Goal: Task Accomplishment & Management: Manage account settings

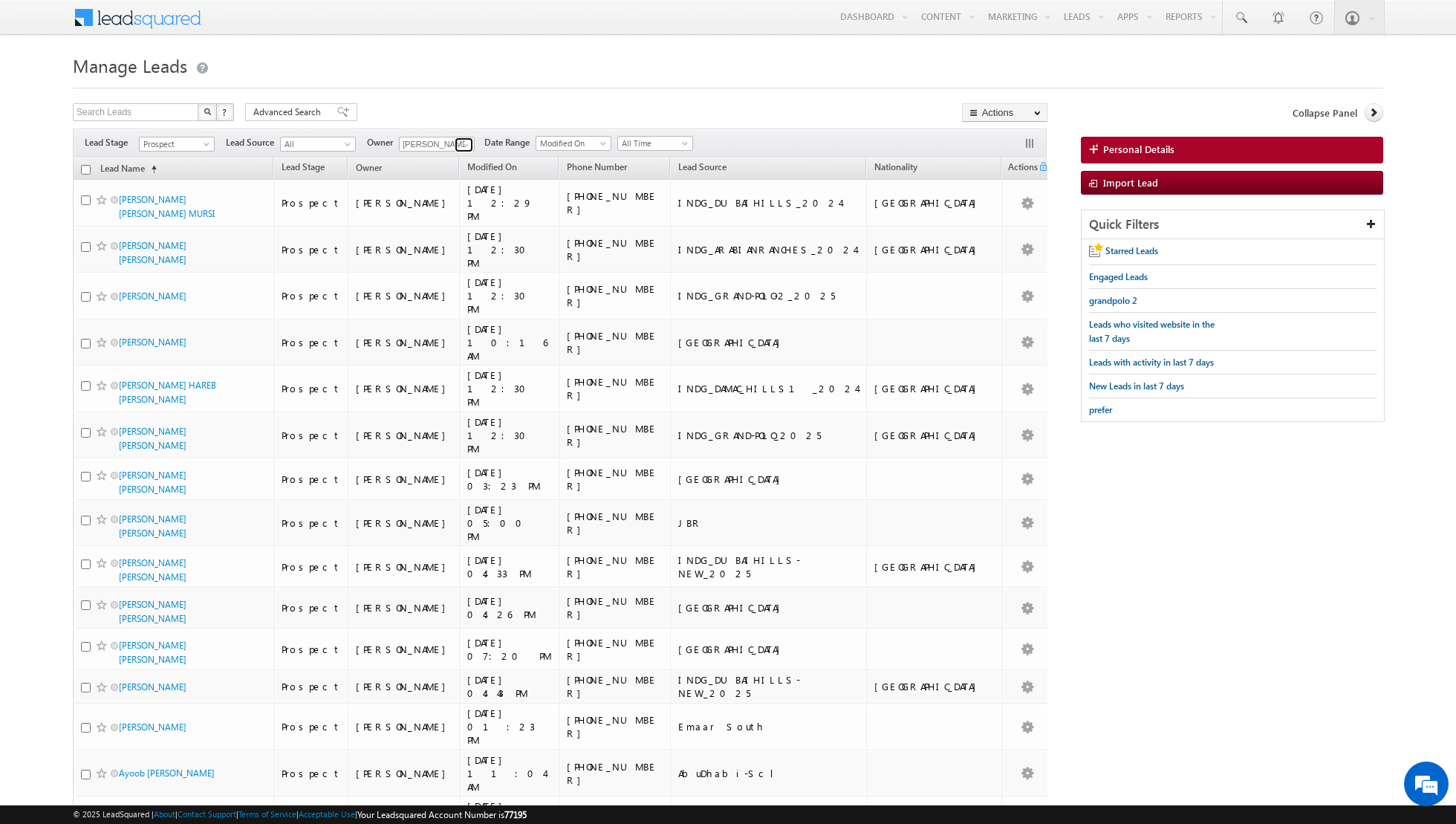
click at [461, 143] on span at bounding box center [465, 144] width 12 height 12
click at [429, 187] on link "[PERSON_NAME] [EMAIL_ADDRESS][DOMAIN_NAME]" at bounding box center [473, 194] width 149 height 28
type input "[PERSON_NAME]"
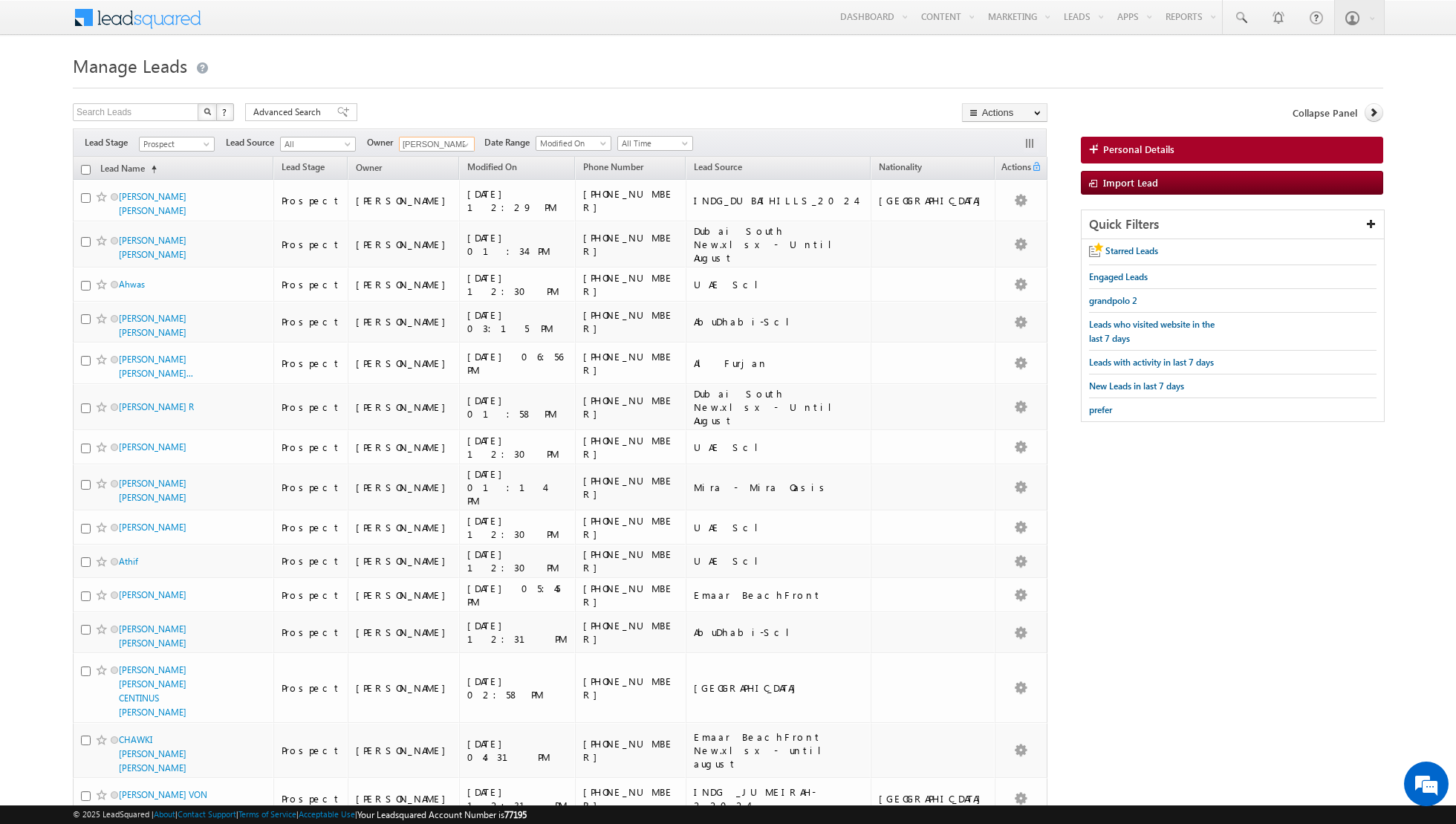
click at [87, 167] on input "checkbox" at bounding box center [85, 170] width 10 height 10
checkbox input "true"
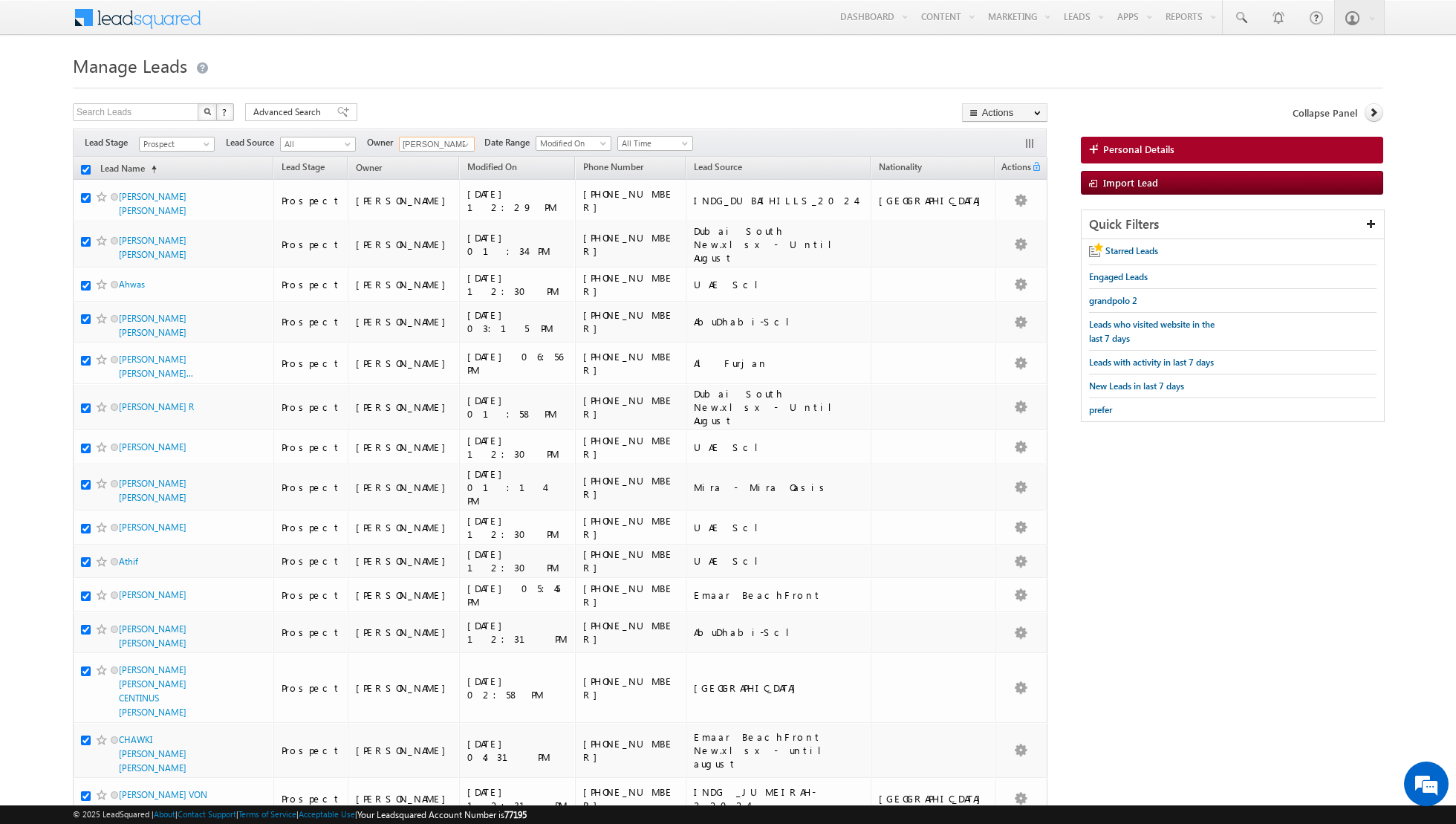
checkbox input "true"
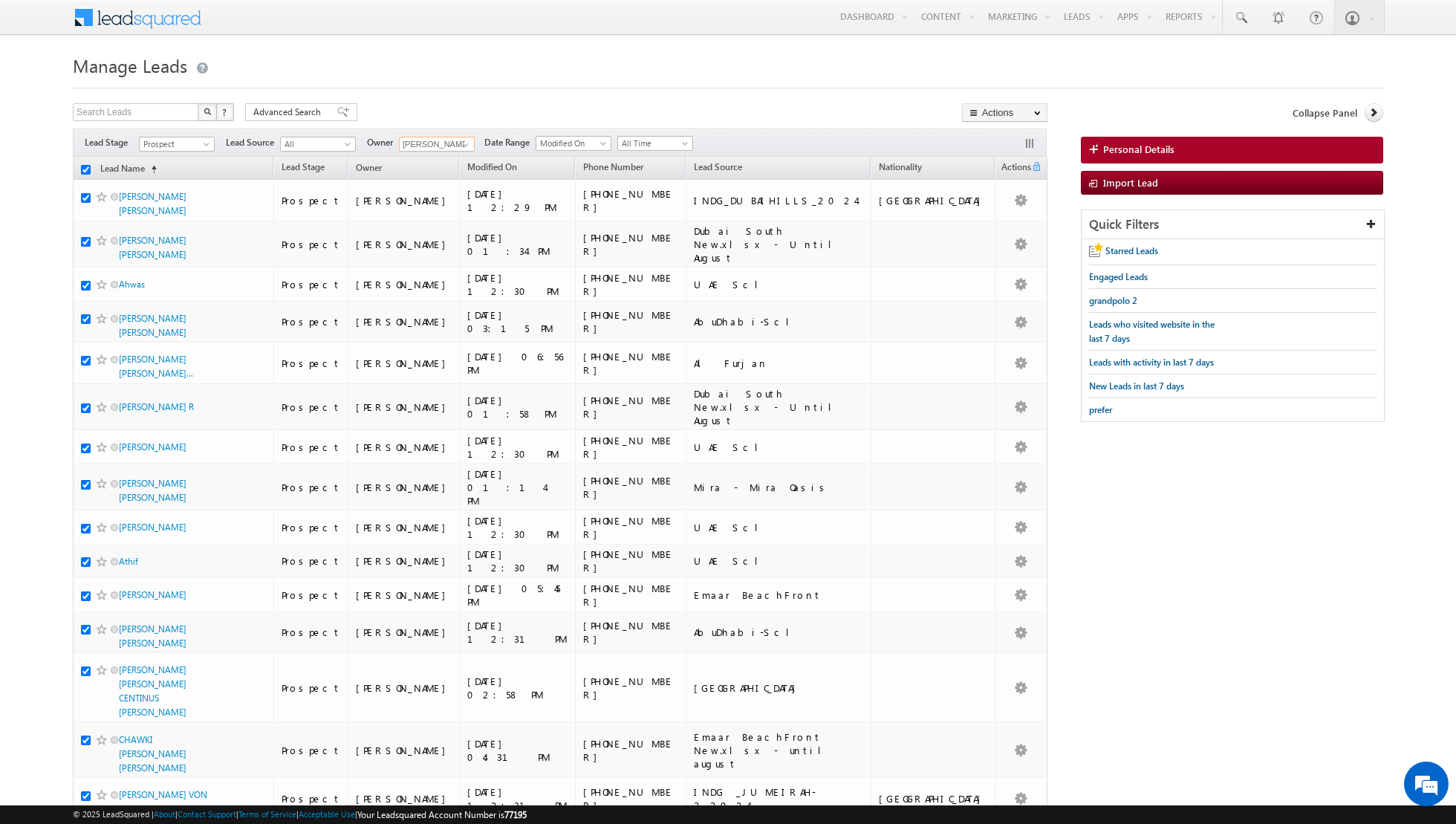
checkbox input "true"
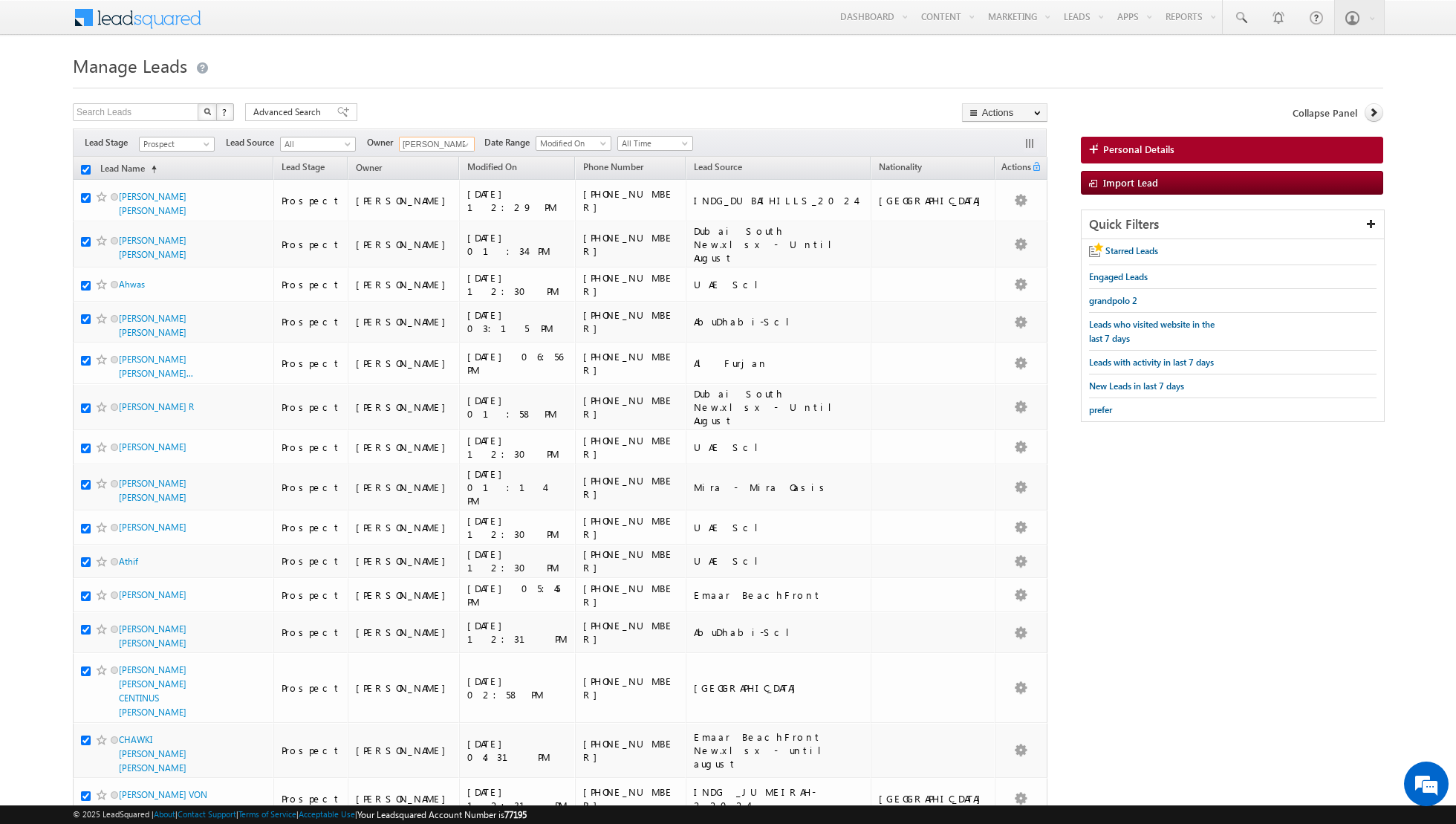
checkbox input "true"
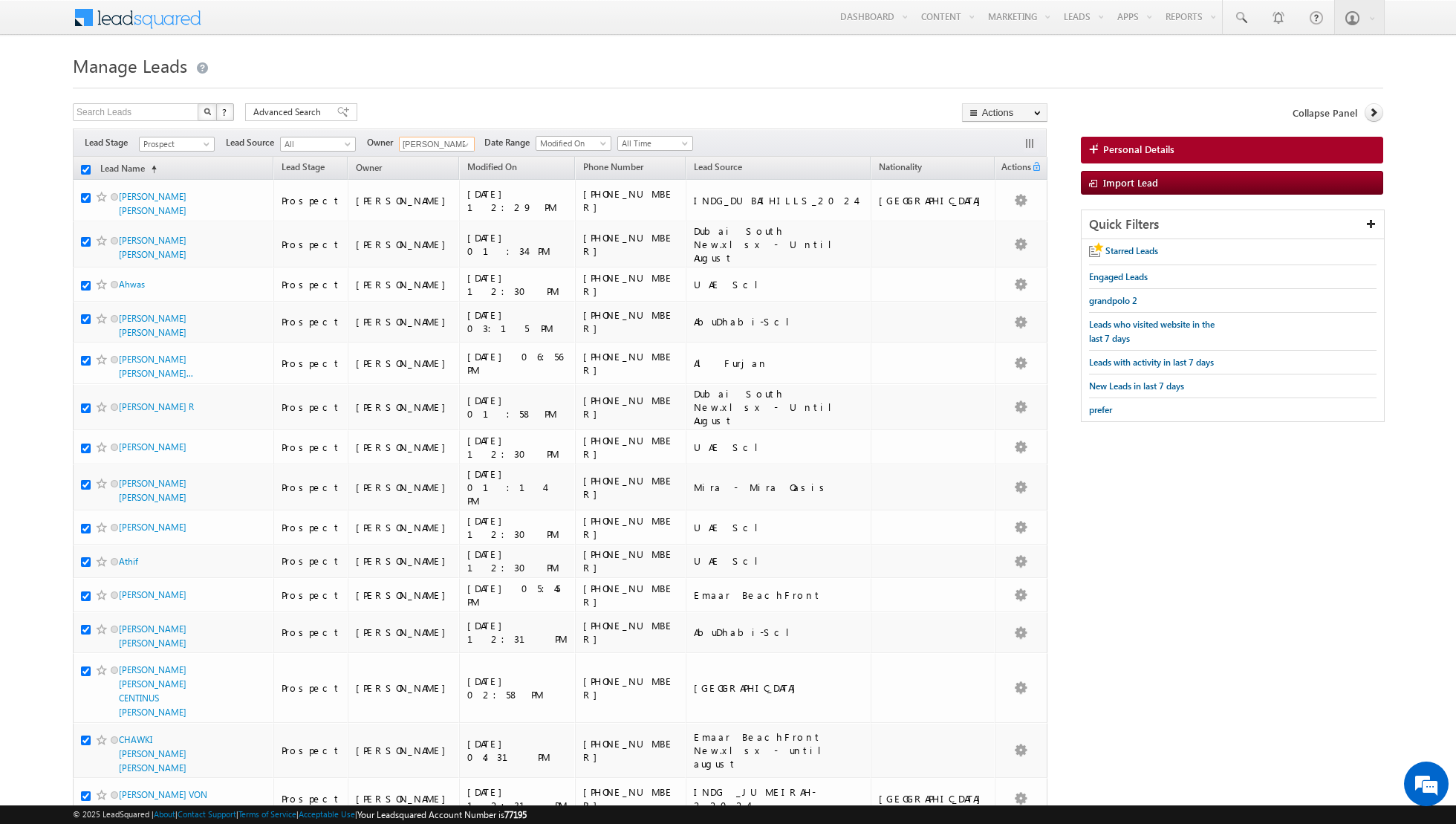
checkbox input "true"
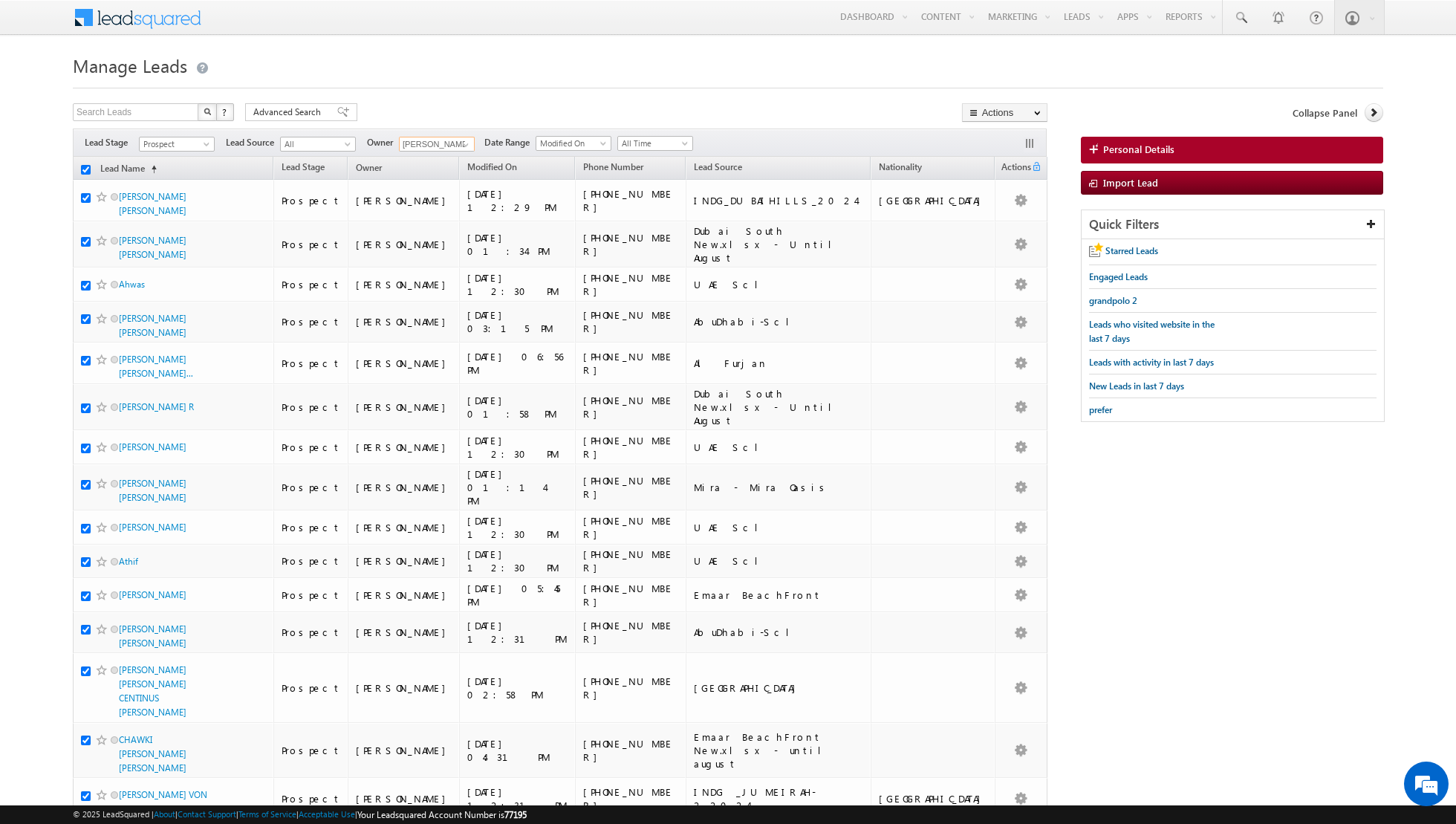
checkbox input "true"
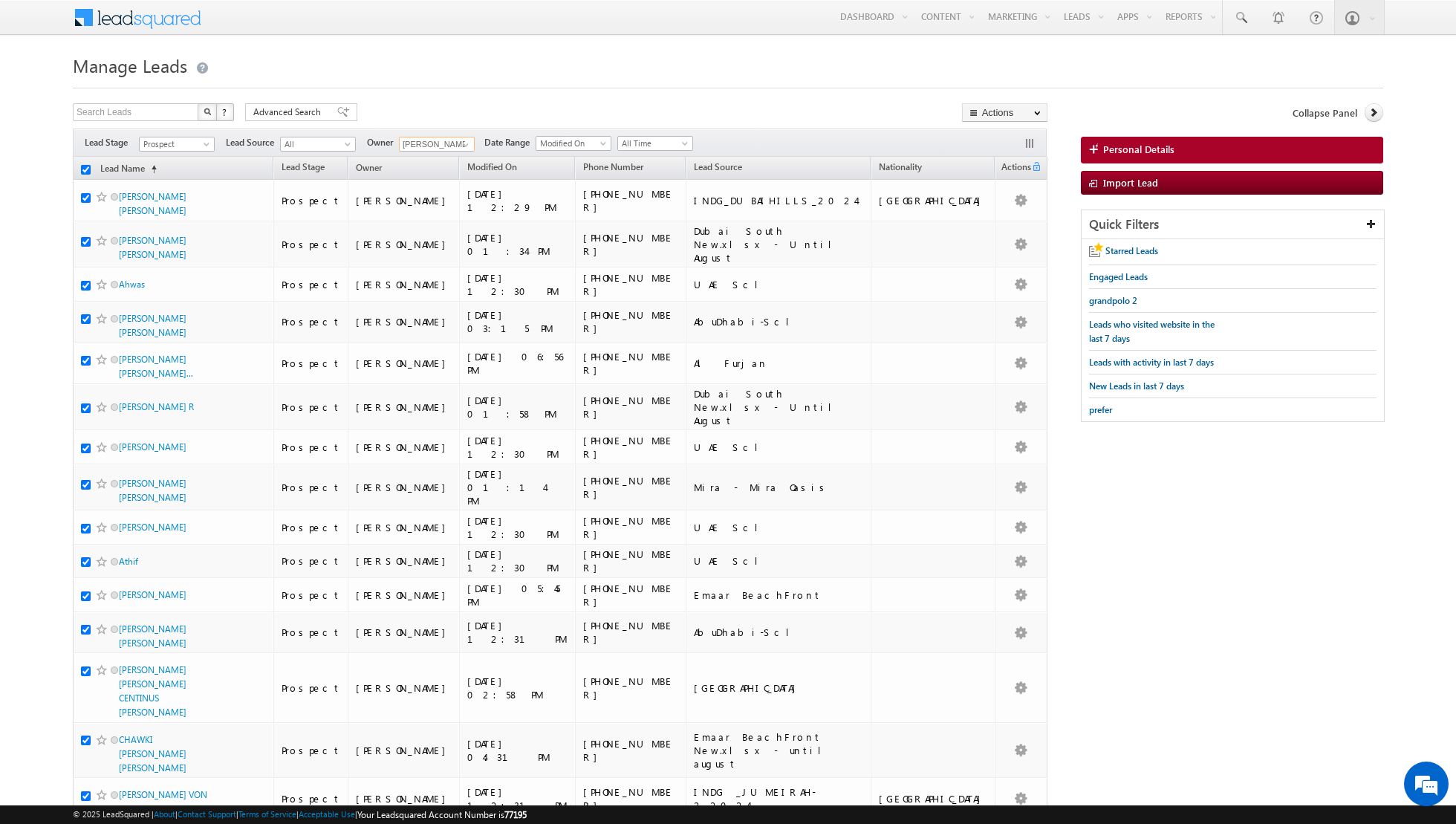
checkbox input "true"
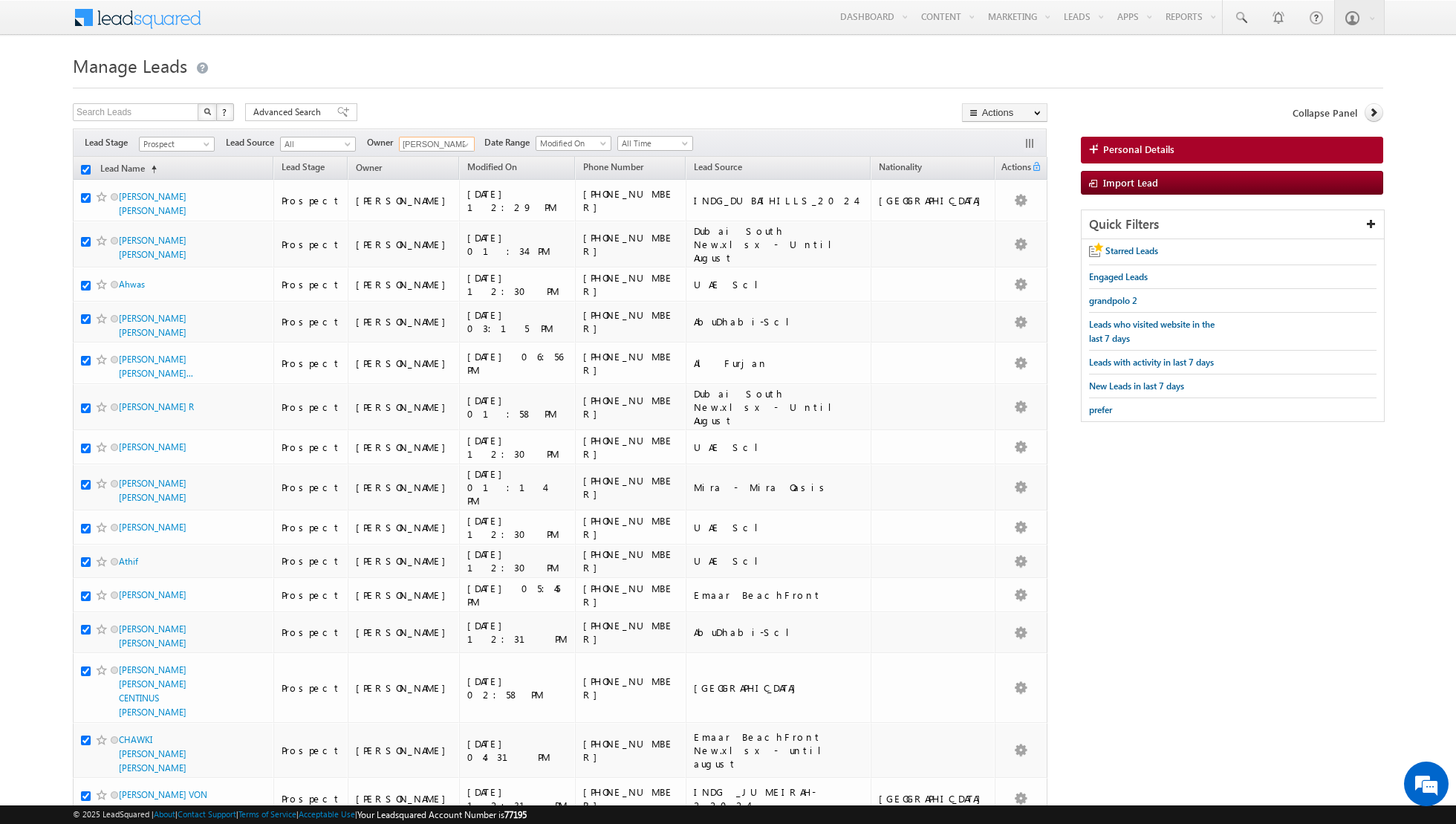
checkbox input "true"
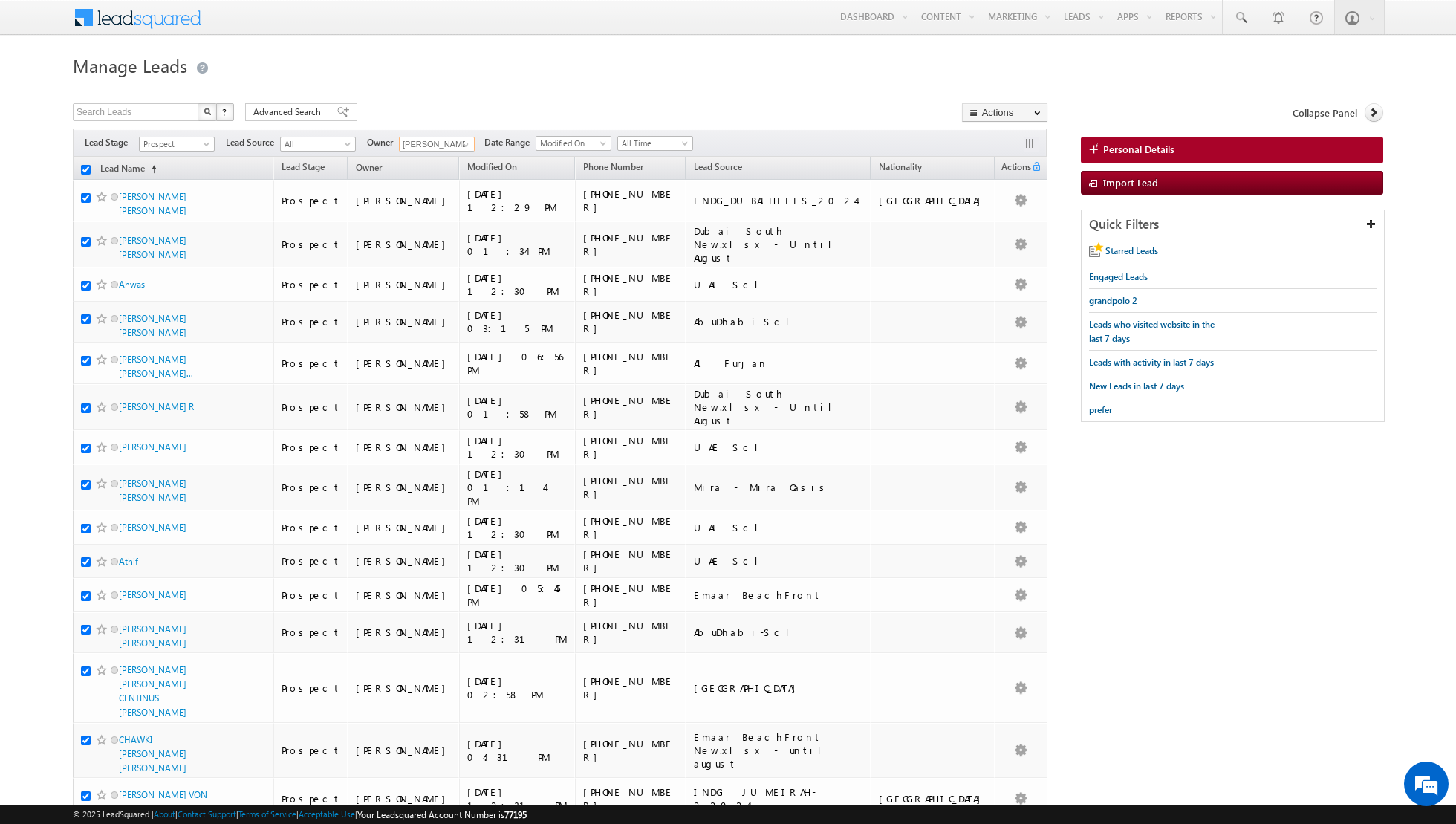
checkbox input "true"
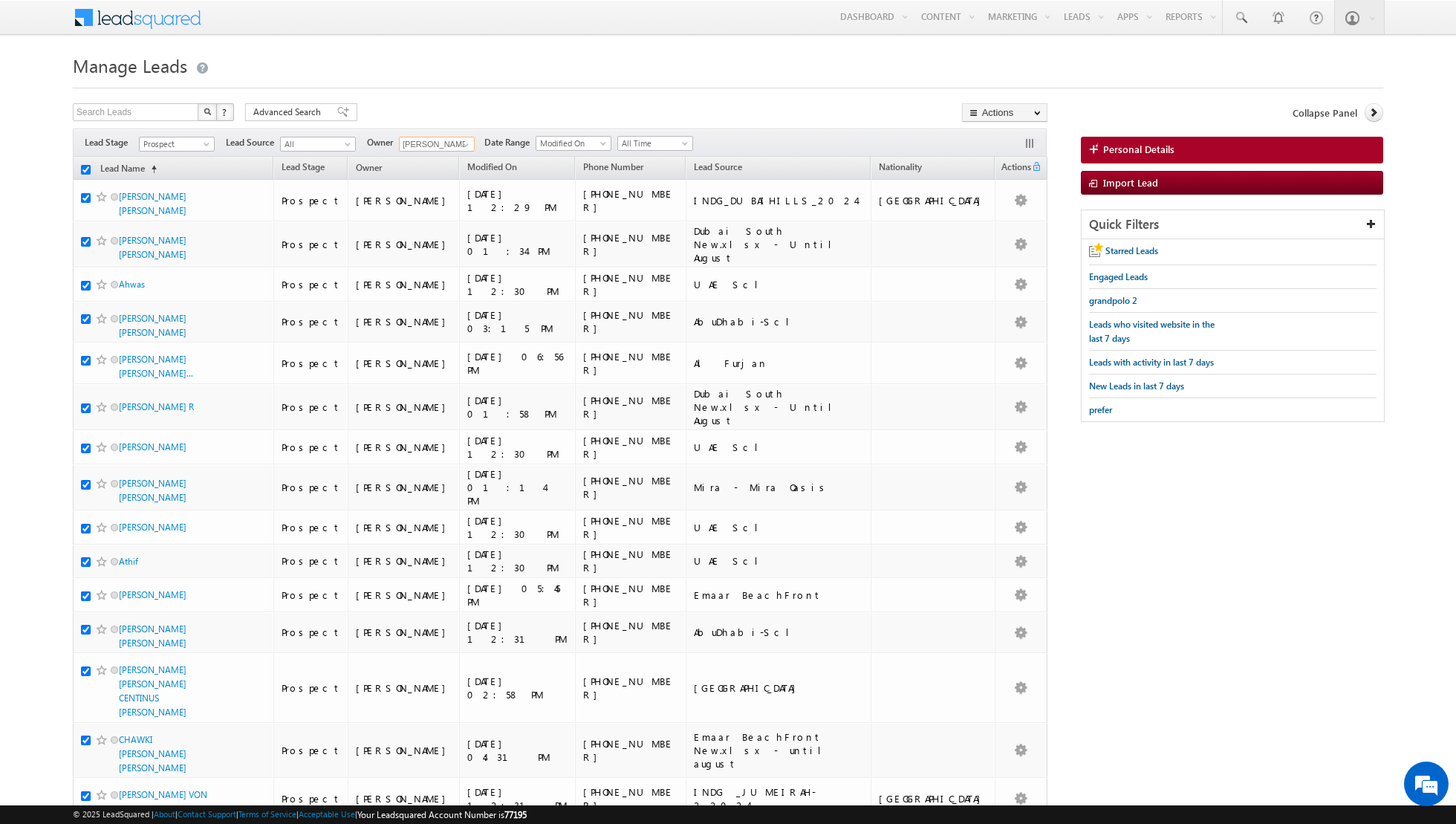
checkbox input "true"
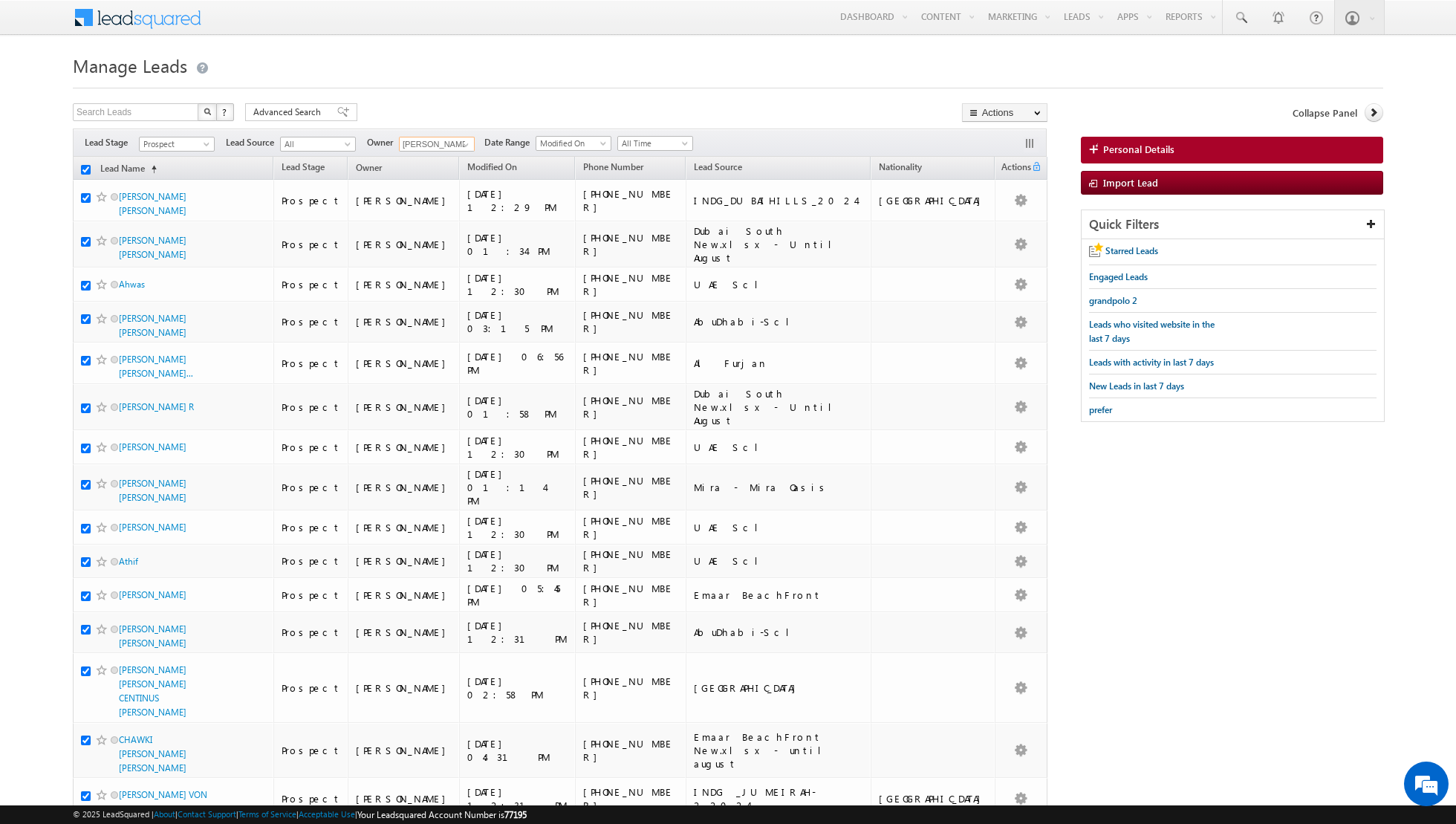
checkbox input "true"
click at [184, 141] on span "Prospect" at bounding box center [175, 144] width 71 height 14
click at [177, 171] on link "Contact" at bounding box center [177, 173] width 75 height 14
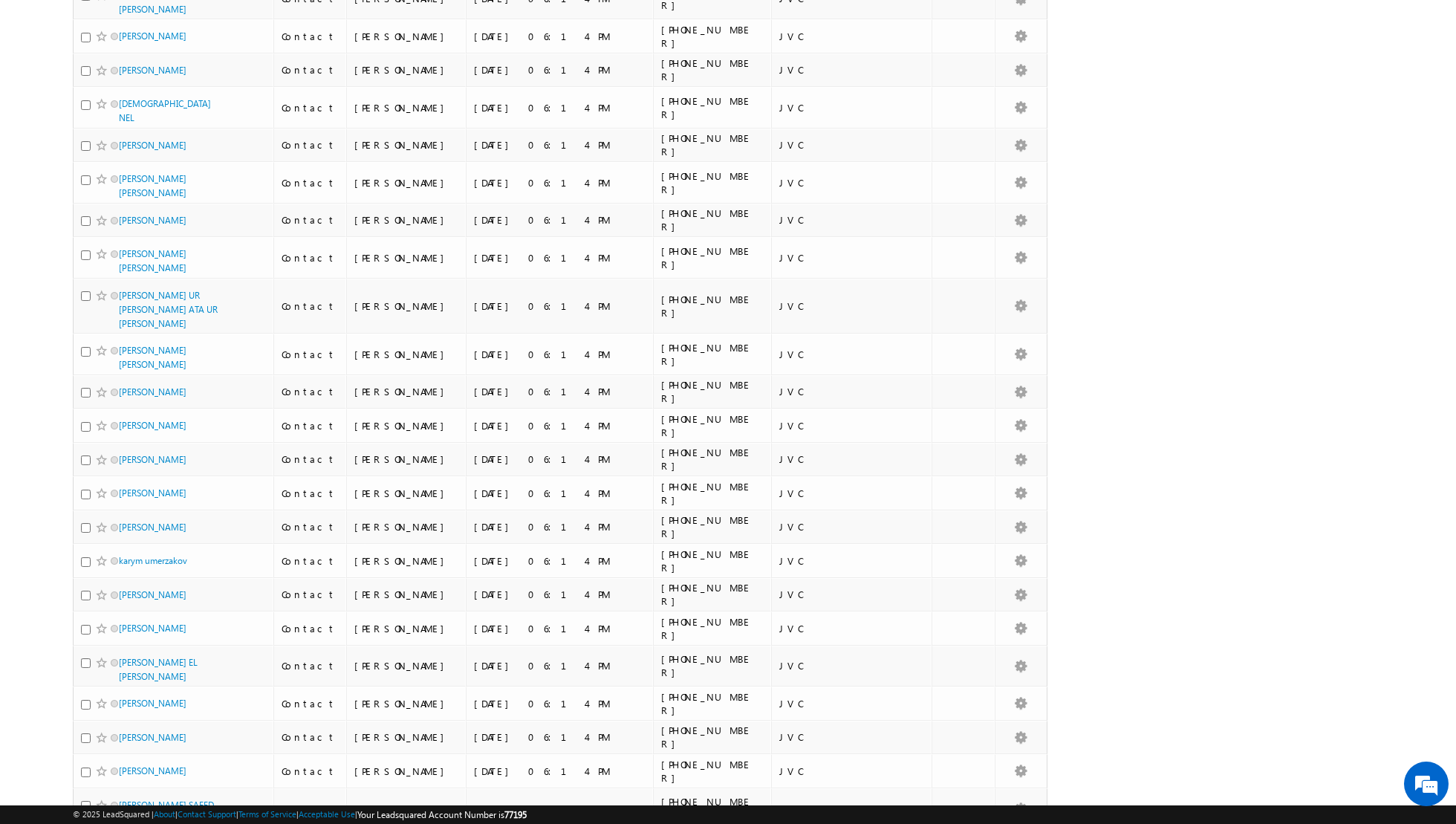
scroll to position [1284, 0]
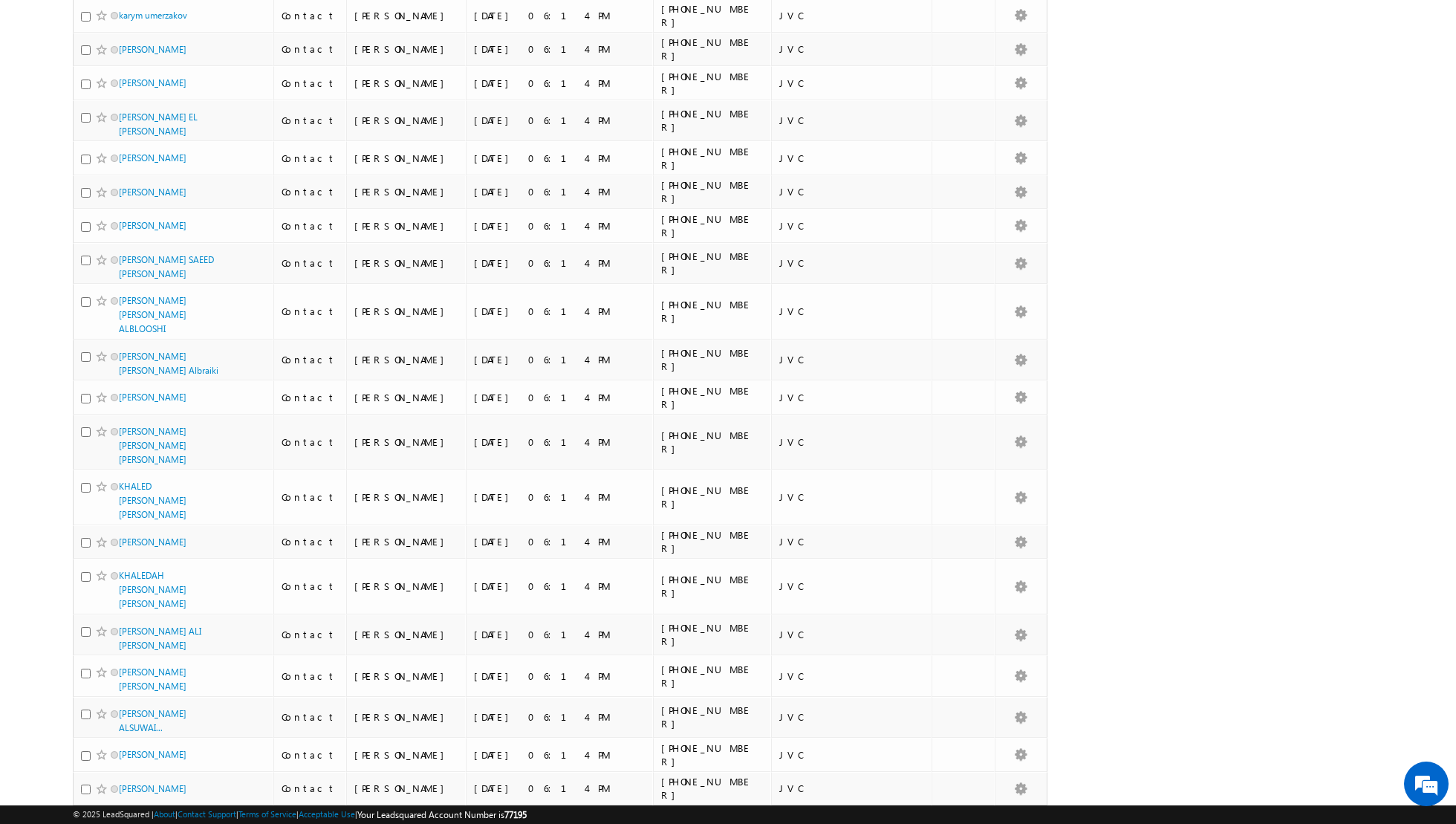
click at [139, 823] on span "select" at bounding box center [144, 835] width 12 height 6
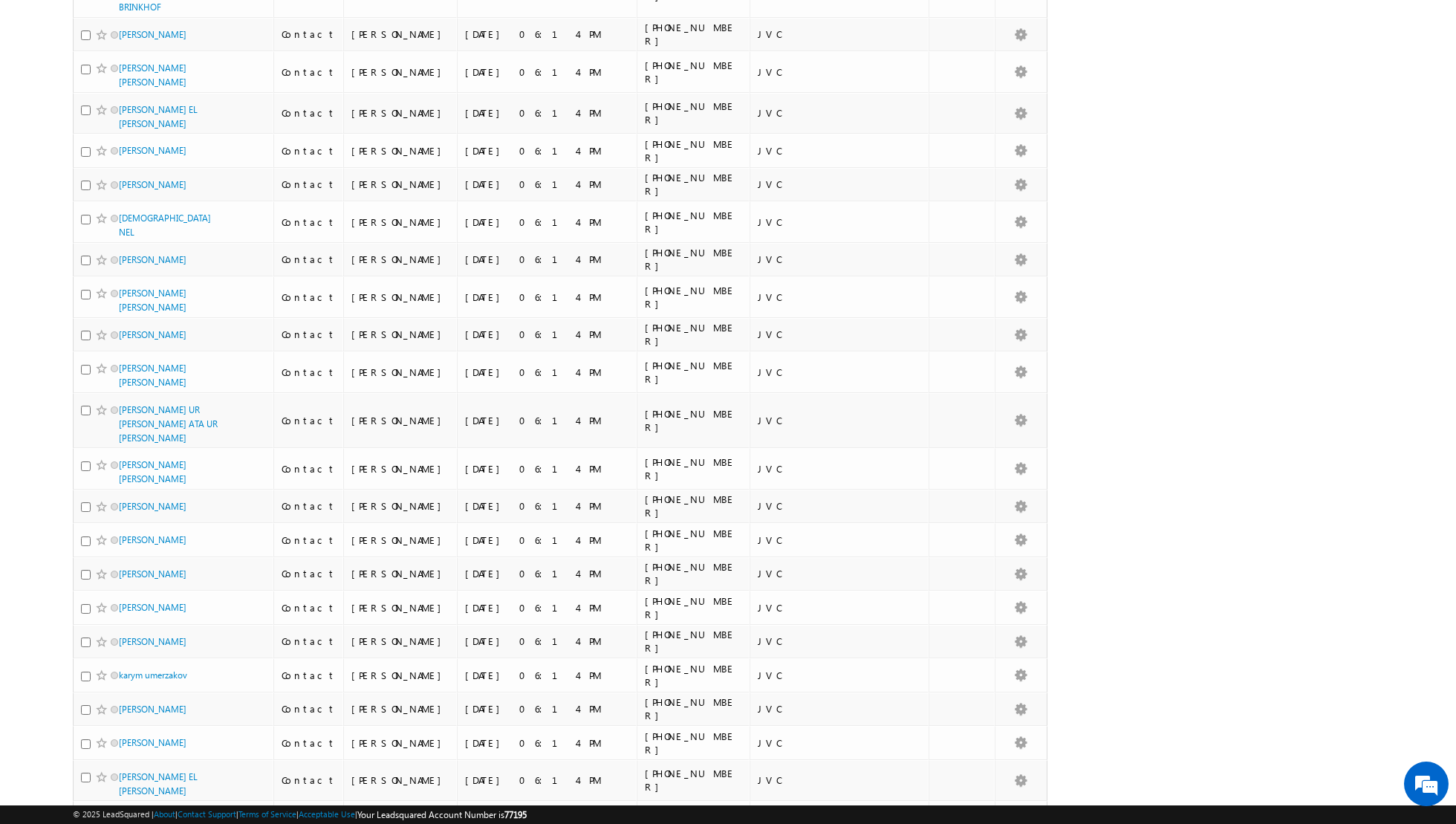
scroll to position [0, 0]
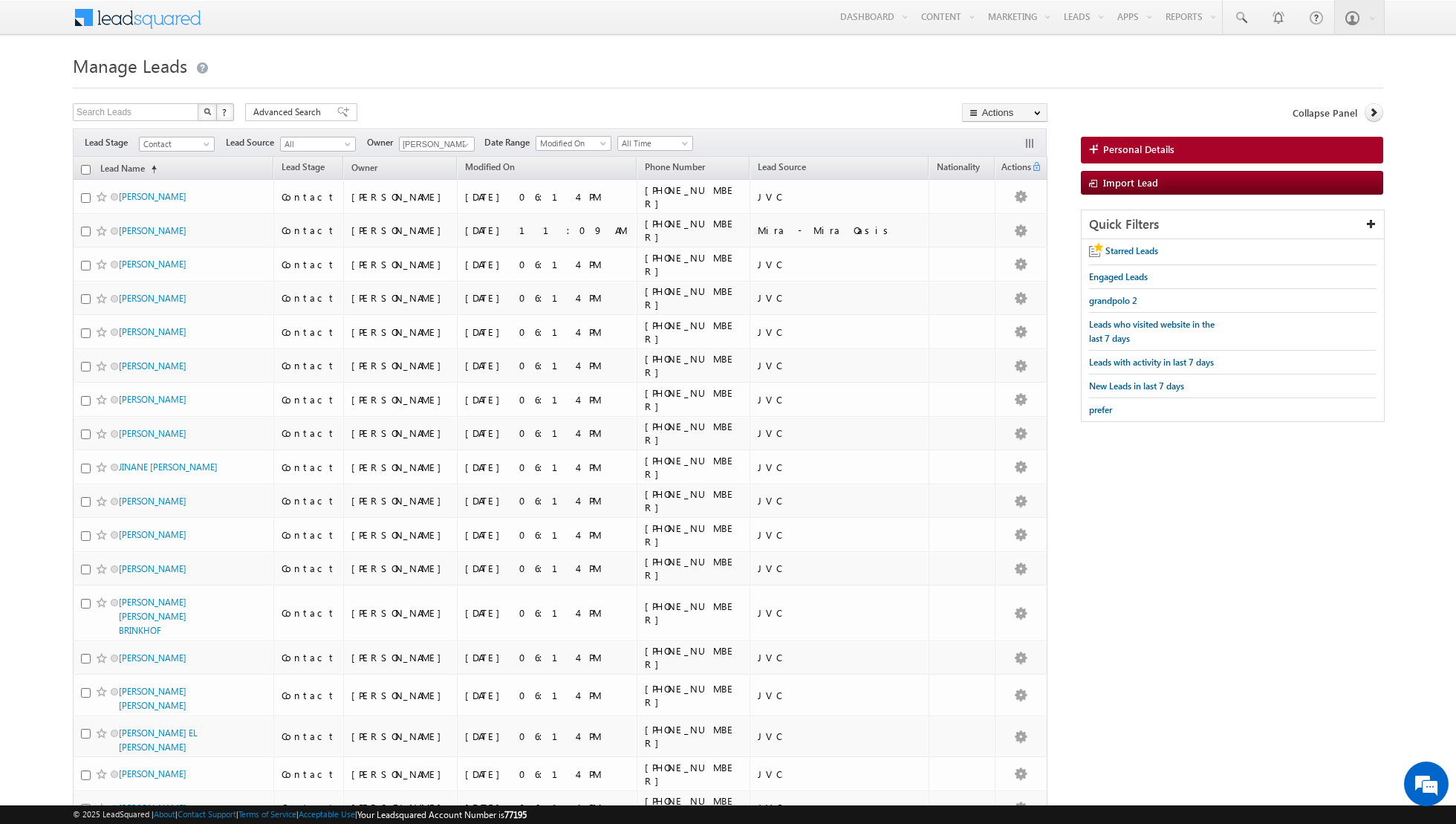
click at [84, 167] on input "checkbox" at bounding box center [85, 170] width 10 height 10
checkbox input "true"
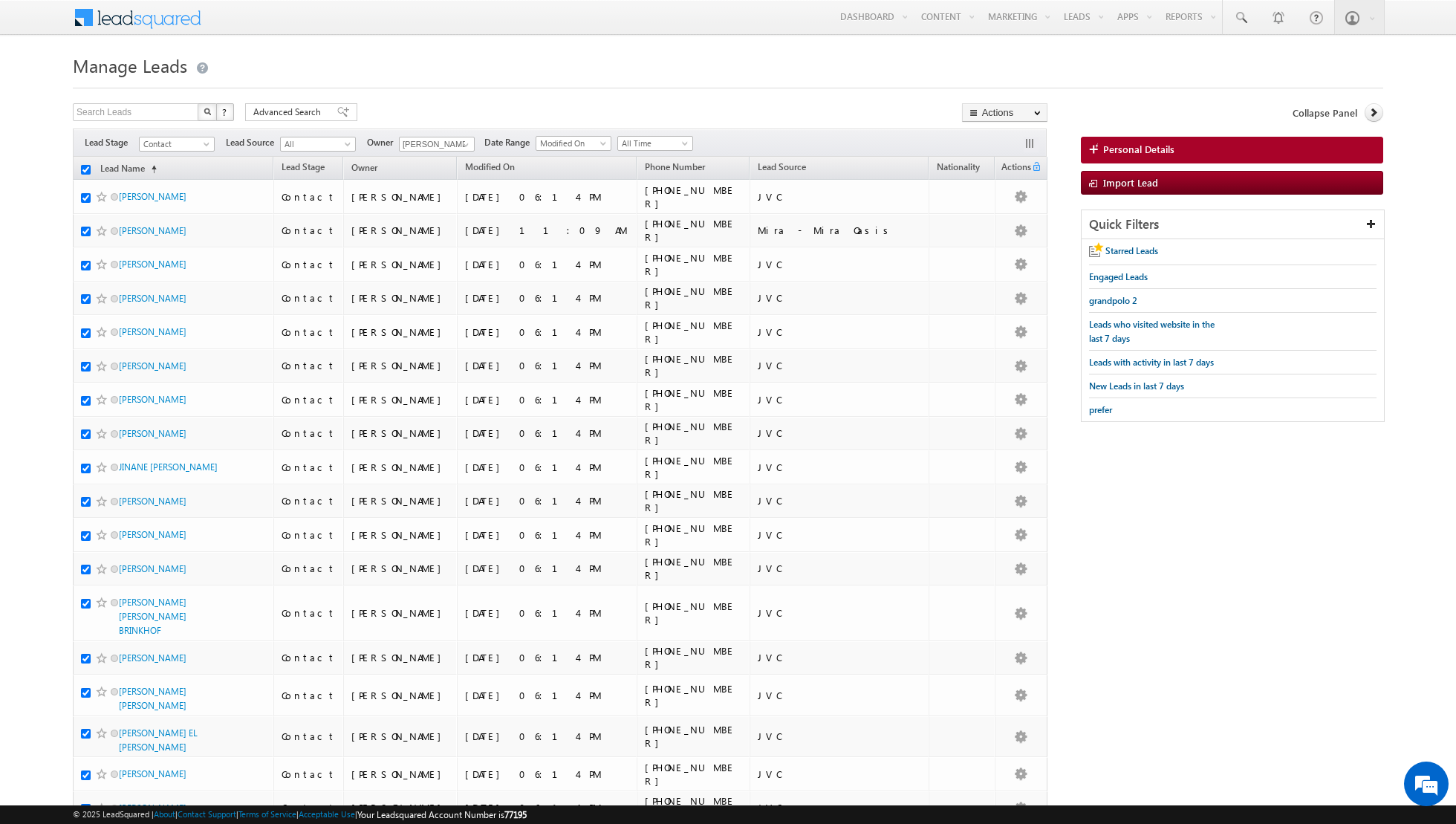
checkbox input "true"
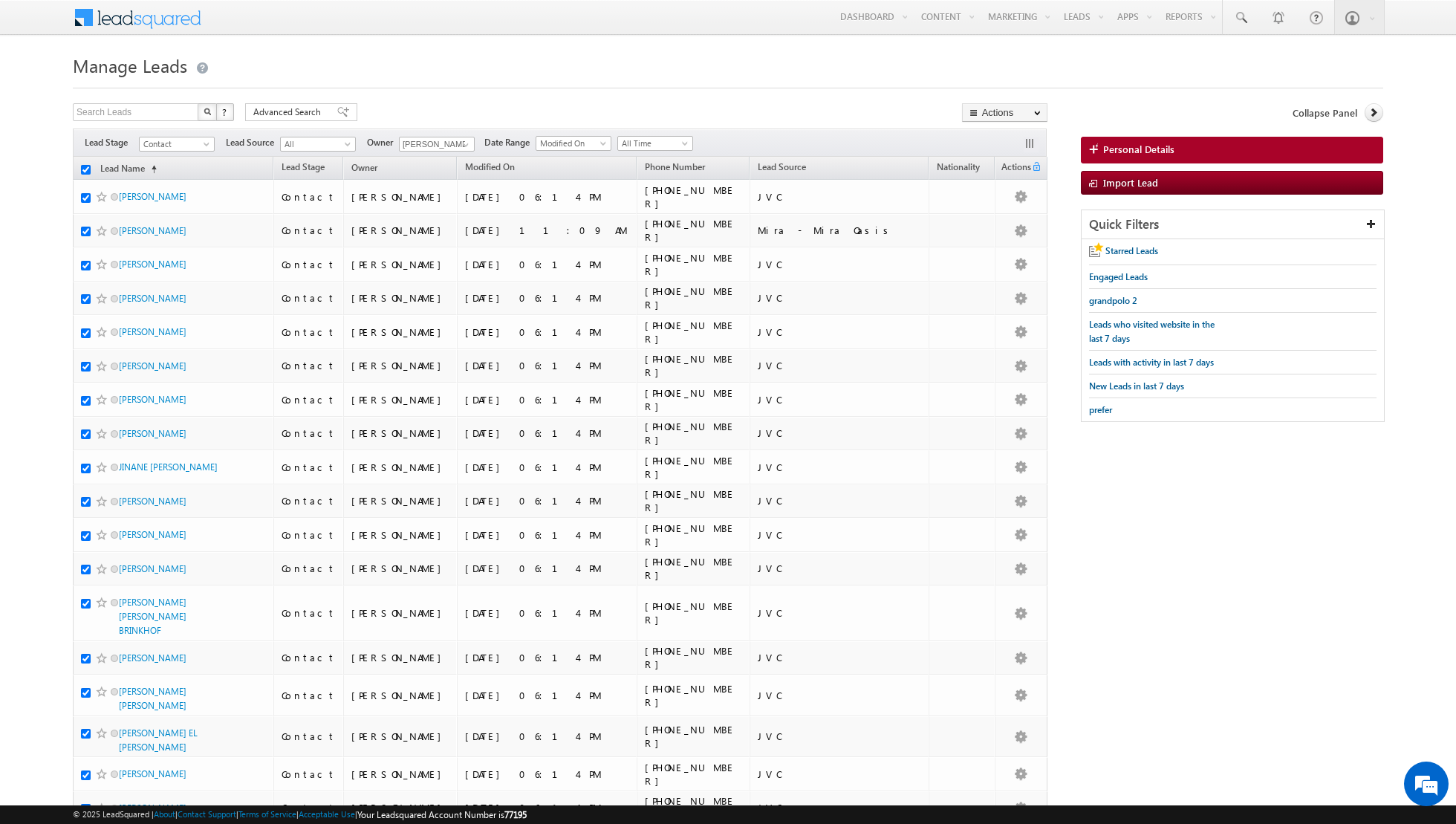
checkbox input "true"
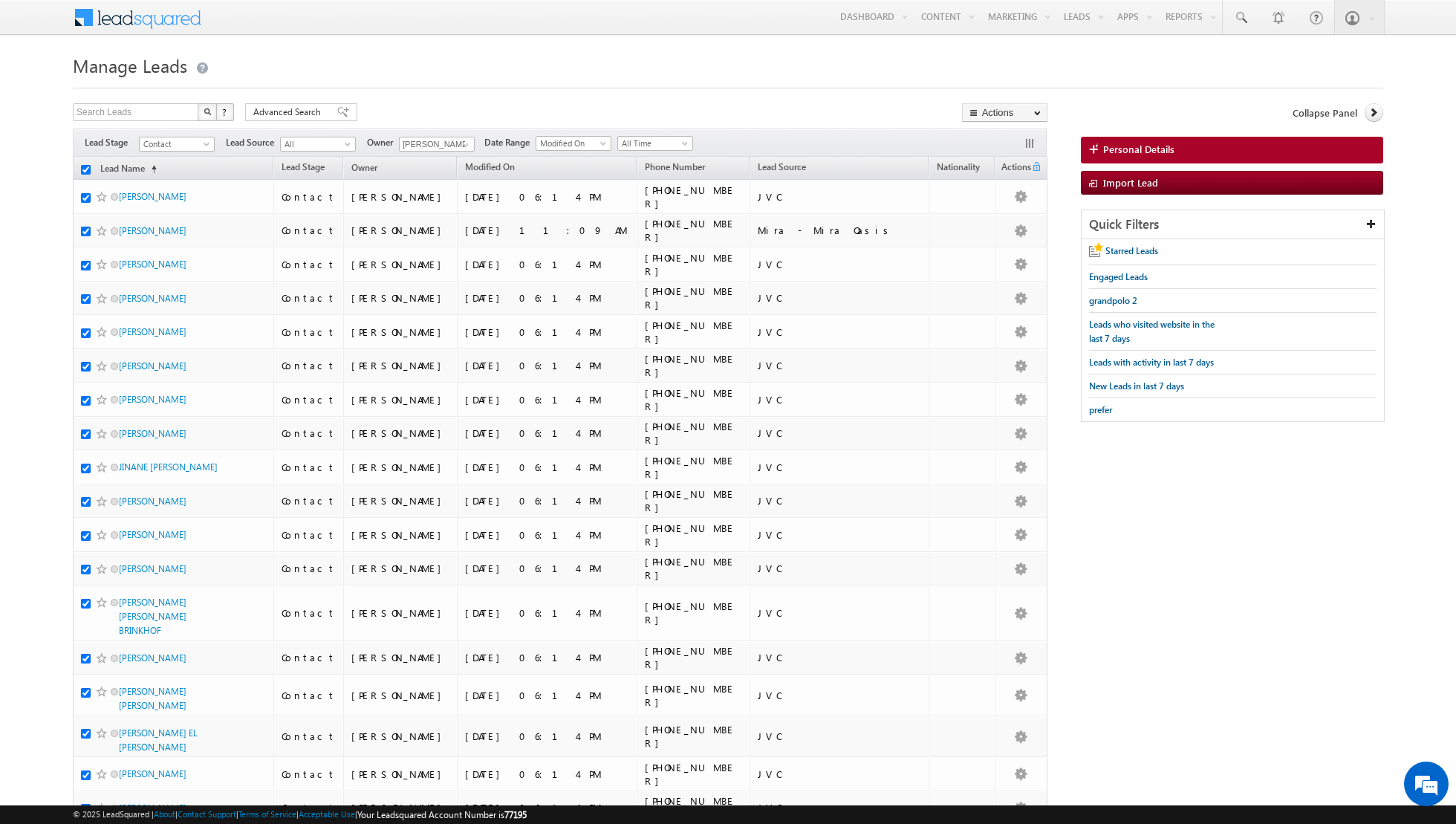
checkbox input "true"
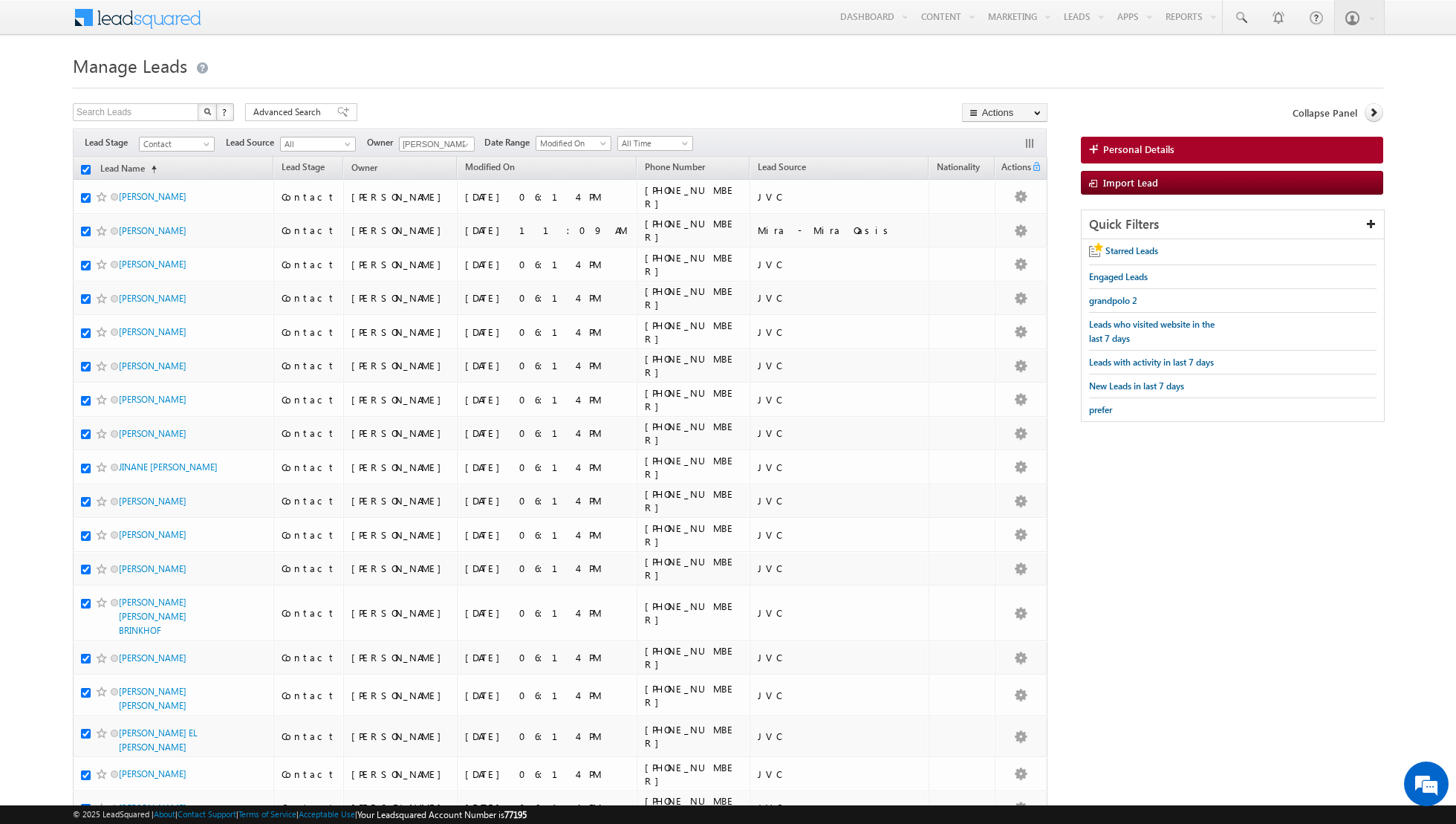
checkbox input "true"
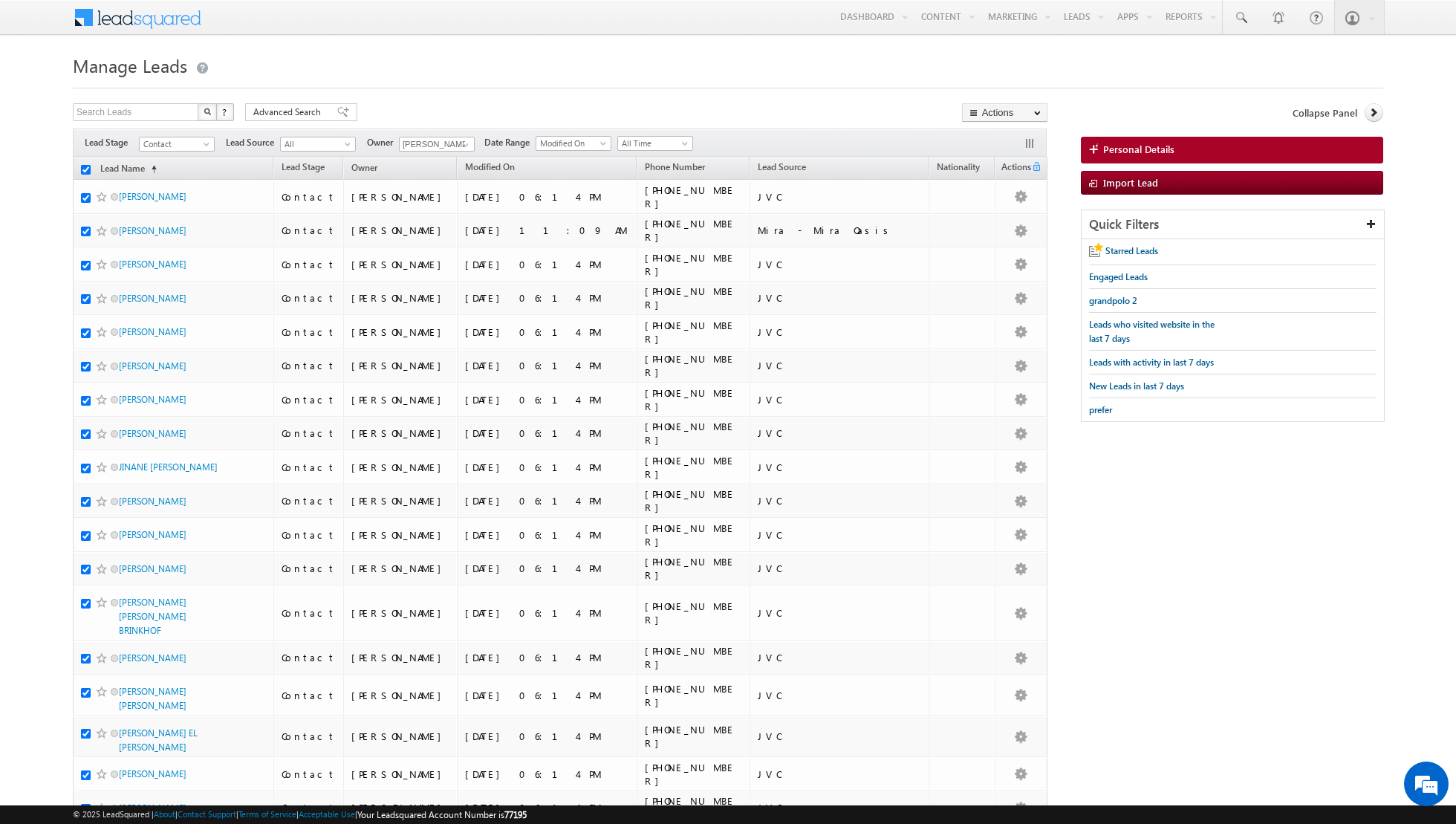
checkbox input "true"
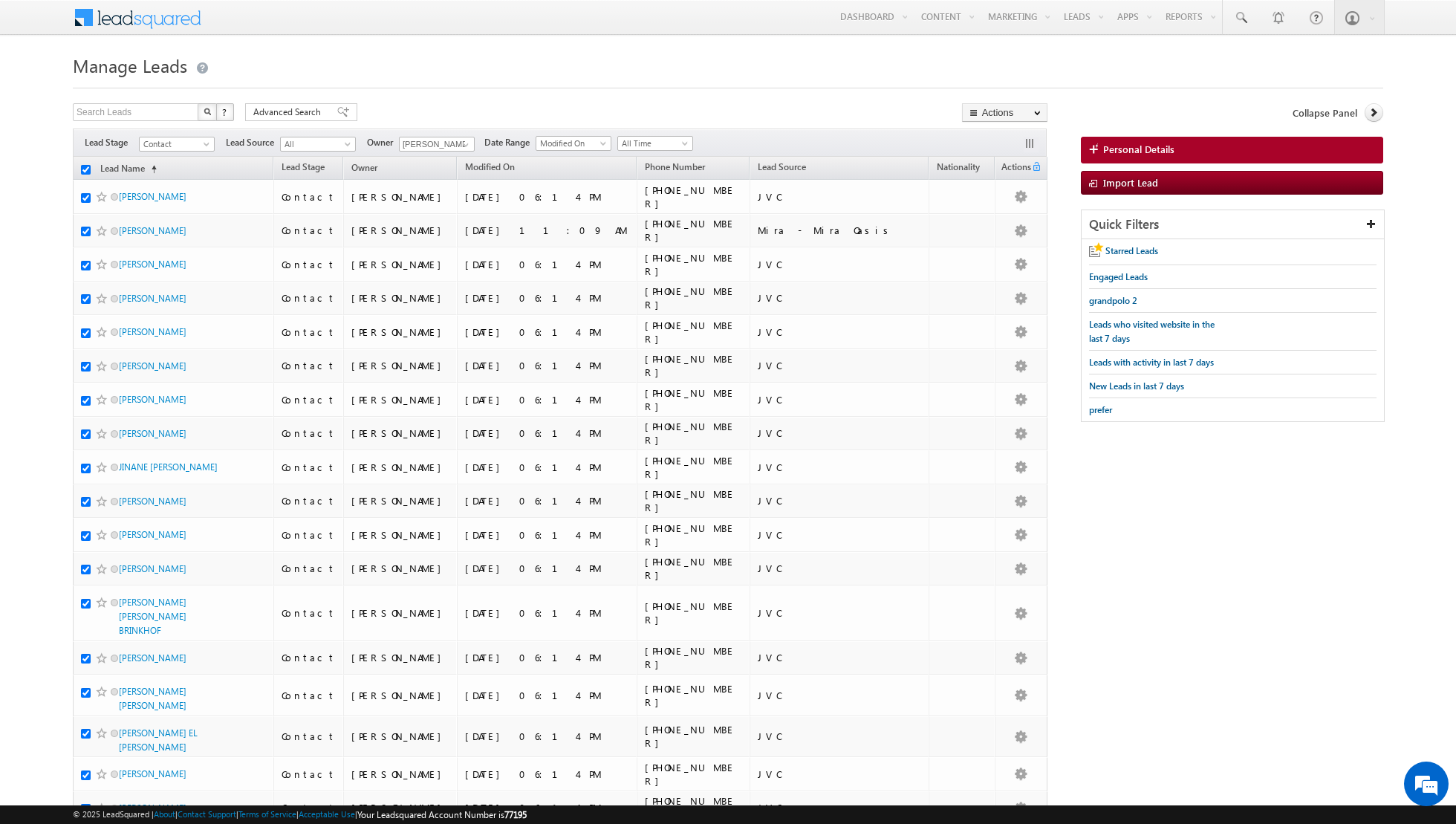
checkbox input "true"
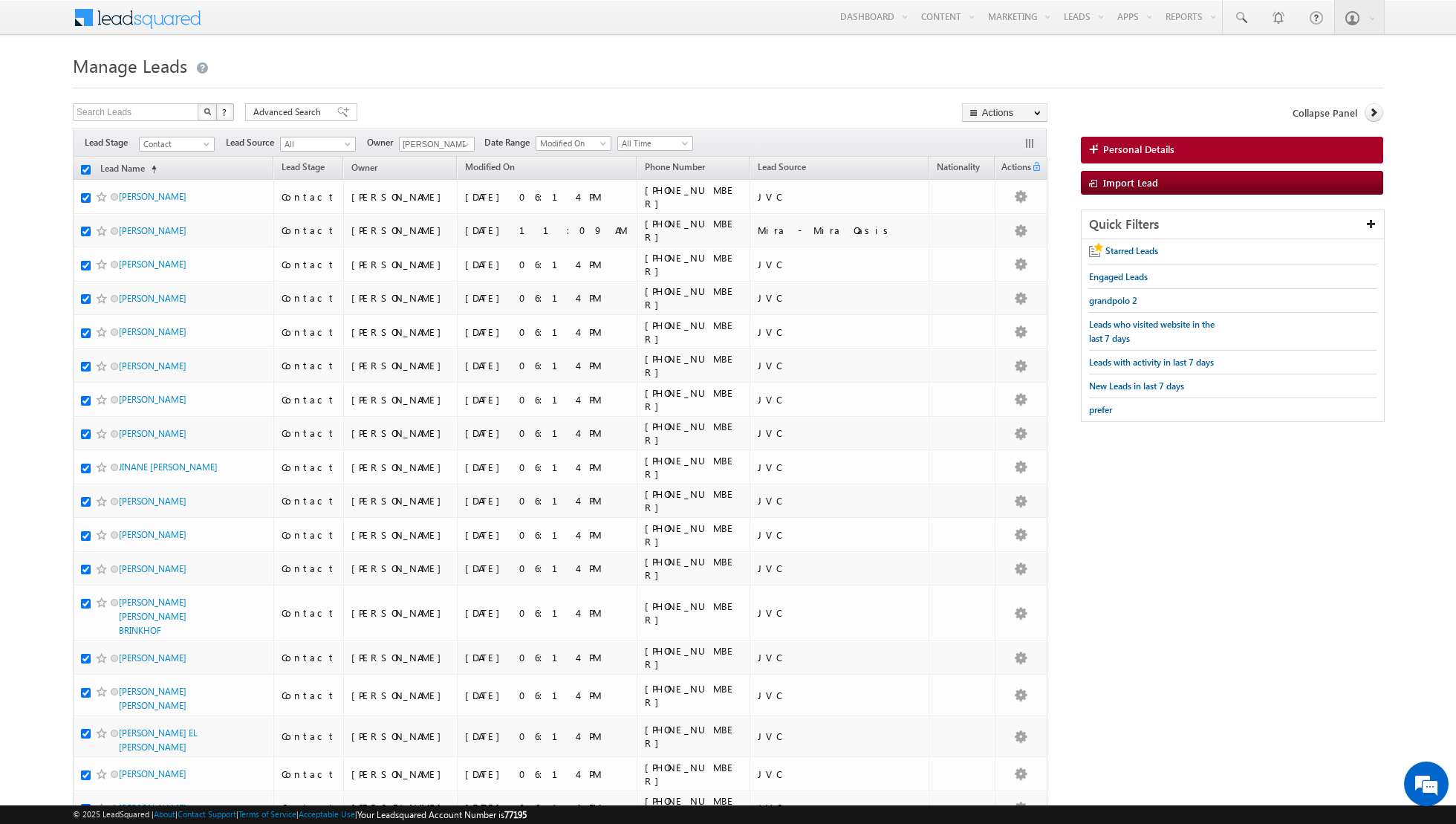
checkbox input "true"
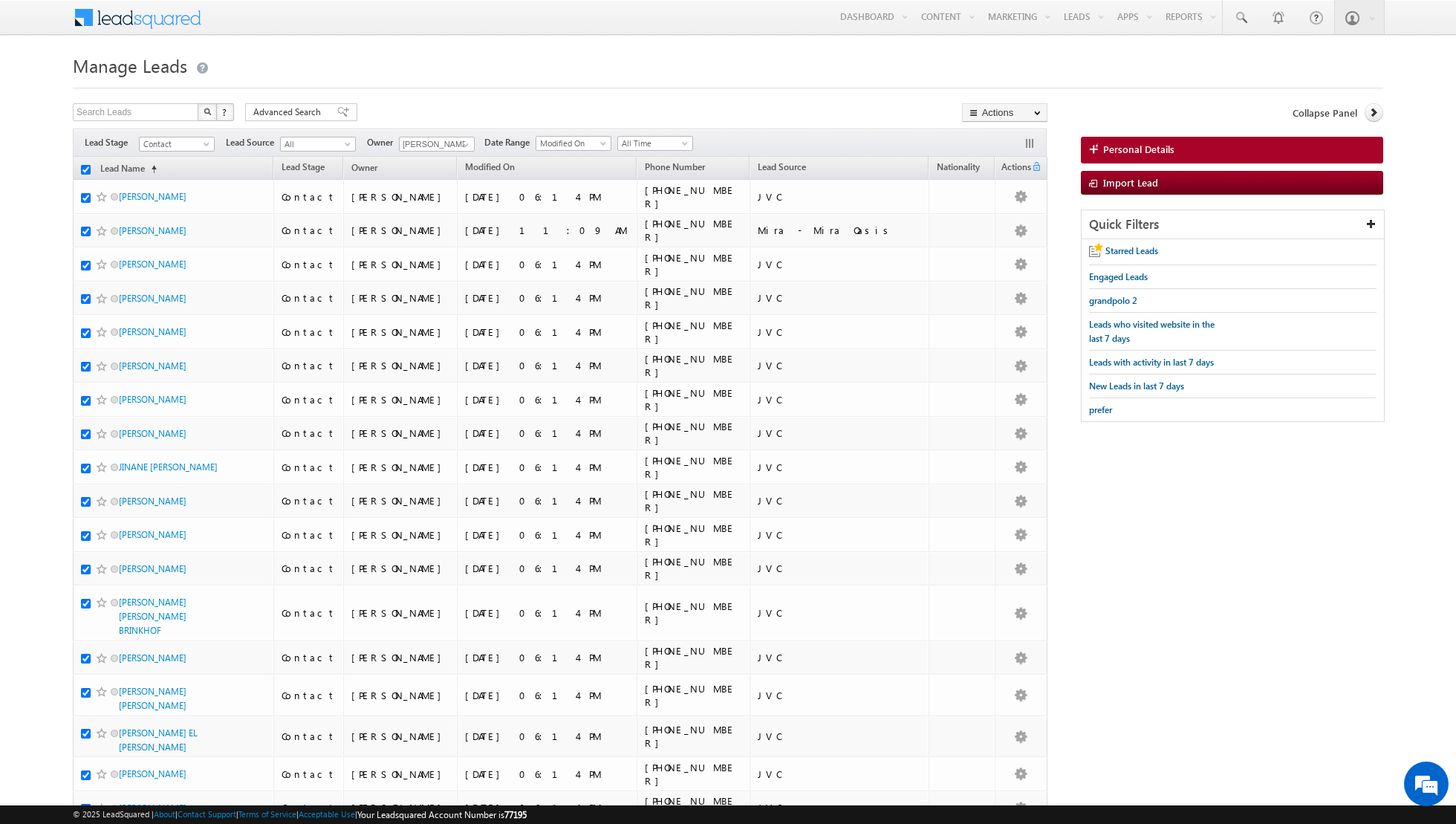
checkbox input "true"
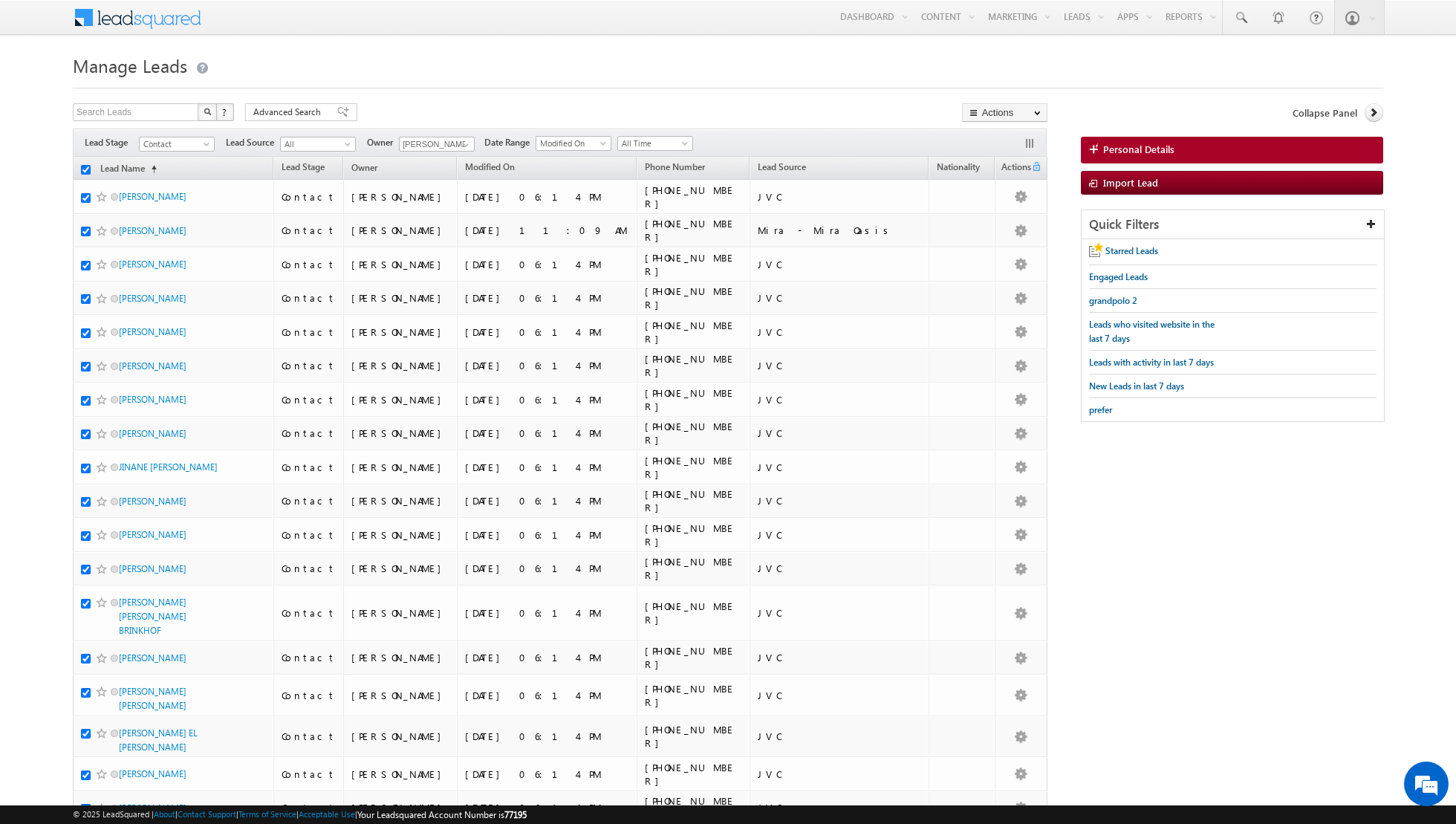
checkbox input "true"
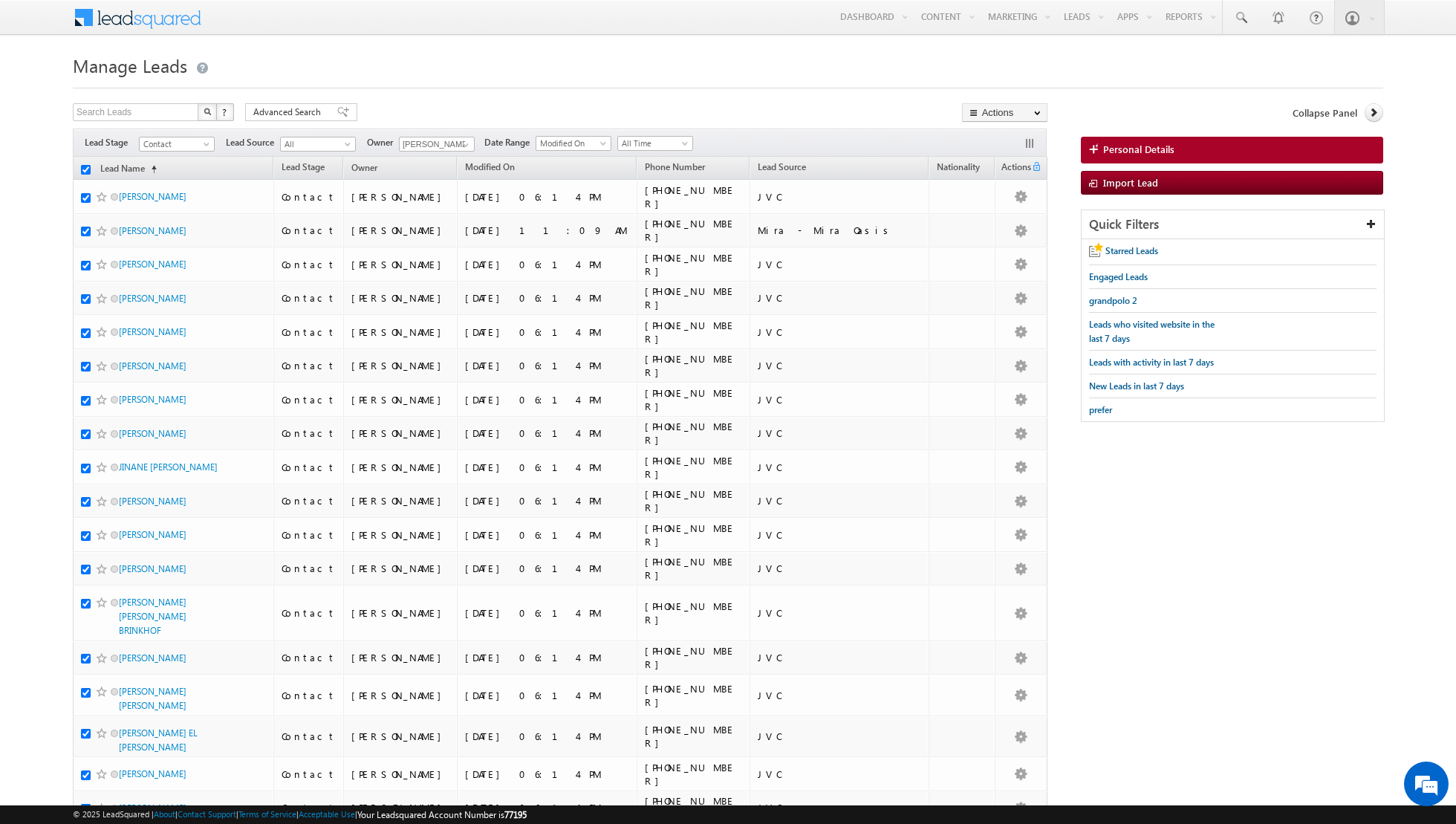
checkbox input "true"
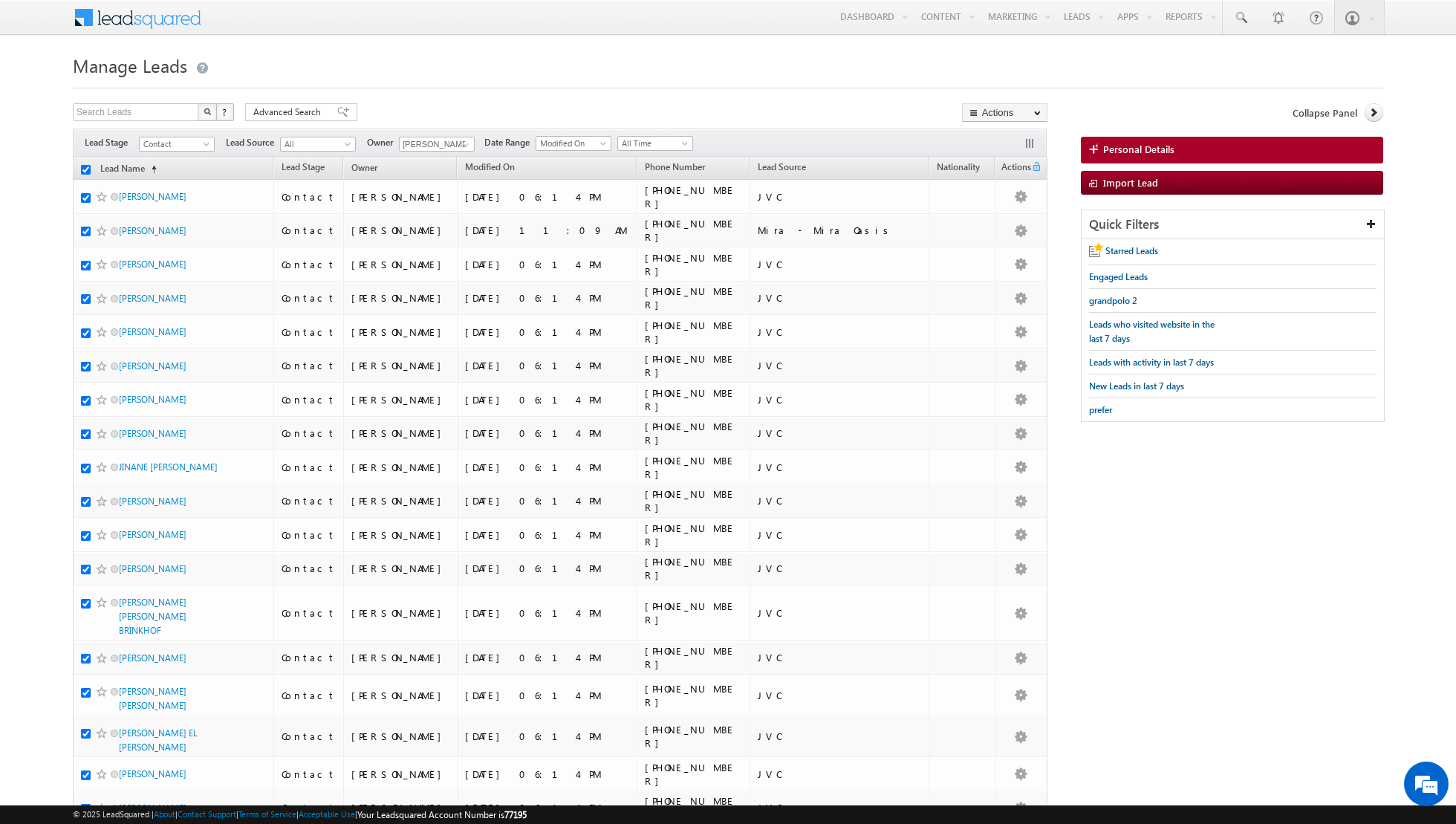
checkbox input "true"
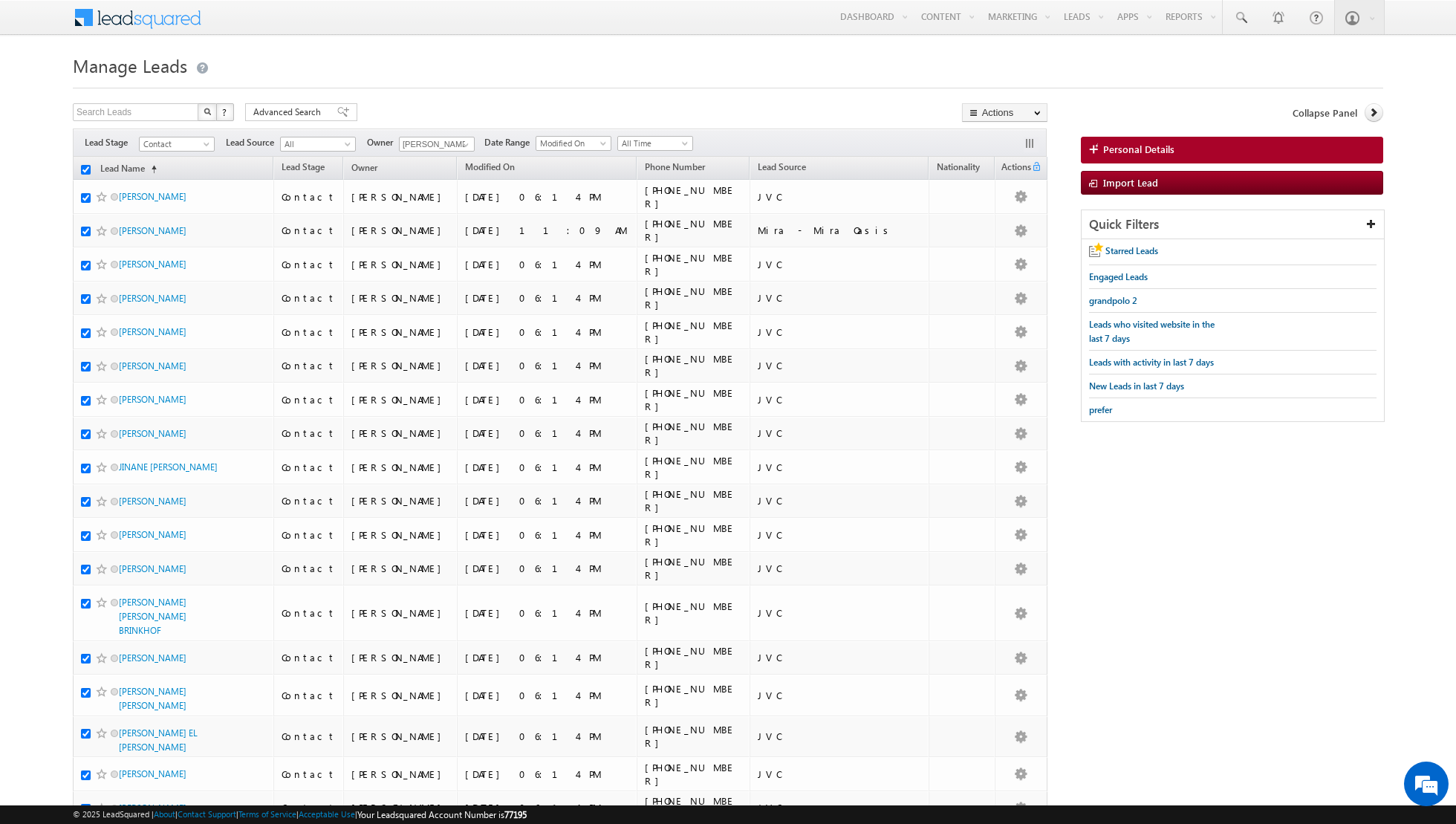
checkbox input "true"
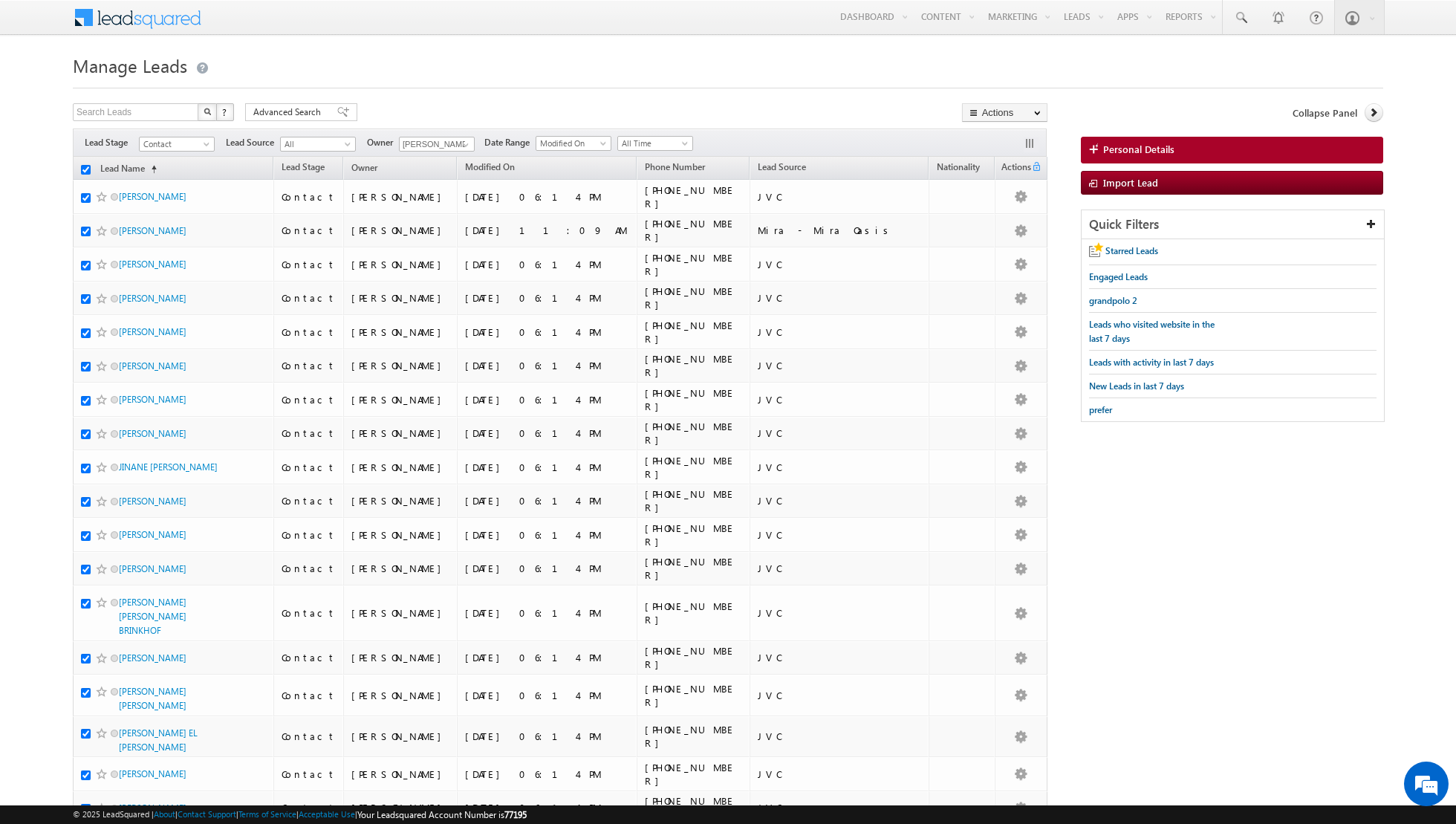
checkbox input "true"
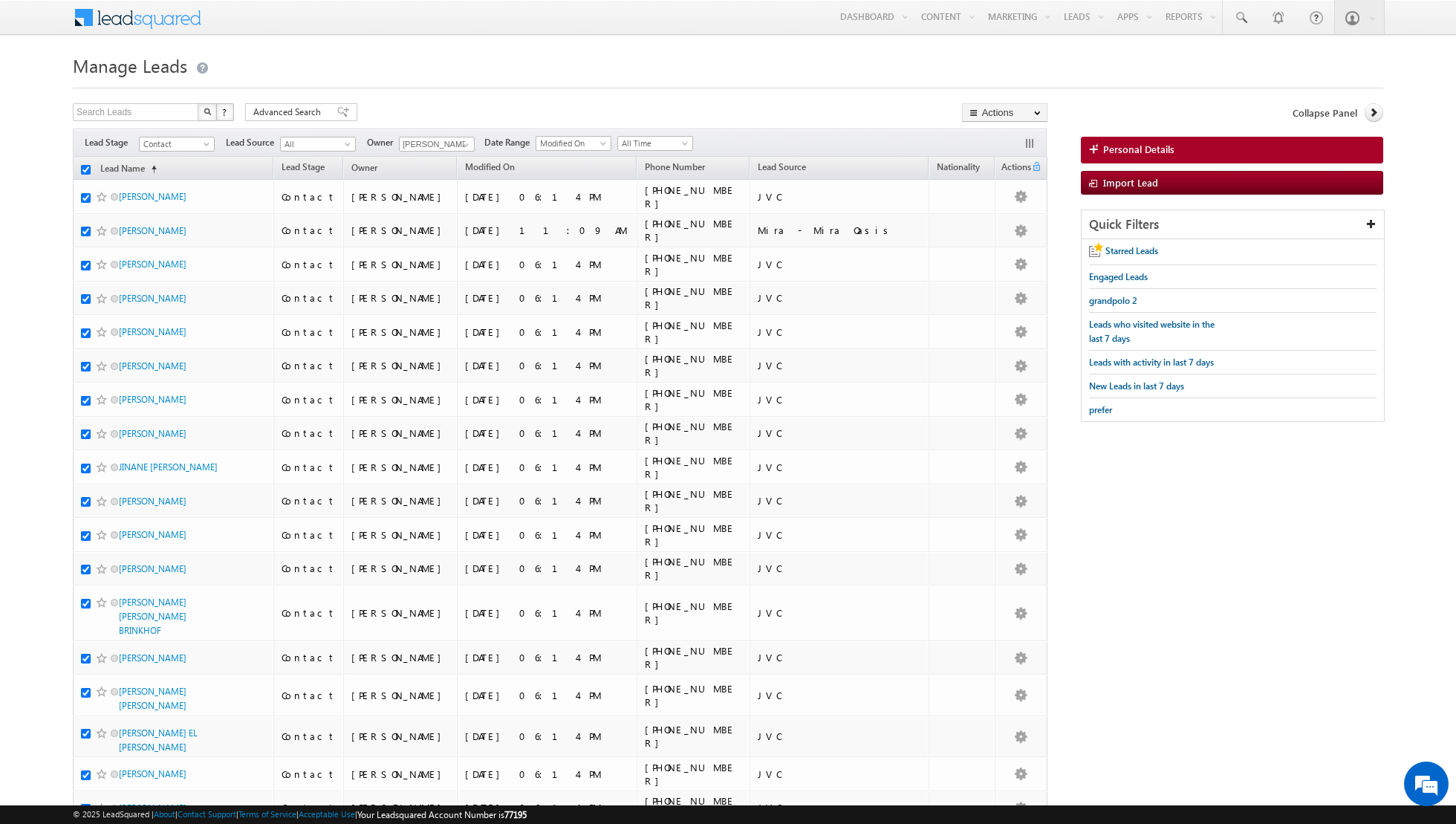
checkbox input "true"
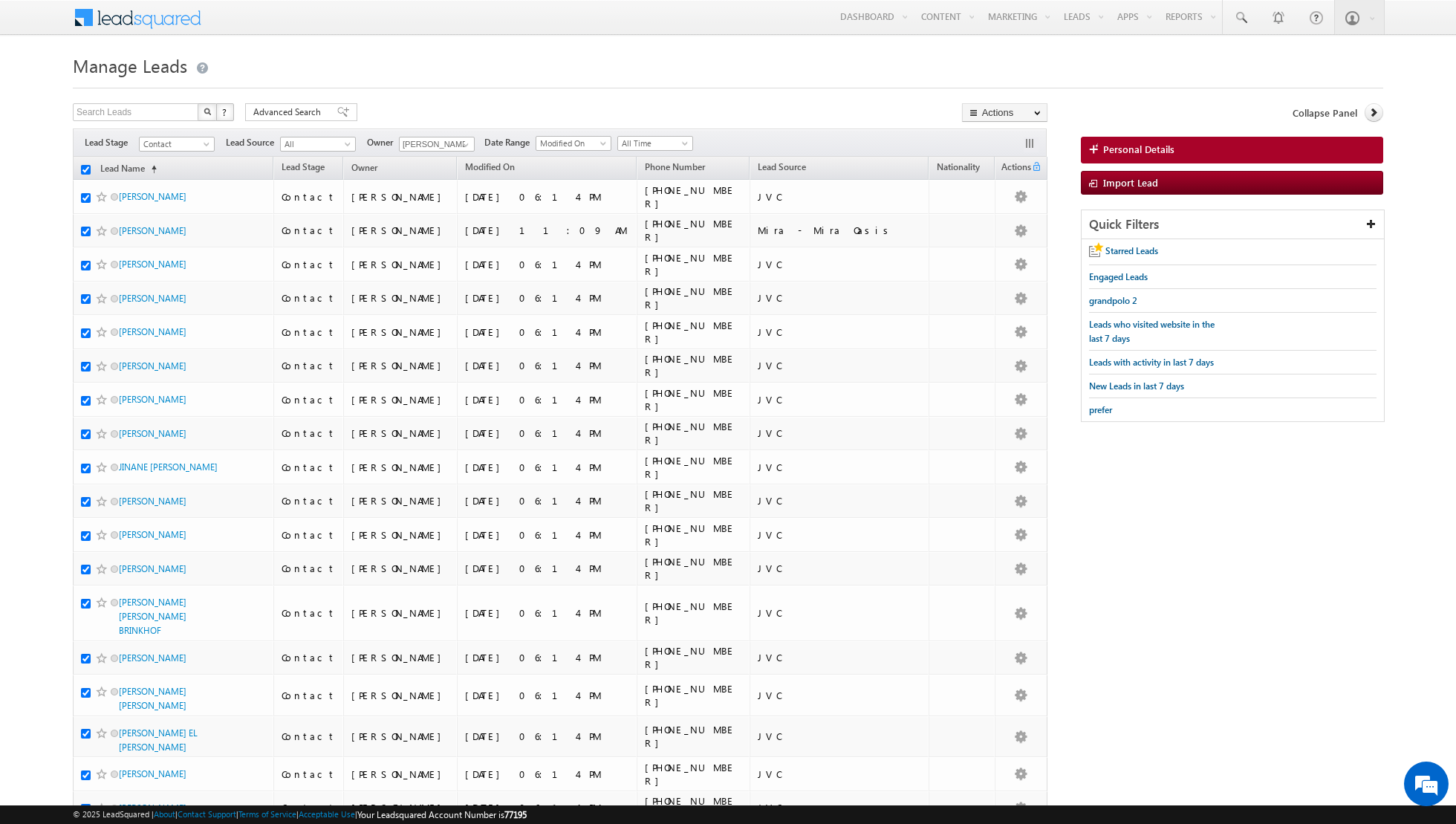
checkbox input "true"
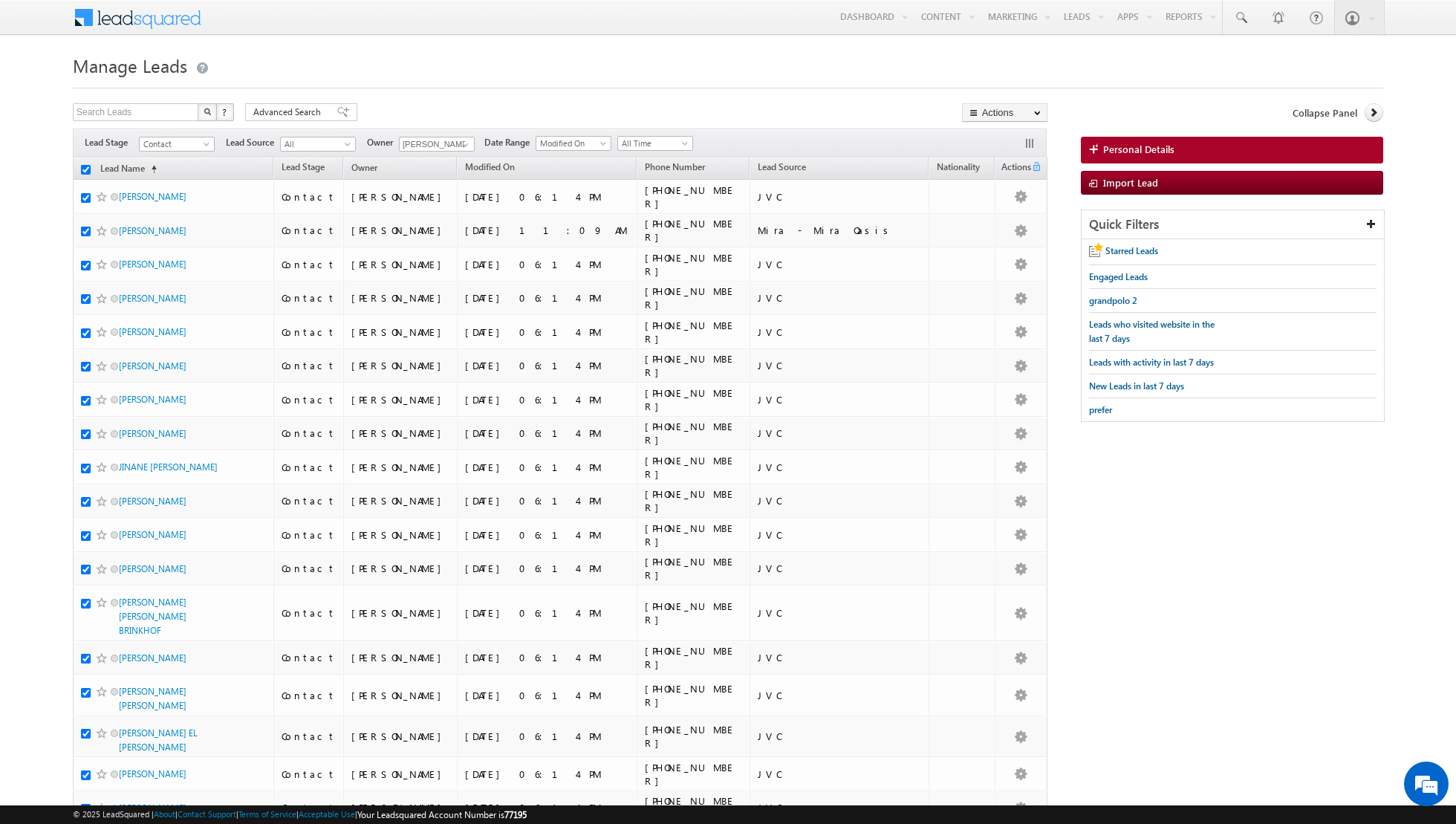
checkbox input "true"
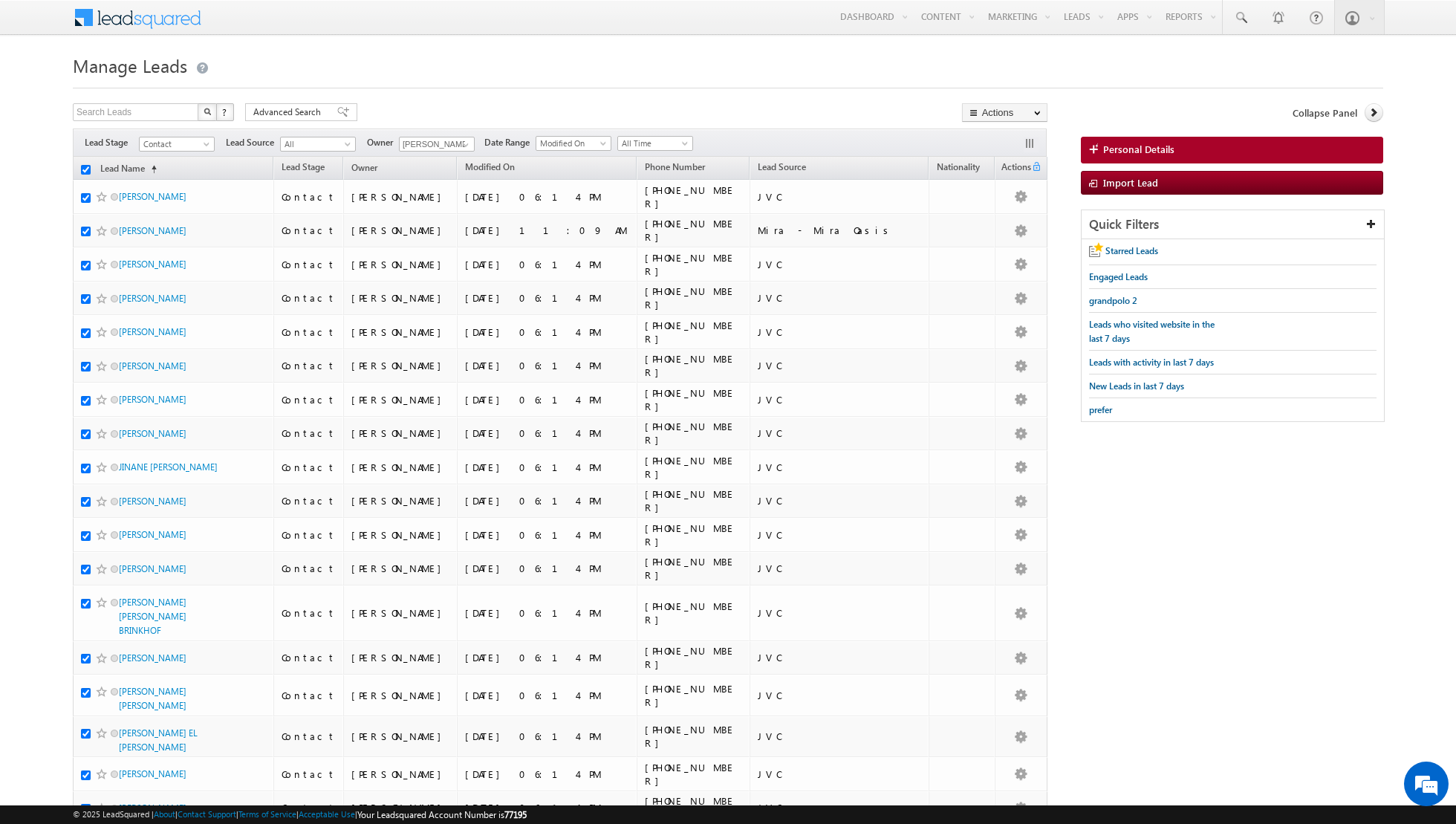
checkbox input "true"
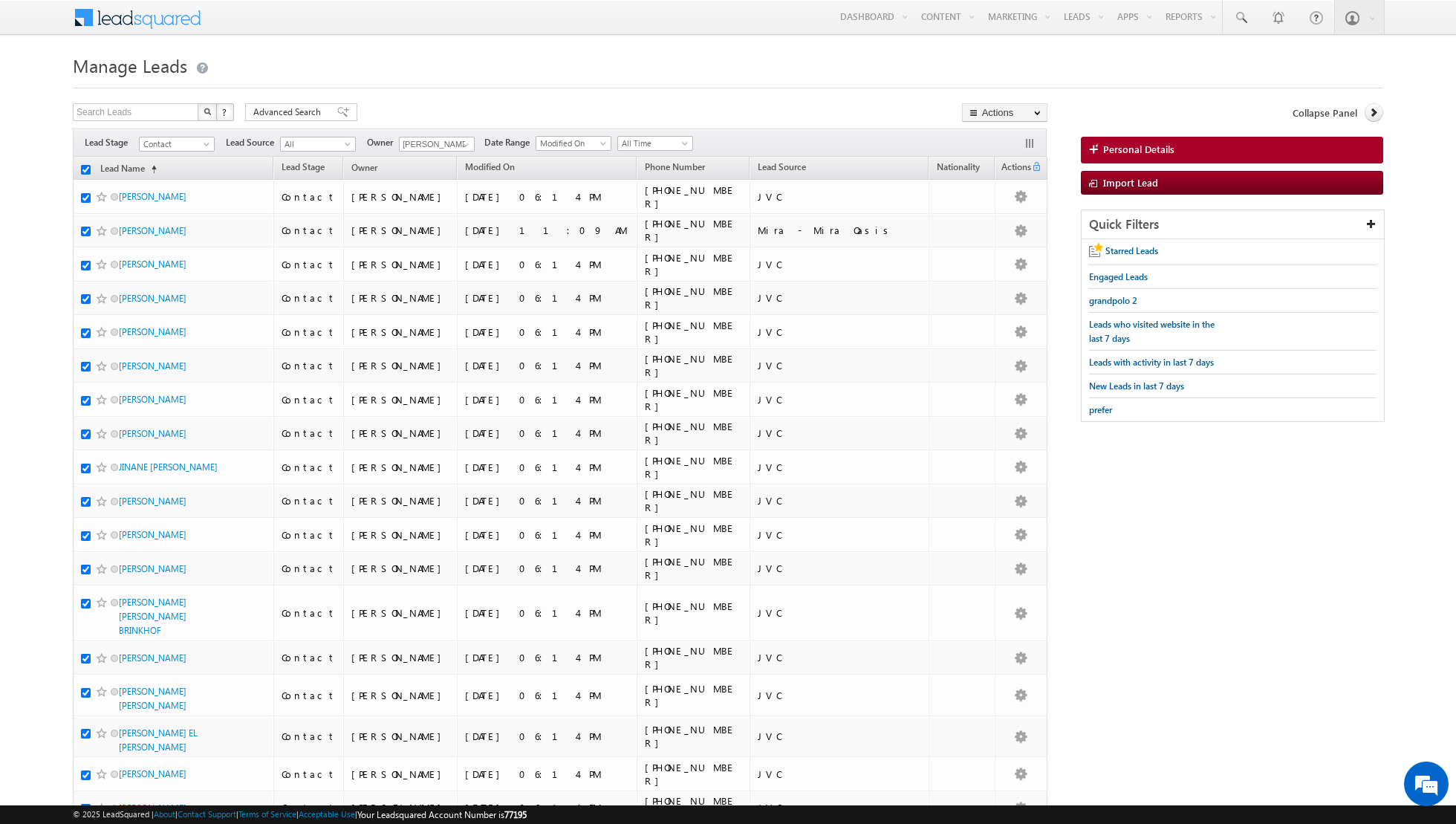
checkbox input "true"
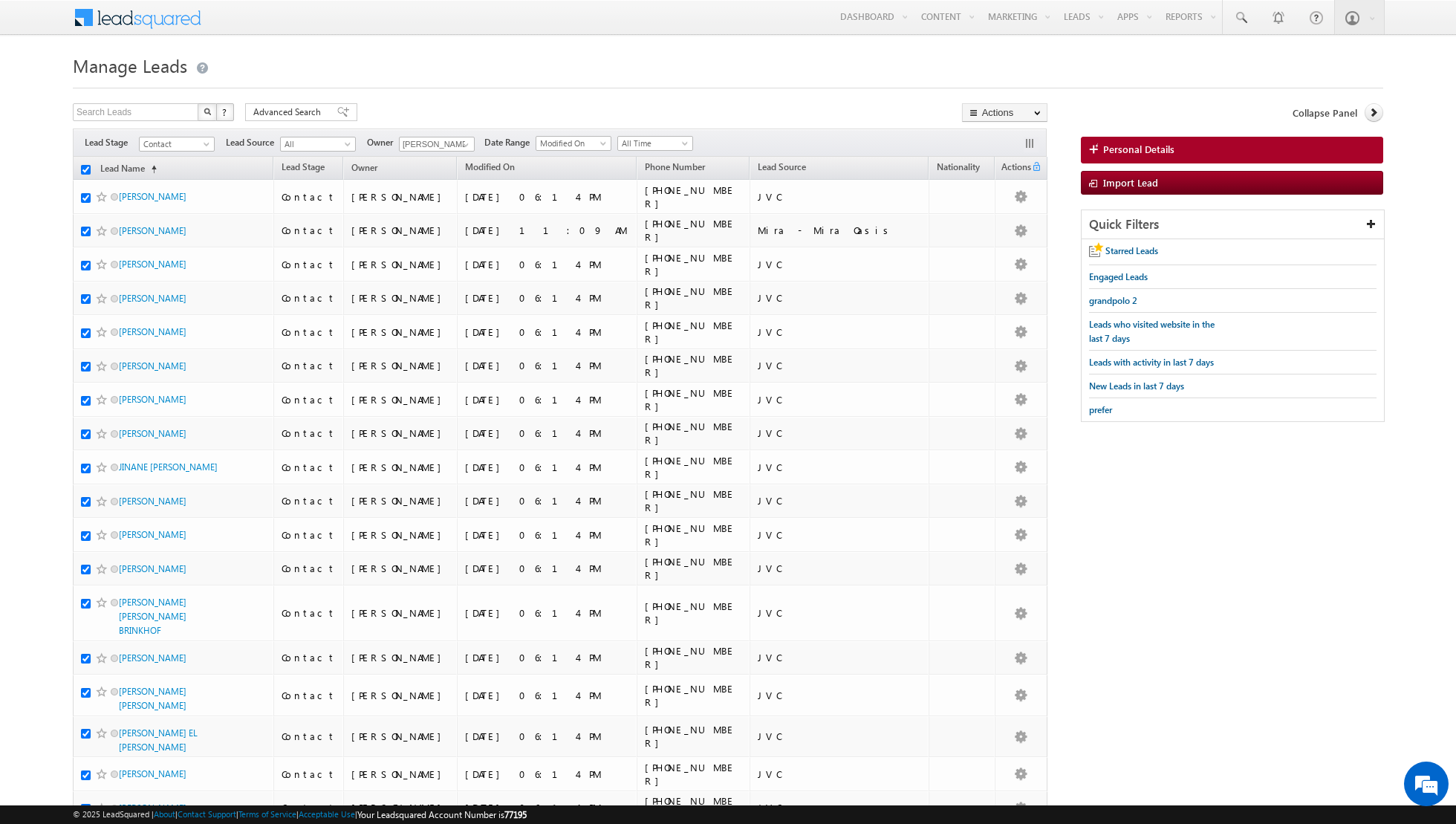
checkbox input "true"
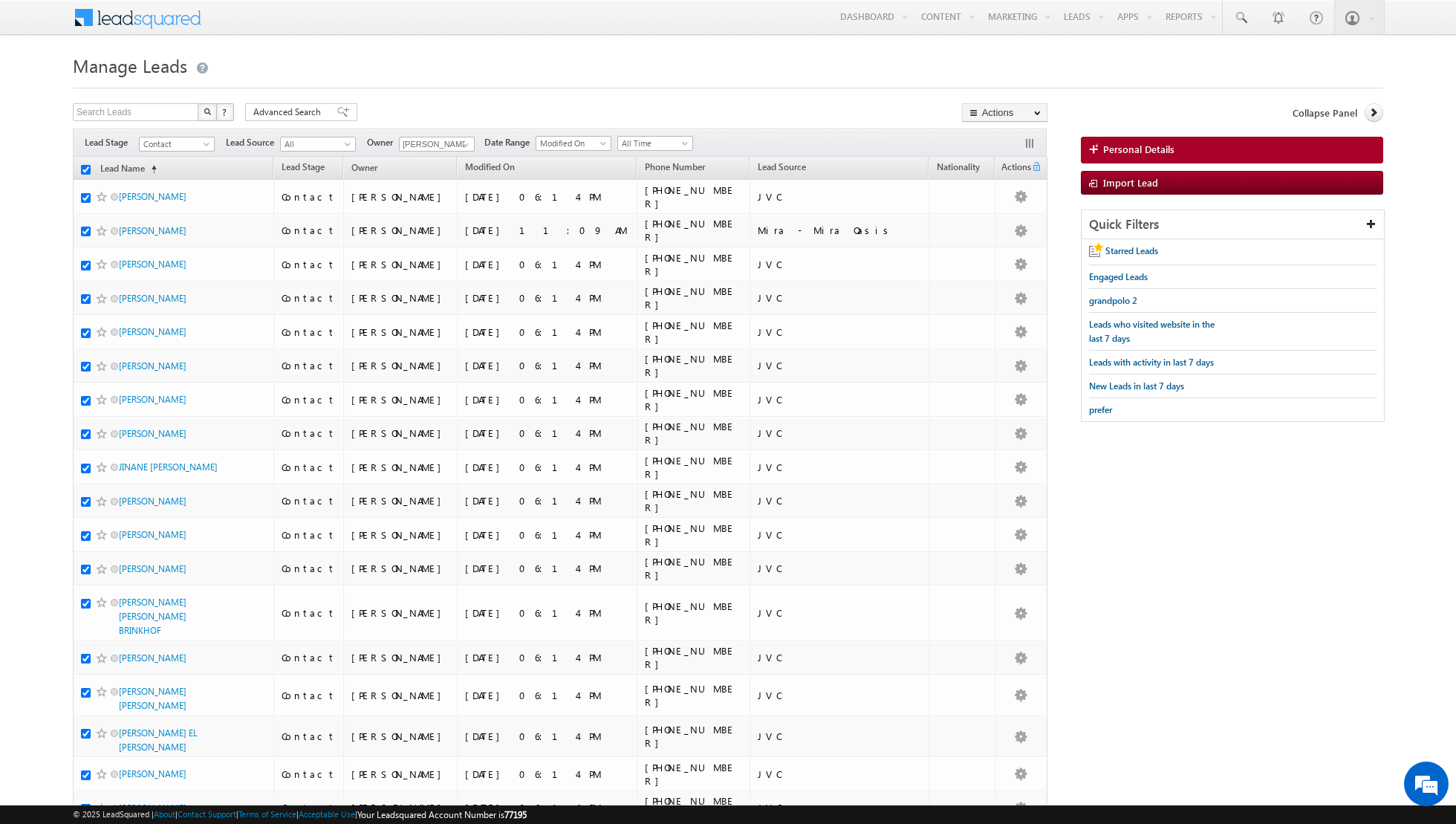
checkbox input "true"
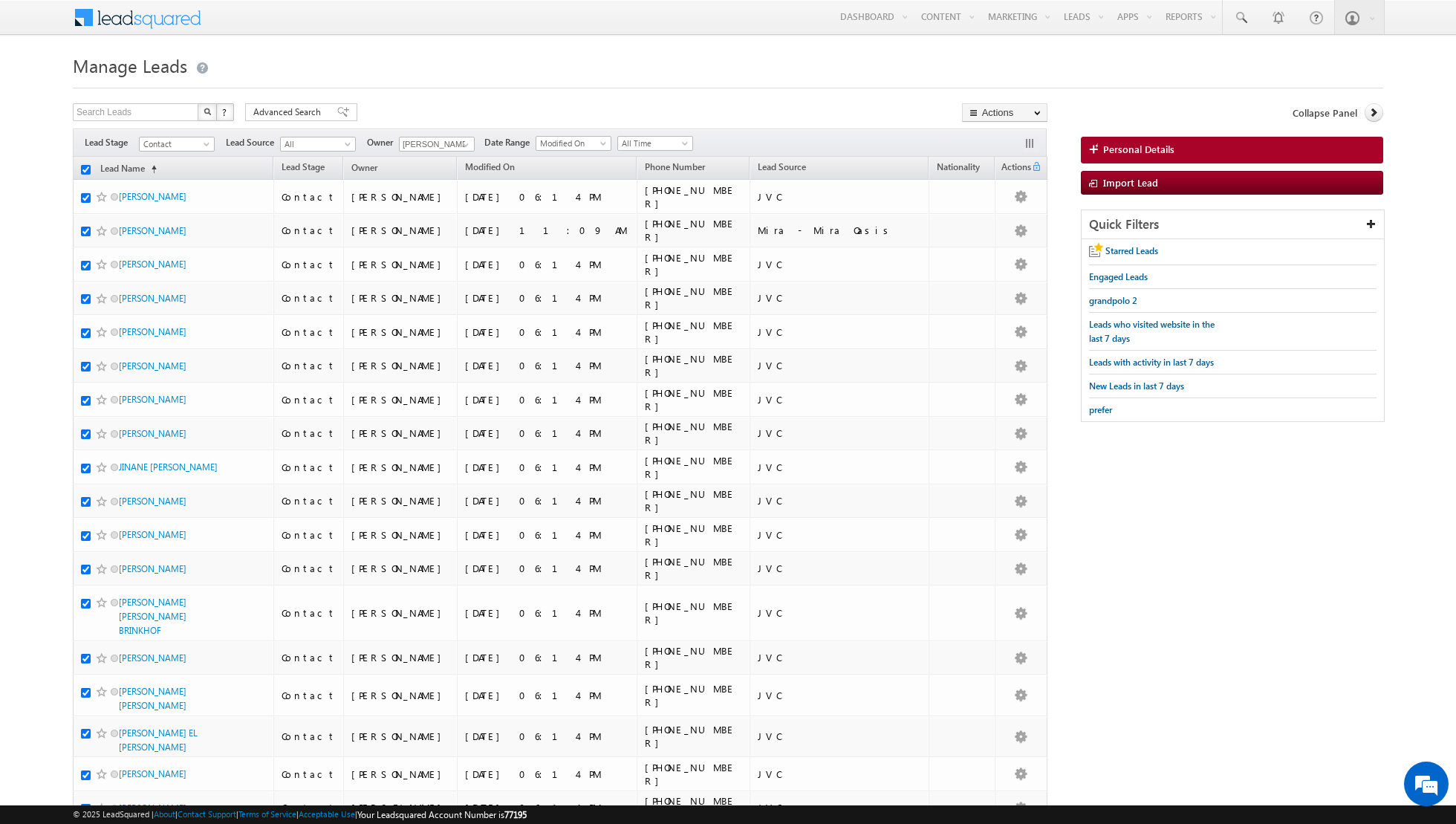
checkbox input "true"
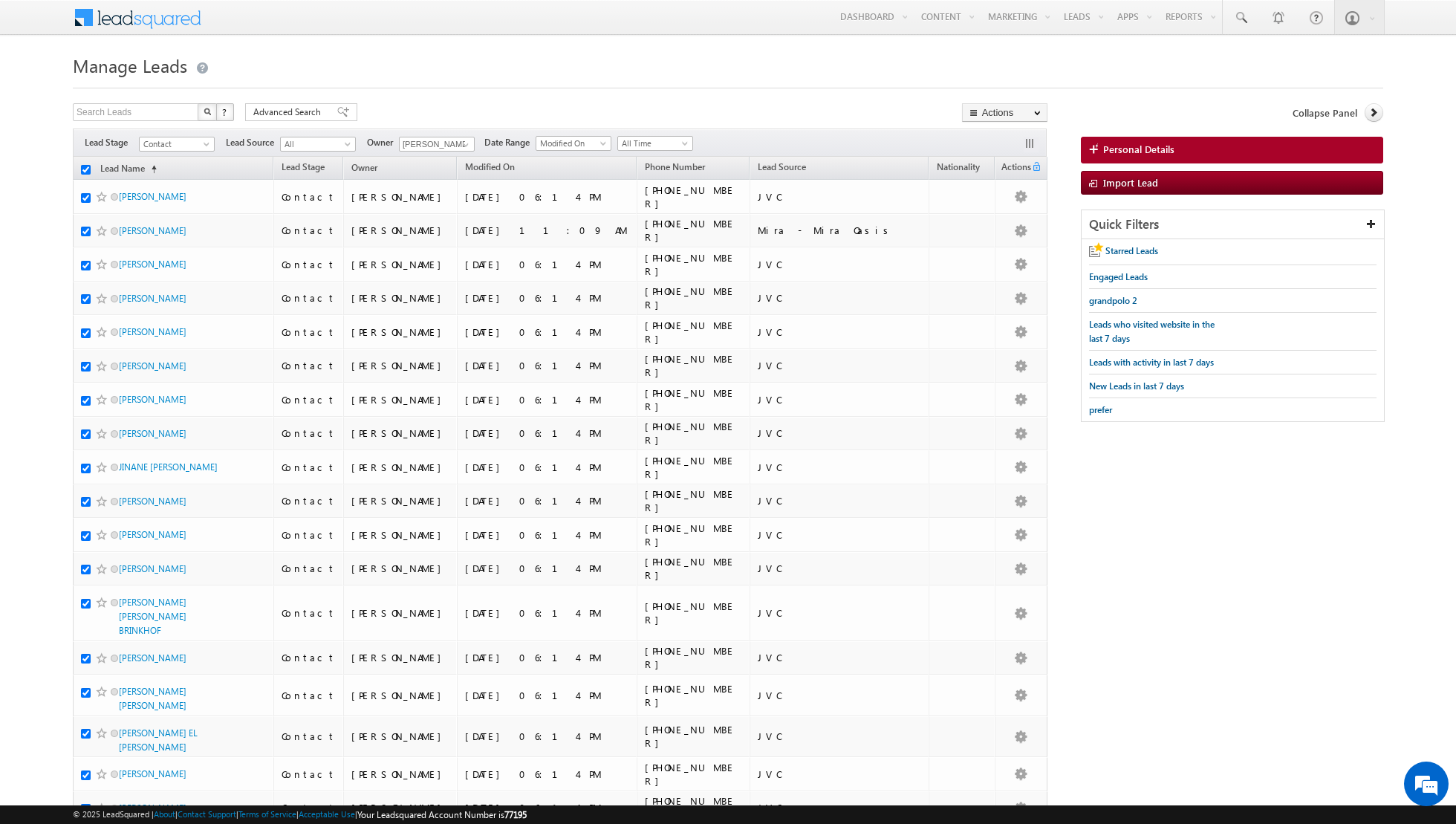
checkbox input "true"
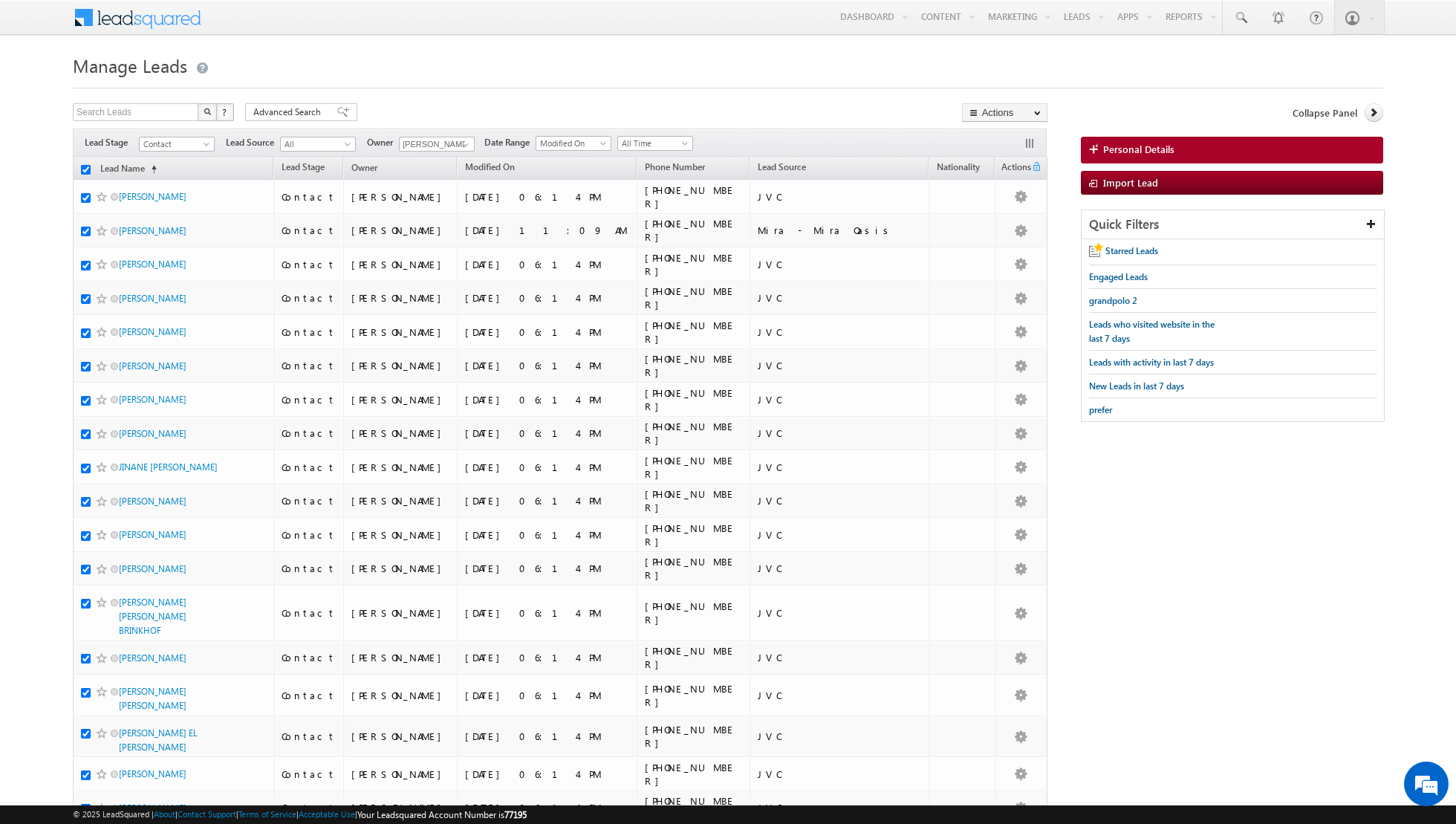
checkbox input "true"
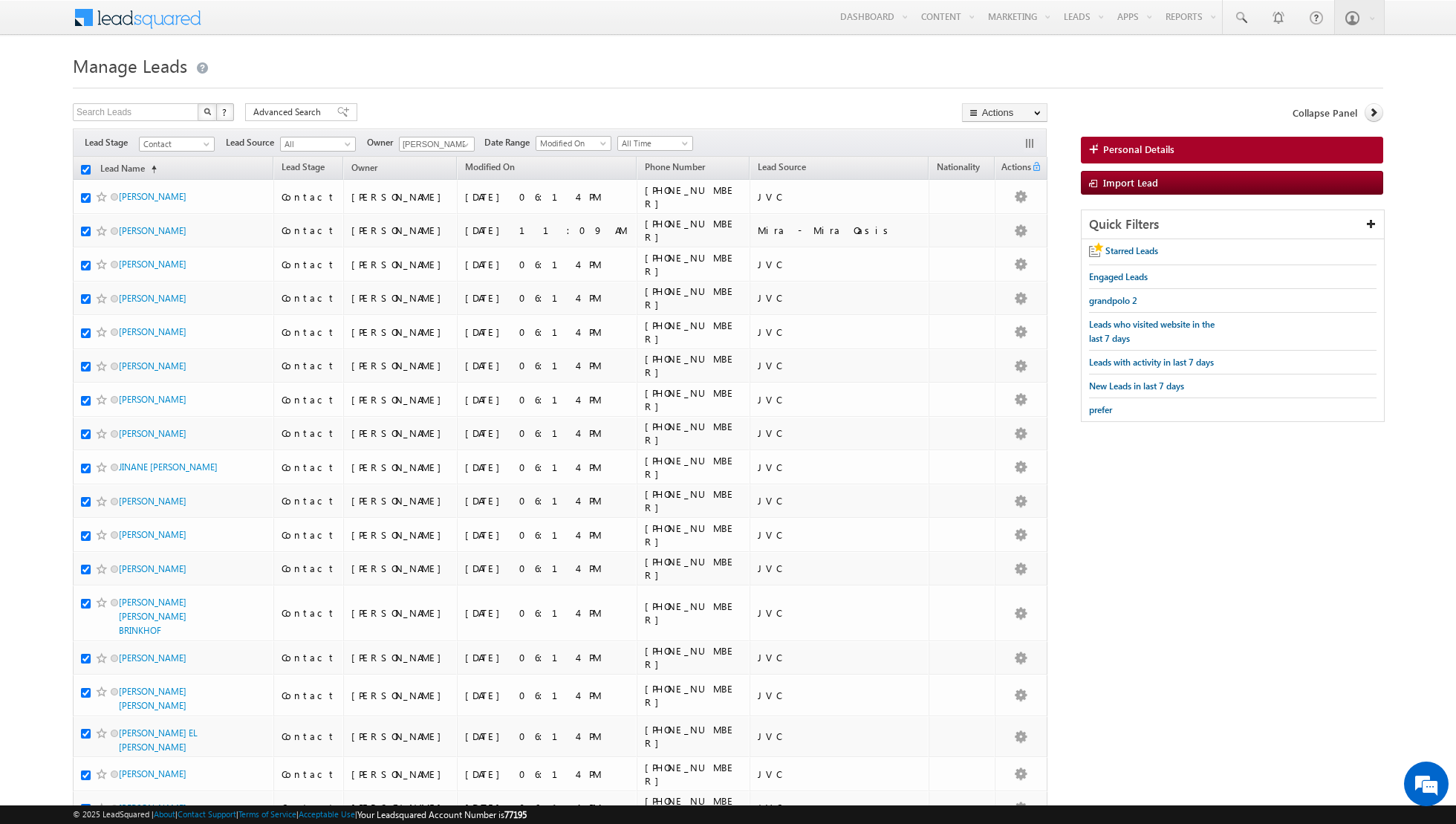
checkbox input "true"
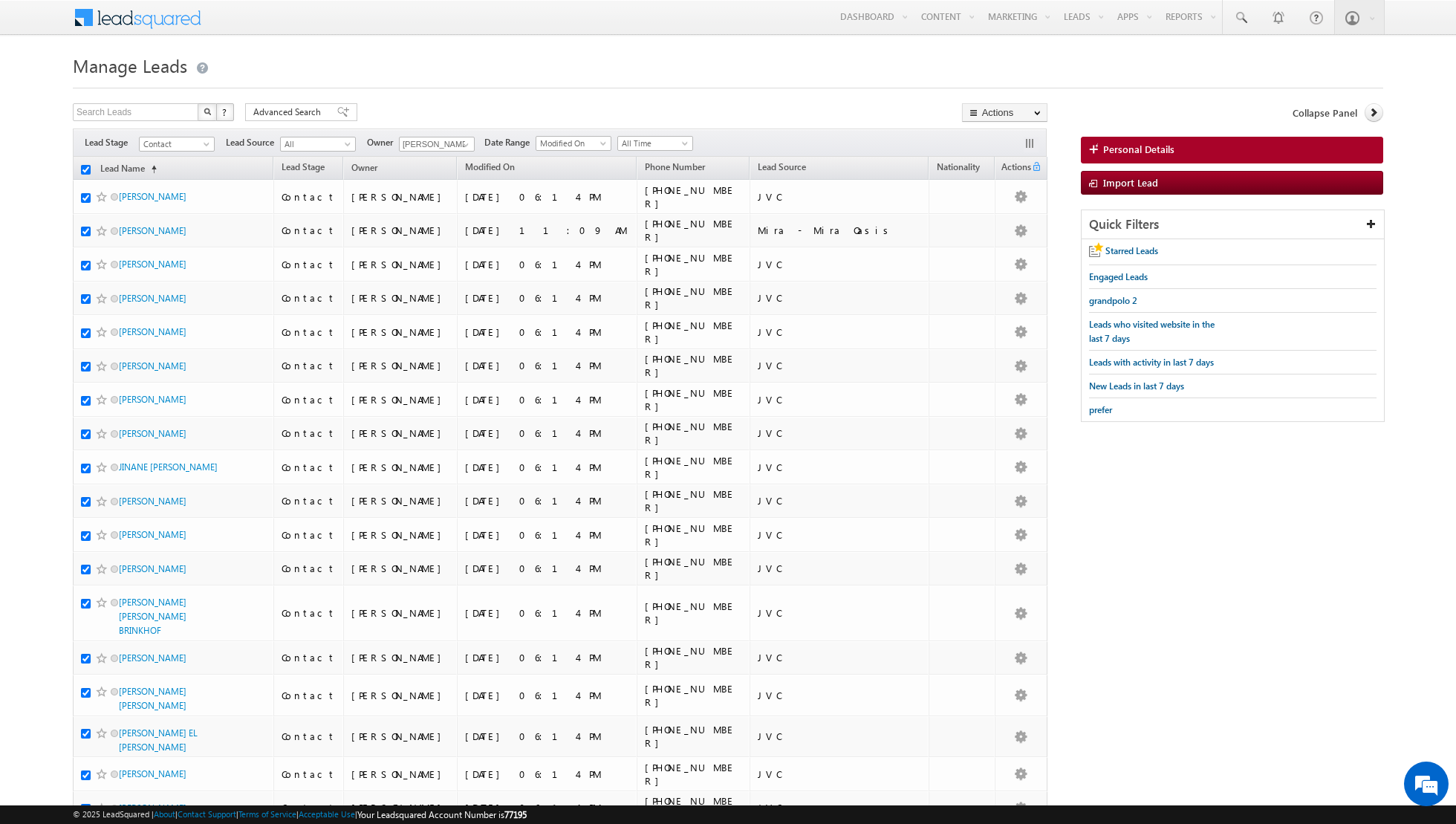
checkbox input "true"
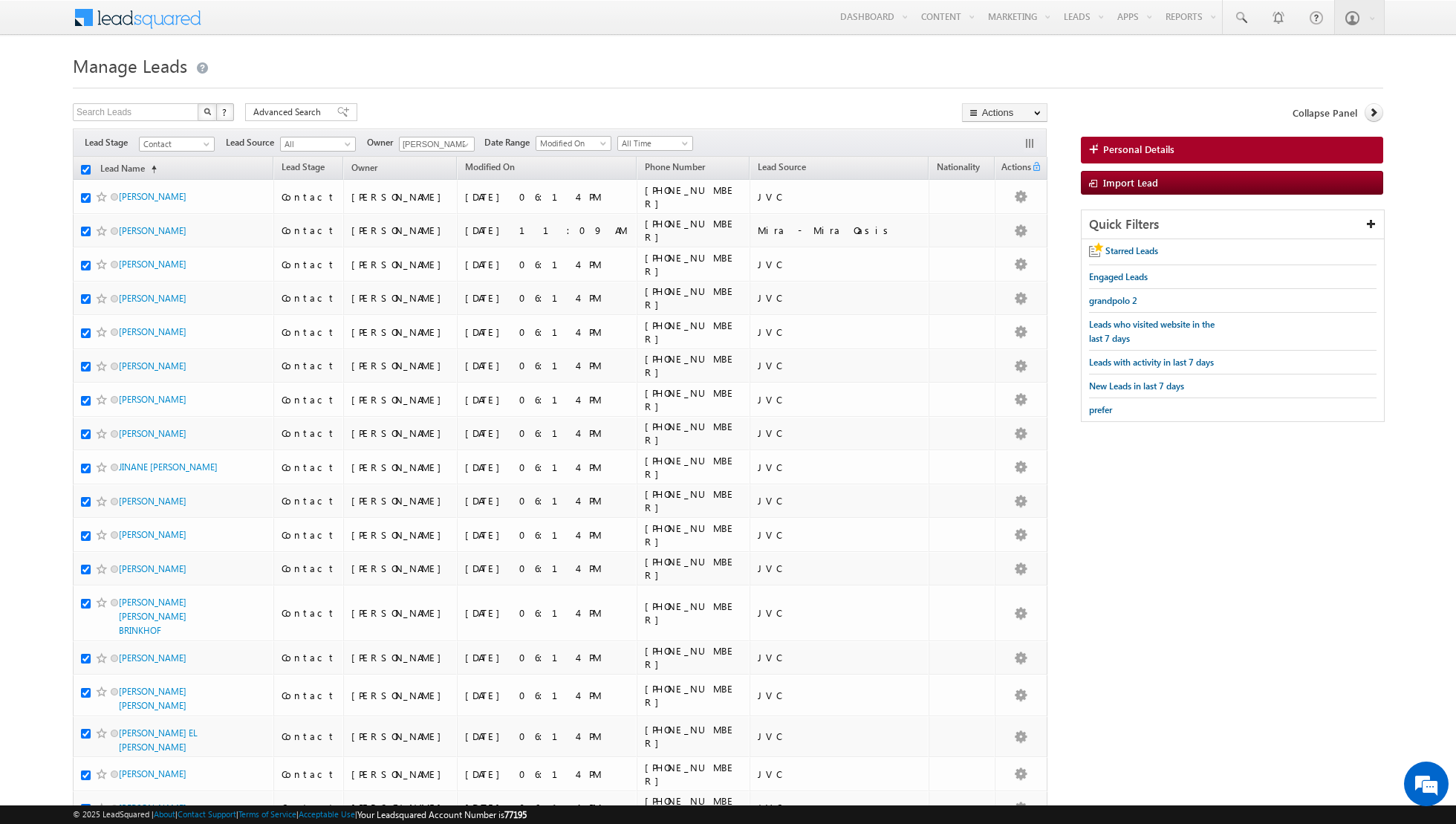
checkbox input "true"
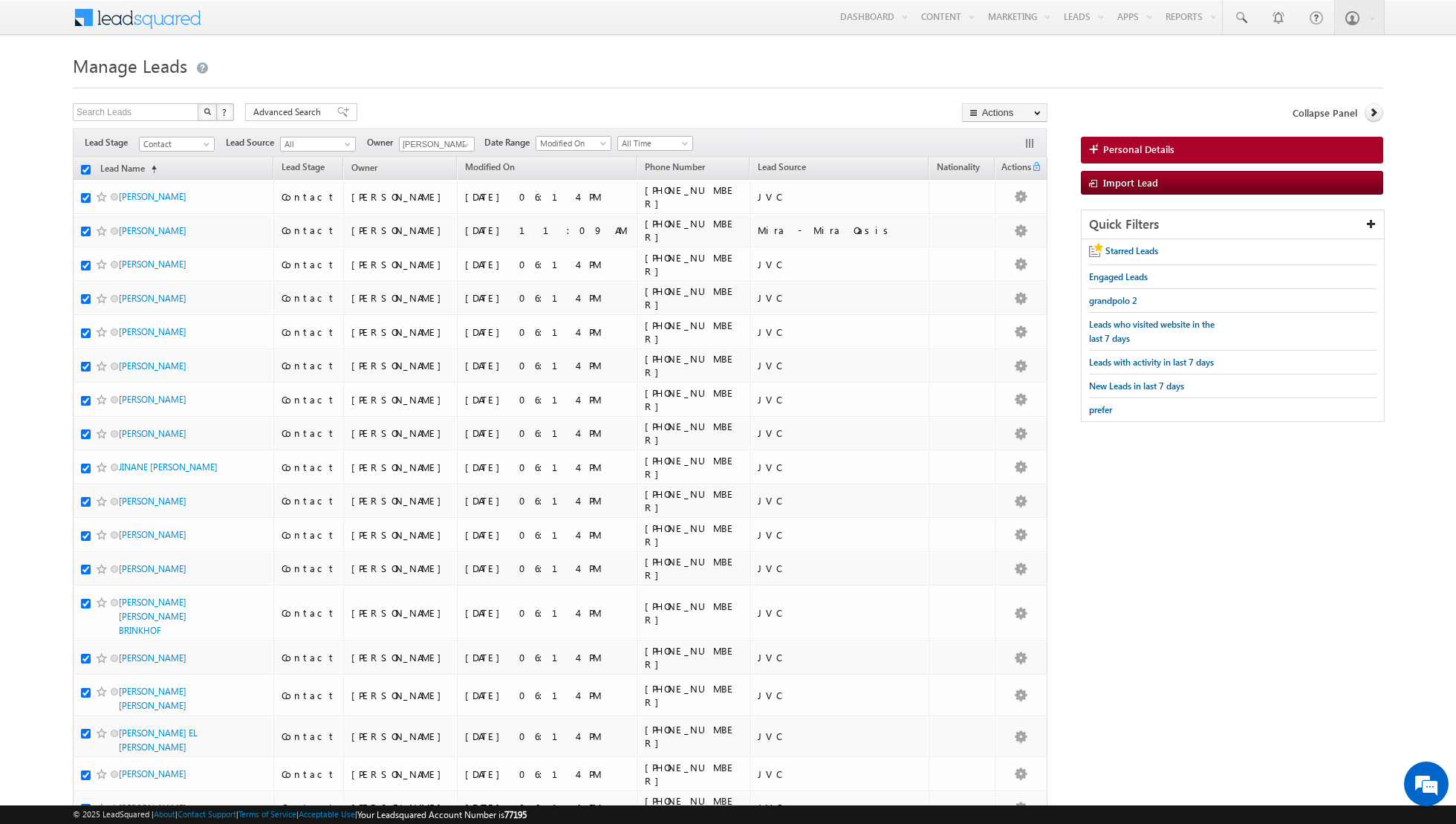
checkbox input "true"
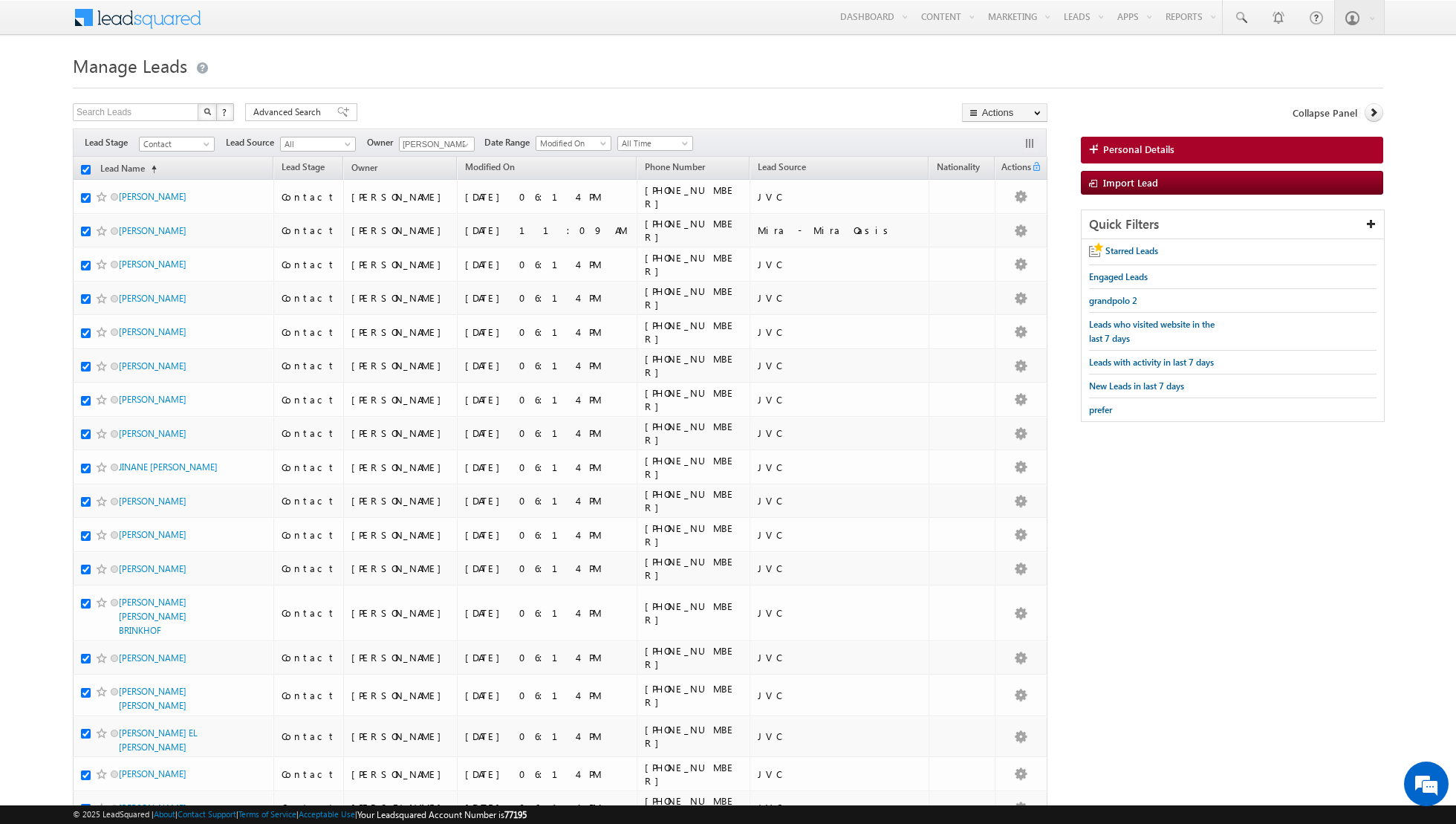
checkbox input "true"
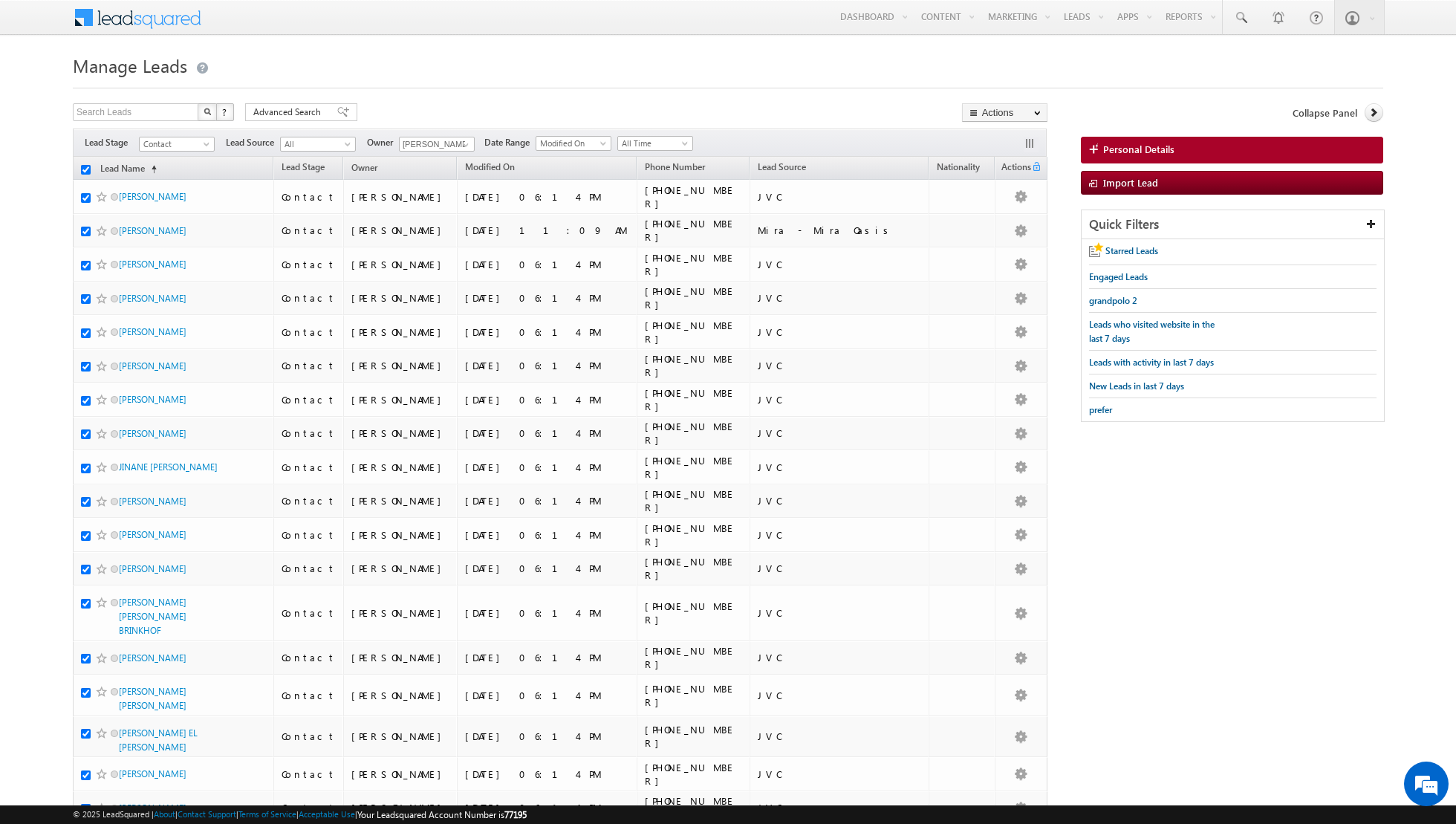
checkbox input "true"
click at [994, 240] on link "Change Owner" at bounding box center [1004, 241] width 84 height 18
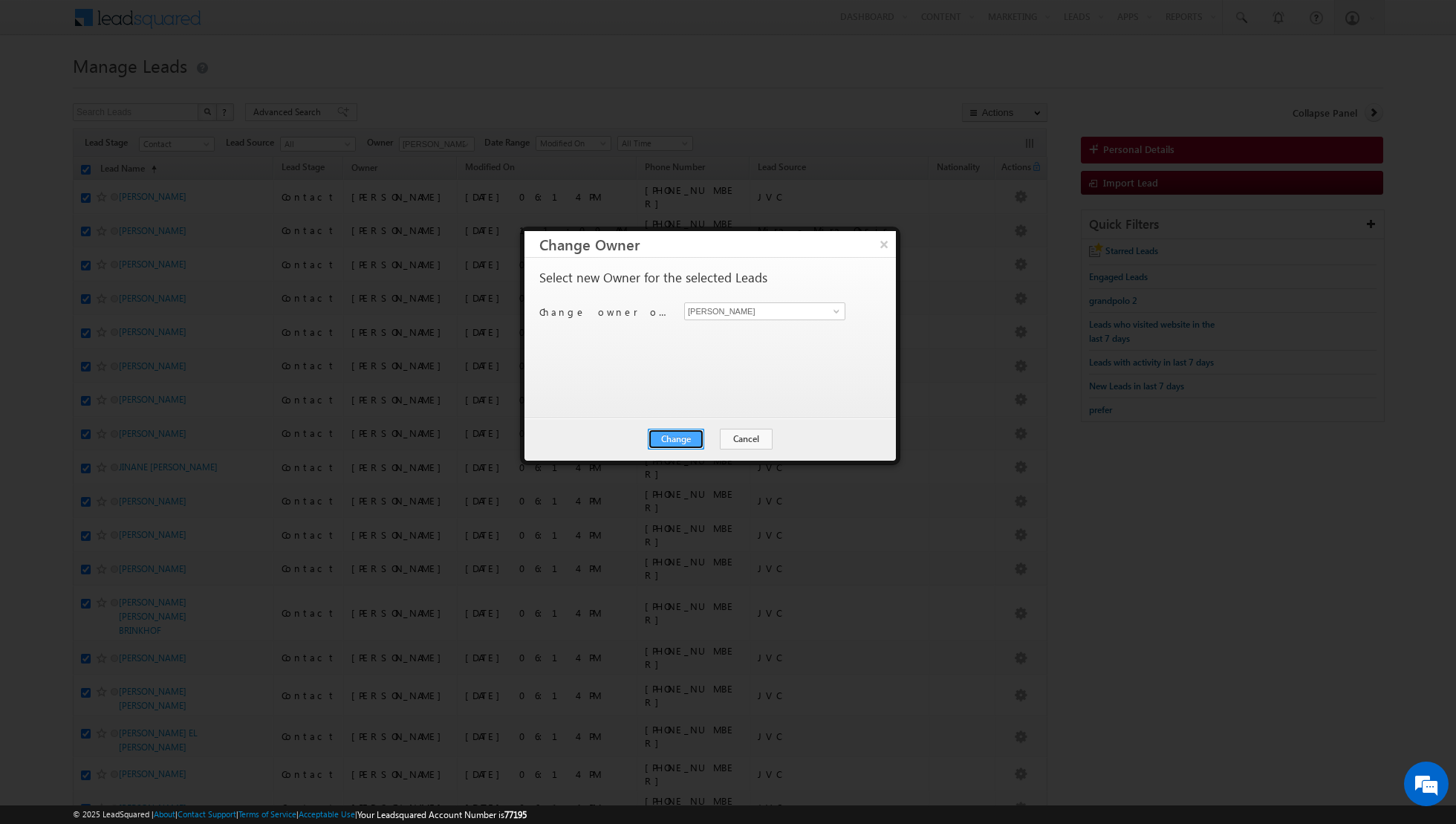
click at [680, 438] on button "Change" at bounding box center [676, 439] width 56 height 21
click at [713, 439] on button "Close" at bounding box center [712, 439] width 47 height 21
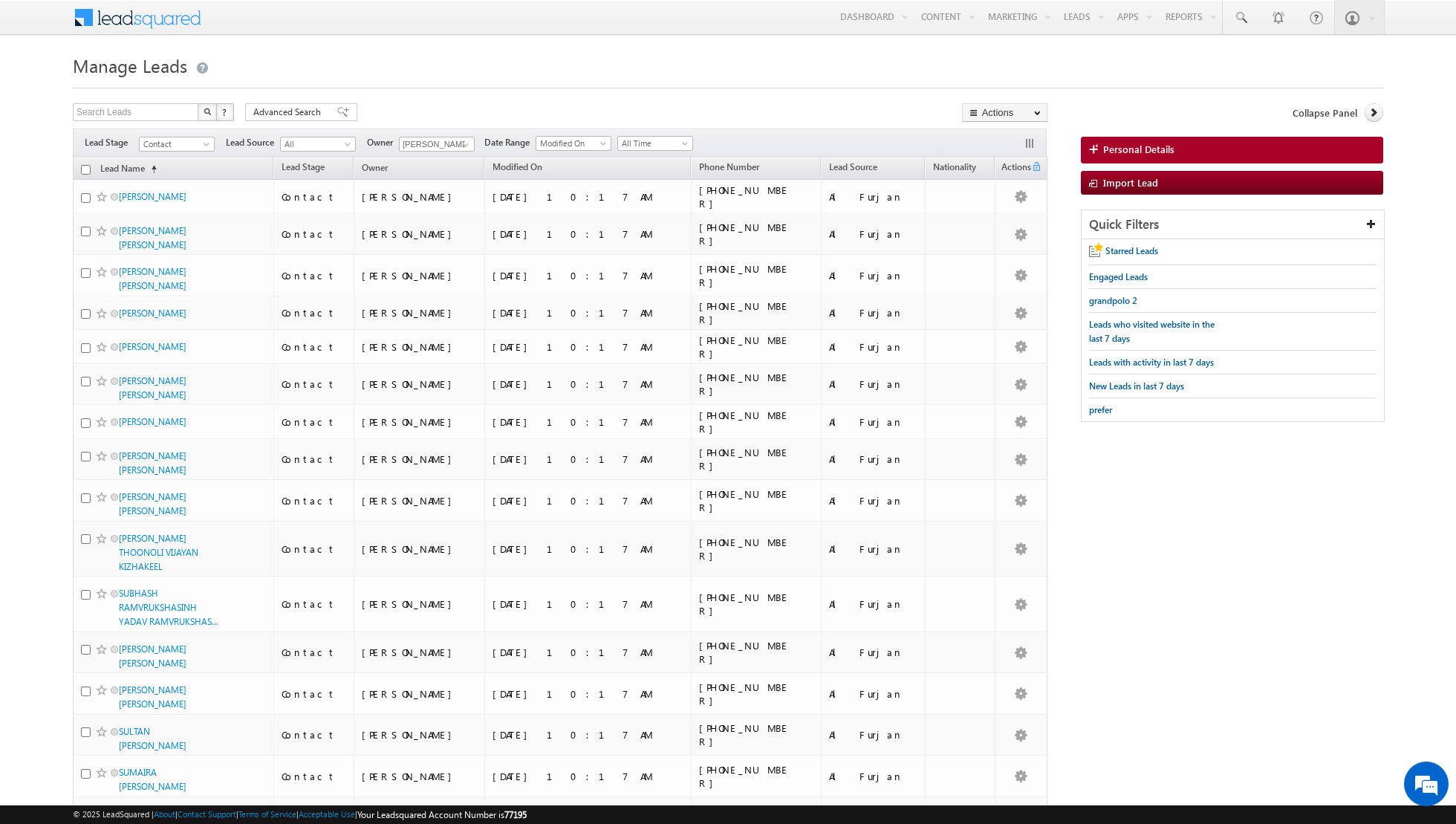
click at [88, 167] on input "checkbox" at bounding box center [85, 170] width 10 height 10
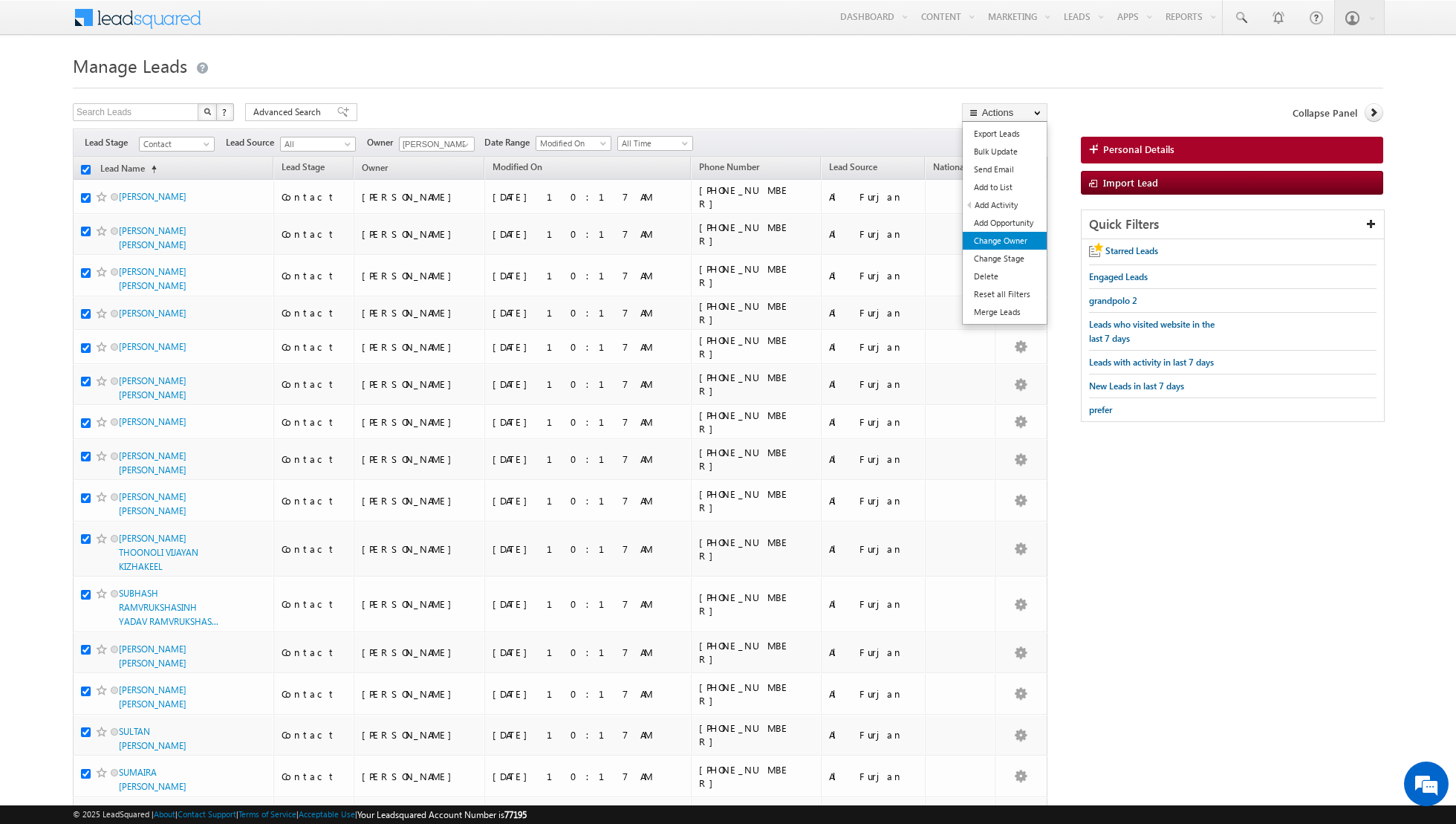
click at [1011, 240] on link "Change Owner" at bounding box center [1004, 241] width 84 height 18
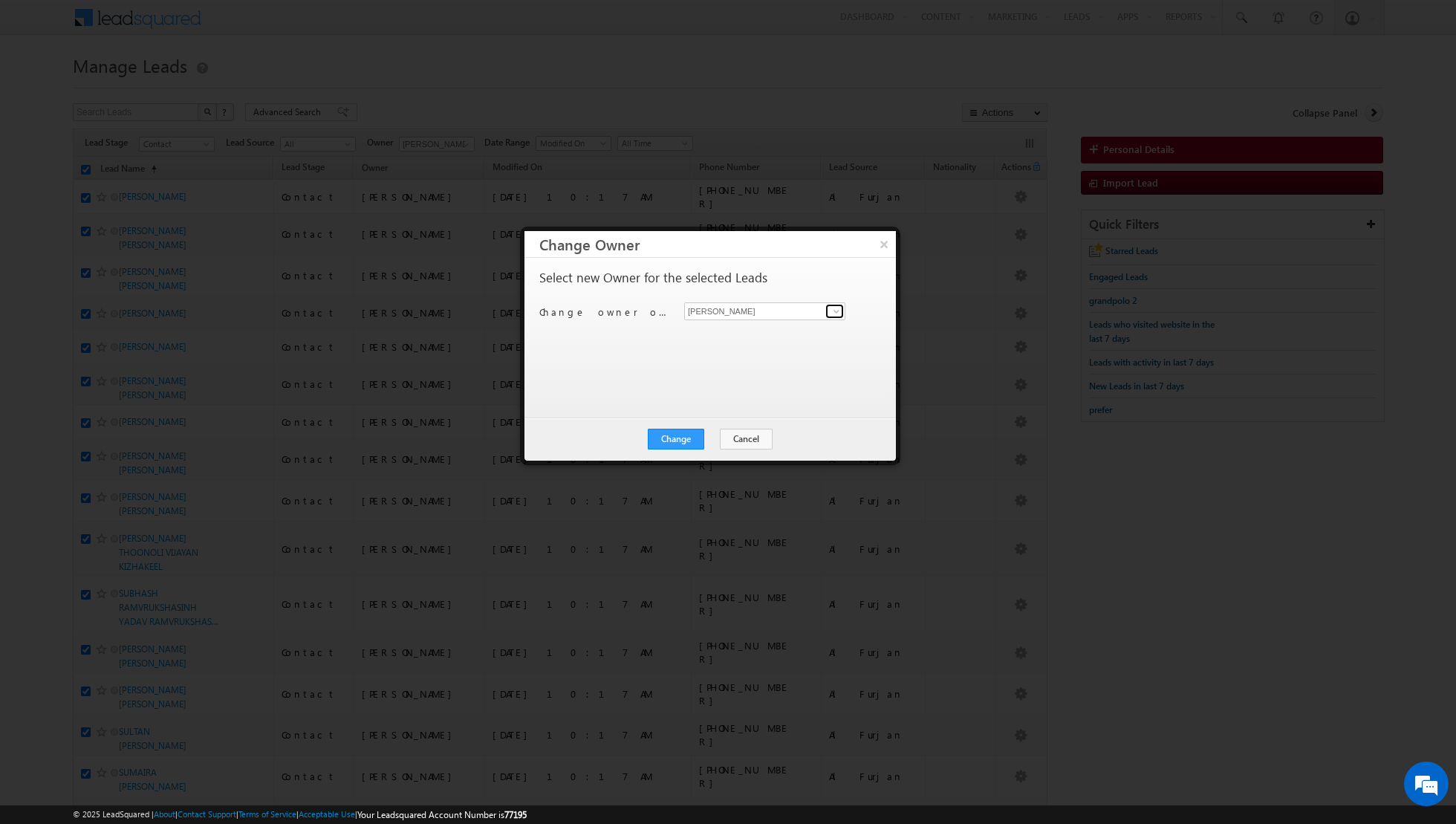
click at [835, 312] on span at bounding box center [835, 311] width 12 height 12
click at [670, 437] on button "Change" at bounding box center [676, 439] width 56 height 21
click at [718, 431] on button "Close" at bounding box center [712, 439] width 47 height 21
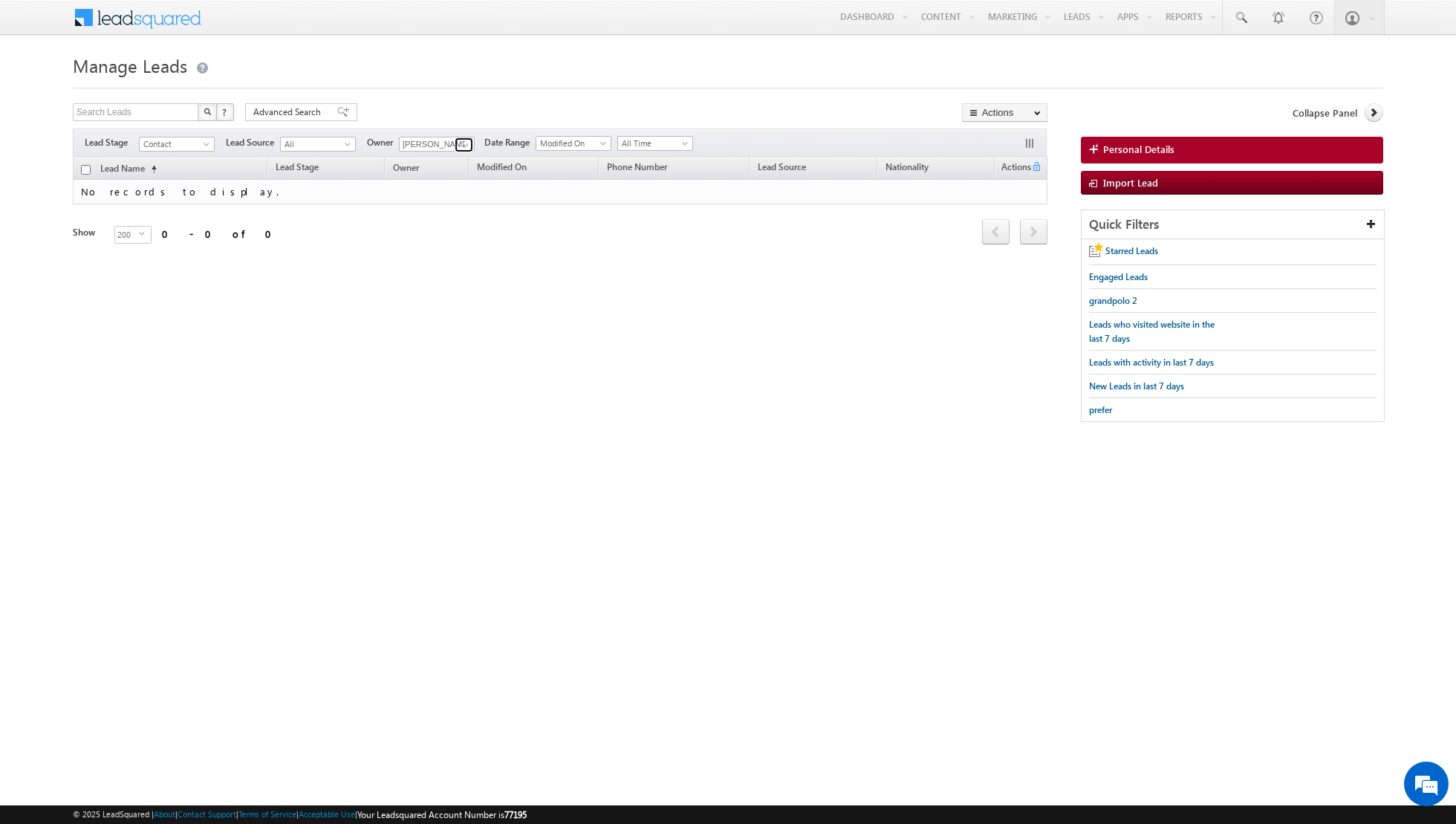
click at [463, 146] on span at bounding box center [465, 144] width 12 height 12
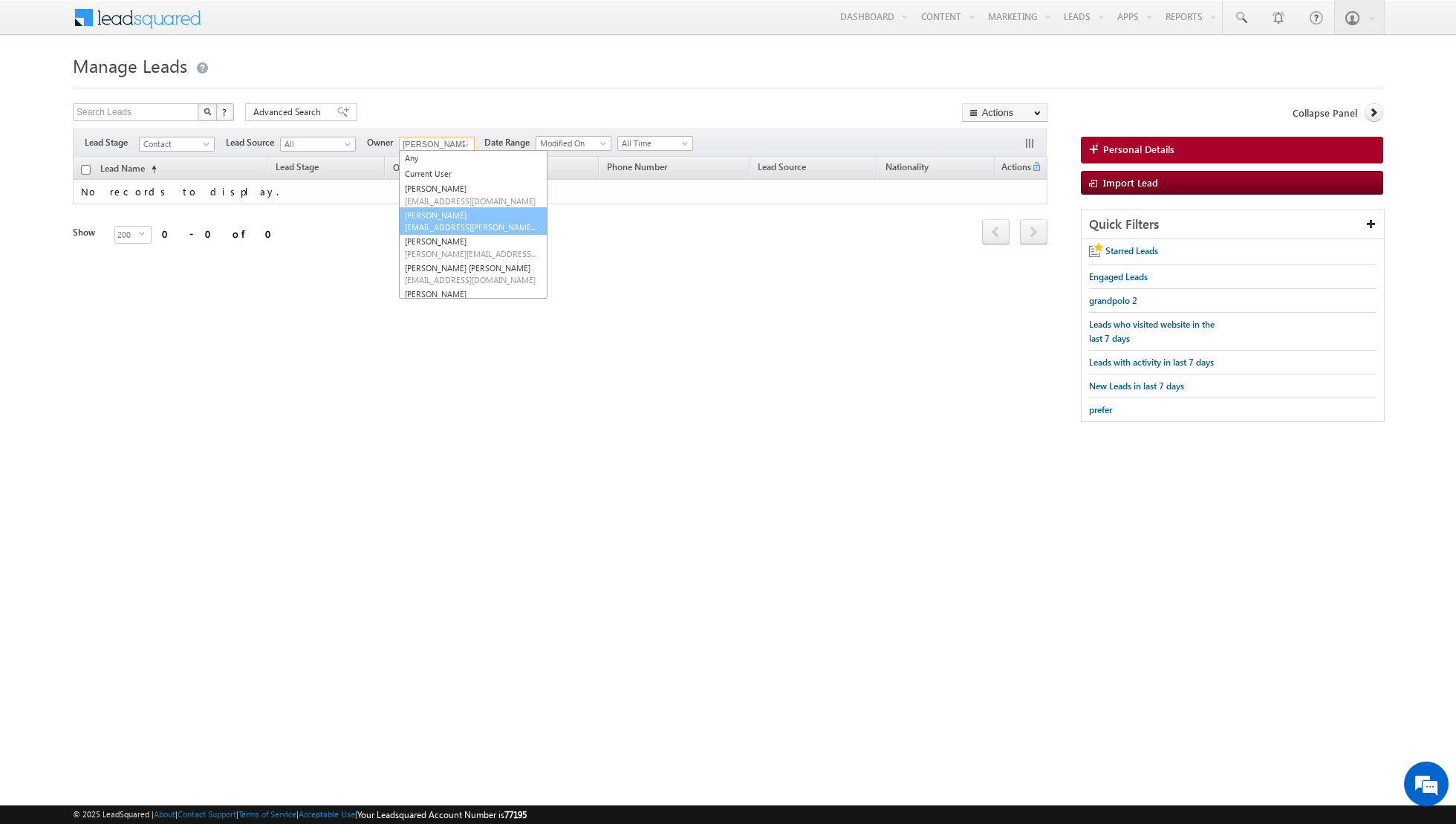
click at [448, 216] on link "[PERSON_NAME] [EMAIL_ADDRESS][PERSON_NAME][DOMAIN_NAME]" at bounding box center [473, 221] width 149 height 28
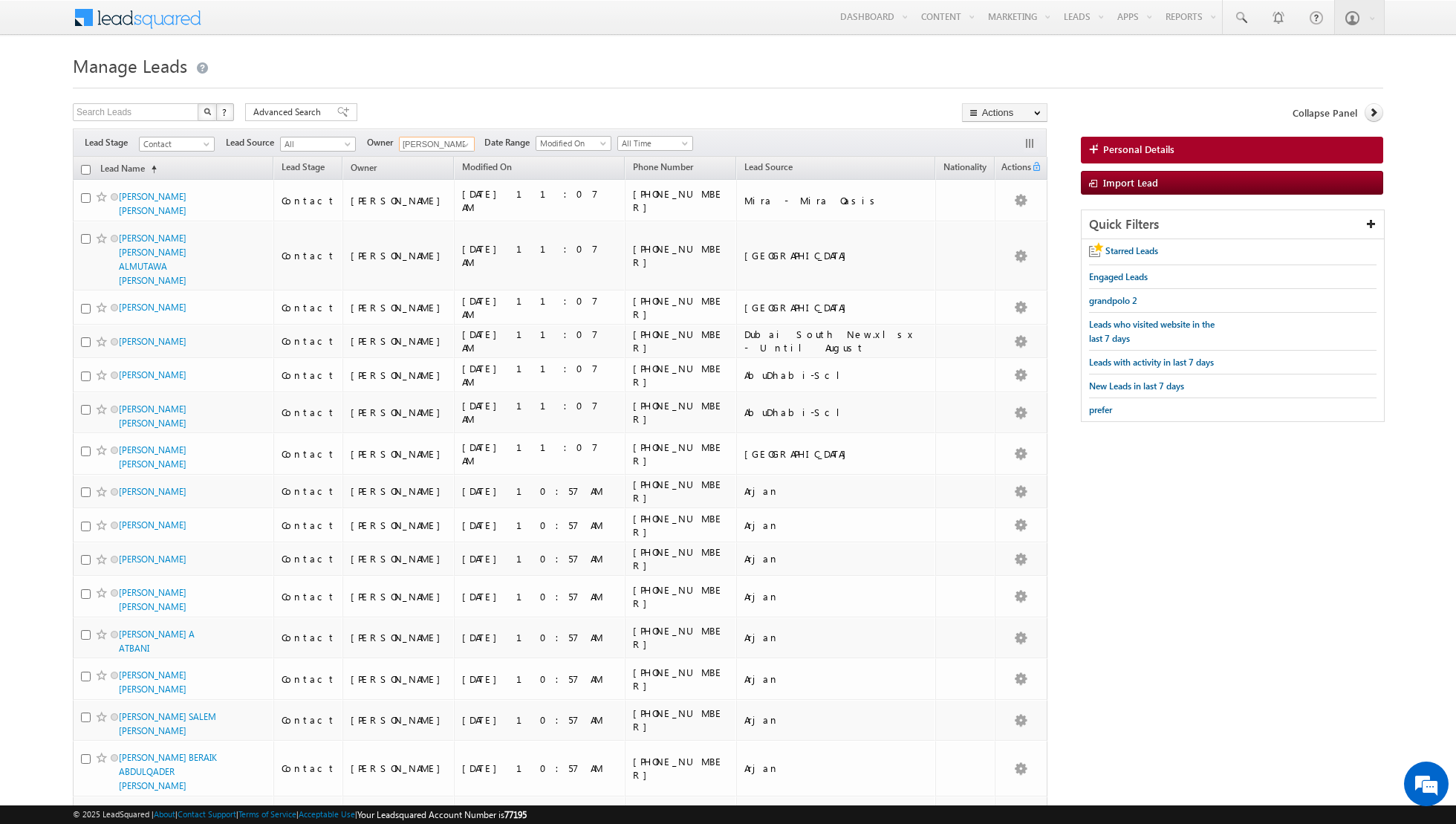
click at [88, 170] on input "checkbox" at bounding box center [85, 170] width 10 height 10
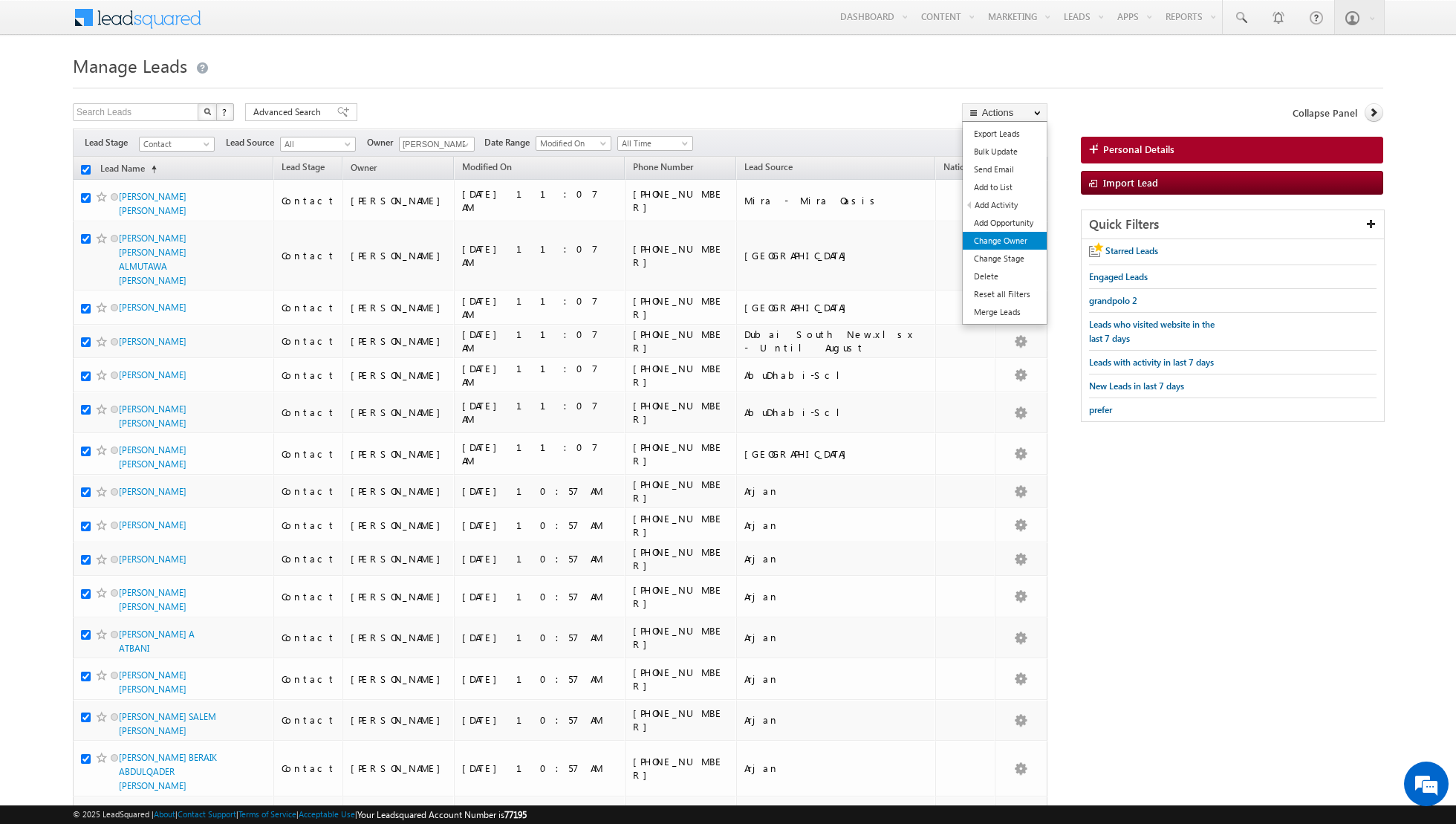
click at [979, 241] on link "Change Owner" at bounding box center [1004, 241] width 84 height 18
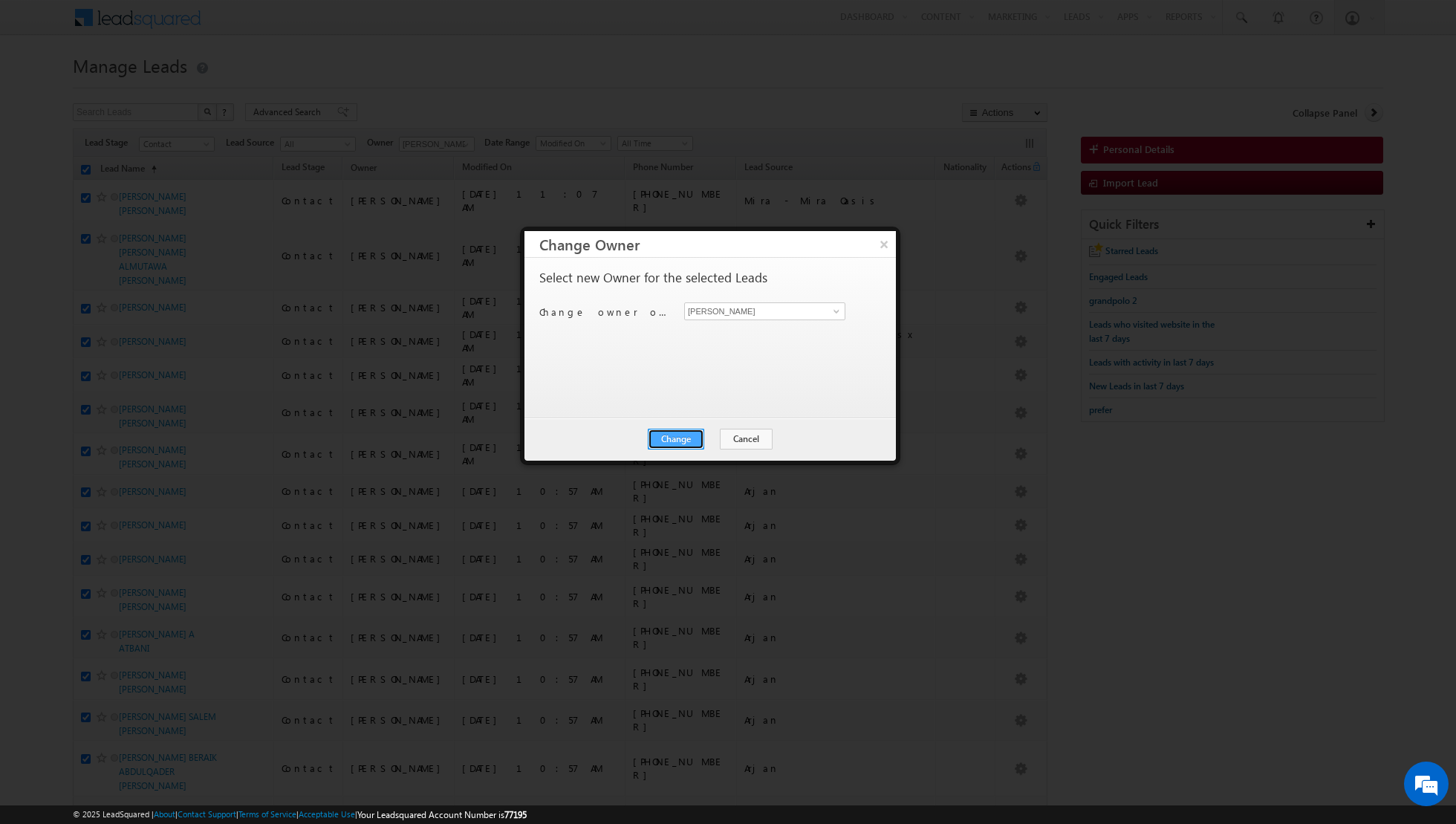
click at [687, 441] on button "Change" at bounding box center [676, 439] width 56 height 21
click at [715, 438] on button "Close" at bounding box center [712, 439] width 47 height 21
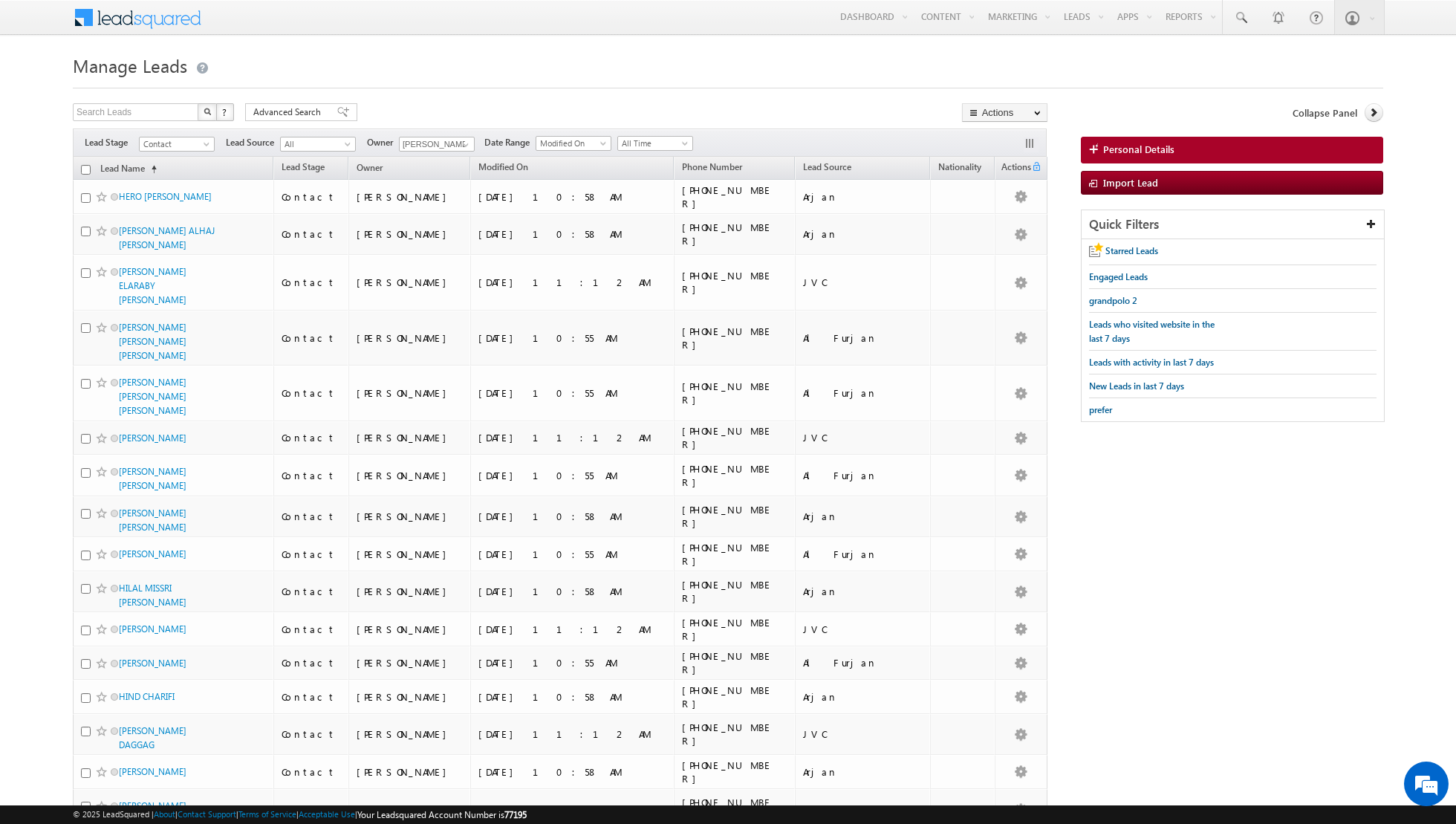
click at [83, 170] on input "checkbox" at bounding box center [85, 170] width 10 height 10
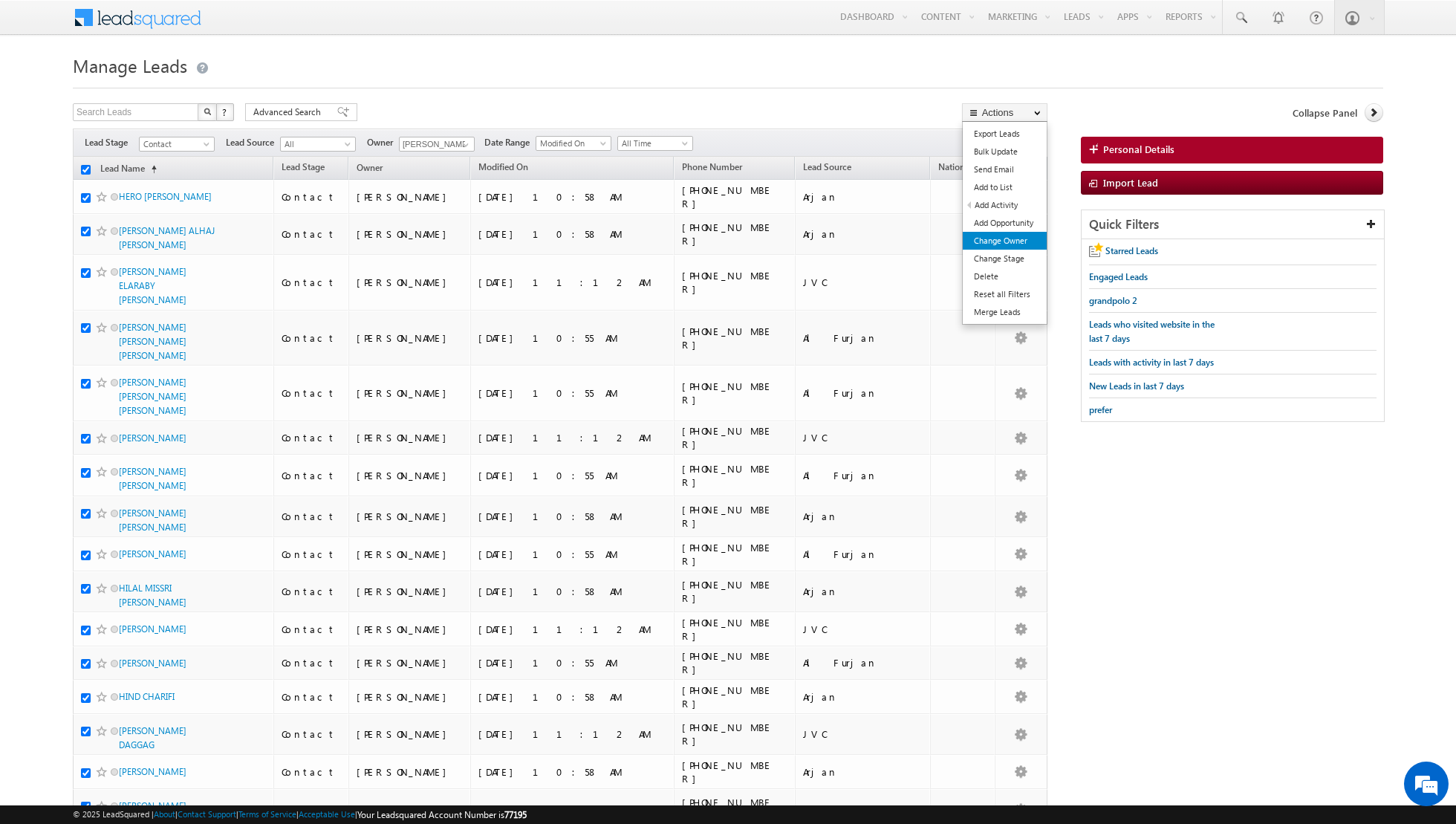
click at [972, 238] on link "Change Owner" at bounding box center [1004, 241] width 84 height 18
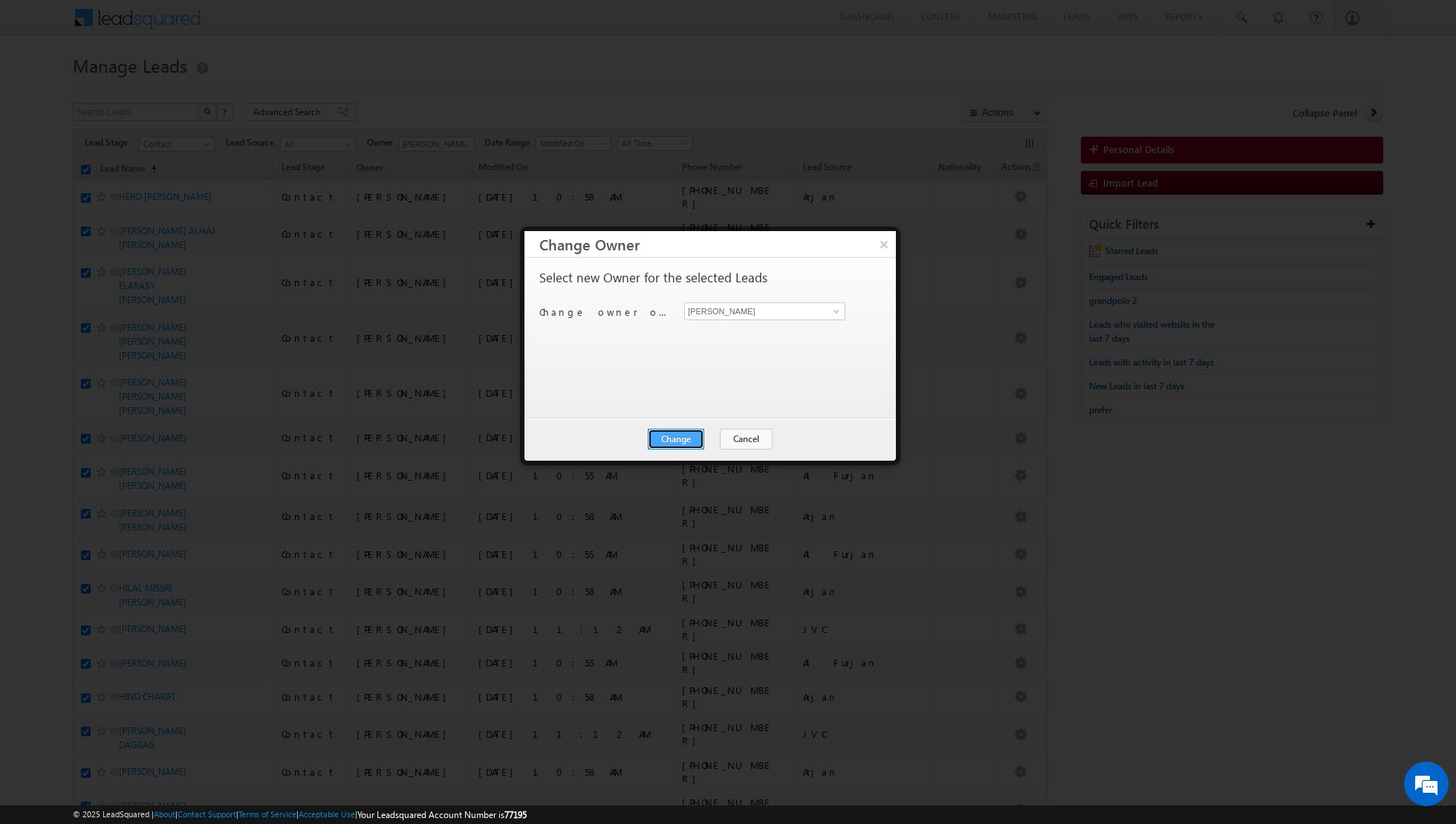
click at [684, 435] on button "Change" at bounding box center [676, 439] width 56 height 21
click at [711, 439] on button "Close" at bounding box center [712, 439] width 47 height 21
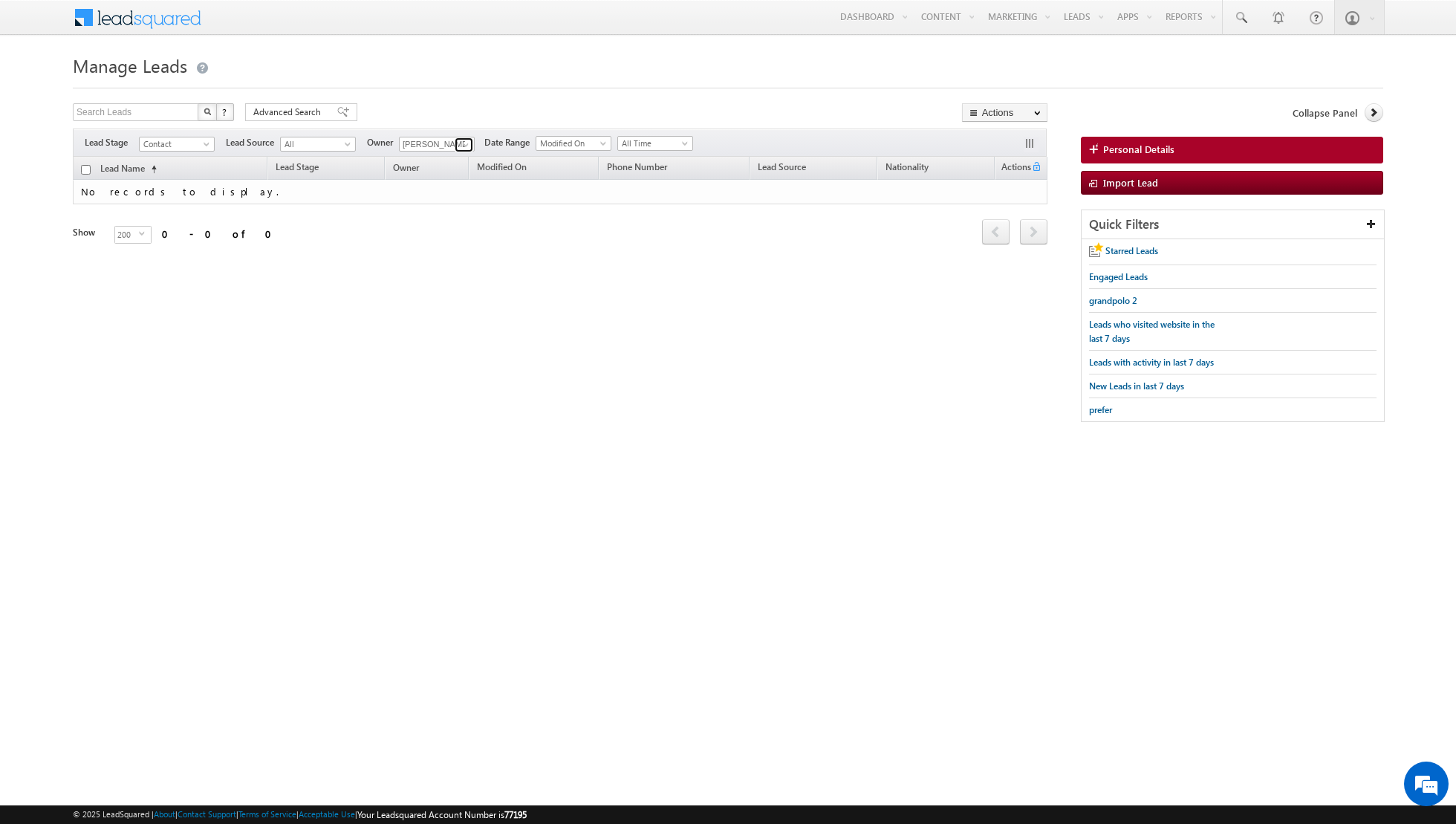
click at [459, 144] on span at bounding box center [465, 144] width 12 height 12
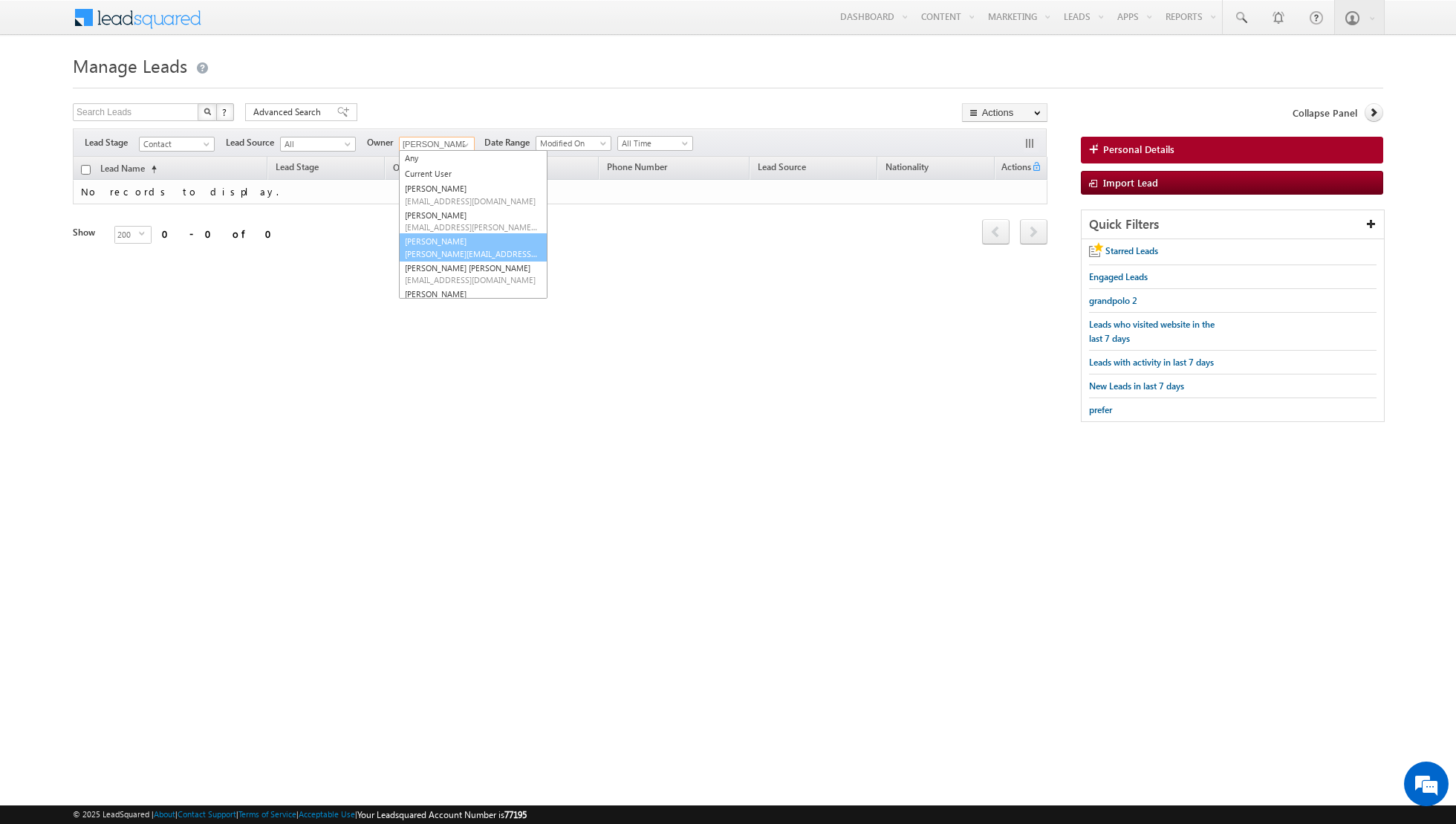
click at [456, 242] on link "[PERSON_NAME] [PERSON_NAME][EMAIL_ADDRESS][DOMAIN_NAME]" at bounding box center [473, 247] width 149 height 28
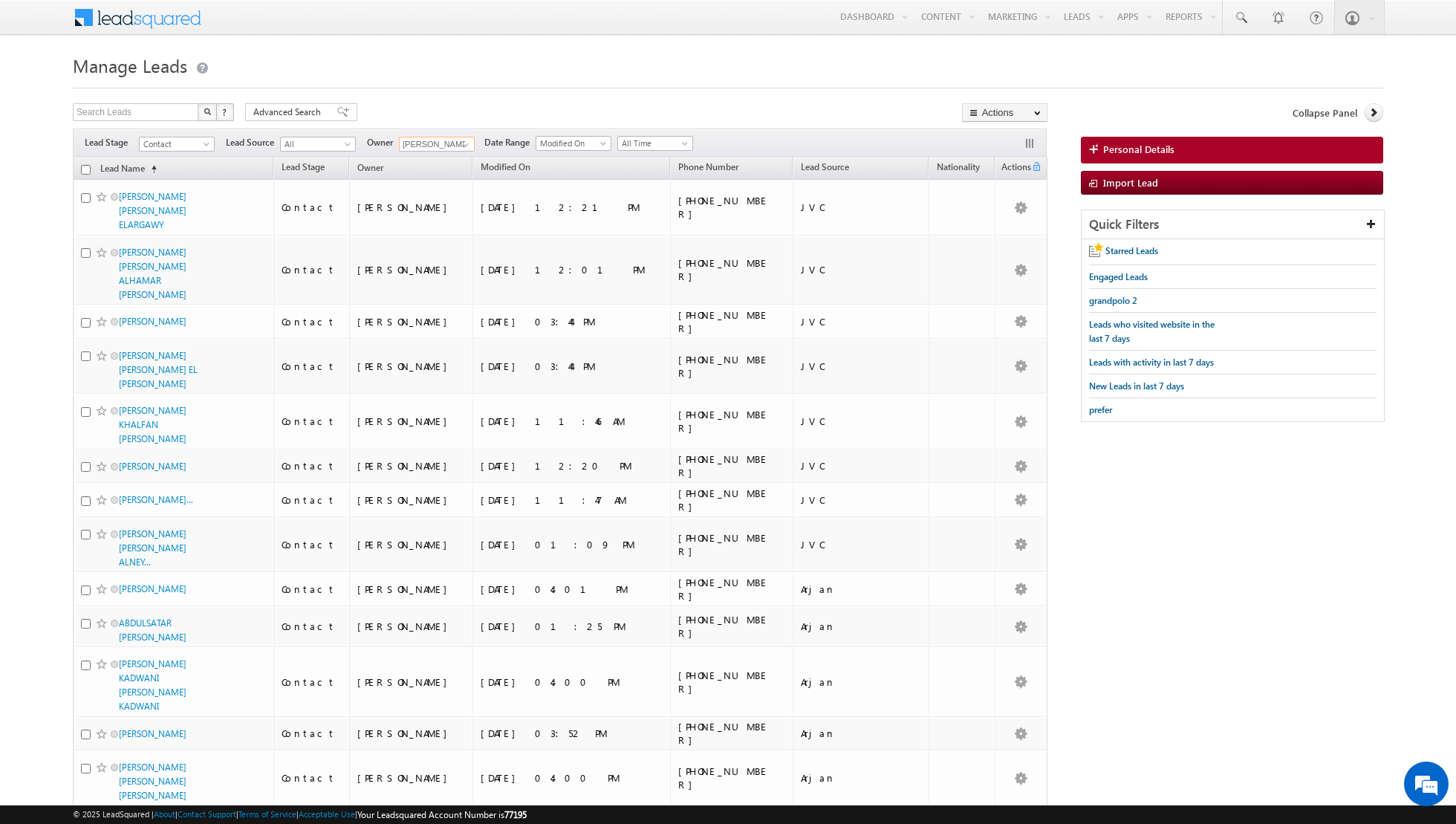
click at [81, 170] on input "checkbox" at bounding box center [85, 170] width 10 height 10
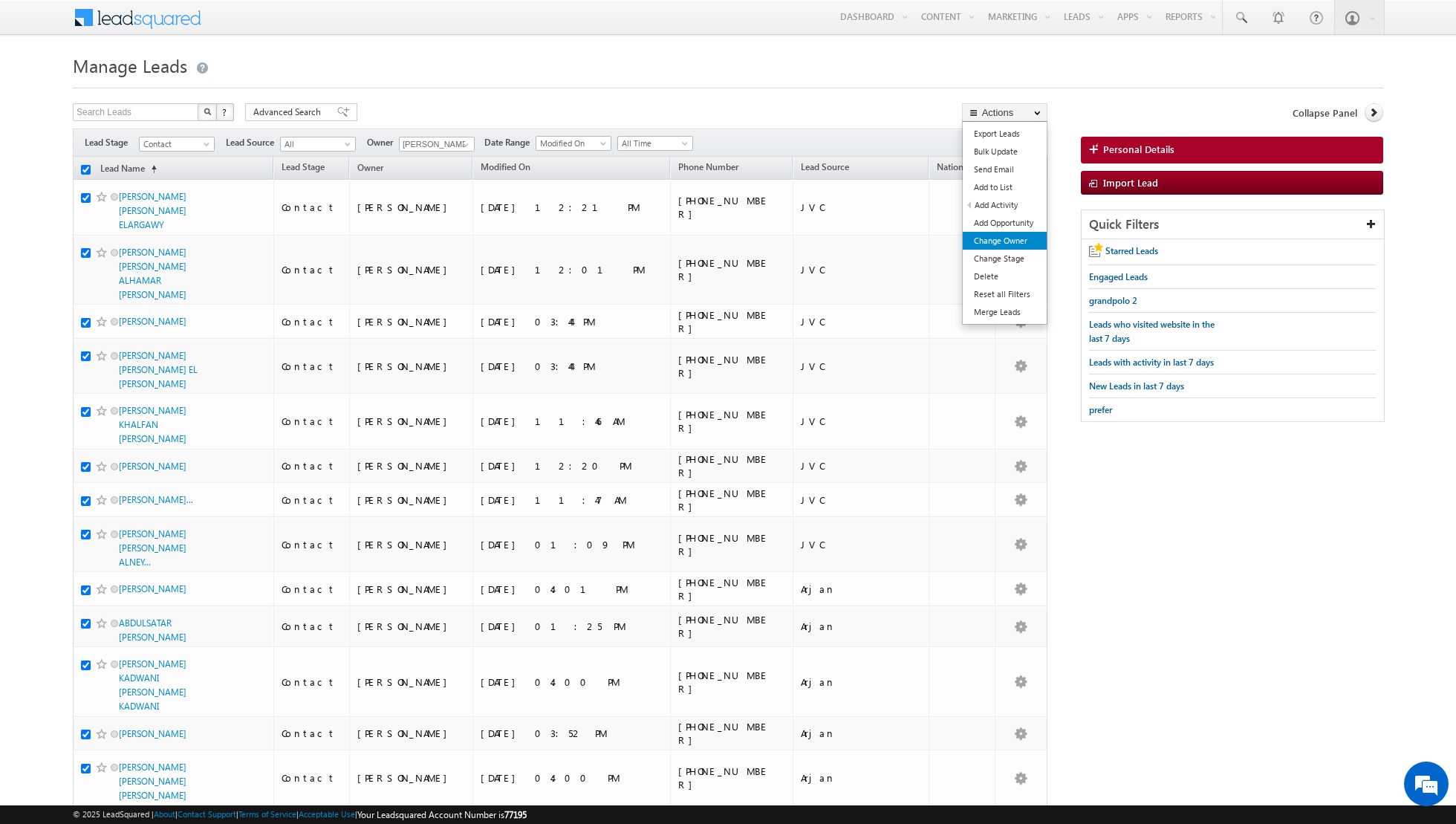
click at [987, 243] on link "Change Owner" at bounding box center [1004, 241] width 84 height 18
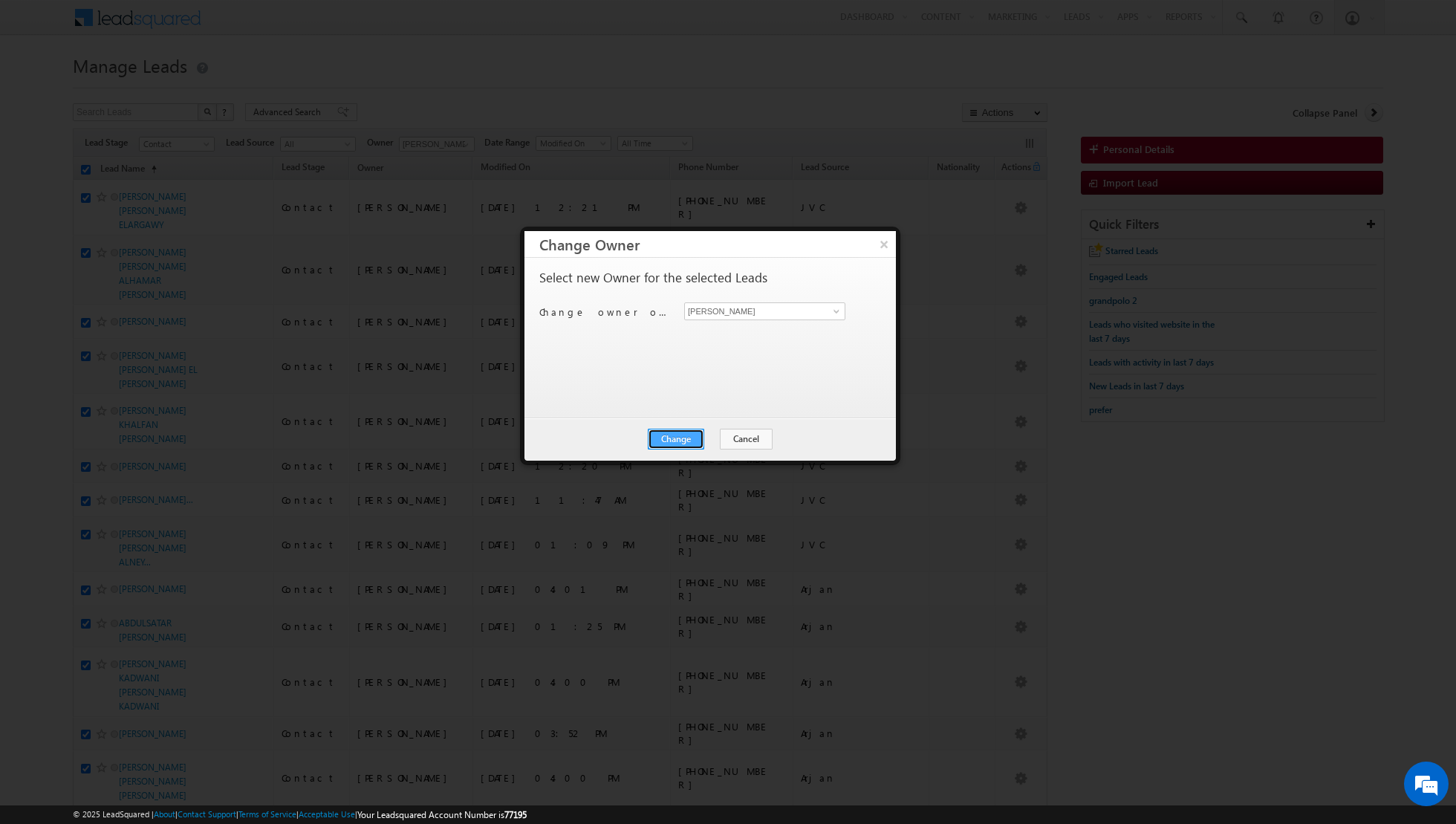
click at [670, 437] on button "Change" at bounding box center [676, 439] width 56 height 21
click at [720, 444] on button "Close" at bounding box center [712, 439] width 47 height 21
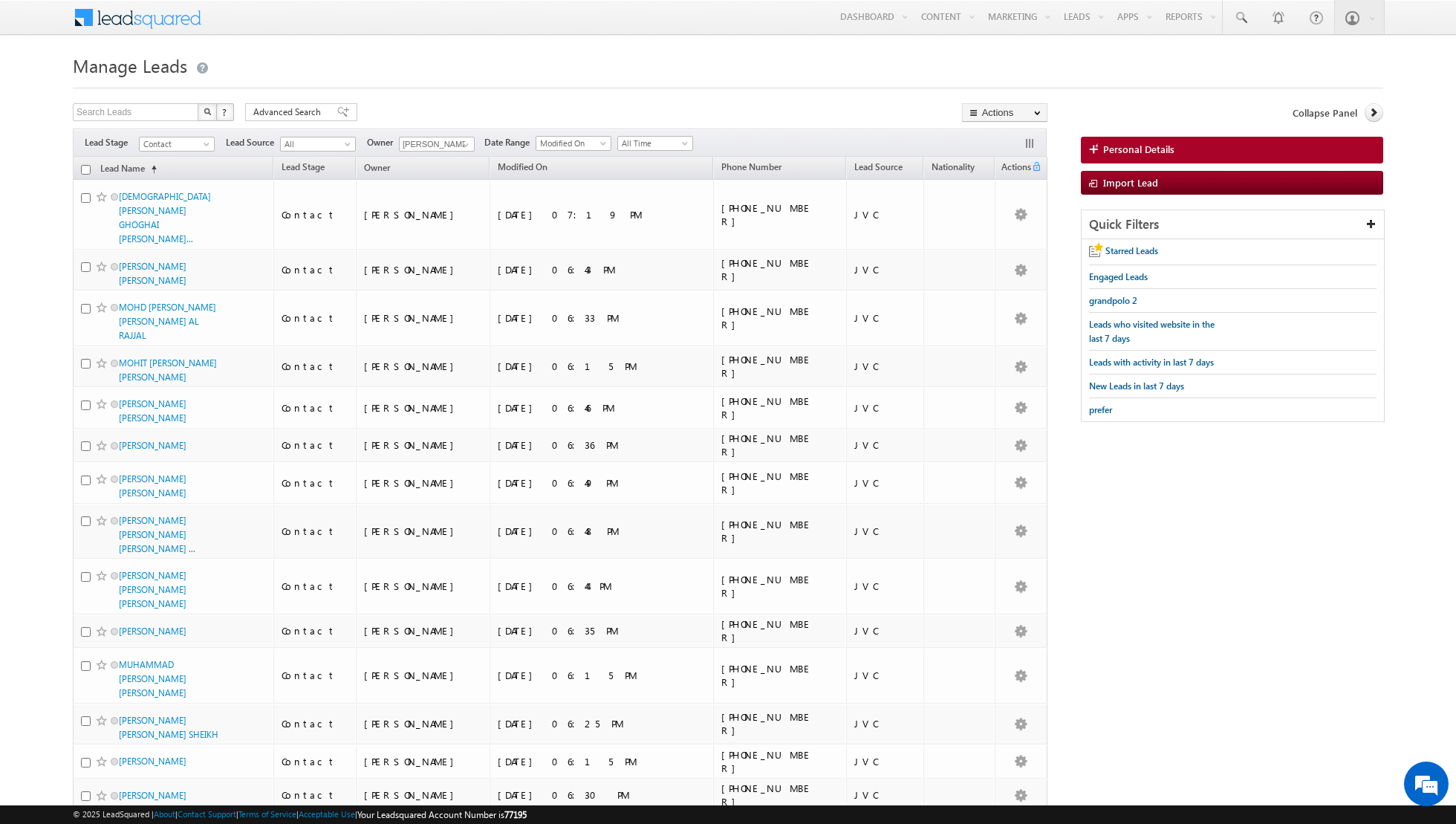
click at [84, 170] on input "checkbox" at bounding box center [85, 170] width 10 height 10
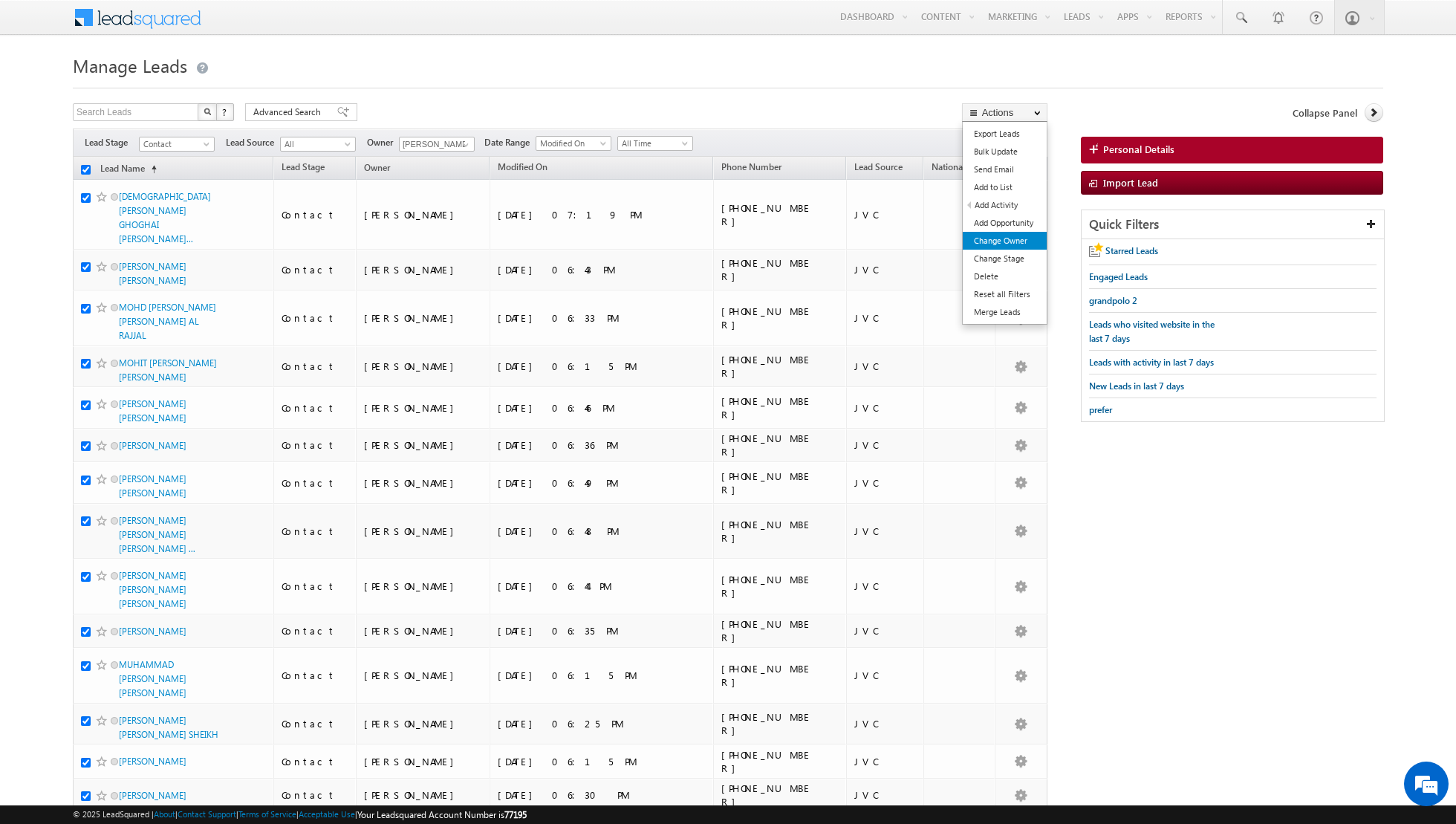
click at [988, 239] on link "Change Owner" at bounding box center [1004, 241] width 84 height 18
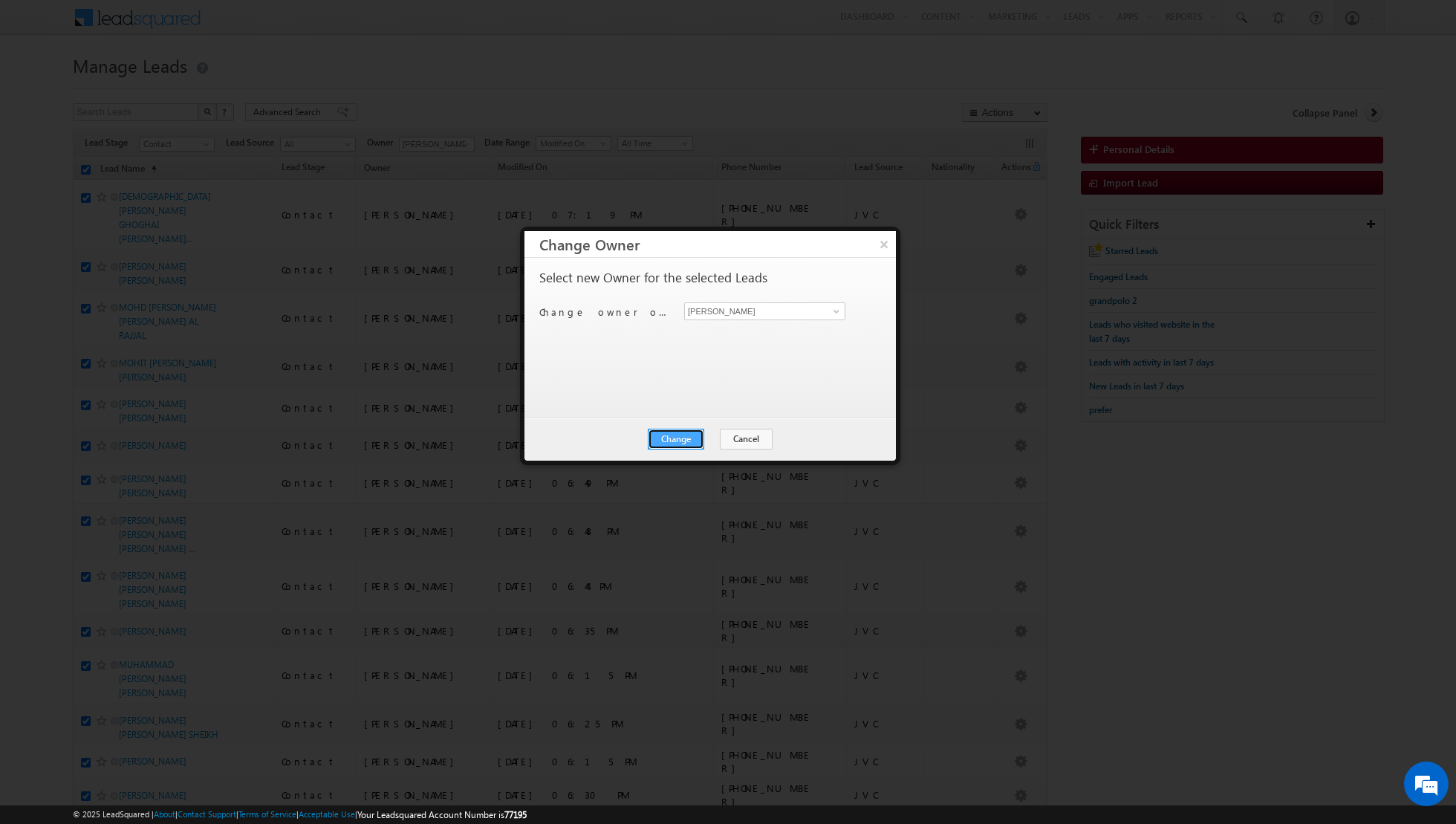
click at [673, 445] on button "Change" at bounding box center [676, 439] width 56 height 21
click at [716, 443] on button "Close" at bounding box center [712, 439] width 47 height 21
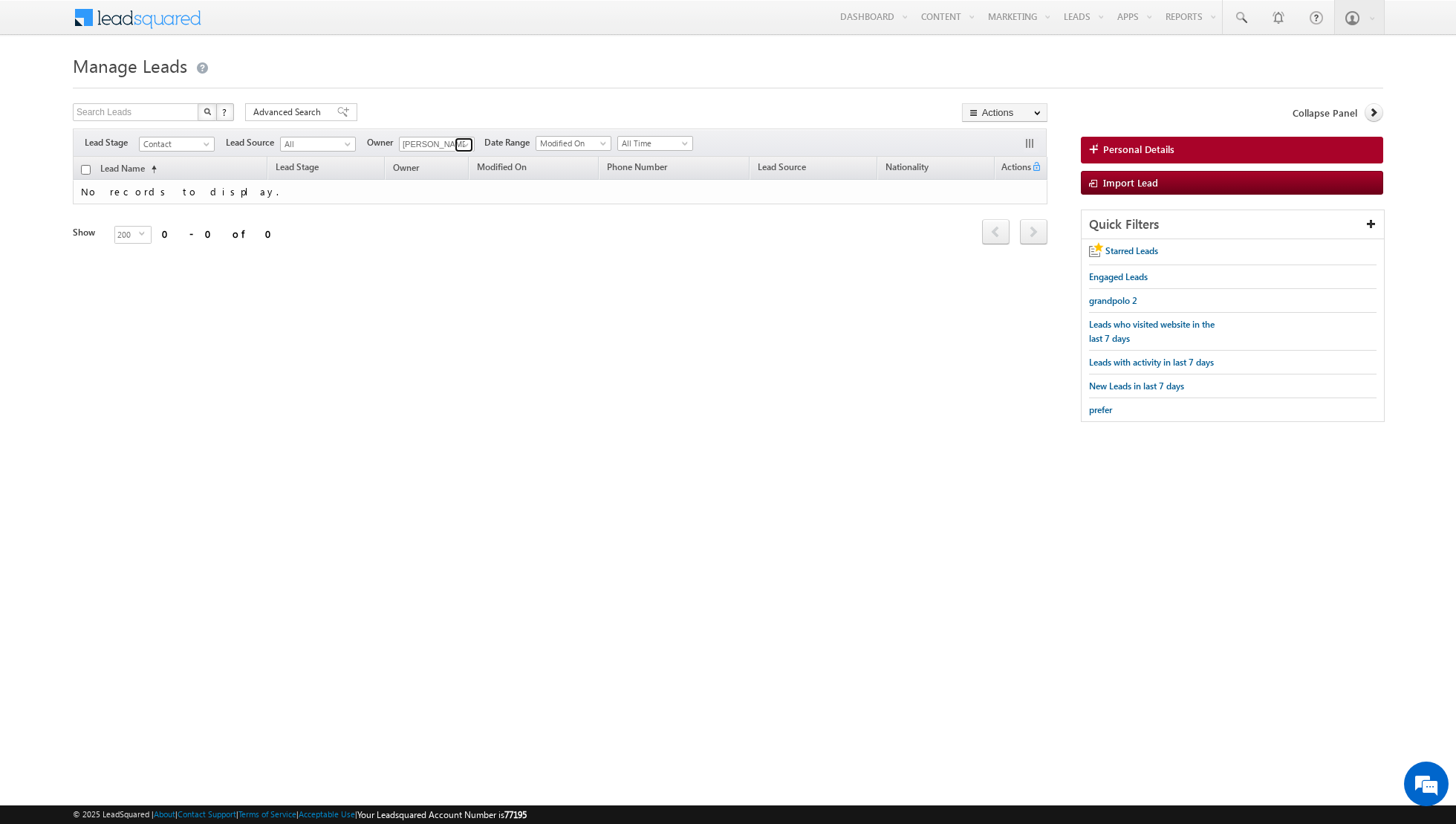
click at [463, 139] on span at bounding box center [465, 144] width 12 height 12
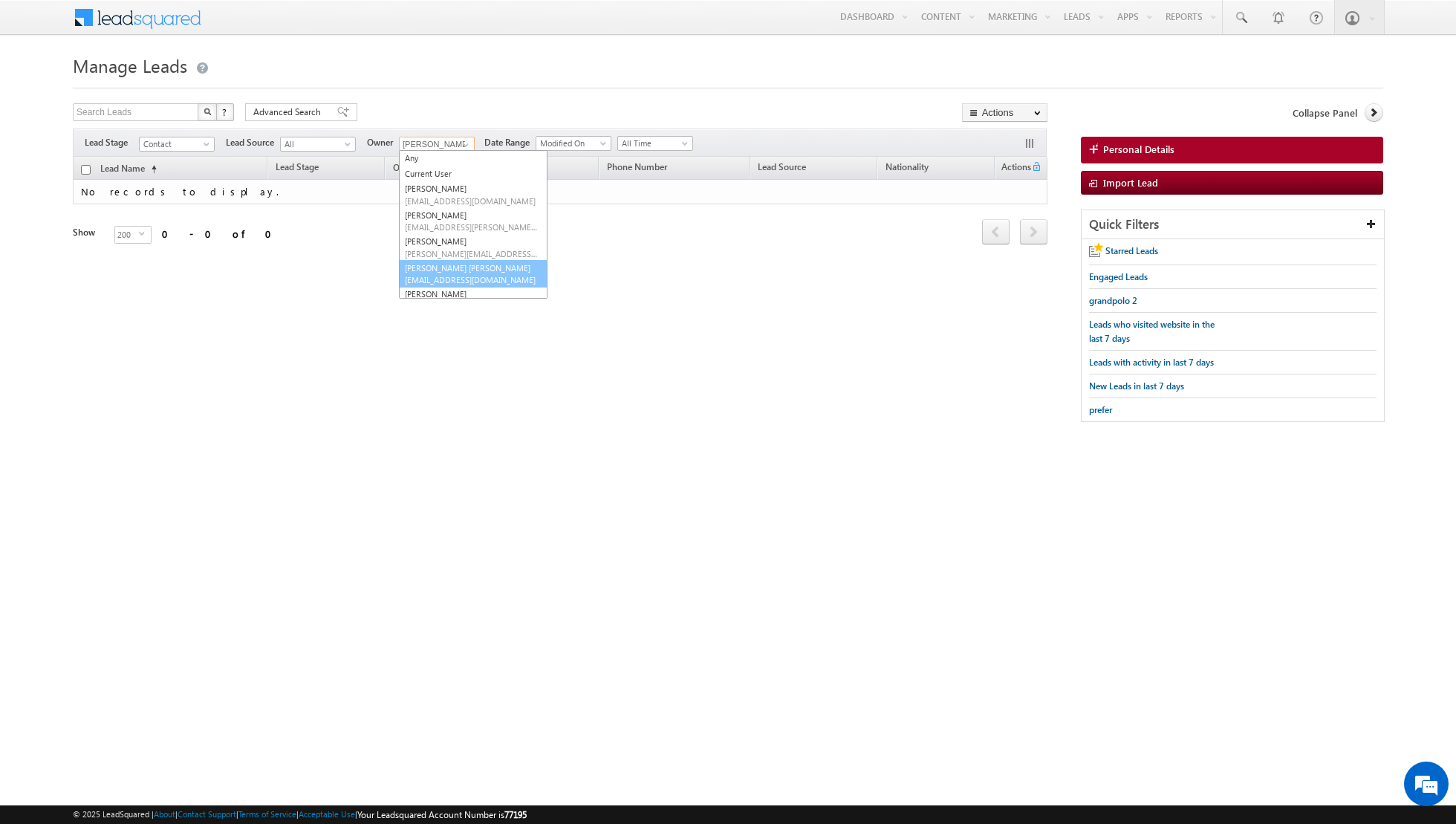
click at [439, 271] on link "[PERSON_NAME] [PERSON_NAME] [PERSON_NAME][EMAIL_ADDRESS][PERSON_NAME][DOMAIN_NA…" at bounding box center [473, 274] width 149 height 28
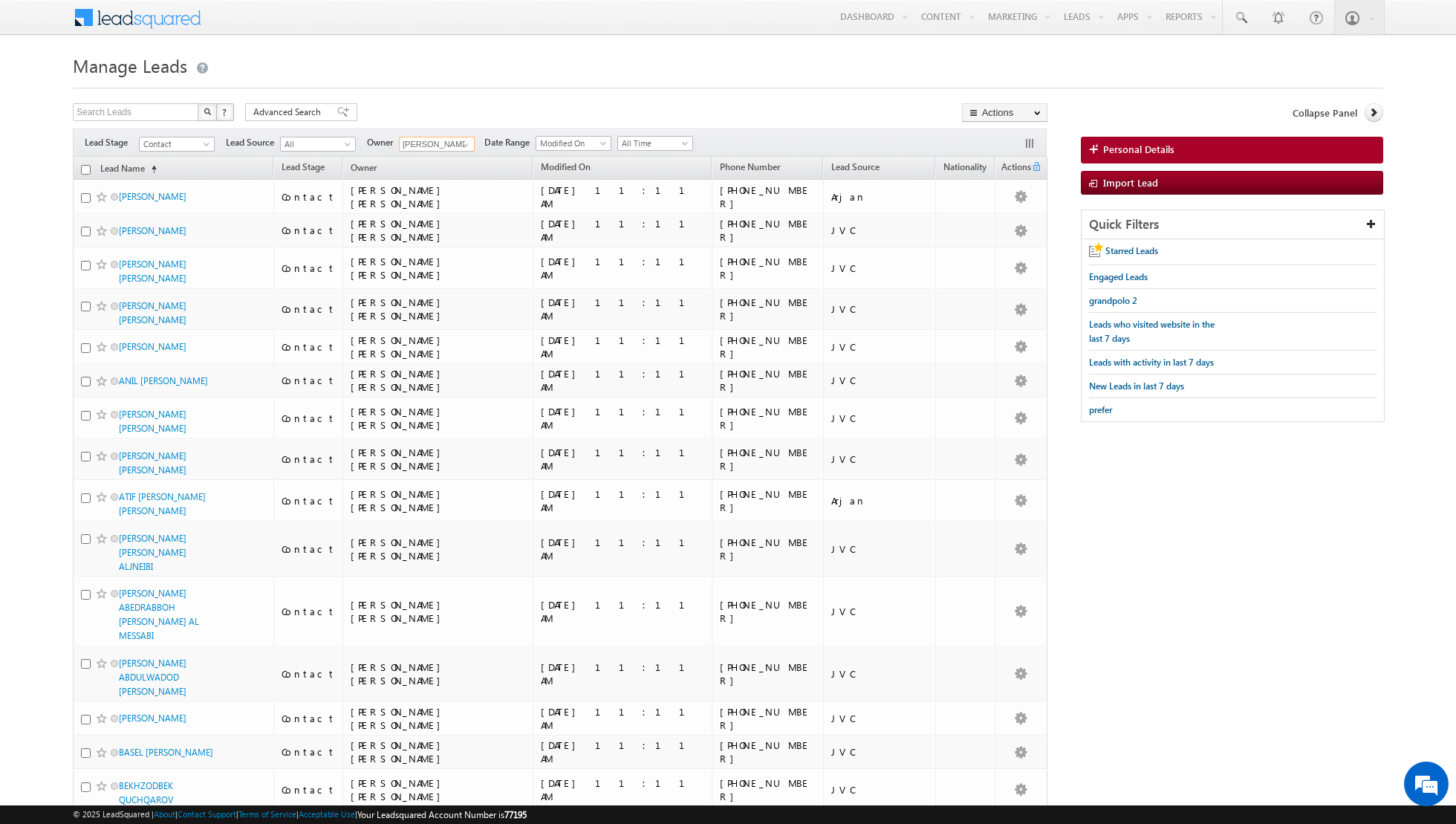
click at [86, 167] on input "checkbox" at bounding box center [85, 170] width 10 height 10
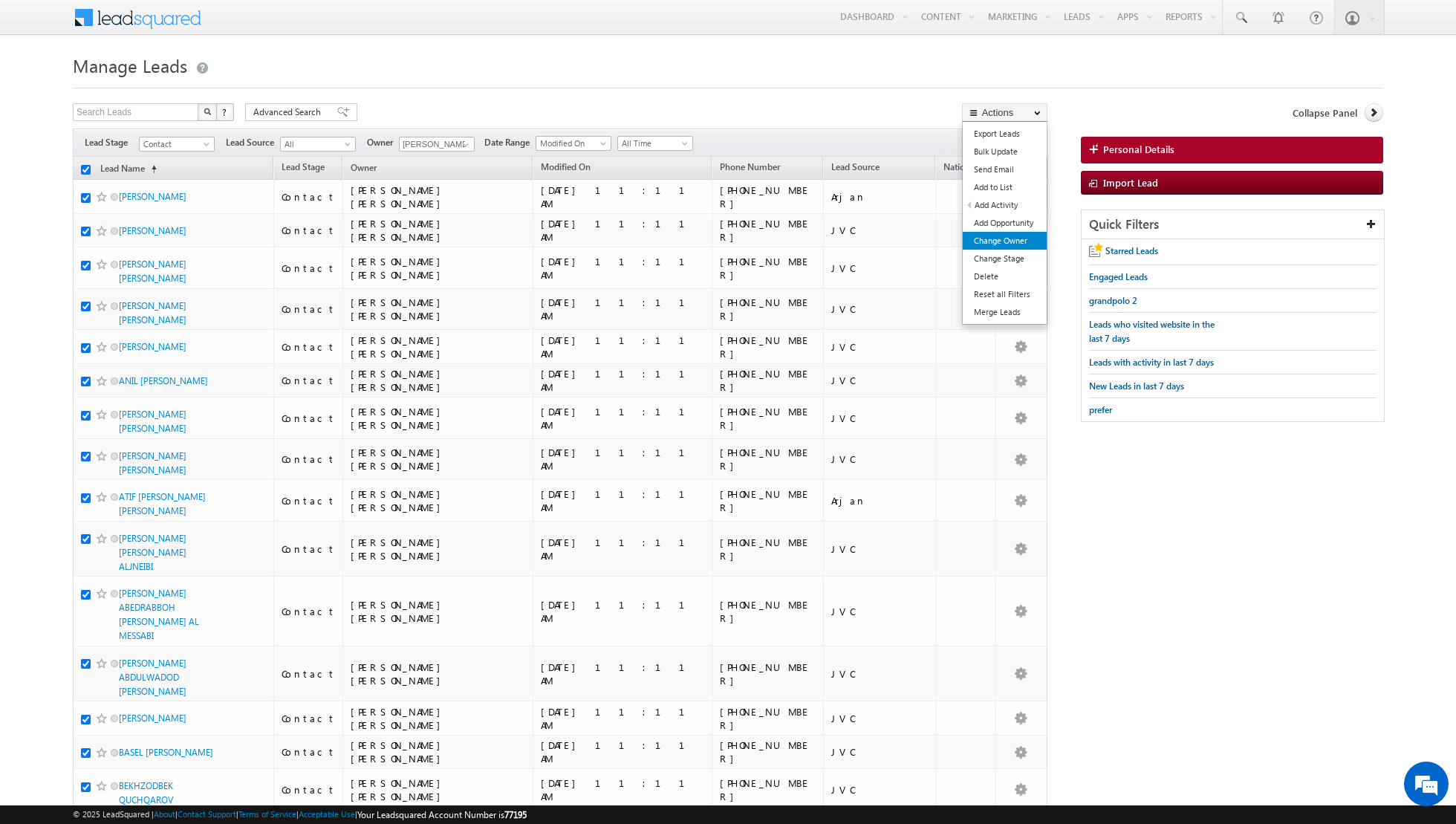
click at [992, 238] on link "Change Owner" at bounding box center [1004, 241] width 84 height 18
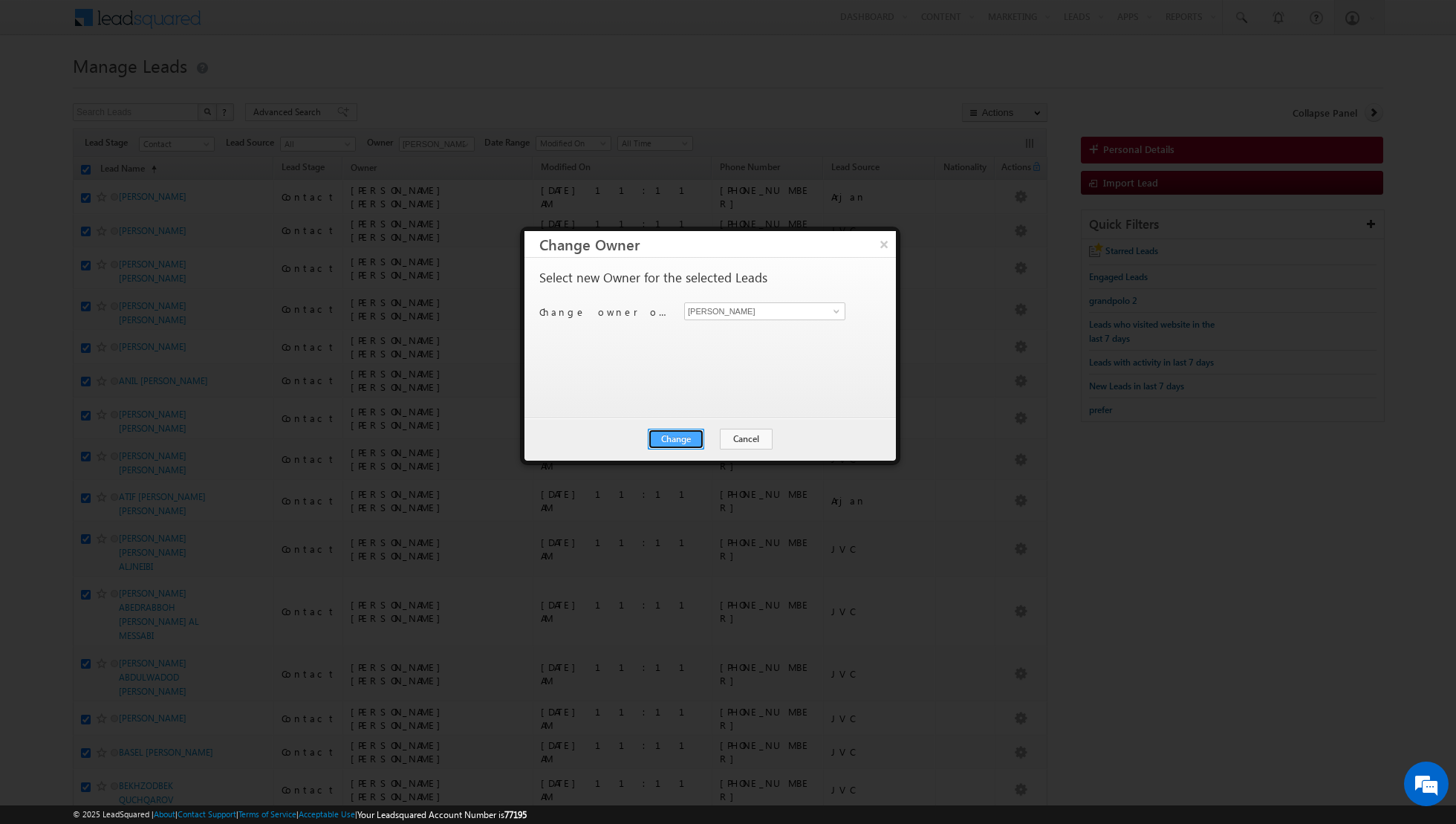
click at [678, 431] on button "Change" at bounding box center [676, 439] width 56 height 21
click at [707, 435] on button "Close" at bounding box center [712, 439] width 47 height 21
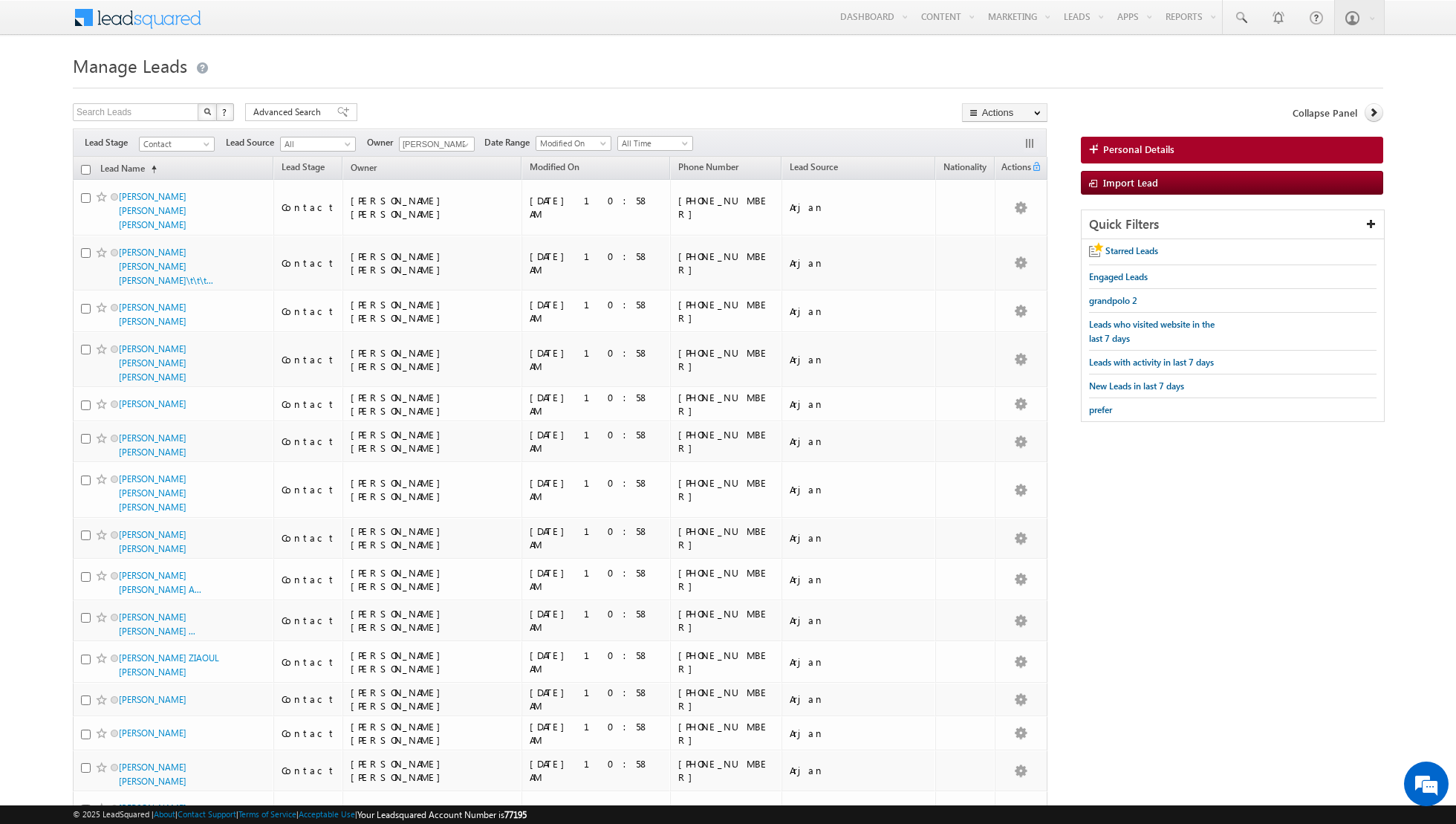
click at [81, 166] on input "checkbox" at bounding box center [85, 170] width 10 height 10
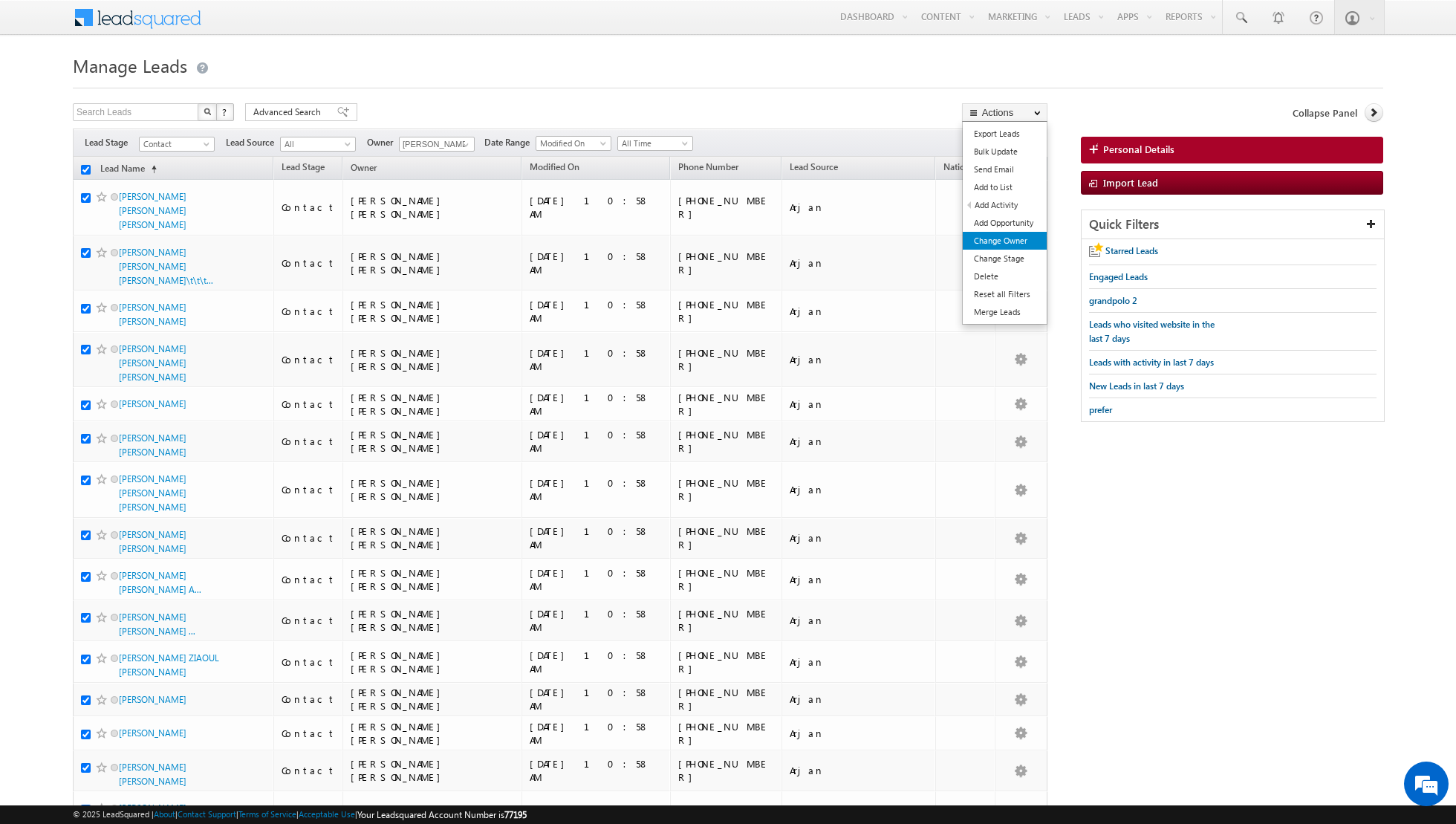
click at [985, 237] on link "Change Owner" at bounding box center [1004, 241] width 84 height 18
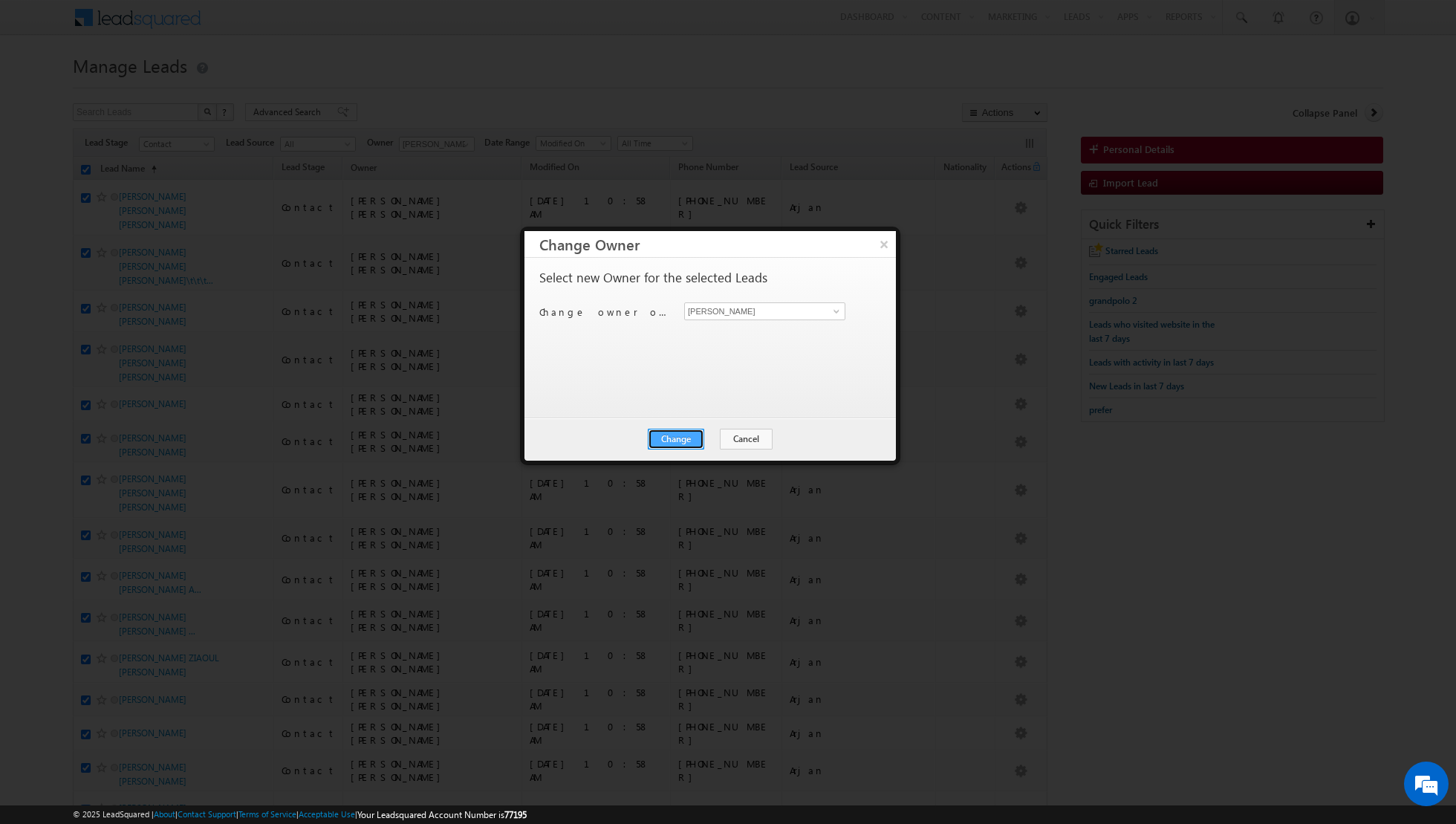
click at [673, 439] on button "Change" at bounding box center [676, 439] width 56 height 21
click at [700, 435] on button "Close" at bounding box center [712, 439] width 47 height 21
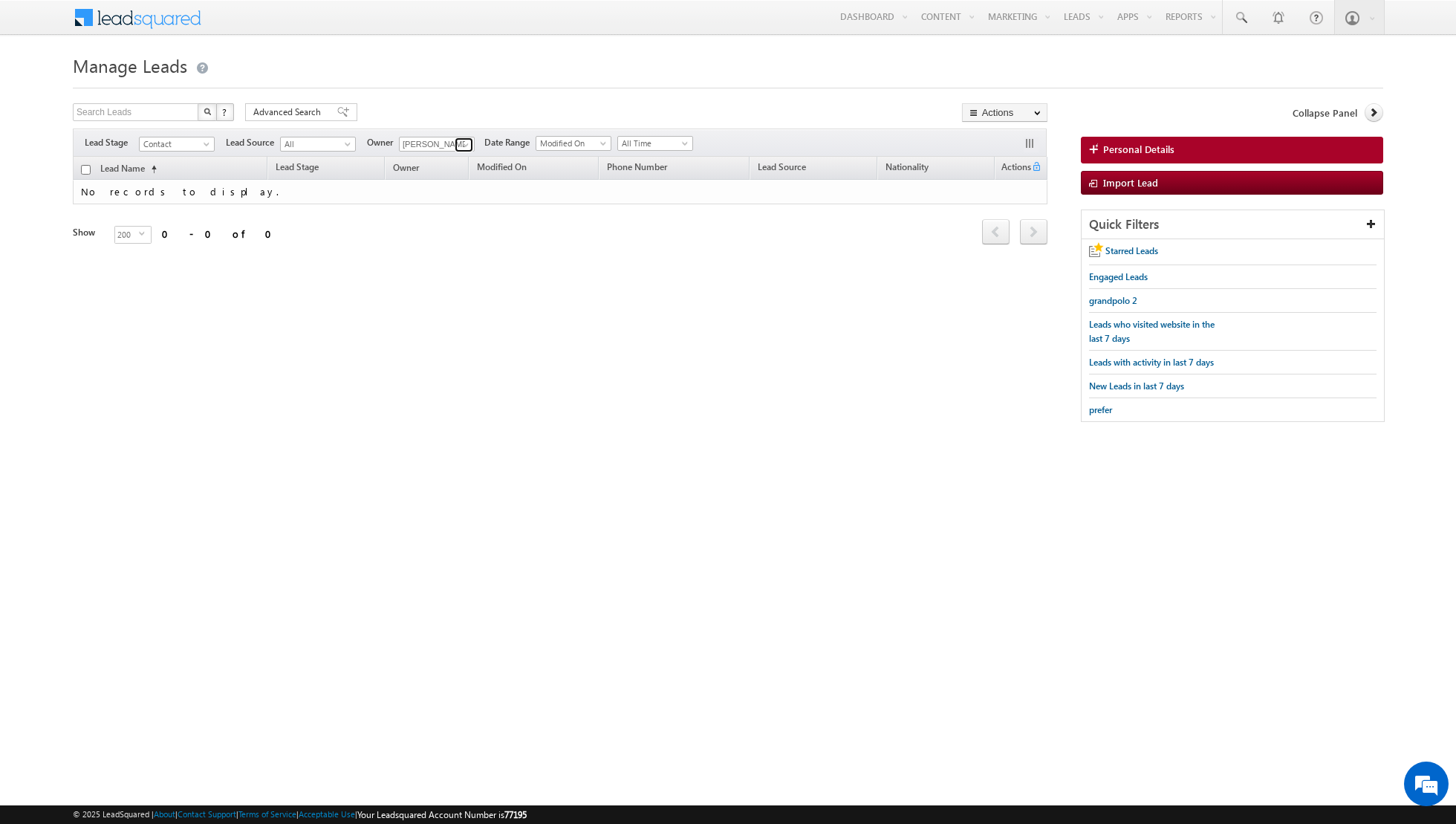
click at [463, 138] on link at bounding box center [464, 145] width 18 height 15
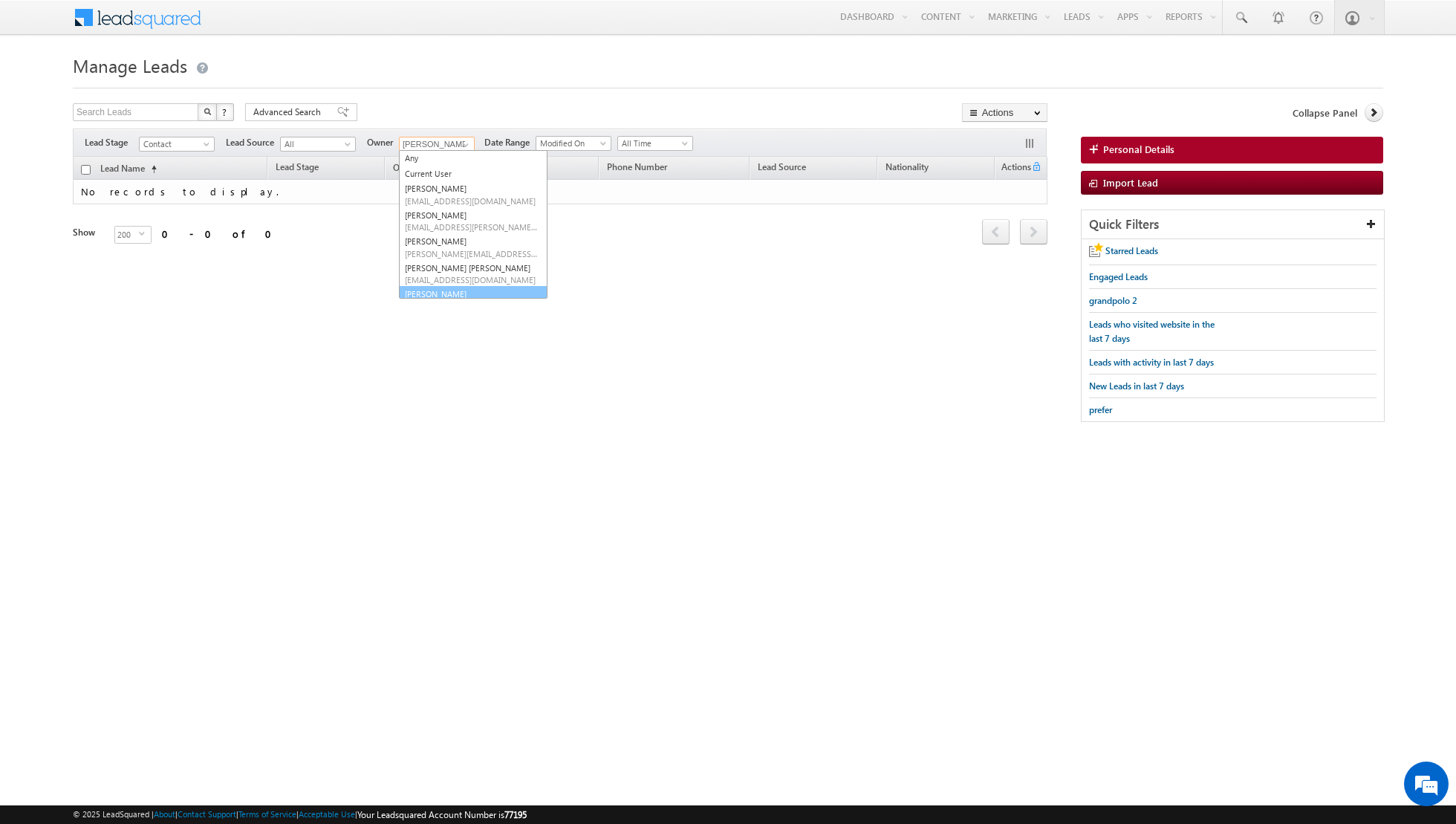
scroll to position [16, 0]
click at [429, 290] on span "[PERSON_NAME][EMAIL_ADDRESS][PERSON_NAME][DOMAIN_NAME]" at bounding box center [472, 290] width 134 height 11
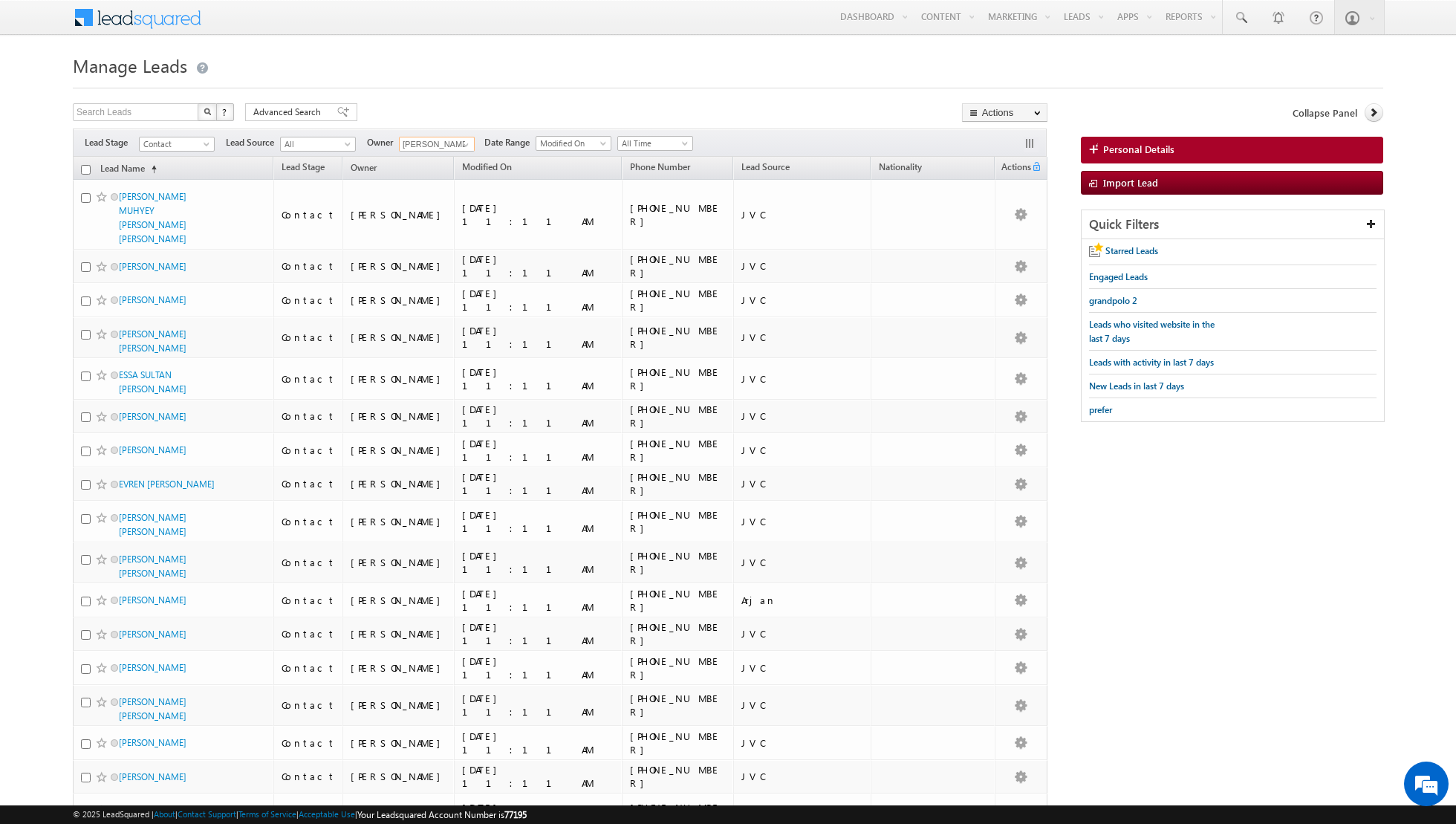
click at [85, 170] on input "checkbox" at bounding box center [85, 170] width 10 height 10
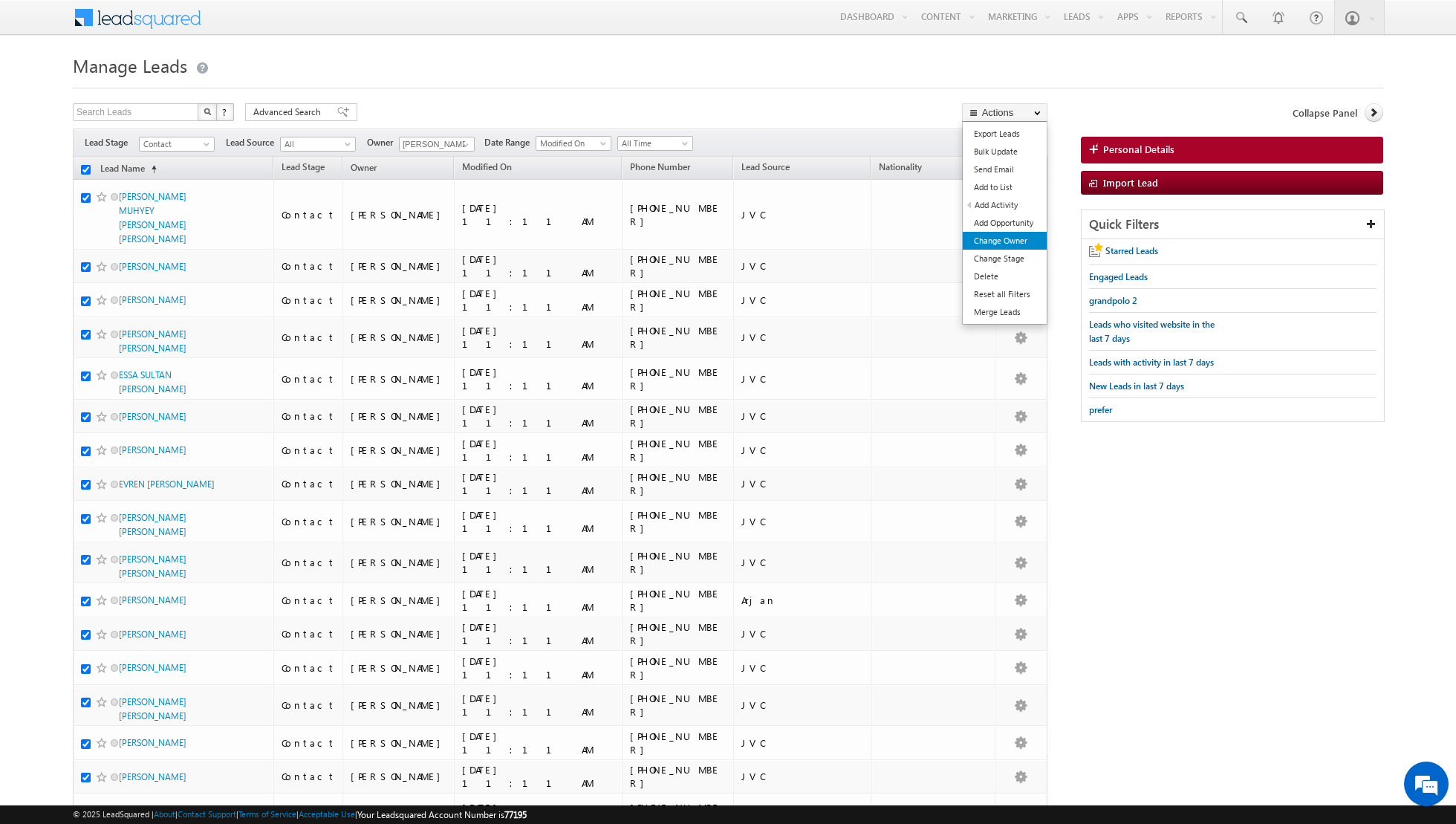
click at [995, 245] on link "Change Owner" at bounding box center [1004, 241] width 84 height 18
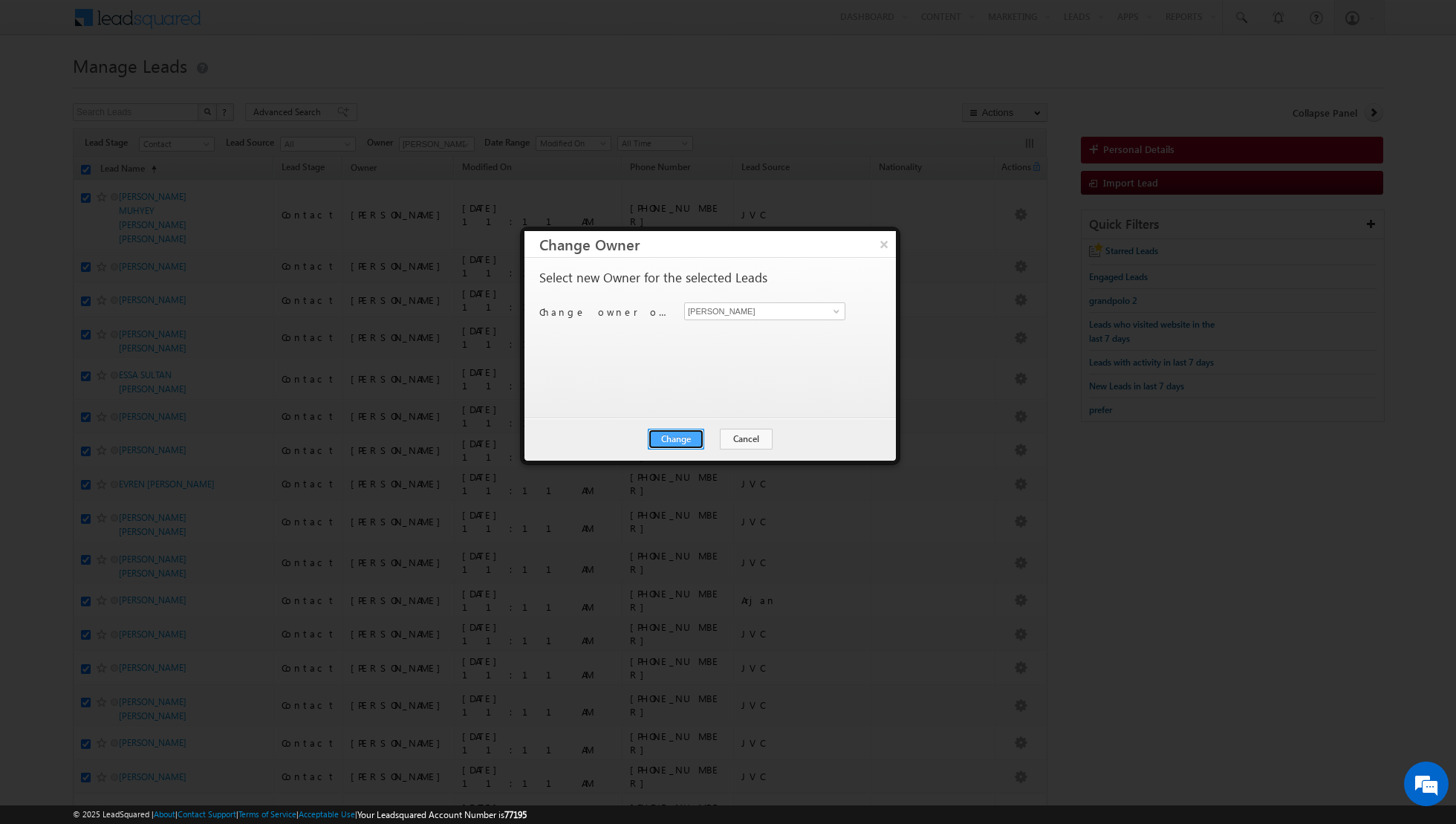
click at [677, 435] on button "Change" at bounding box center [676, 439] width 56 height 21
click at [698, 437] on button "Close" at bounding box center [712, 439] width 47 height 21
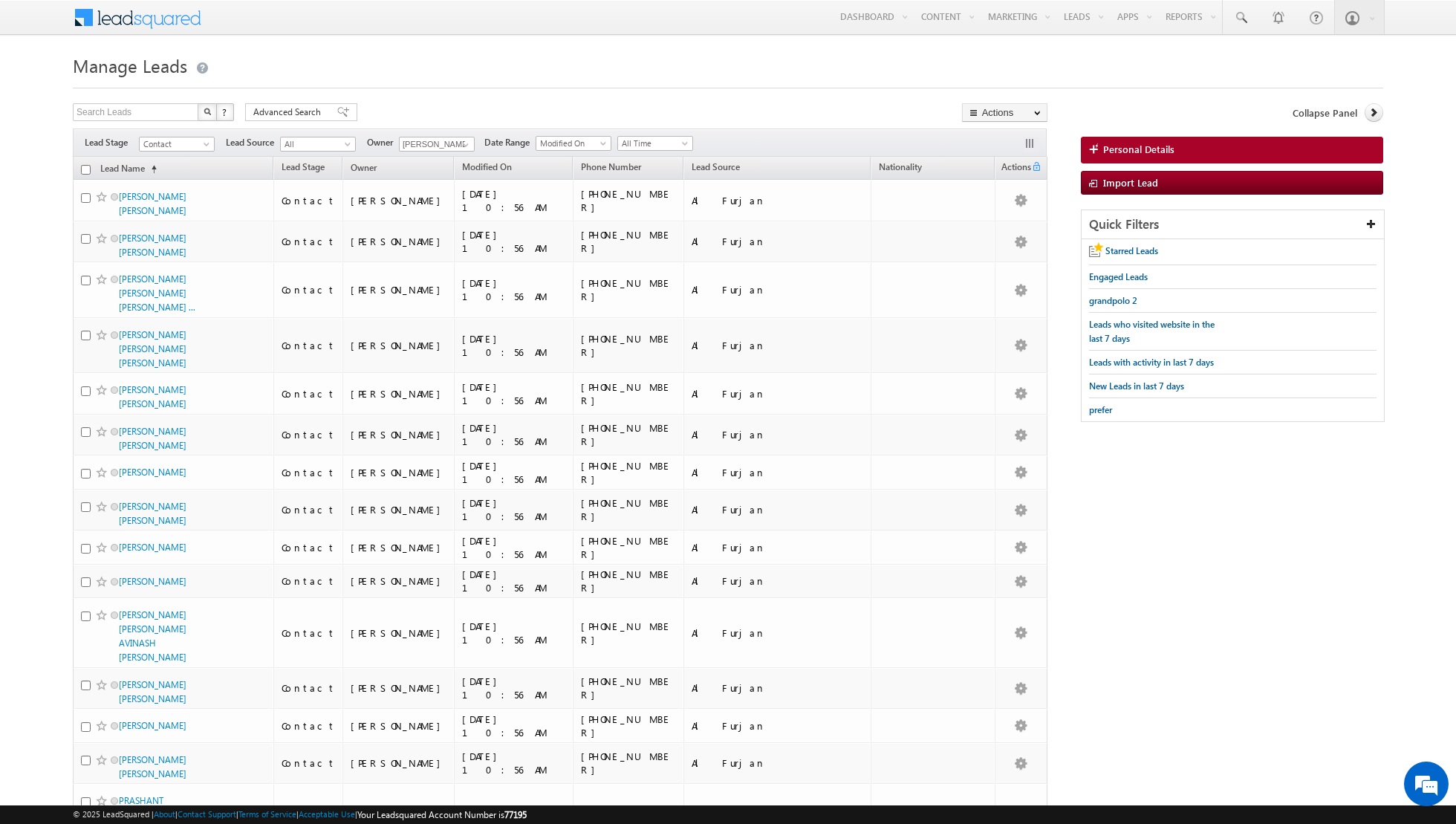
click at [84, 168] on input "checkbox" at bounding box center [85, 170] width 10 height 10
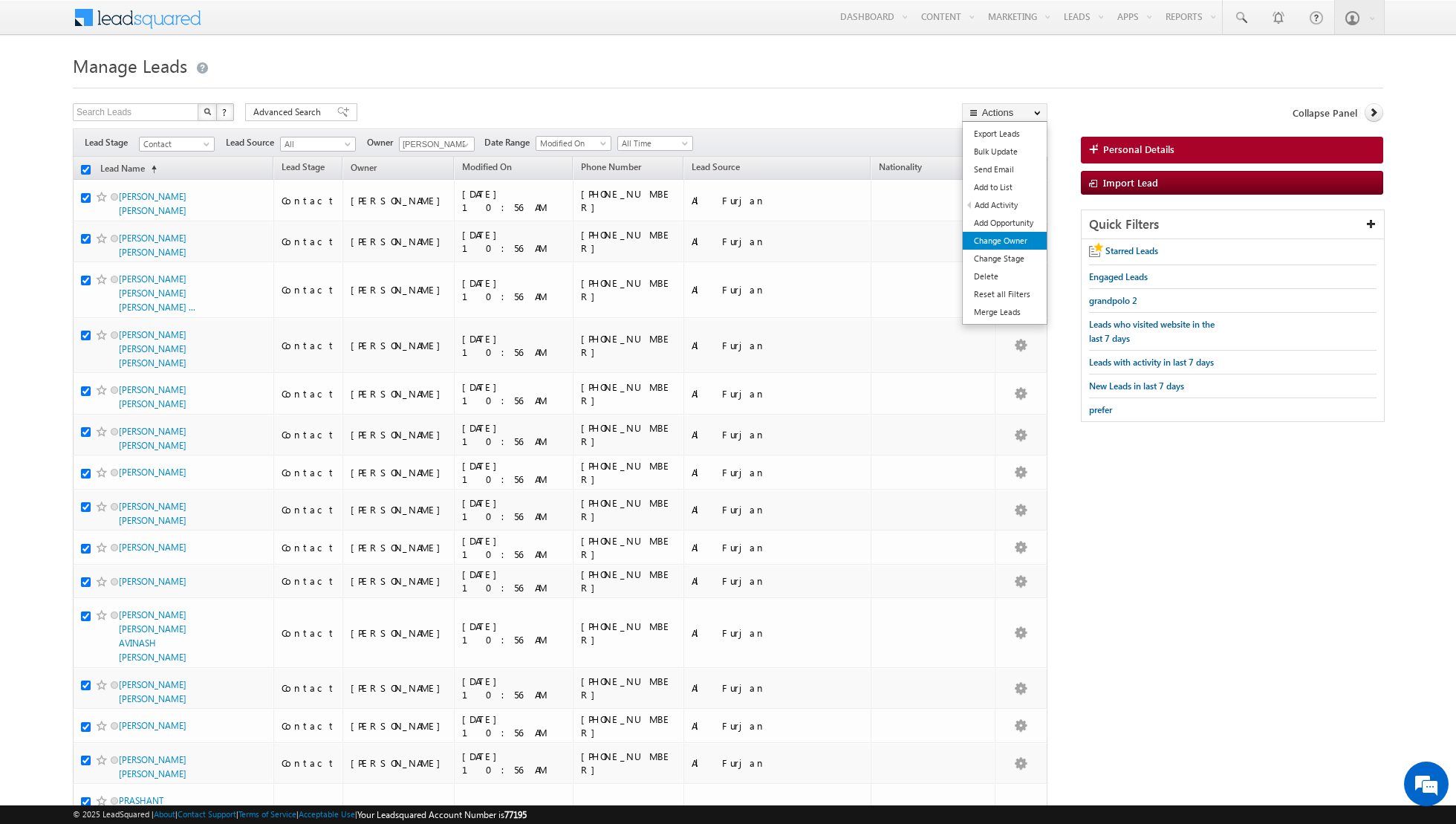
click at [981, 242] on link "Change Owner" at bounding box center [1004, 241] width 84 height 18
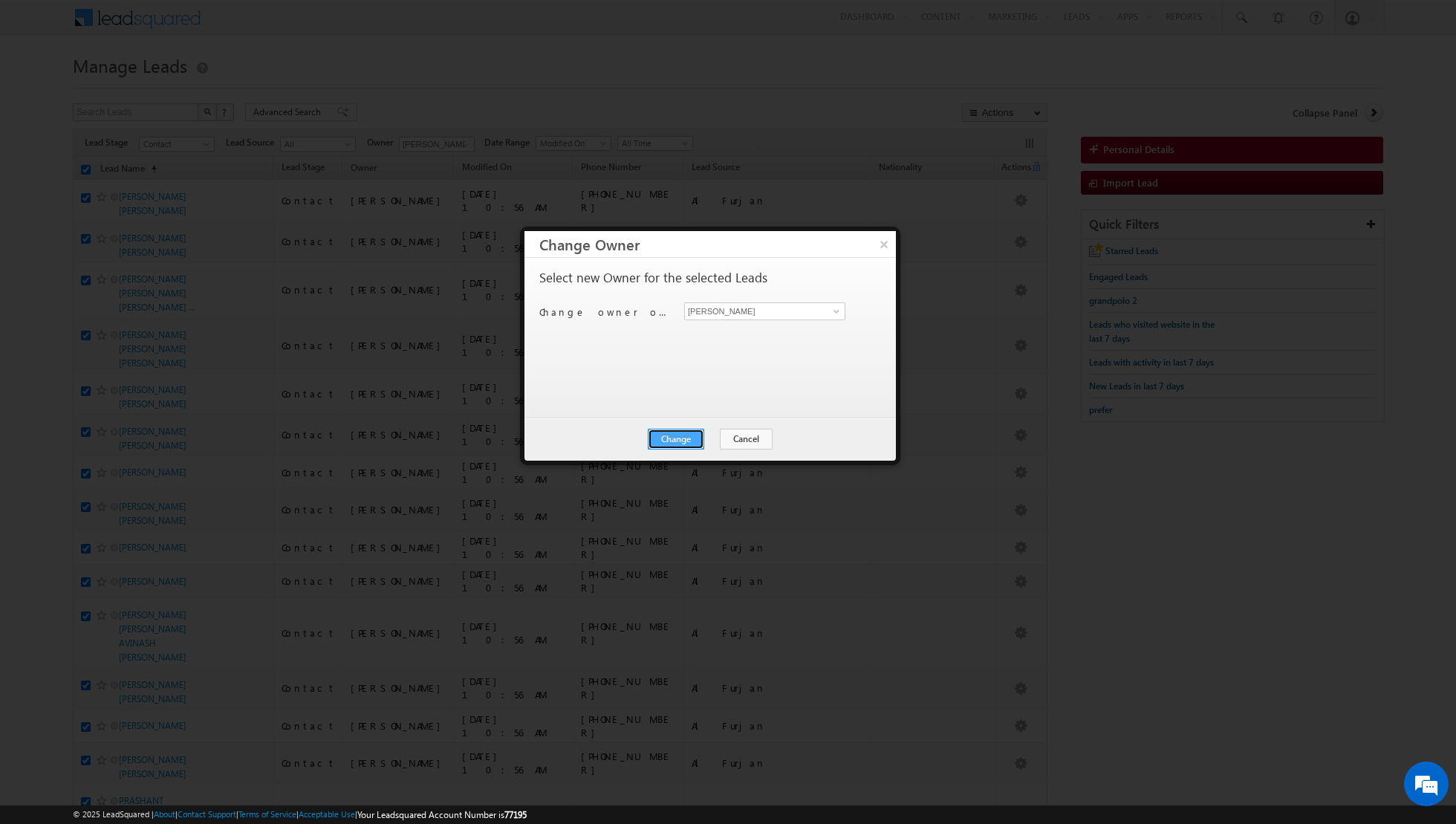
click at [682, 436] on button "Change" at bounding box center [676, 439] width 56 height 21
click at [709, 440] on button "Close" at bounding box center [712, 439] width 47 height 21
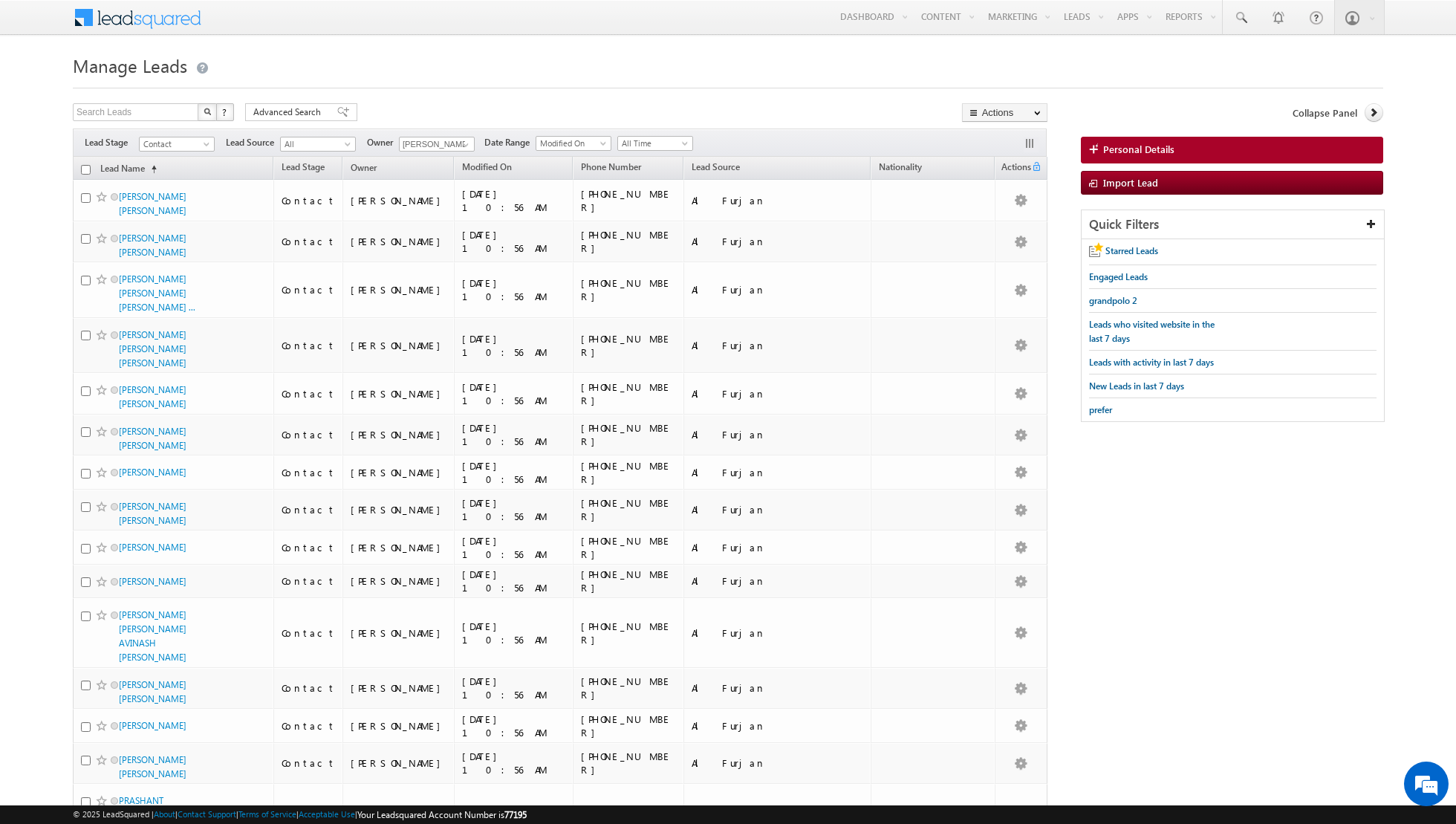
click at [87, 166] on input "checkbox" at bounding box center [85, 170] width 10 height 10
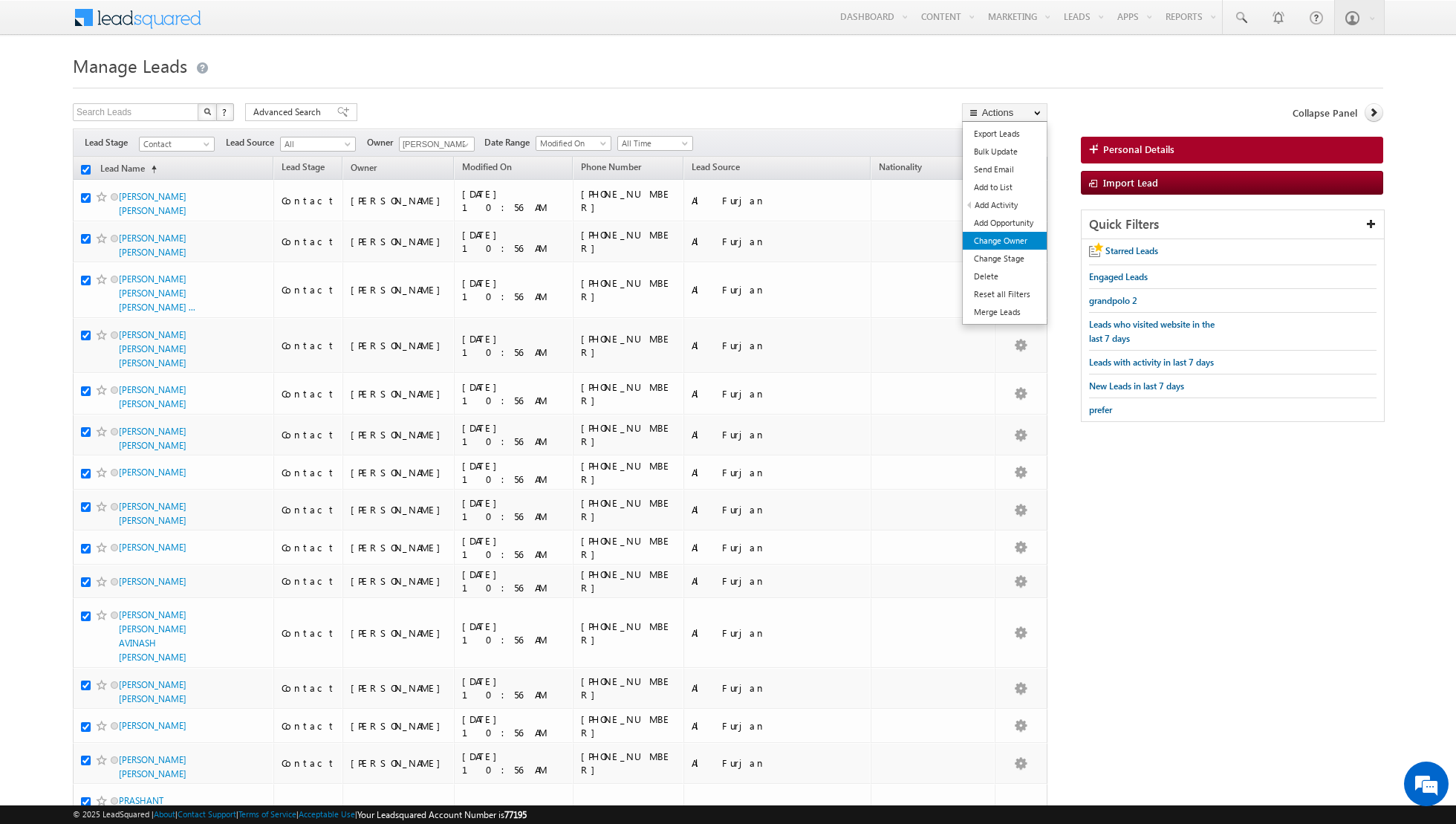
click at [1005, 239] on link "Change Owner" at bounding box center [1004, 241] width 84 height 18
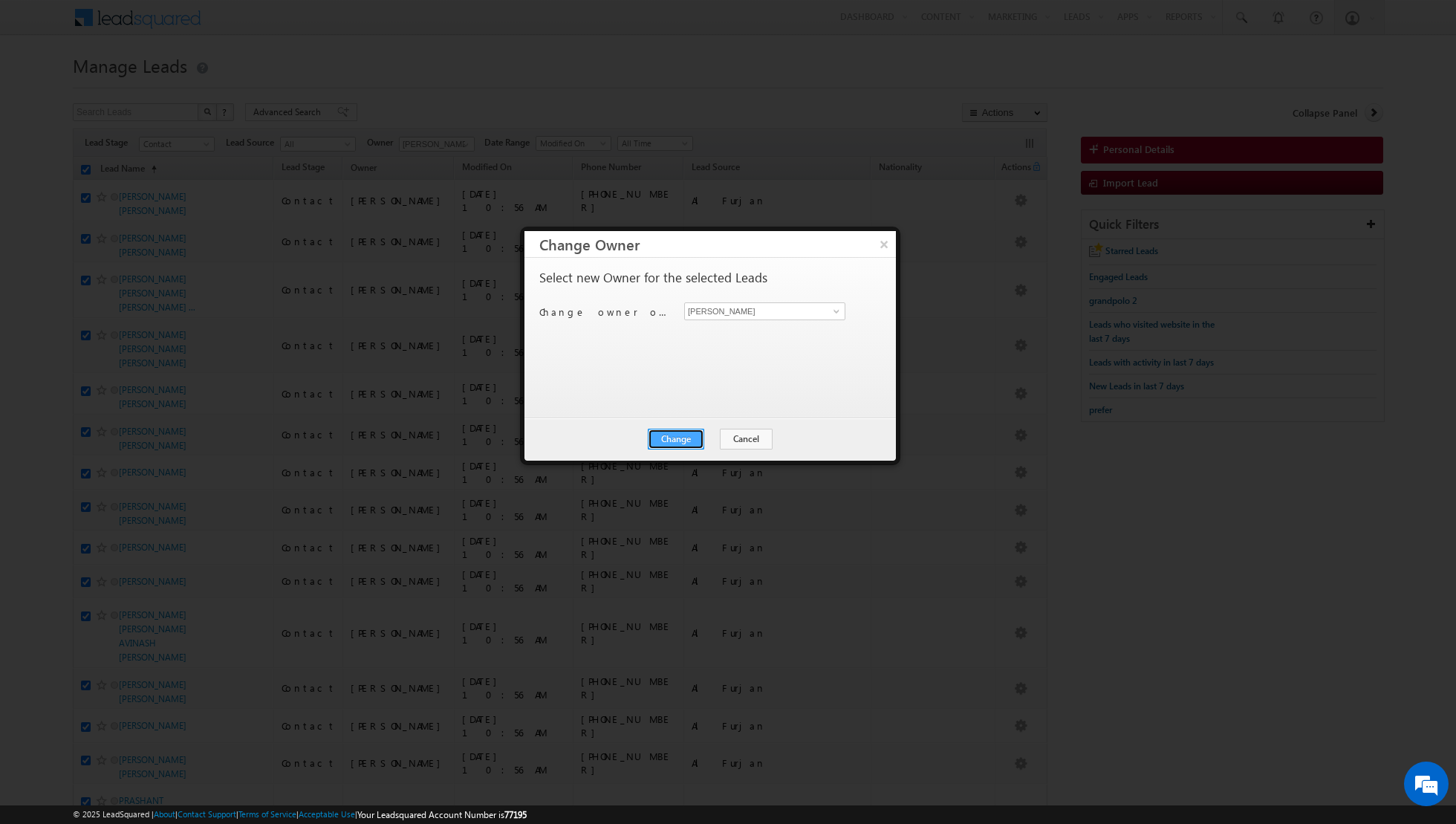
click at [668, 431] on button "Change" at bounding box center [676, 439] width 56 height 21
click at [712, 437] on button "Close" at bounding box center [712, 439] width 47 height 21
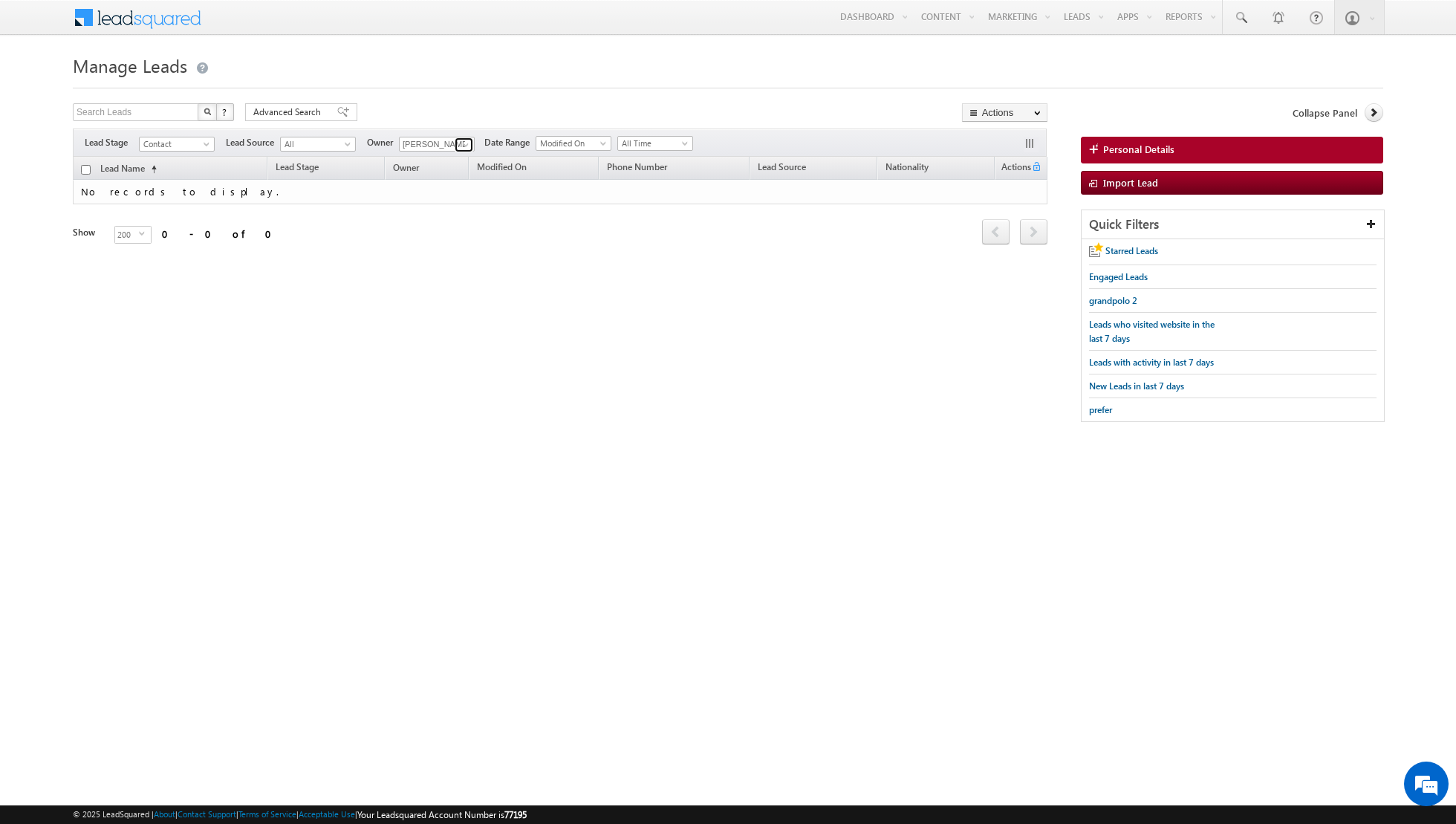
click at [459, 148] on span at bounding box center [465, 144] width 12 height 12
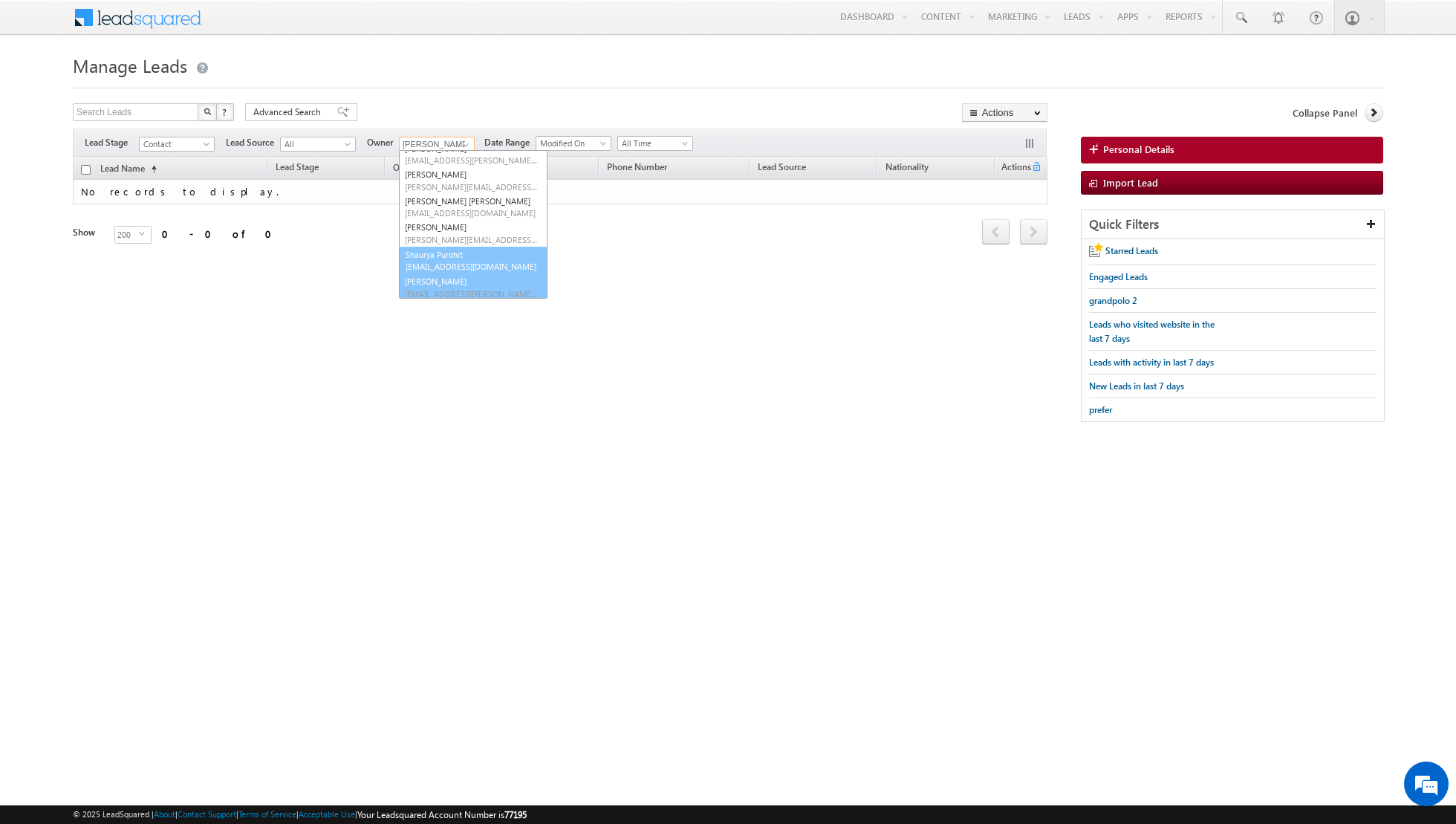
scroll to position [67, 0]
click at [429, 265] on span "[EMAIL_ADDRESS][DOMAIN_NAME]" at bounding box center [472, 266] width 134 height 11
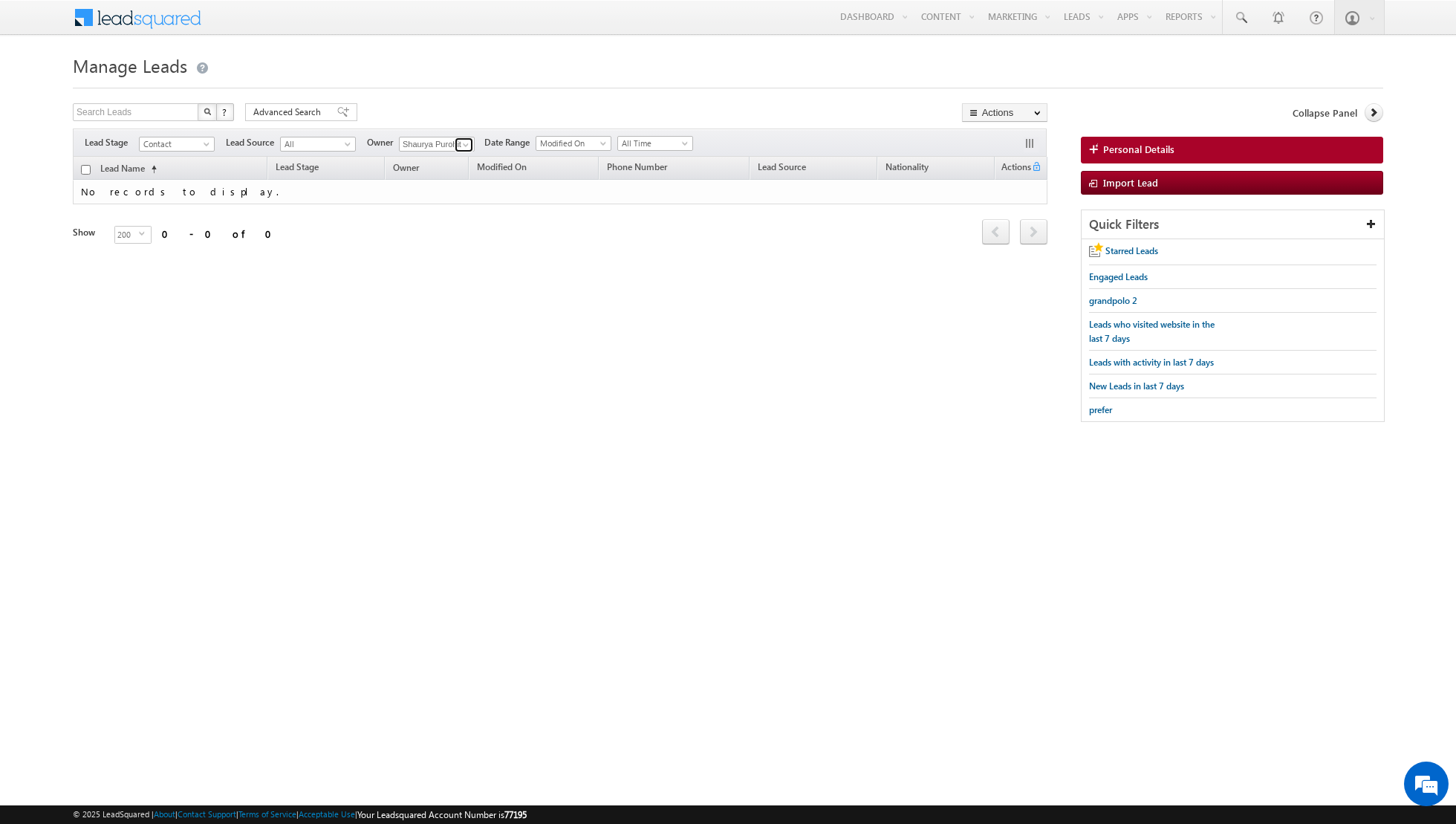
click at [466, 139] on span at bounding box center [465, 144] width 12 height 12
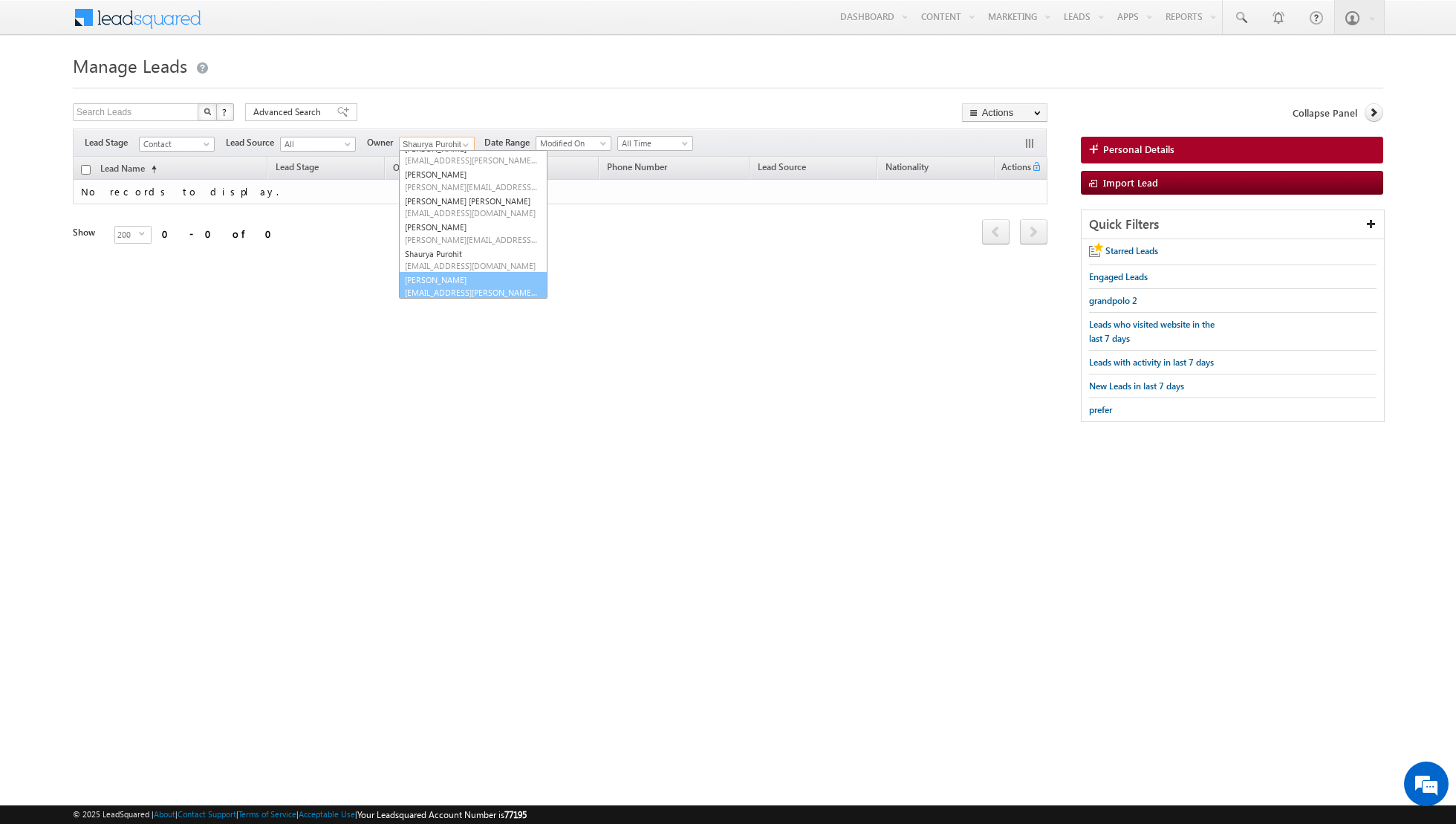
scroll to position [68, 0]
click at [424, 276] on link "[PERSON_NAME] [EMAIL_ADDRESS][PERSON_NAME][DOMAIN_NAME]" at bounding box center [473, 284] width 149 height 28
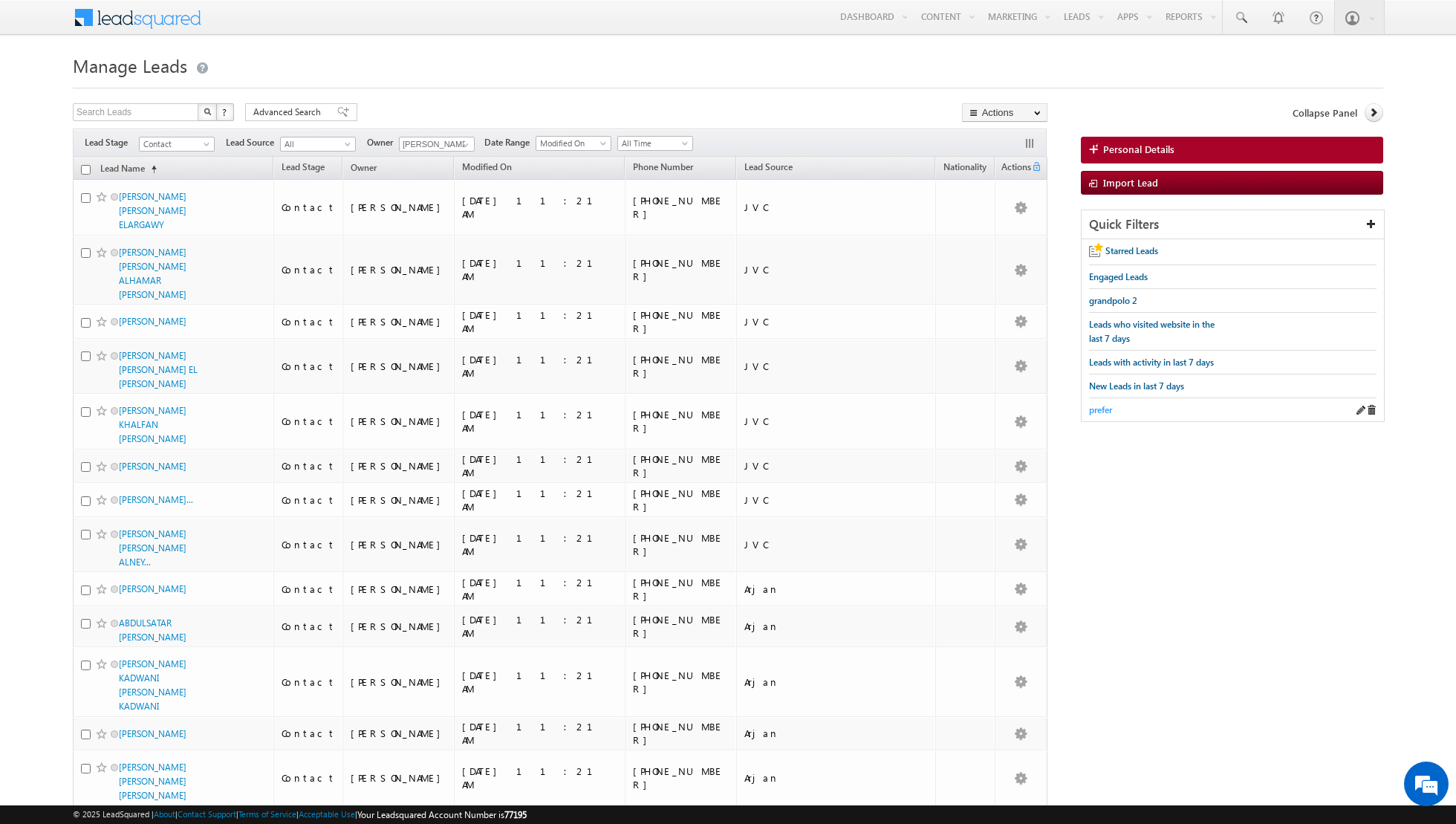
click at [1094, 409] on span "prefer" at bounding box center [1100, 410] width 23 height 11
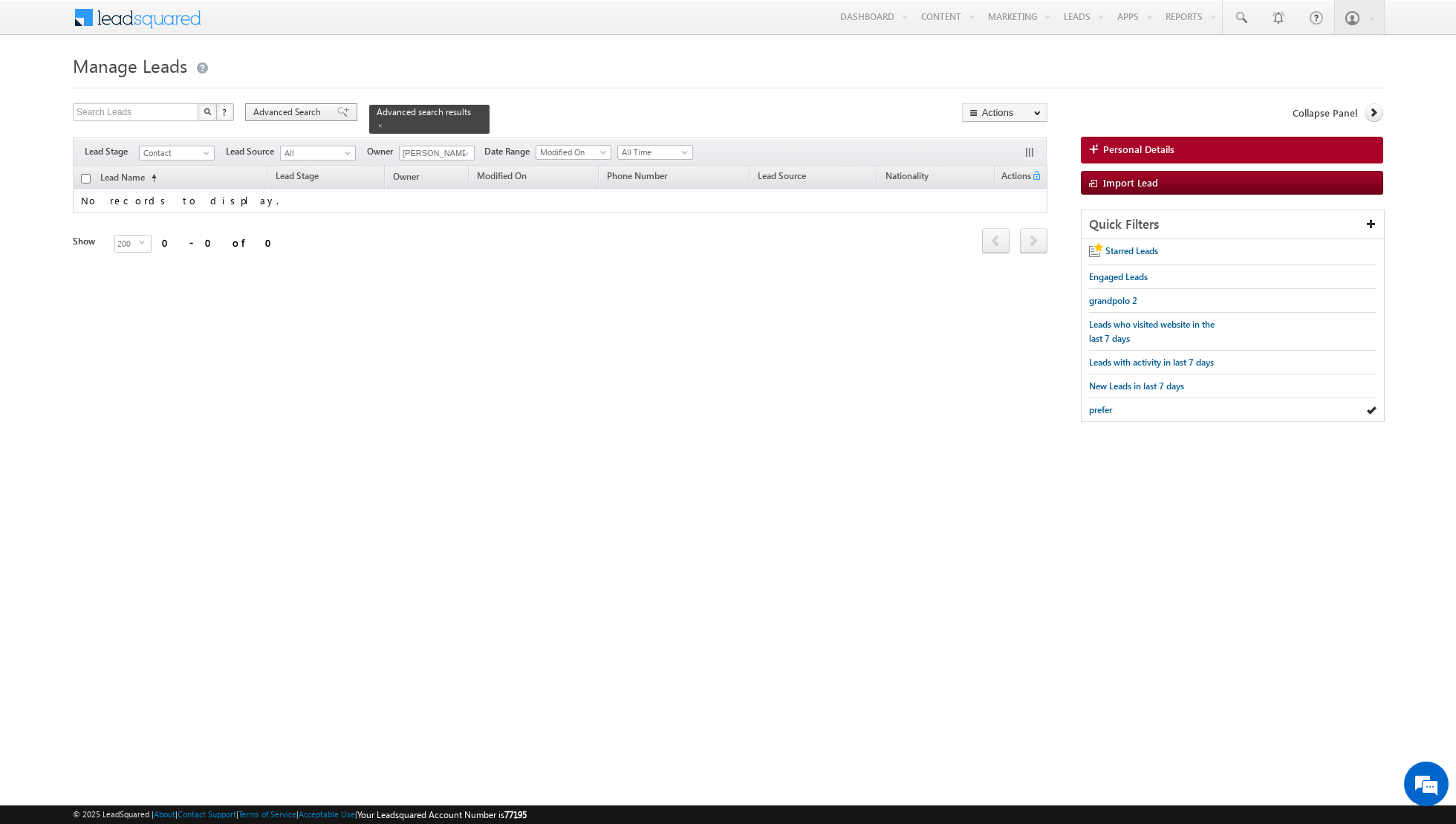
click at [337, 109] on span at bounding box center [342, 111] width 12 height 10
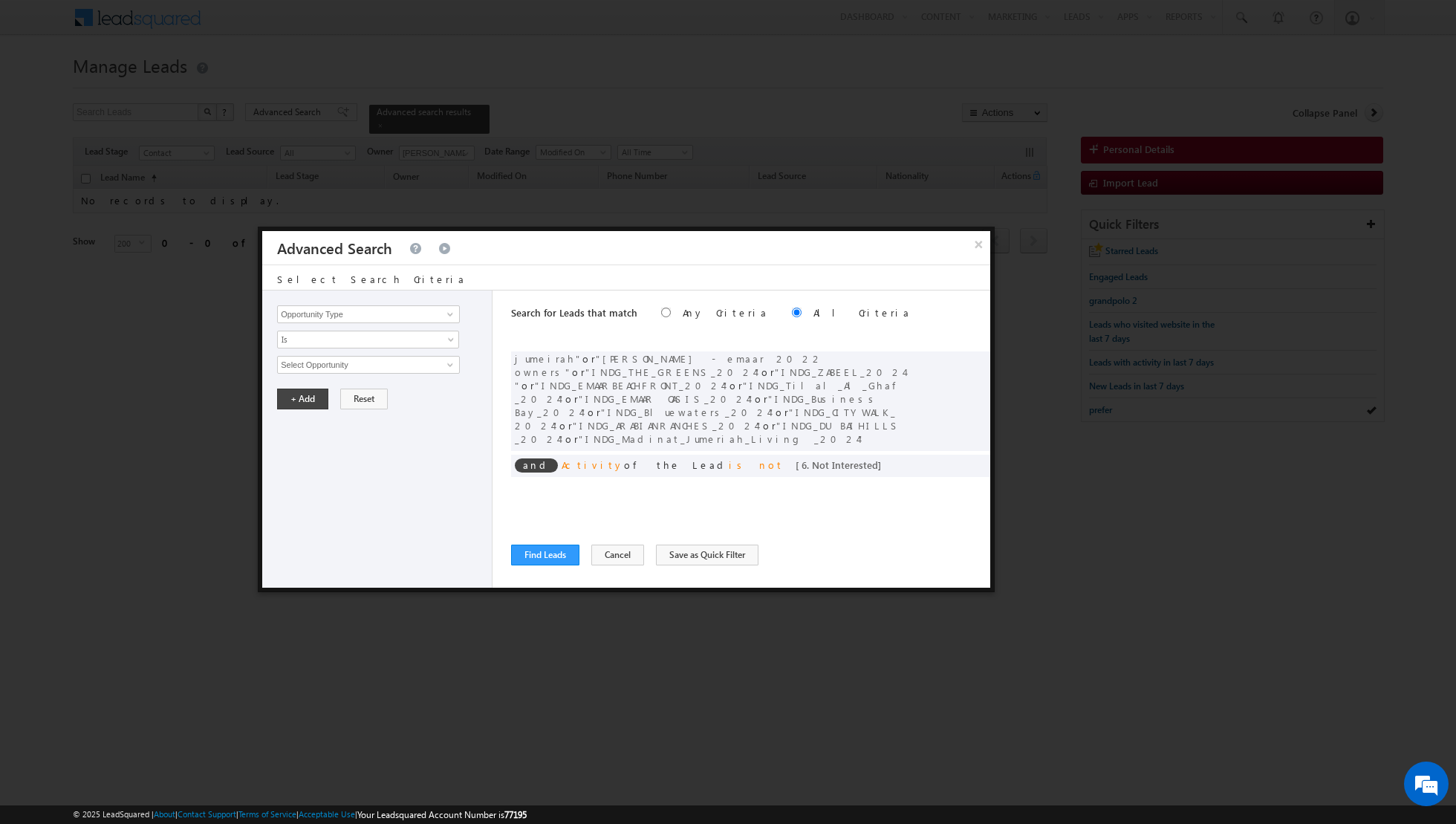
scroll to position [0, 0]
click at [971, 359] on span at bounding box center [973, 360] width 10 height 10
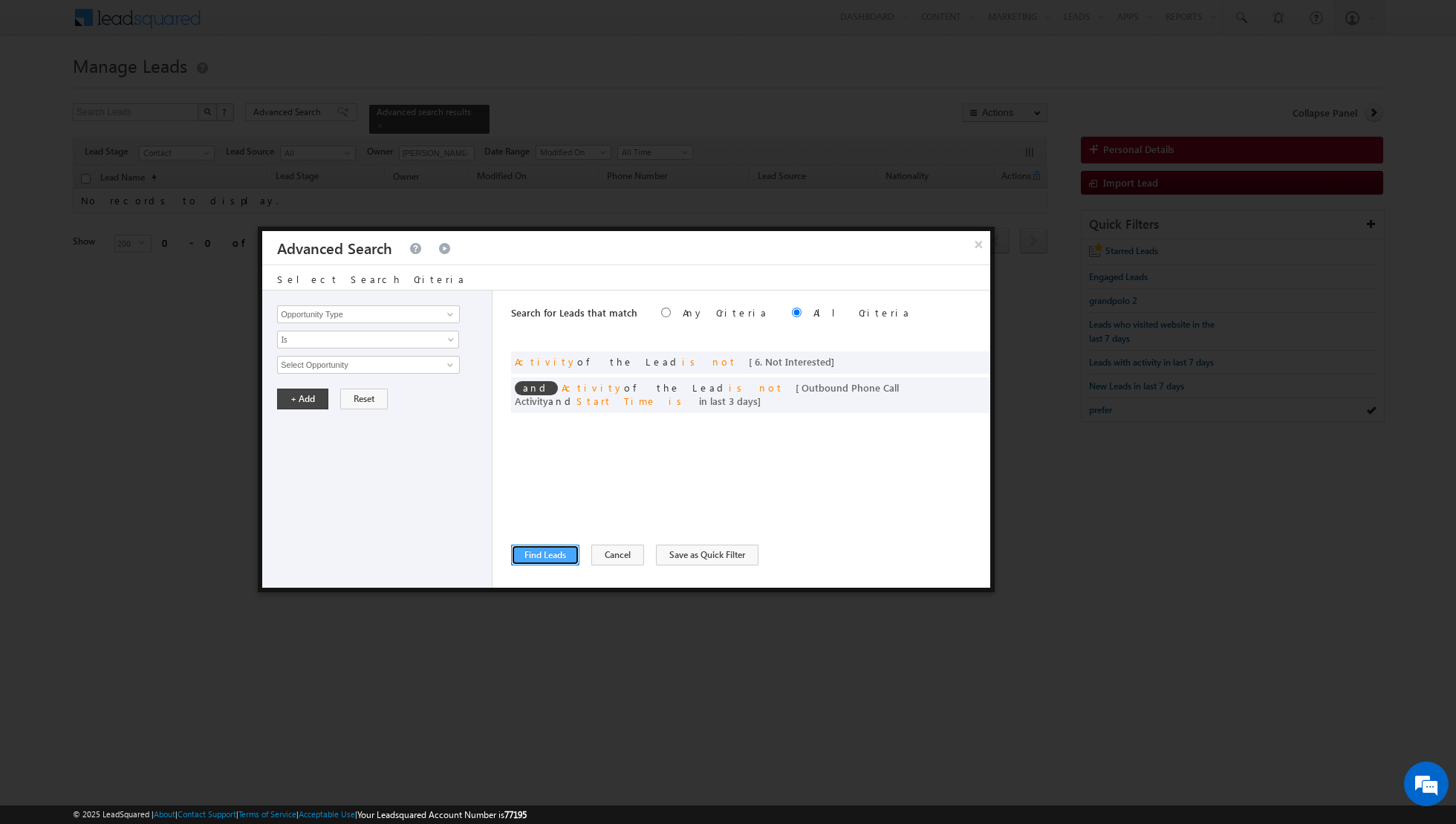
click at [535, 555] on button "Find Leads" at bounding box center [545, 555] width 68 height 21
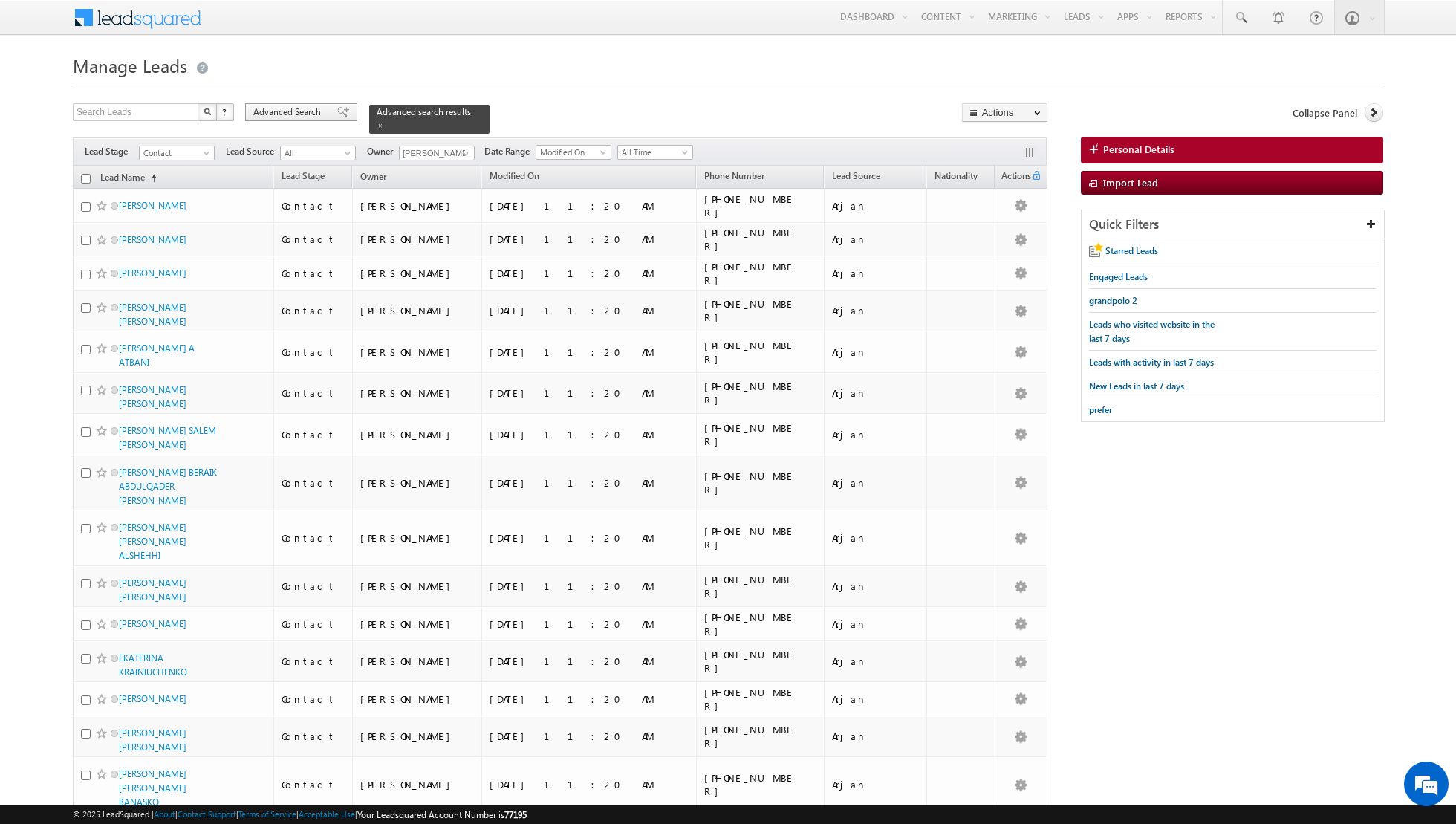
click at [337, 110] on span at bounding box center [342, 111] width 12 height 10
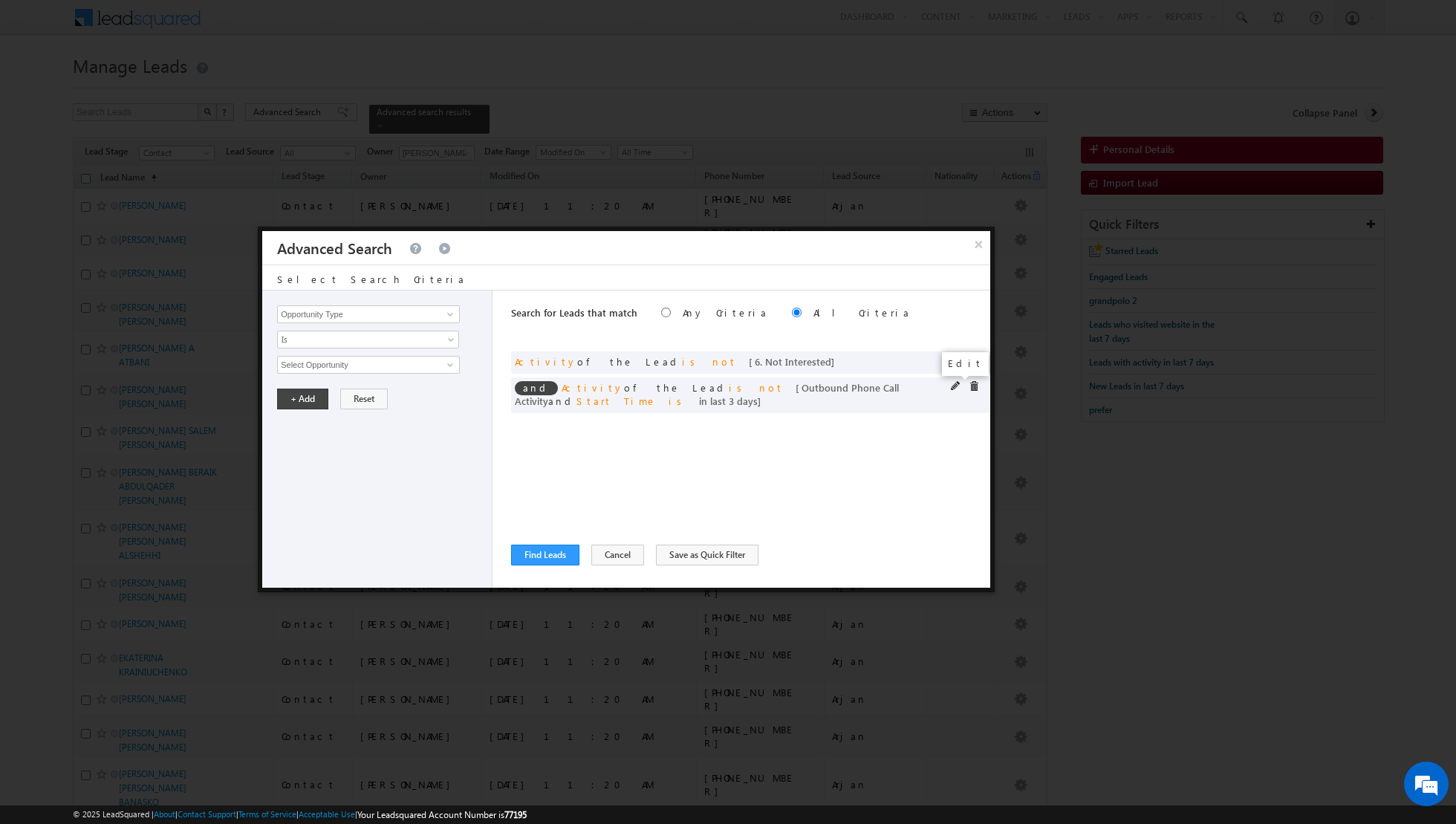
click at [952, 383] on span at bounding box center [955, 386] width 10 height 10
click at [953, 383] on span at bounding box center [955, 386] width 10 height 10
click at [953, 382] on span at bounding box center [955, 386] width 10 height 10
click at [402, 462] on input "3" at bounding box center [412, 466] width 92 height 18
click at [305, 505] on button "+ Add" at bounding box center [303, 507] width 52 height 21
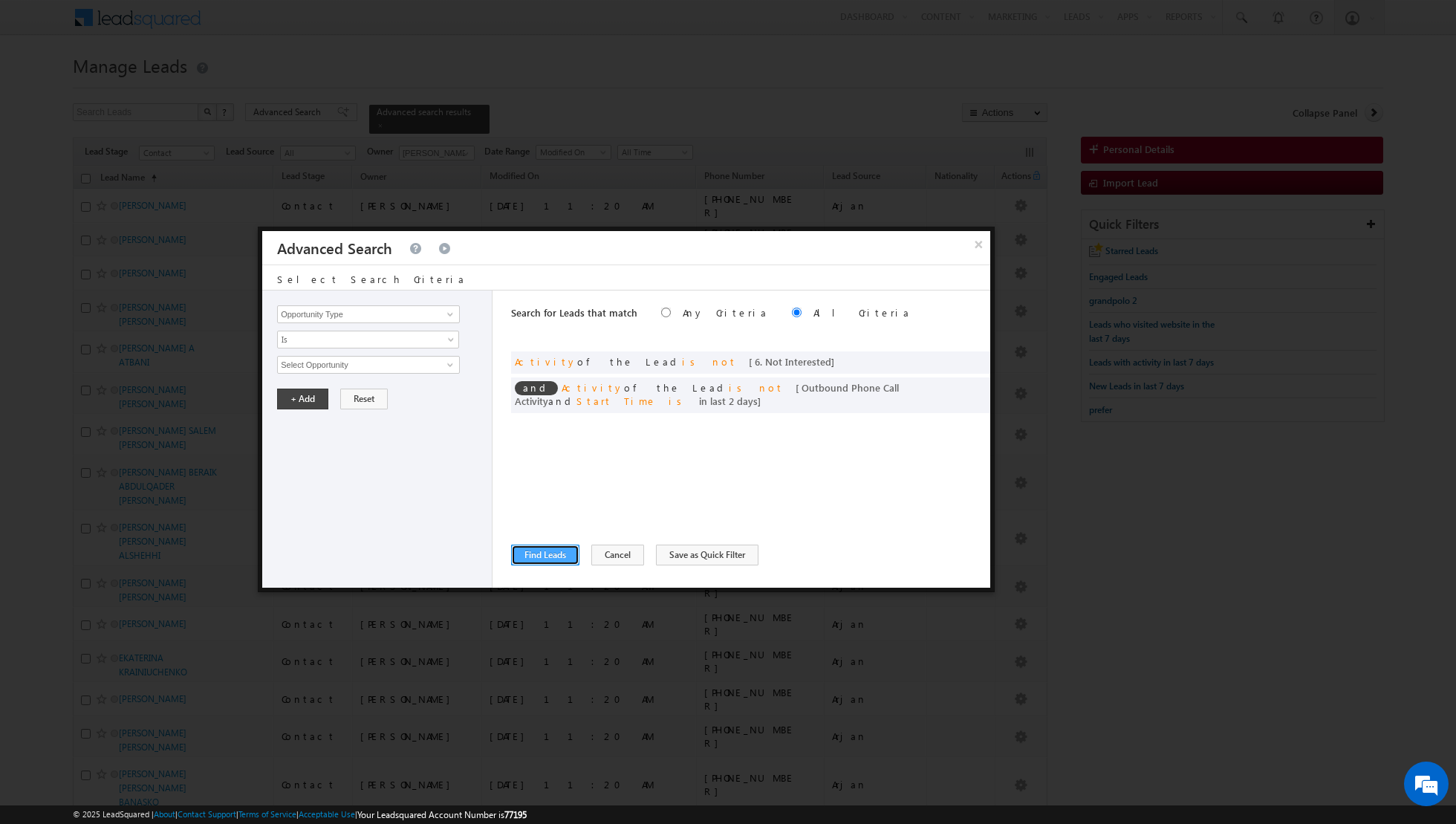
click at [550, 557] on button "Find Leads" at bounding box center [545, 555] width 68 height 21
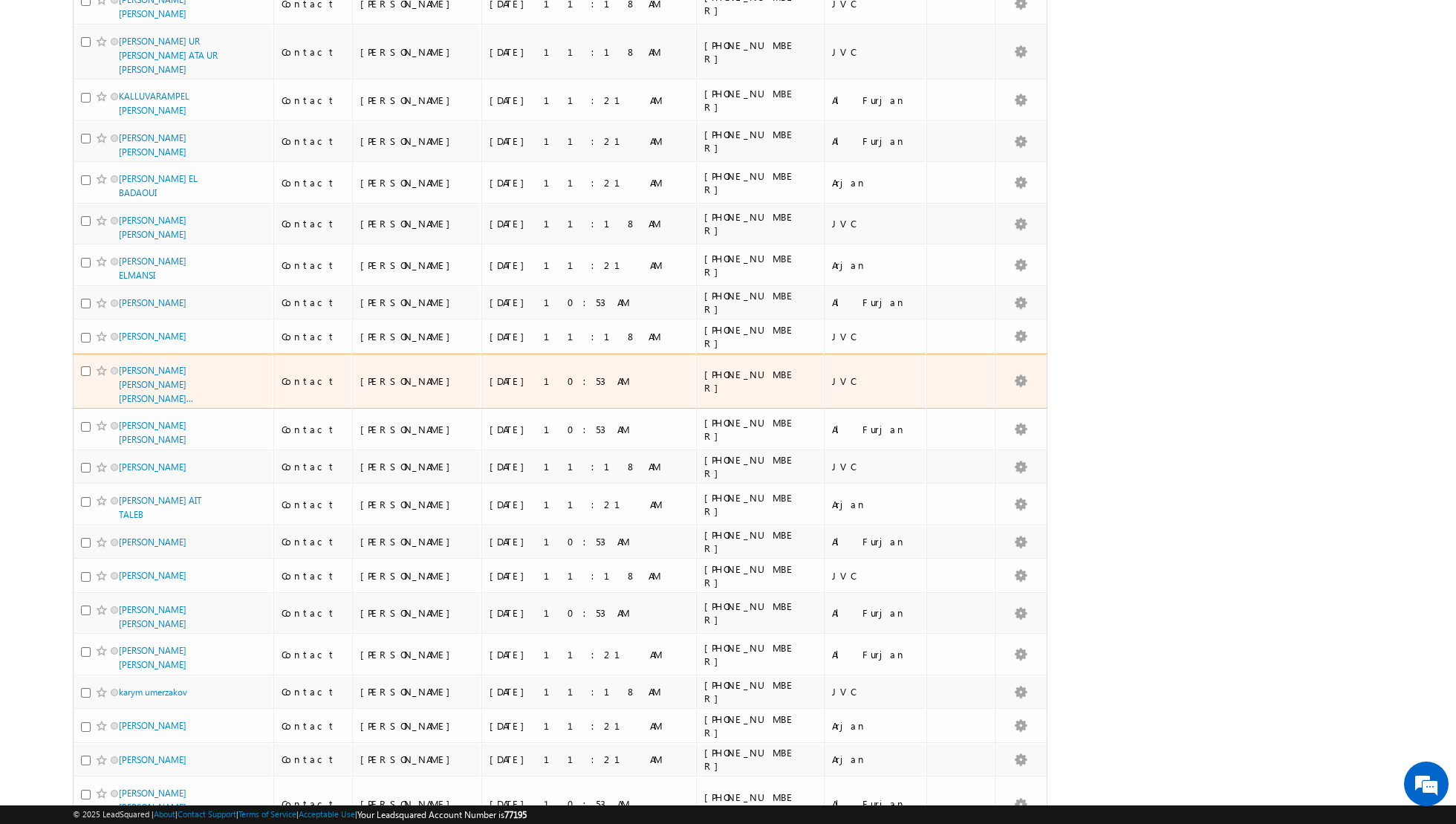
scroll to position [7161, 0]
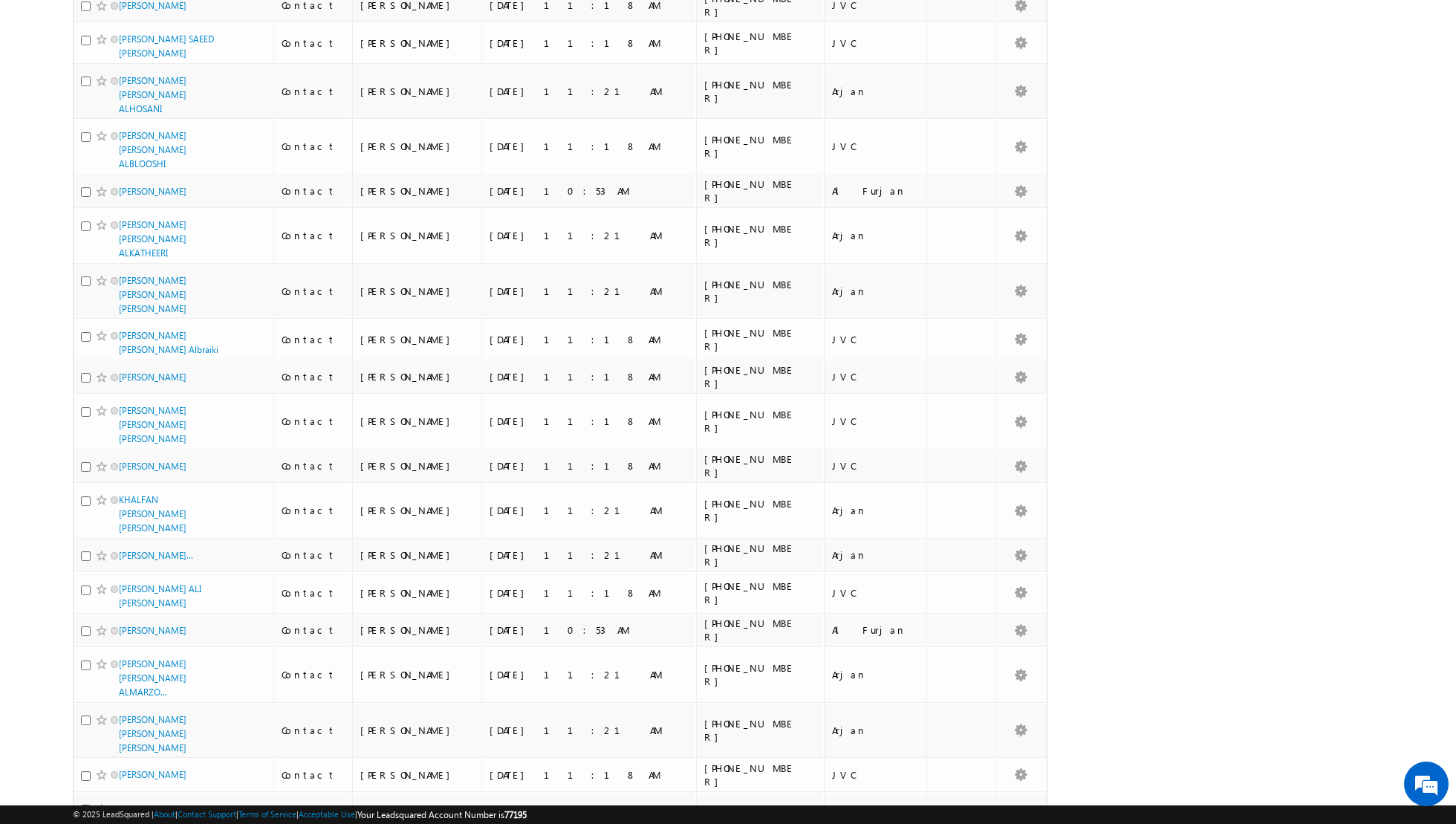
click at [122, 798] on li "100" at bounding box center [123, 797] width 35 height 15
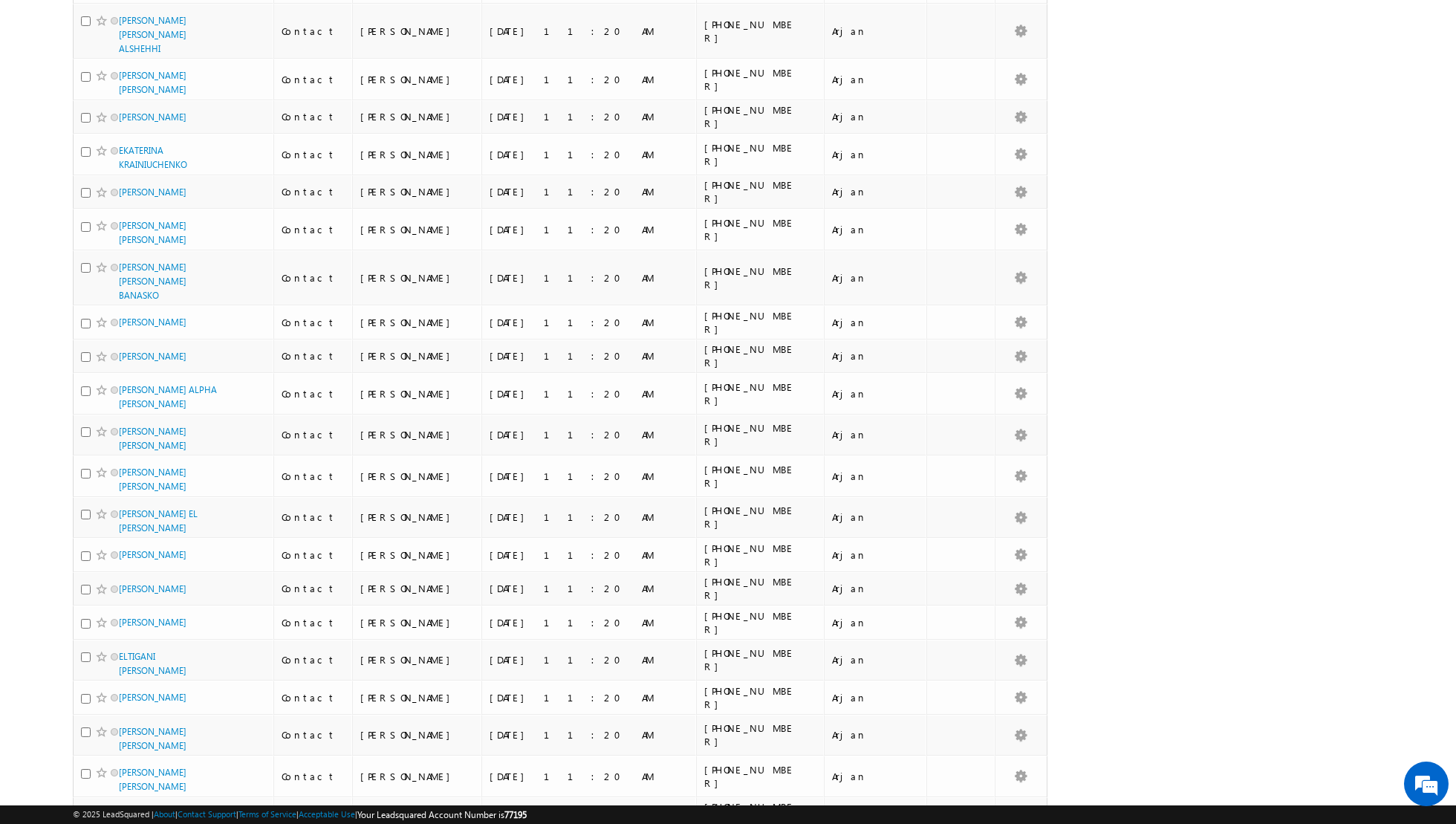
scroll to position [0, 0]
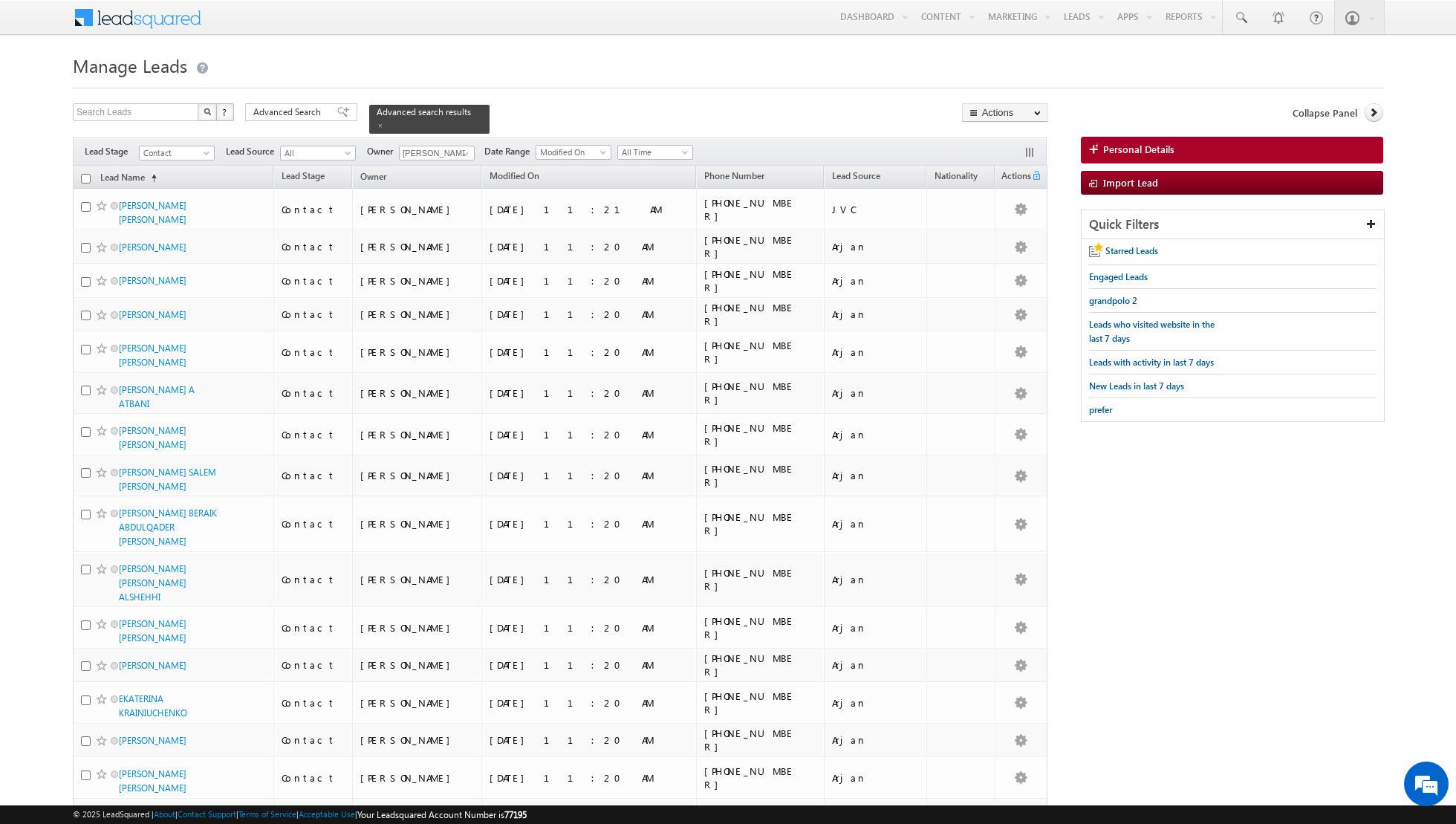
click at [85, 177] on input "checkbox" at bounding box center [85, 179] width 10 height 10
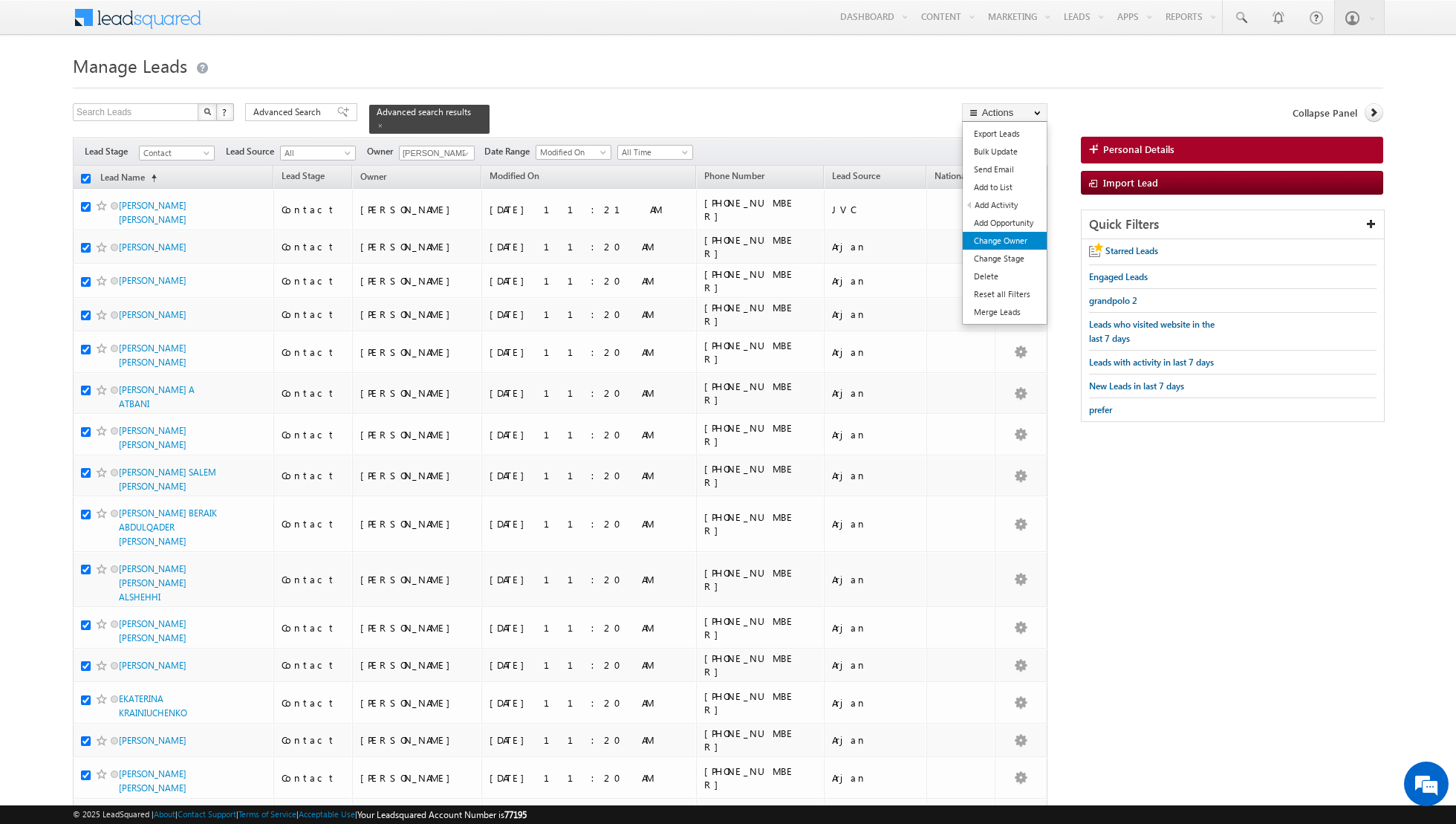
click at [994, 243] on link "Change Owner" at bounding box center [1004, 241] width 84 height 18
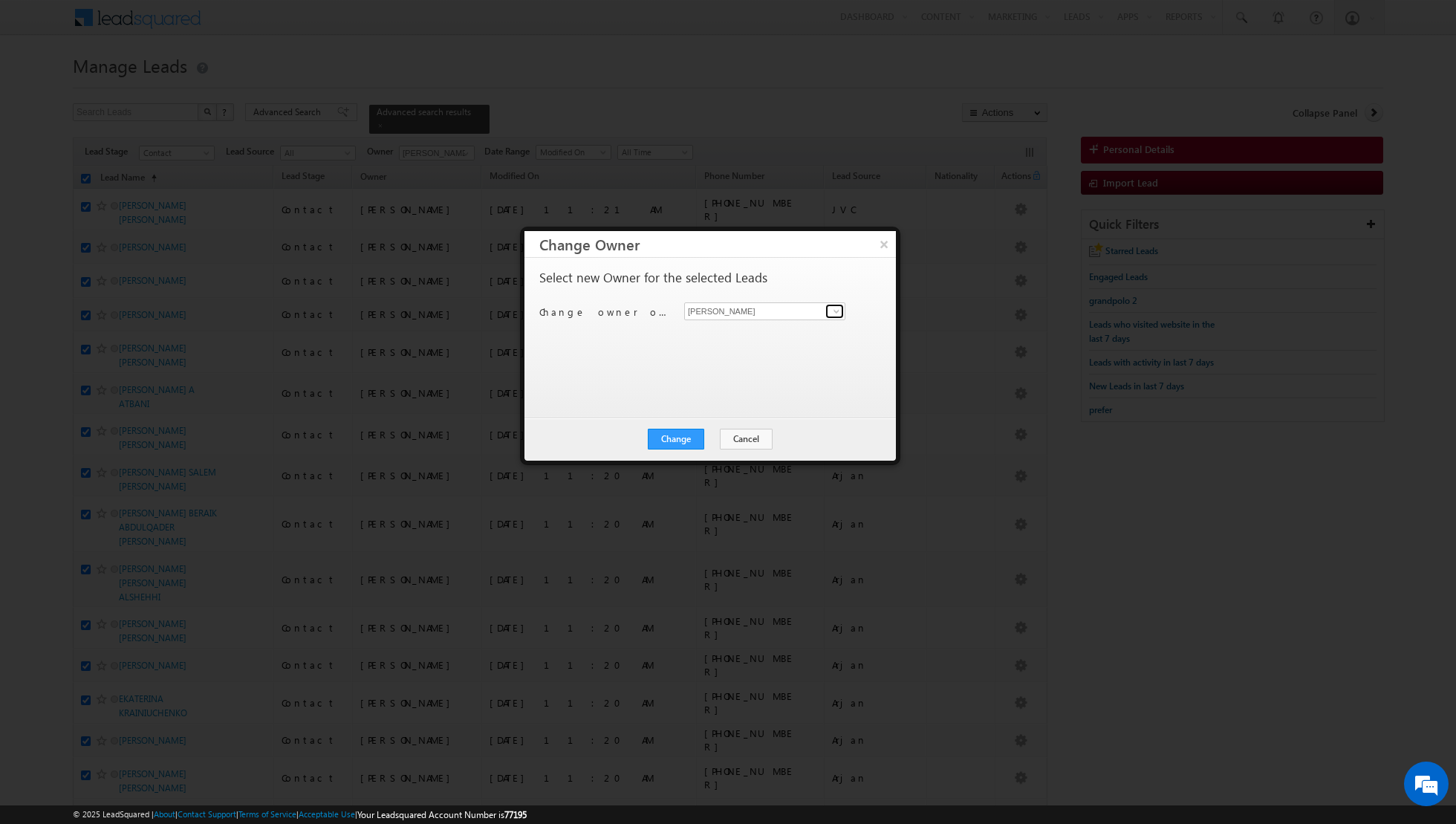
click at [838, 308] on span at bounding box center [835, 311] width 12 height 12
click at [730, 385] on span "[PERSON_NAME][EMAIL_ADDRESS][PERSON_NAME][DOMAIN_NAME]" at bounding box center [757, 391] width 134 height 11
click at [681, 443] on button "Change" at bounding box center [676, 439] width 56 height 21
click at [715, 435] on button "Close" at bounding box center [712, 439] width 47 height 21
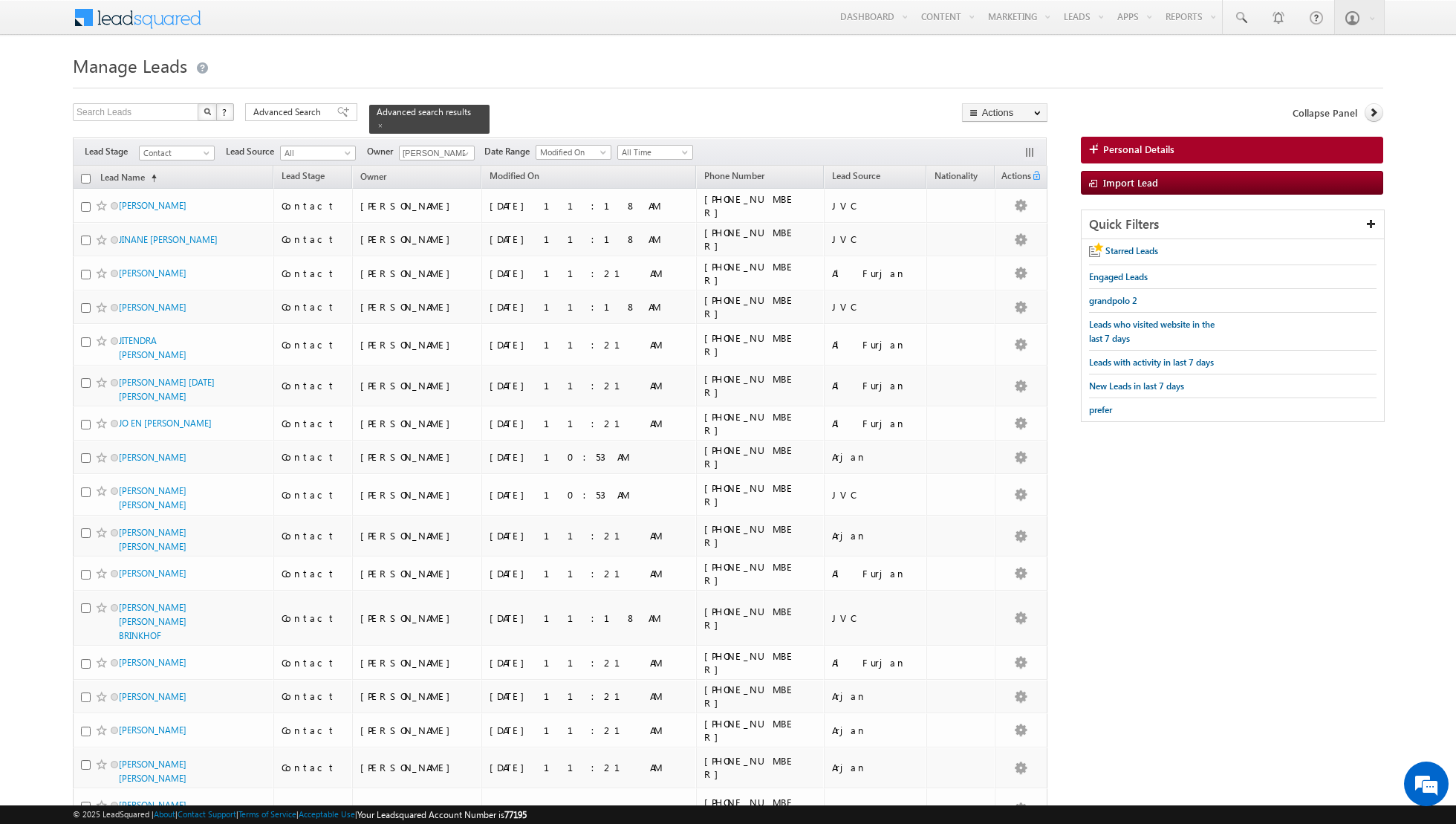
click at [85, 176] on input "checkbox" at bounding box center [85, 179] width 10 height 10
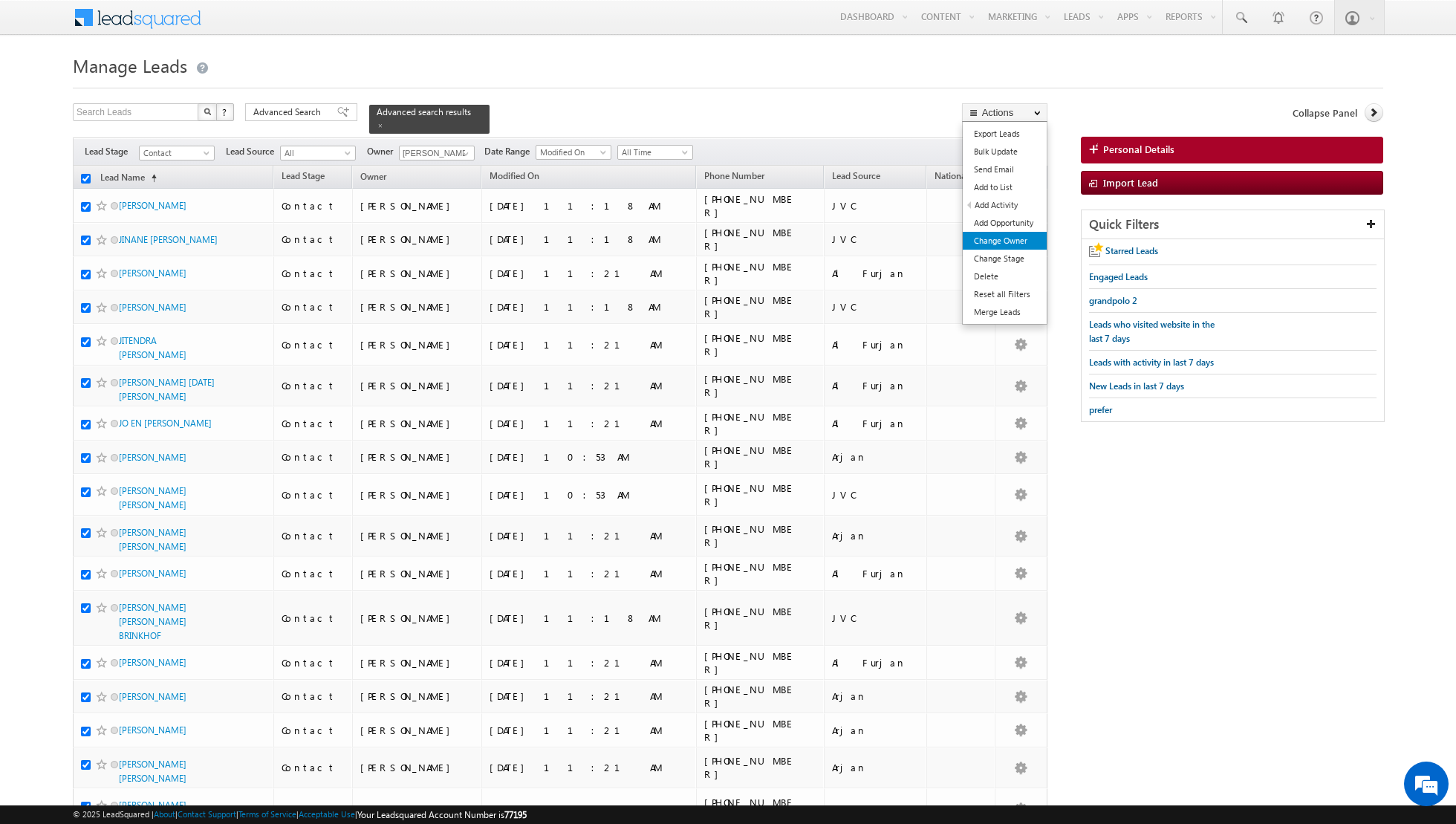
click at [1009, 240] on link "Change Owner" at bounding box center [1004, 241] width 84 height 18
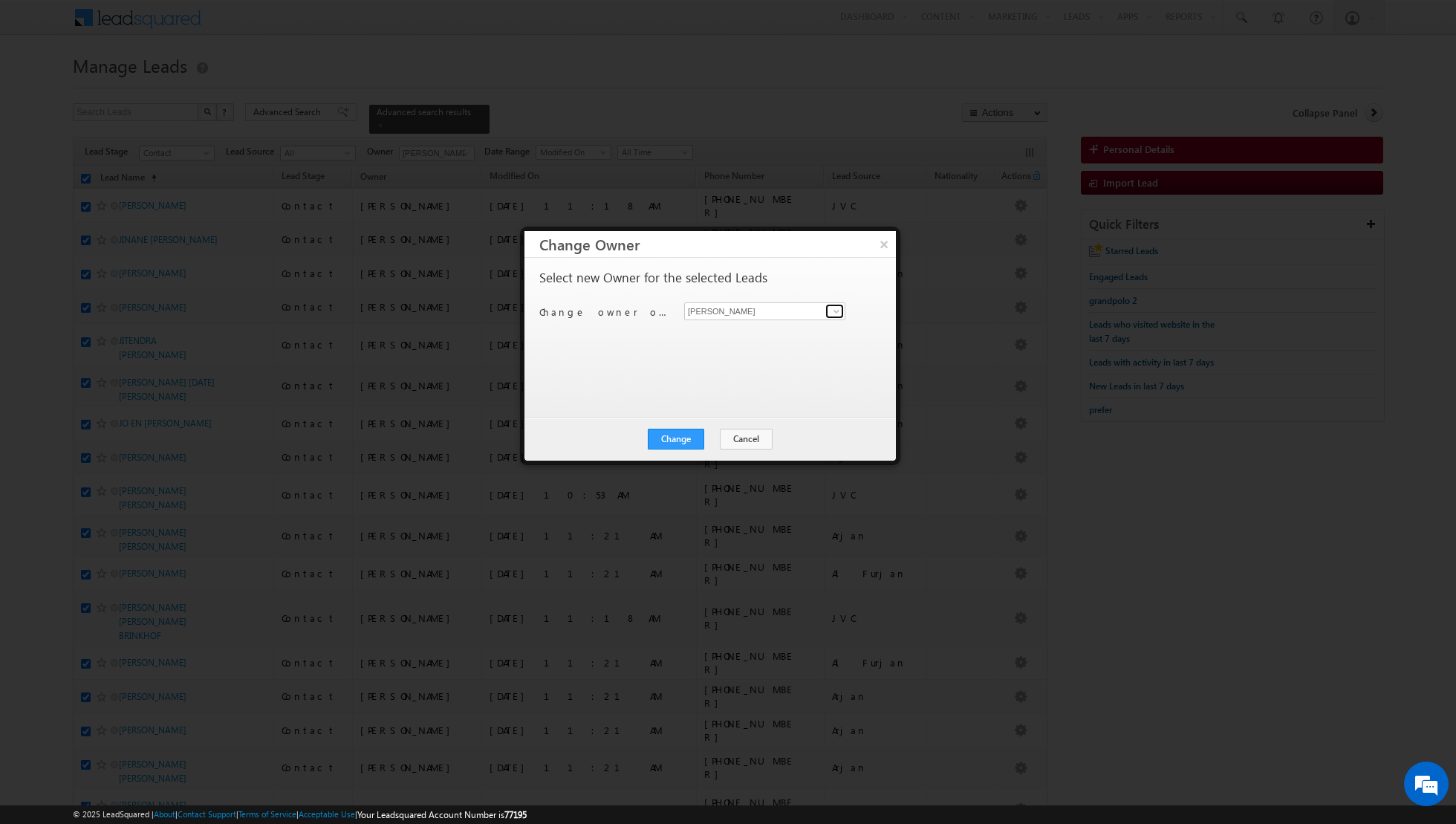
click at [838, 305] on span at bounding box center [835, 311] width 12 height 12
click at [743, 368] on span "[EMAIL_ADDRESS][DOMAIN_NAME]" at bounding box center [757, 365] width 134 height 11
click at [686, 435] on button "Change" at bounding box center [676, 439] width 56 height 21
click at [702, 433] on button "Close" at bounding box center [712, 439] width 47 height 21
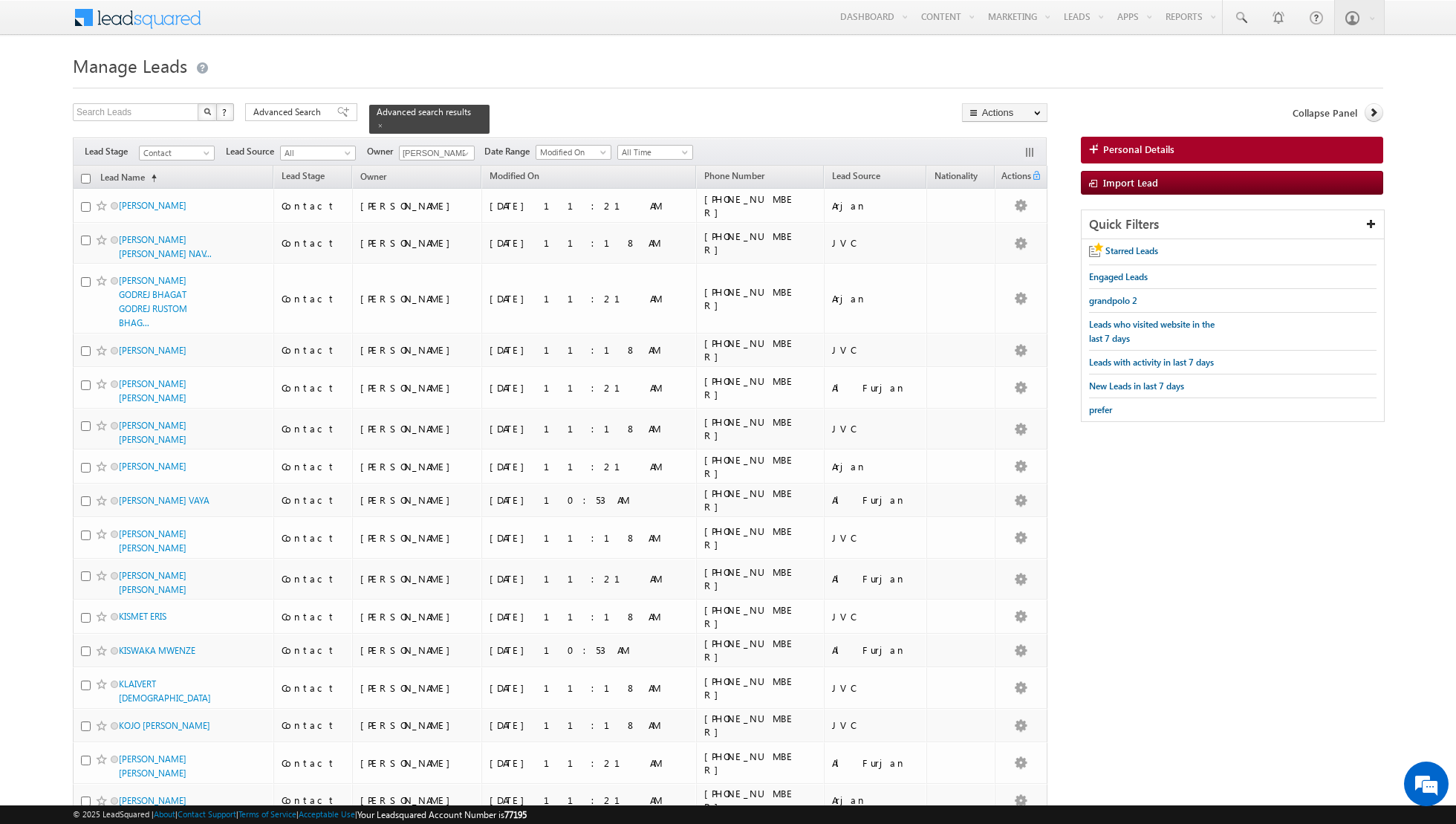
click at [85, 178] on input "checkbox" at bounding box center [85, 179] width 10 height 10
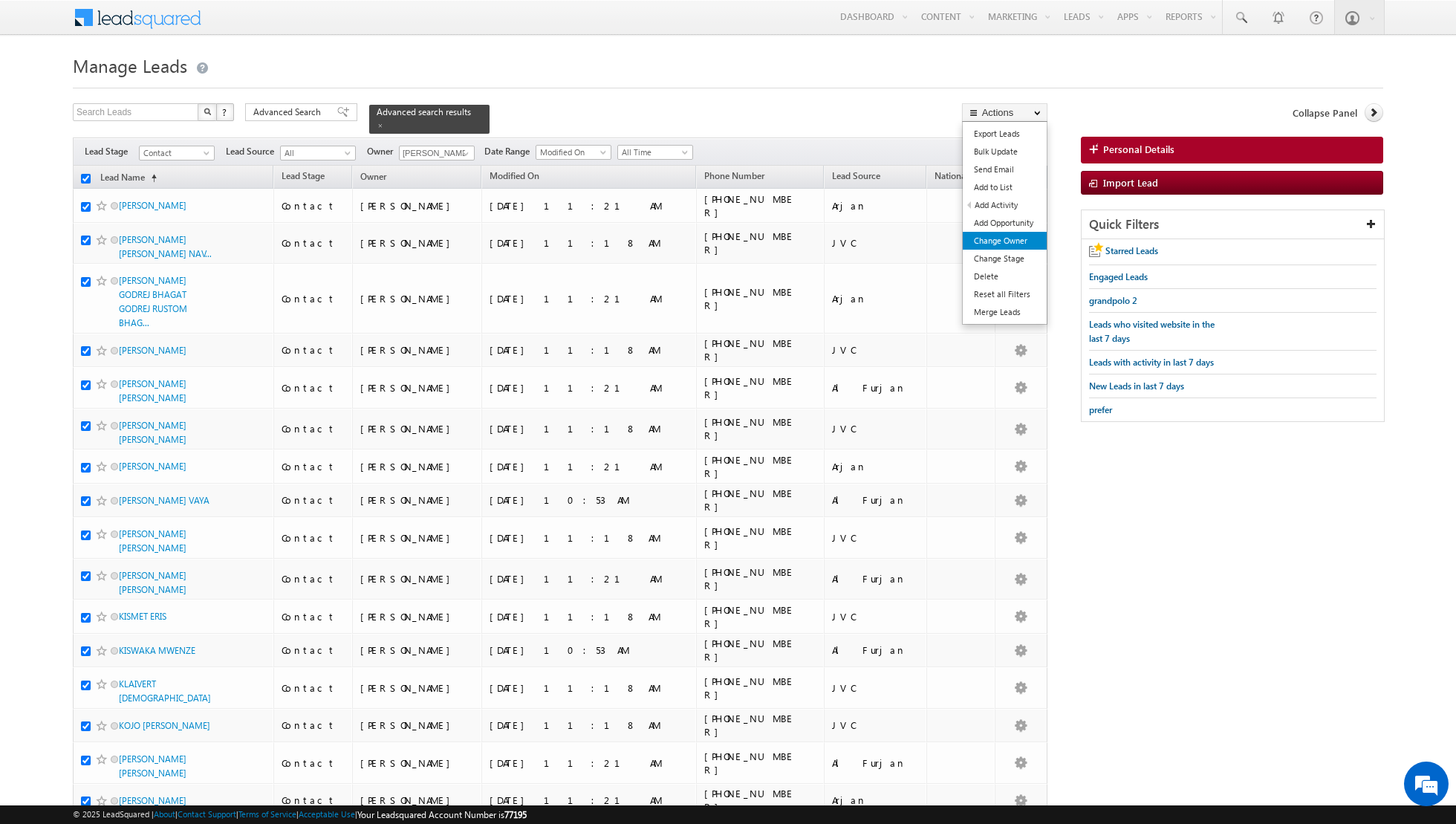
click at [1008, 240] on link "Change Owner" at bounding box center [1004, 241] width 84 height 18
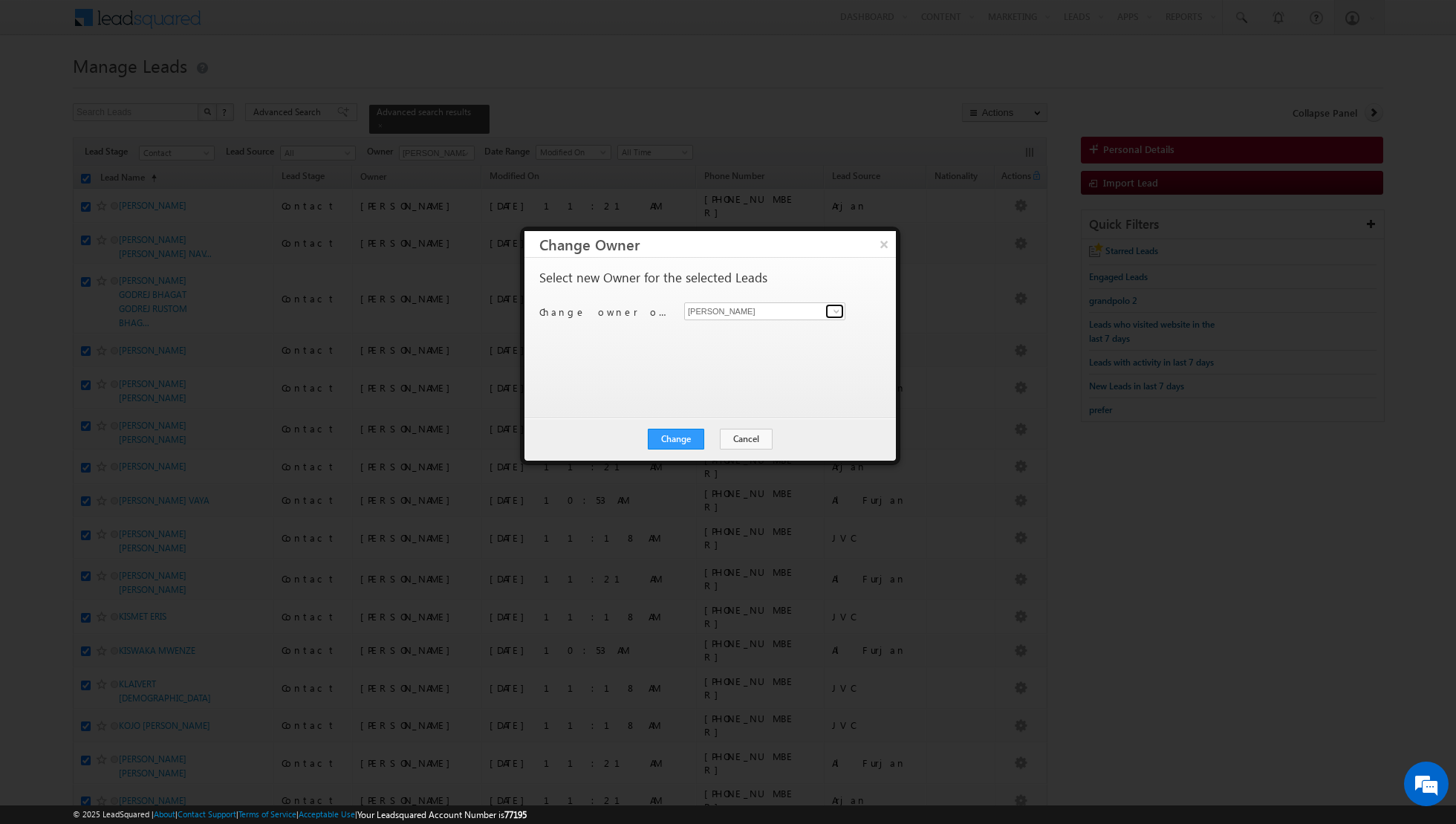
click at [839, 315] on span at bounding box center [835, 311] width 12 height 12
click at [776, 369] on span "[PERSON_NAME][EMAIL_ADDRESS][DOMAIN_NAME]" at bounding box center [757, 368] width 134 height 11
click at [681, 443] on button "Change" at bounding box center [676, 439] width 56 height 21
click at [715, 443] on button "Close" at bounding box center [712, 439] width 47 height 21
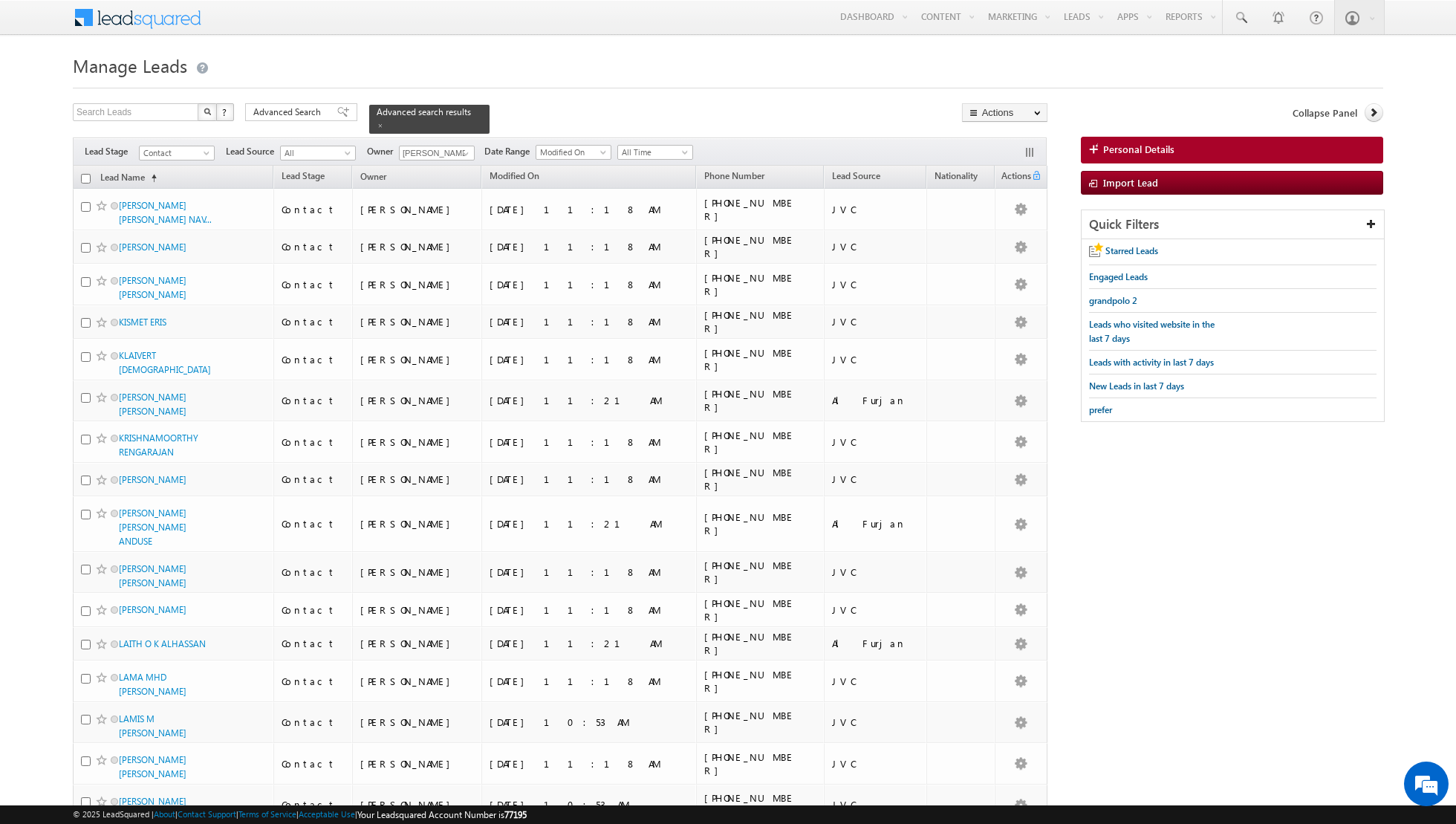
click at [85, 177] on input "checkbox" at bounding box center [85, 179] width 10 height 10
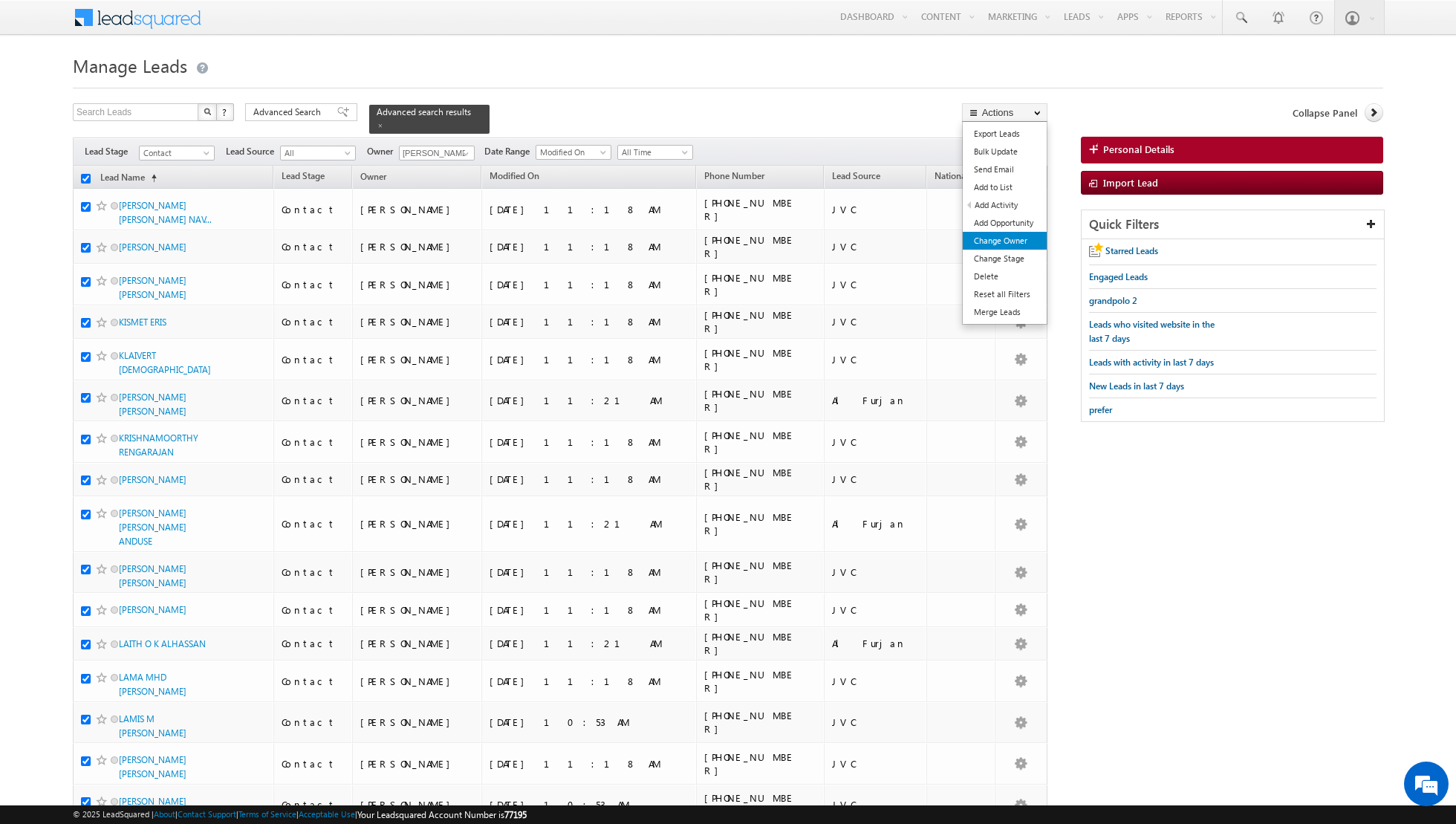
click at [998, 238] on link "Change Owner" at bounding box center [1004, 241] width 84 height 18
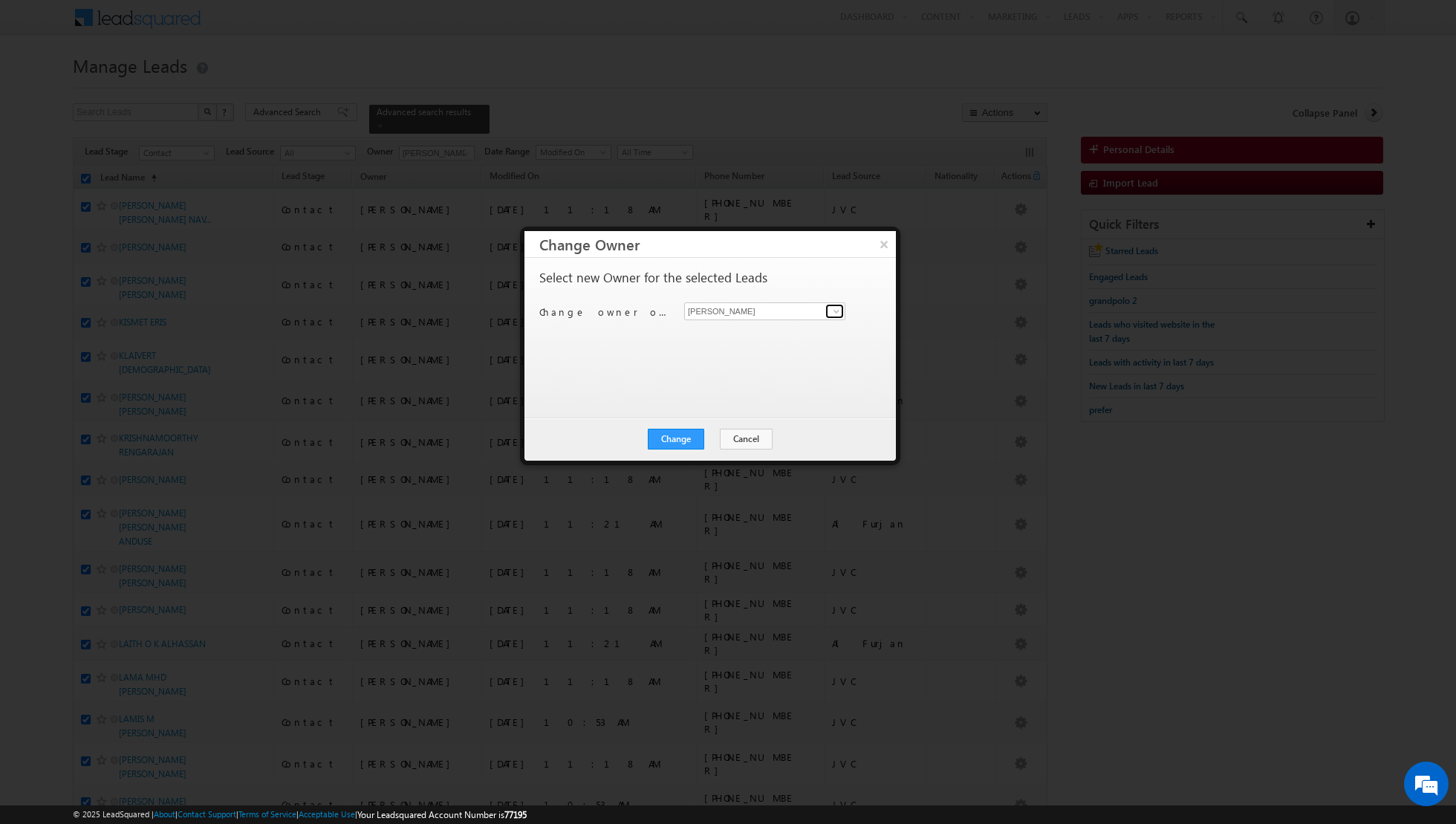
click at [834, 312] on span at bounding box center [835, 311] width 12 height 12
click at [754, 362] on span "[EMAIL_ADDRESS][PERSON_NAME][DOMAIN_NAME]" at bounding box center [757, 366] width 134 height 11
click at [676, 438] on button "Change" at bounding box center [676, 439] width 56 height 21
click at [720, 434] on button "Close" at bounding box center [712, 439] width 47 height 21
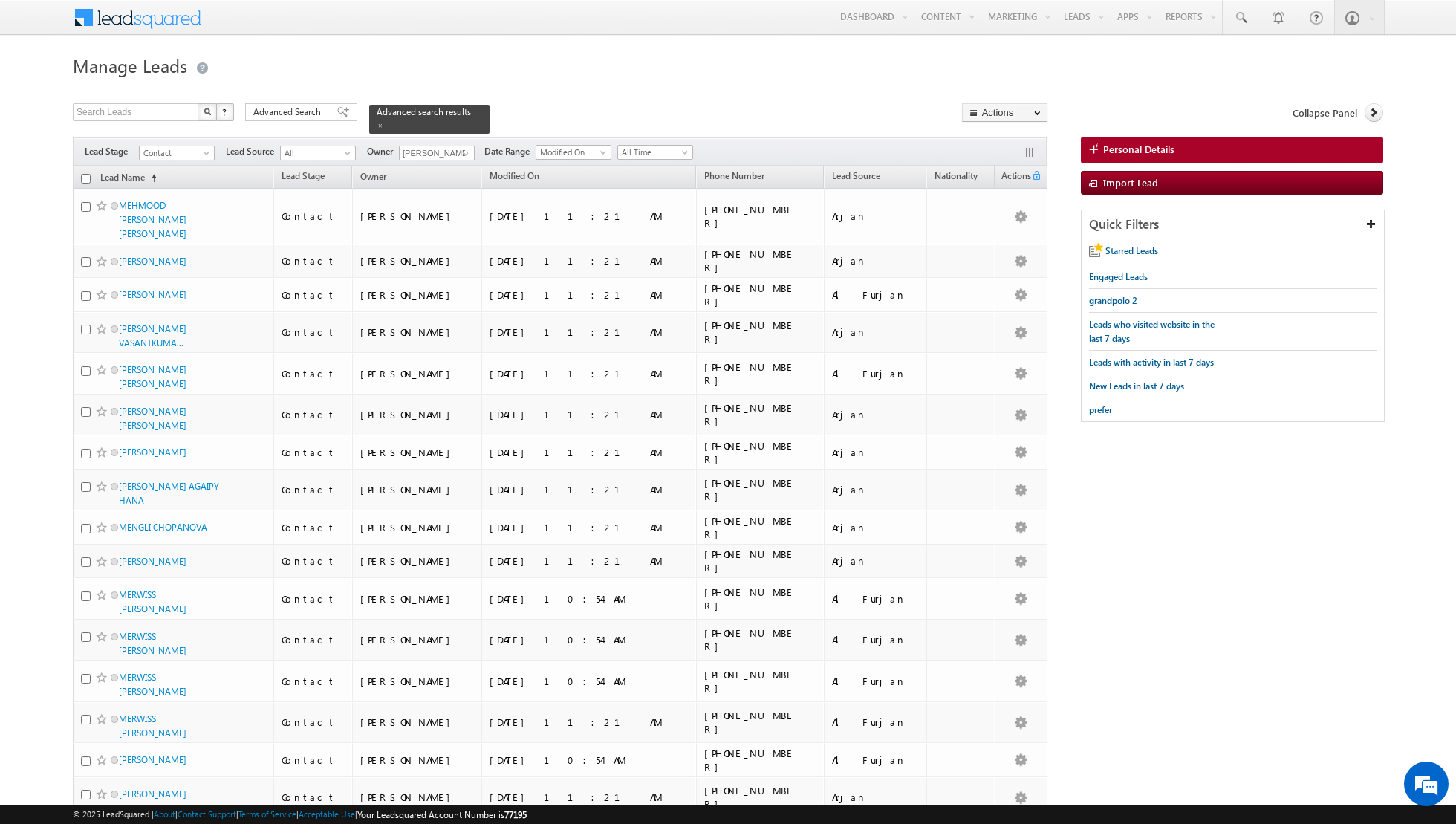
click at [83, 179] on input "checkbox" at bounding box center [85, 179] width 10 height 10
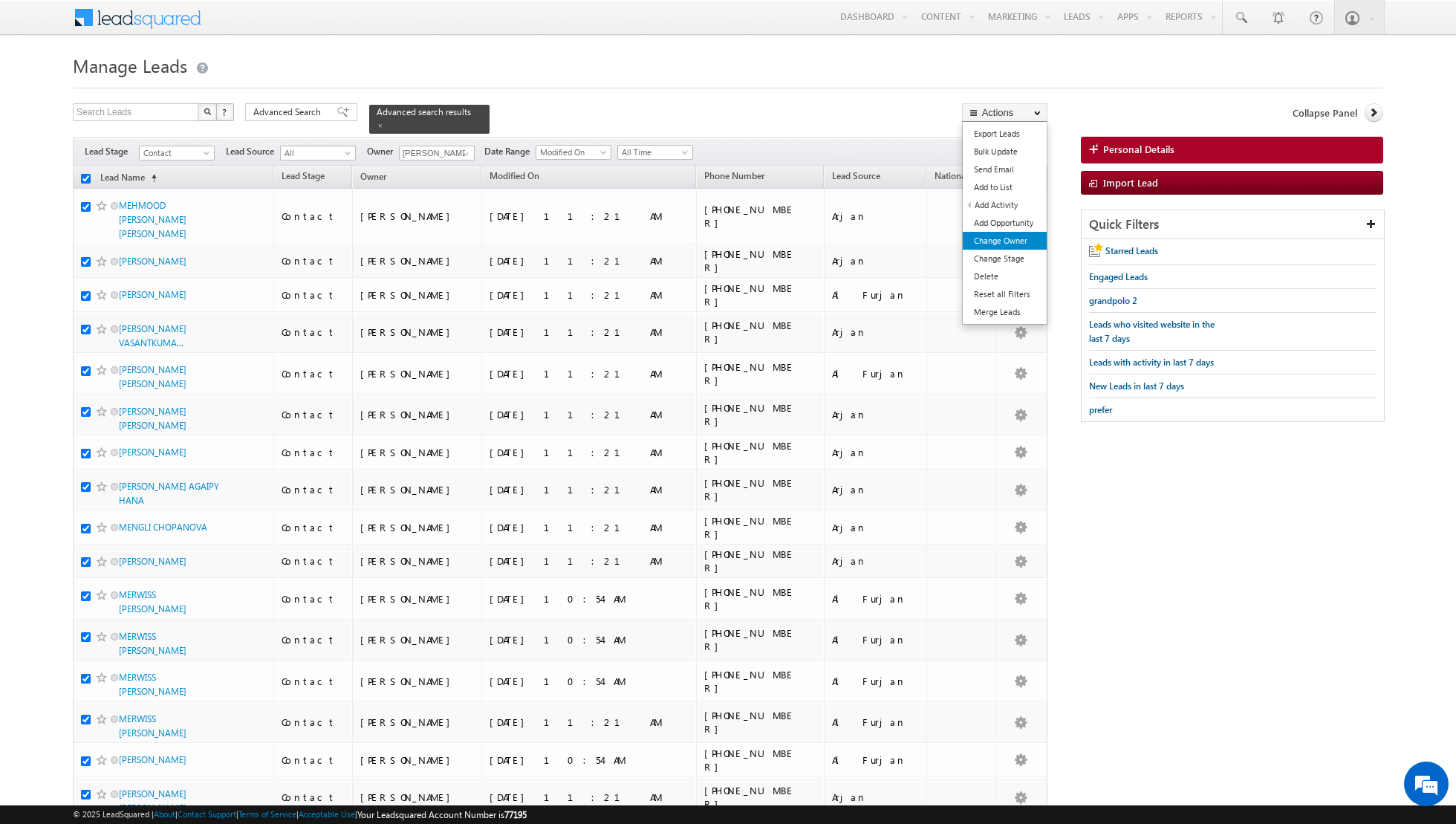
click at [1000, 240] on link "Change Owner" at bounding box center [1004, 241] width 84 height 18
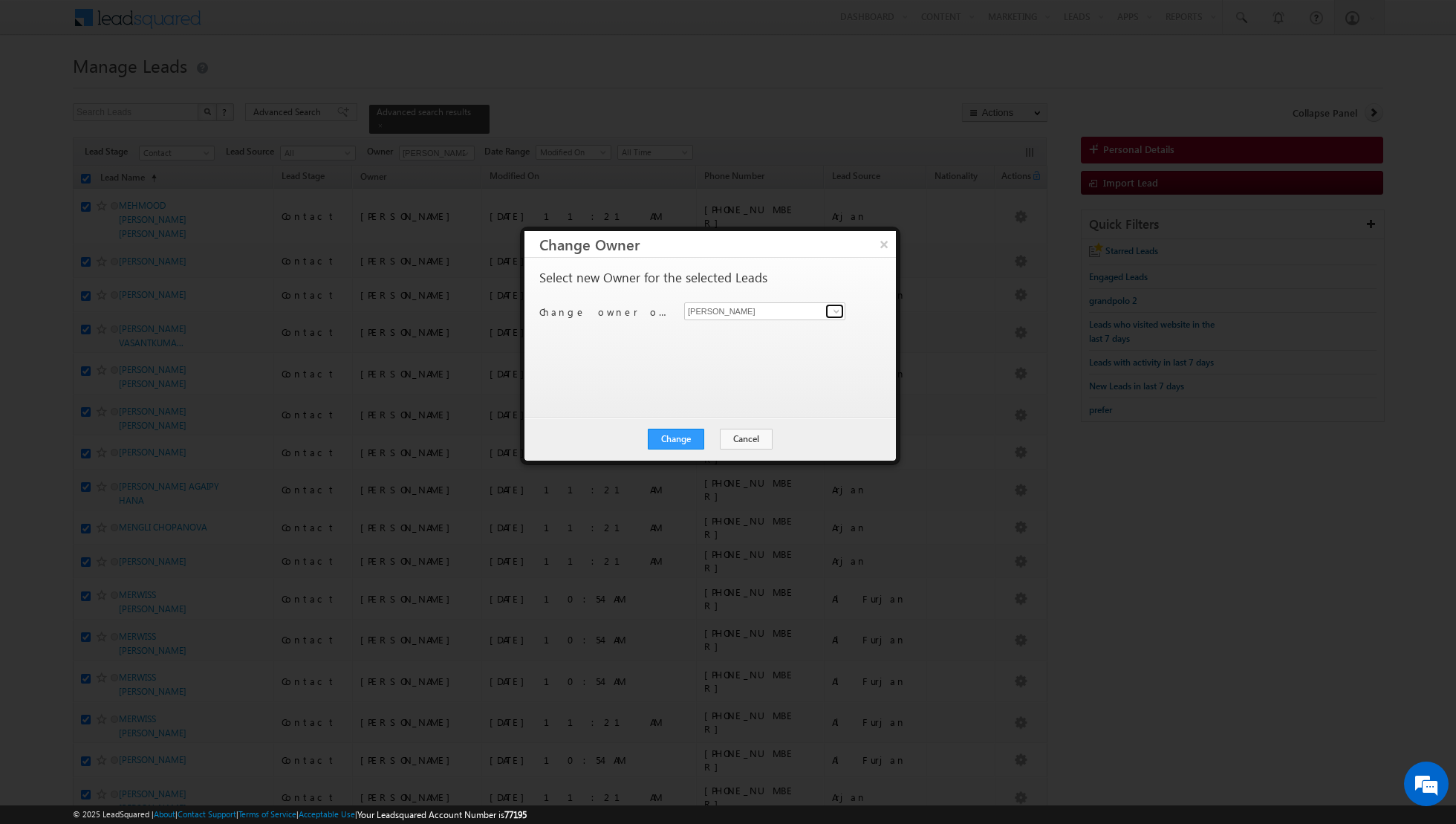
click at [834, 308] on span at bounding box center [835, 311] width 12 height 12
click at [763, 342] on span "[EMAIL_ADDRESS][DOMAIN_NAME]" at bounding box center [757, 339] width 134 height 11
click at [669, 437] on button "Change" at bounding box center [676, 439] width 56 height 21
click at [706, 438] on button "Close" at bounding box center [712, 439] width 47 height 21
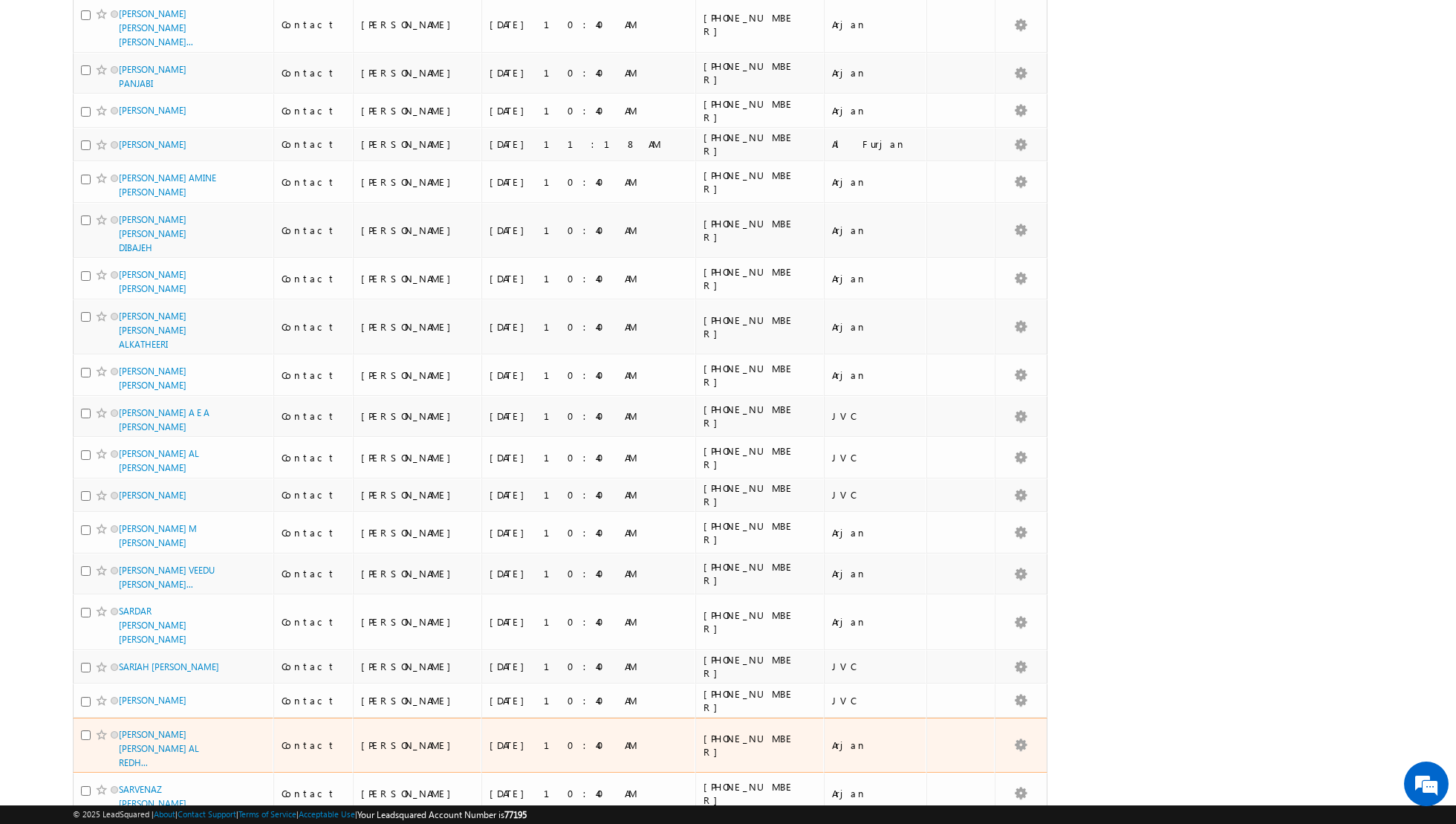
scroll to position [3349, 0]
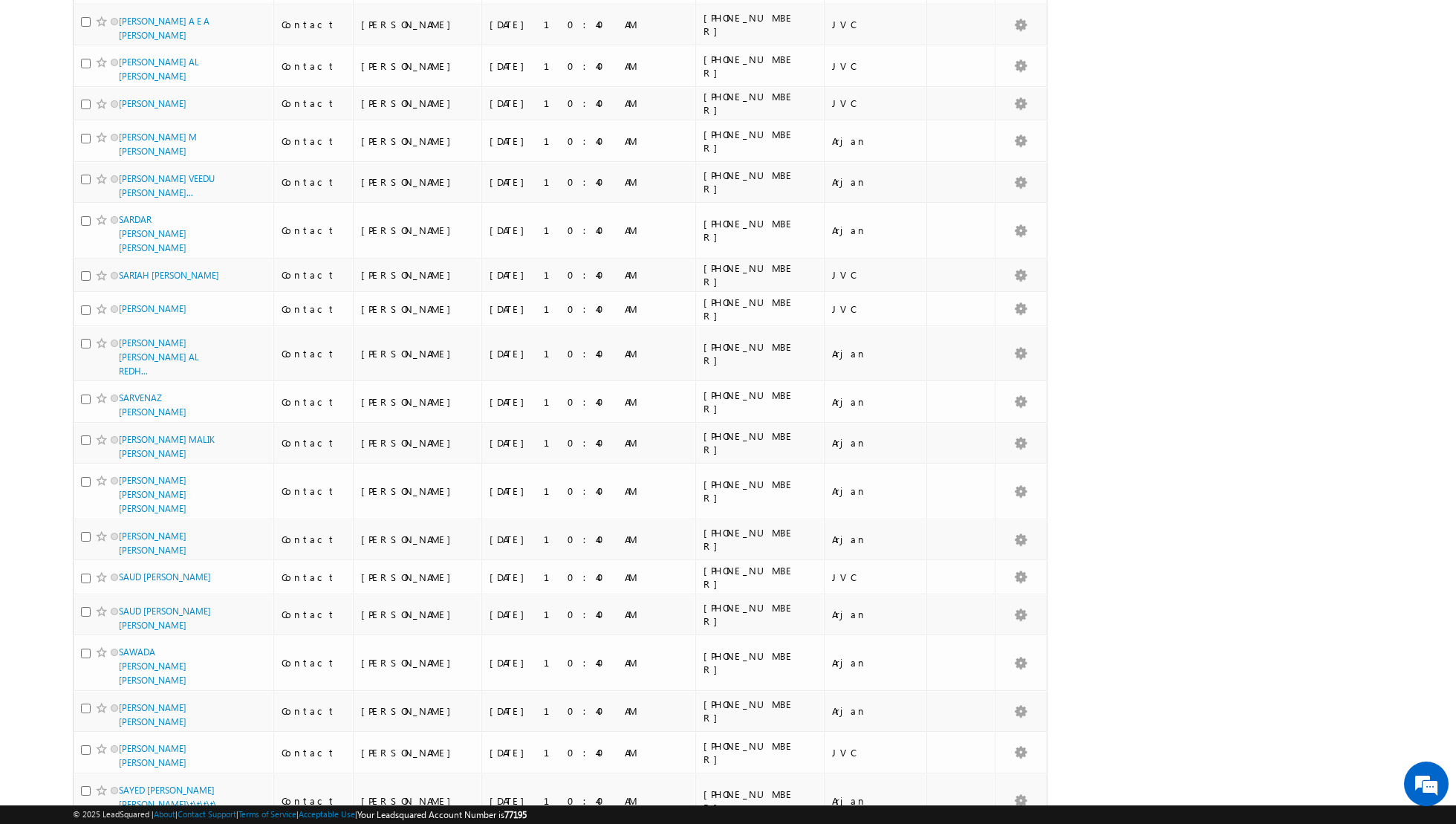
click at [119, 779] on li "50" at bounding box center [123, 782] width 35 height 15
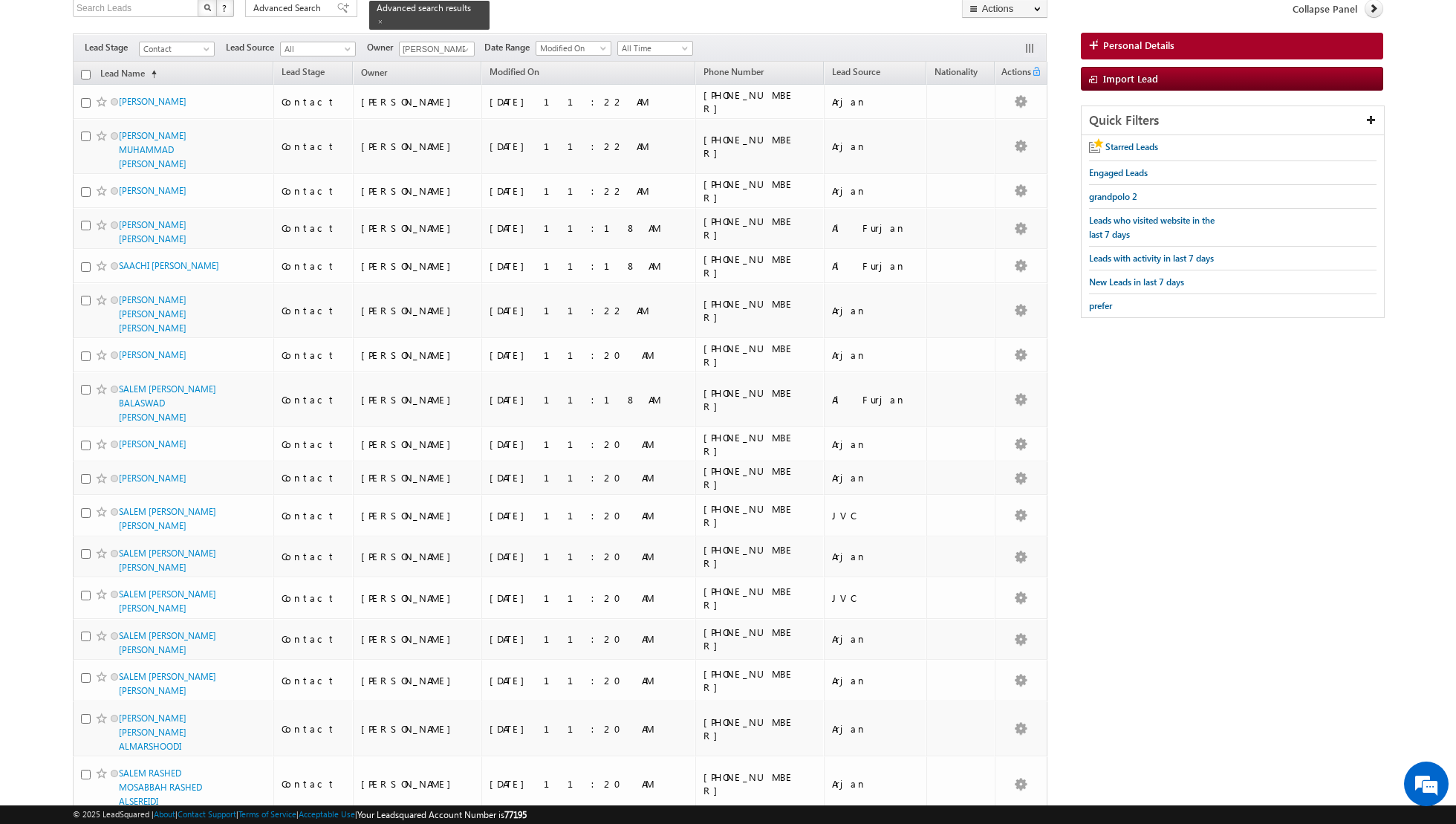
scroll to position [0, 0]
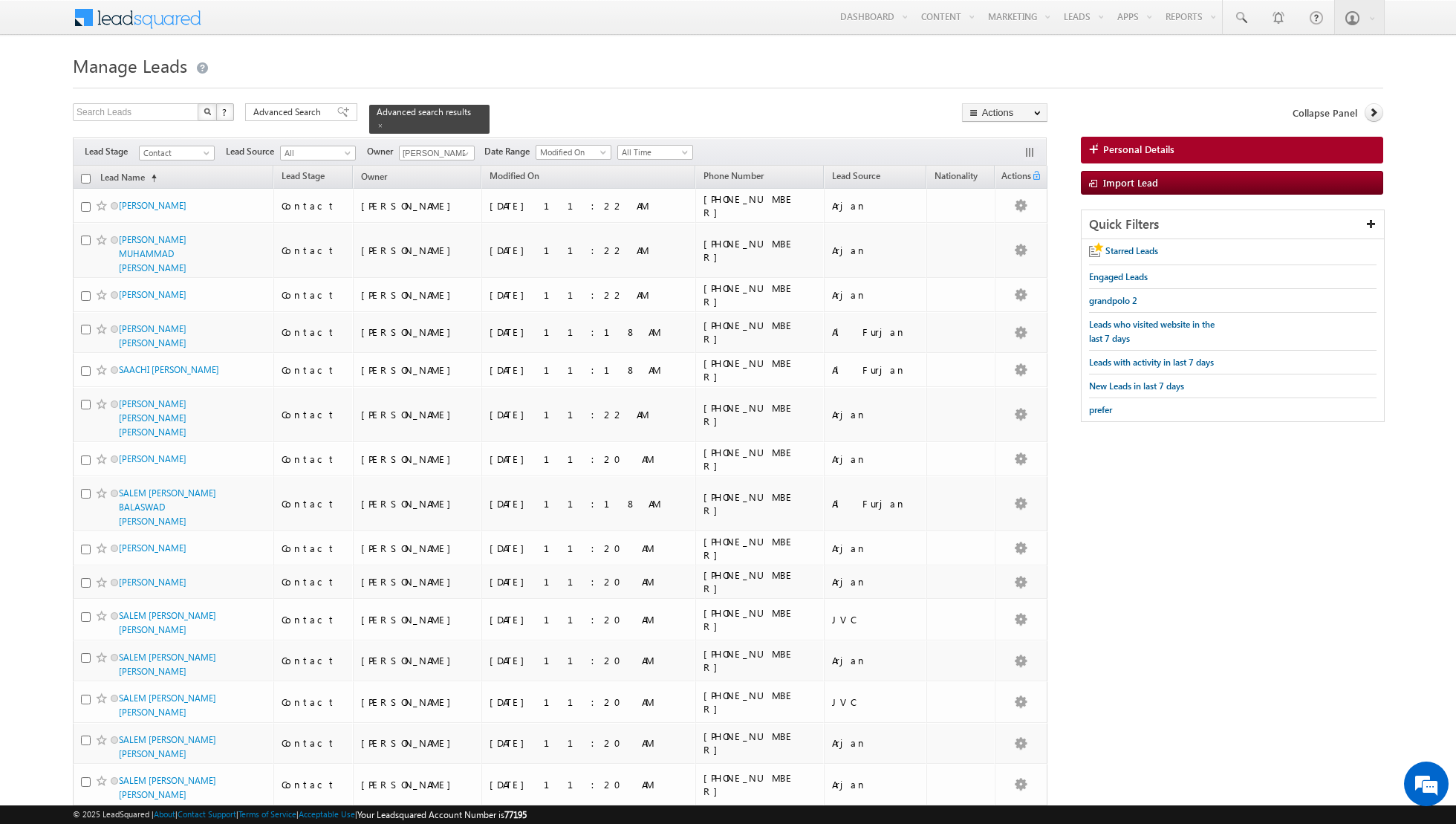
click at [84, 177] on input "checkbox" at bounding box center [85, 179] width 10 height 10
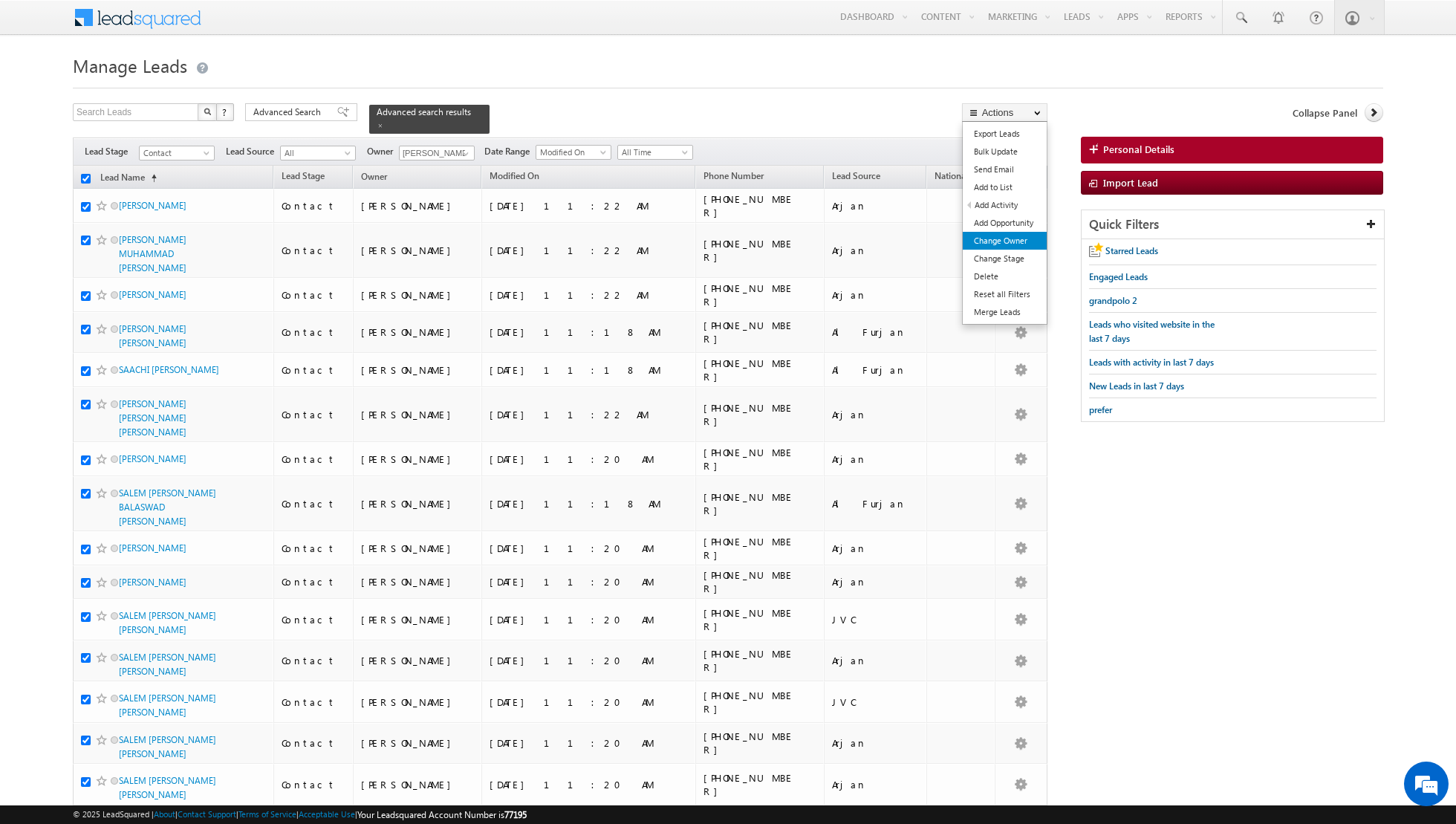
click at [990, 242] on link "Change Owner" at bounding box center [1004, 241] width 84 height 18
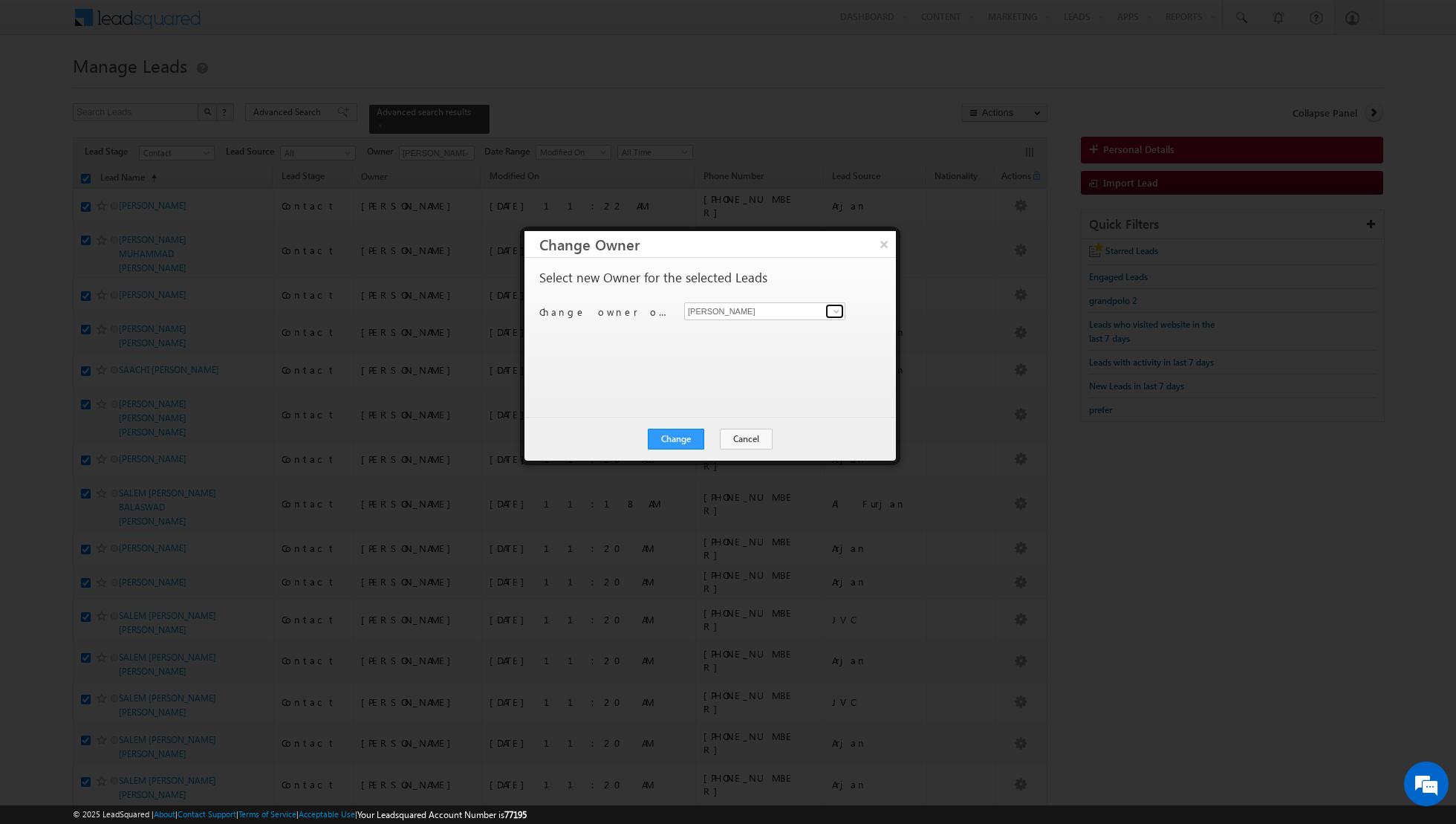
click at [836, 307] on span at bounding box center [835, 311] width 12 height 12
click at [733, 332] on link "[PERSON_NAME] [EMAIL_ADDRESS][DOMAIN_NAME]" at bounding box center [765, 333] width 161 height 28
click at [678, 439] on button "Change" at bounding box center [676, 439] width 56 height 21
click at [723, 439] on button "Close" at bounding box center [712, 439] width 47 height 21
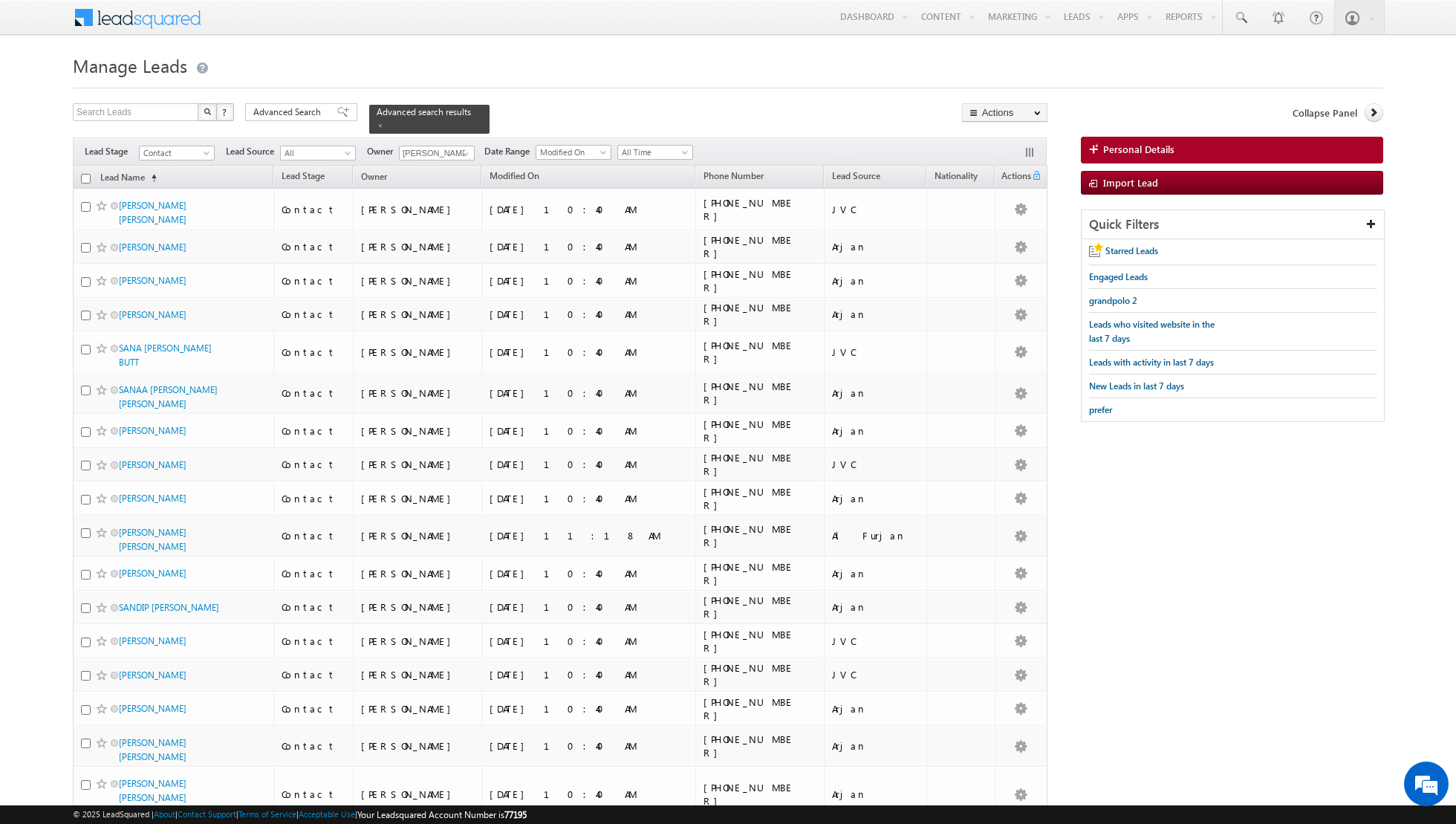
click at [85, 174] on input "checkbox" at bounding box center [85, 179] width 10 height 10
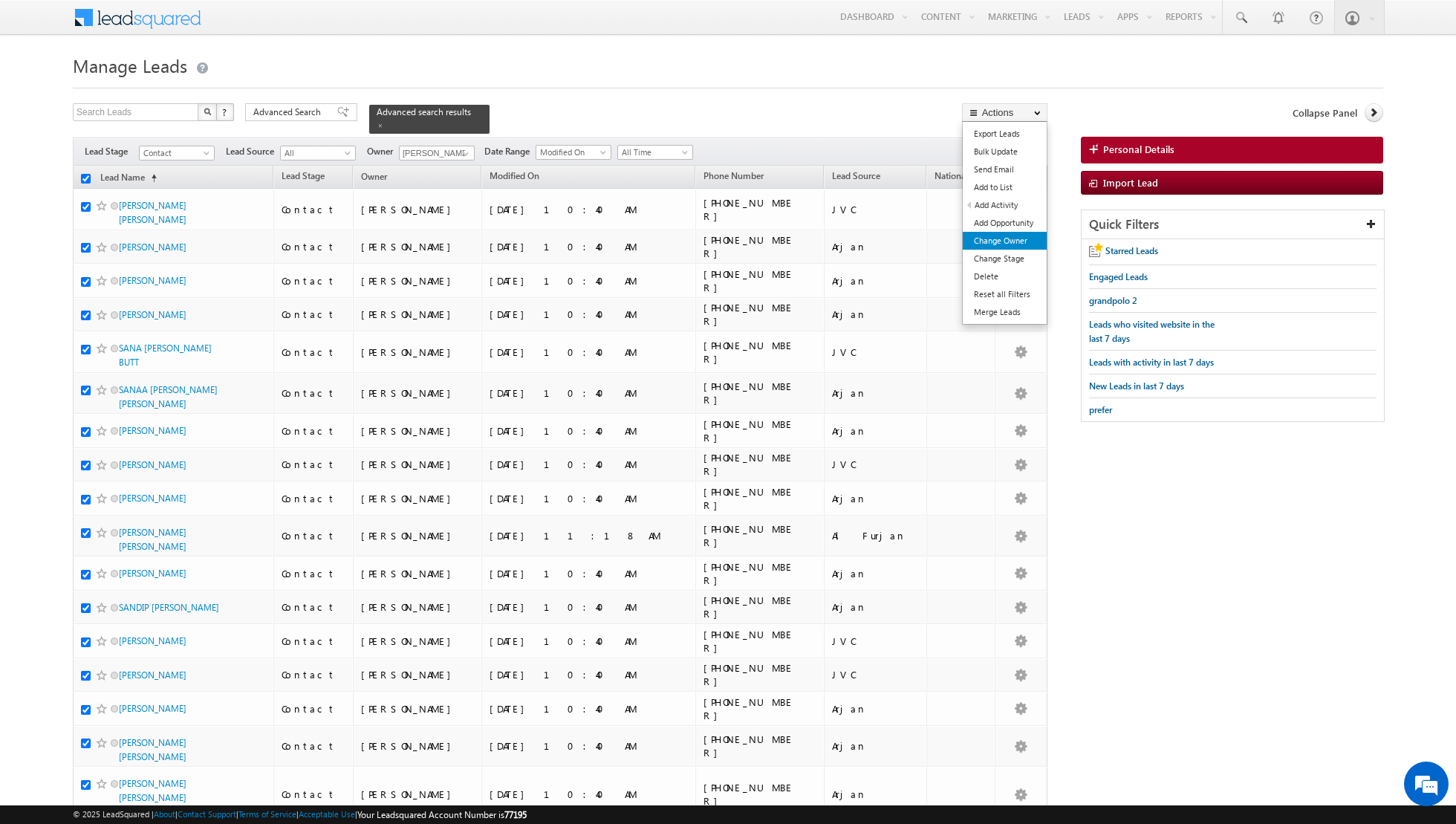
click at [995, 237] on link "Change Owner" at bounding box center [1004, 241] width 84 height 18
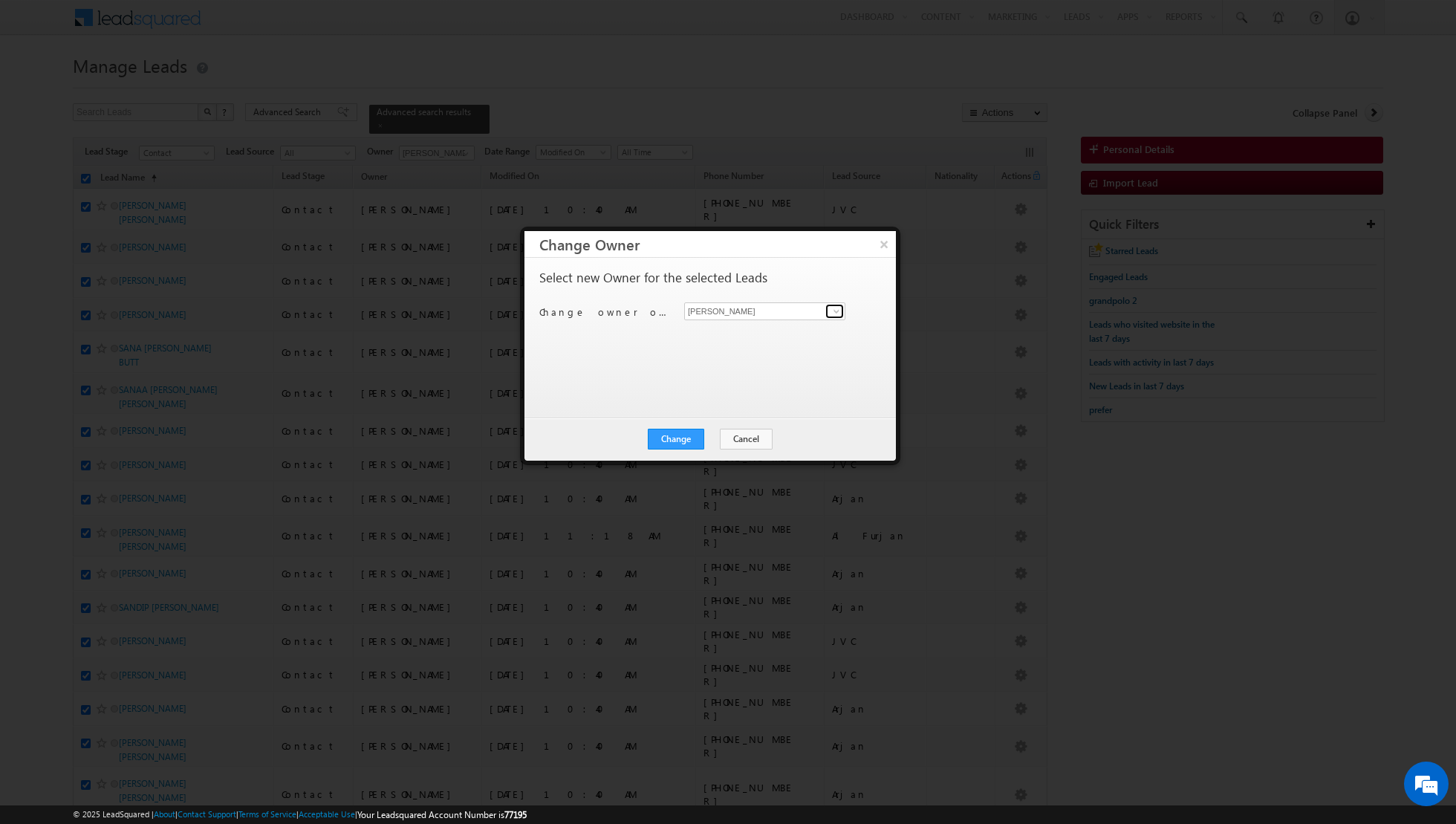
click at [835, 312] on span at bounding box center [835, 311] width 12 height 12
click at [732, 368] on span "[EMAIL_ADDRESS][PERSON_NAME][DOMAIN_NAME]" at bounding box center [757, 366] width 134 height 11
click at [673, 441] on button "Change" at bounding box center [676, 439] width 56 height 21
click at [711, 440] on button "Close" at bounding box center [712, 439] width 47 height 21
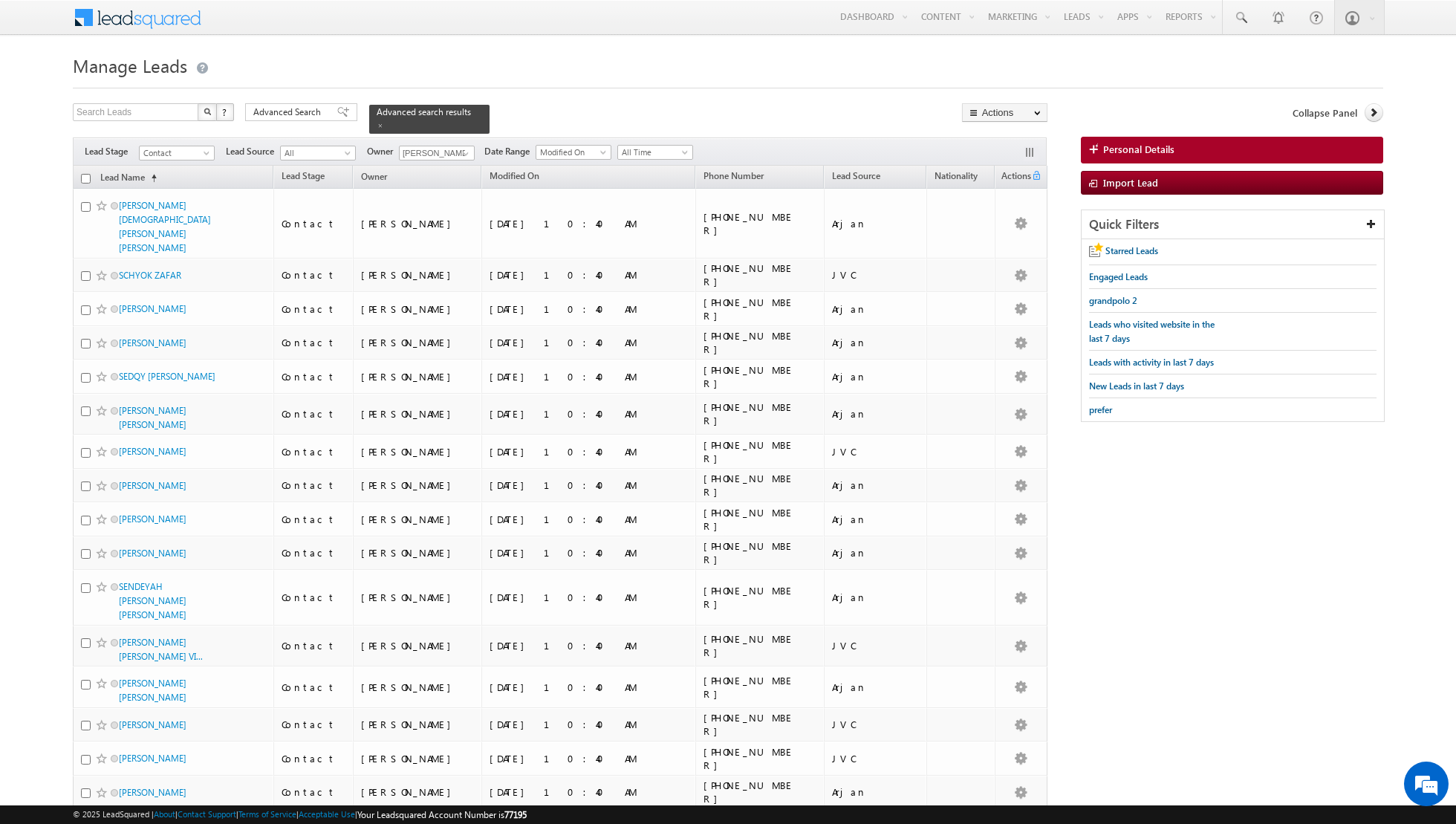
click at [85, 178] on input "checkbox" at bounding box center [85, 179] width 10 height 10
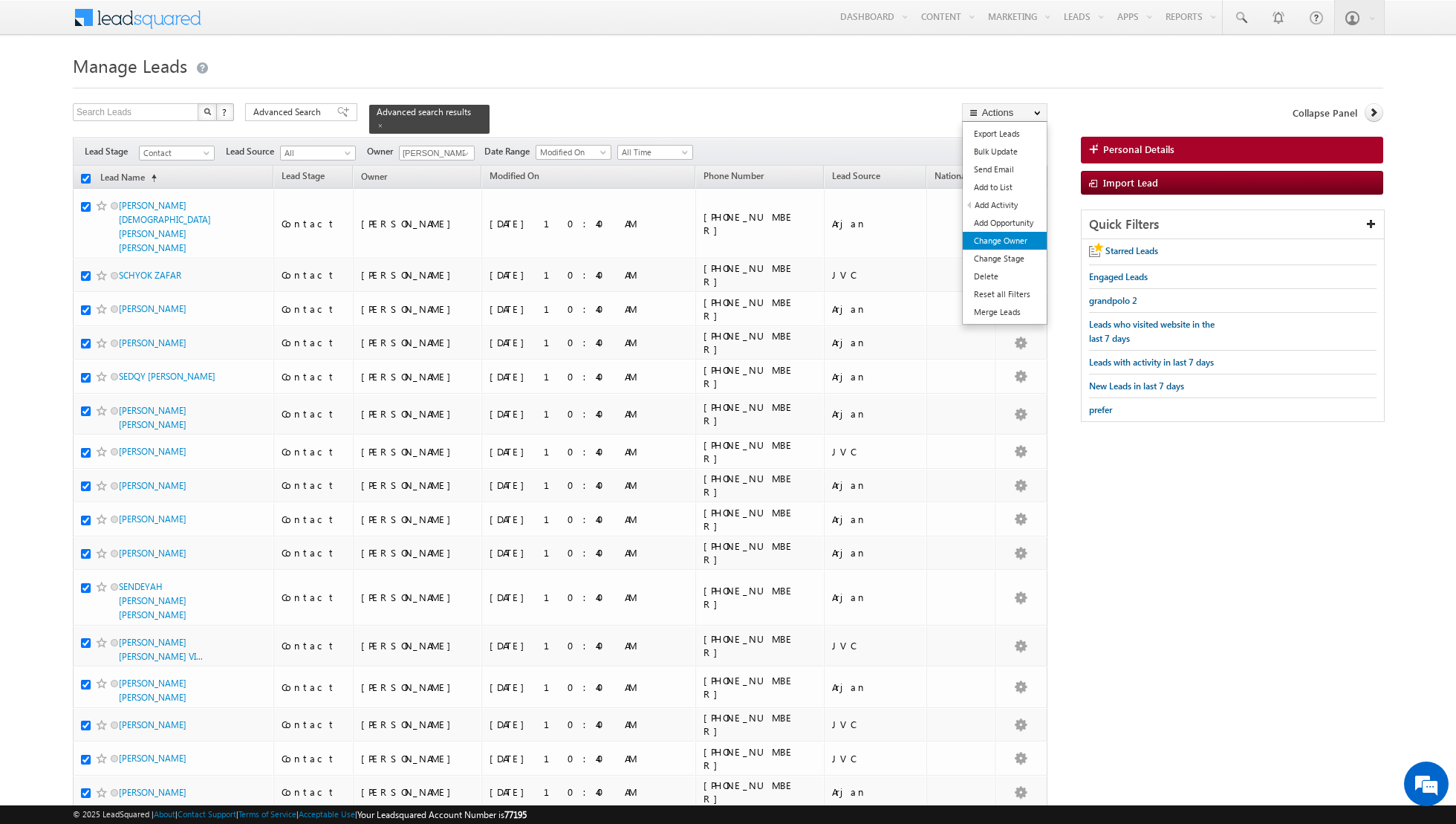
click at [984, 241] on link "Change Owner" at bounding box center [1004, 241] width 84 height 18
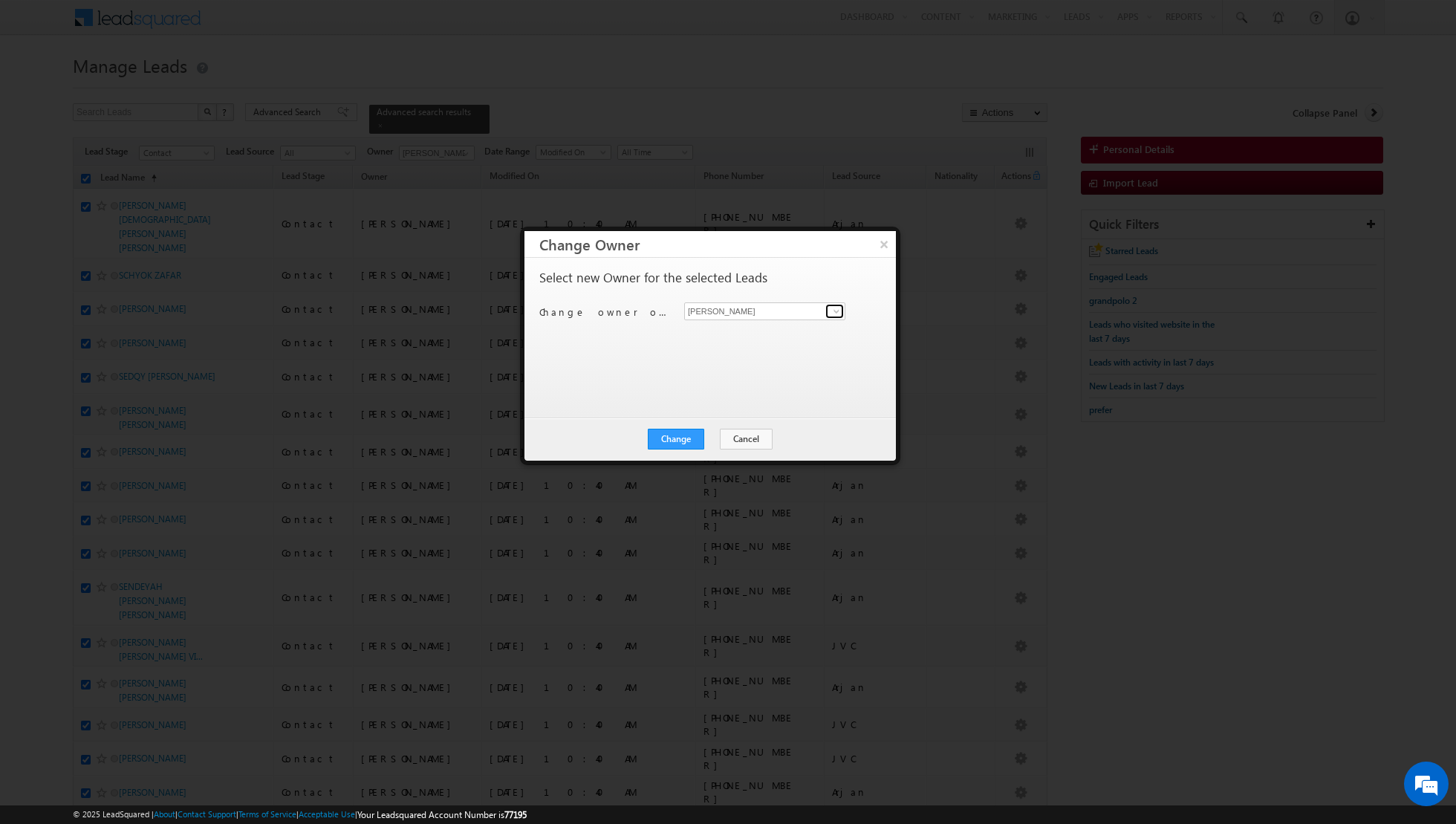
click at [834, 309] on span at bounding box center [835, 311] width 12 height 12
click at [727, 391] on span "[PERSON_NAME][EMAIL_ADDRESS][DOMAIN_NAME]" at bounding box center [757, 392] width 134 height 11
click at [680, 437] on button "Change" at bounding box center [676, 439] width 56 height 21
click at [716, 437] on button "Close" at bounding box center [712, 439] width 47 height 21
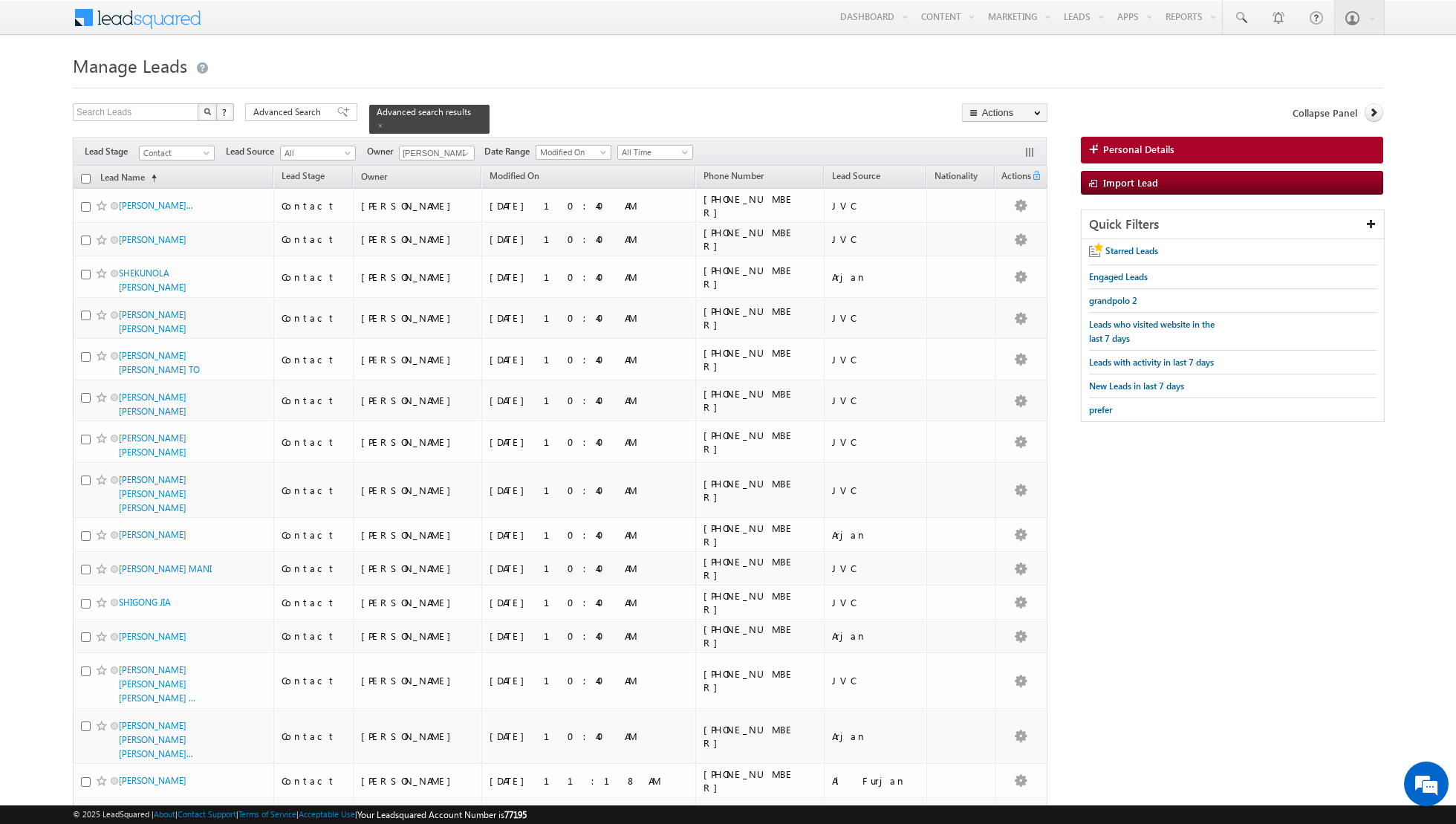
click at [84, 175] on input "checkbox" at bounding box center [85, 179] width 10 height 10
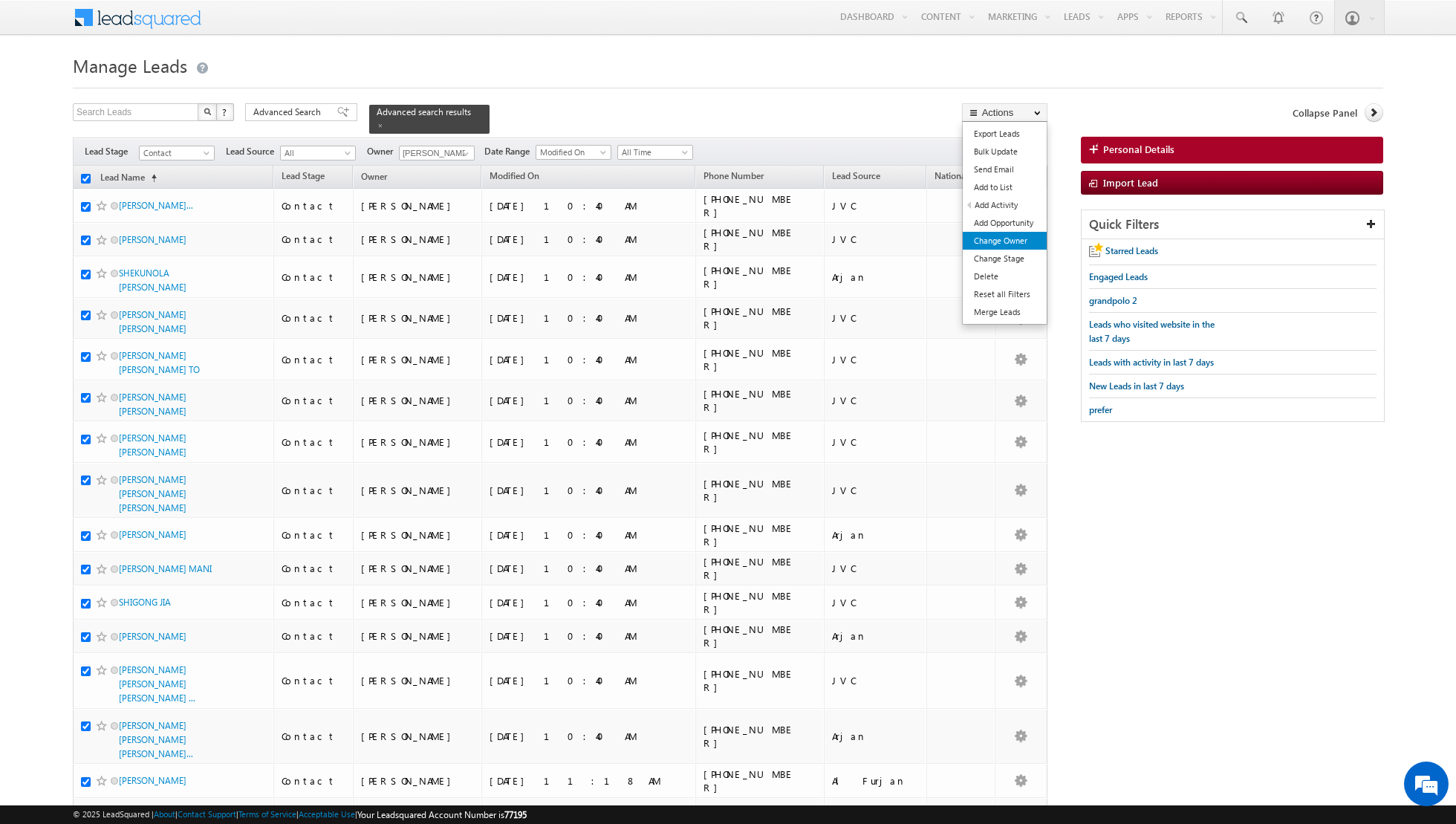
click at [990, 238] on link "Change Owner" at bounding box center [1004, 241] width 84 height 18
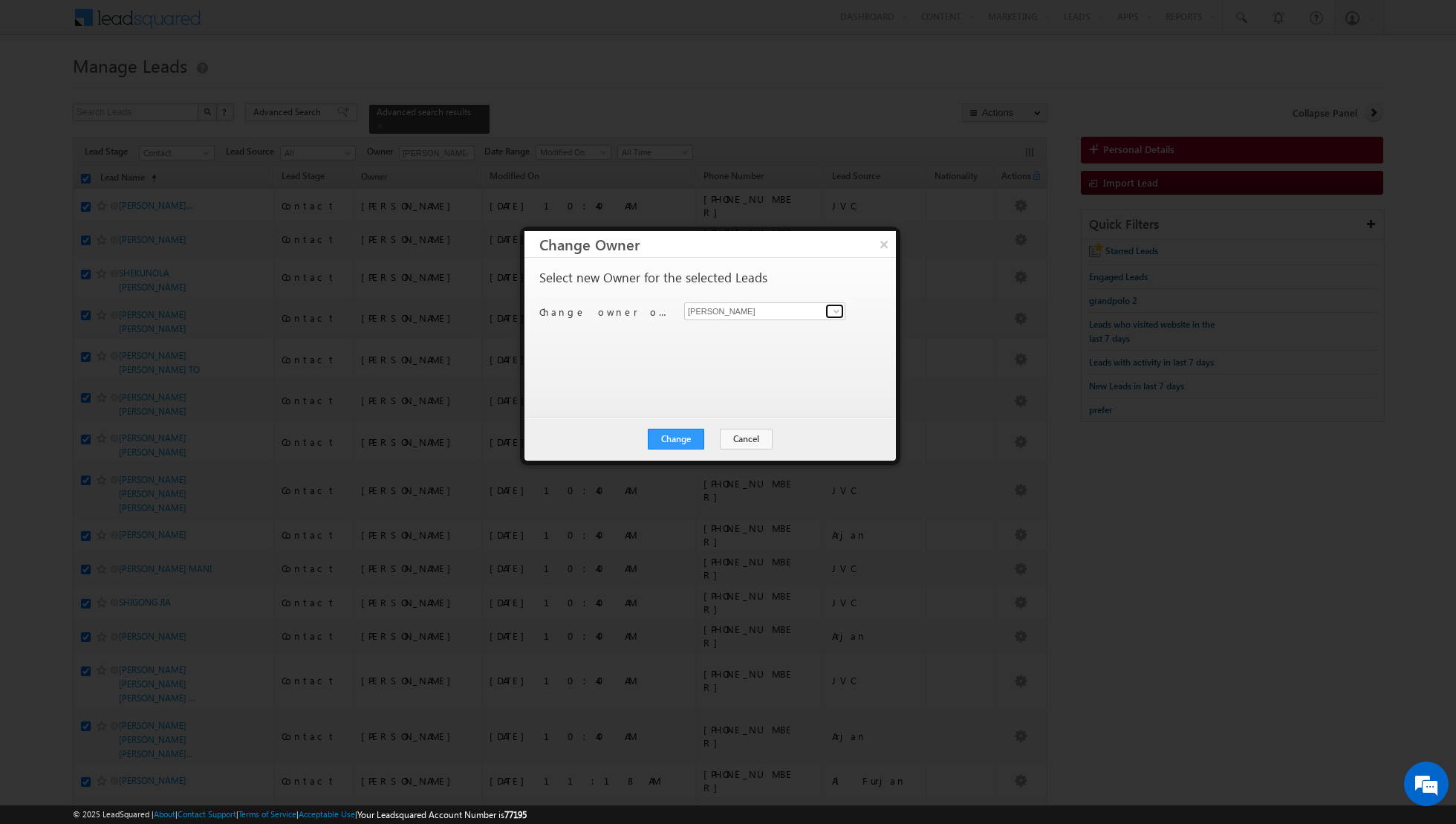
click at [834, 306] on span at bounding box center [835, 311] width 12 height 12
click at [719, 419] on span "[EMAIL_ADDRESS][DOMAIN_NAME]" at bounding box center [757, 419] width 134 height 11
click at [686, 439] on button "Change" at bounding box center [676, 439] width 56 height 21
click at [709, 439] on button "Close" at bounding box center [712, 439] width 47 height 21
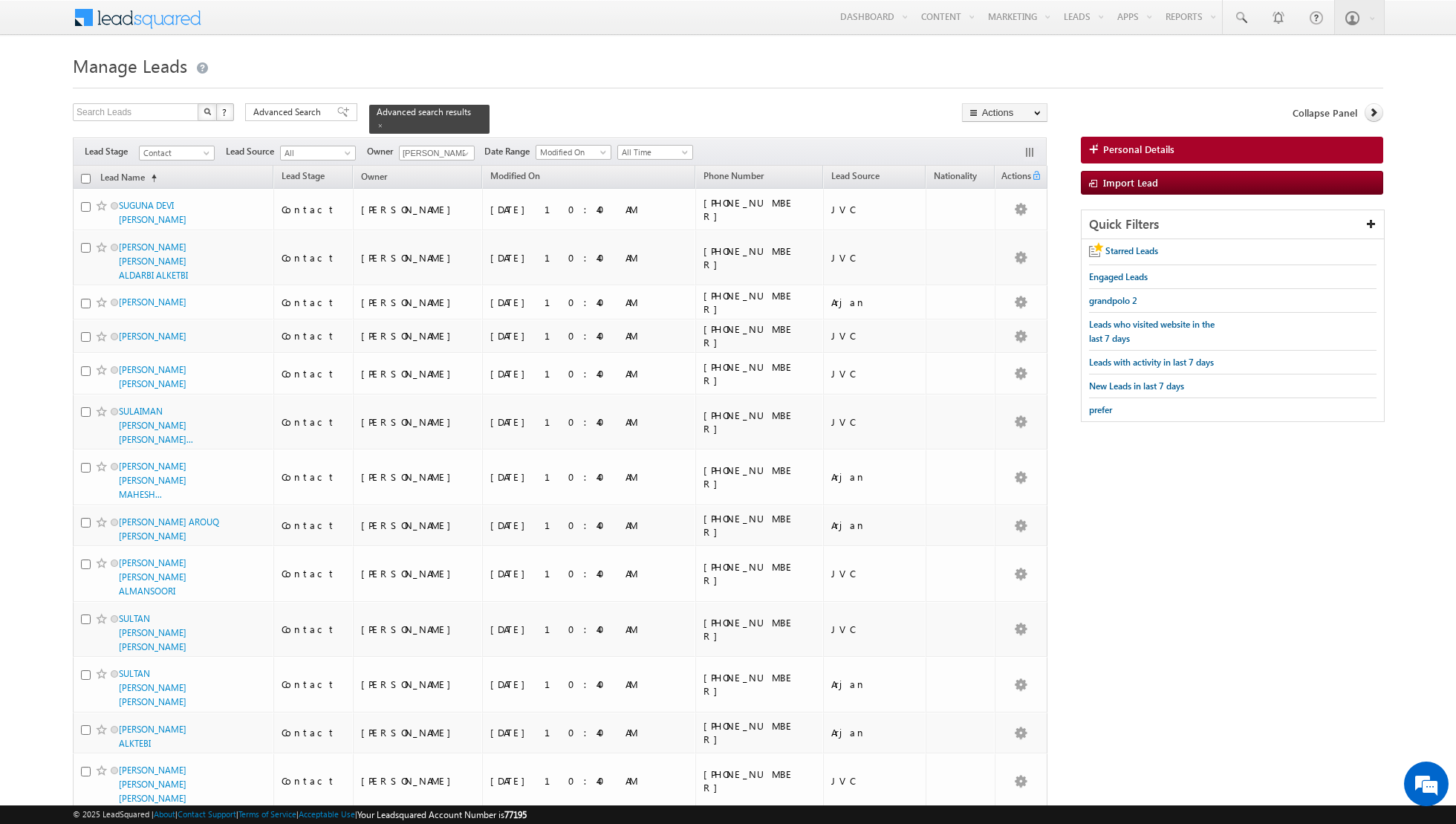
click at [88, 179] on input "checkbox" at bounding box center [85, 179] width 10 height 10
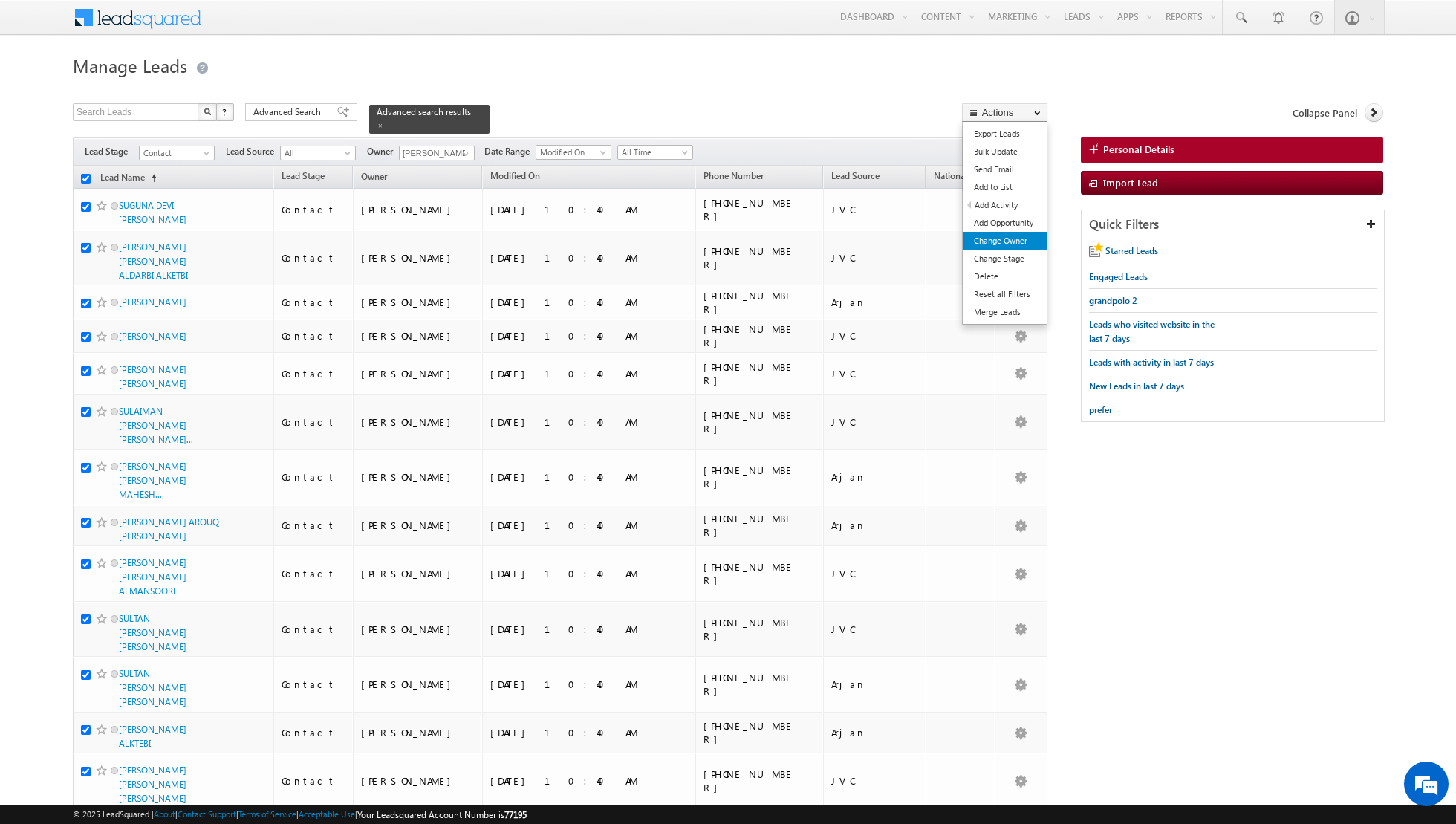
click at [990, 241] on link "Change Owner" at bounding box center [1004, 241] width 84 height 18
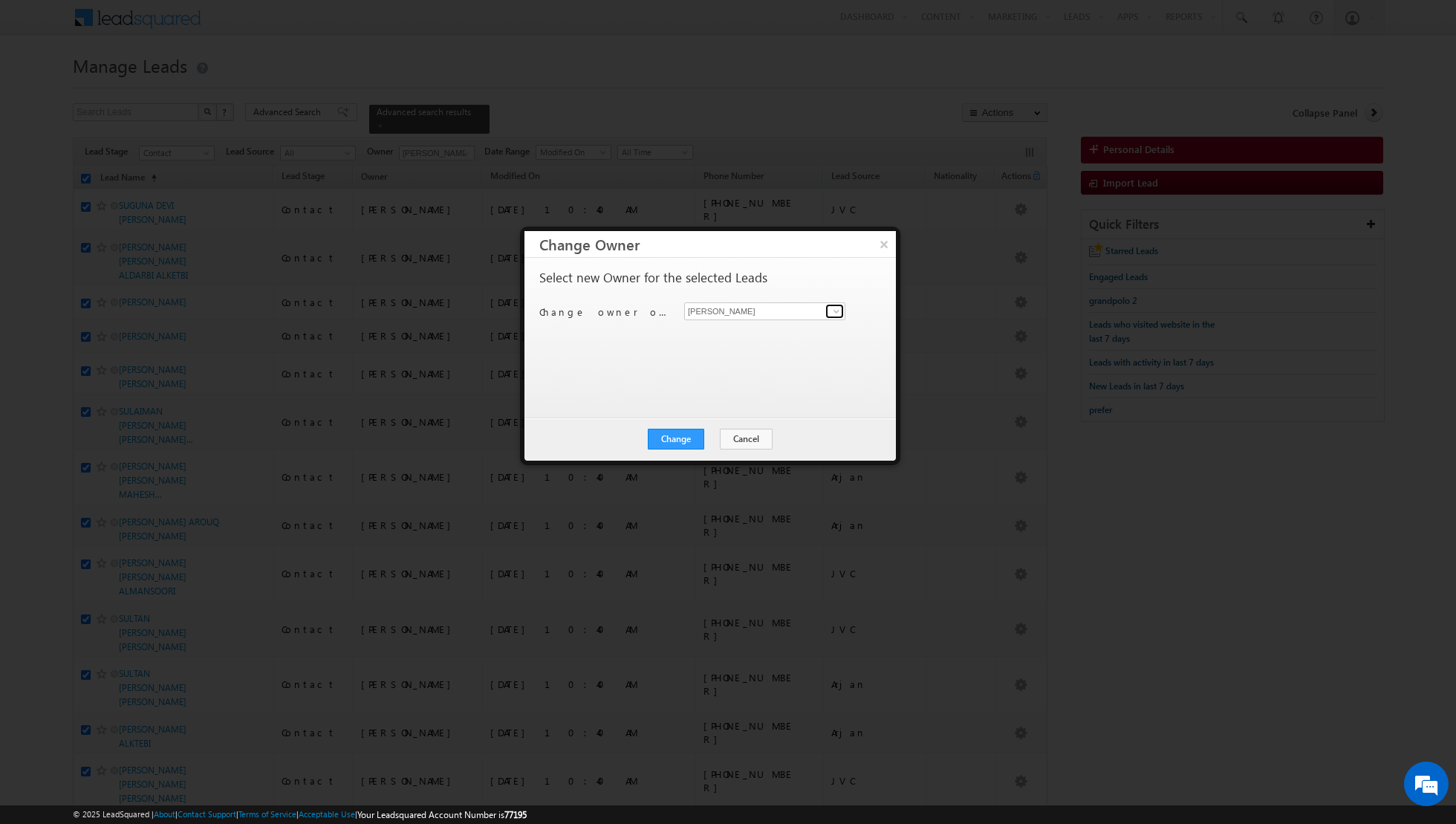
click at [839, 307] on span at bounding box center [835, 311] width 12 height 12
click at [723, 385] on span "[PERSON_NAME][EMAIL_ADDRESS][PERSON_NAME][DOMAIN_NAME]" at bounding box center [757, 391] width 134 height 11
click at [675, 435] on button "Change" at bounding box center [676, 439] width 56 height 21
click at [717, 438] on button "Close" at bounding box center [712, 439] width 47 height 21
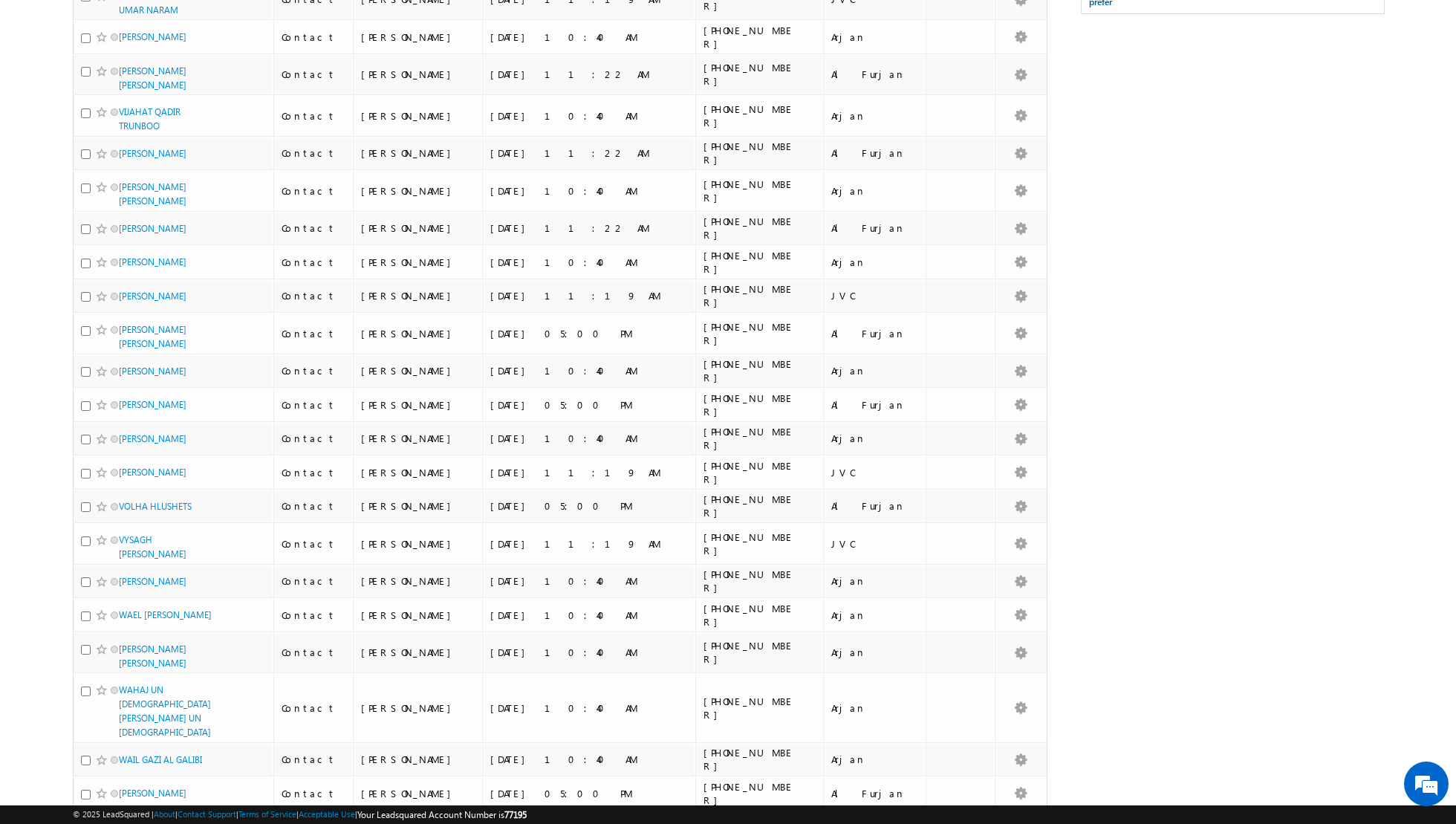
scroll to position [0, 0]
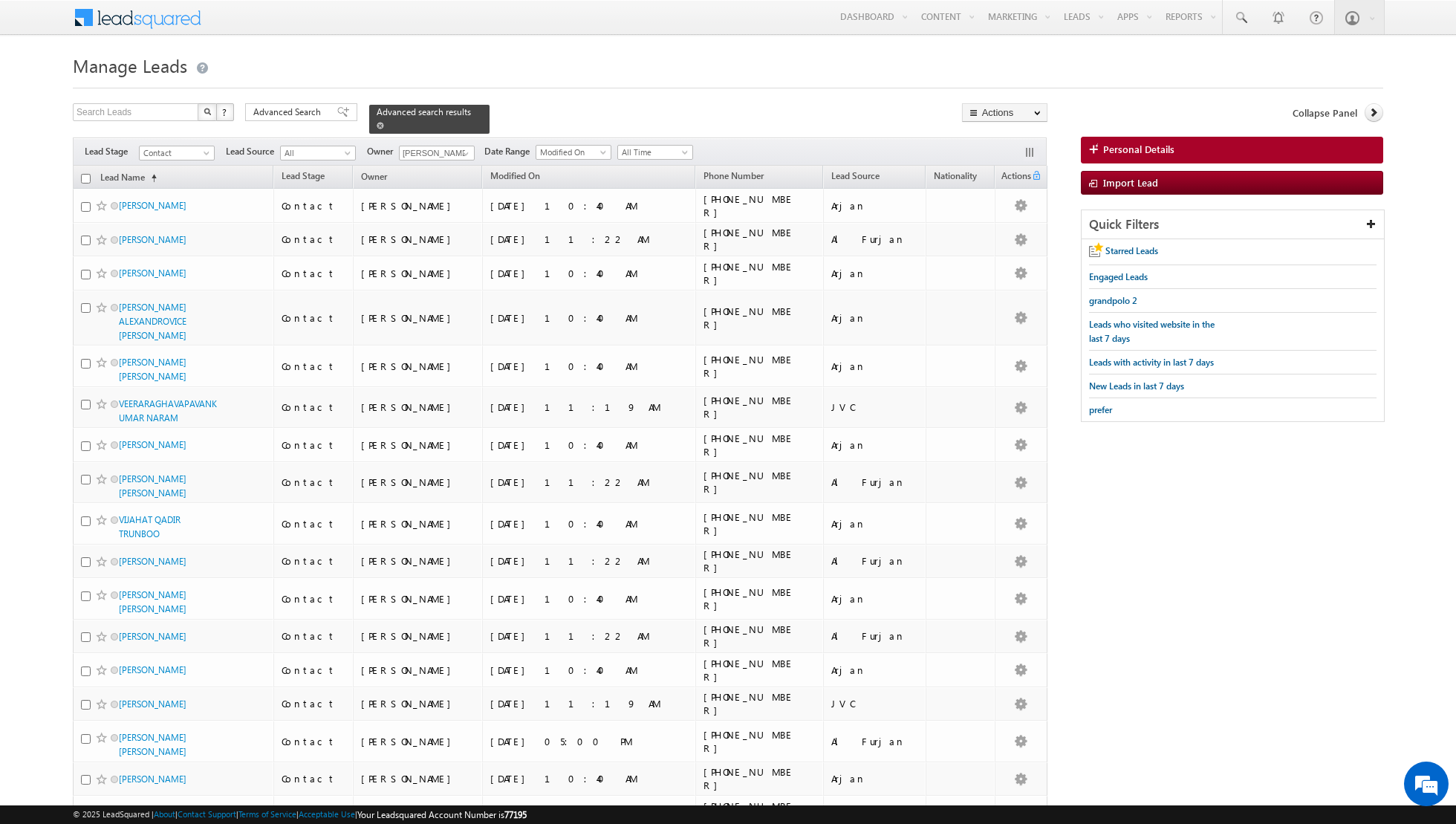
click at [377, 124] on span at bounding box center [381, 125] width 7 height 7
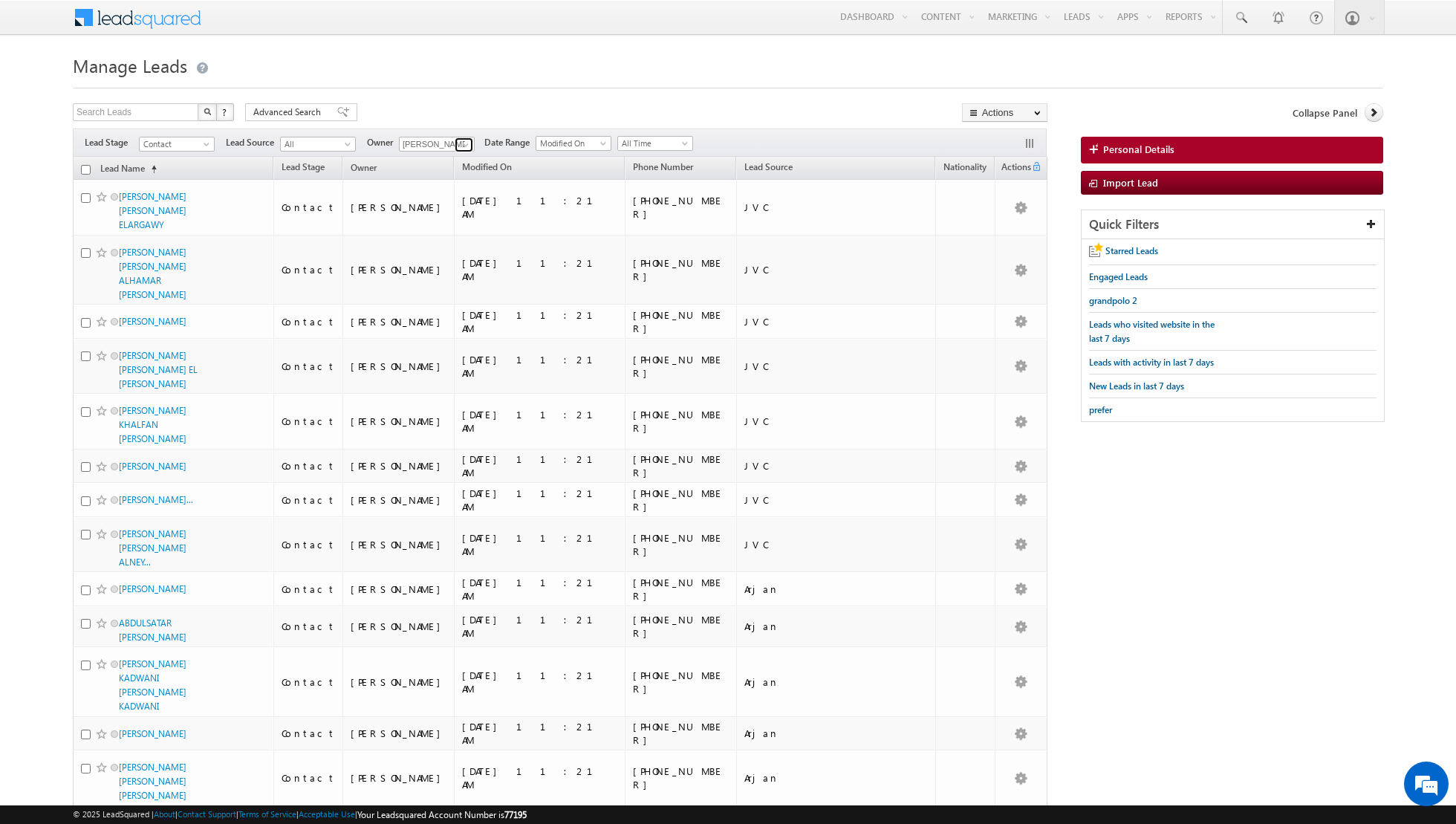
click at [462, 142] on span at bounding box center [465, 144] width 12 height 12
click at [434, 201] on span "[EMAIL_ADDRESS][DOMAIN_NAME]" at bounding box center [472, 201] width 134 height 11
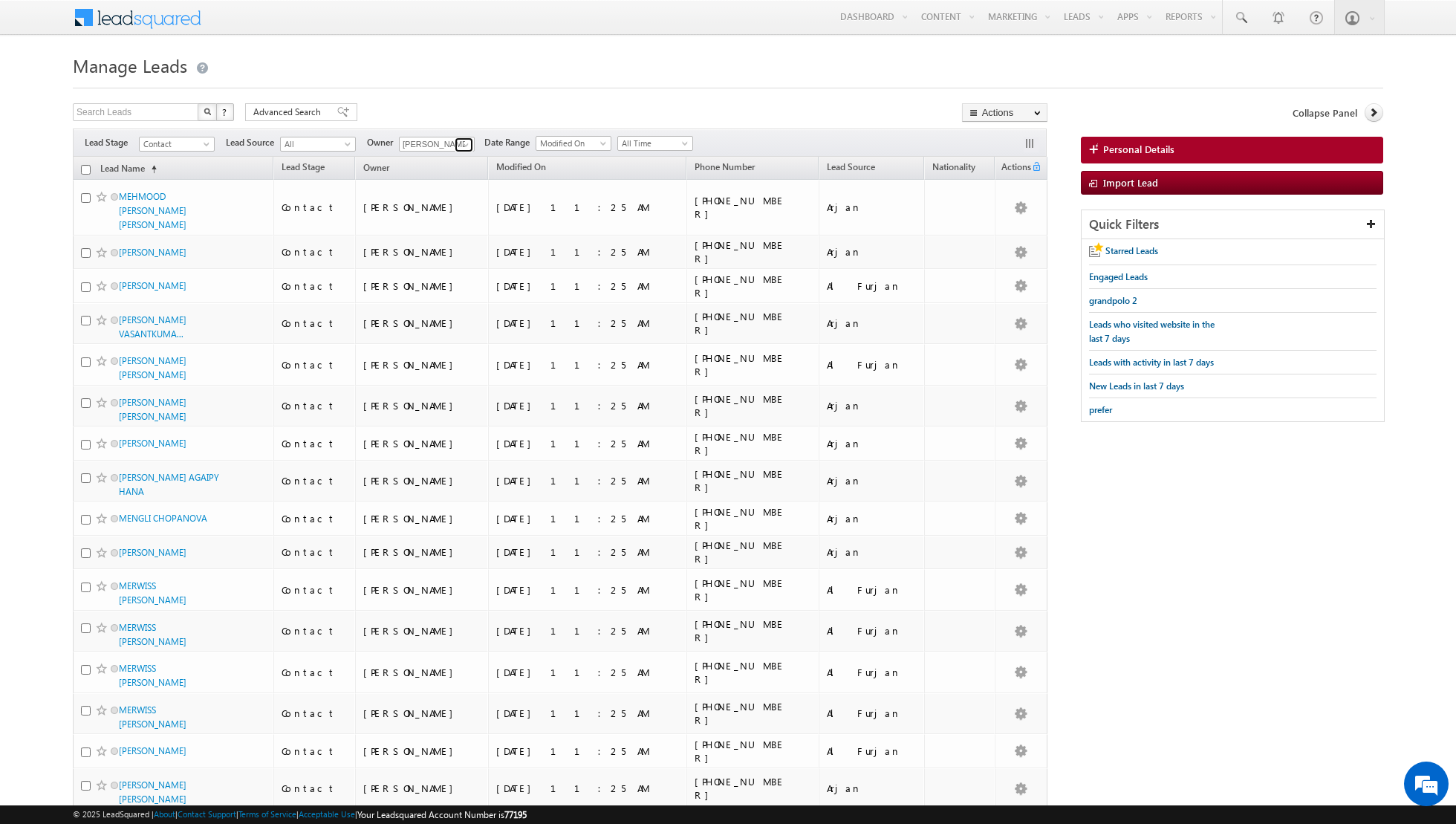
click at [459, 138] on link at bounding box center [464, 145] width 18 height 15
click at [427, 217] on link "[PERSON_NAME] [EMAIL_ADDRESS][PERSON_NAME][DOMAIN_NAME]" at bounding box center [473, 221] width 149 height 28
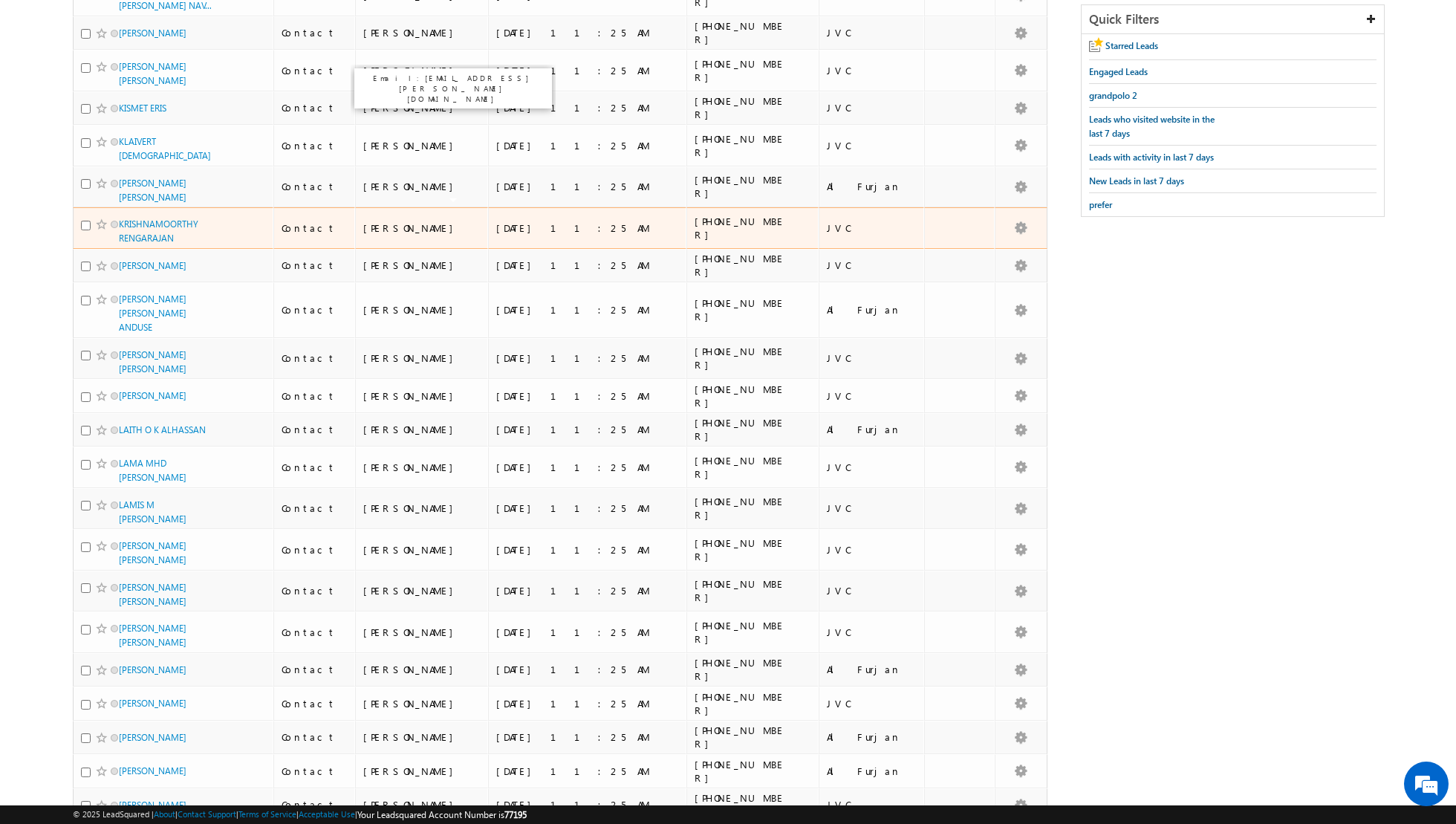
scroll to position [5, 0]
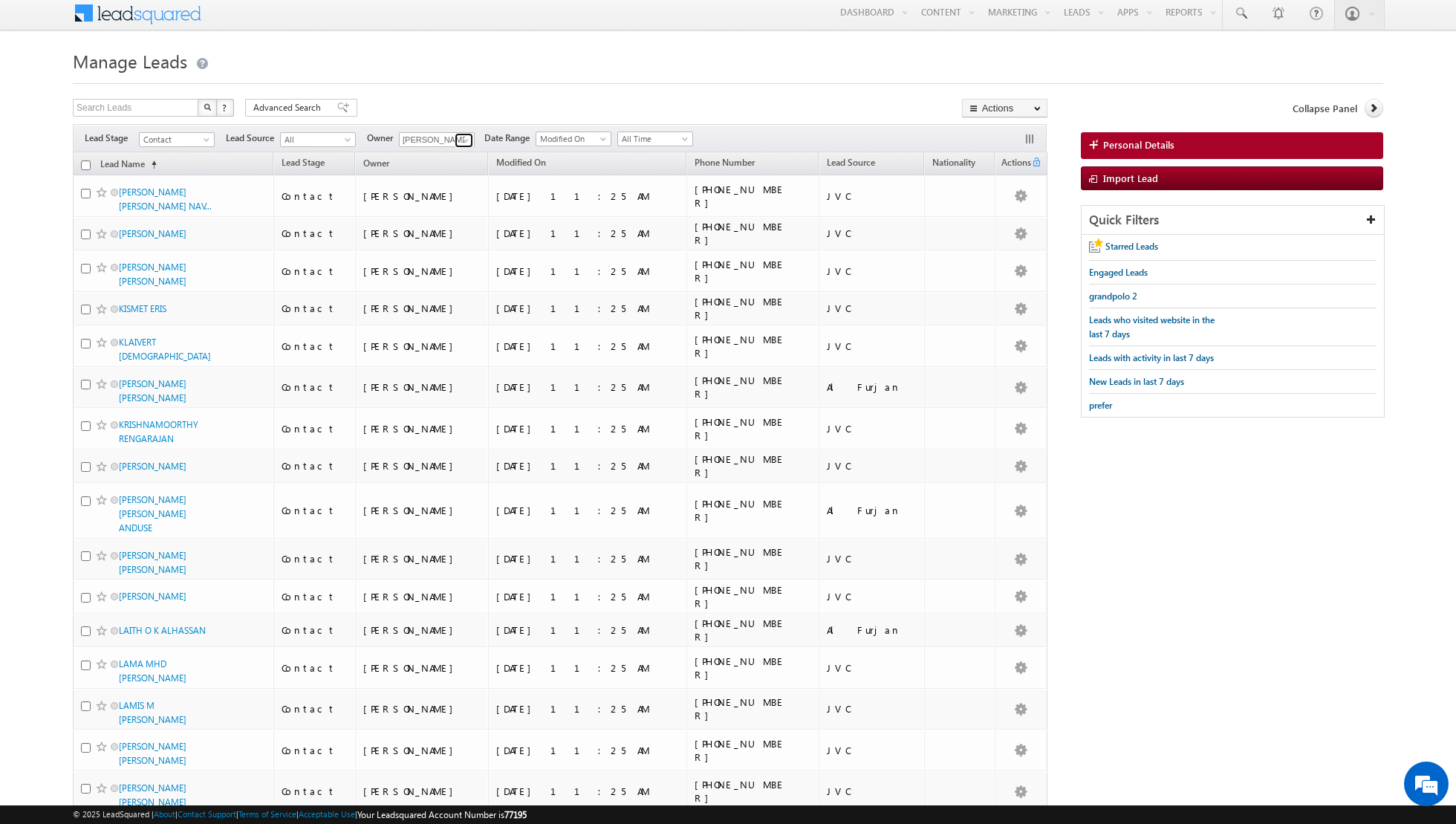
click at [466, 137] on span at bounding box center [465, 140] width 12 height 12
click at [451, 242] on link "[PERSON_NAME] [PERSON_NAME][EMAIL_ADDRESS][DOMAIN_NAME]" at bounding box center [473, 242] width 149 height 28
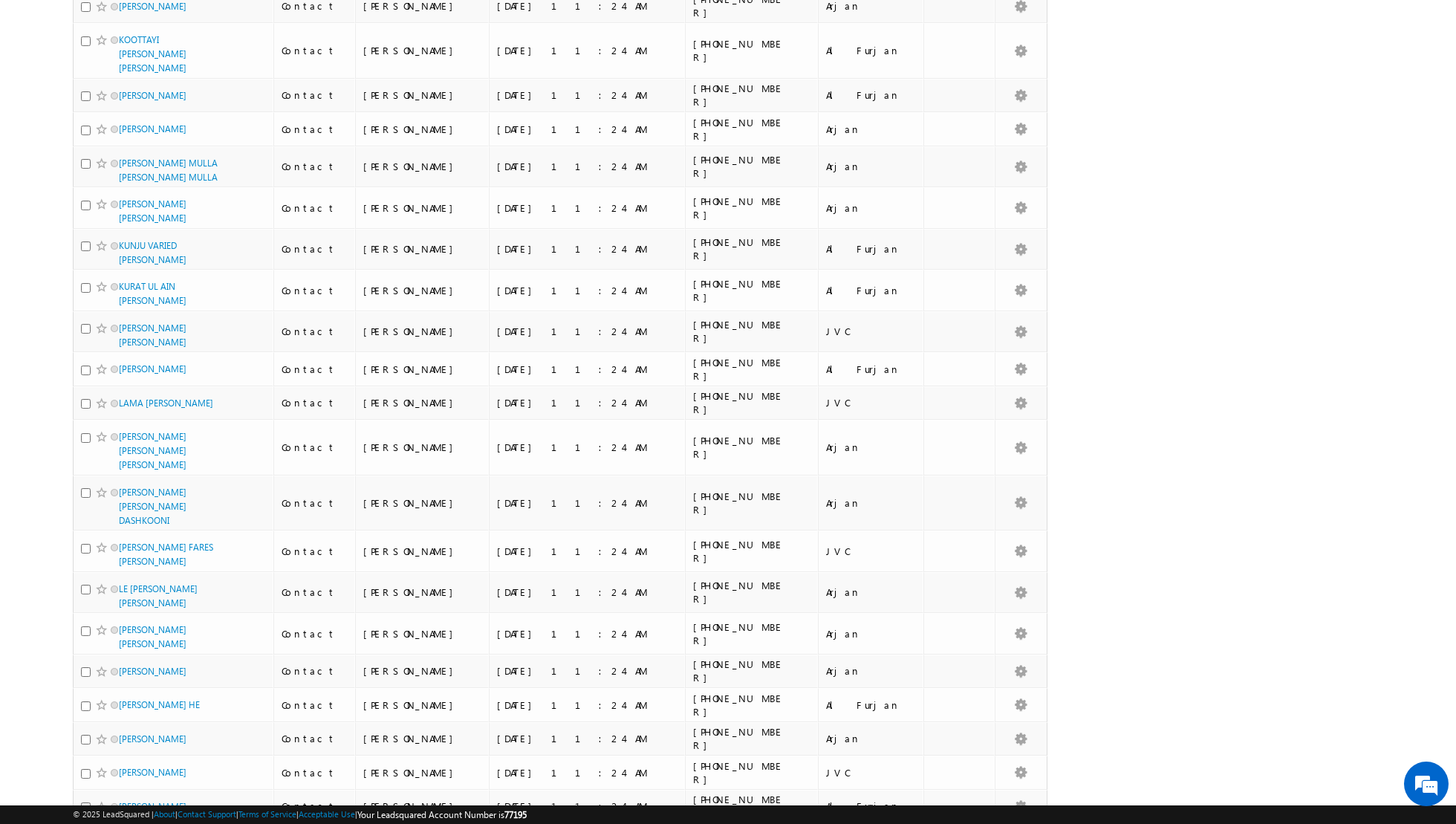
scroll to position [0, 0]
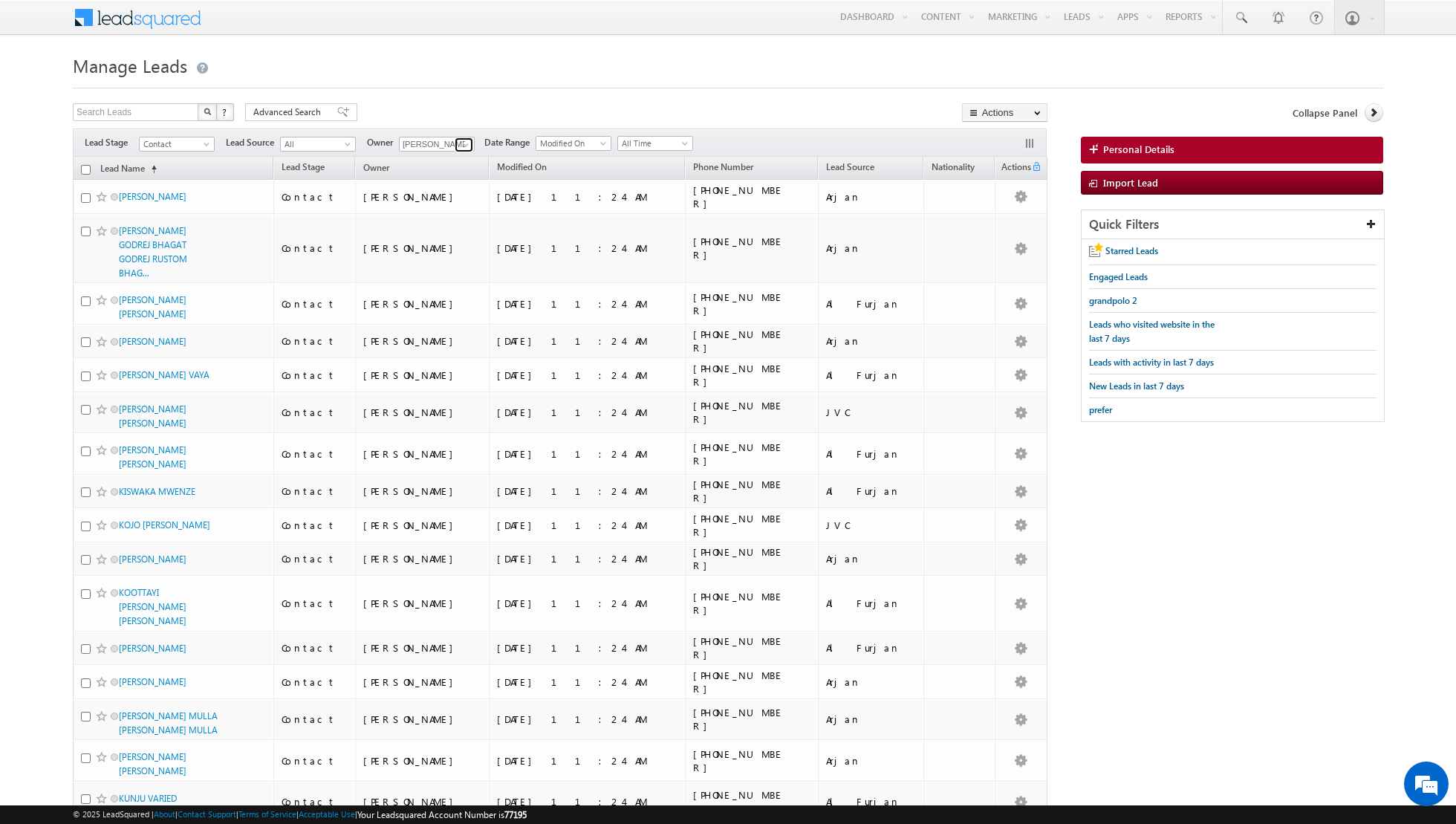
click at [463, 150] on link at bounding box center [464, 145] width 18 height 15
click at [449, 263] on link "[PERSON_NAME] [PERSON_NAME] [PERSON_NAME][EMAIL_ADDRESS][PERSON_NAME][DOMAIN_NA…" at bounding box center [473, 274] width 149 height 28
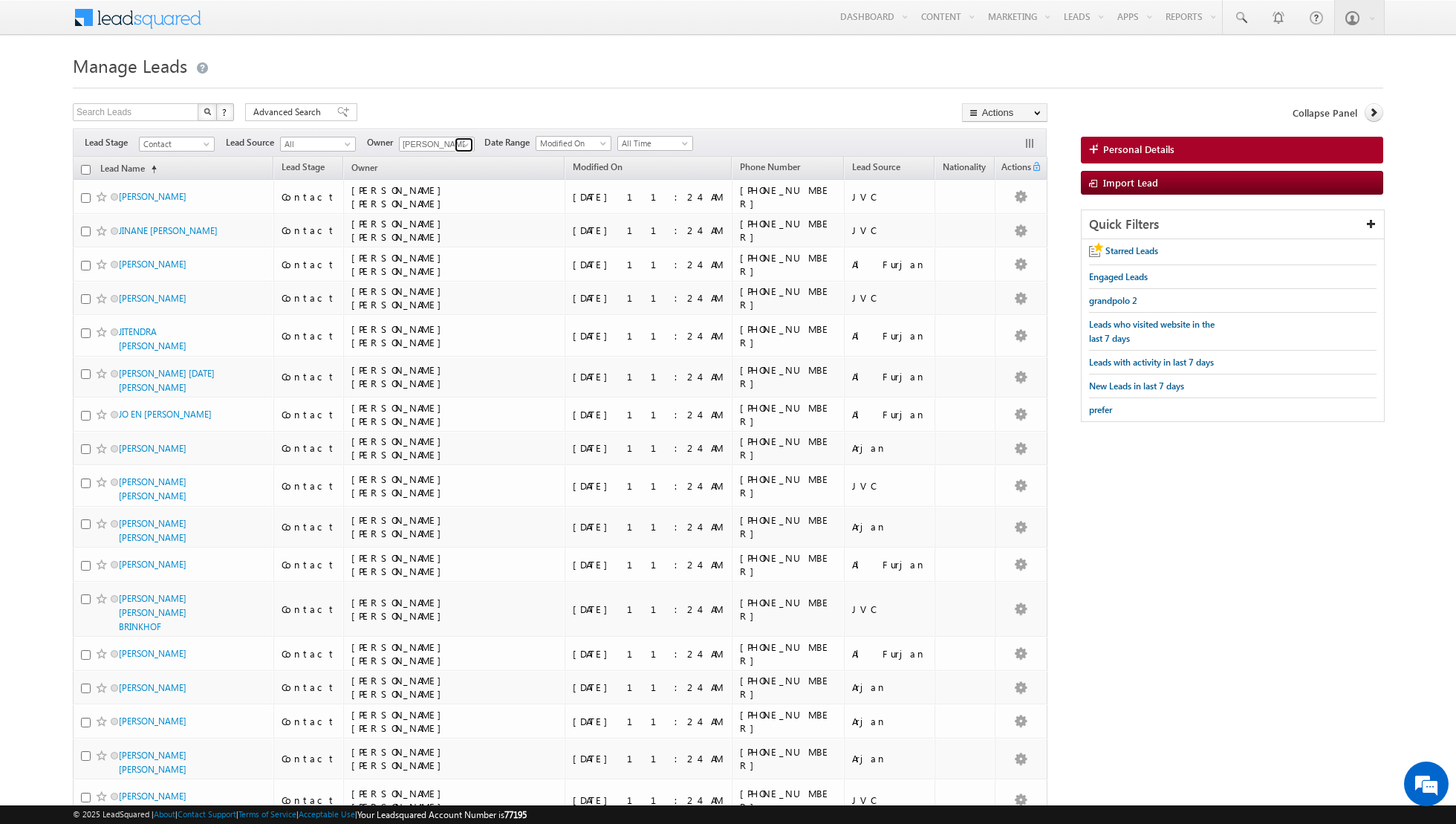
click at [459, 146] on span at bounding box center [465, 144] width 12 height 12
click at [443, 253] on link "[PERSON_NAME] [PERSON_NAME][EMAIL_ADDRESS][PERSON_NAME][DOMAIN_NAME]" at bounding box center [473, 261] width 149 height 28
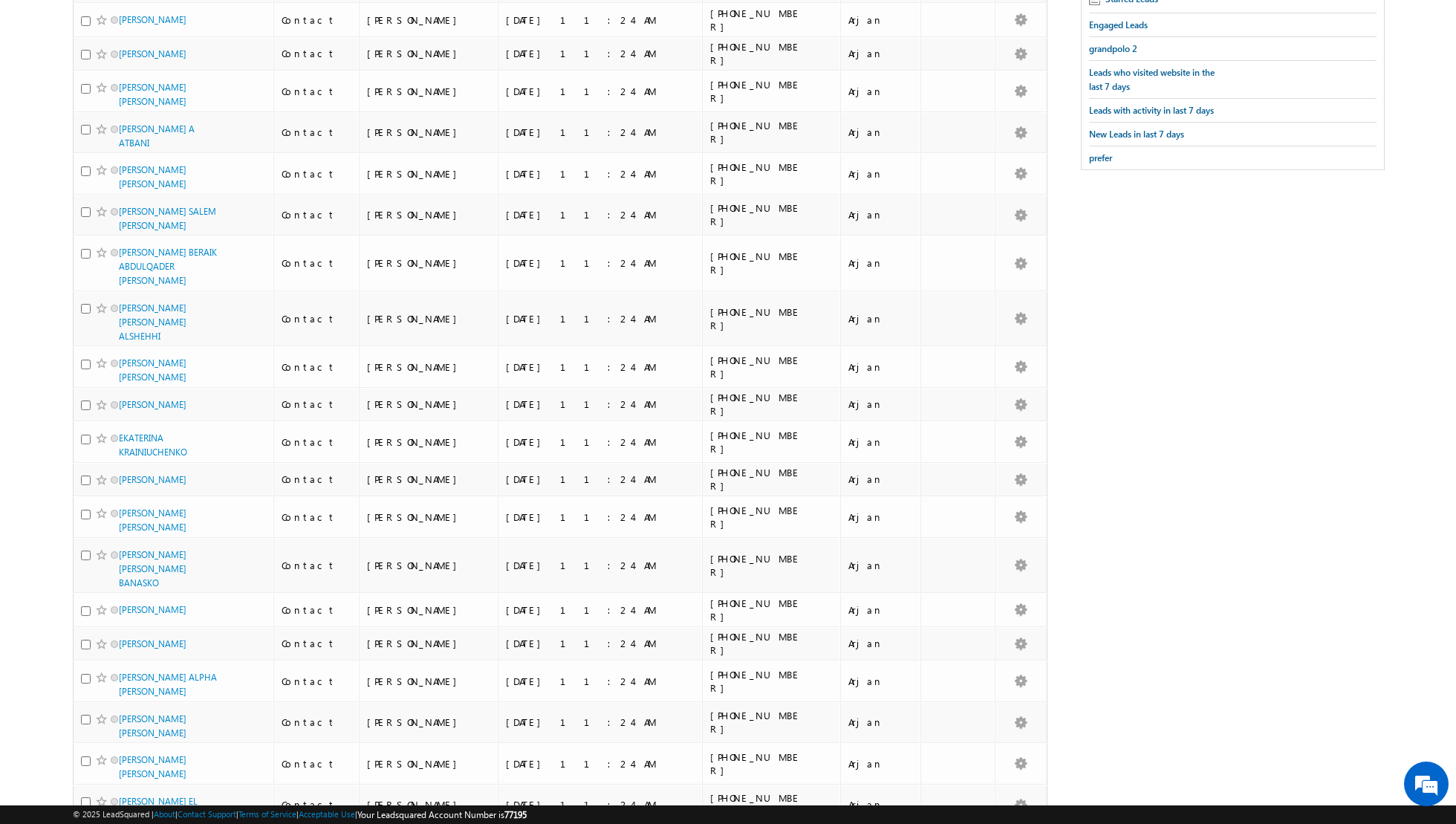
scroll to position [0, 0]
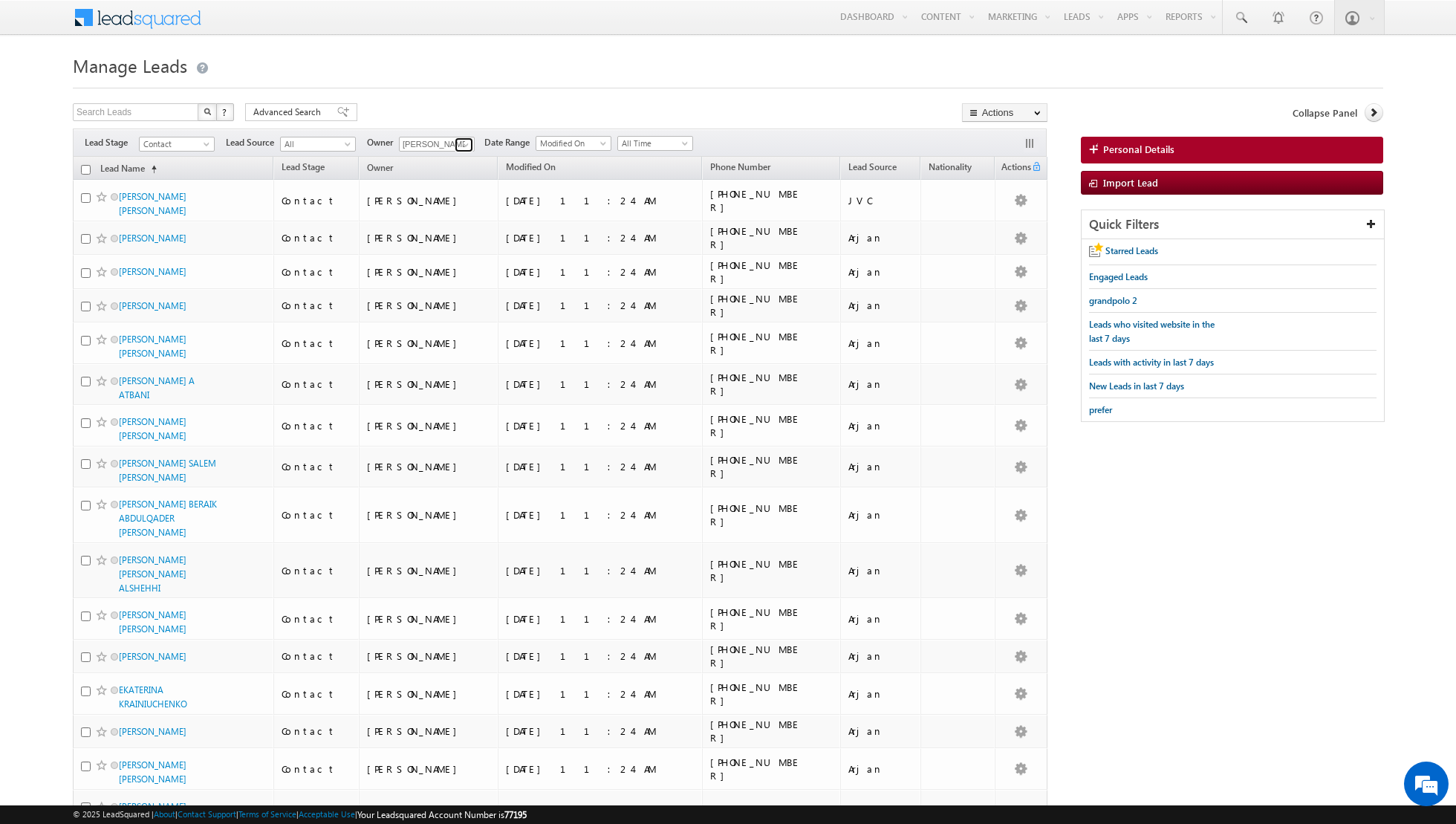
click at [459, 142] on span at bounding box center [465, 144] width 12 height 12
click at [442, 276] on link "[PERSON_NAME] [EMAIL_ADDRESS][PERSON_NAME][DOMAIN_NAME]" at bounding box center [473, 284] width 149 height 28
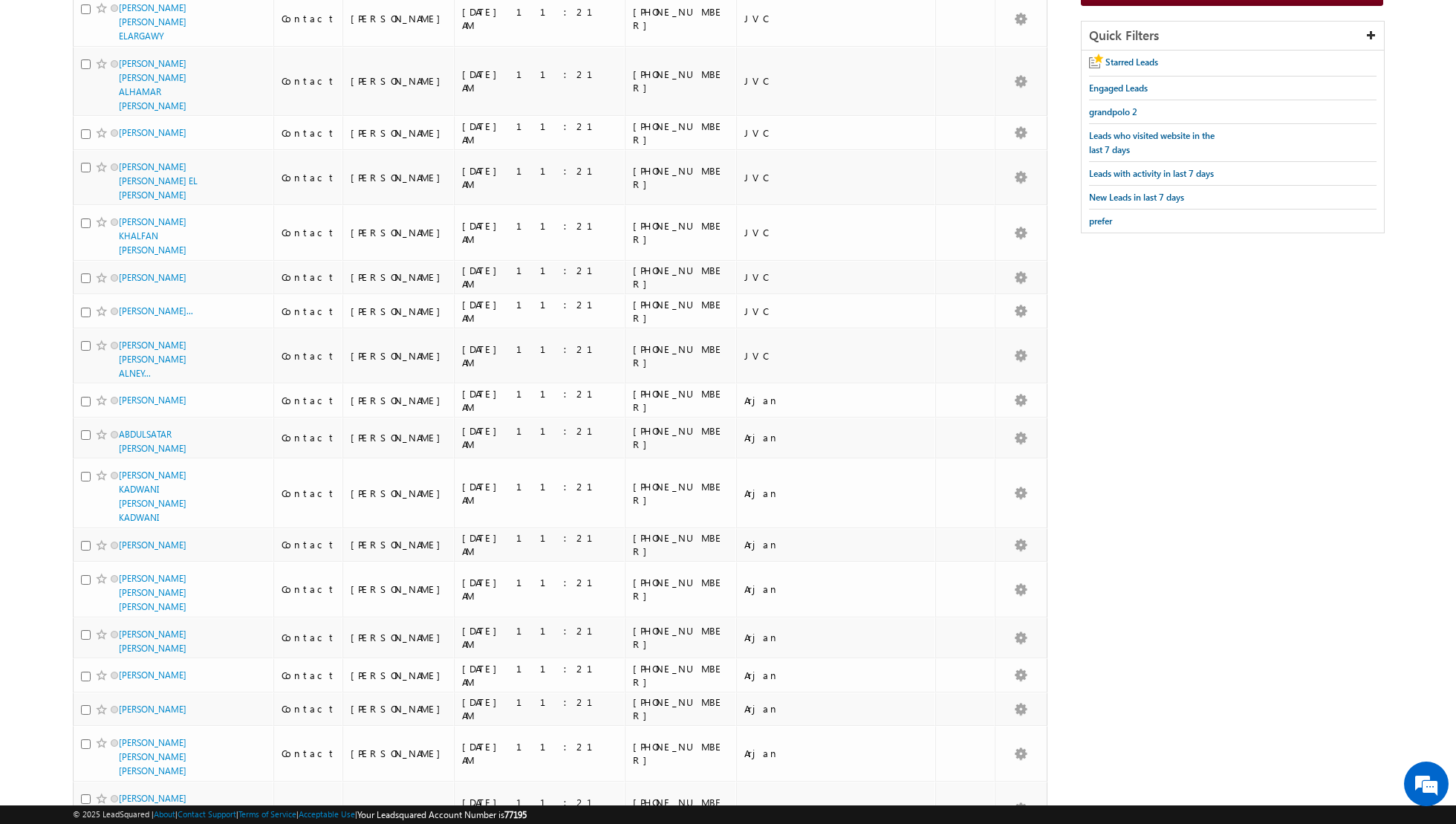
scroll to position [0, 0]
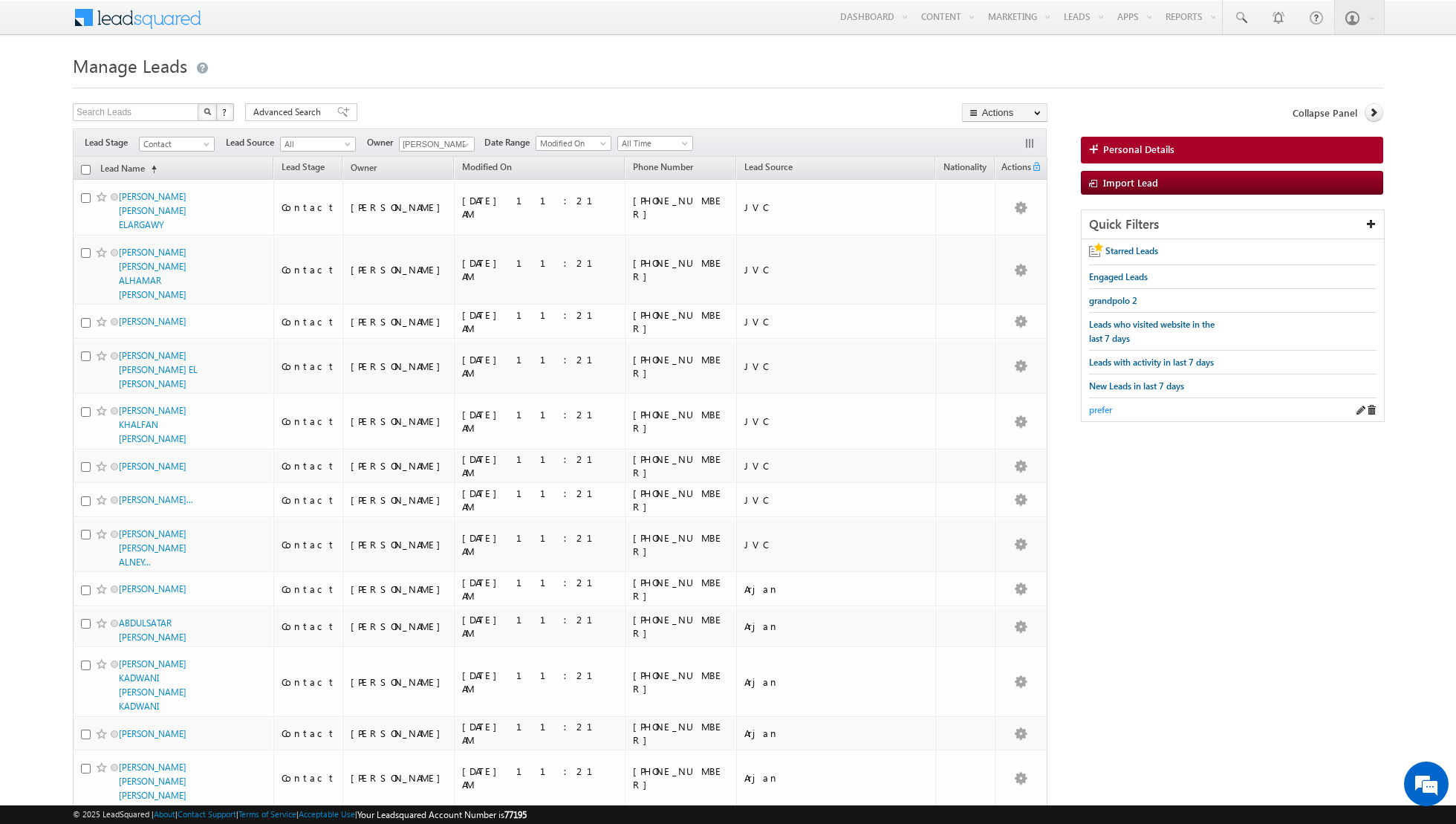
click at [1100, 404] on span "prefer" at bounding box center [1100, 410] width 23 height 11
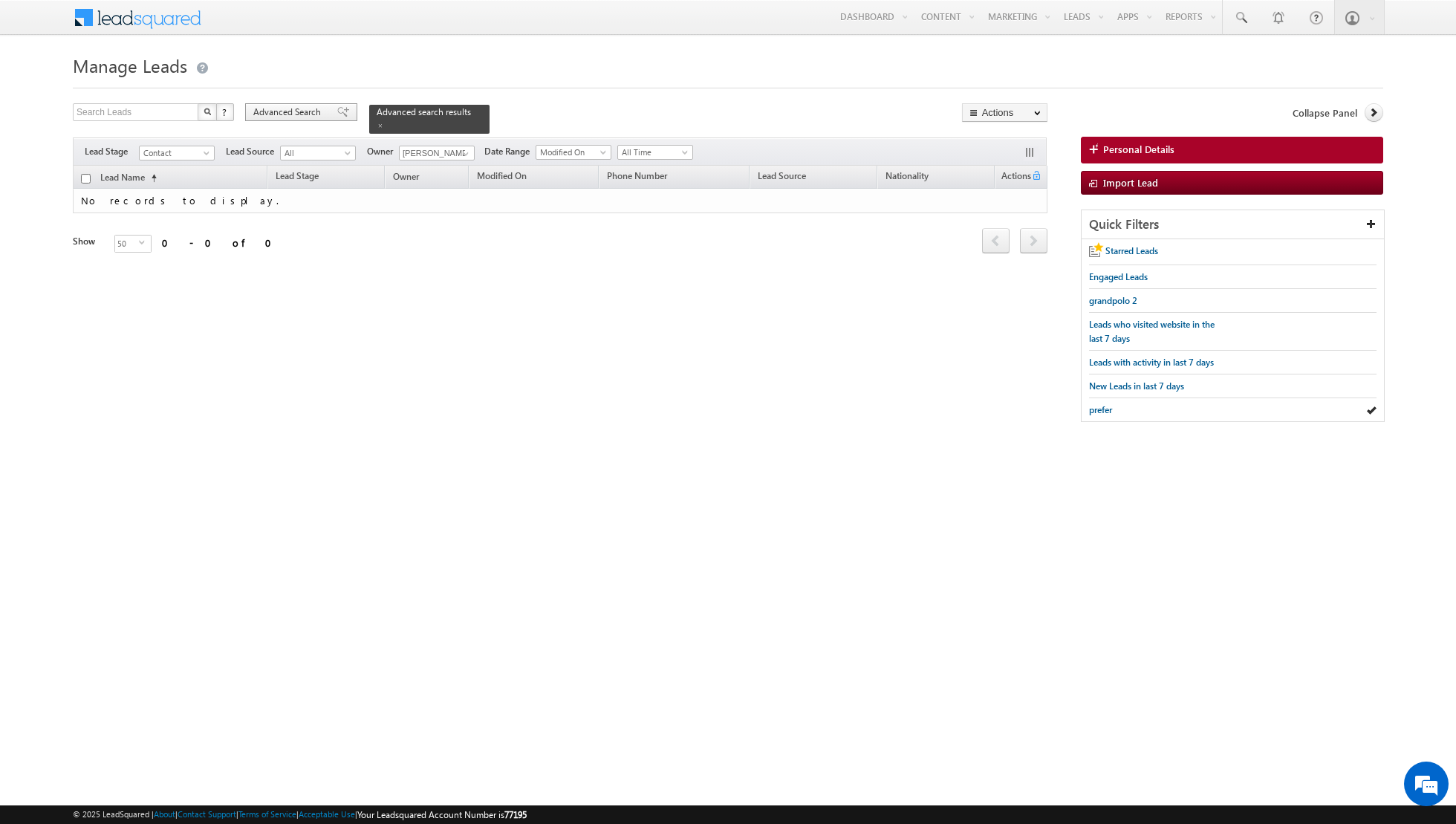
click at [304, 110] on span "Advanced Search" at bounding box center [290, 111] width 72 height 14
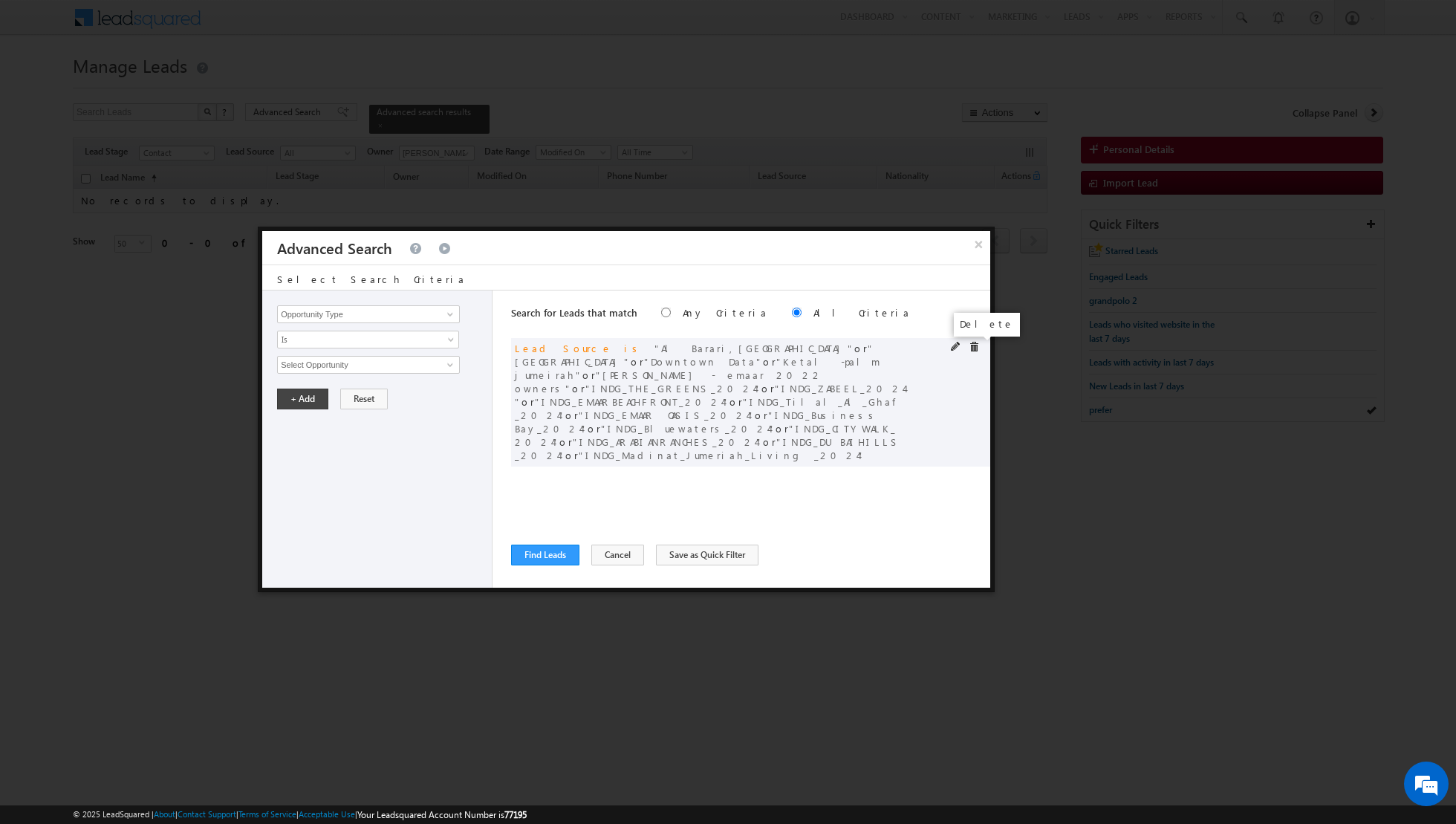
click at [971, 347] on span at bounding box center [973, 346] width 10 height 10
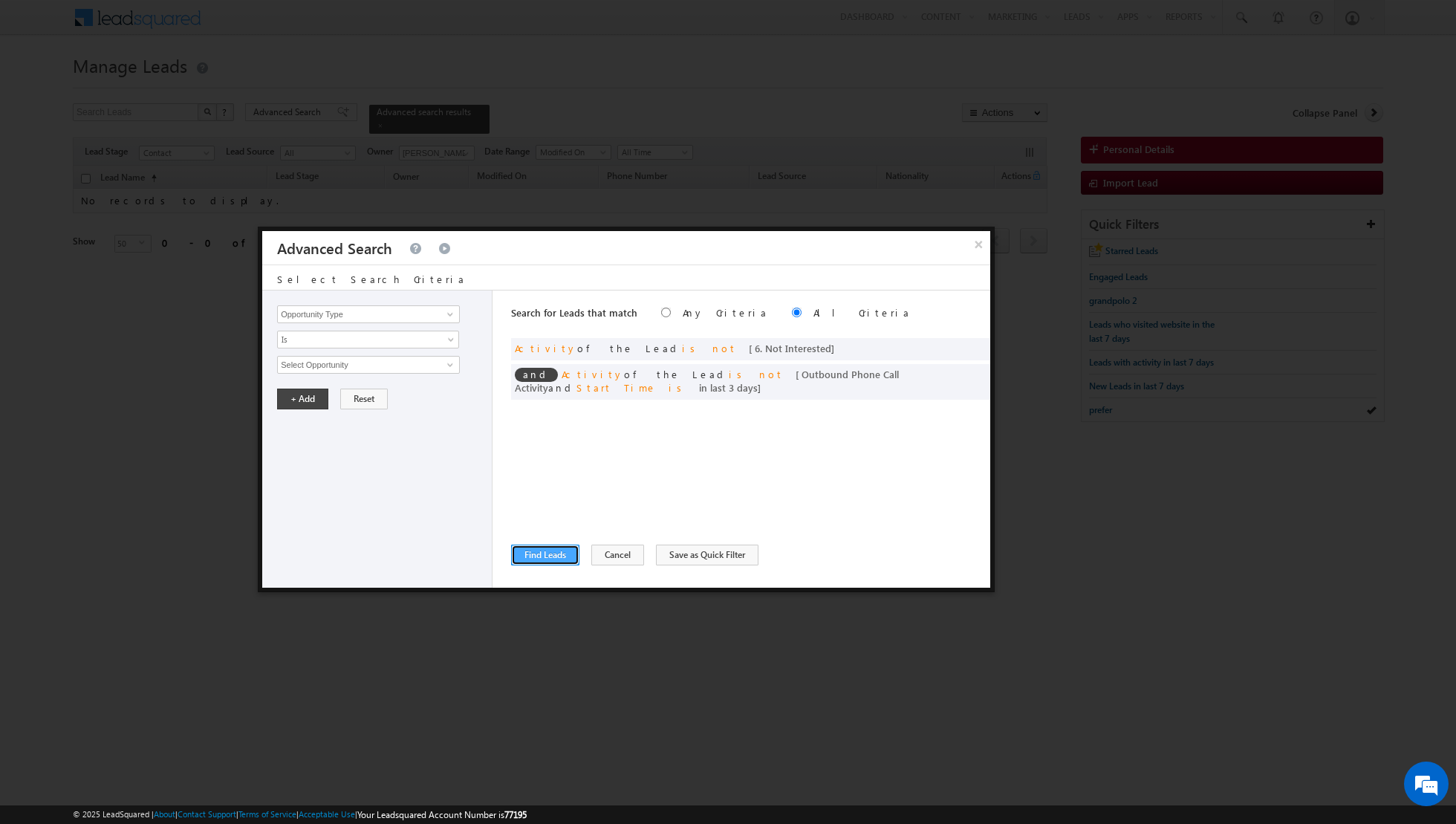
click at [545, 558] on button "Find Leads" at bounding box center [545, 555] width 68 height 21
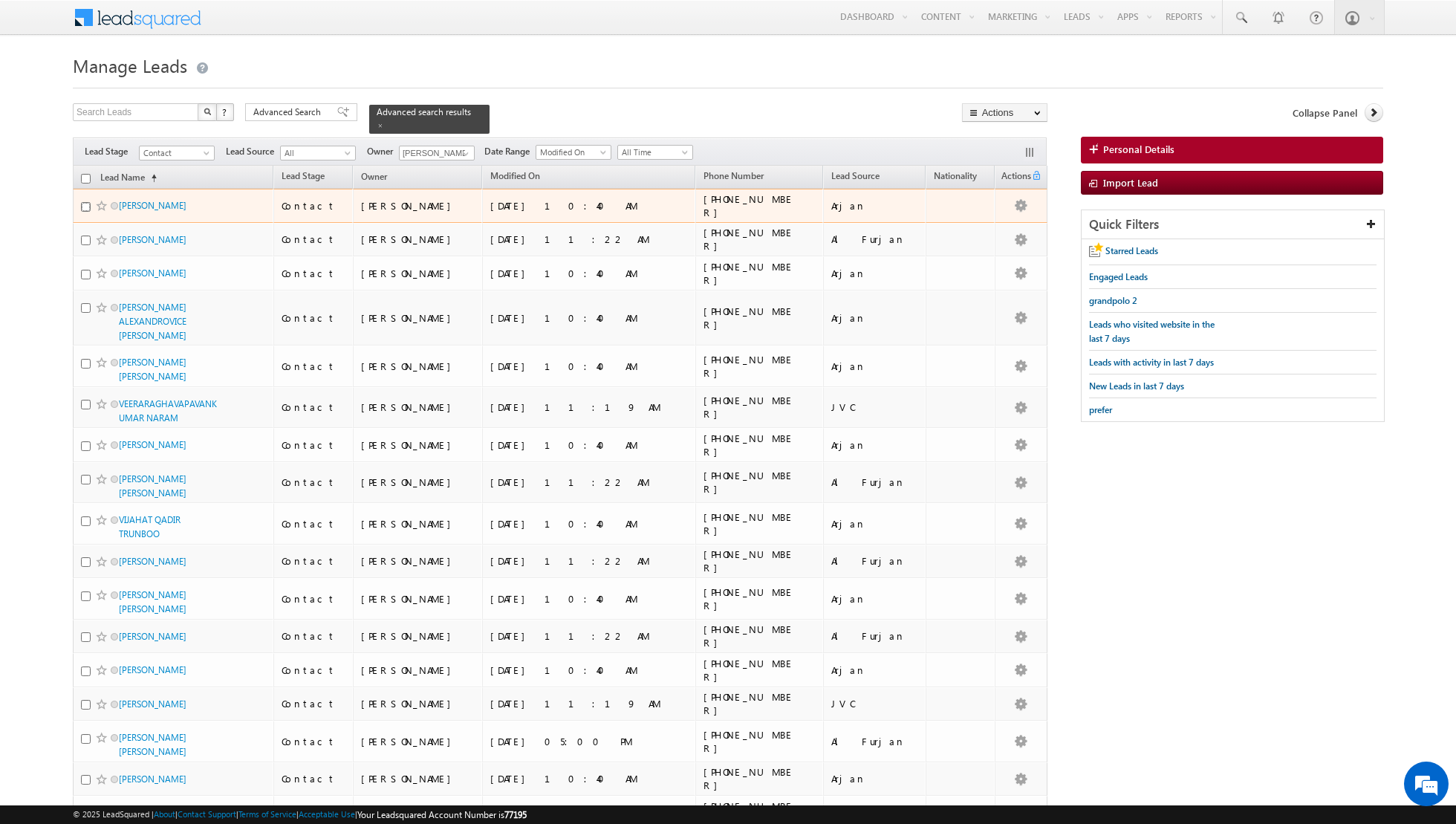
click at [84, 205] on input "checkbox" at bounding box center [85, 207] width 10 height 10
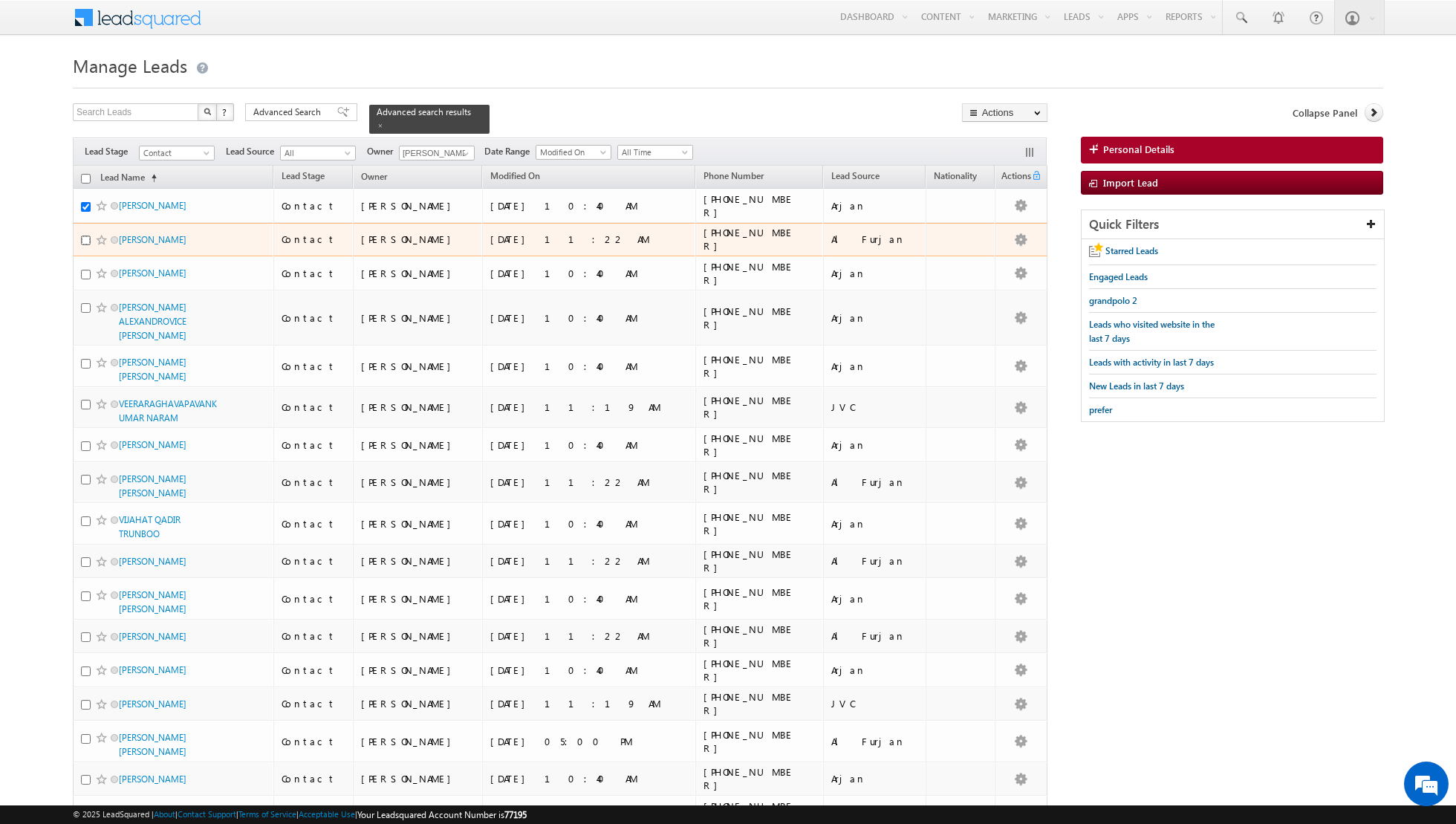
click at [84, 241] on input "checkbox" at bounding box center [85, 240] width 10 height 10
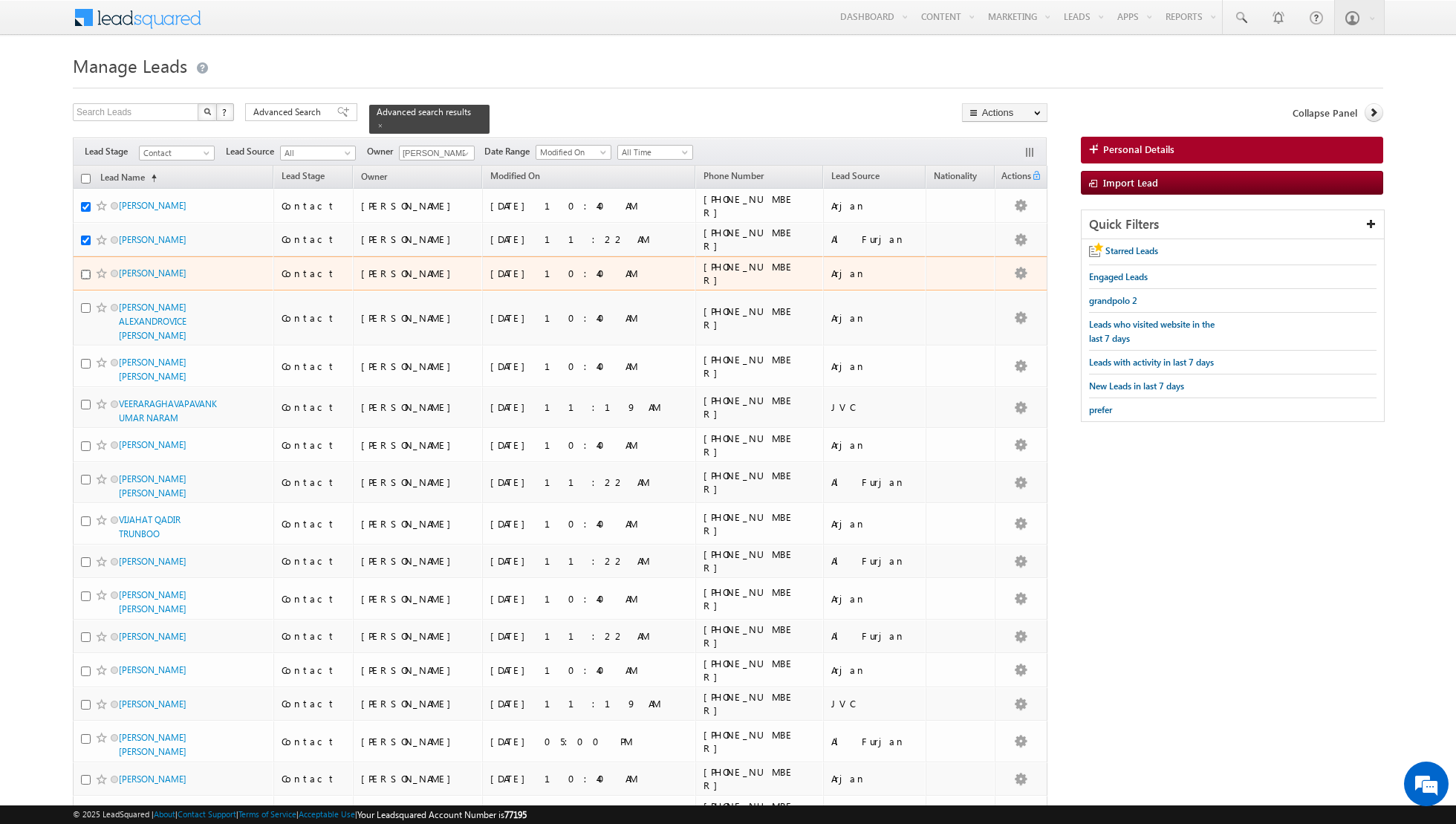
click at [89, 276] on input "checkbox" at bounding box center [85, 275] width 10 height 10
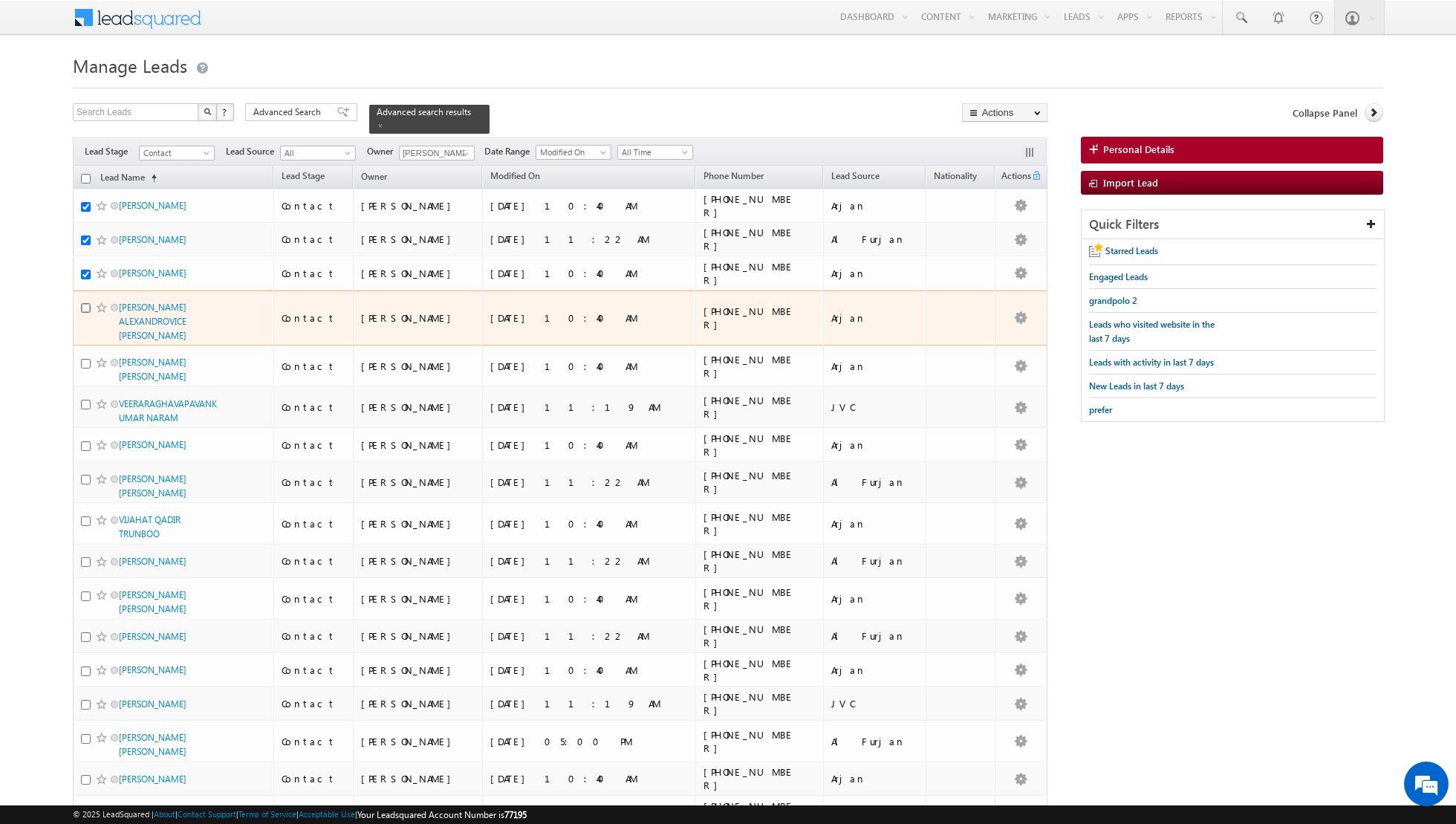
click at [85, 313] on input "checkbox" at bounding box center [85, 307] width 10 height 10
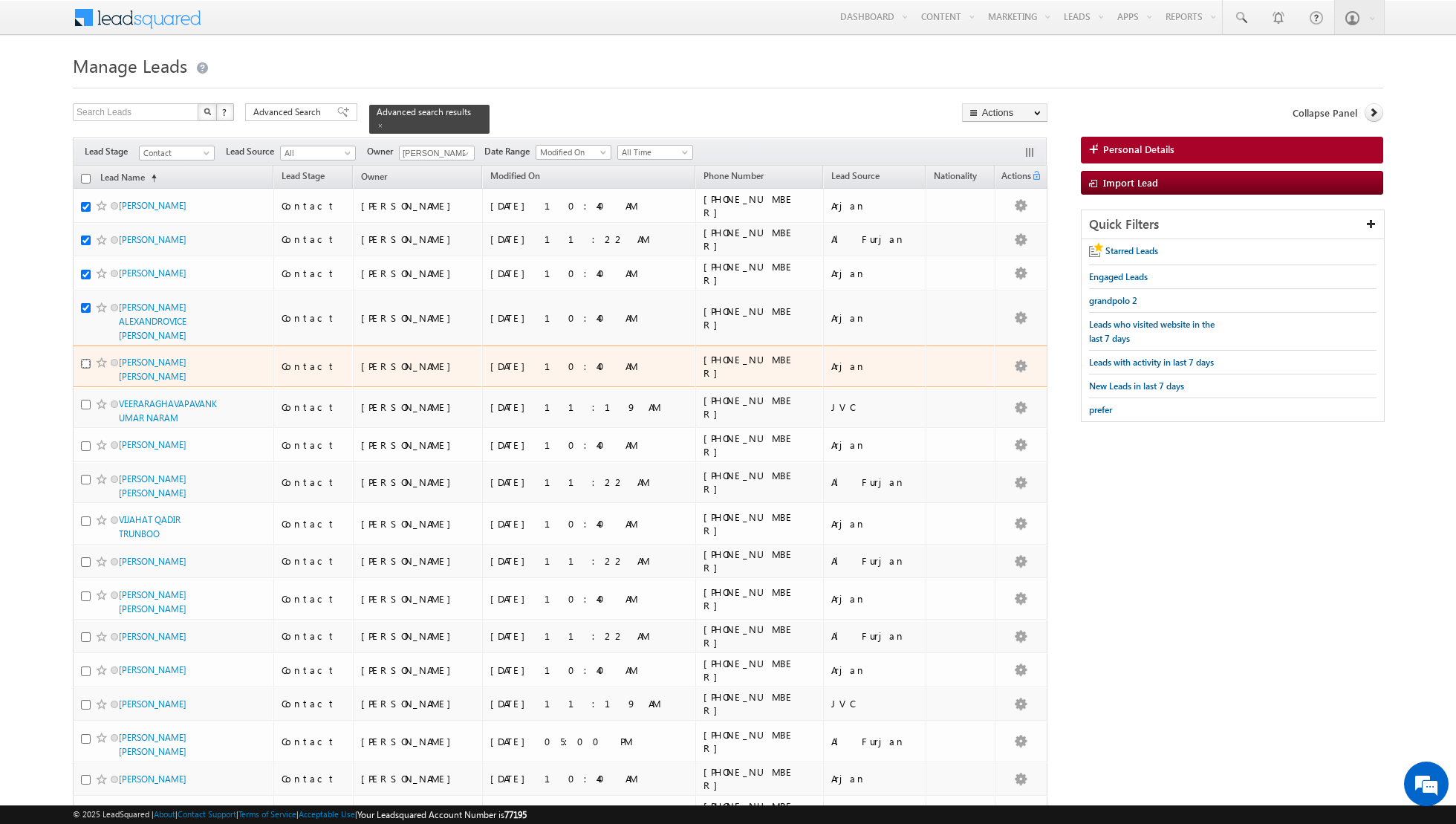
click at [84, 359] on input "checkbox" at bounding box center [85, 364] width 10 height 10
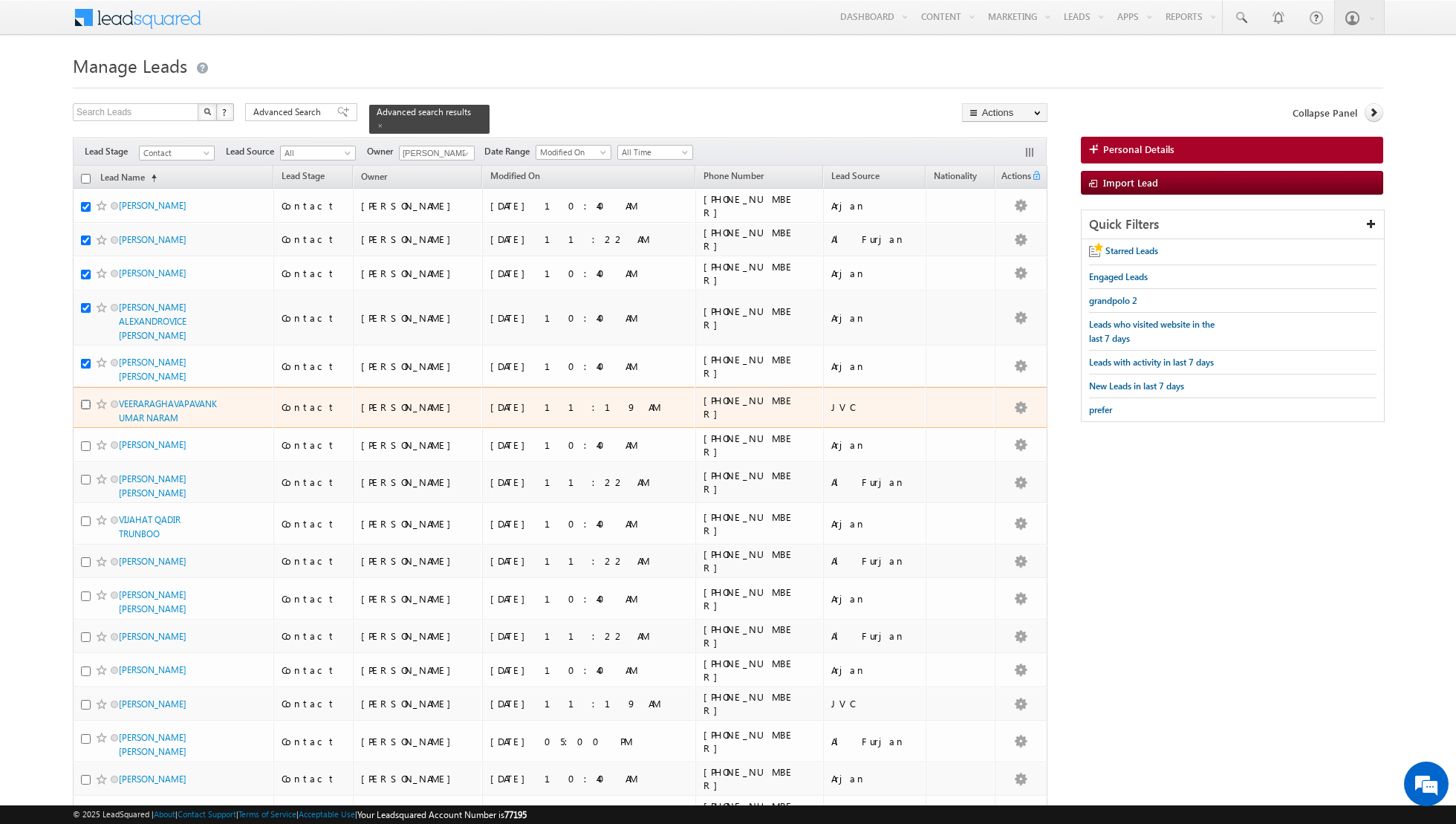
click at [85, 410] on input "checkbox" at bounding box center [85, 404] width 10 height 10
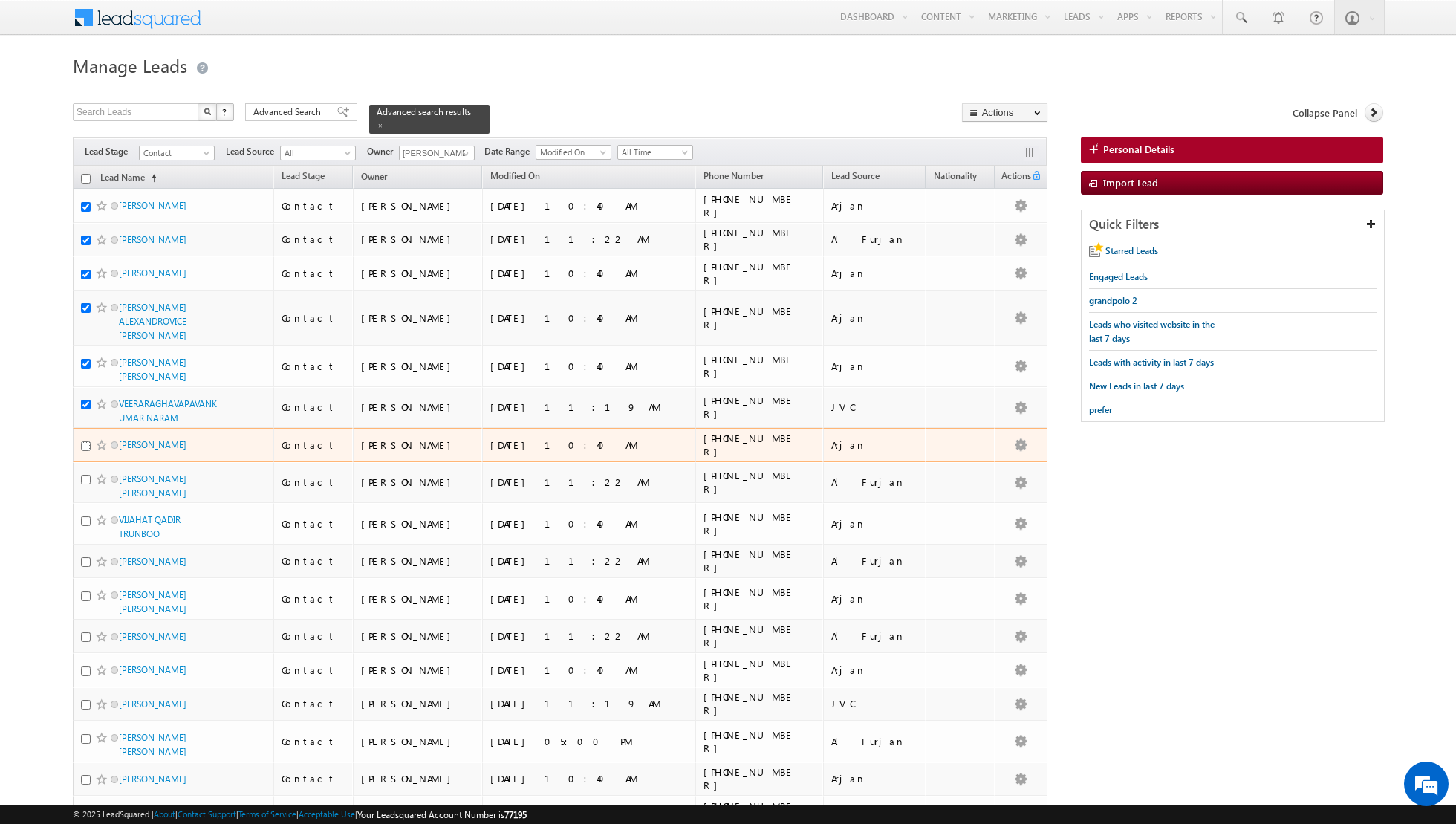
click at [85, 449] on input "checkbox" at bounding box center [85, 446] width 10 height 10
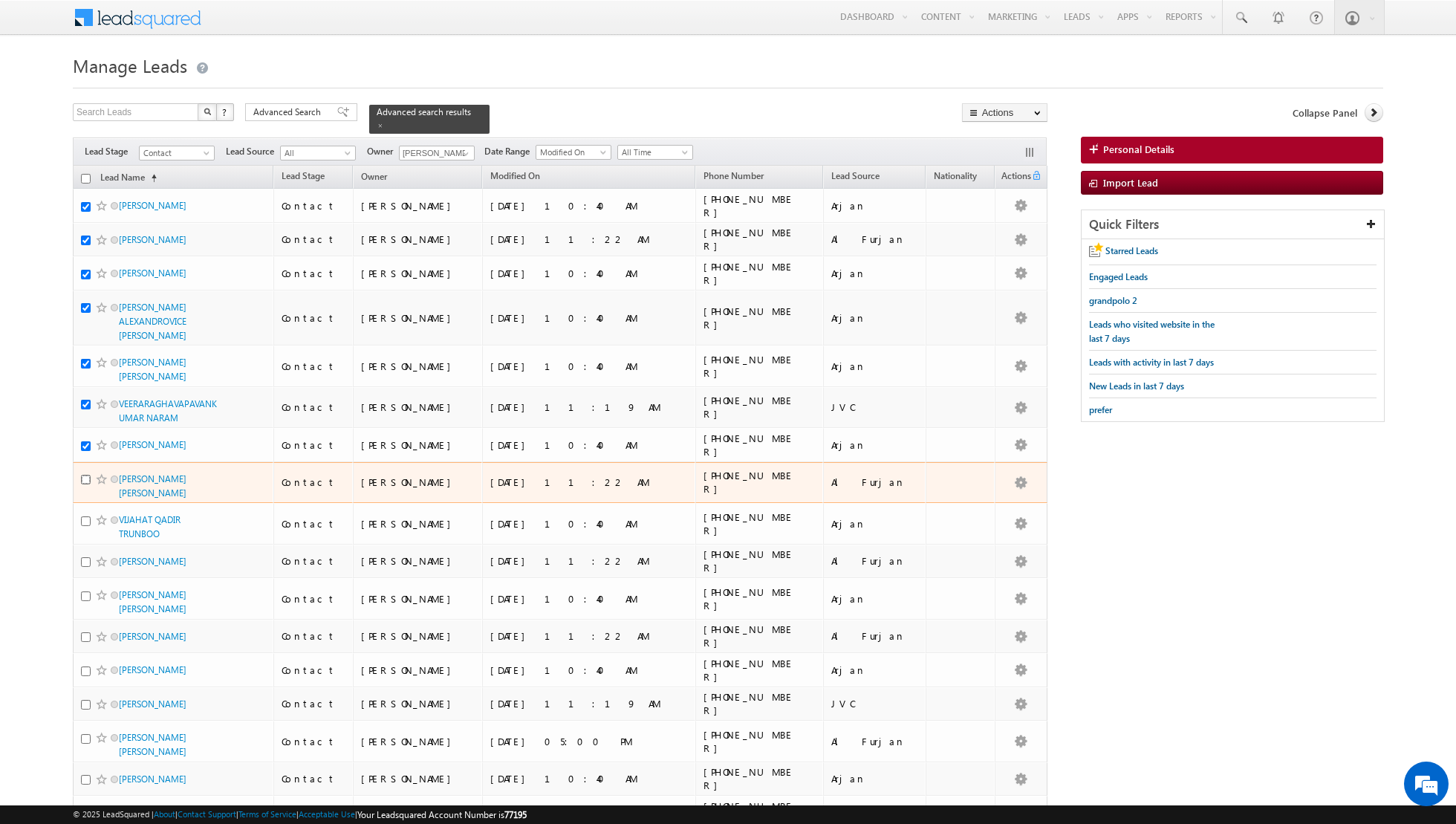
click at [86, 481] on input "checkbox" at bounding box center [85, 480] width 10 height 10
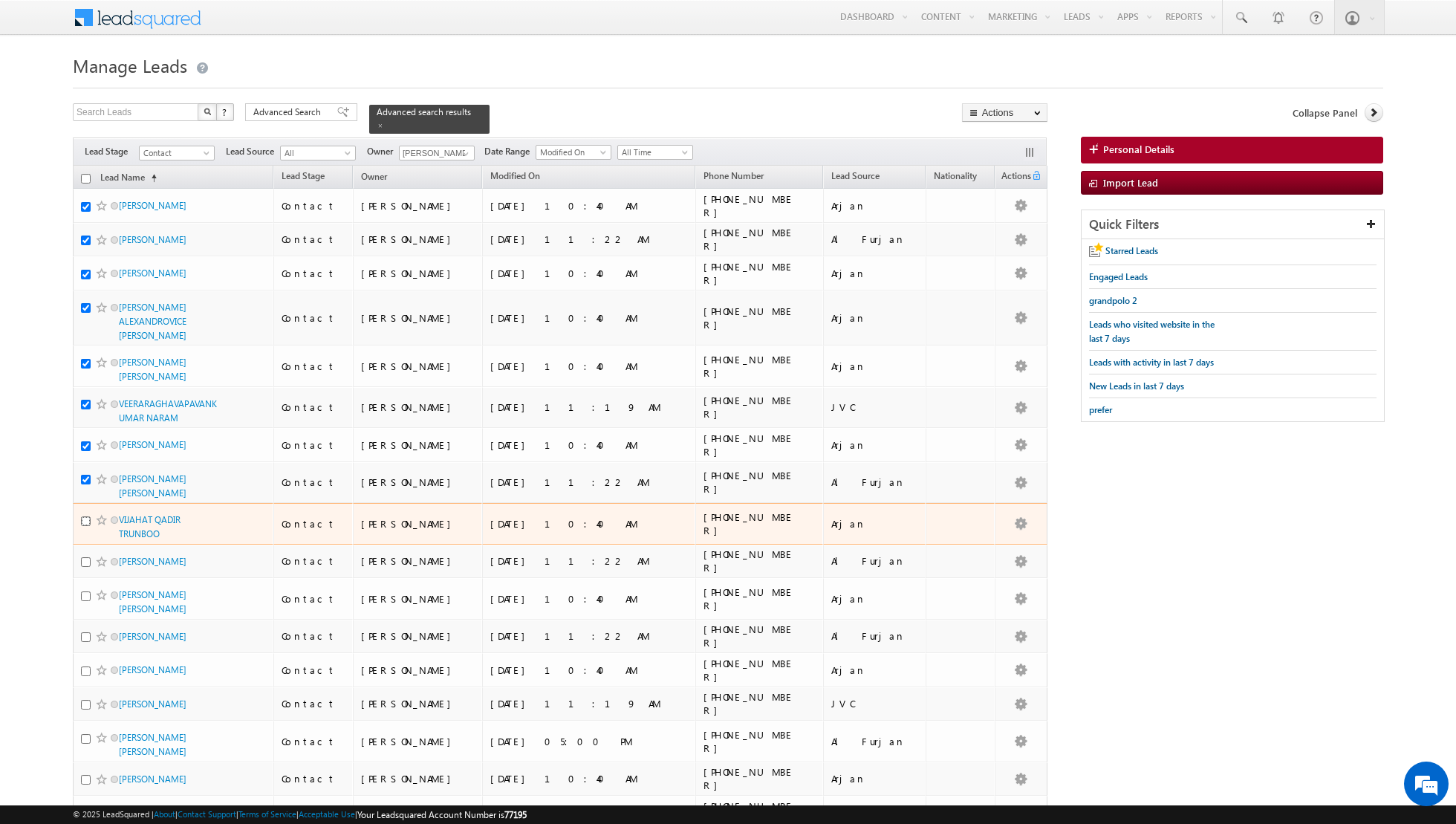
click at [87, 517] on input "checkbox" at bounding box center [85, 521] width 10 height 10
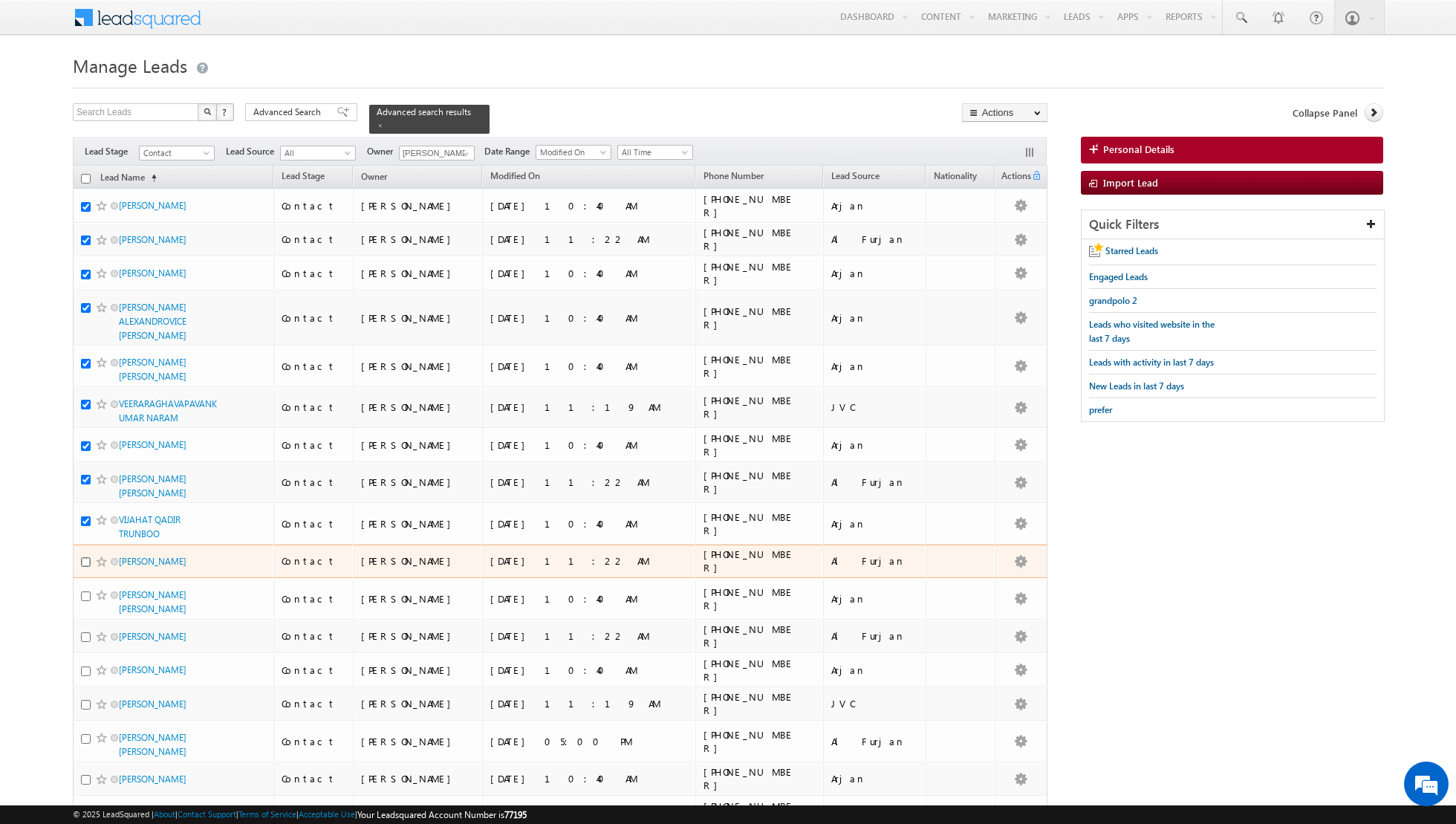
click at [82, 563] on input "checkbox" at bounding box center [85, 562] width 10 height 10
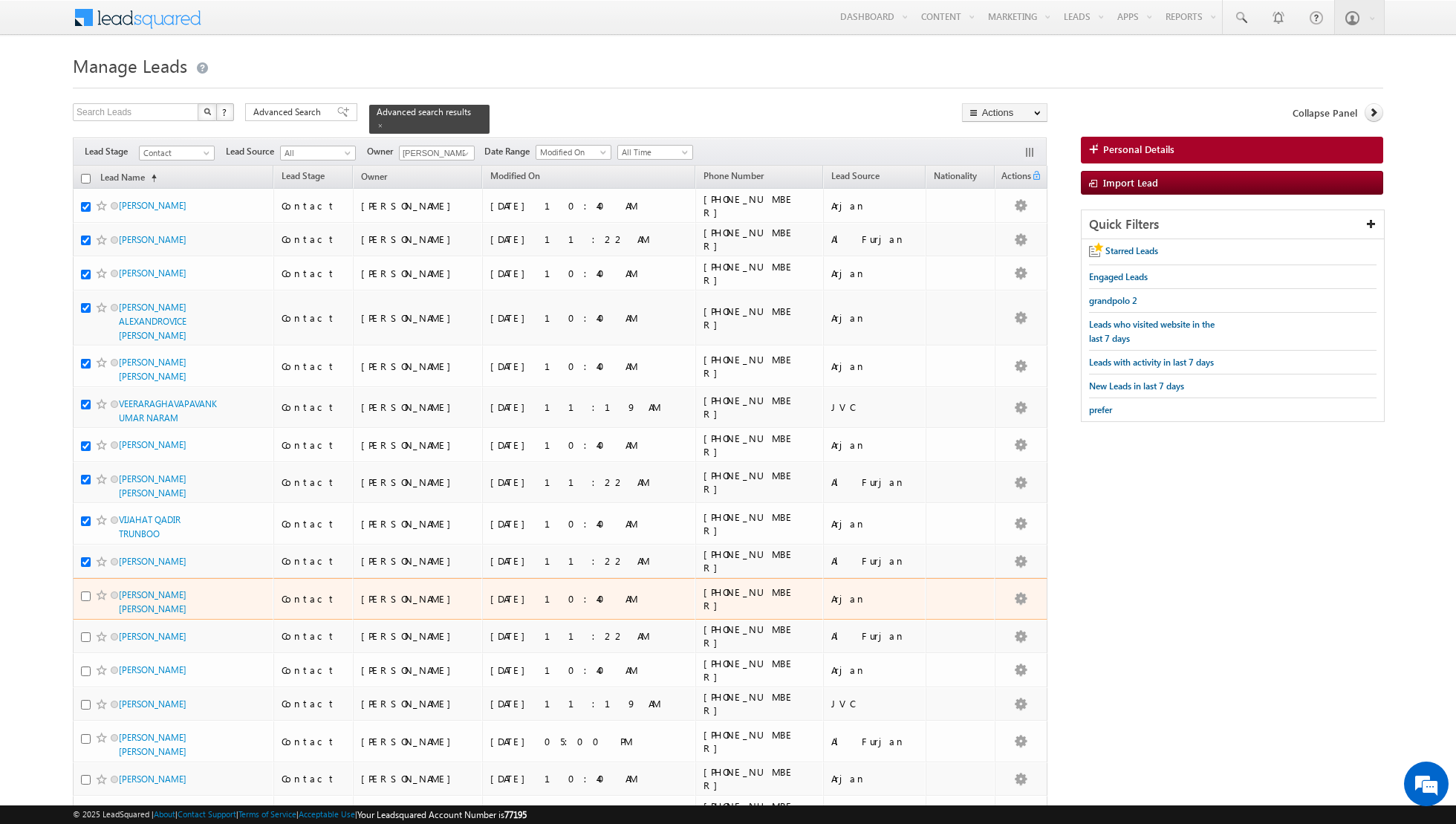
click at [84, 599] on div at bounding box center [103, 595] width 45 height 15
click at [84, 595] on input "checkbox" at bounding box center [85, 596] width 10 height 10
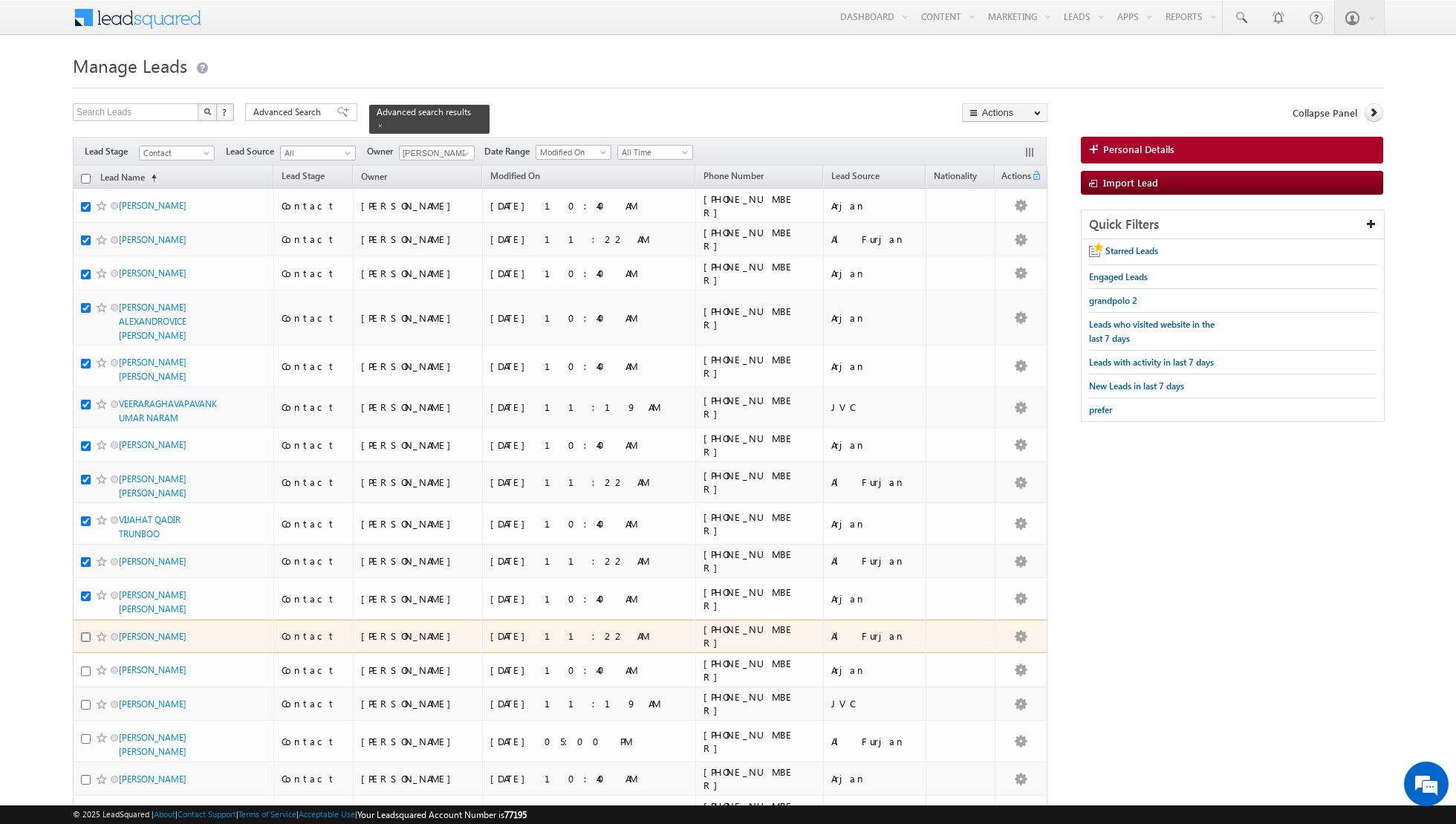
click at [86, 633] on input "checkbox" at bounding box center [85, 637] width 10 height 10
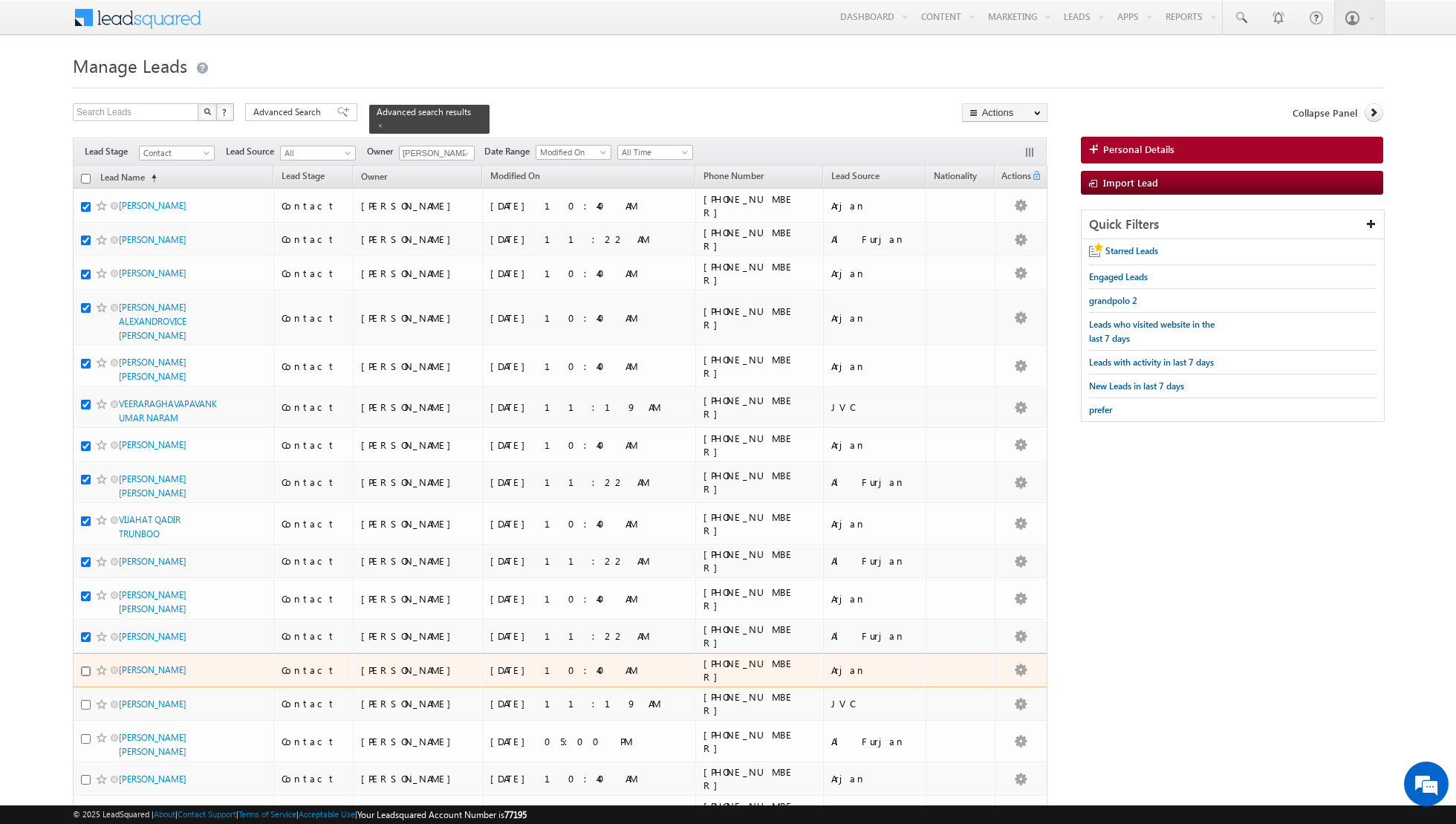
click at [84, 675] on input "checkbox" at bounding box center [85, 671] width 10 height 10
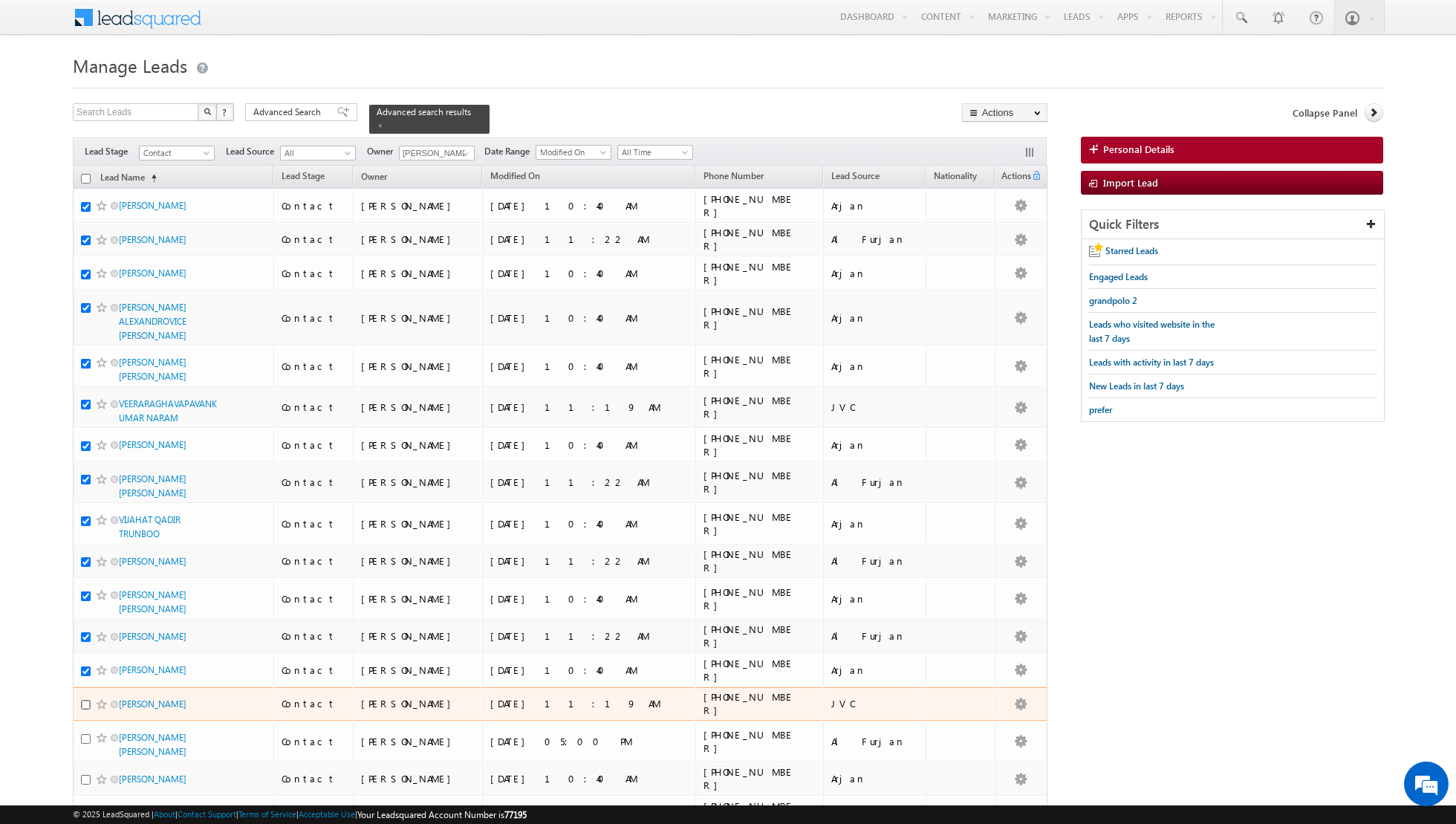
click at [86, 703] on input "checkbox" at bounding box center [85, 704] width 10 height 10
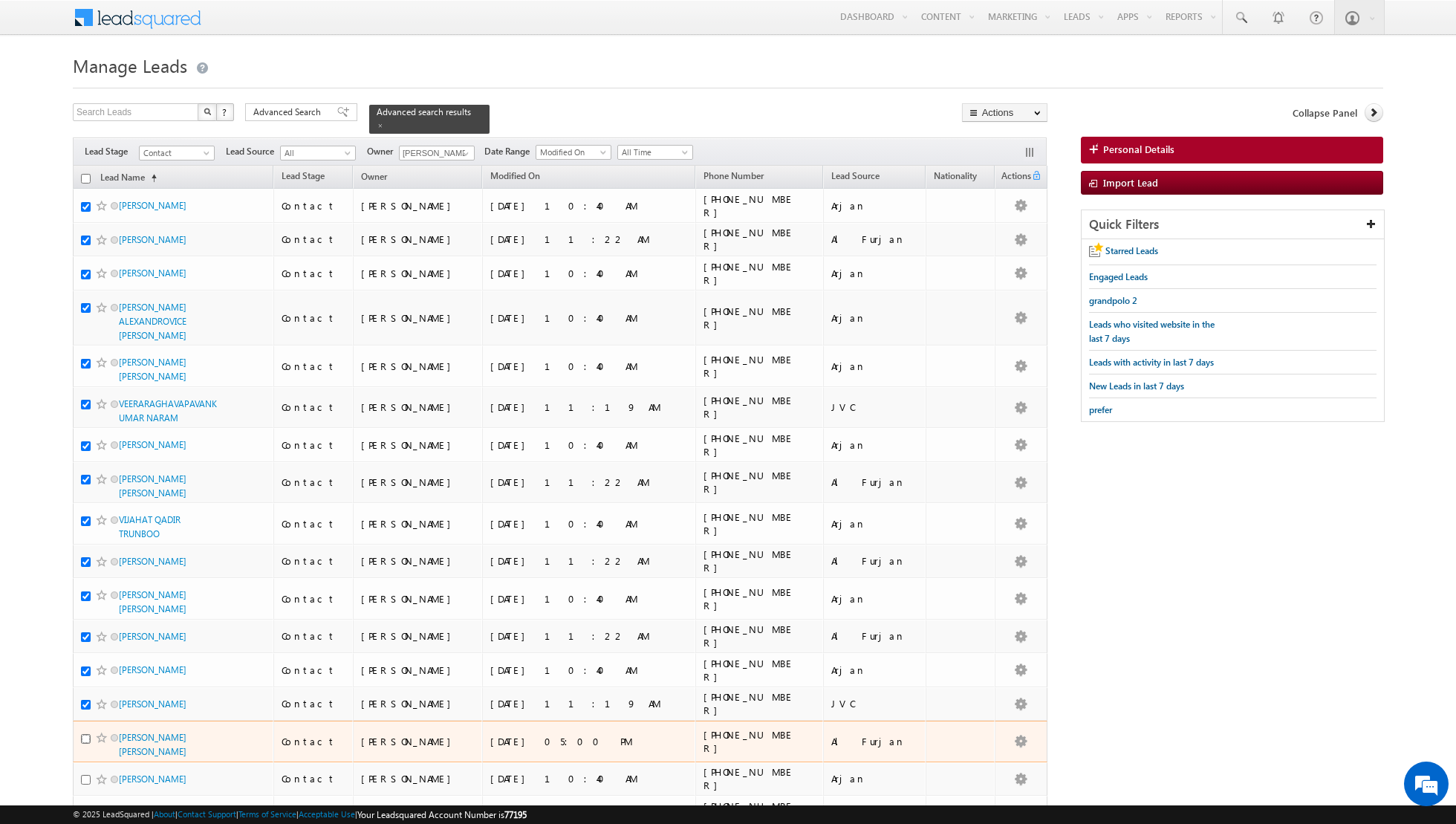
click at [87, 734] on input "checkbox" at bounding box center [85, 739] width 10 height 10
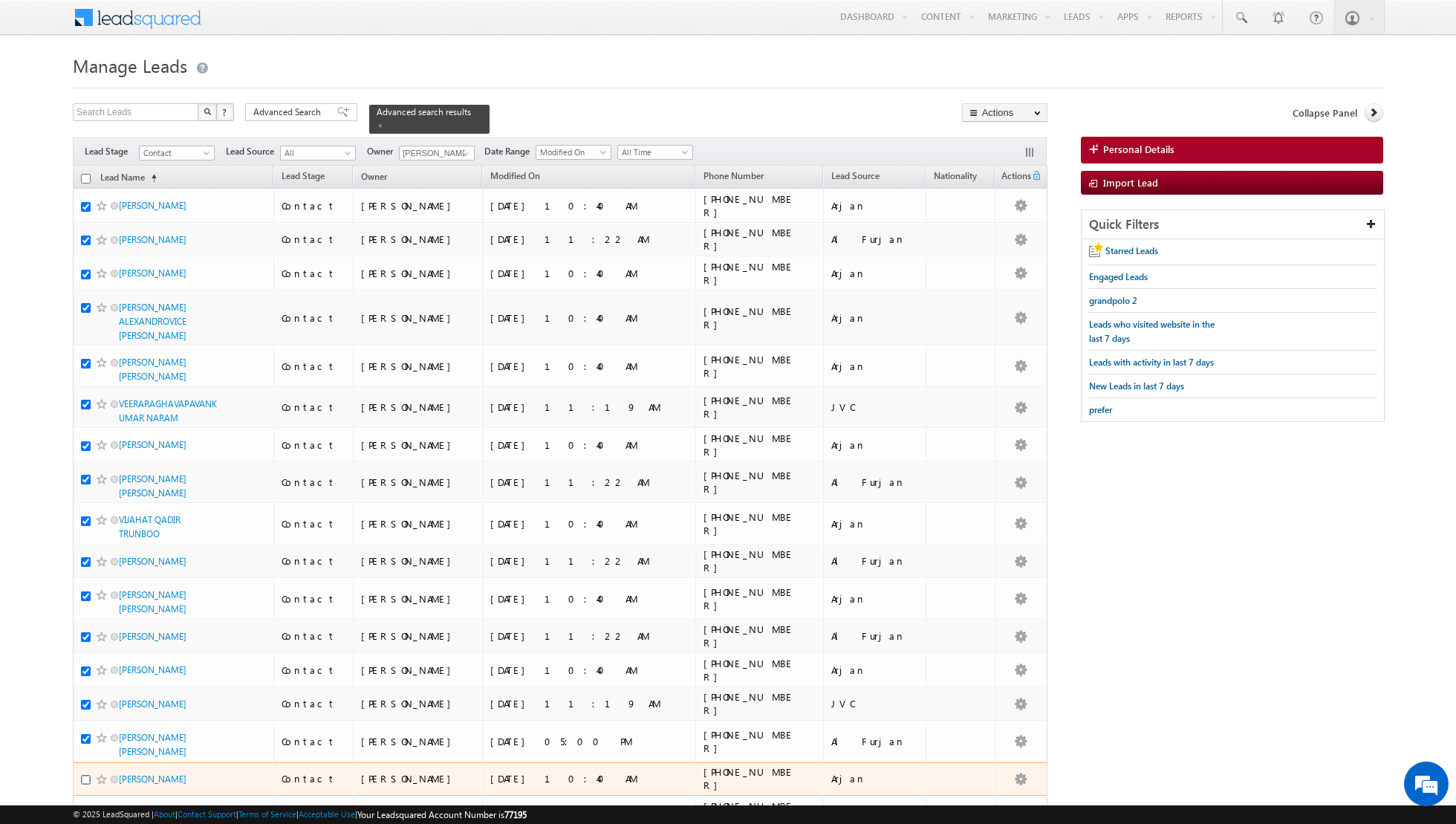
click at [86, 776] on input "checkbox" at bounding box center [85, 780] width 10 height 10
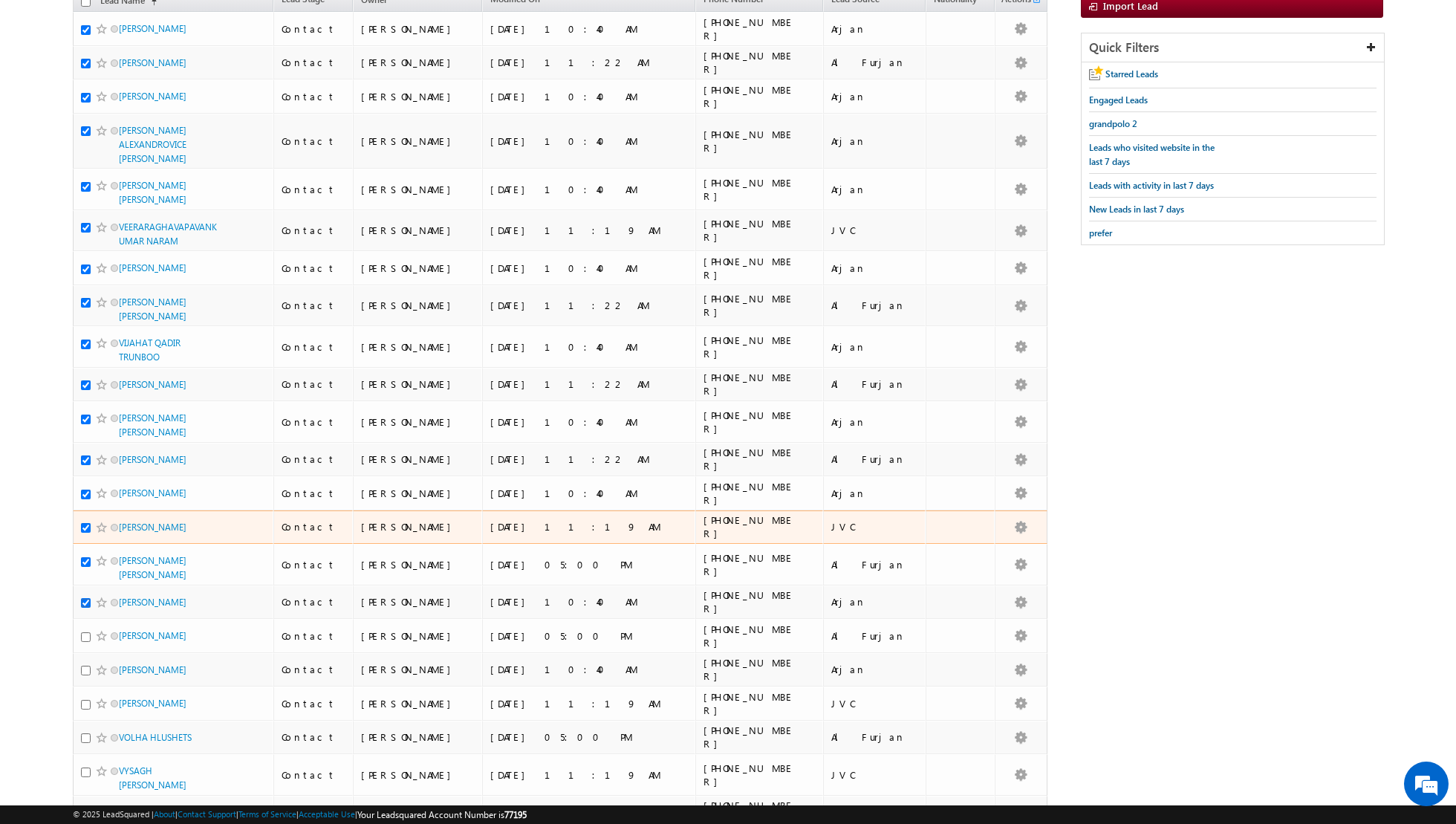
scroll to position [206, 0]
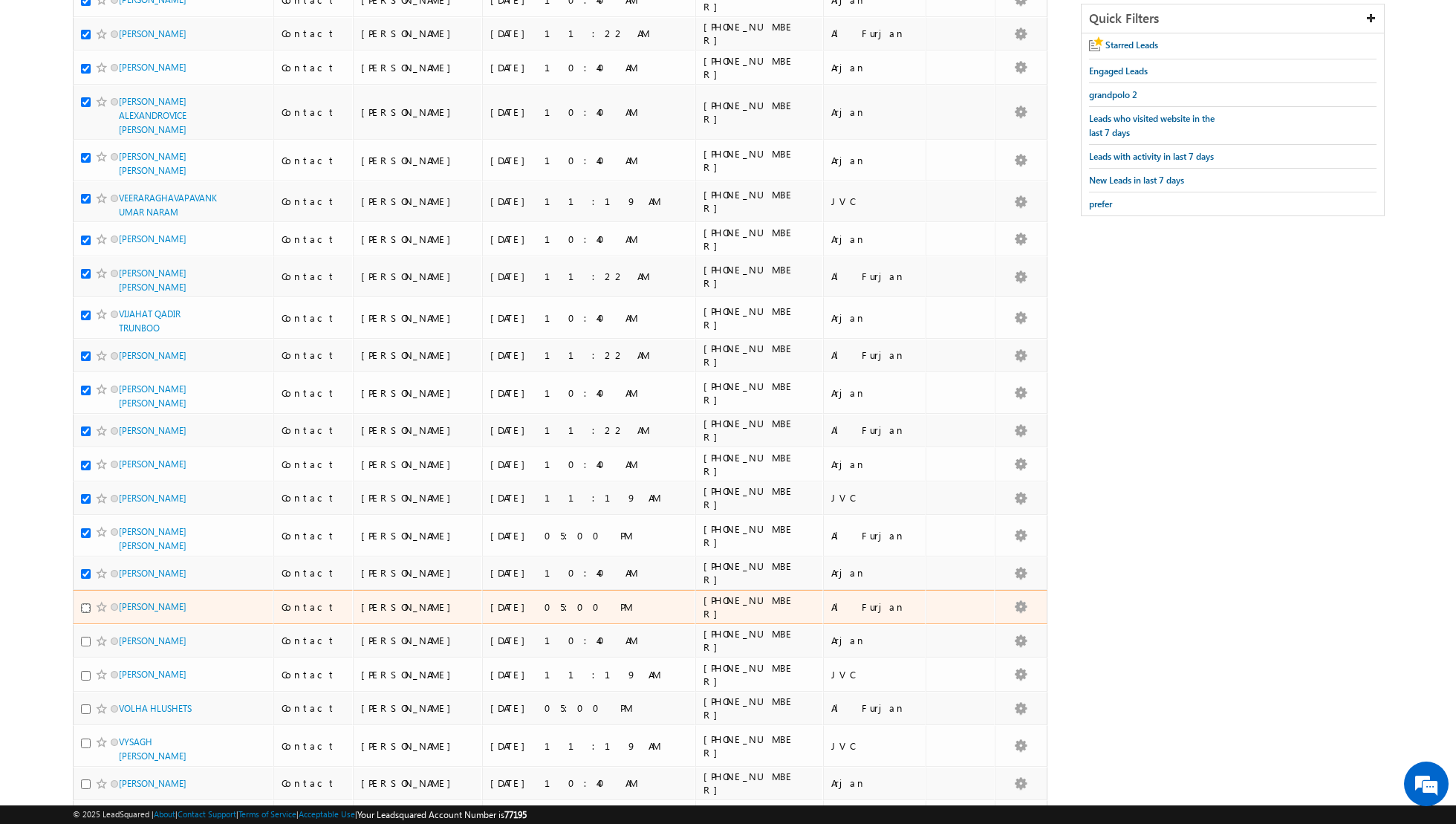
click at [82, 604] on input "checkbox" at bounding box center [85, 608] width 10 height 10
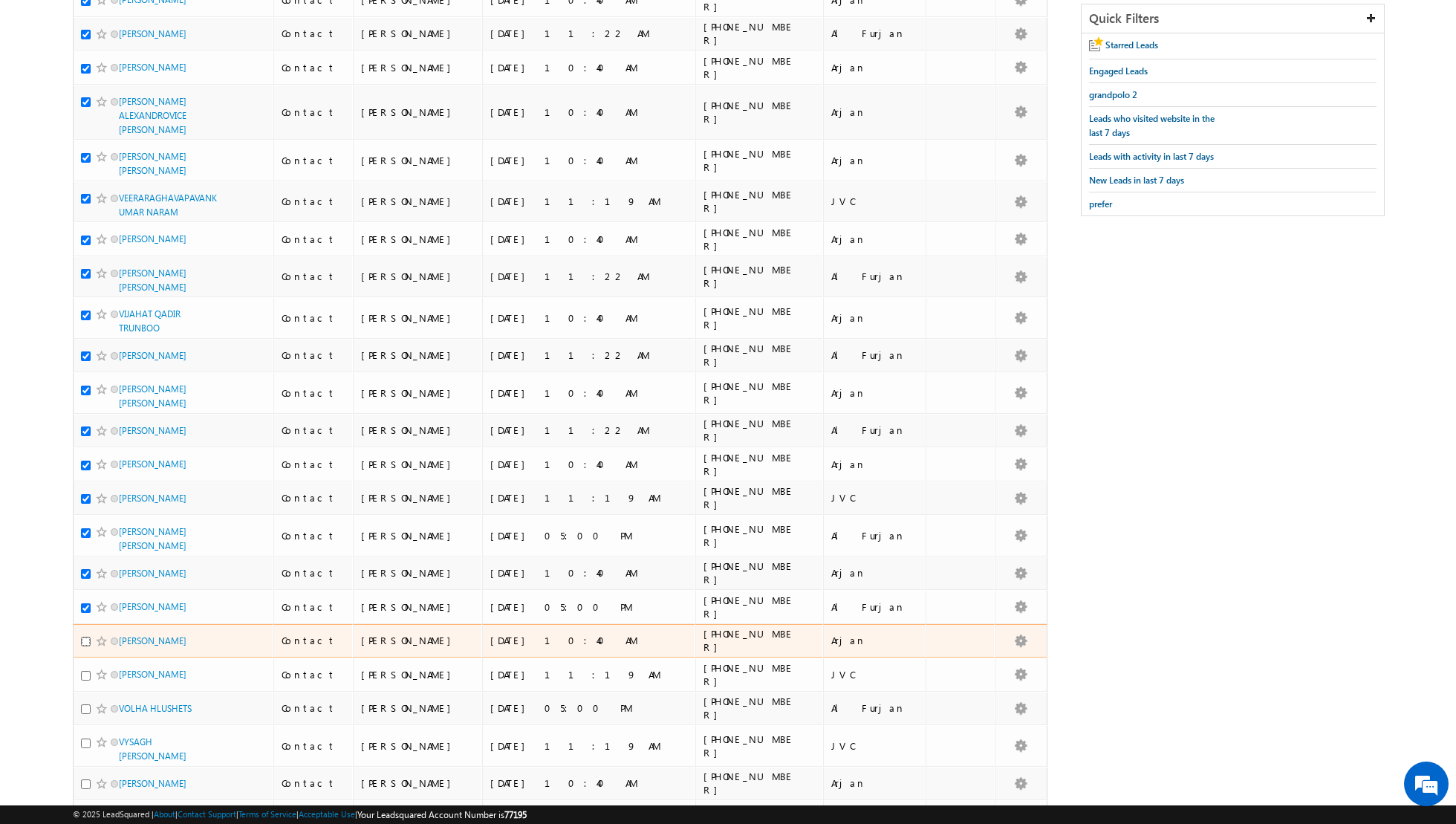
click at [87, 644] on input "checkbox" at bounding box center [85, 641] width 10 height 10
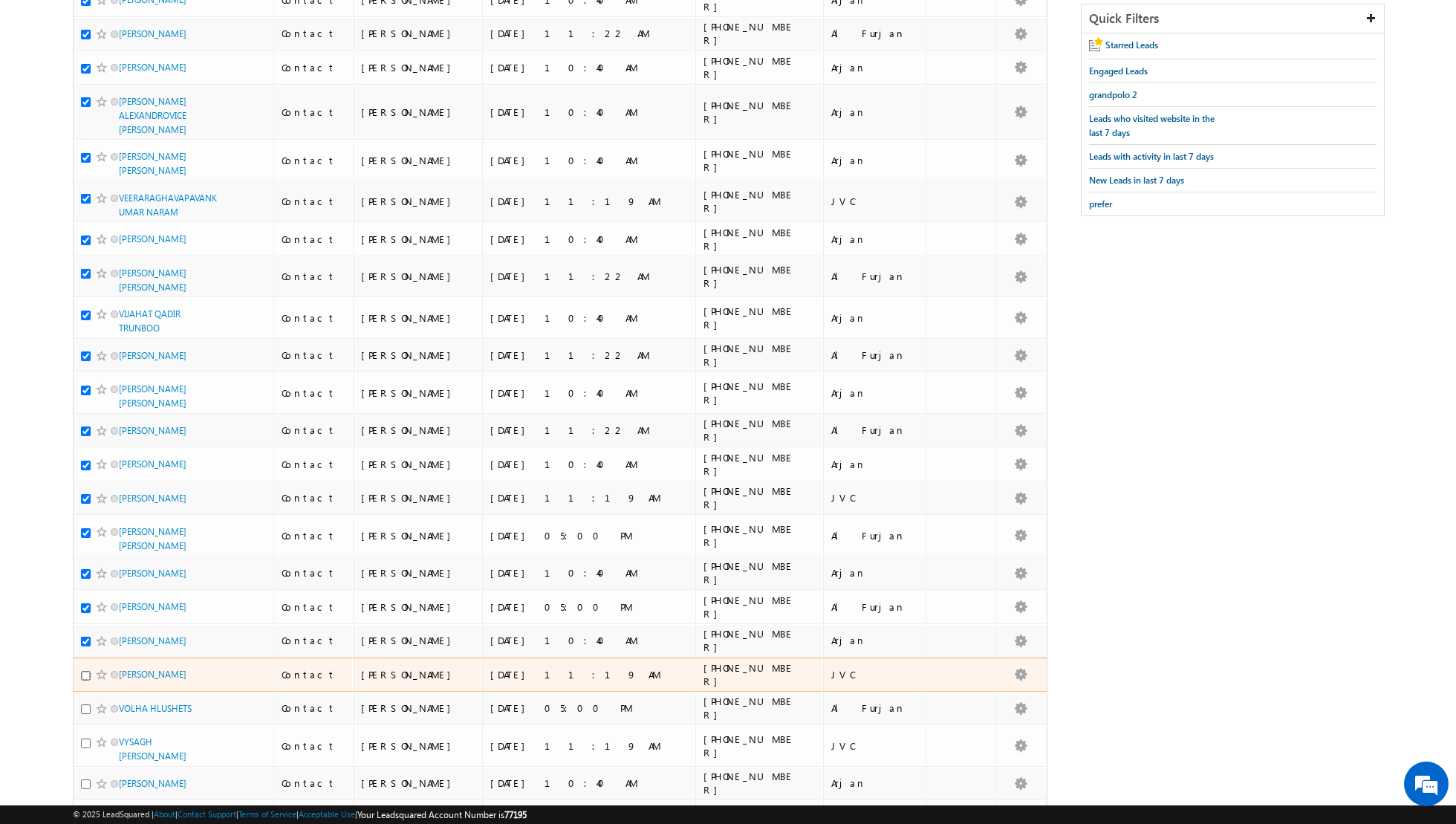
click at [87, 680] on input "checkbox" at bounding box center [85, 675] width 10 height 10
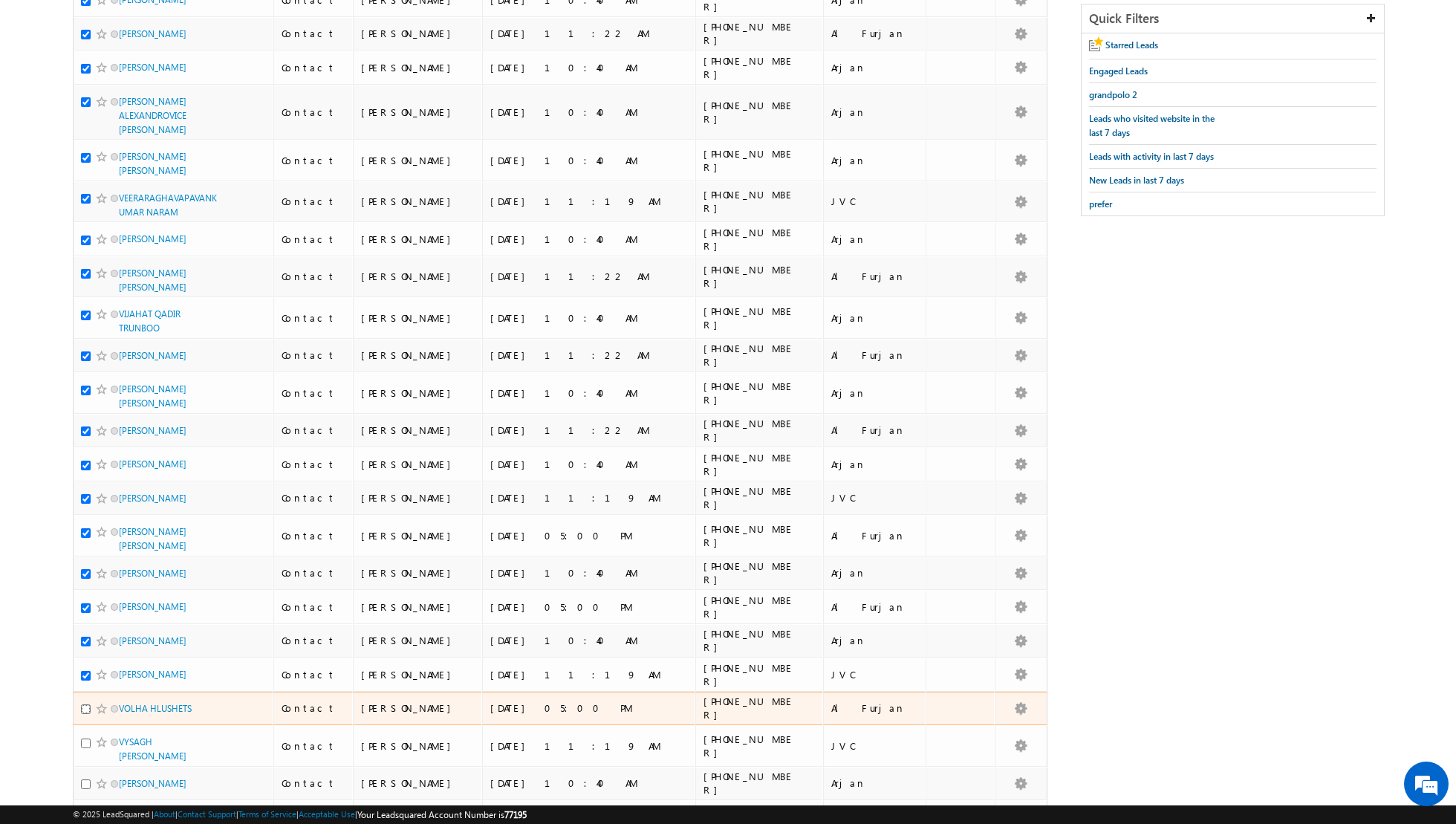
click at [84, 714] on input "checkbox" at bounding box center [85, 709] width 10 height 10
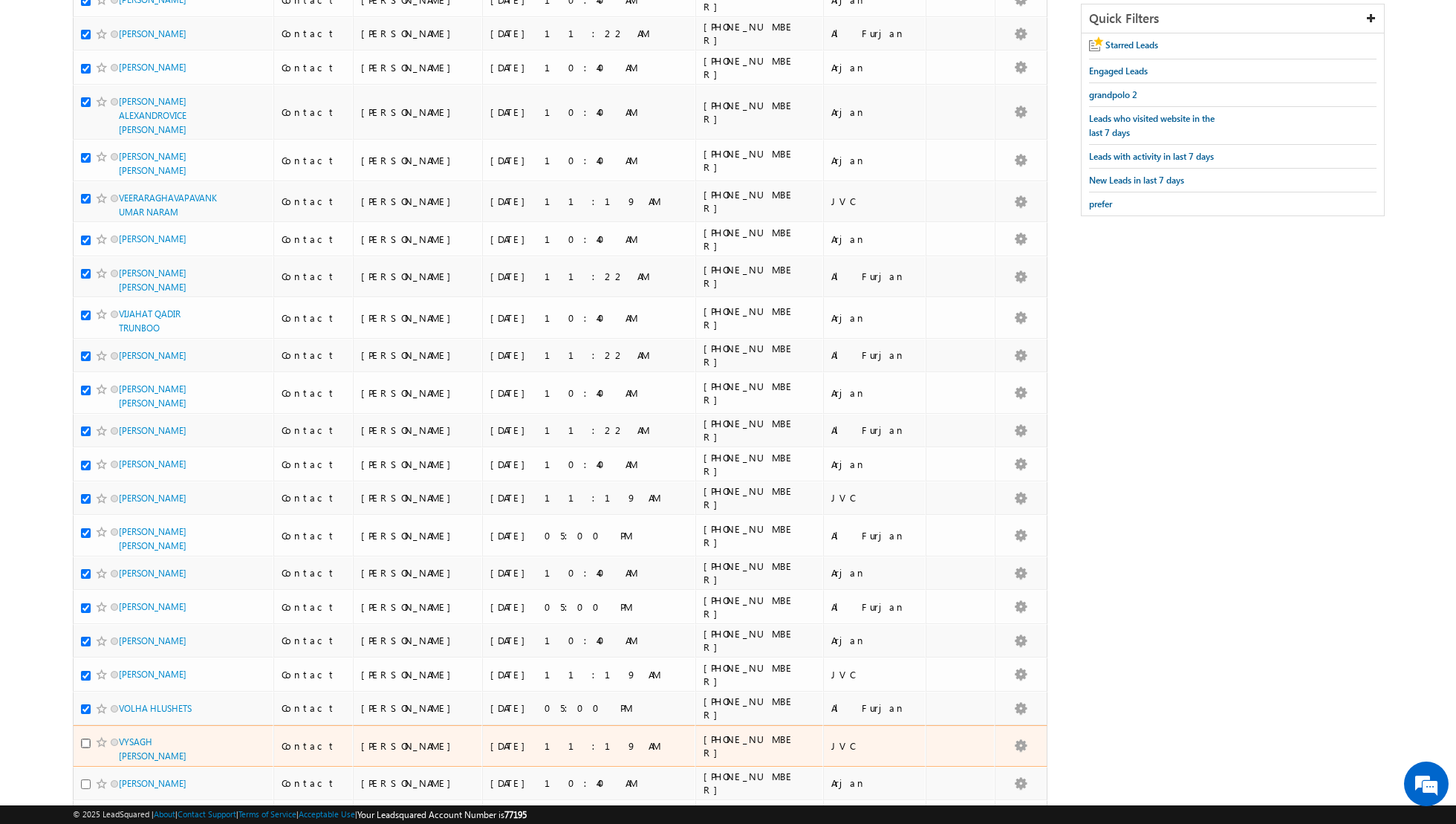
click at [84, 748] on input "checkbox" at bounding box center [85, 743] width 10 height 10
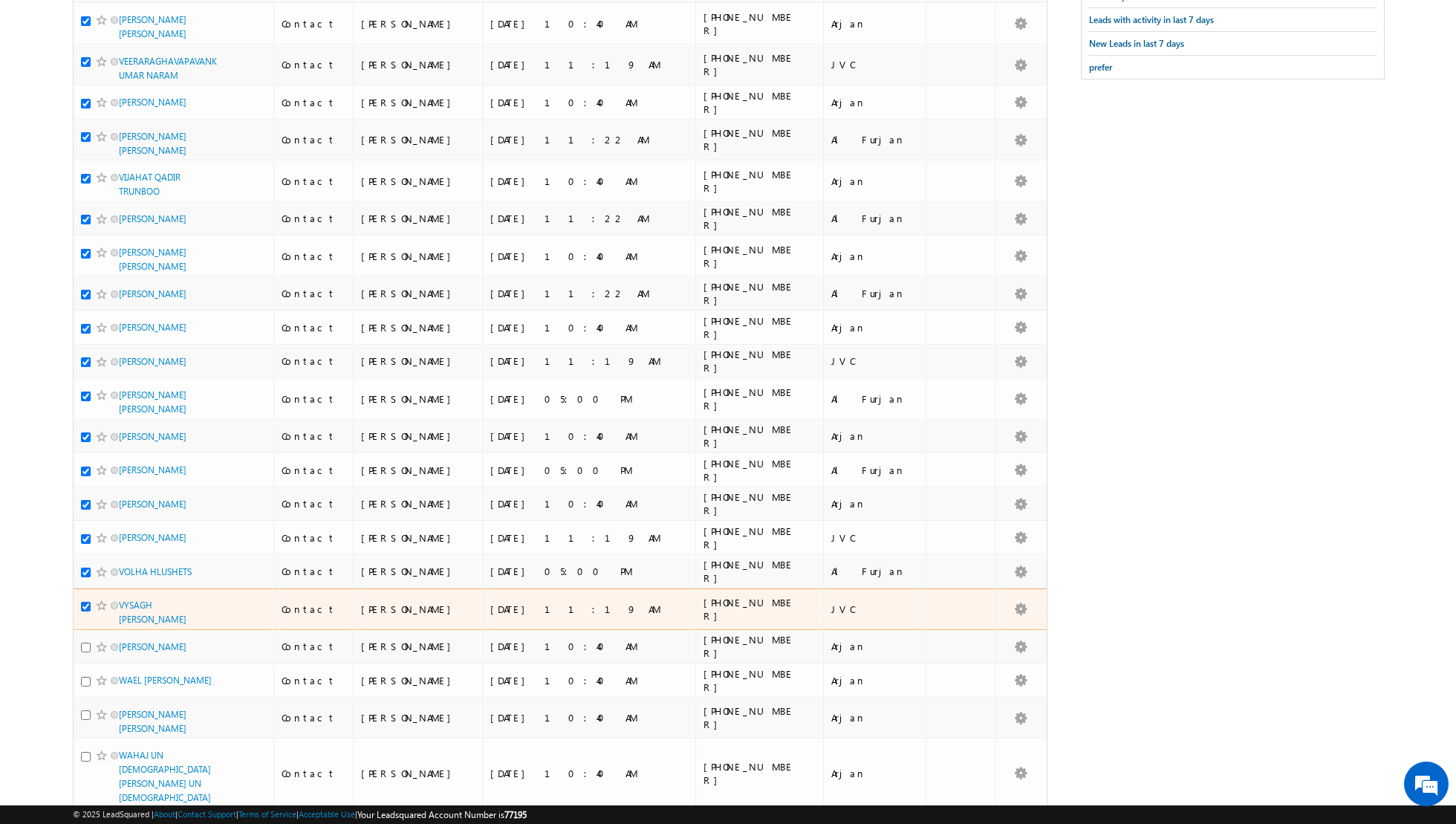
scroll to position [447, 0]
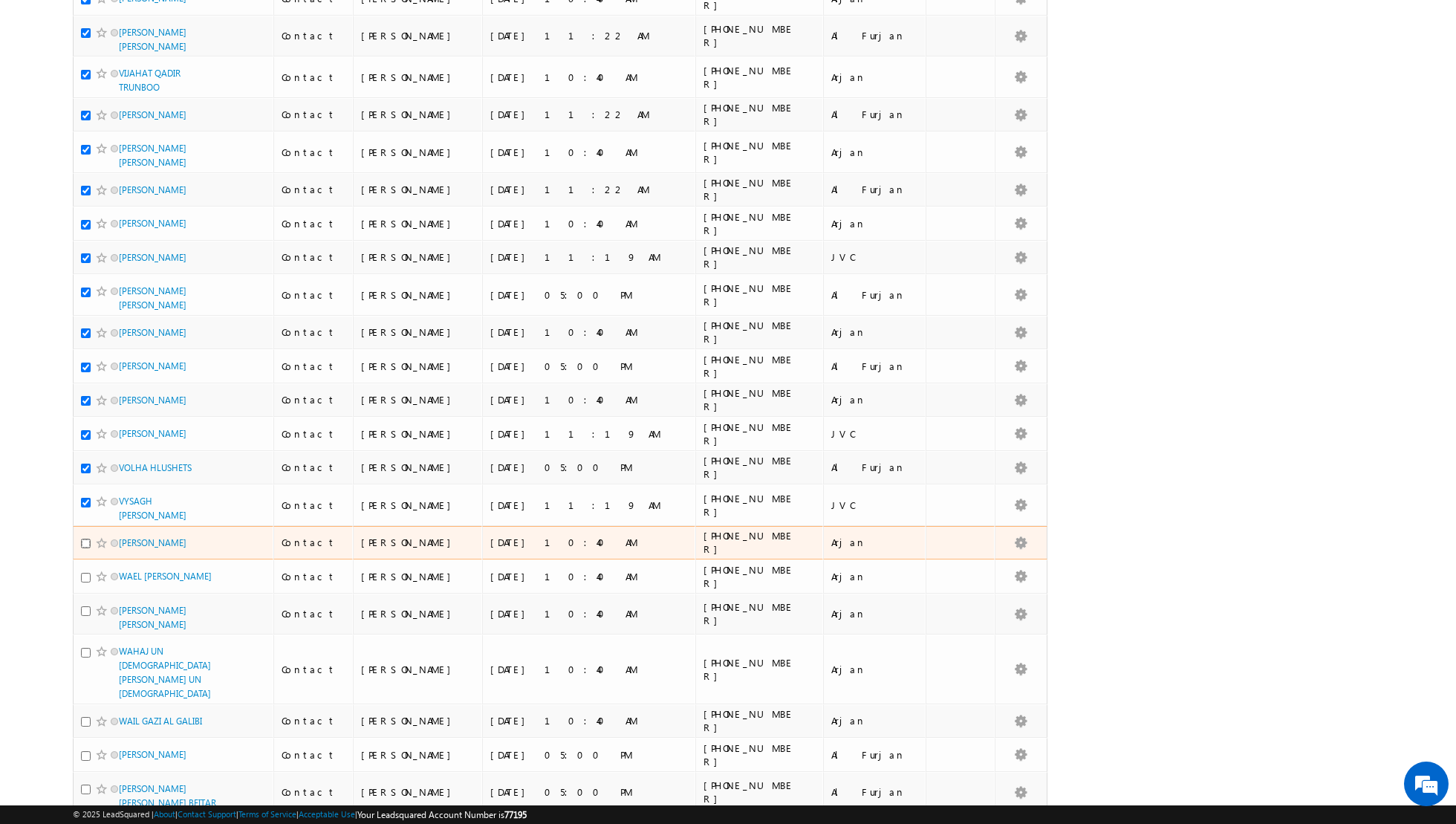
click at [88, 548] on input "checkbox" at bounding box center [85, 543] width 10 height 10
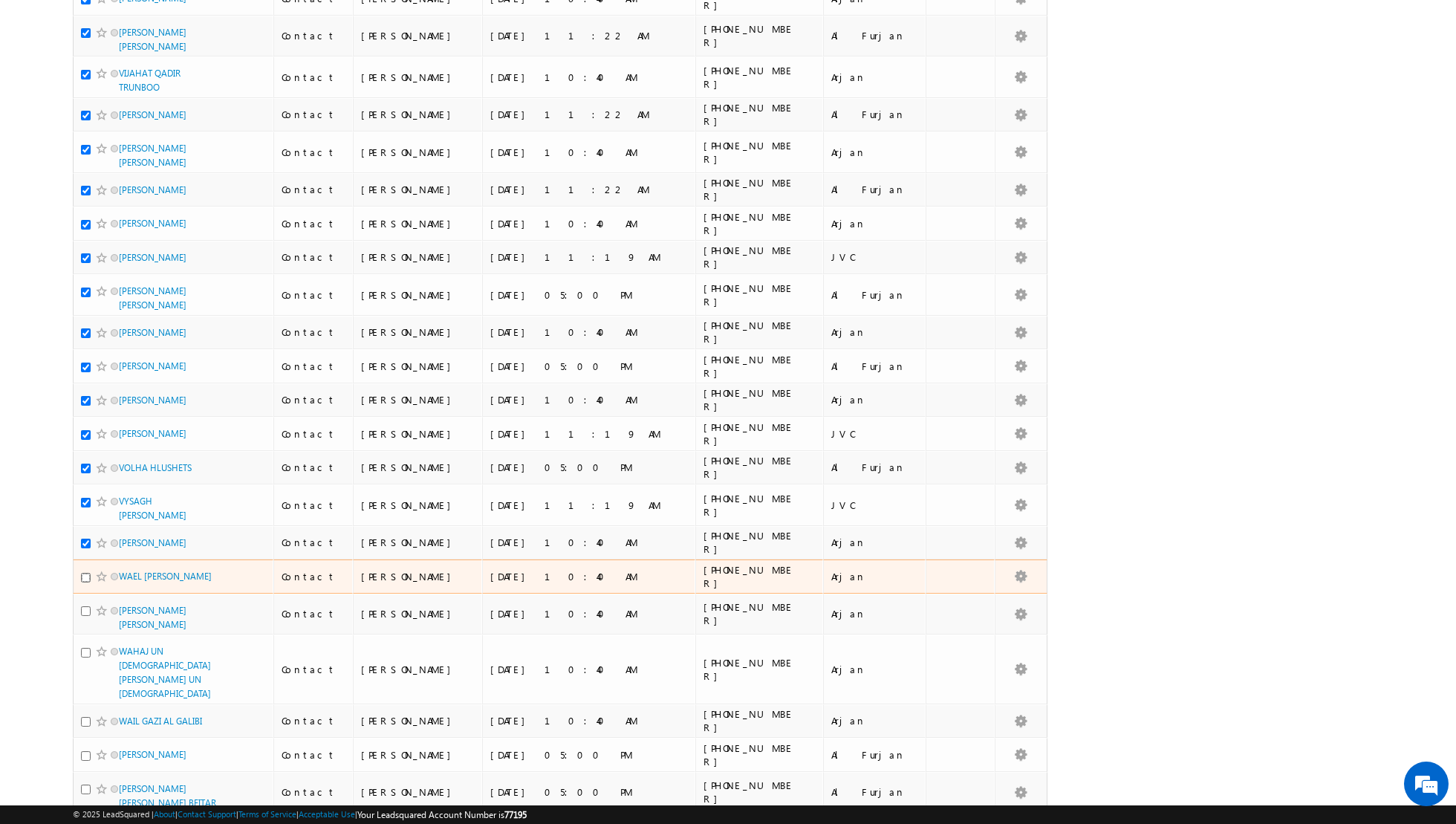
click at [89, 583] on input "checkbox" at bounding box center [85, 577] width 10 height 10
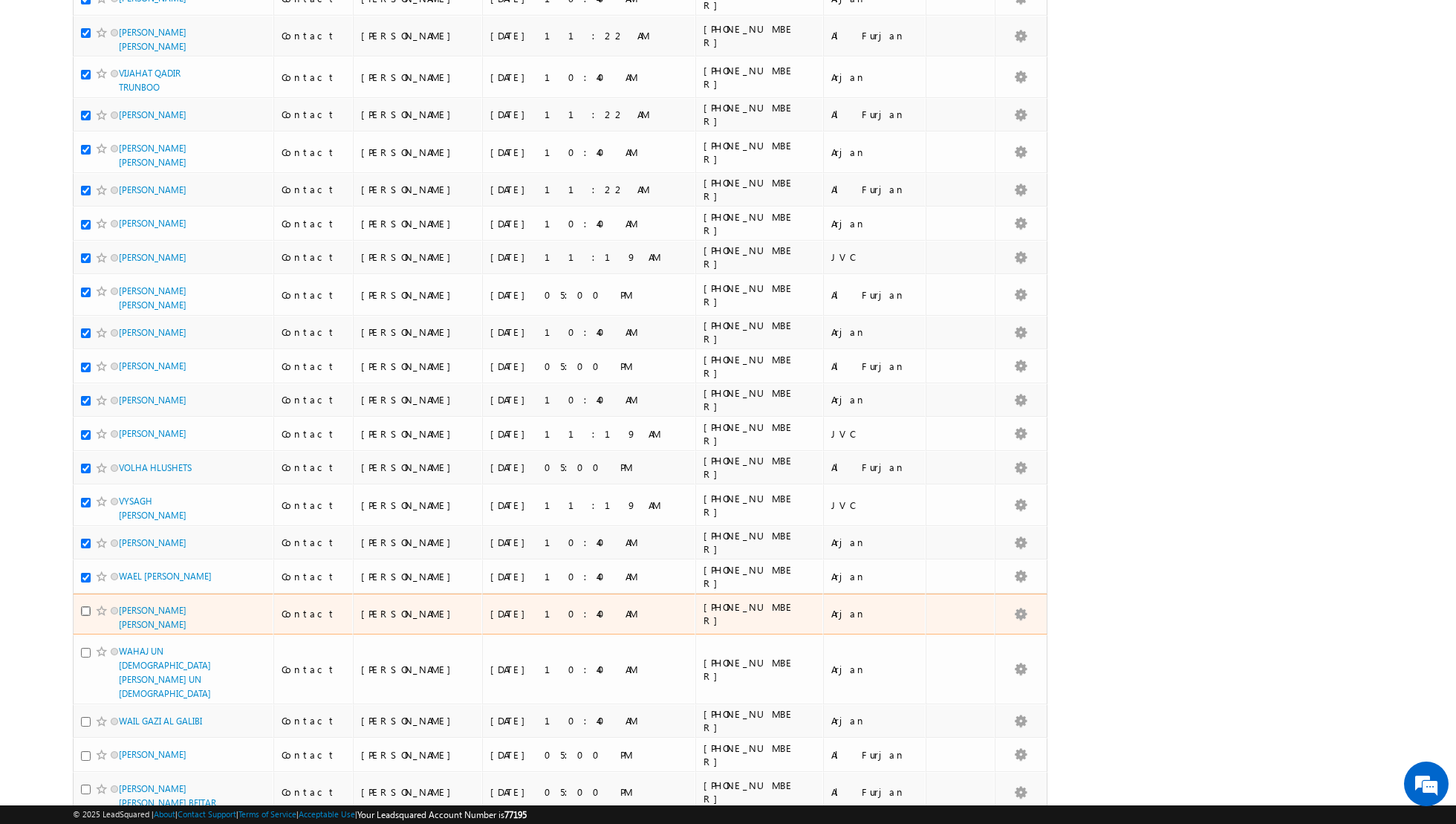
click at [84, 616] on input "checkbox" at bounding box center [85, 611] width 10 height 10
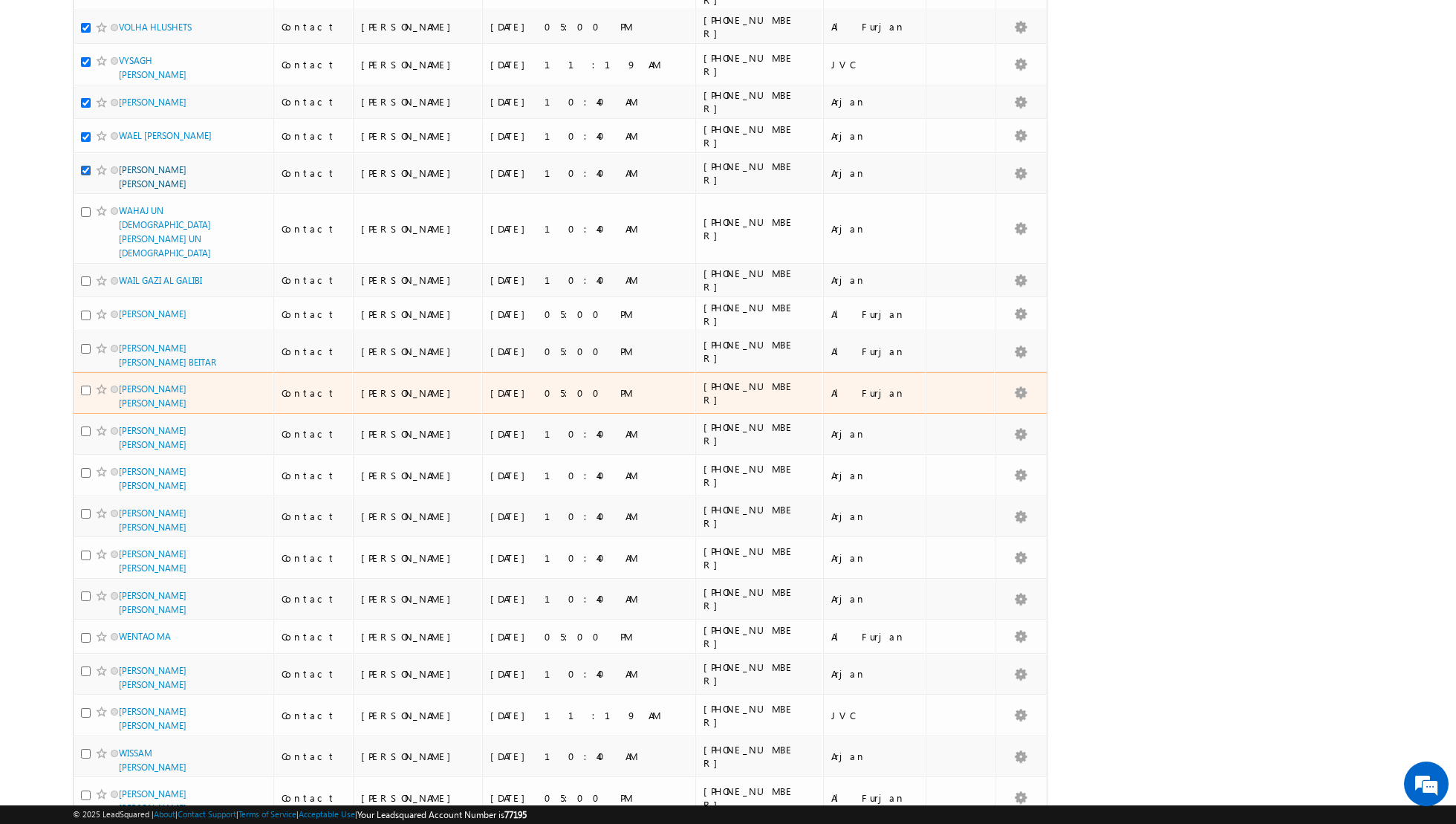
scroll to position [888, 0]
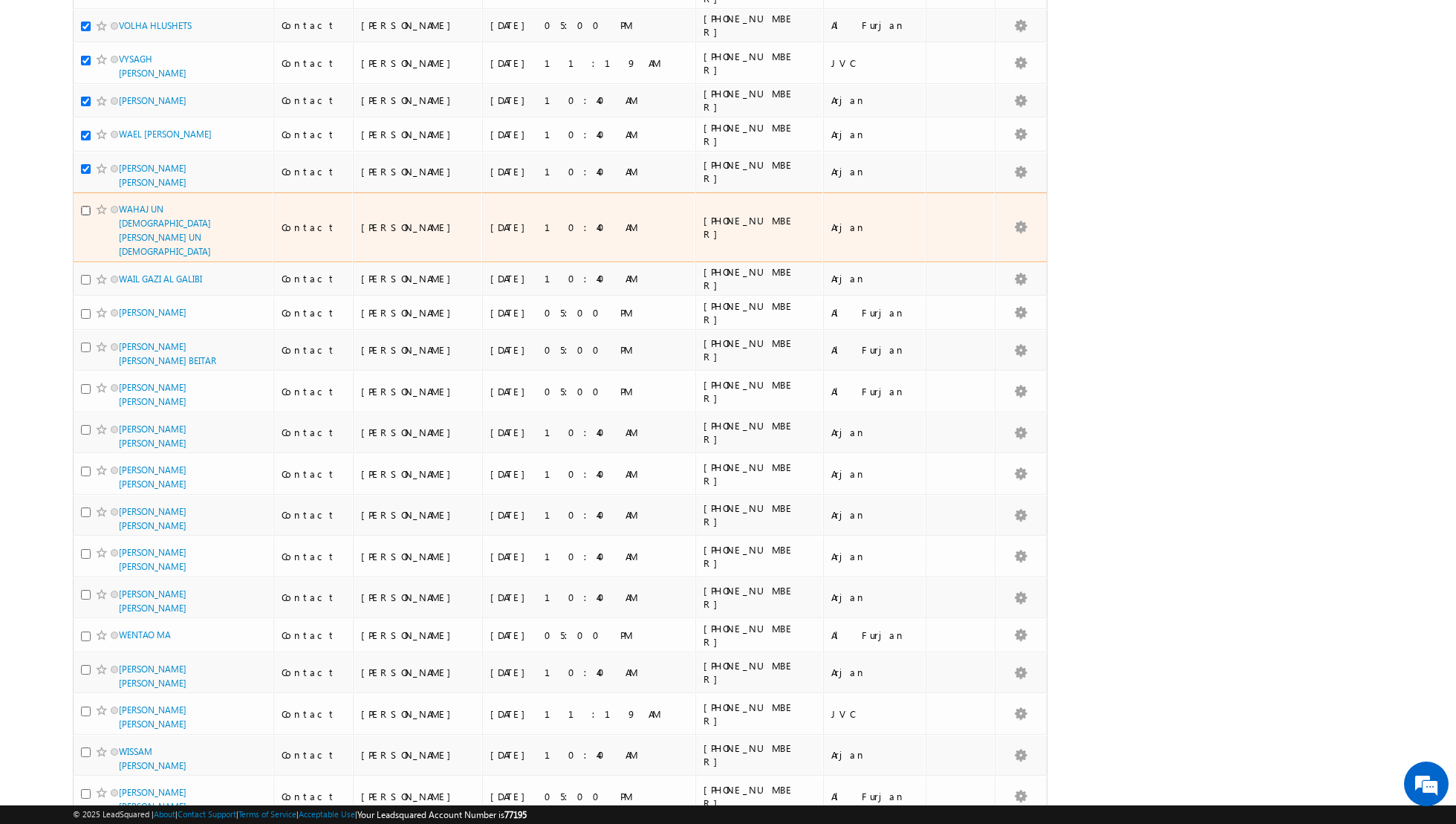
click at [85, 216] on input "checkbox" at bounding box center [85, 210] width 10 height 10
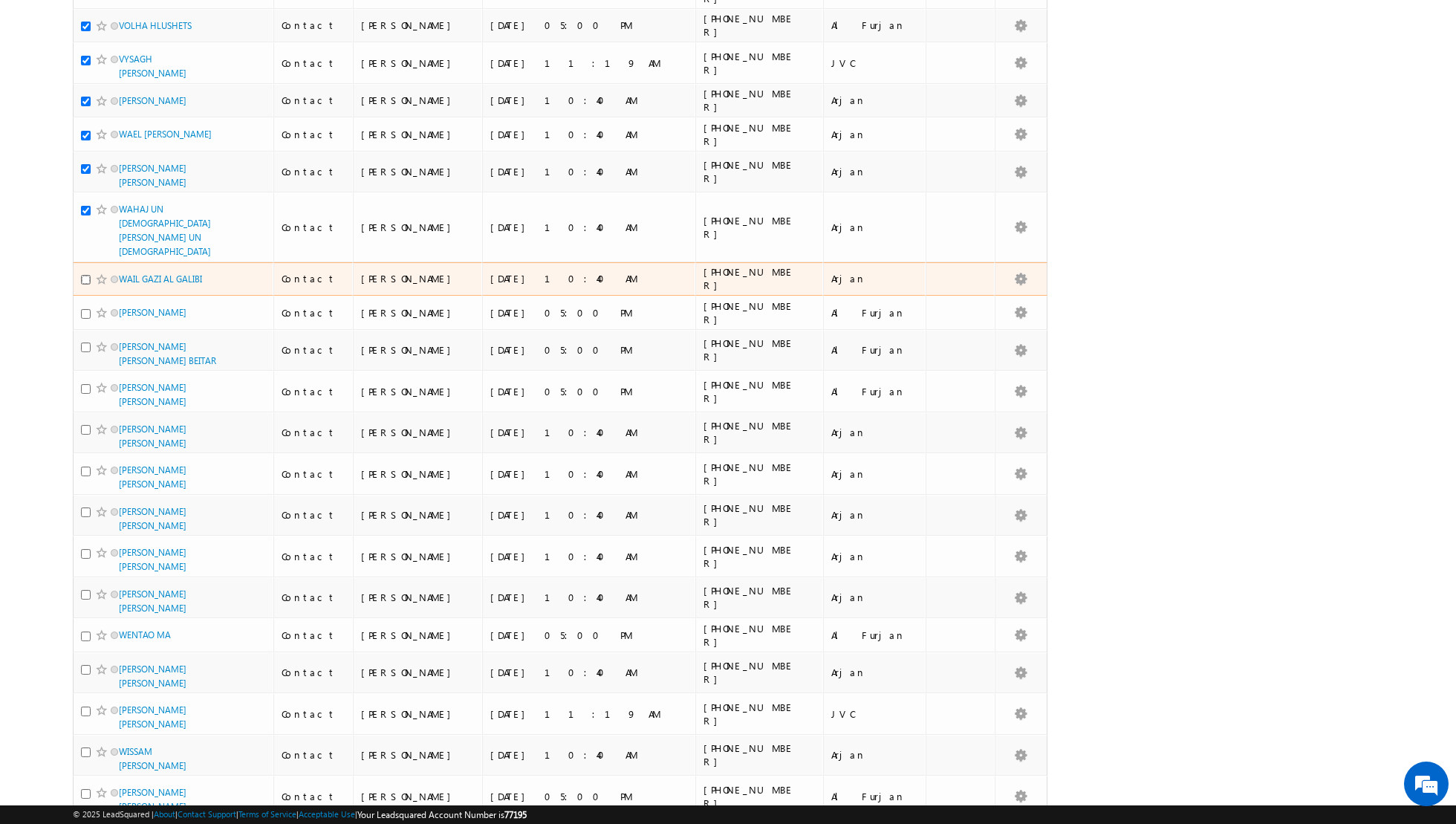
click at [87, 275] on input "checkbox" at bounding box center [85, 279] width 10 height 10
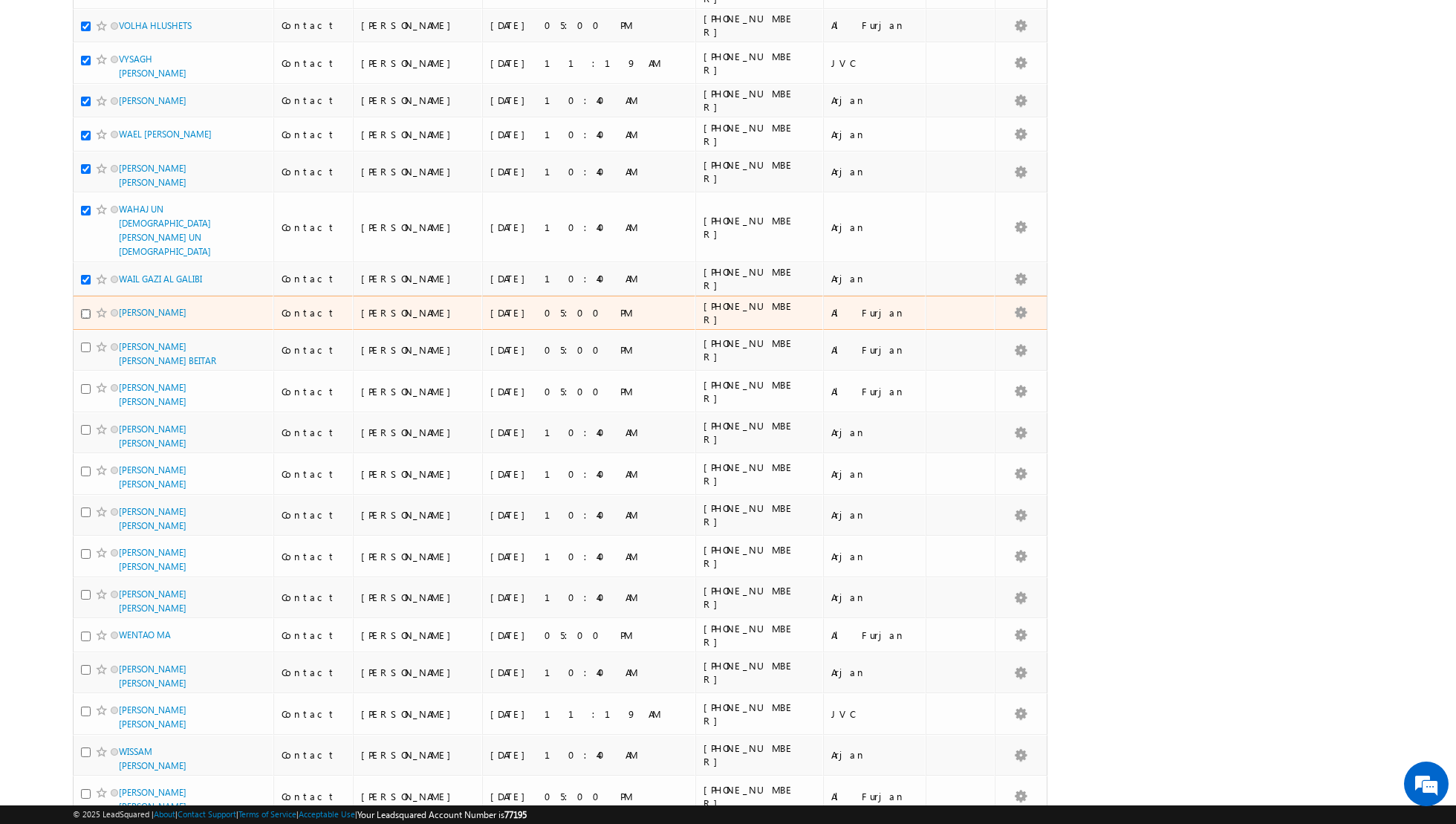
click at [88, 309] on input "checkbox" at bounding box center [85, 314] width 10 height 10
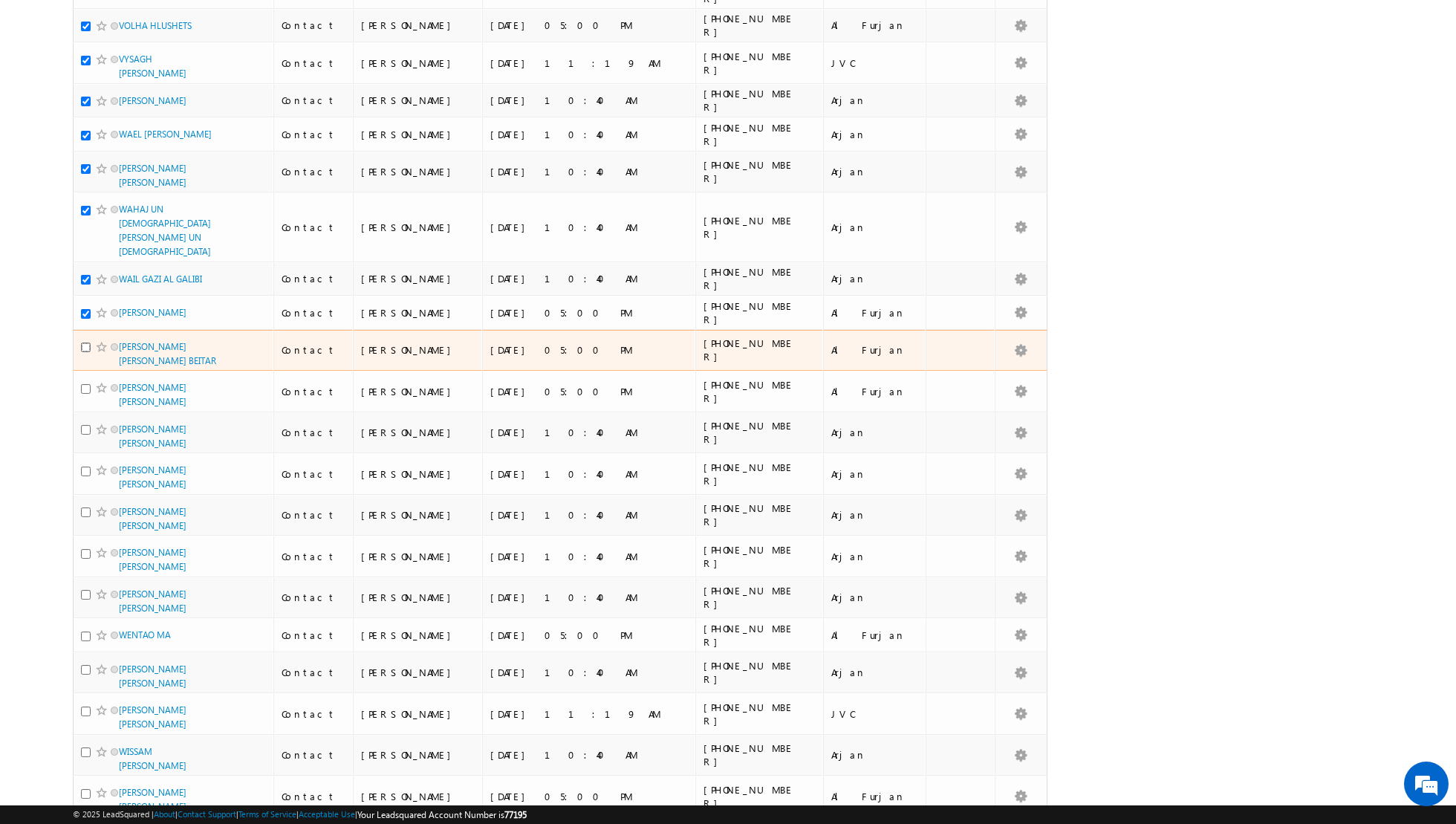
click at [84, 343] on input "checkbox" at bounding box center [85, 347] width 10 height 10
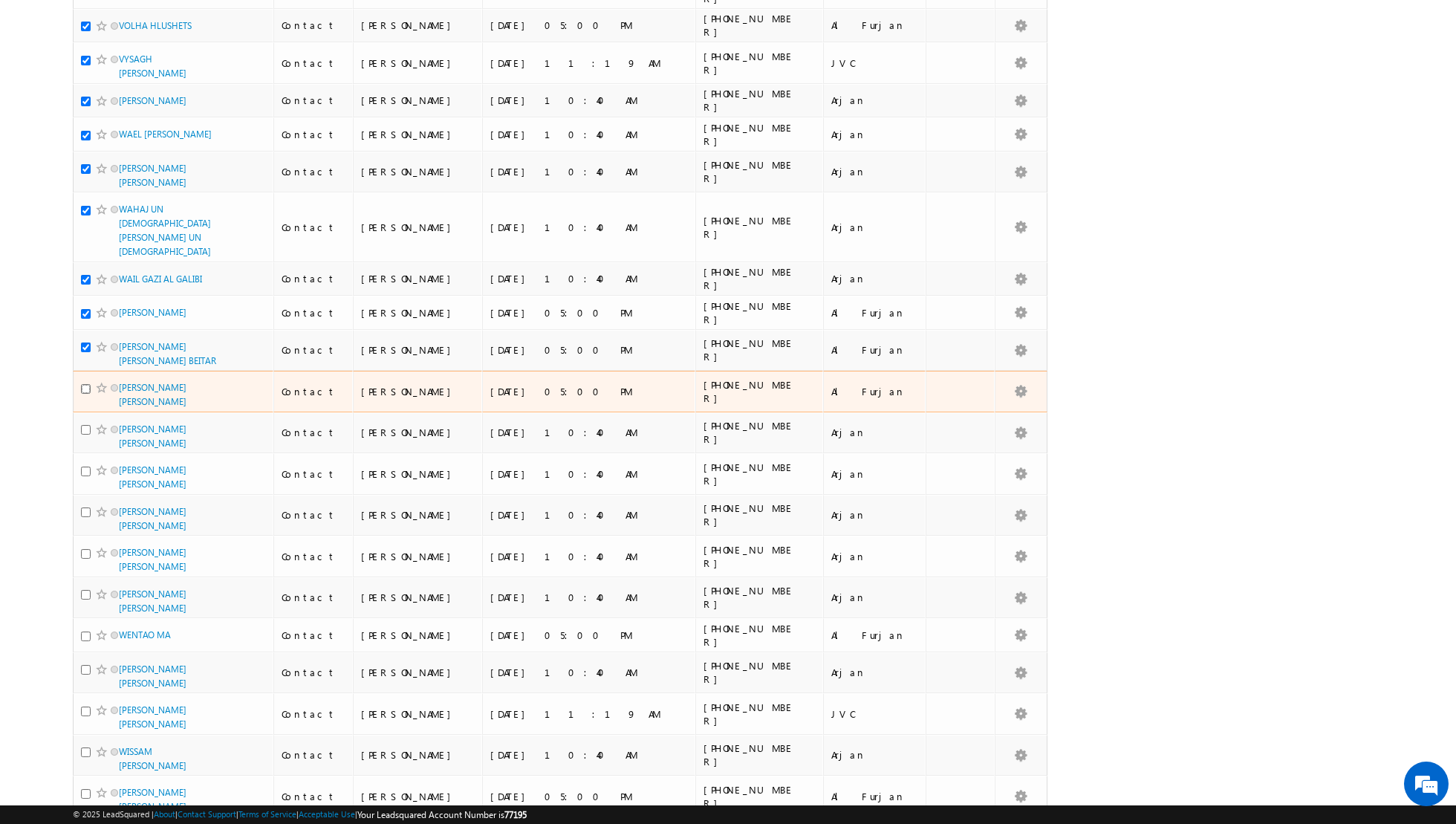
click at [84, 384] on input "checkbox" at bounding box center [85, 389] width 10 height 10
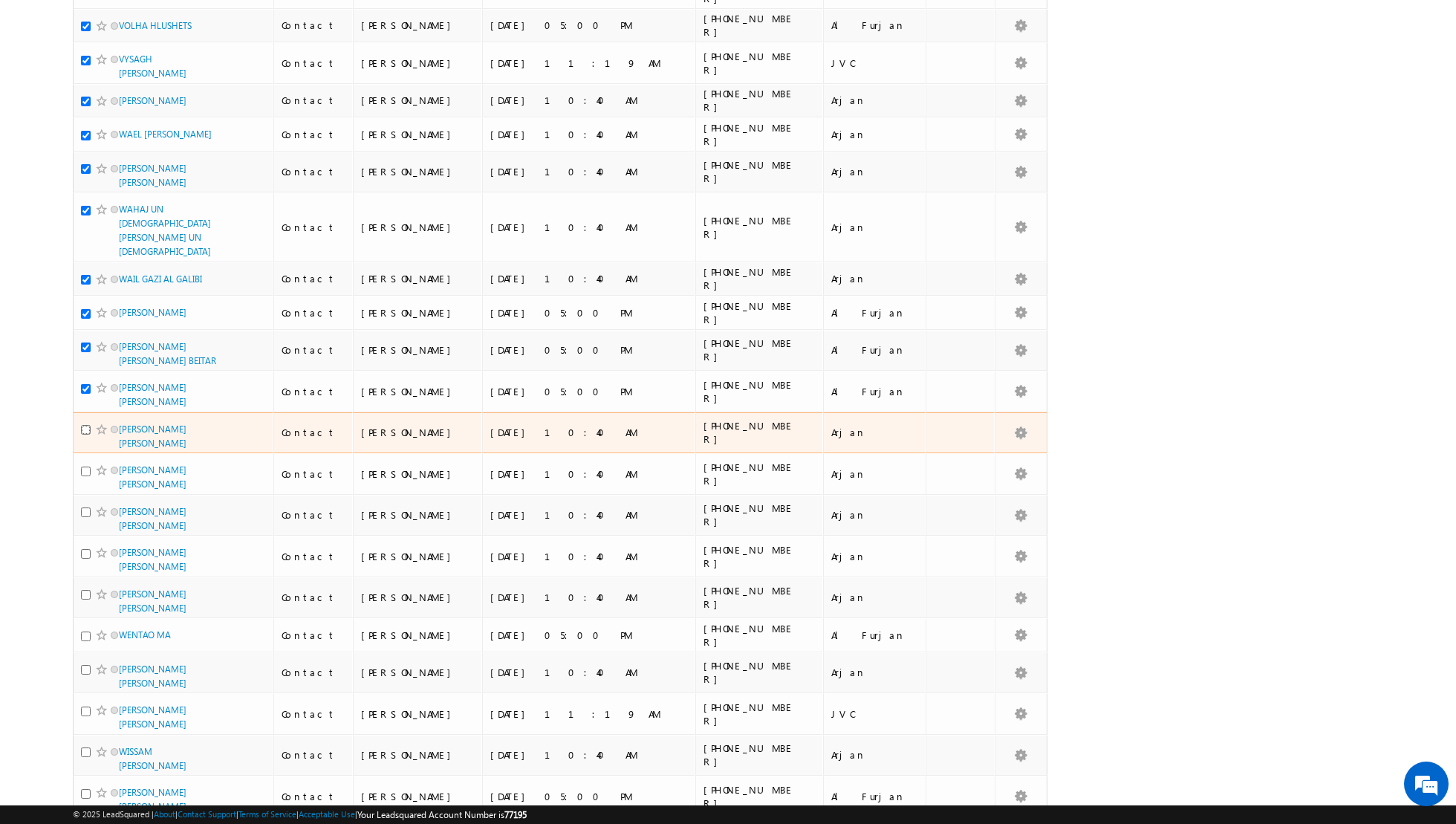
click at [84, 425] on input "checkbox" at bounding box center [85, 430] width 10 height 10
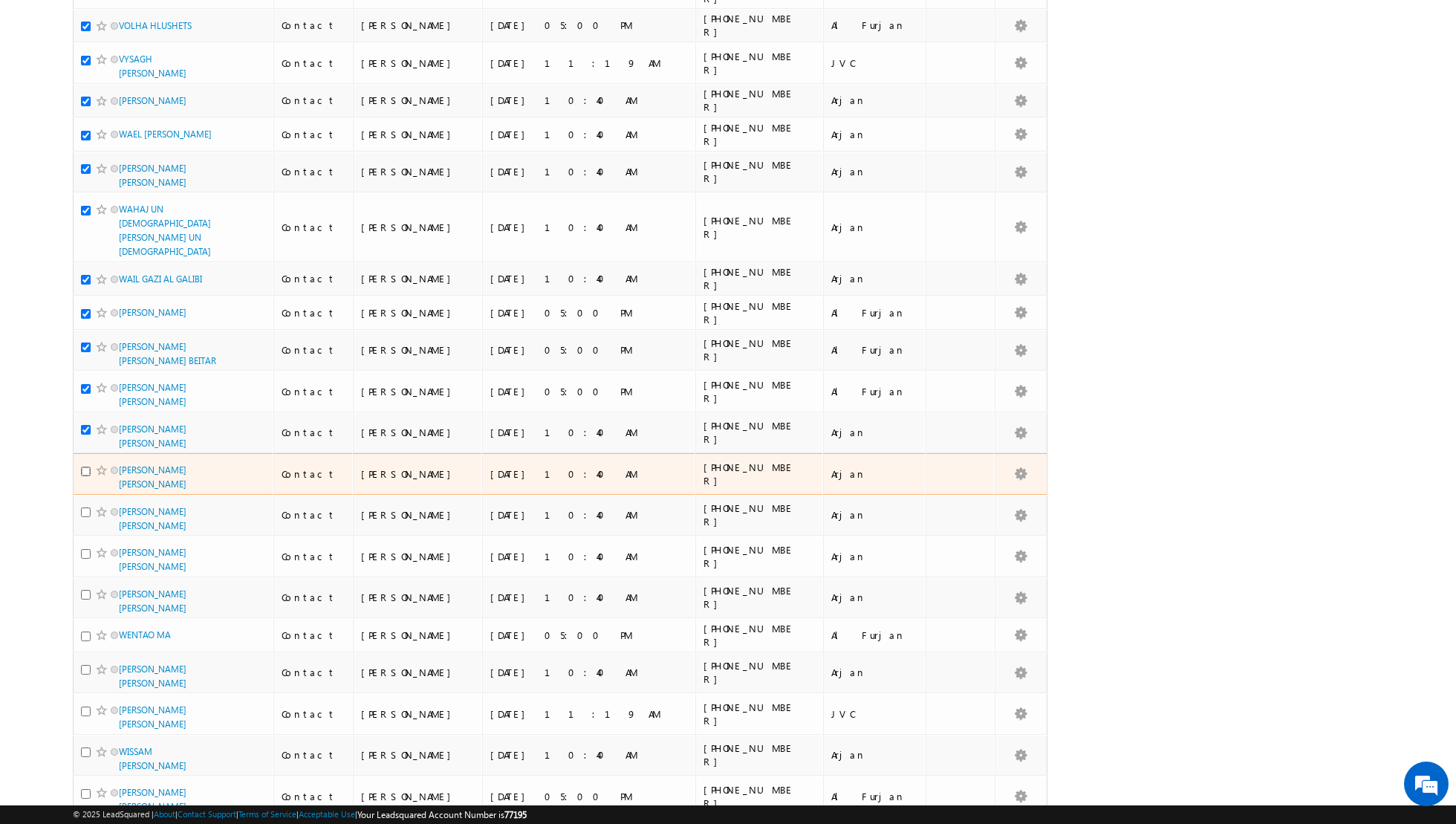
click at [88, 467] on input "checkbox" at bounding box center [85, 471] width 10 height 10
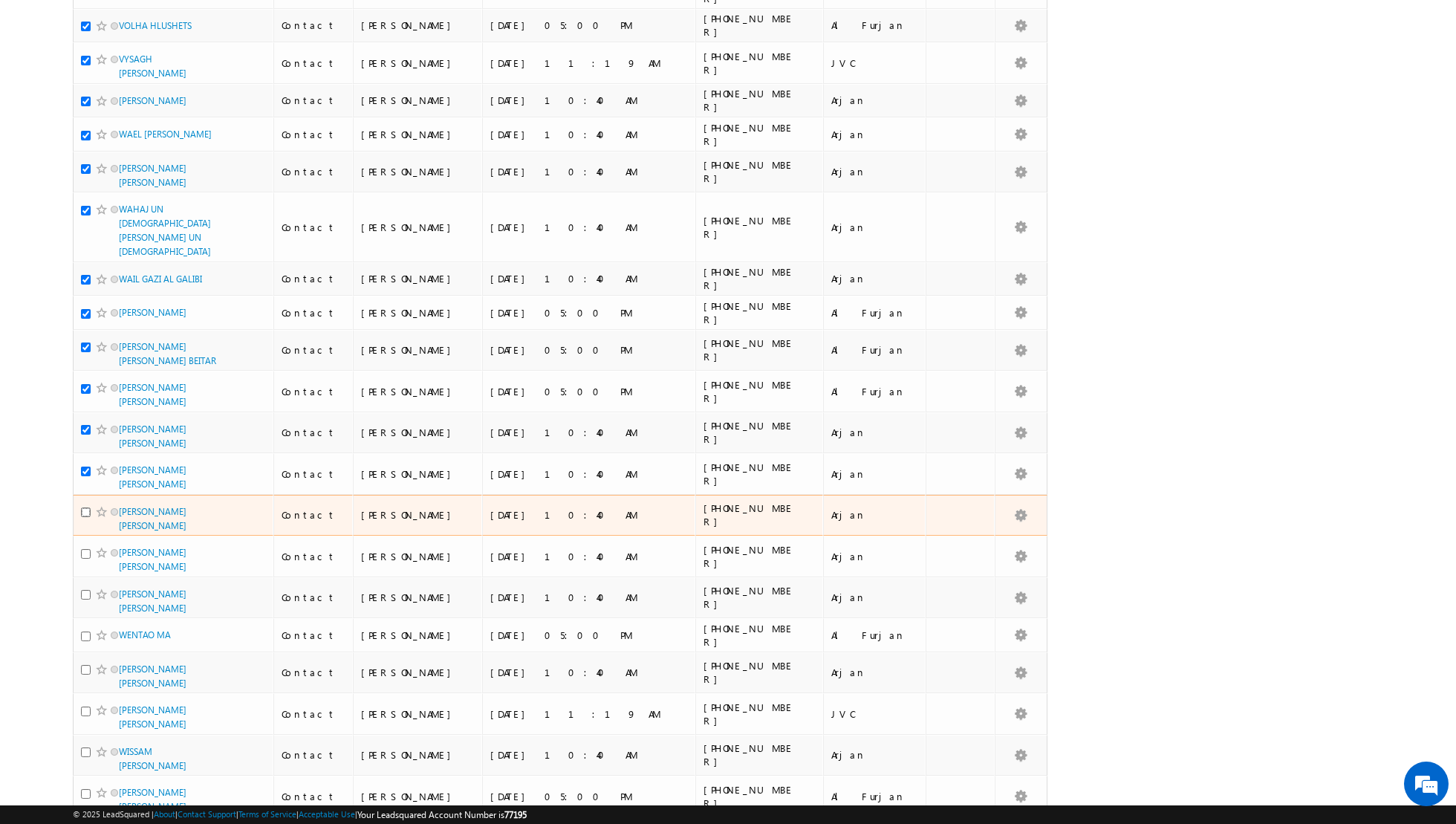
click at [84, 508] on input "checkbox" at bounding box center [85, 512] width 10 height 10
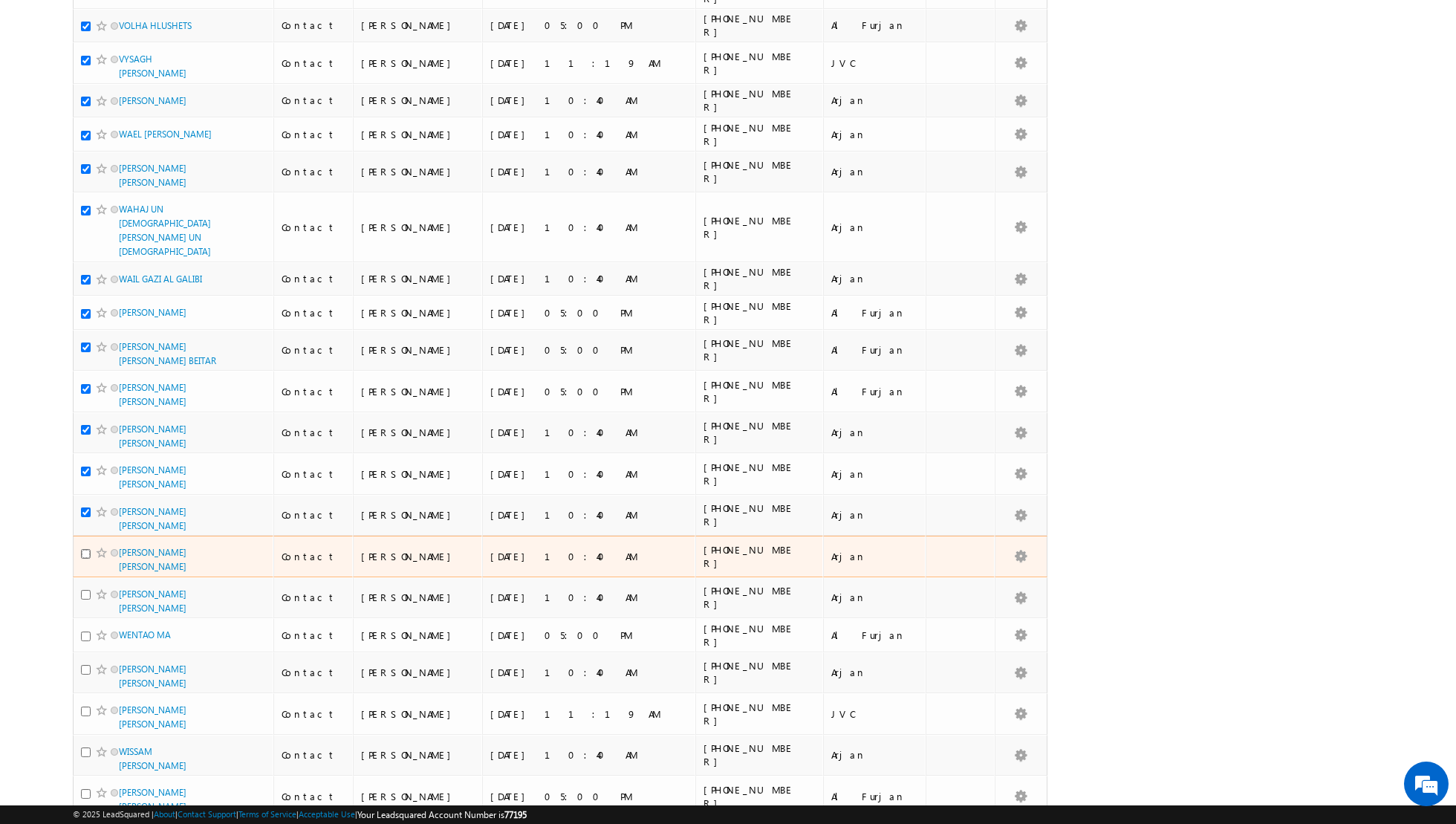
click at [84, 549] on input "checkbox" at bounding box center [85, 554] width 10 height 10
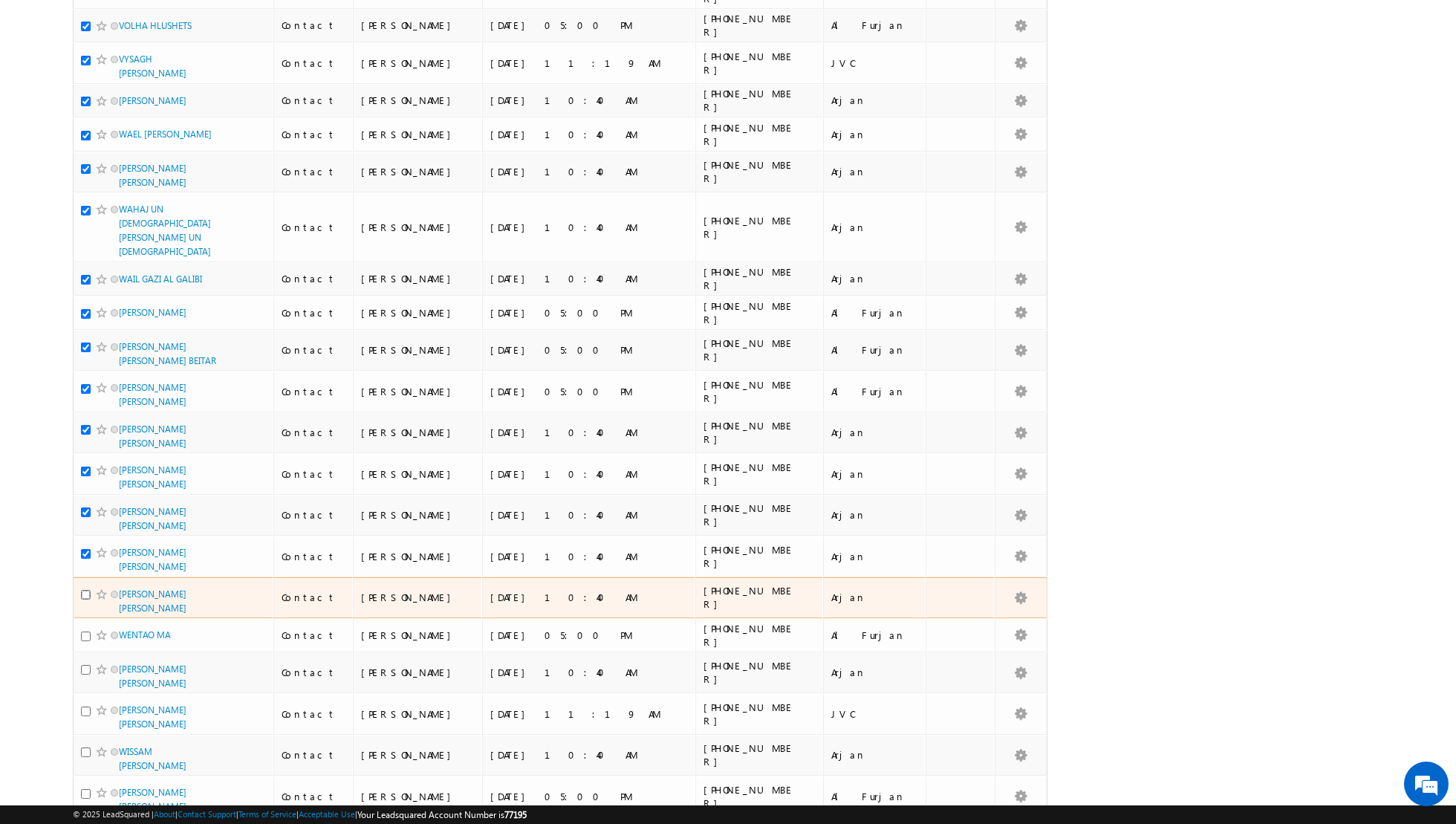
click at [85, 590] on input "checkbox" at bounding box center [85, 595] width 10 height 10
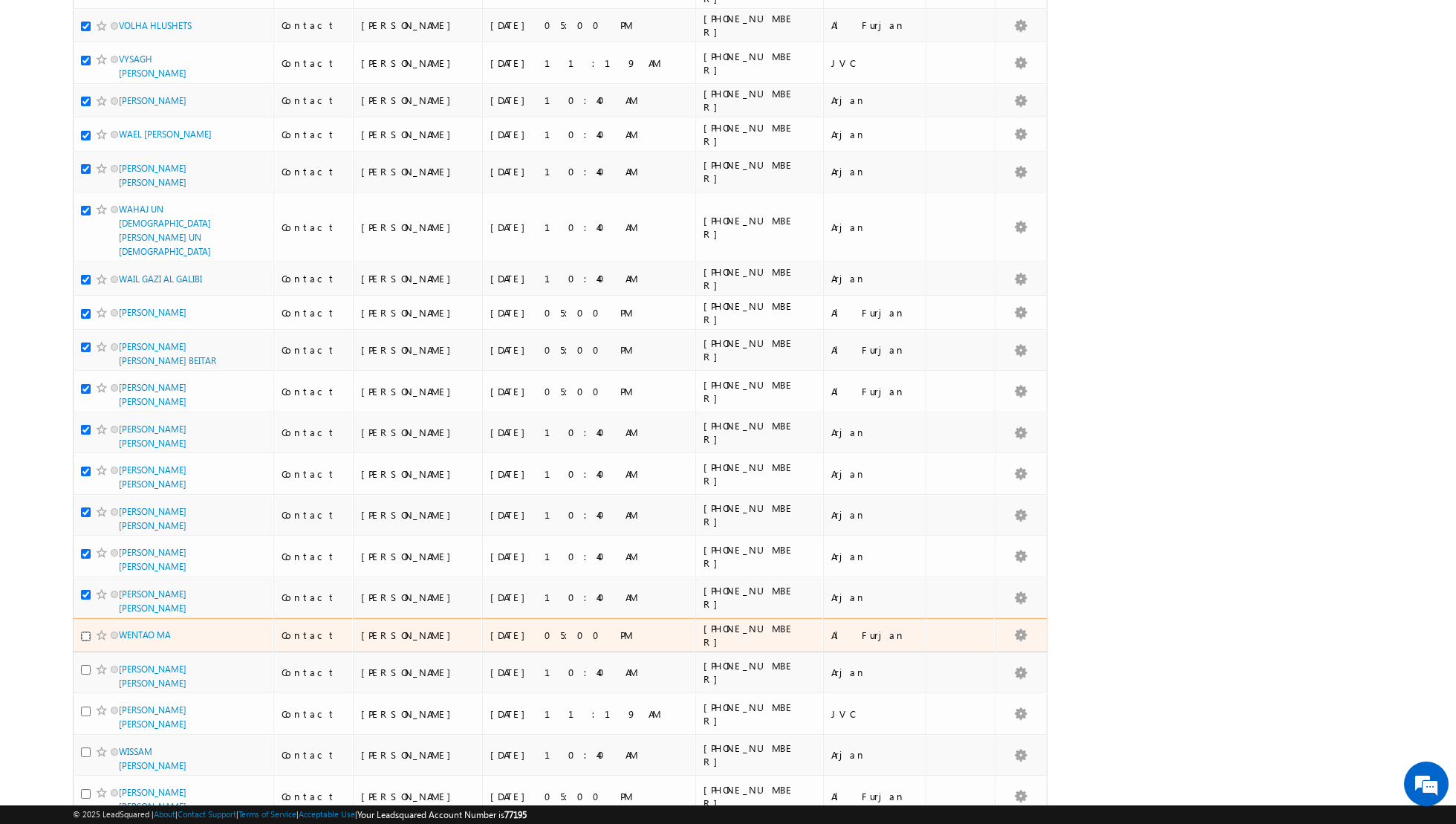
click at [86, 632] on input "checkbox" at bounding box center [85, 636] width 10 height 10
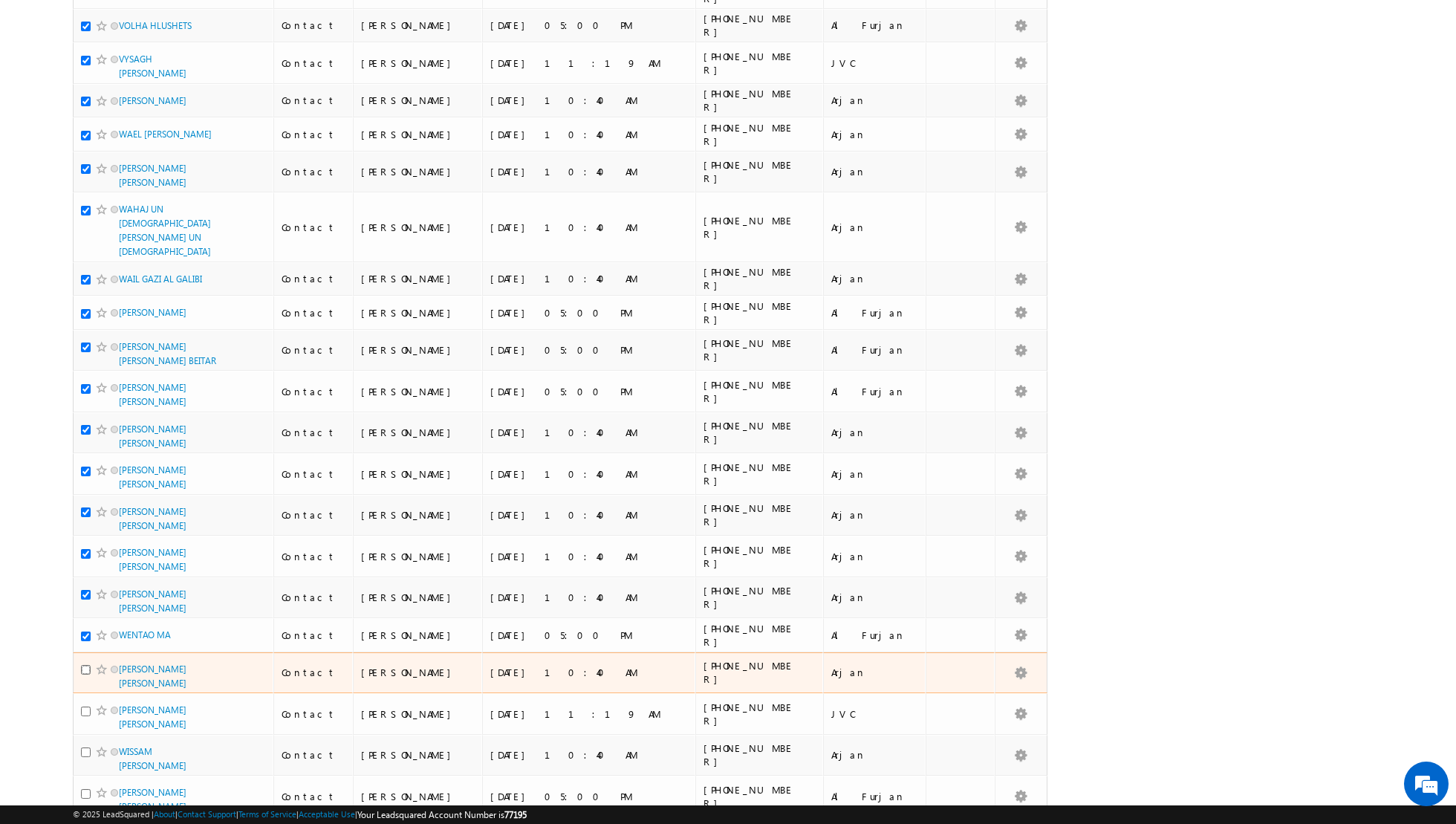
click at [83, 665] on input "checkbox" at bounding box center [85, 670] width 10 height 10
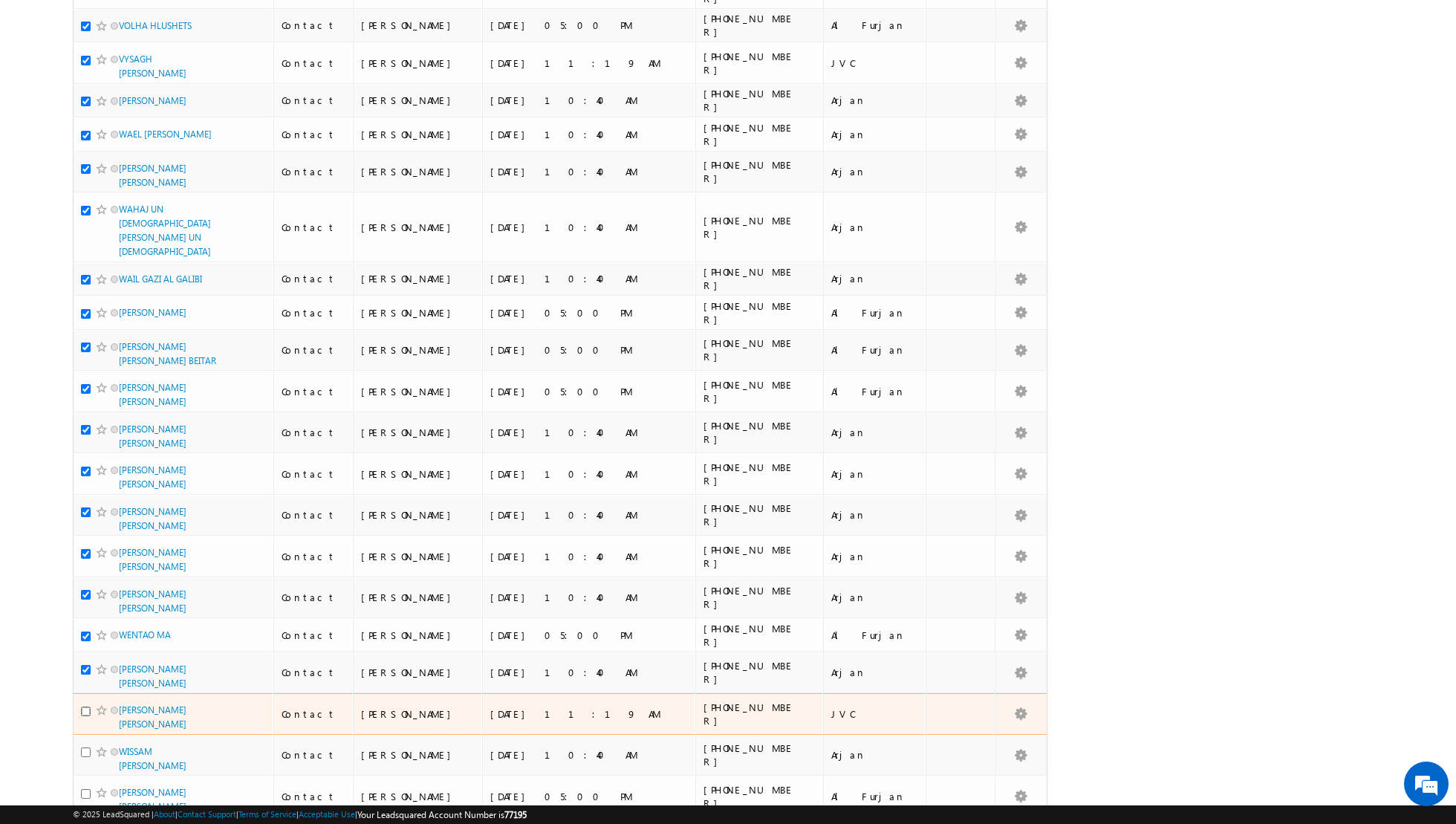
click at [83, 707] on input "checkbox" at bounding box center [85, 712] width 10 height 10
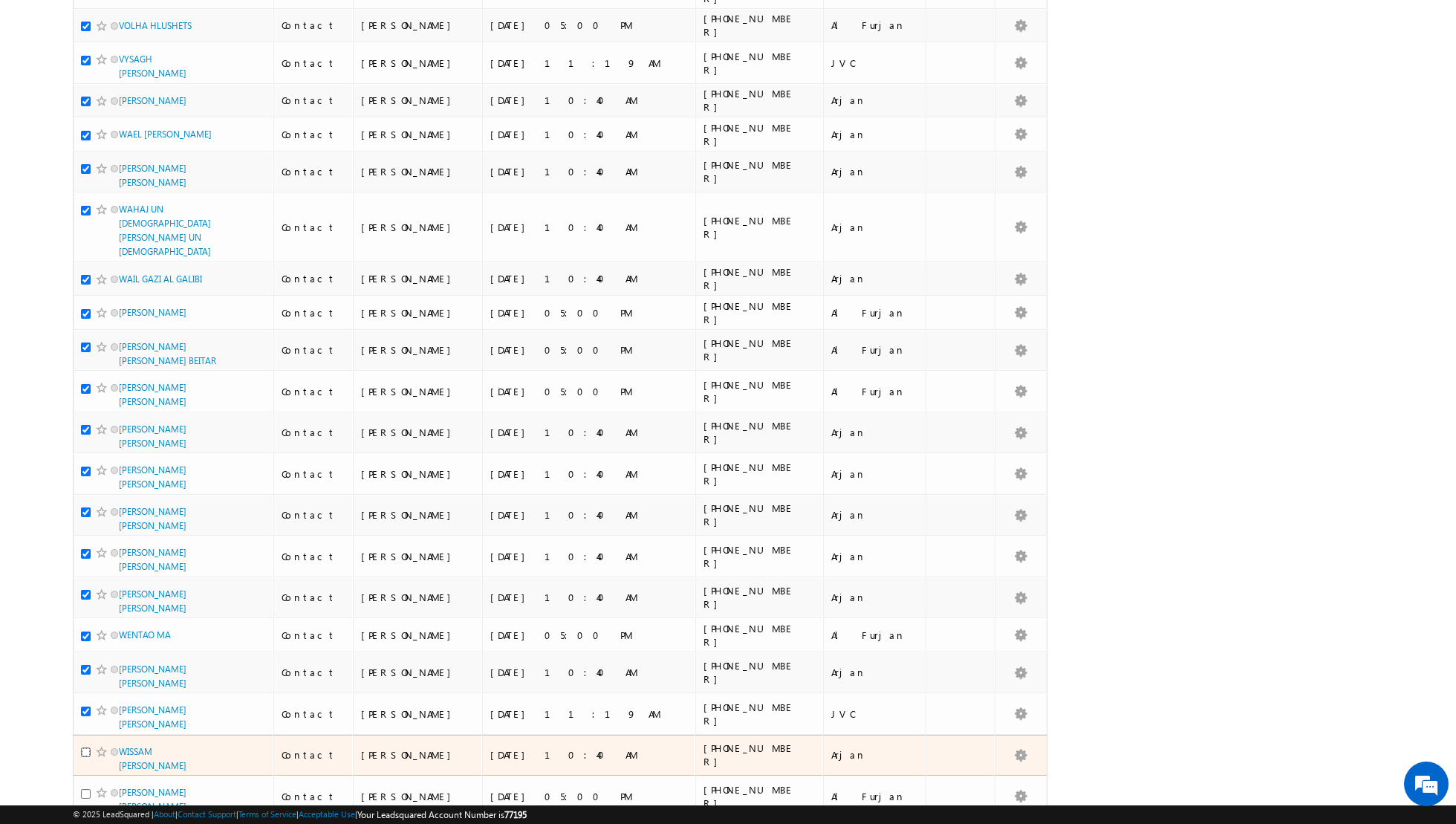
click at [85, 748] on input "checkbox" at bounding box center [85, 752] width 10 height 10
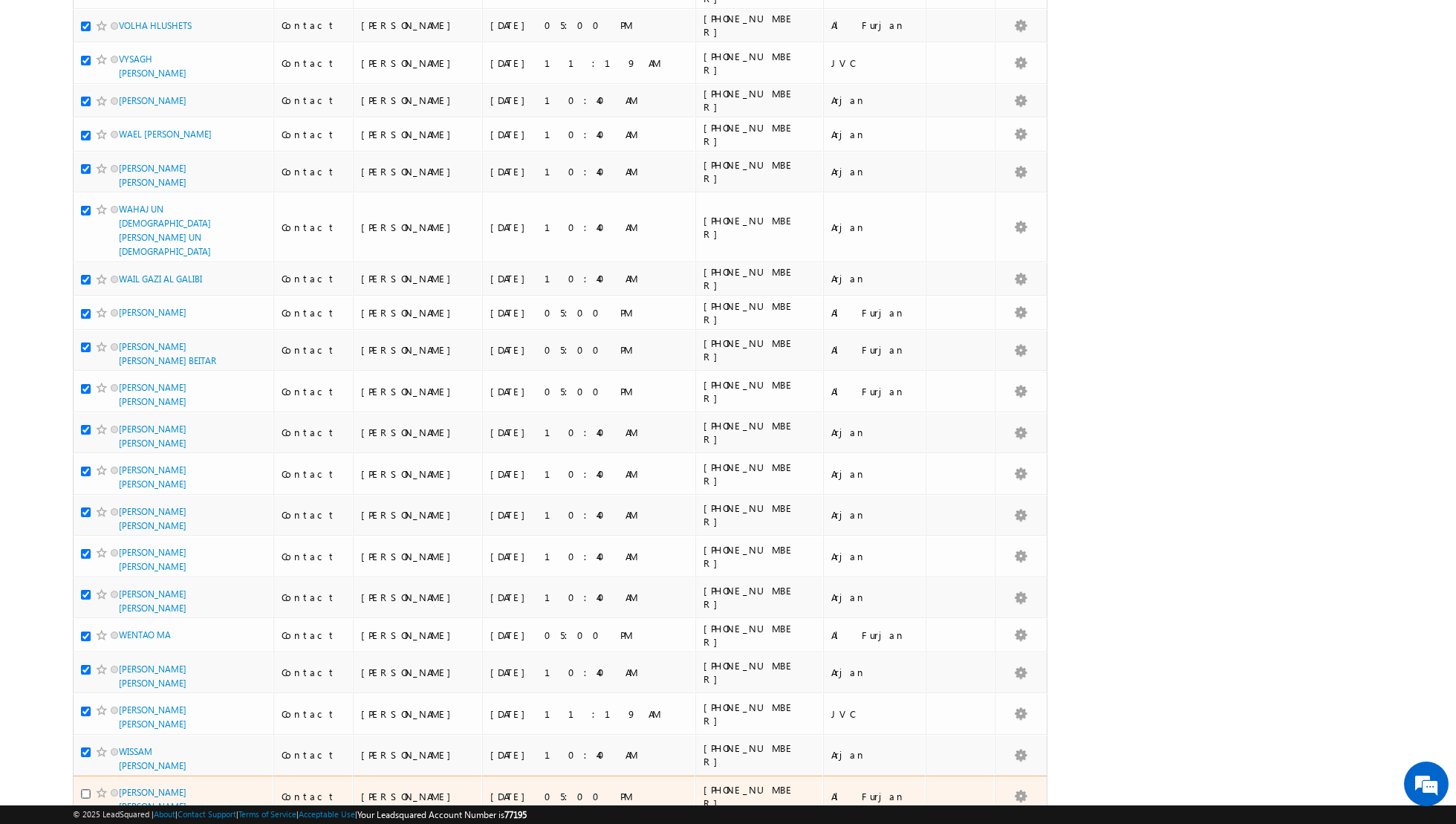
click at [89, 790] on input "checkbox" at bounding box center [85, 794] width 10 height 10
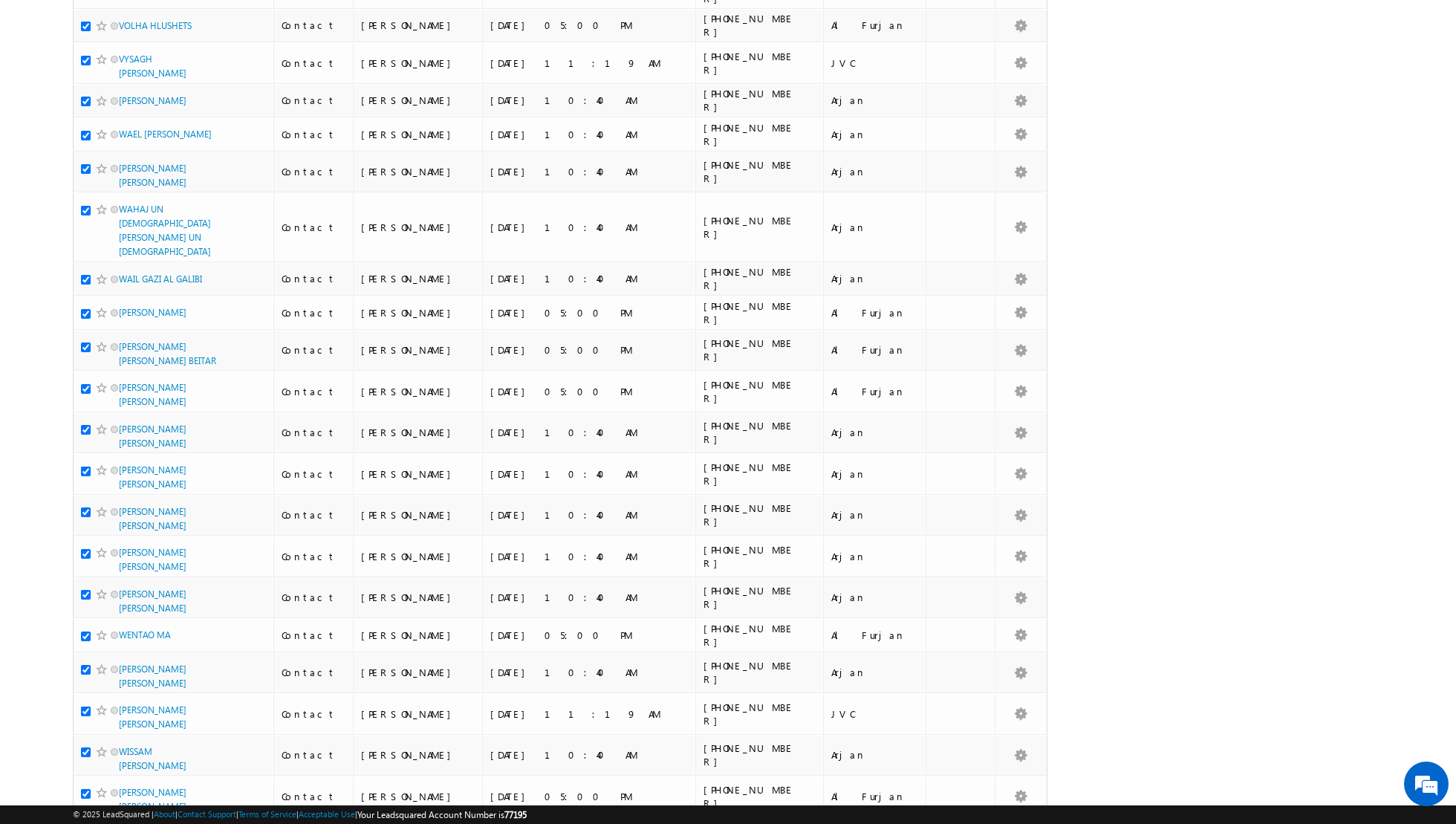
click at [86, 823] on input "checkbox" at bounding box center [85, 835] width 10 height 10
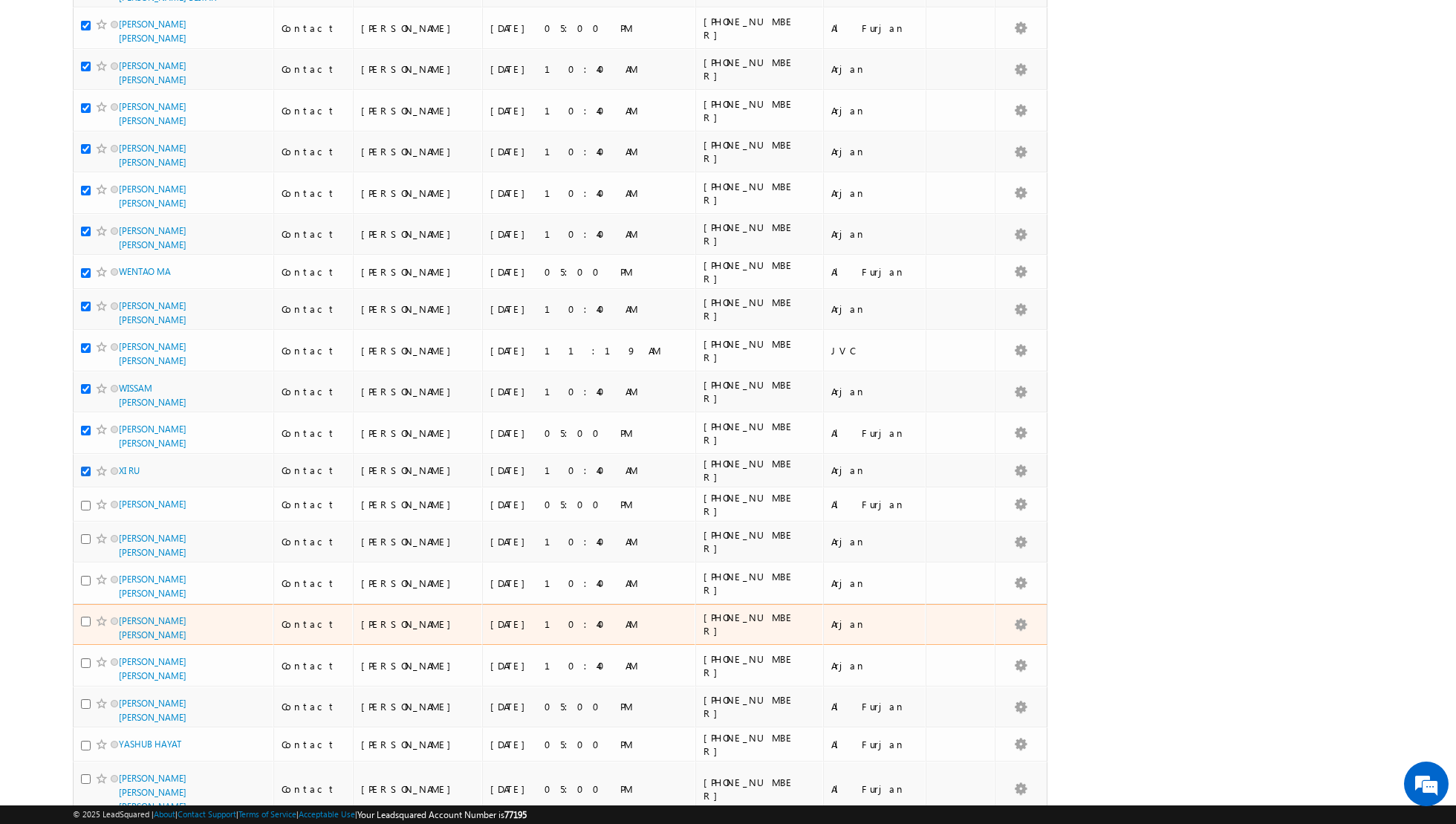
scroll to position [1260, 0]
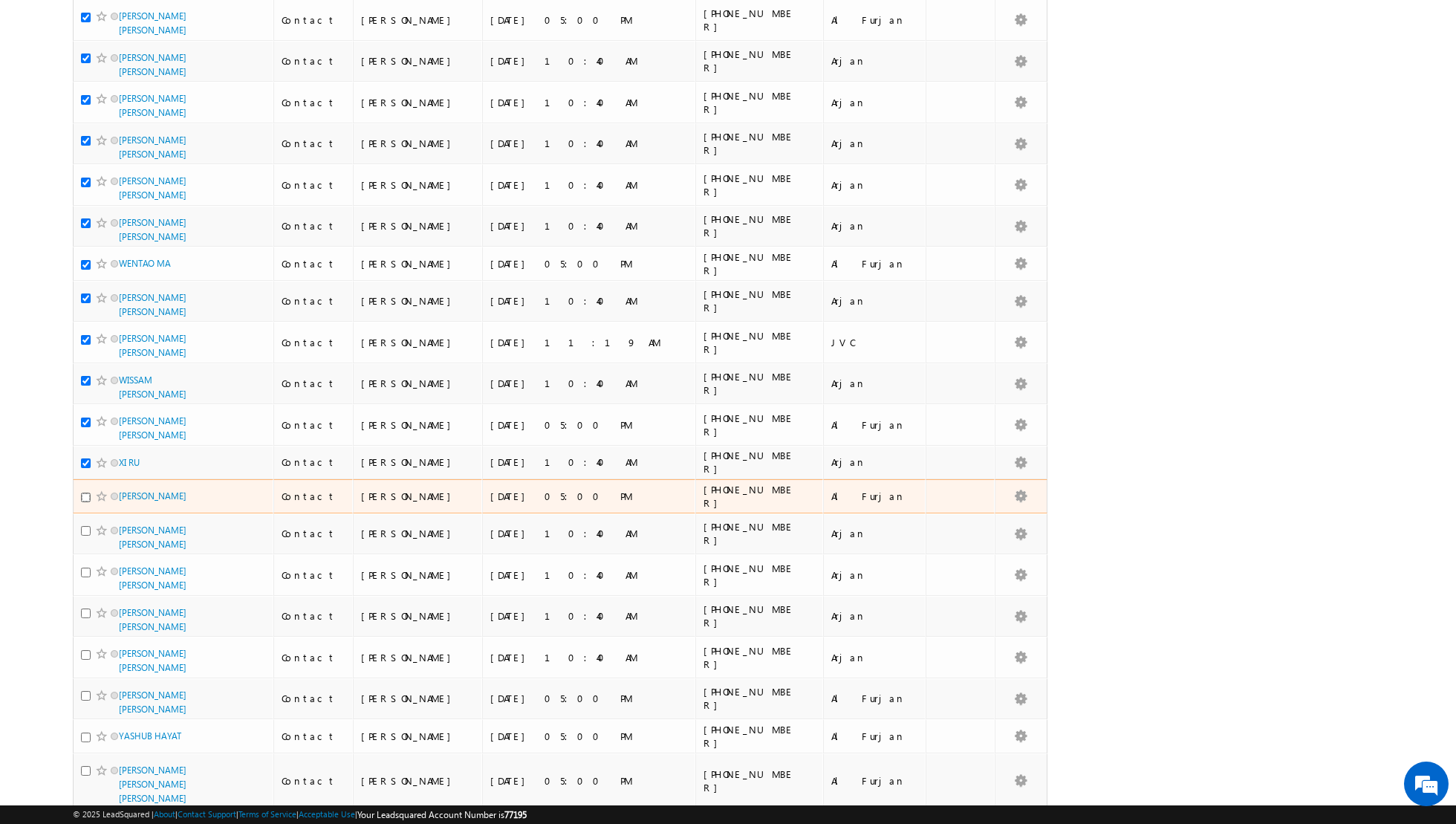
click at [88, 492] on input "checkbox" at bounding box center [85, 497] width 10 height 10
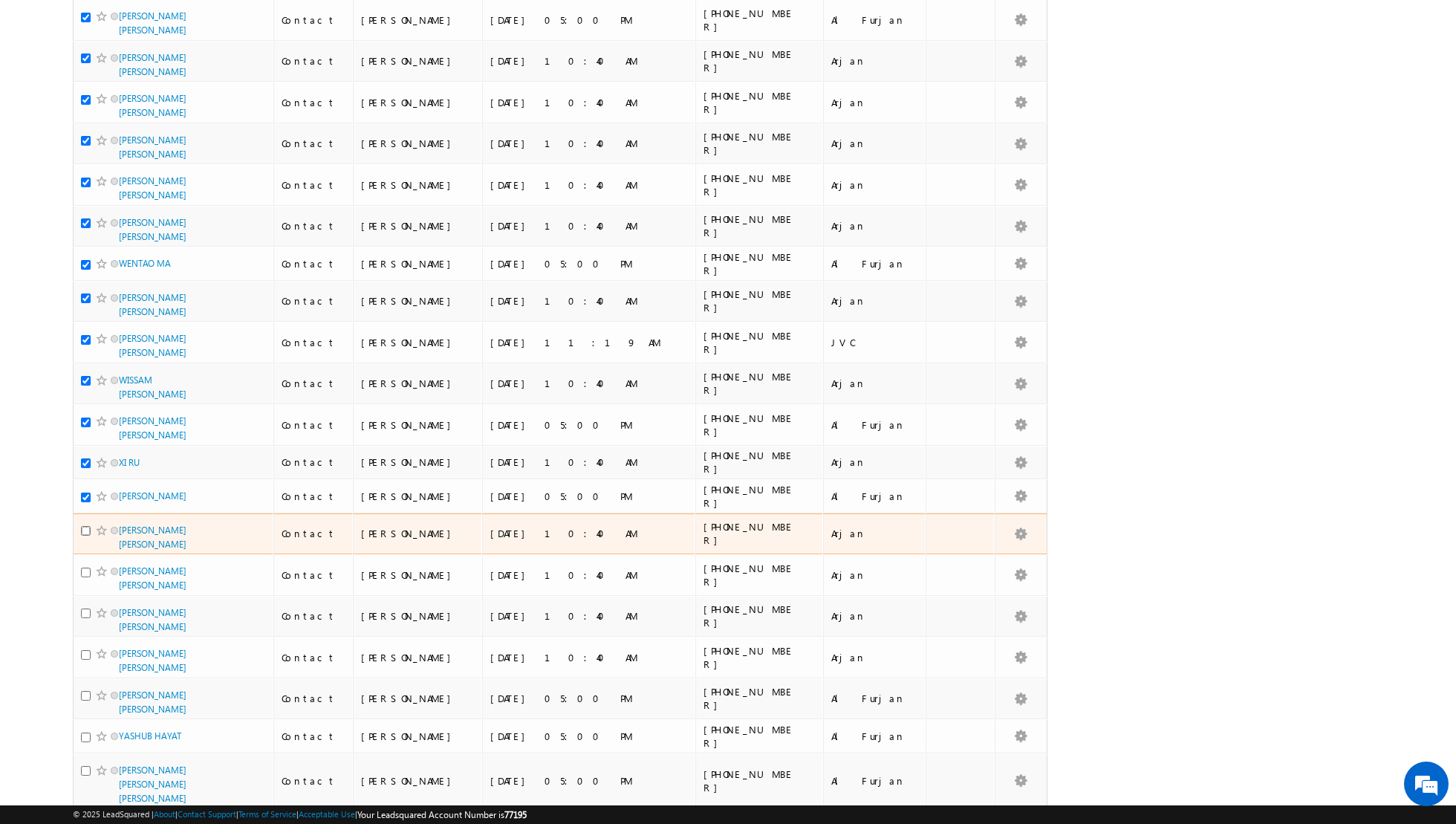
click at [87, 526] on input "checkbox" at bounding box center [85, 530] width 10 height 10
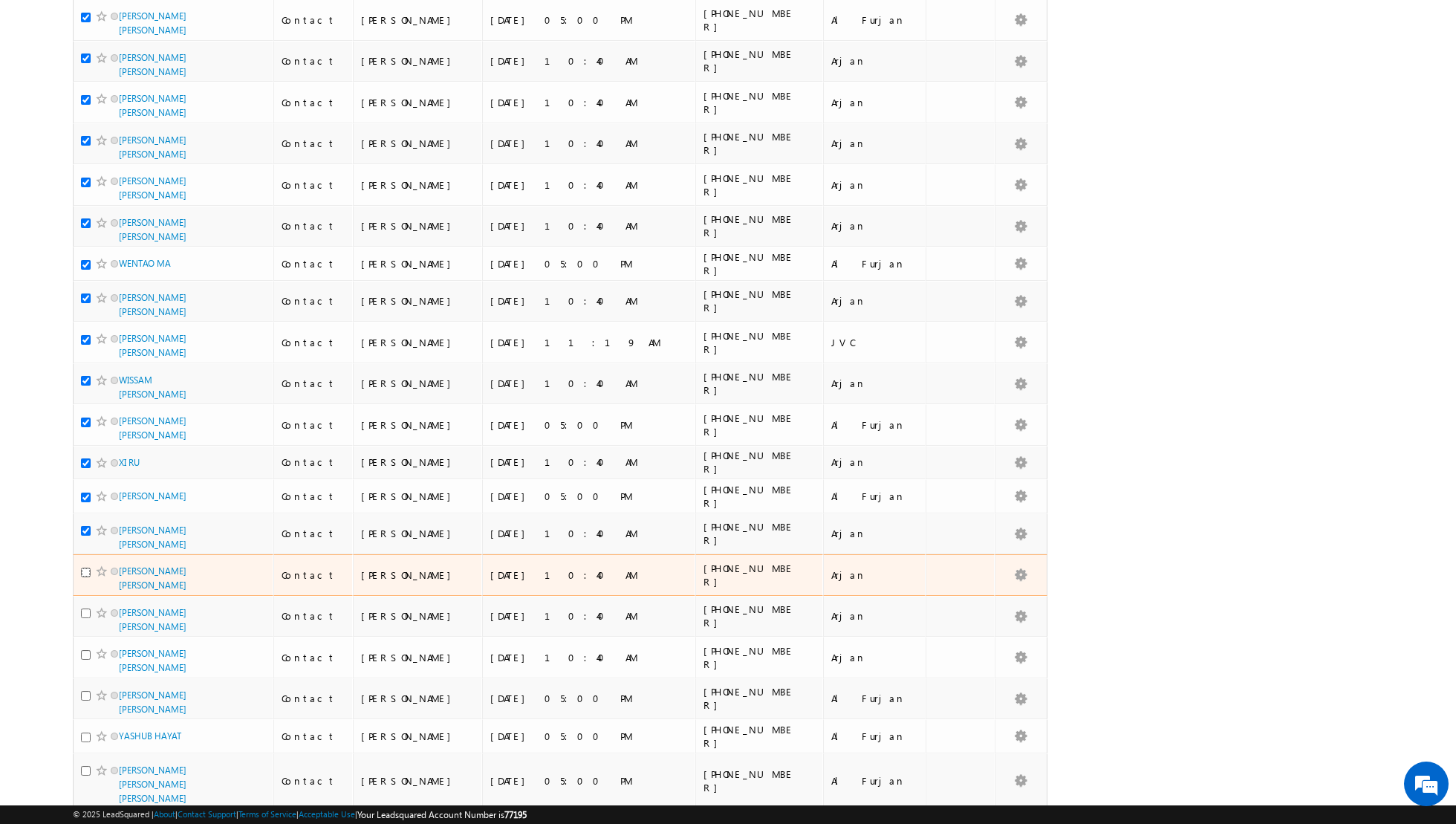
click at [82, 567] on input "checkbox" at bounding box center [85, 572] width 10 height 10
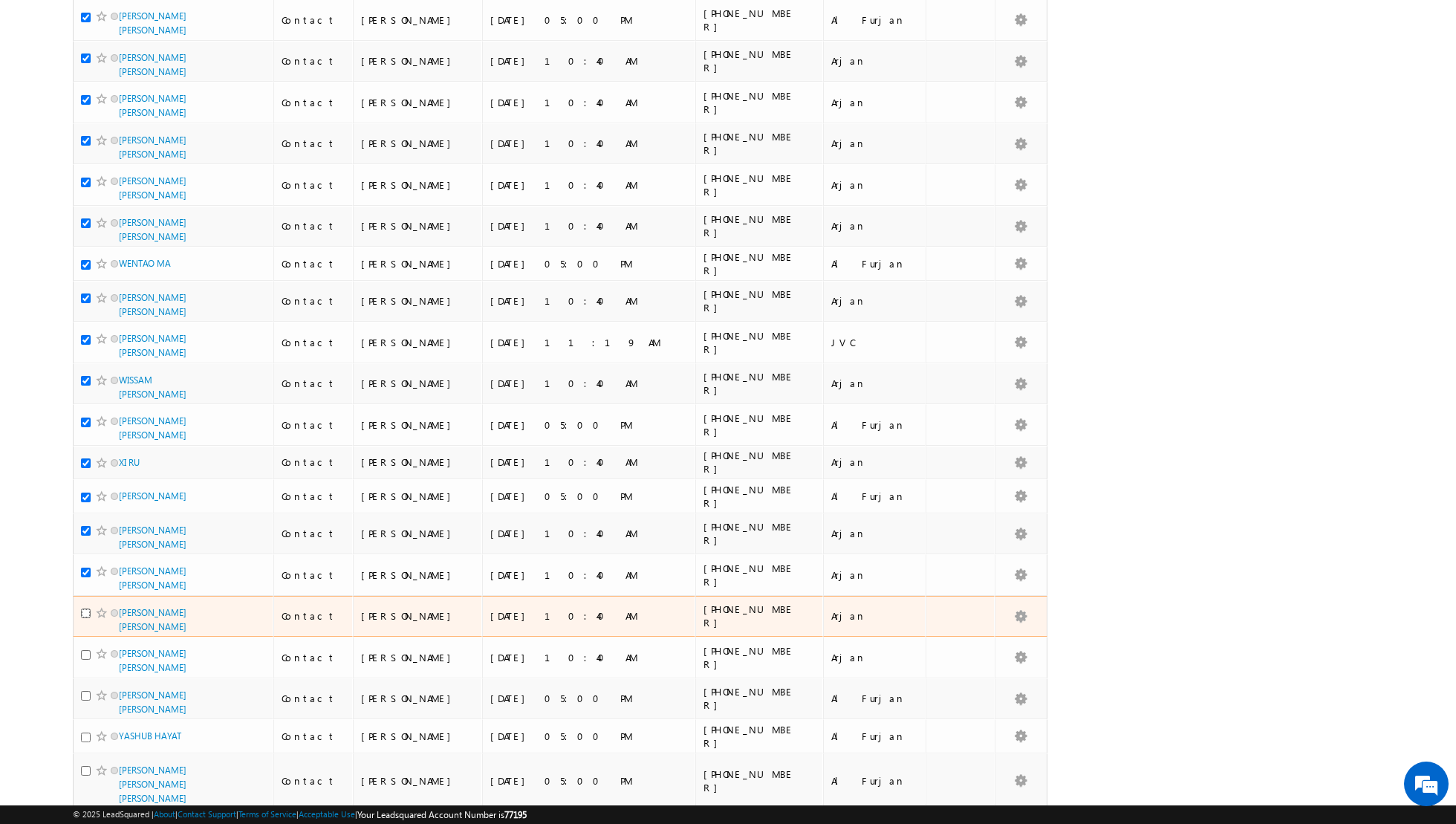
click at [84, 608] on input "checkbox" at bounding box center [85, 613] width 10 height 10
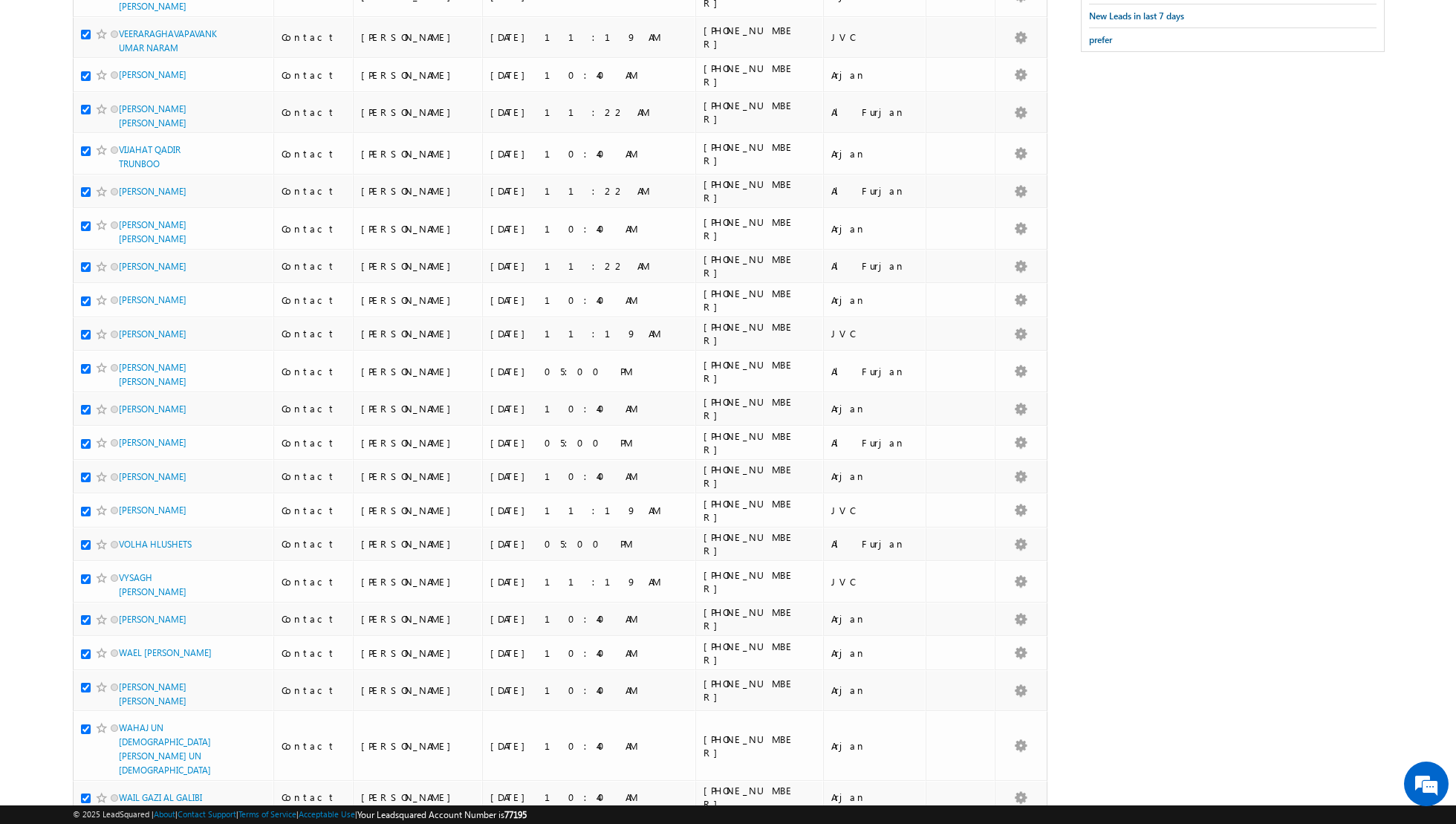
scroll to position [0, 0]
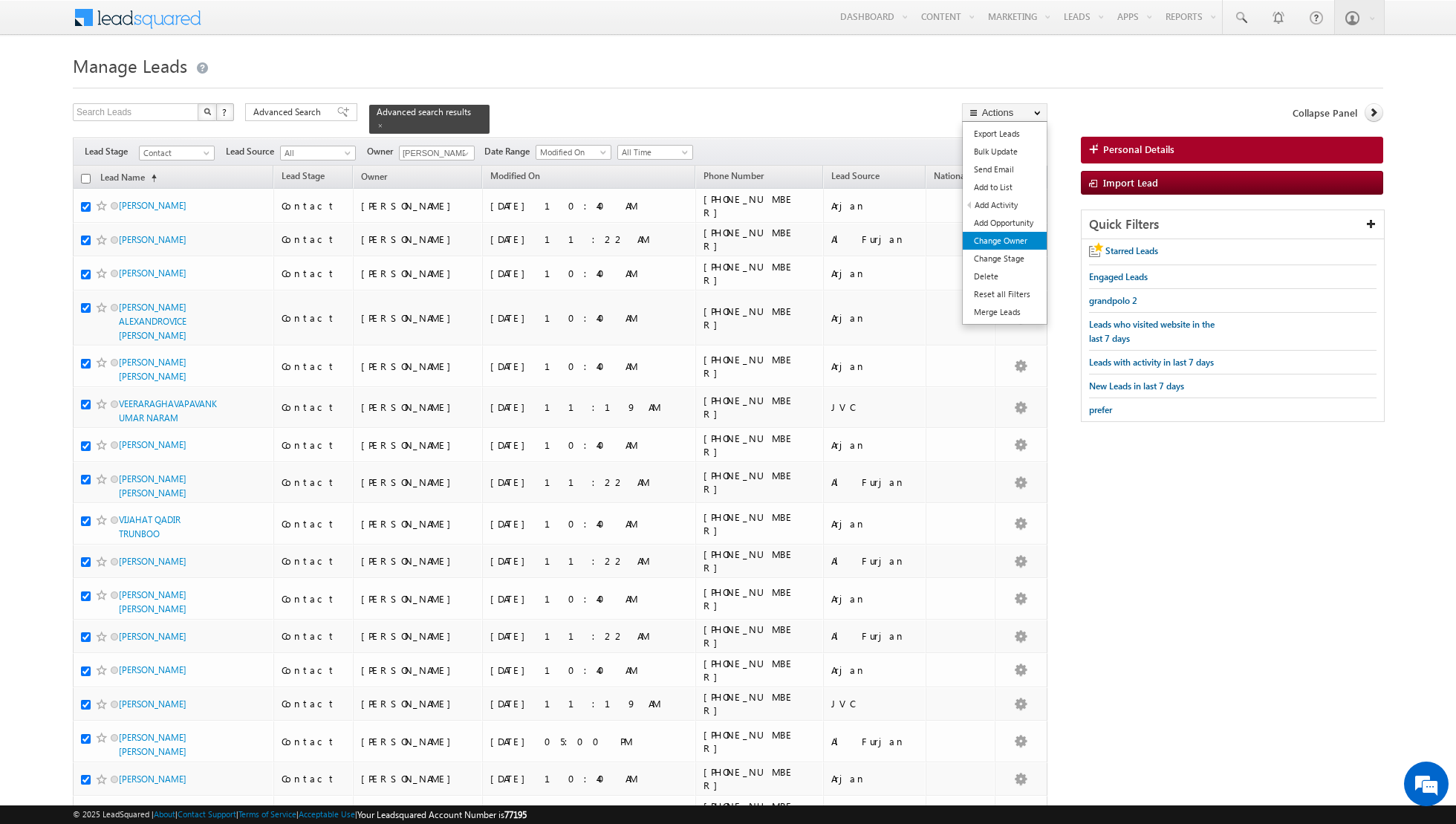
click at [982, 238] on link "Change Owner" at bounding box center [1004, 241] width 84 height 18
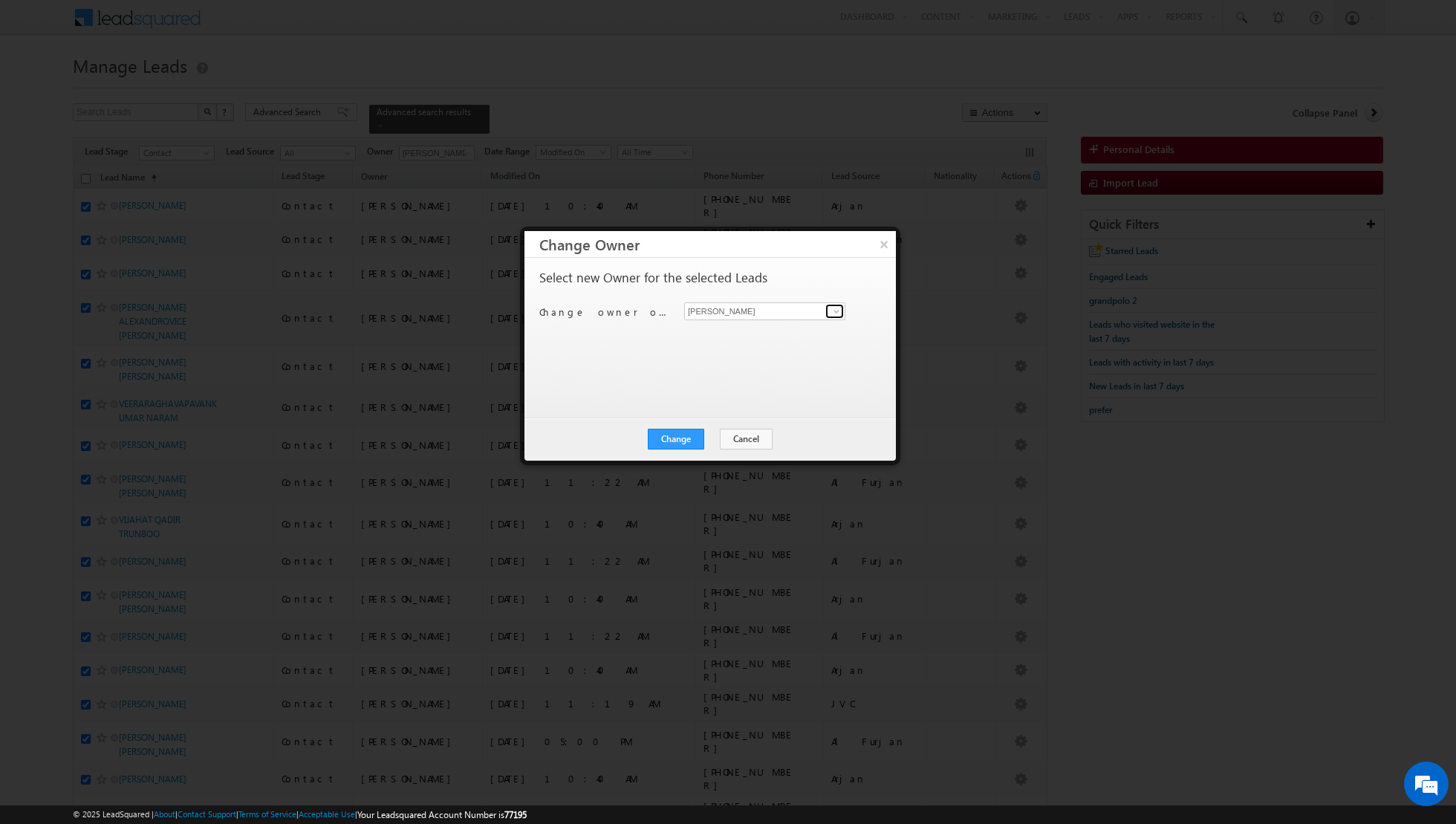
click at [837, 315] on span at bounding box center [835, 311] width 12 height 12
click at [746, 382] on link "[PERSON_NAME] [PERSON_NAME][EMAIL_ADDRESS][DOMAIN_NAME]" at bounding box center [765, 386] width 161 height 28
click at [658, 439] on button "Change" at bounding box center [676, 439] width 56 height 21
click at [710, 436] on button "Close" at bounding box center [712, 439] width 47 height 21
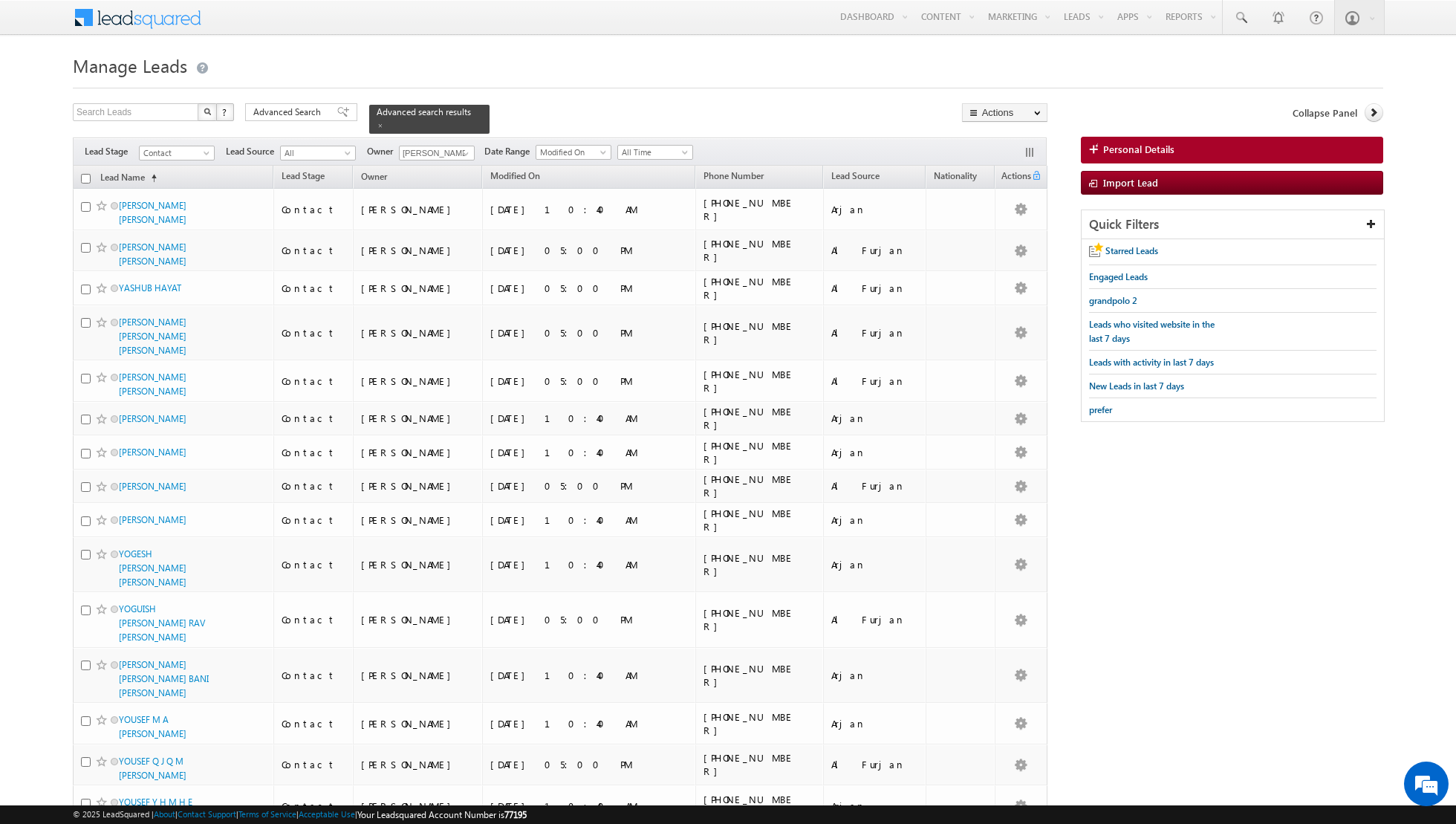
click at [84, 177] on input "checkbox" at bounding box center [85, 179] width 10 height 10
click at [84, 174] on input "checkbox" at bounding box center [85, 179] width 10 height 10
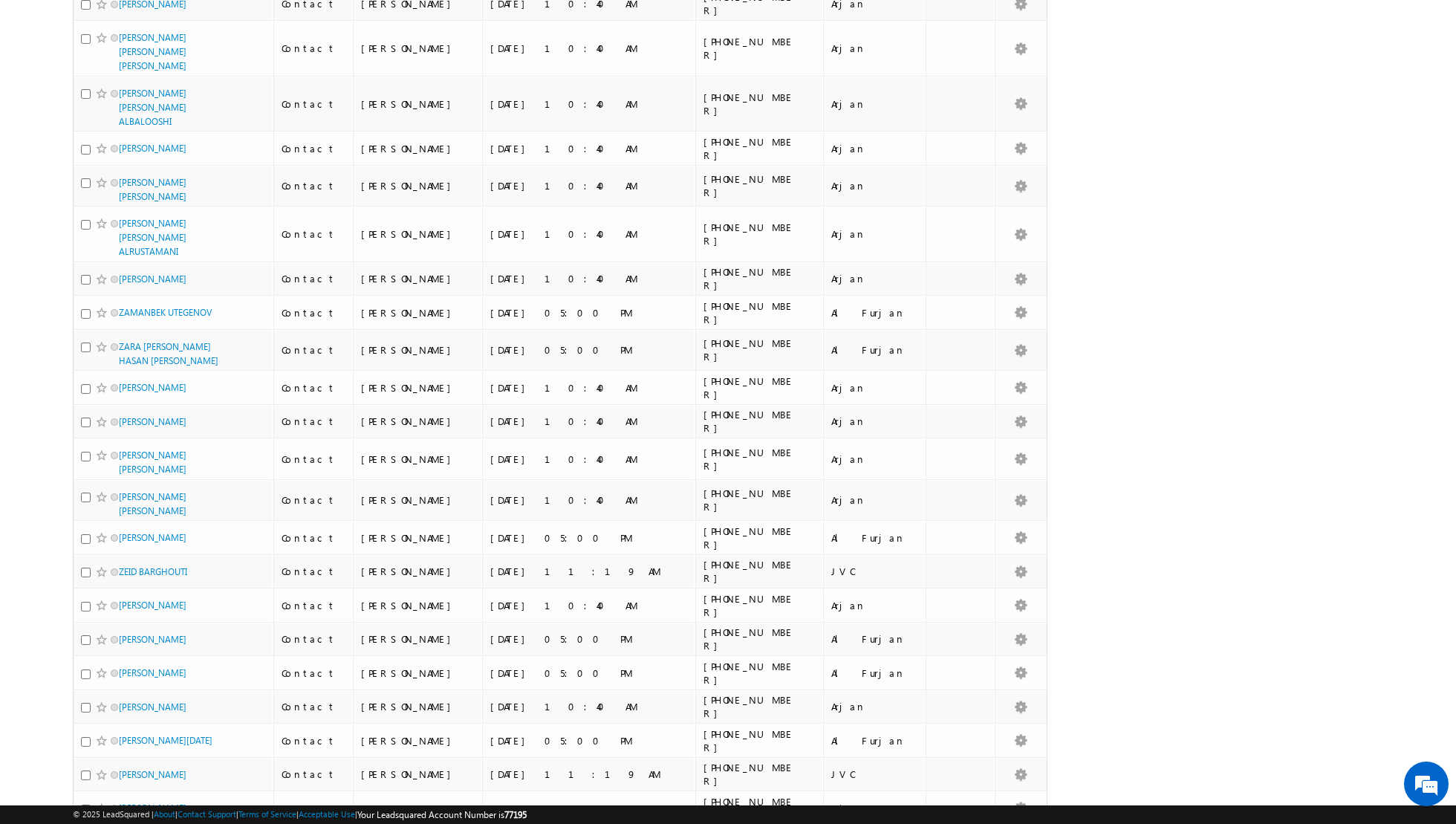
scroll to position [995, 0]
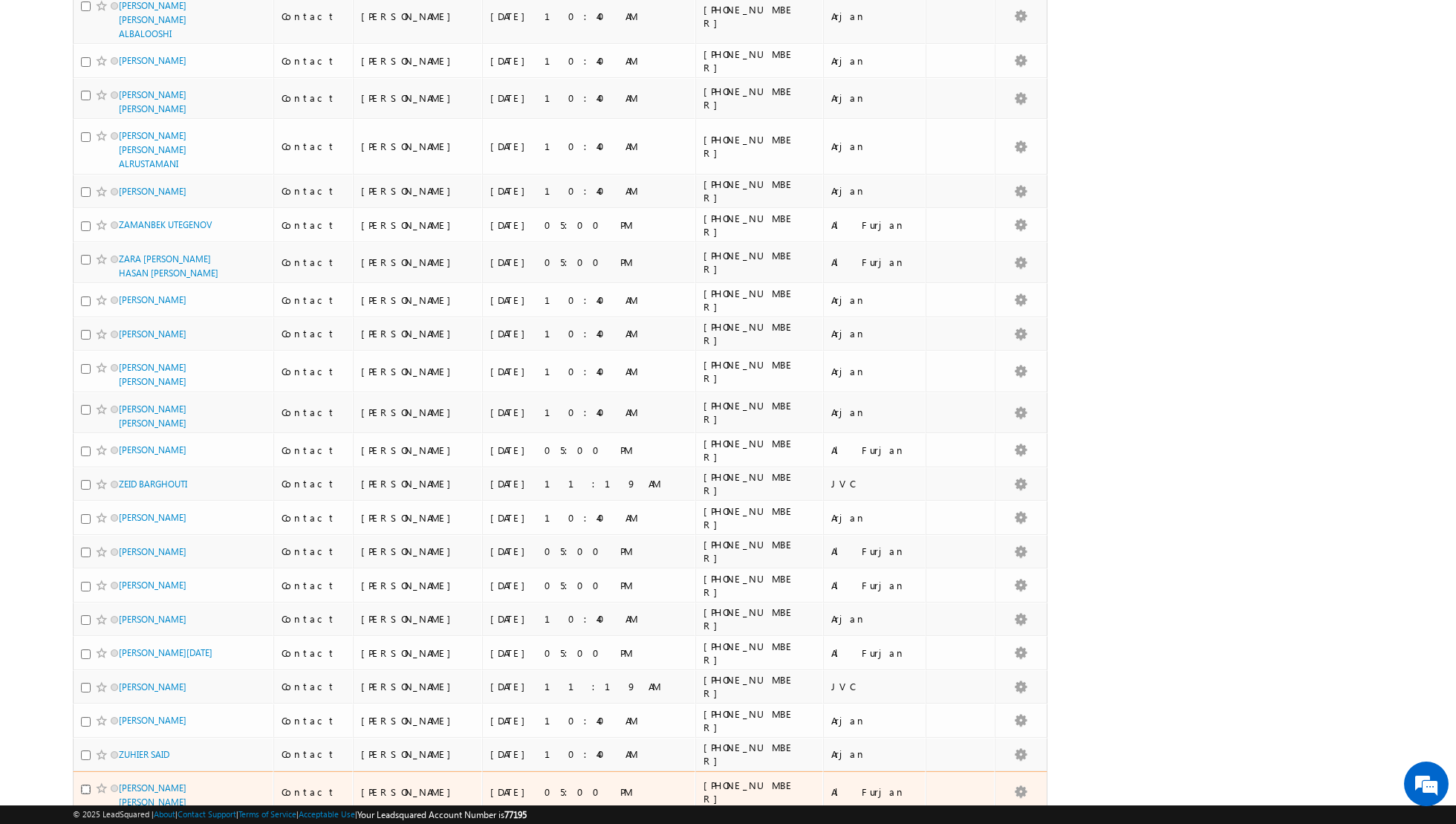
click at [82, 785] on input "checkbox" at bounding box center [85, 790] width 10 height 10
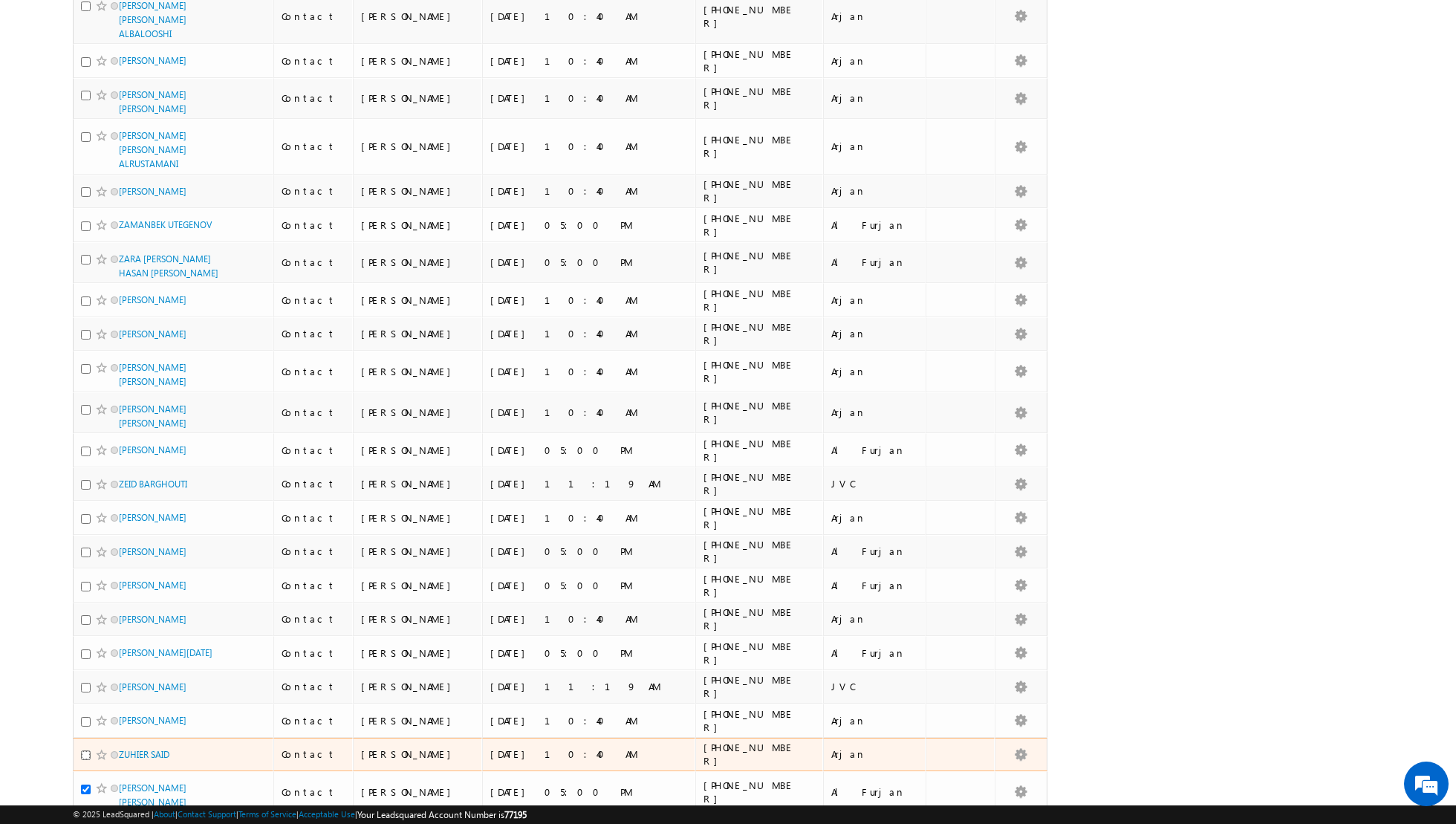
click at [86, 751] on input "checkbox" at bounding box center [85, 755] width 10 height 10
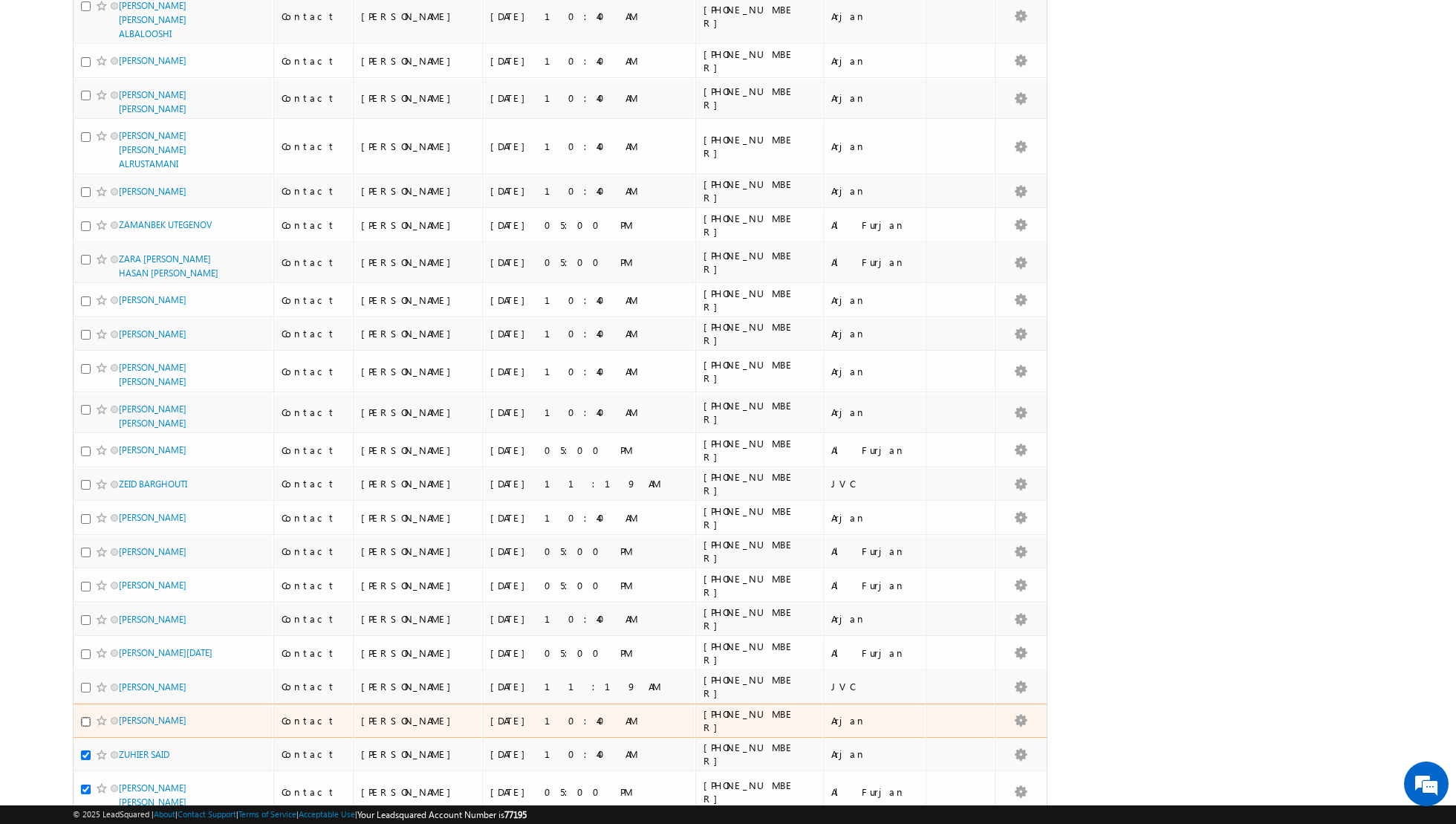
click at [86, 717] on input "checkbox" at bounding box center [85, 722] width 10 height 10
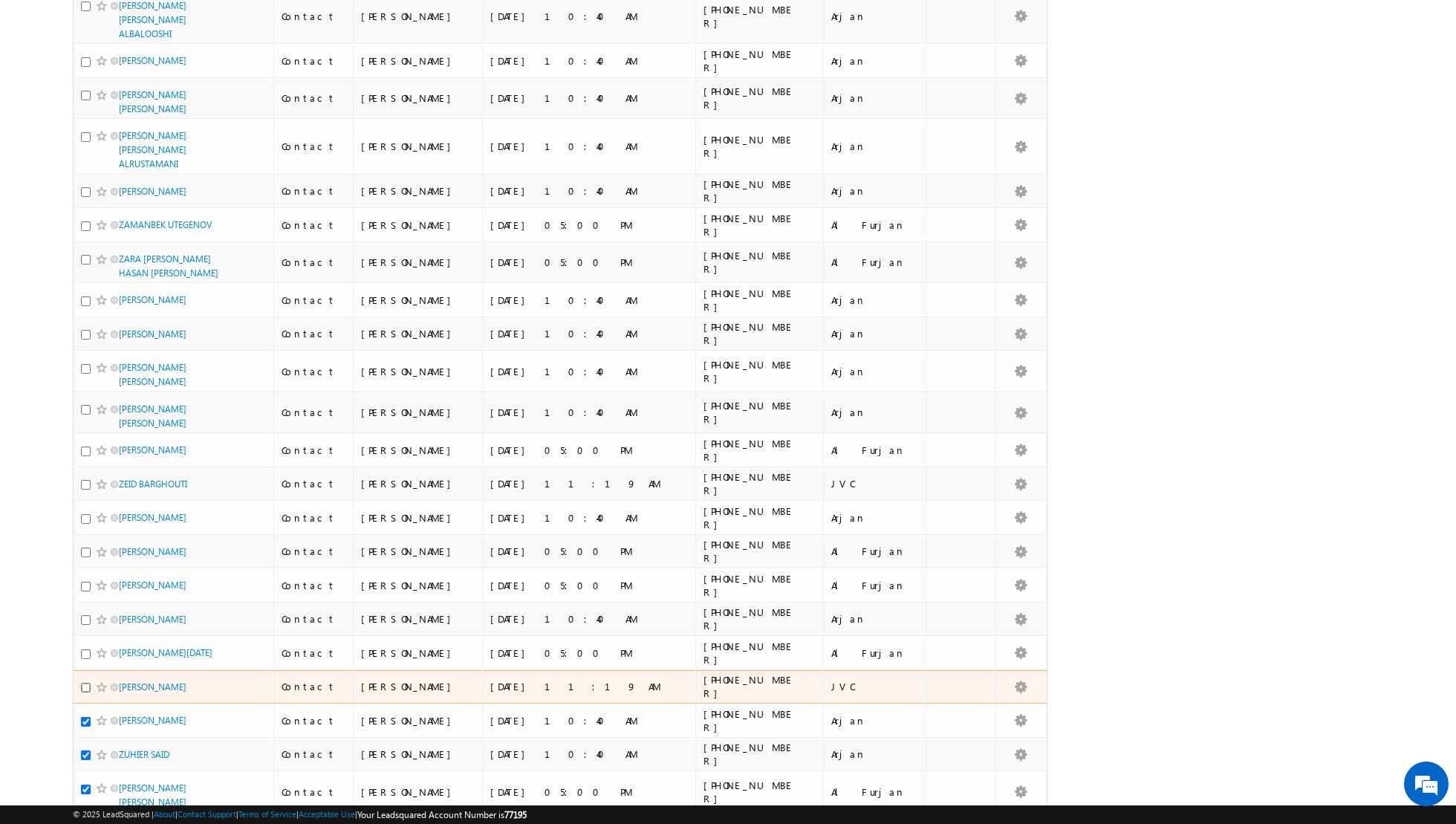
click at [88, 683] on input "checkbox" at bounding box center [85, 687] width 10 height 10
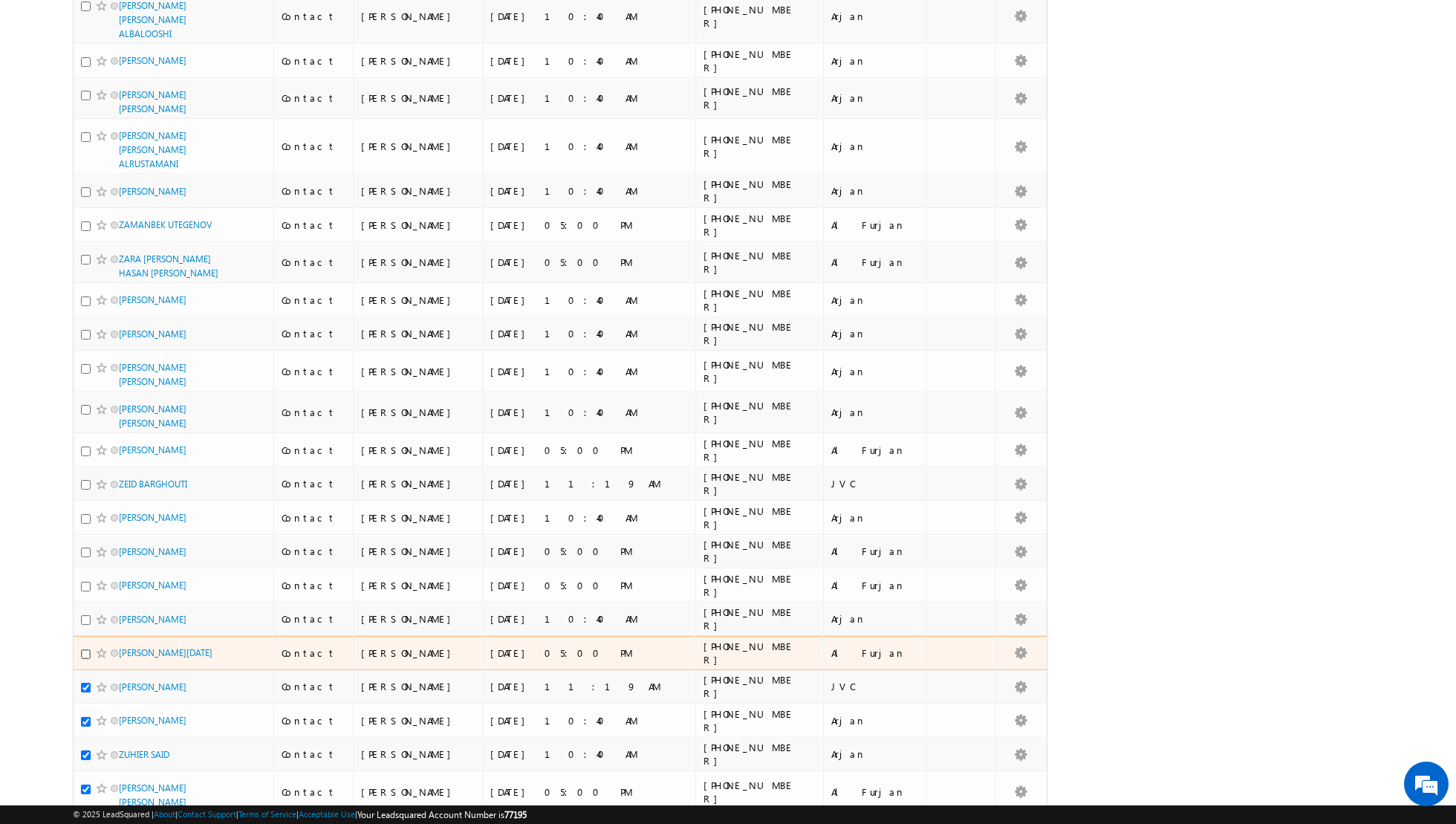
click at [86, 649] on input "checkbox" at bounding box center [85, 654] width 10 height 10
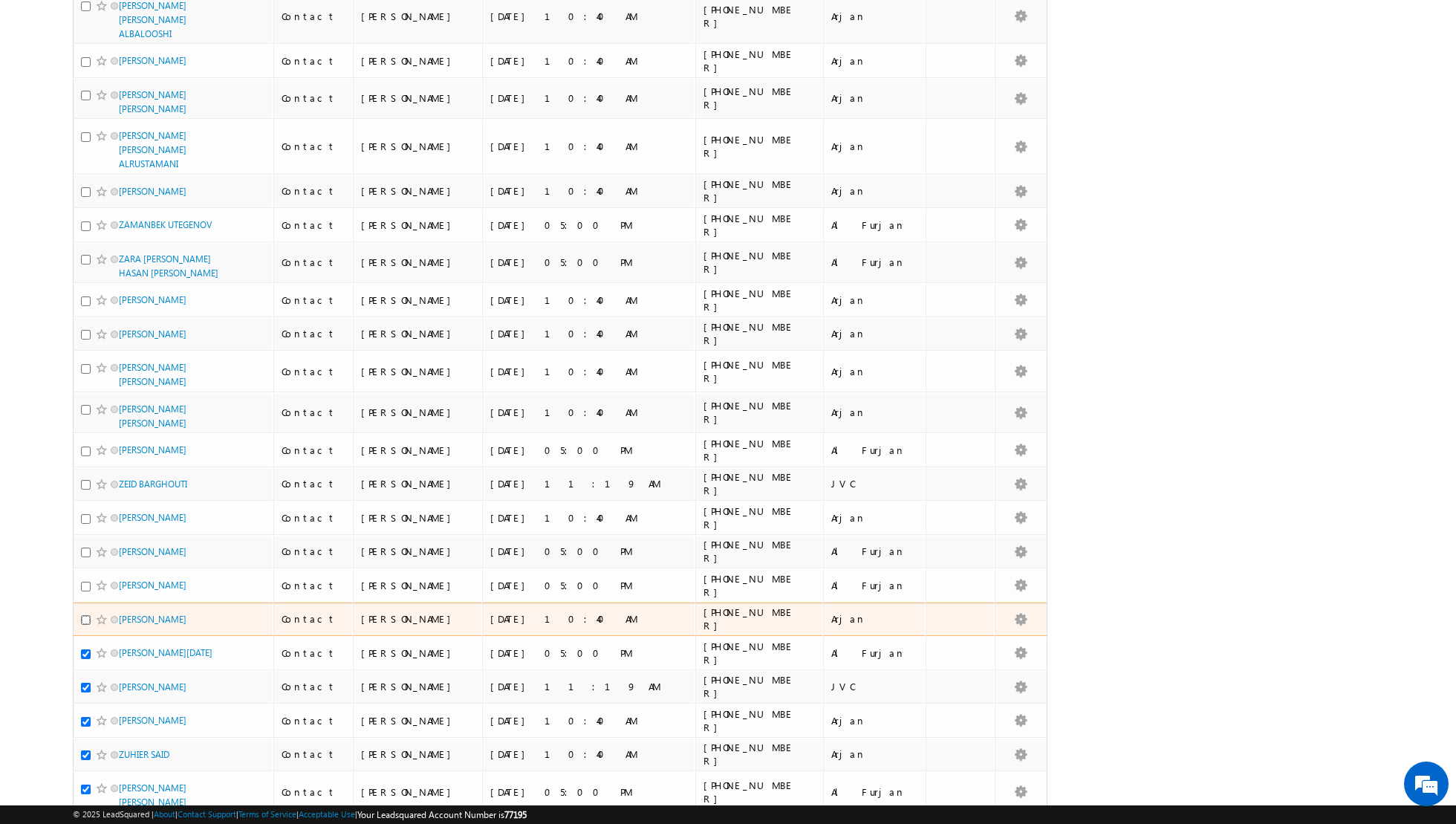
click at [85, 616] on input "checkbox" at bounding box center [85, 620] width 10 height 10
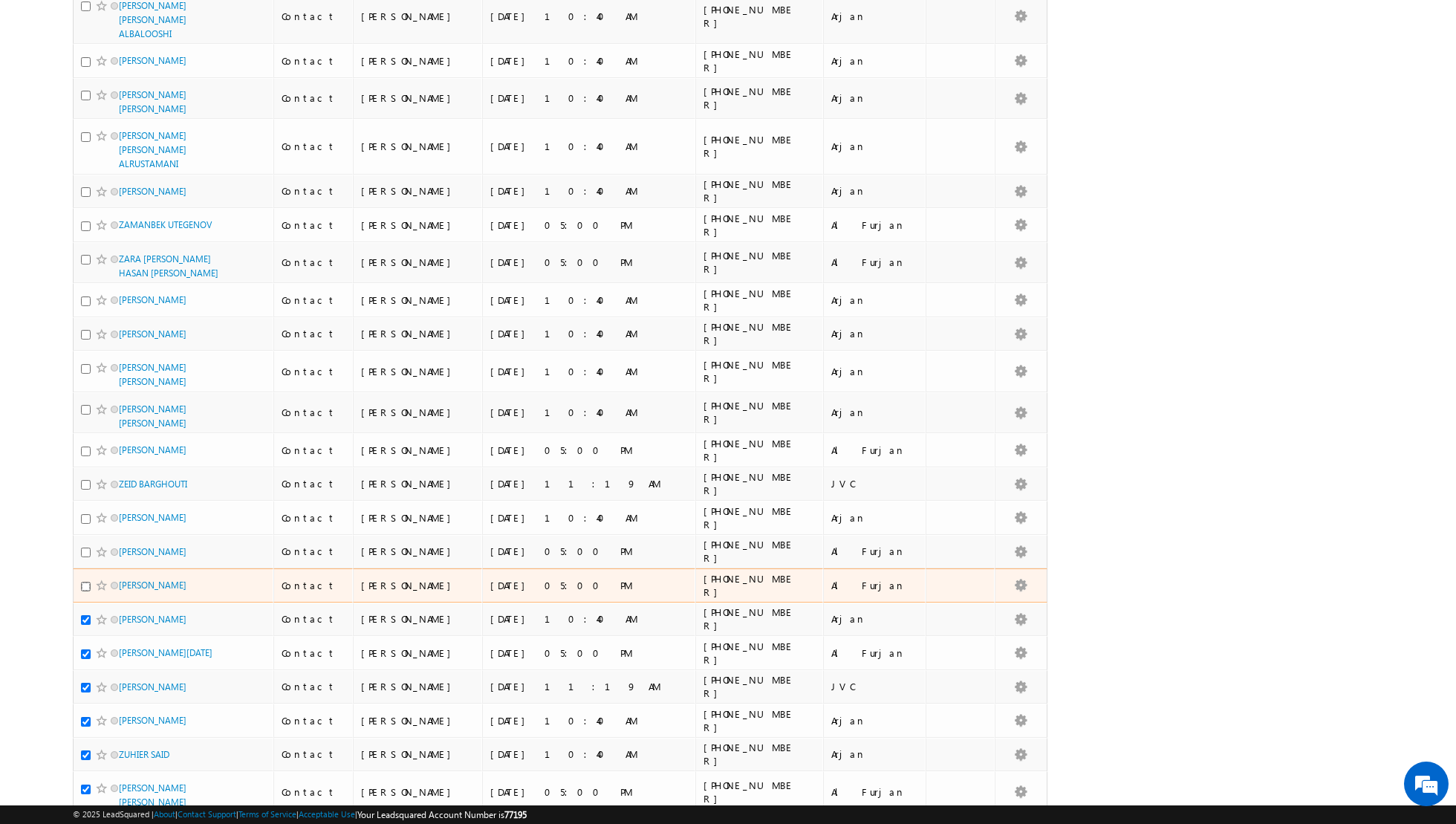
click at [86, 582] on input "checkbox" at bounding box center [85, 586] width 10 height 10
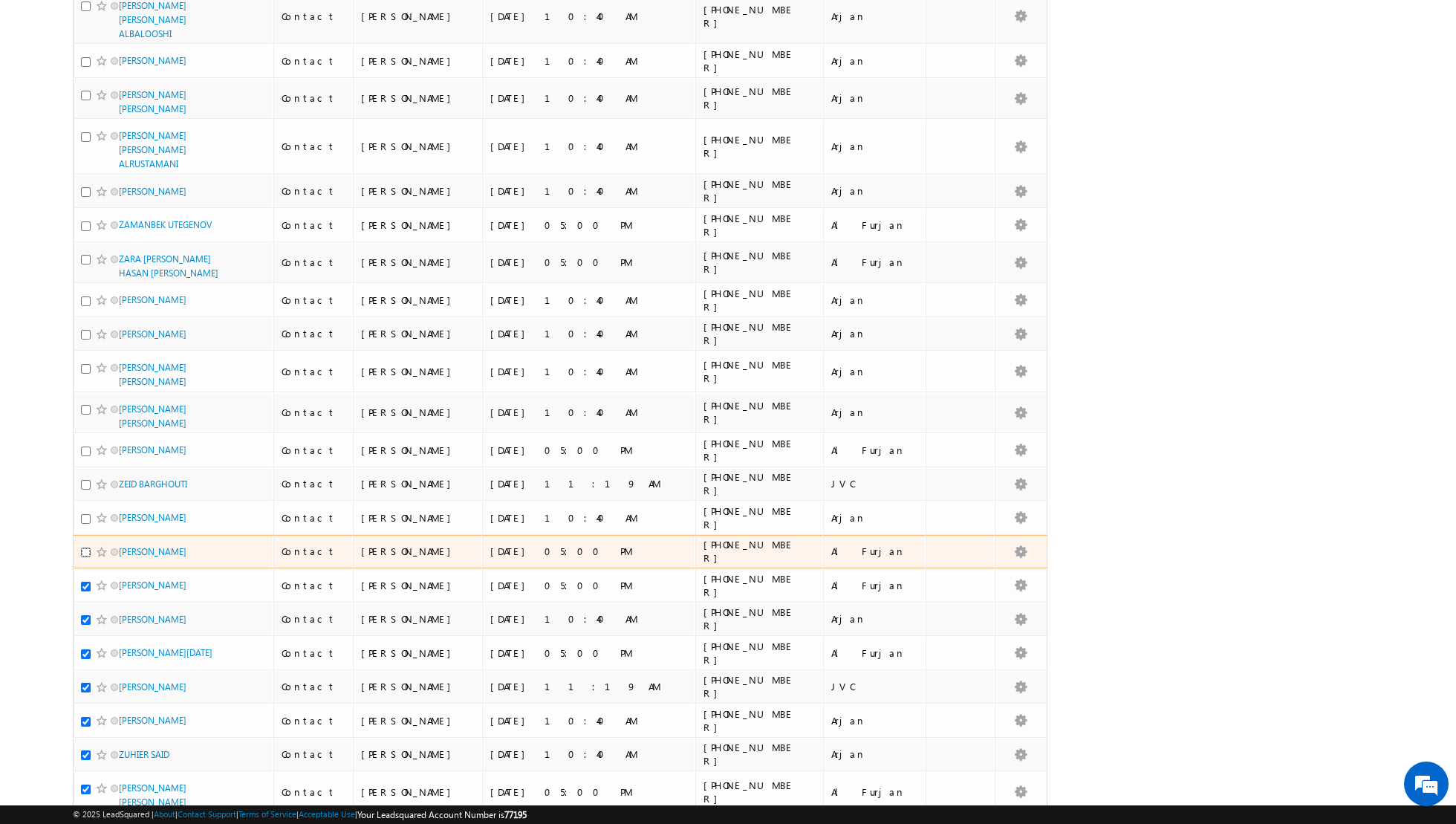
click at [86, 548] on input "checkbox" at bounding box center [85, 552] width 10 height 10
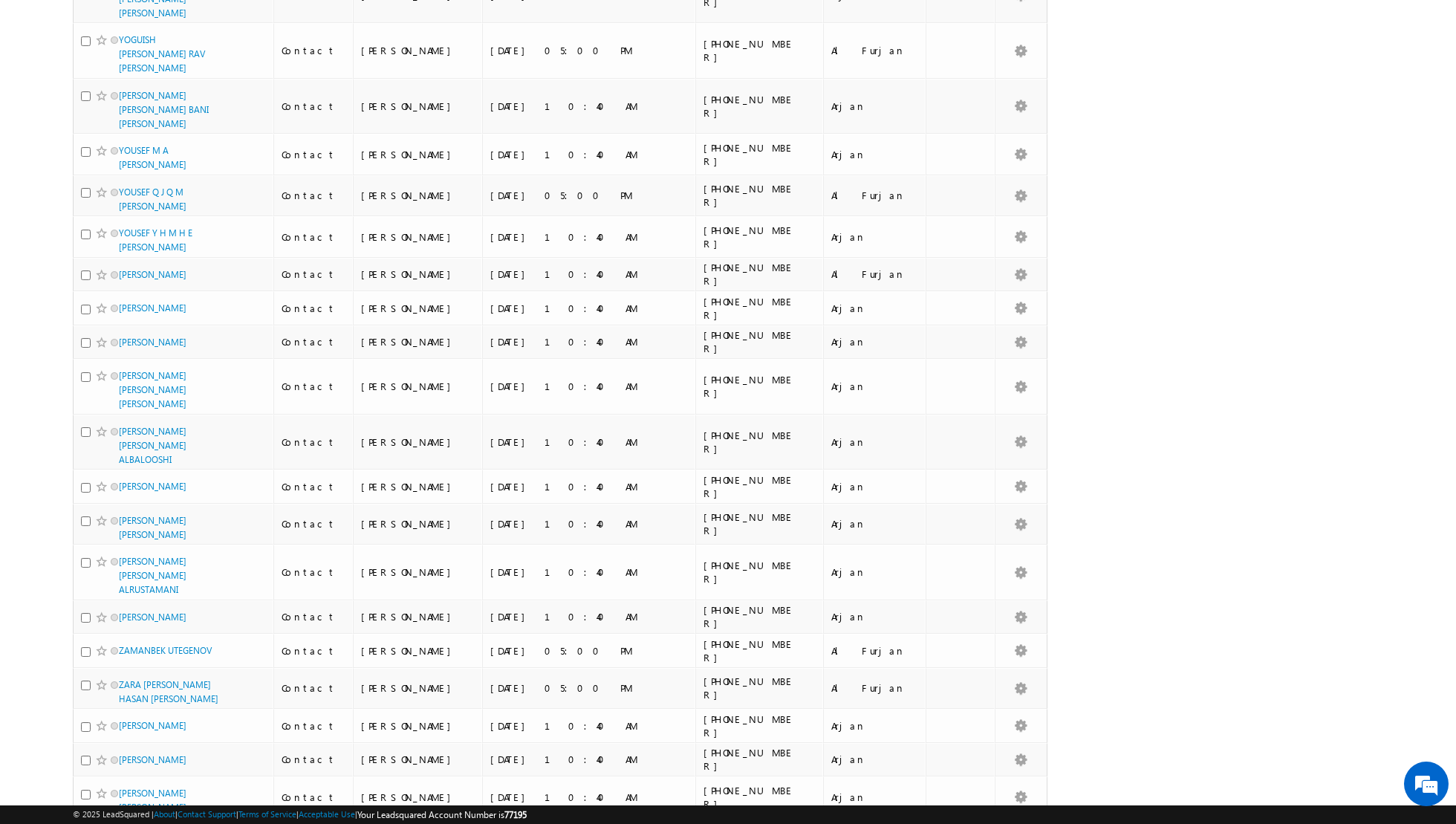
scroll to position [0, 0]
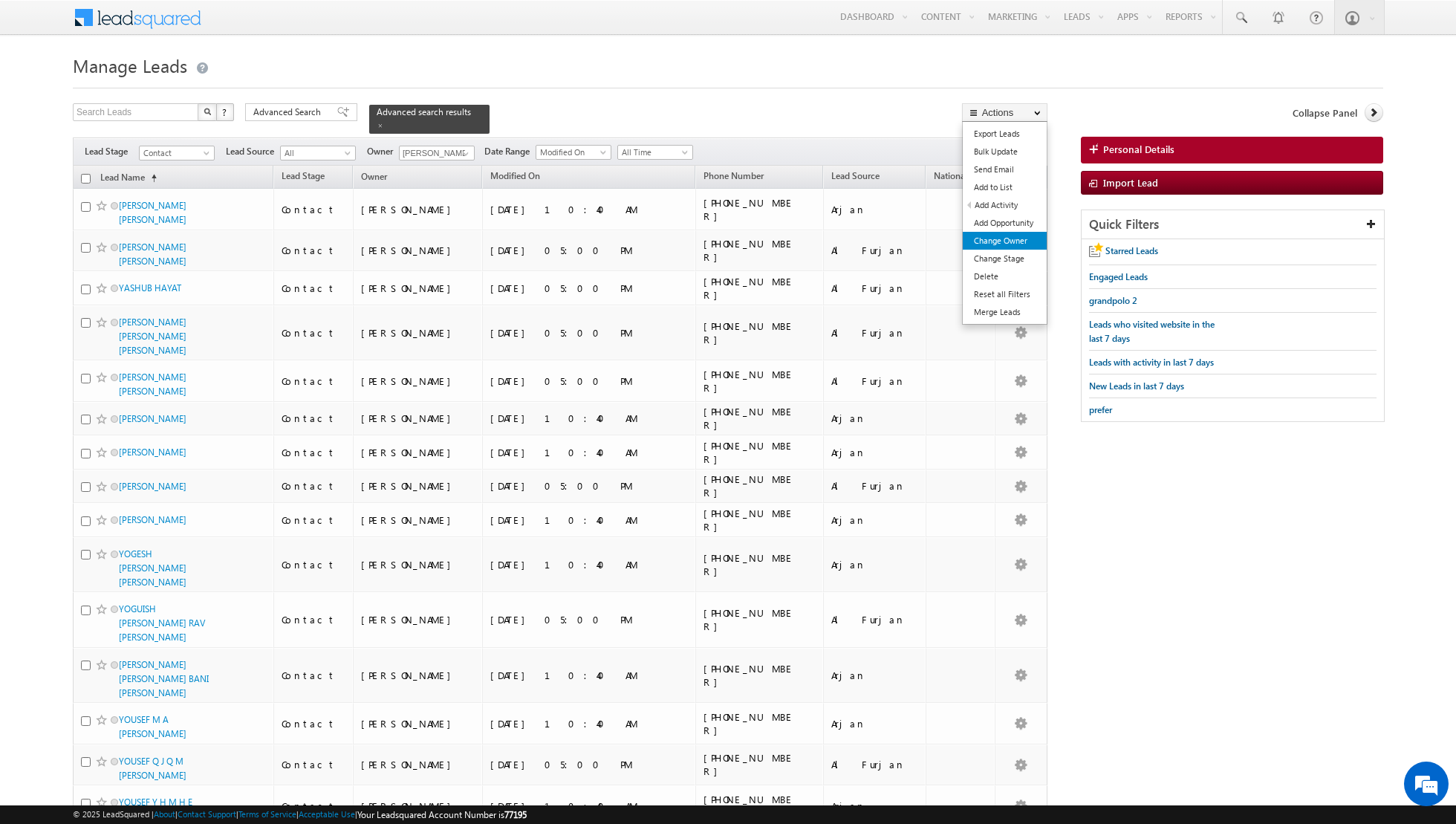
click at [1002, 238] on link "Change Owner" at bounding box center [1004, 241] width 84 height 18
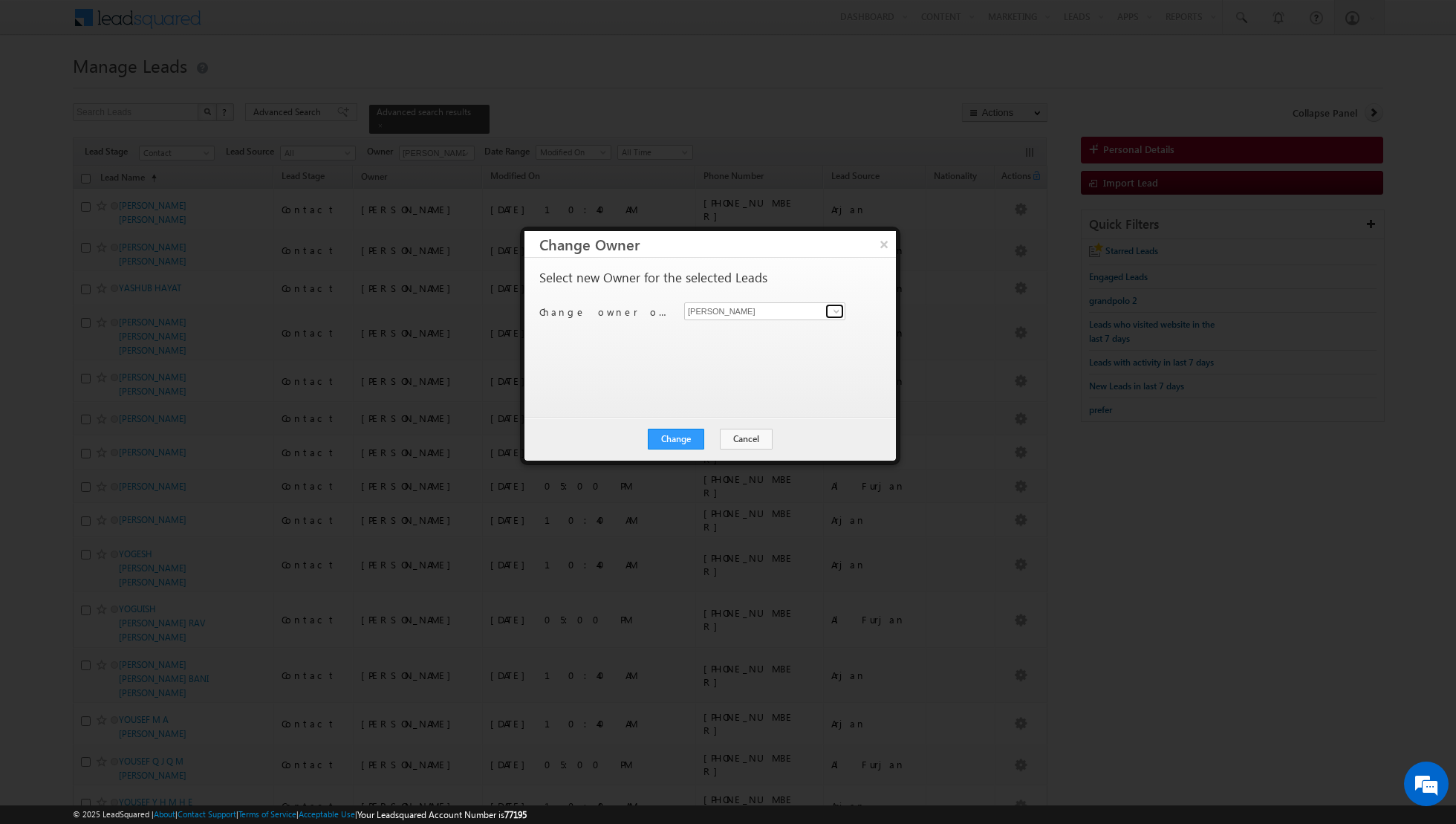
click at [832, 307] on span at bounding box center [835, 311] width 12 height 12
click at [729, 381] on link "[PERSON_NAME] [PERSON_NAME][EMAIL_ADDRESS][PERSON_NAME][DOMAIN_NAME]" at bounding box center [765, 385] width 161 height 28
click at [679, 436] on button "Change" at bounding box center [676, 439] width 56 height 21
click at [715, 435] on button "Close" at bounding box center [712, 439] width 47 height 21
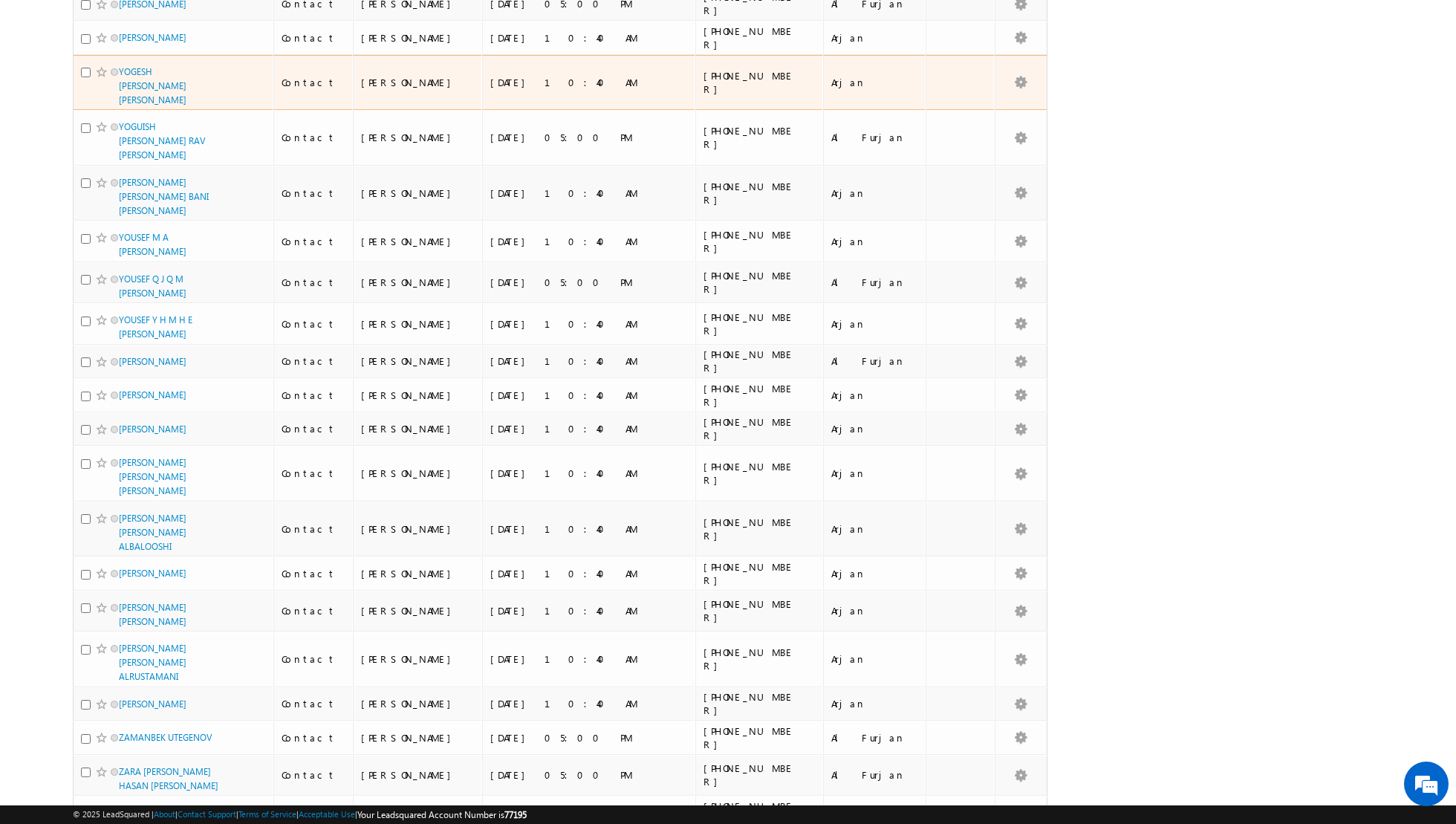
scroll to position [995, 0]
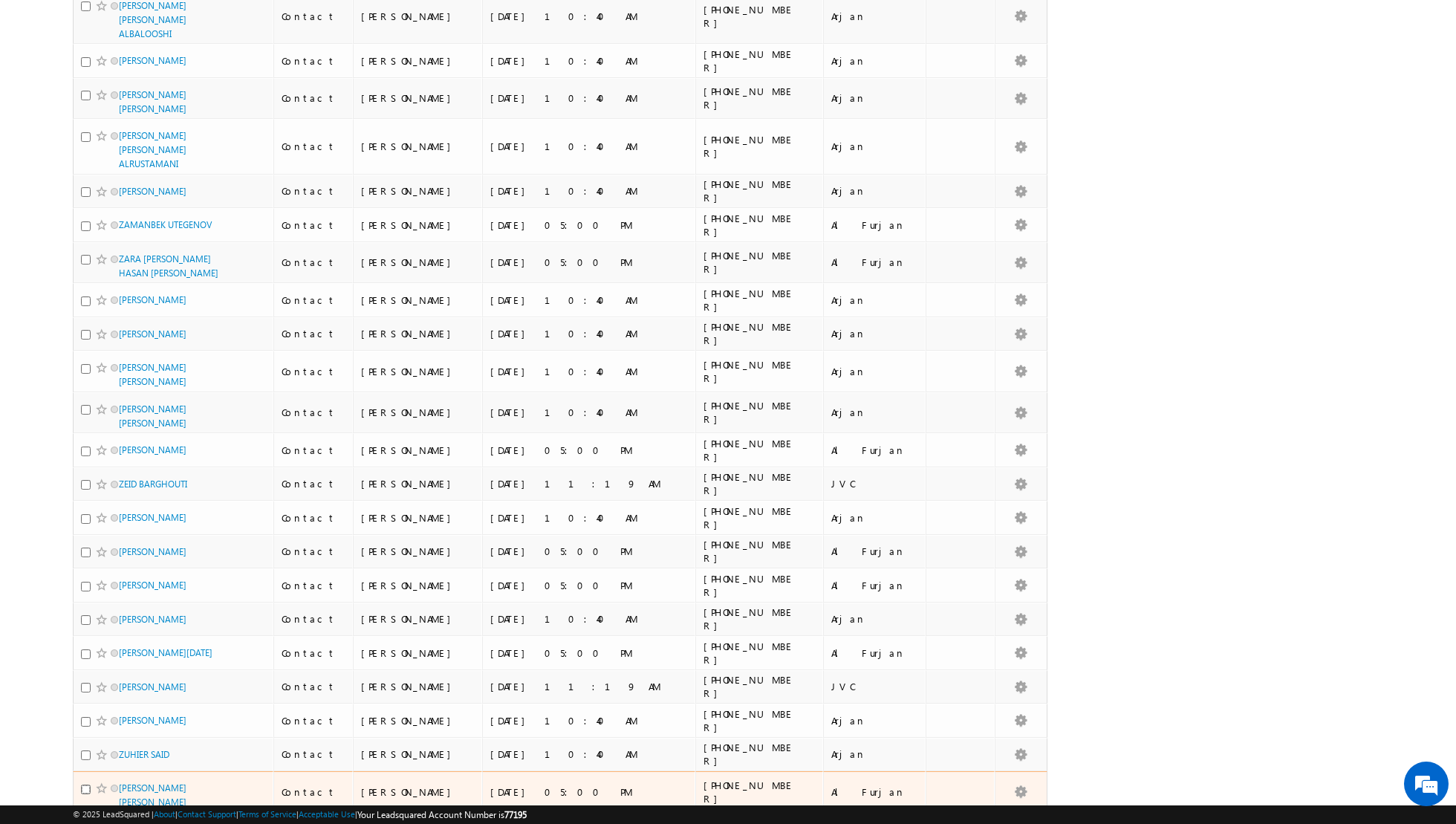
click at [86, 785] on input "checkbox" at bounding box center [85, 790] width 10 height 10
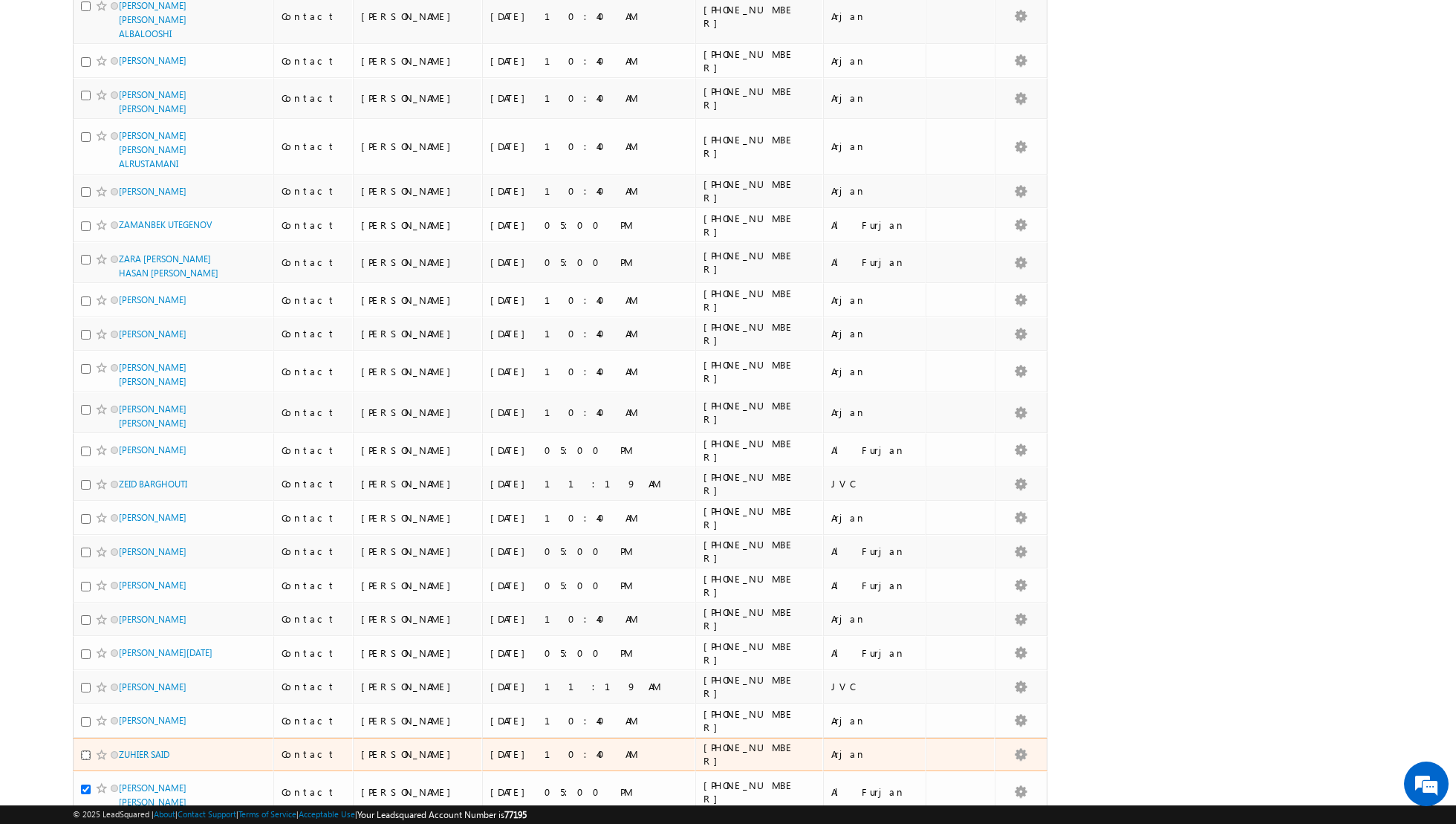
click at [84, 751] on input "checkbox" at bounding box center [85, 755] width 10 height 10
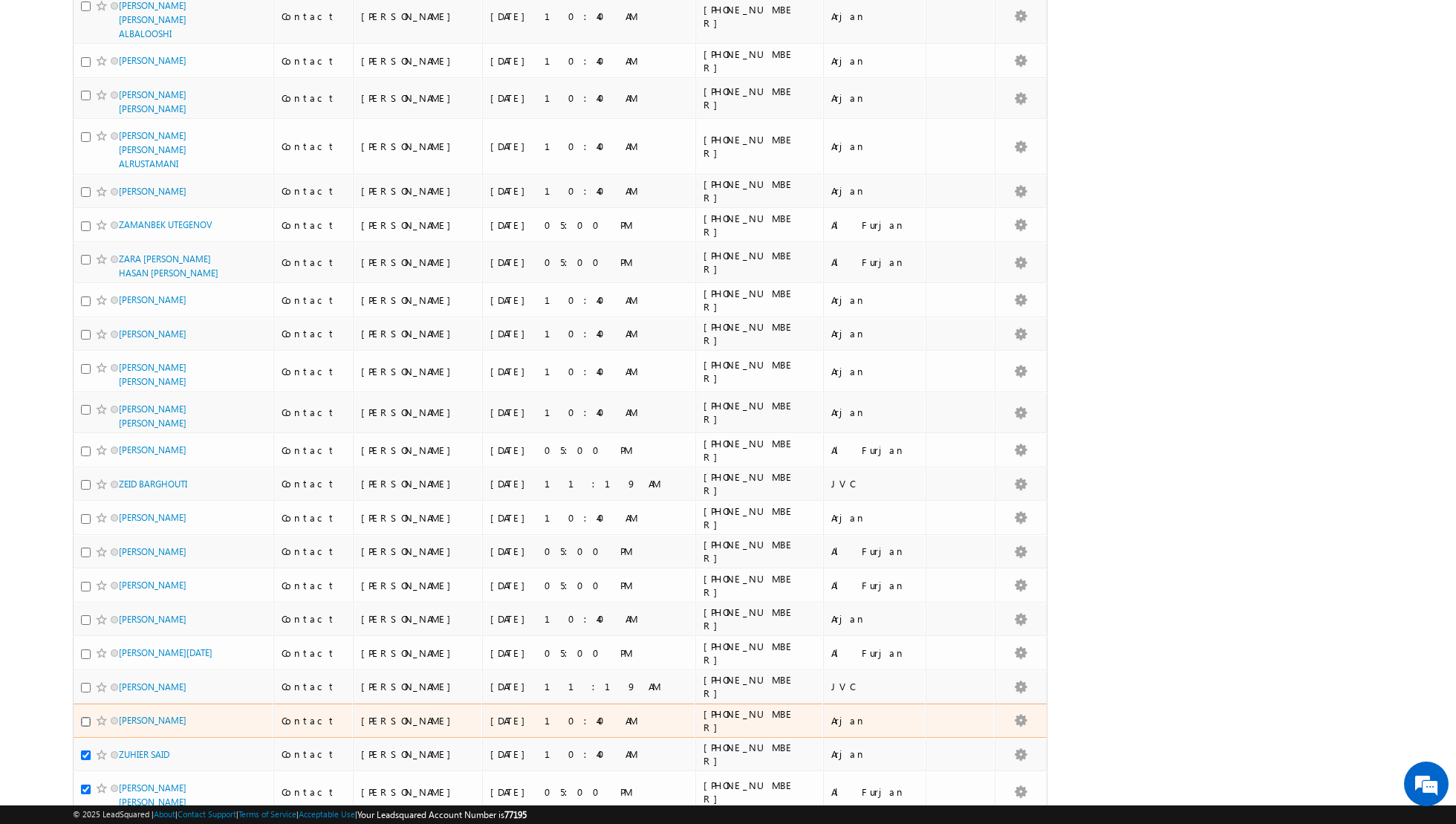
click at [84, 717] on input "checkbox" at bounding box center [85, 722] width 10 height 10
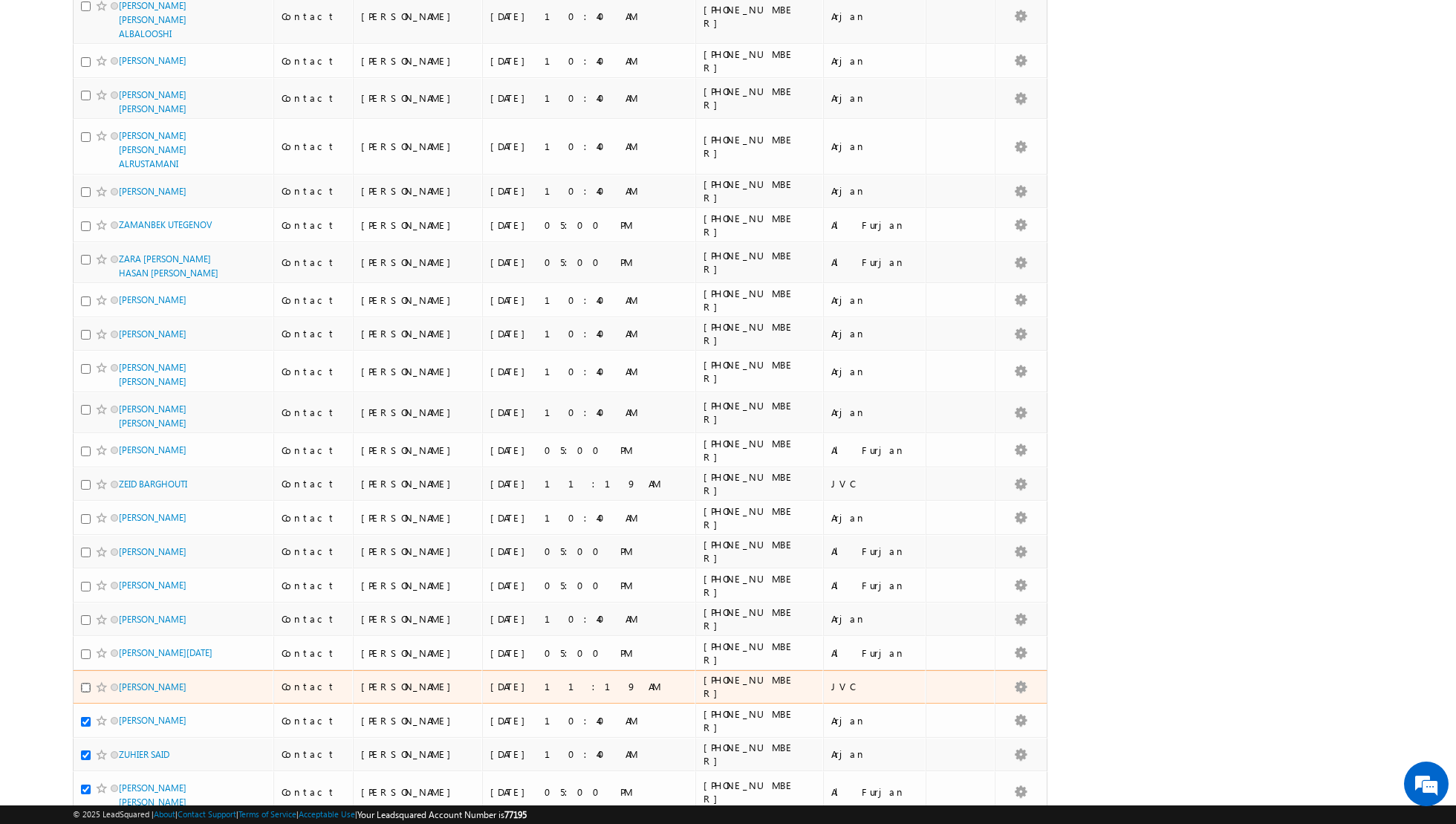
click at [82, 683] on input "checkbox" at bounding box center [85, 687] width 10 height 10
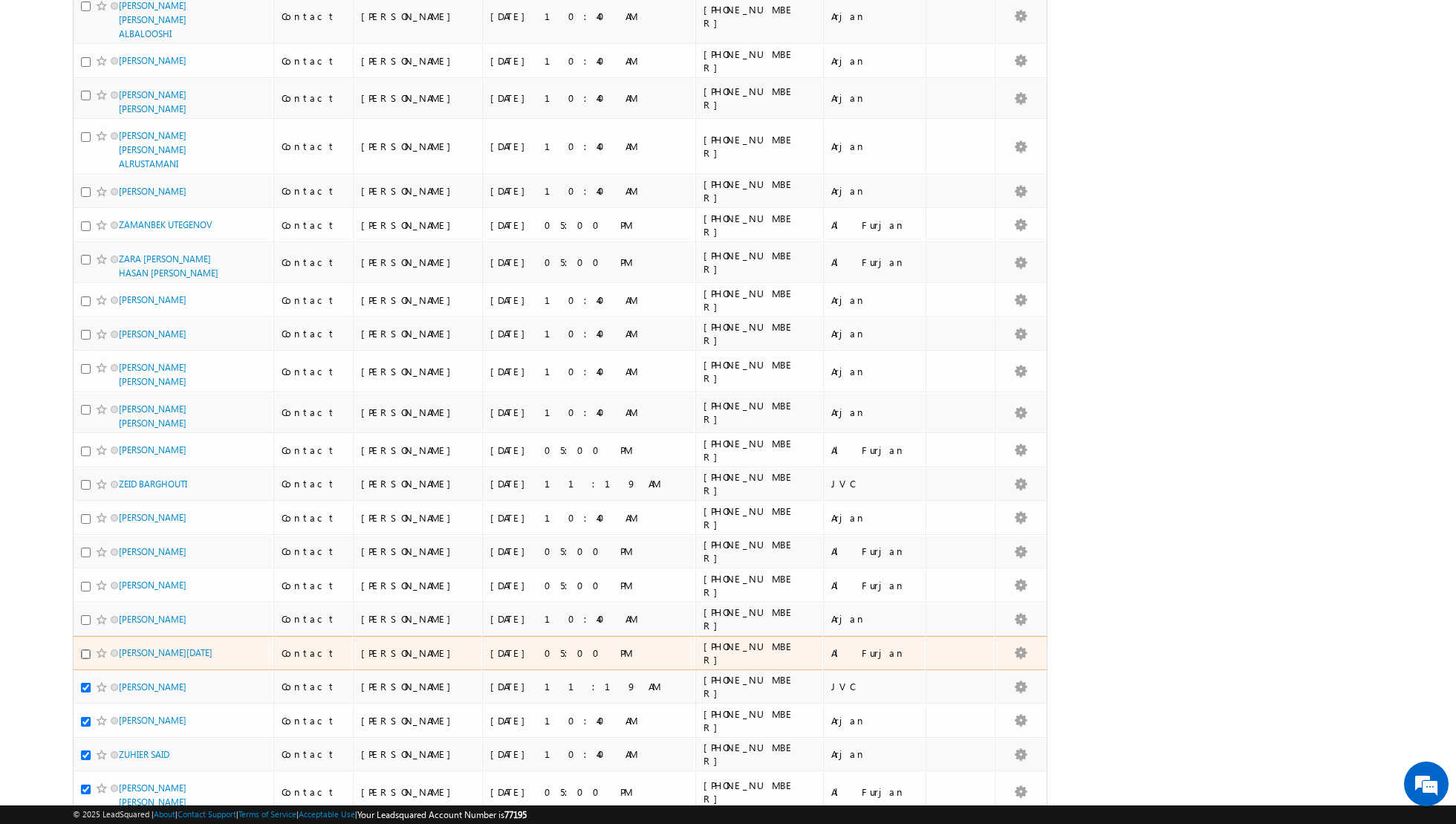
click at [85, 649] on input "checkbox" at bounding box center [85, 654] width 10 height 10
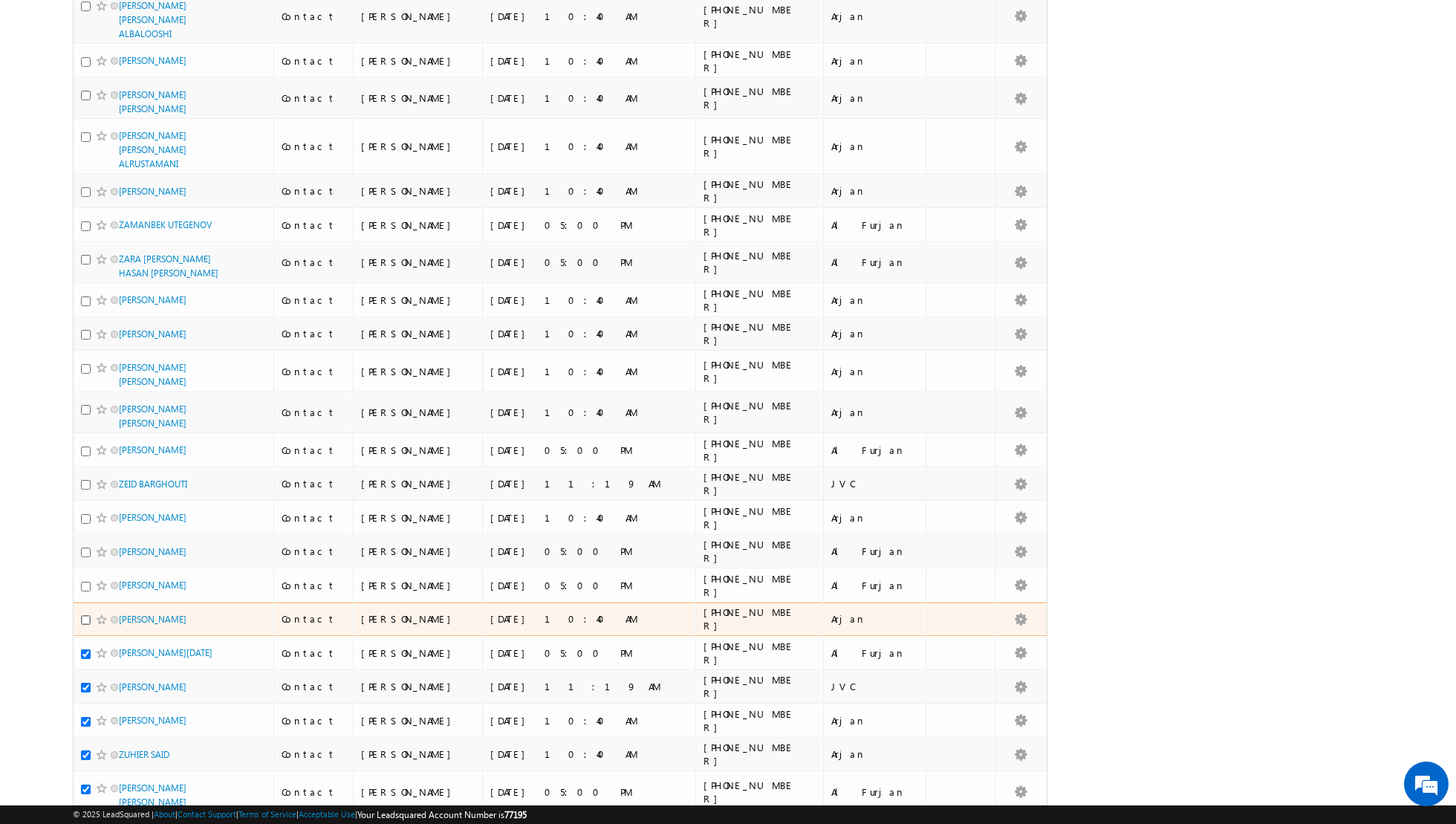
click at [84, 616] on input "checkbox" at bounding box center [85, 620] width 10 height 10
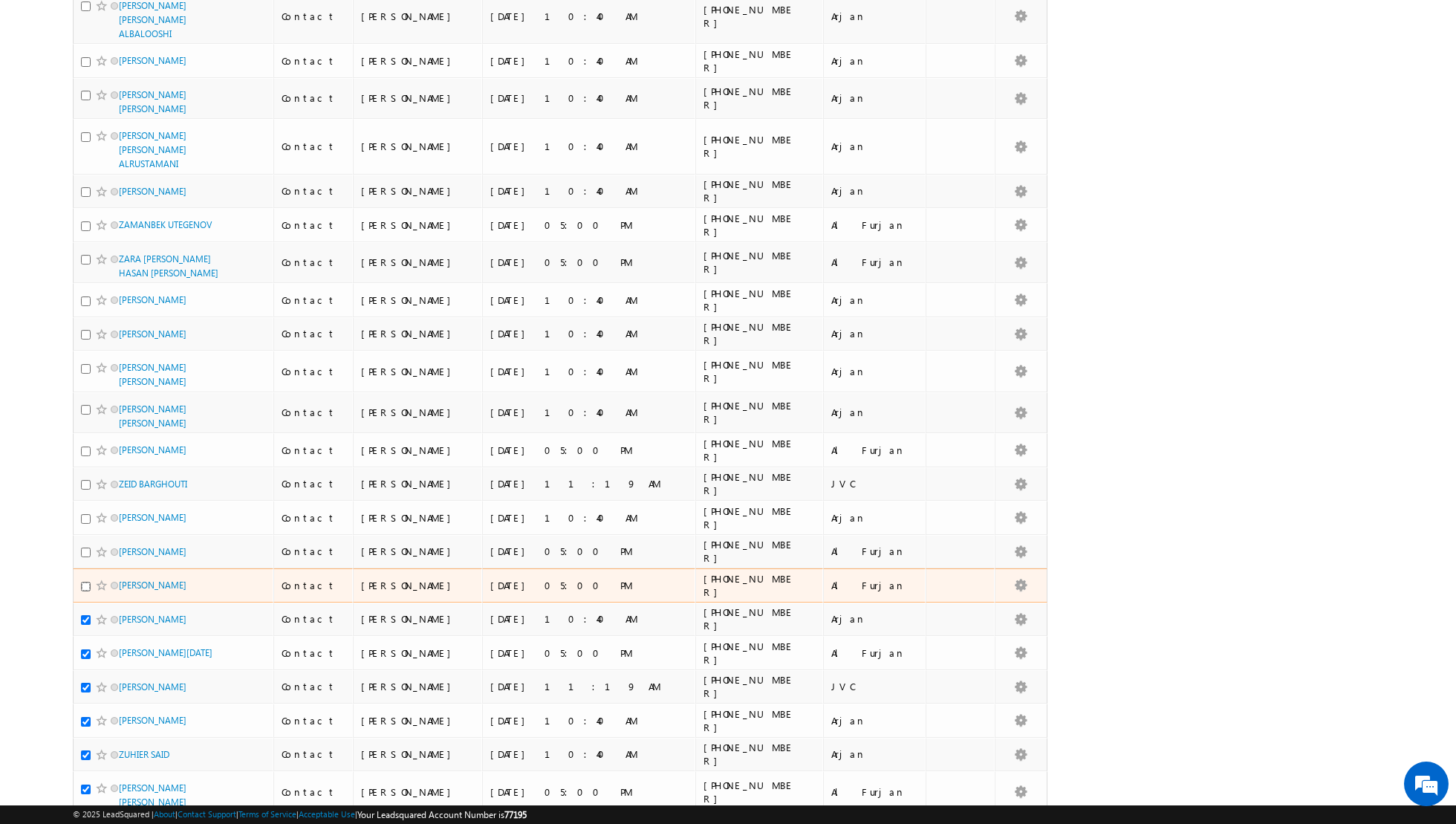
click at [86, 582] on input "checkbox" at bounding box center [85, 586] width 10 height 10
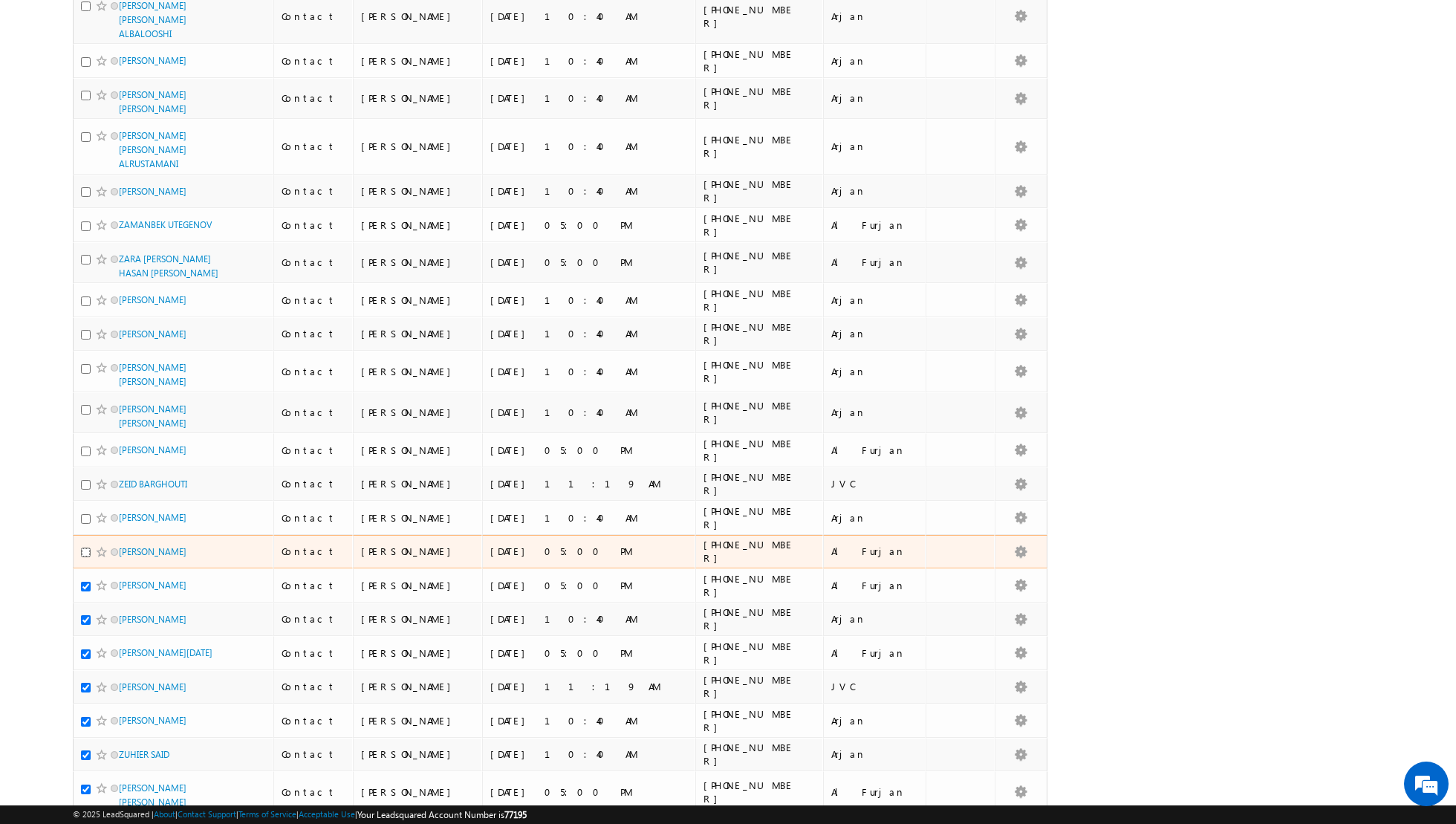
click at [86, 548] on input "checkbox" at bounding box center [85, 552] width 10 height 10
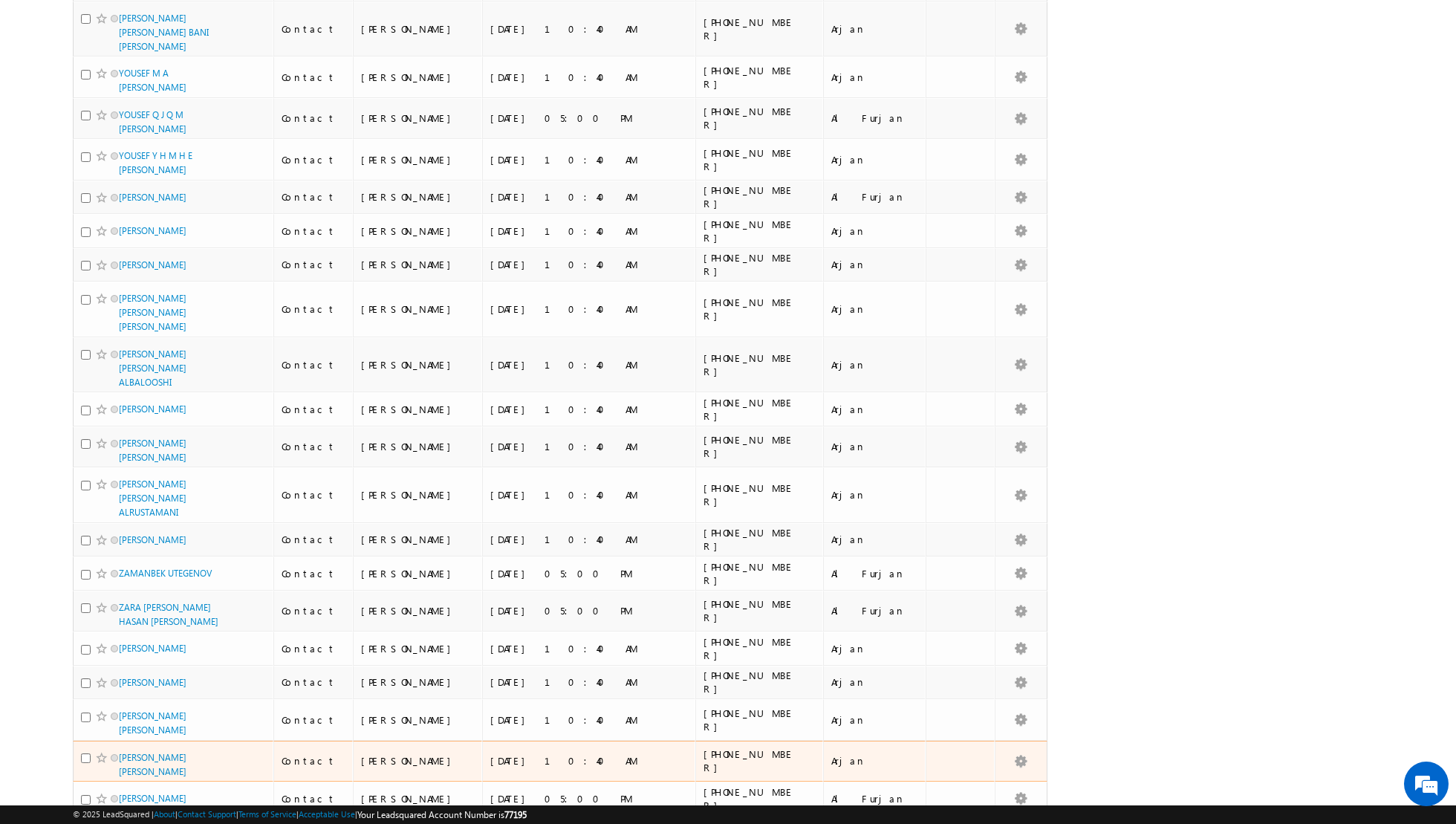
scroll to position [0, 0]
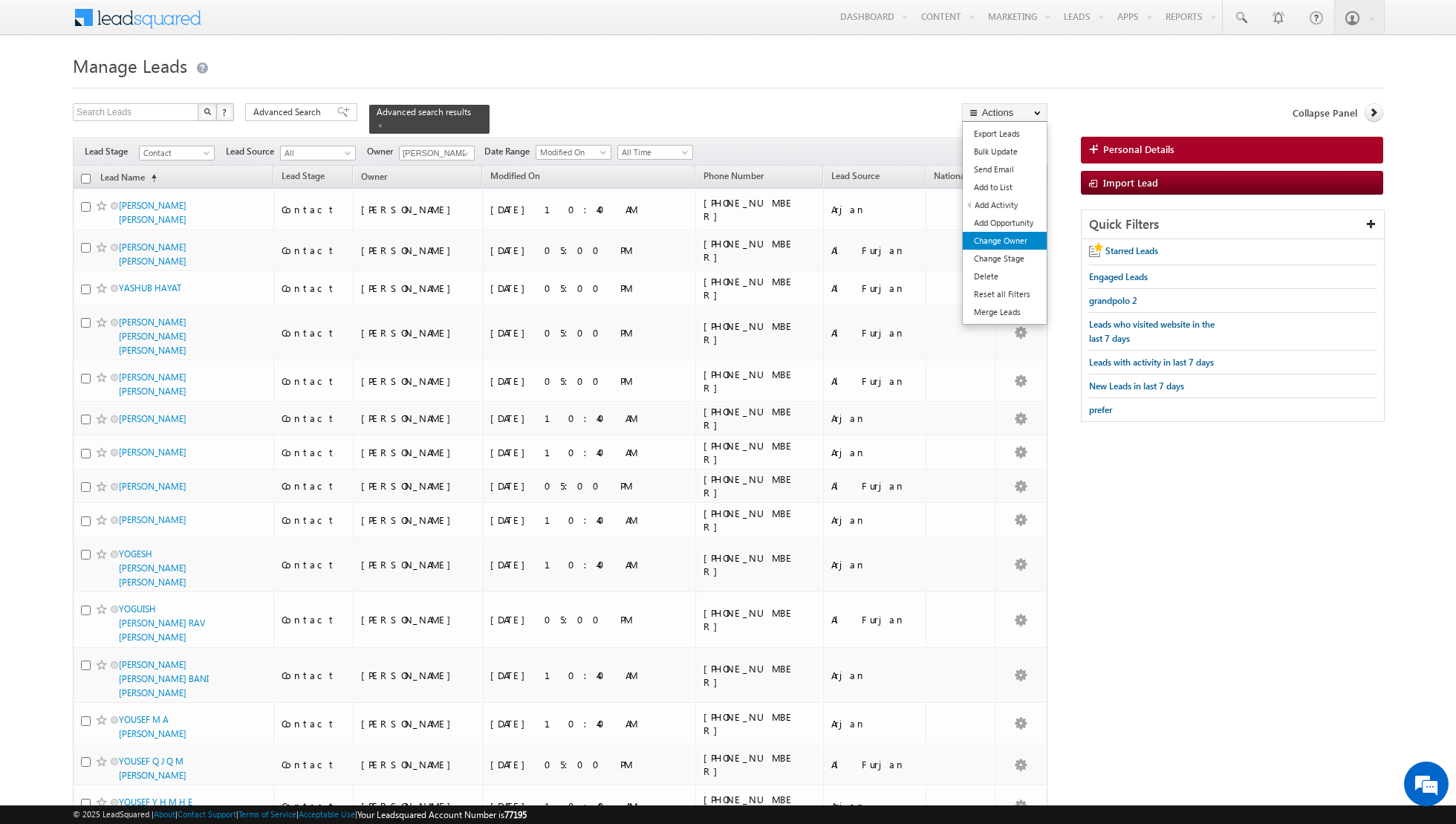
click at [994, 244] on link "Change Owner" at bounding box center [1004, 241] width 84 height 18
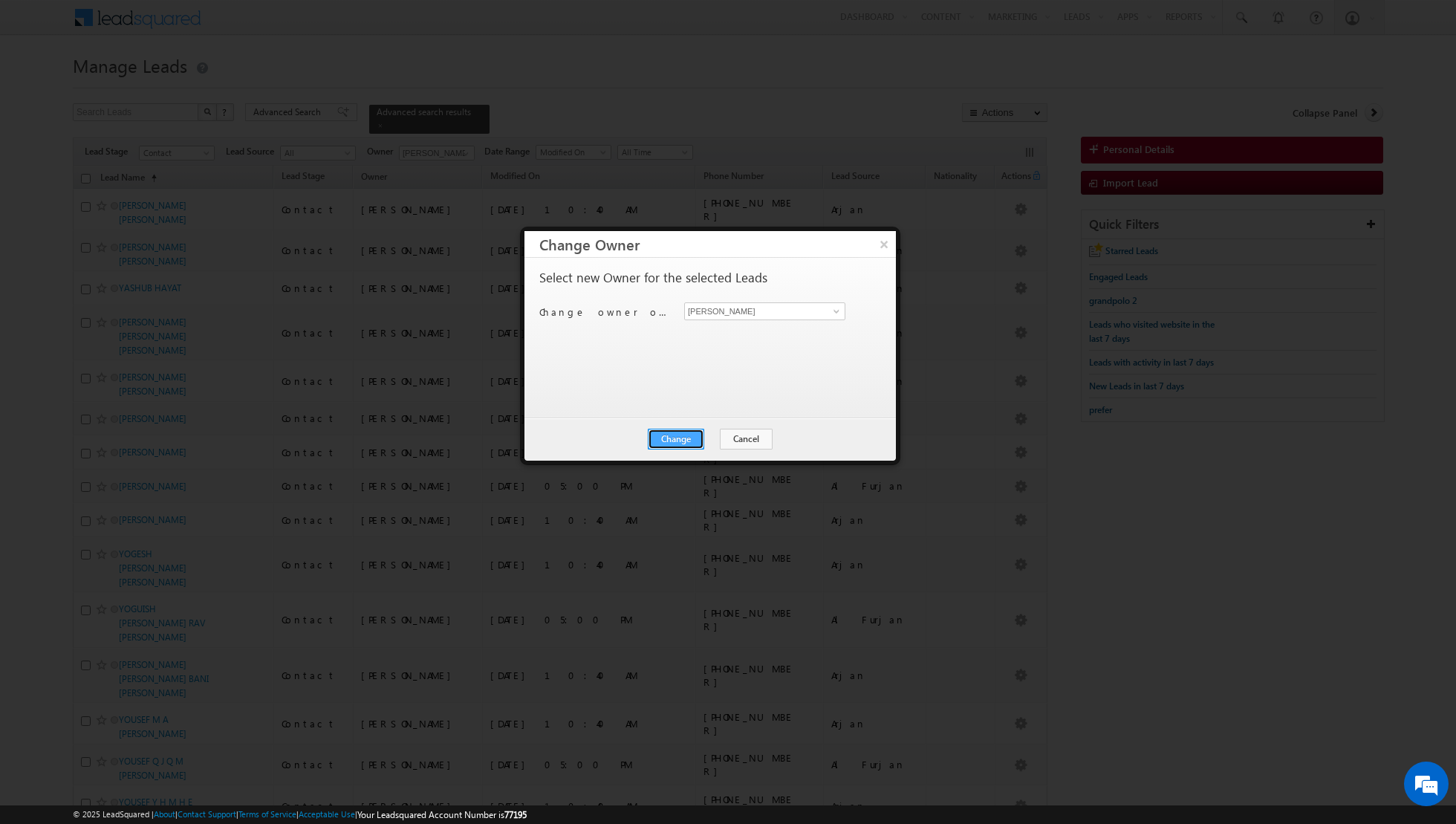
click at [687, 434] on button "Change" at bounding box center [676, 439] width 56 height 21
click at [718, 434] on button "Close" at bounding box center [712, 439] width 47 height 21
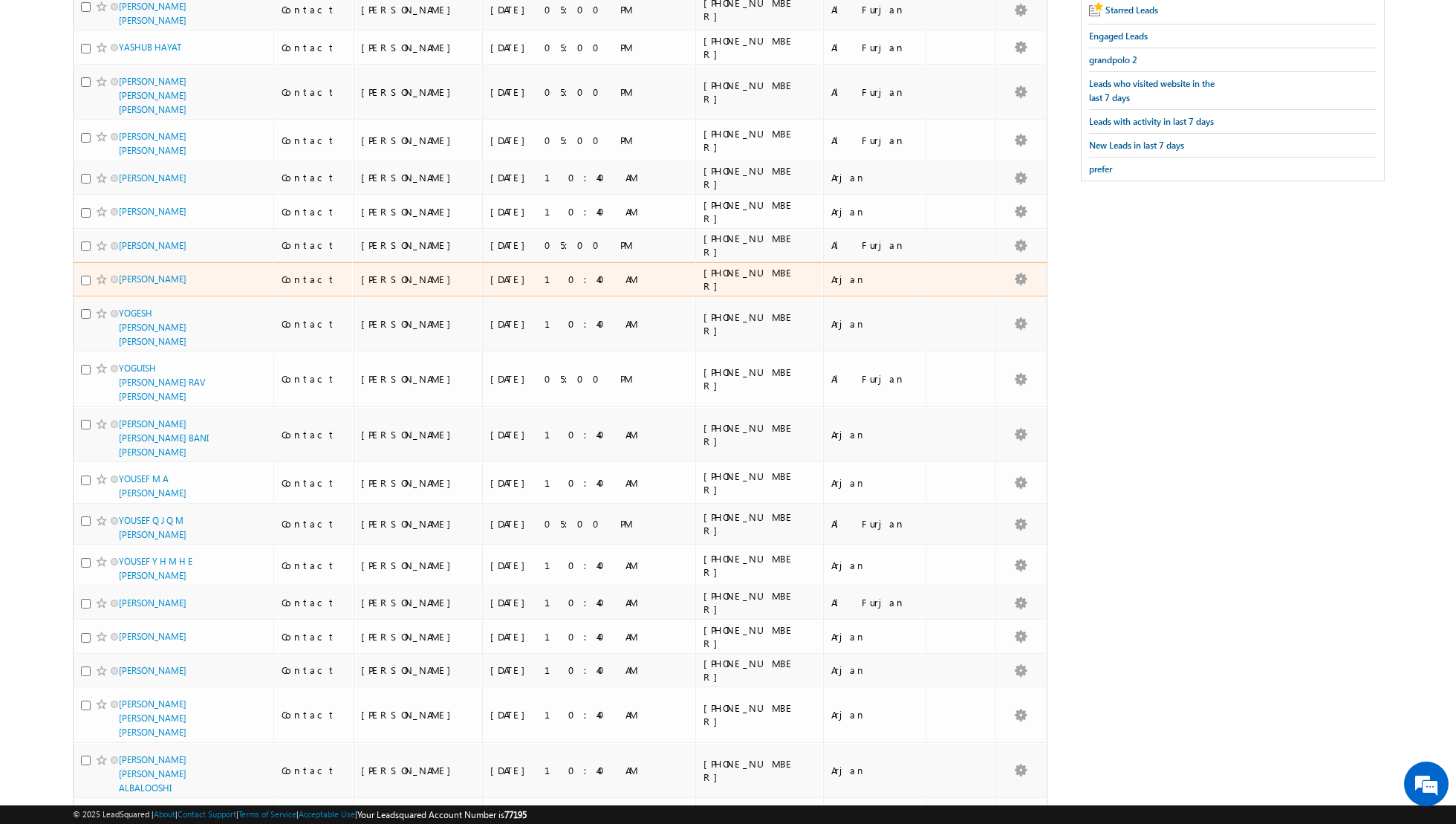
scroll to position [995, 0]
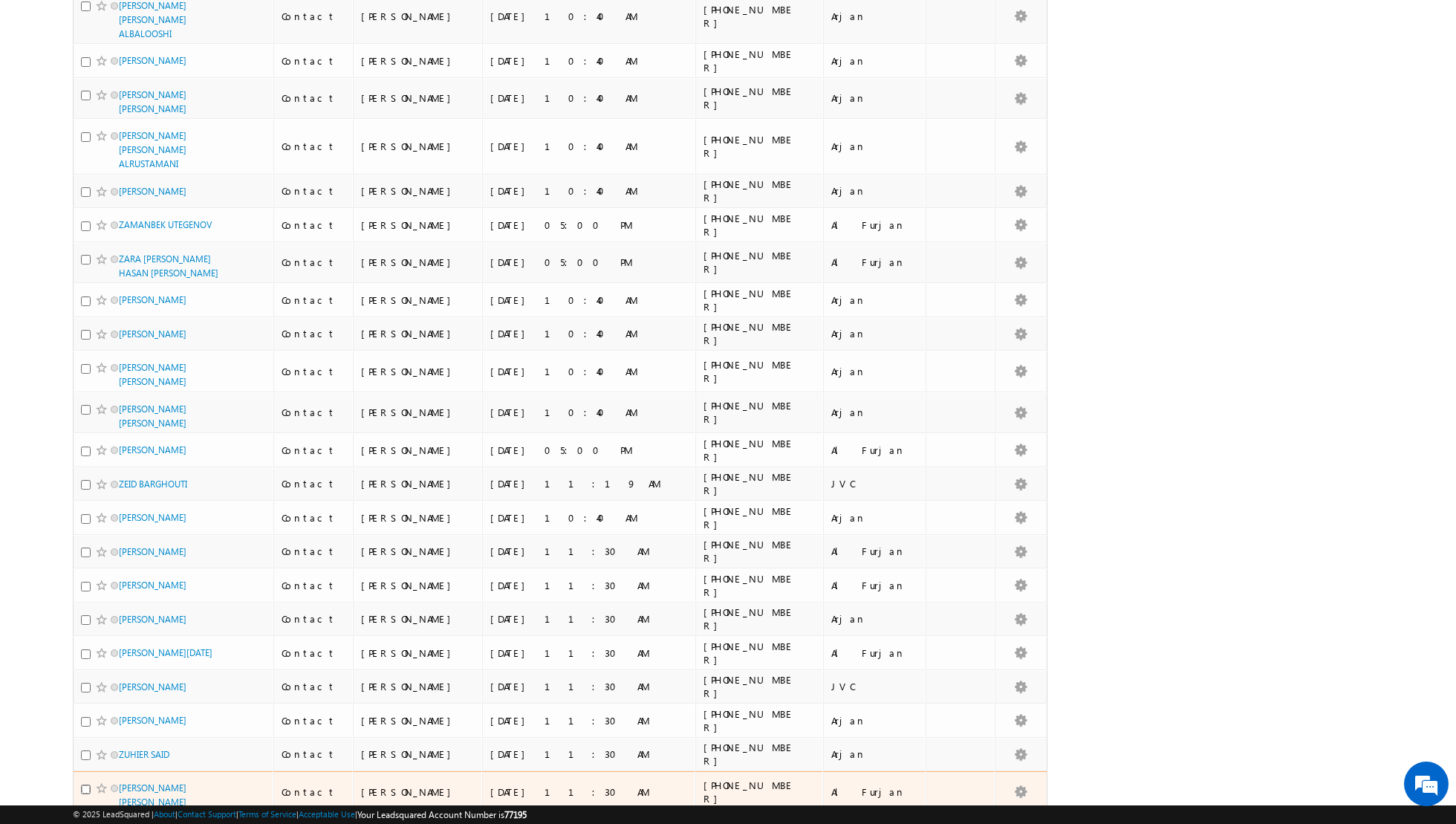
click at [87, 785] on input "checkbox" at bounding box center [85, 790] width 10 height 10
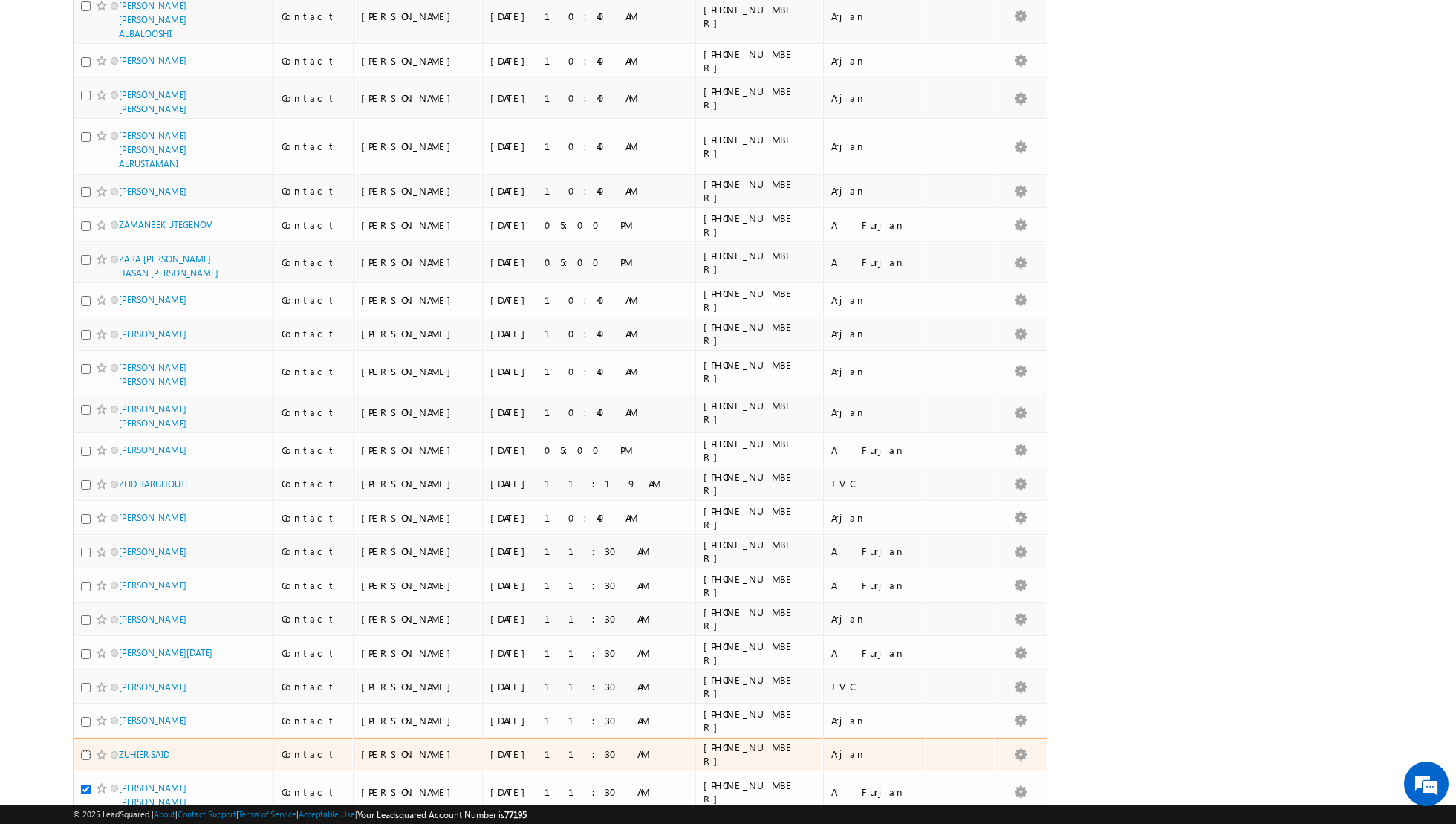
click at [85, 751] on input "checkbox" at bounding box center [85, 755] width 10 height 10
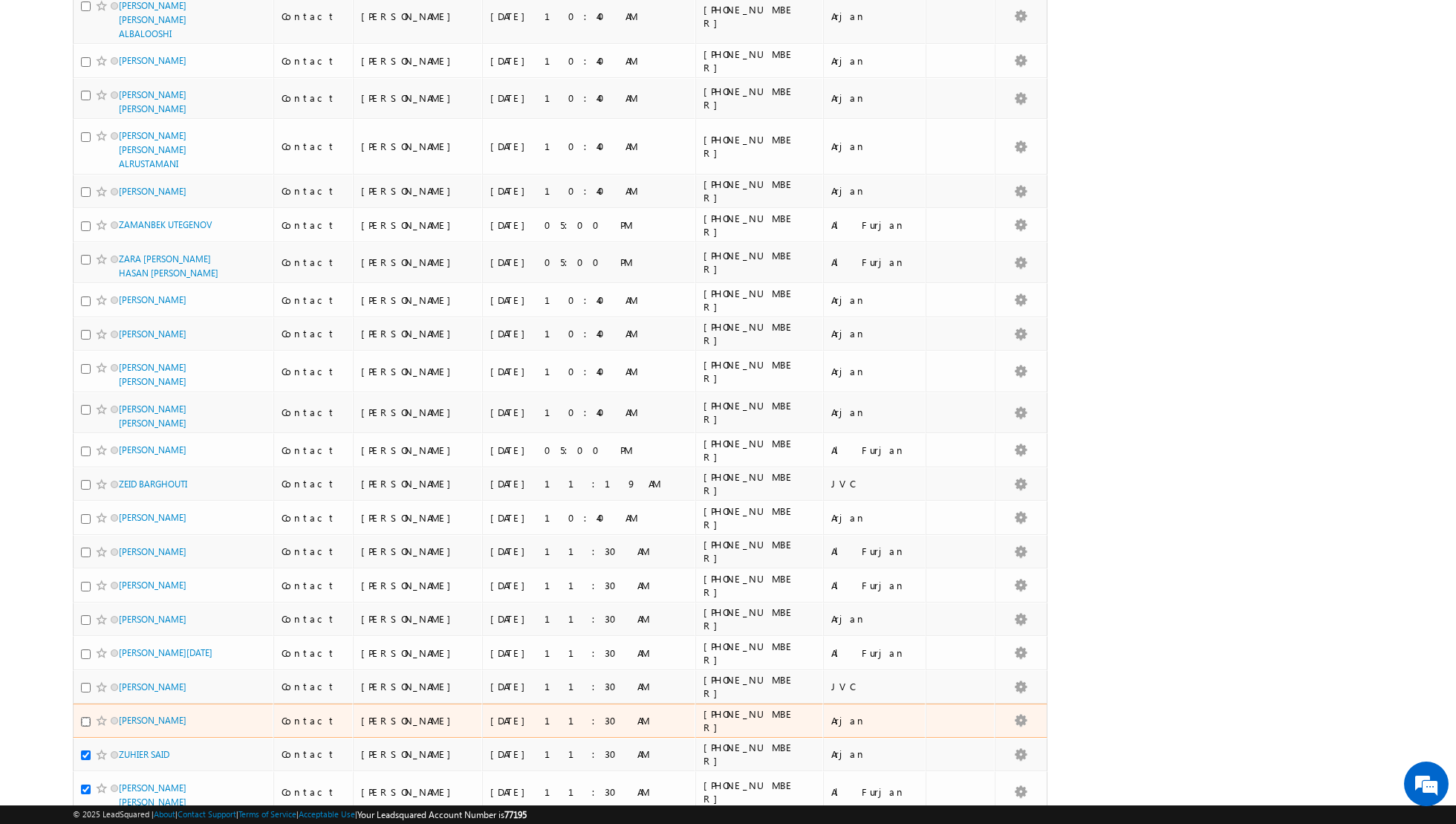
click at [85, 717] on input "checkbox" at bounding box center [85, 722] width 10 height 10
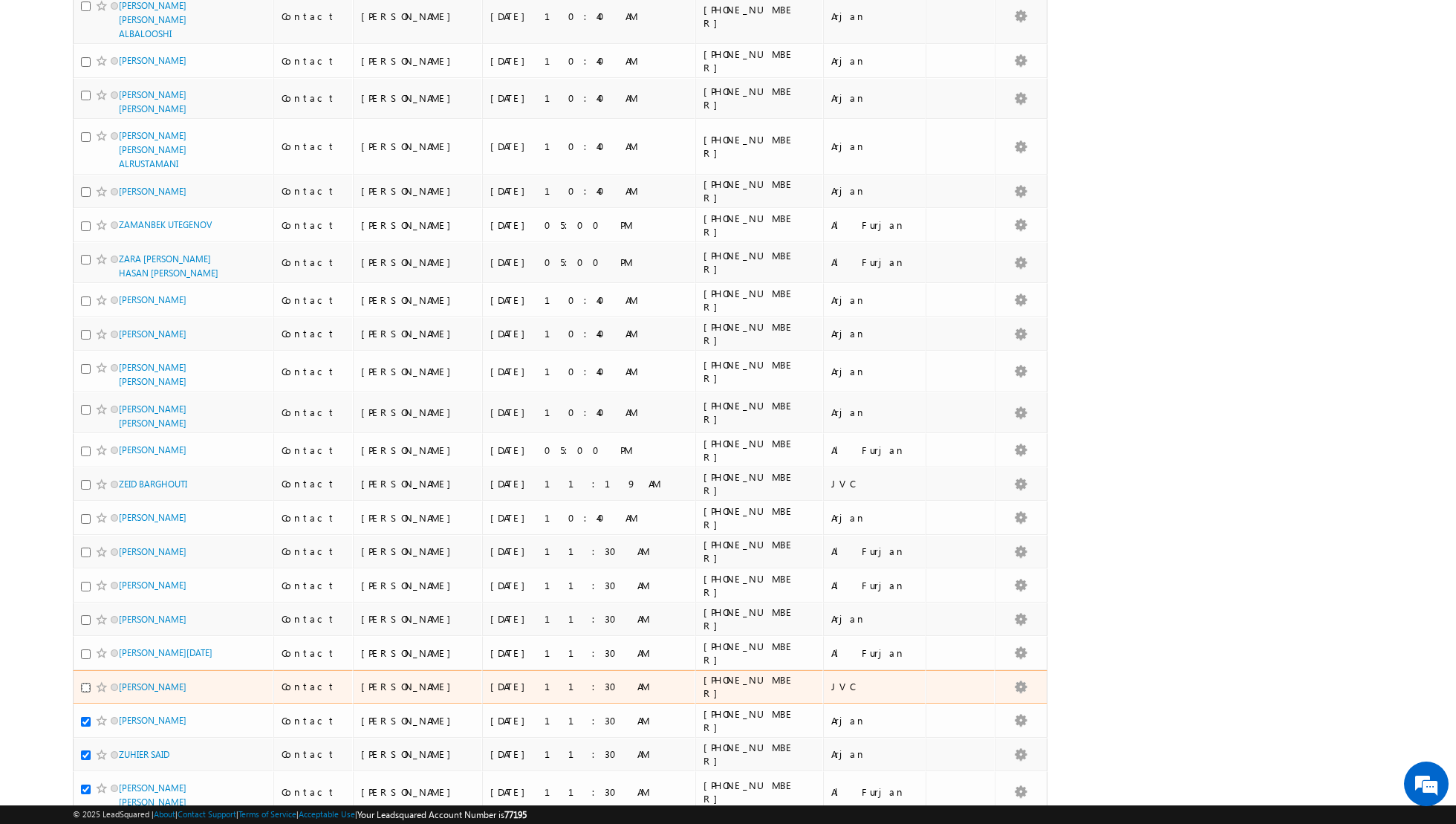
click at [81, 683] on input "checkbox" at bounding box center [85, 687] width 10 height 10
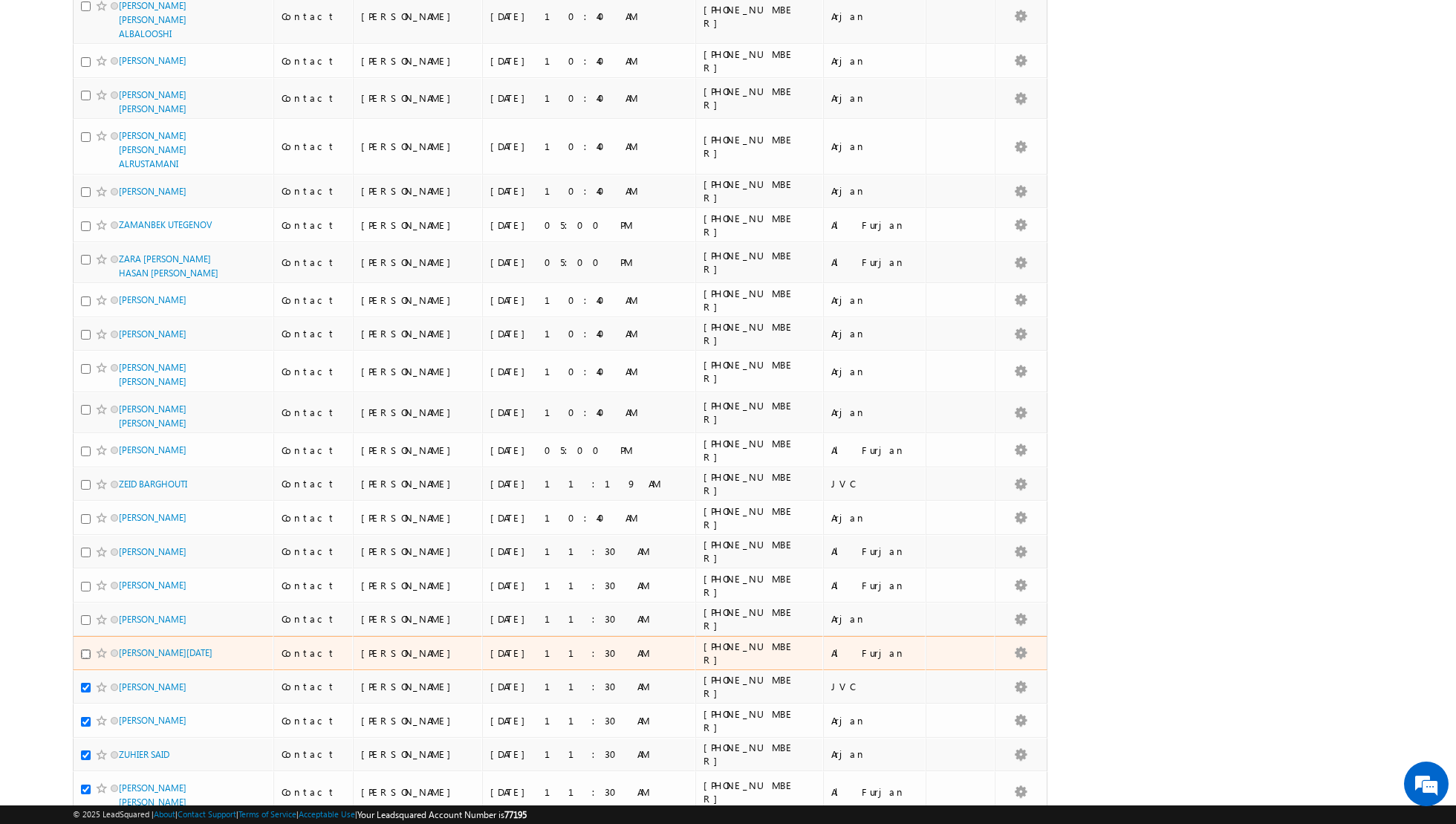
click at [85, 649] on input "checkbox" at bounding box center [85, 654] width 10 height 10
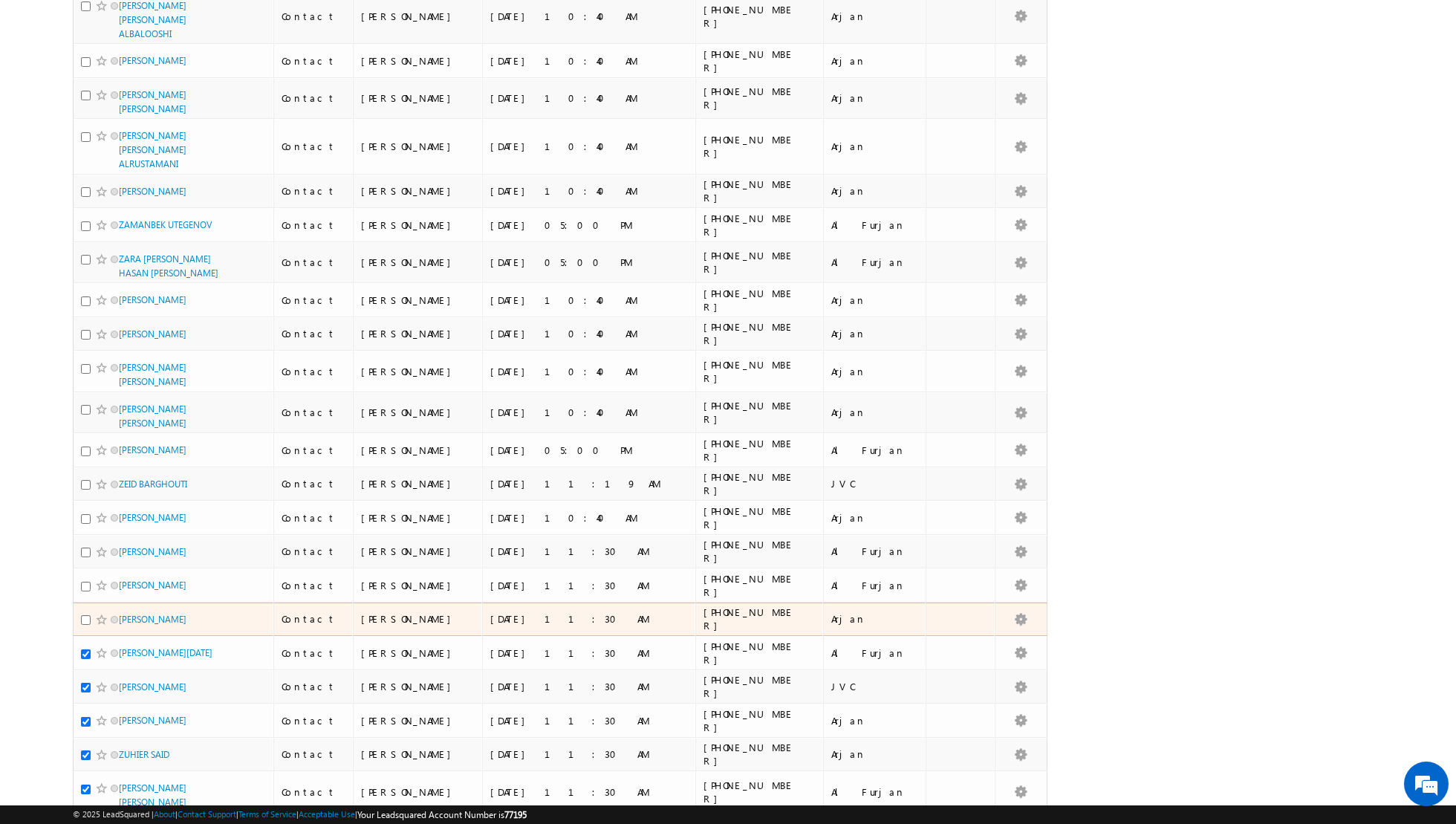
click at [88, 612] on div at bounding box center [103, 619] width 45 height 15
click at [84, 616] on input "checkbox" at bounding box center [85, 620] width 10 height 10
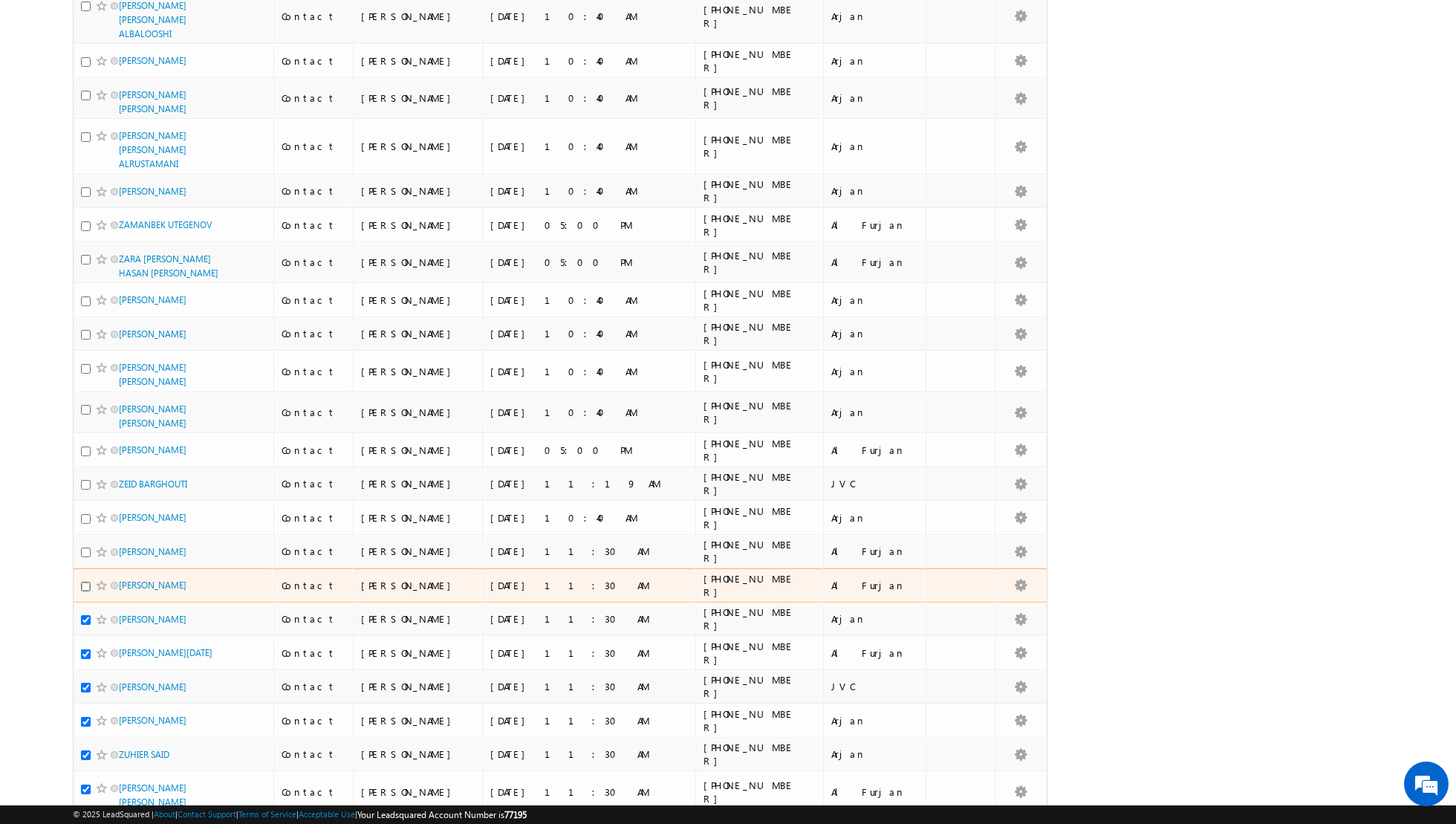
click at [84, 582] on input "checkbox" at bounding box center [85, 586] width 10 height 10
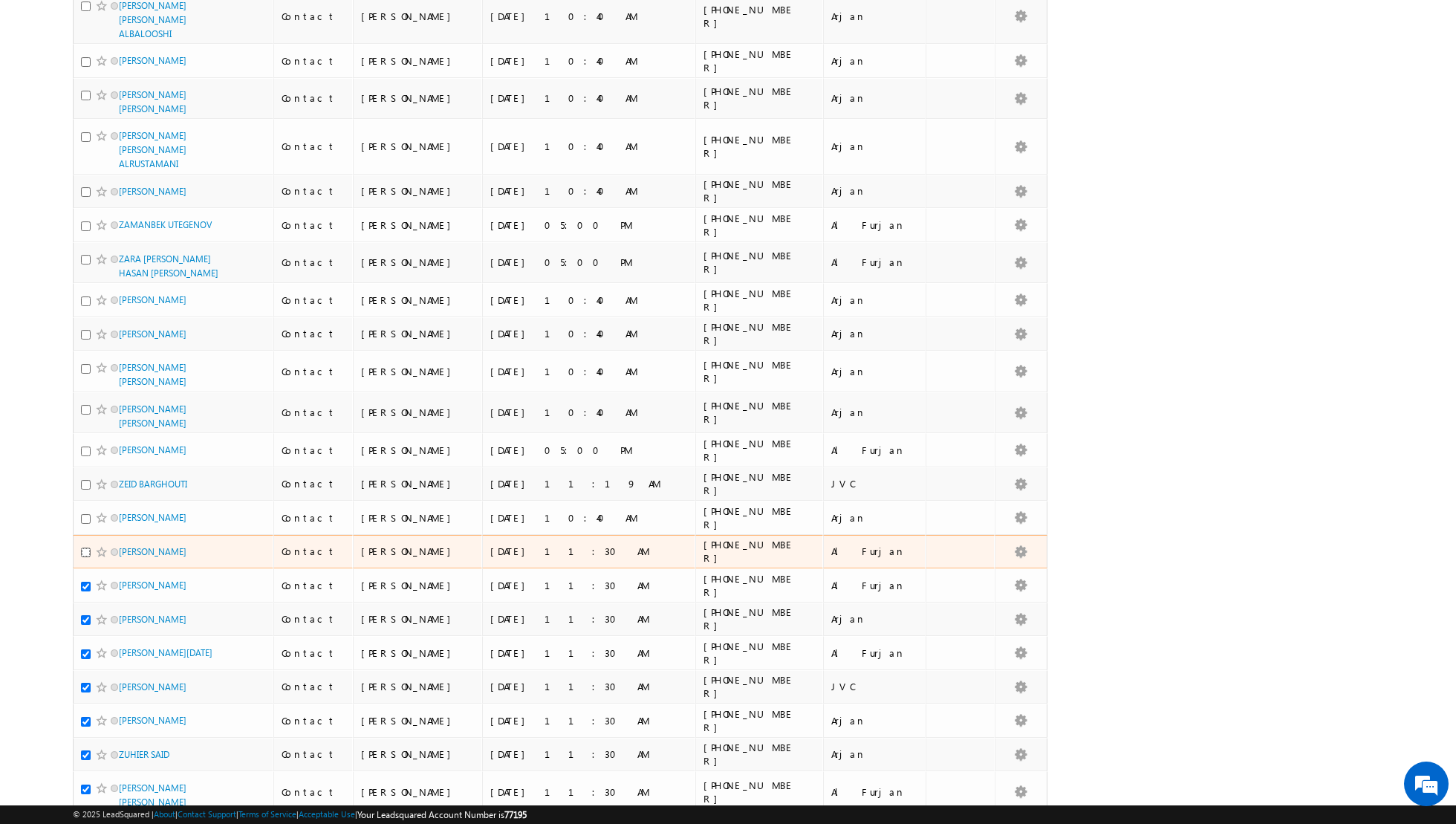
click at [84, 548] on input "checkbox" at bounding box center [85, 552] width 10 height 10
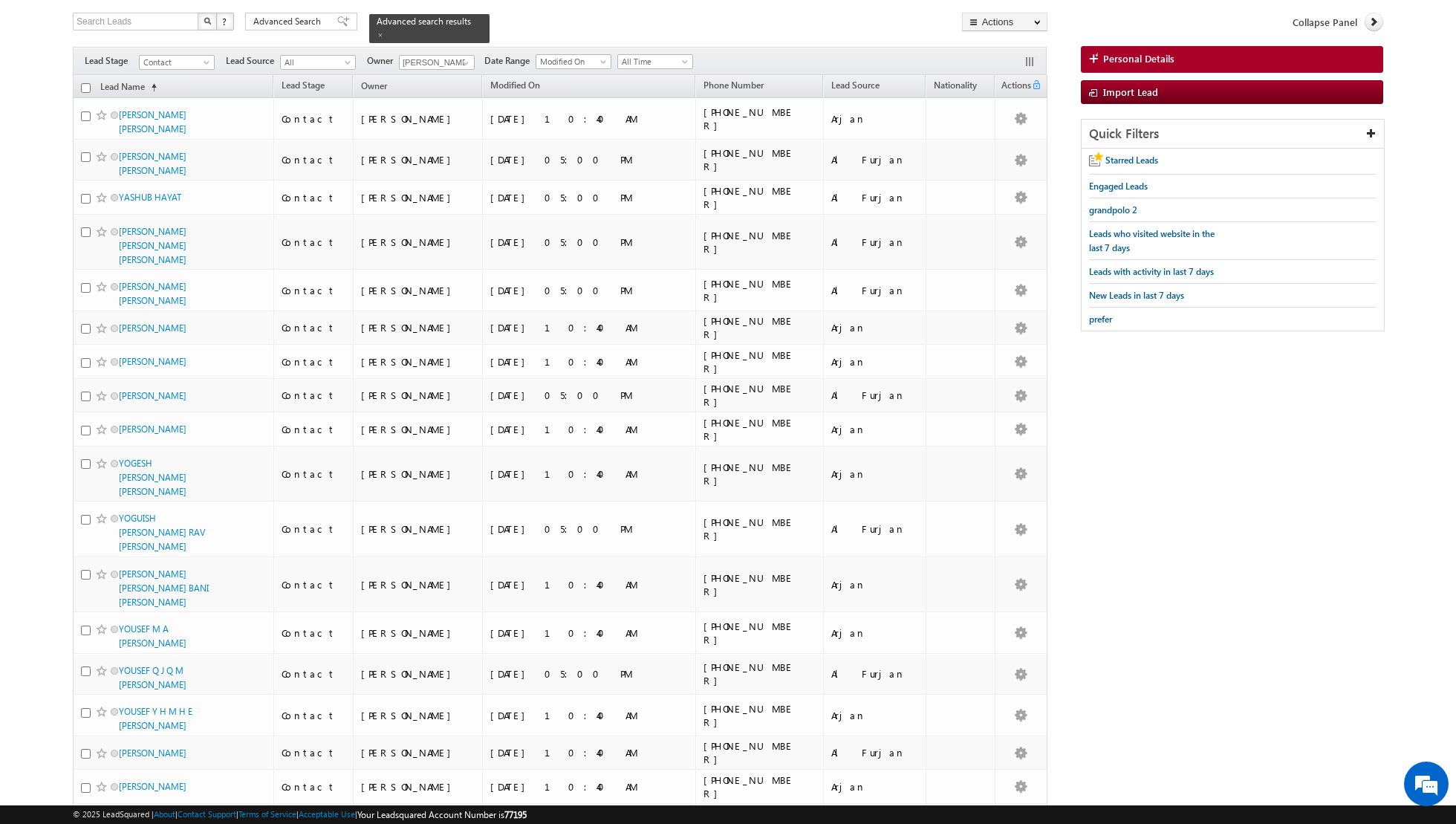
scroll to position [0, 0]
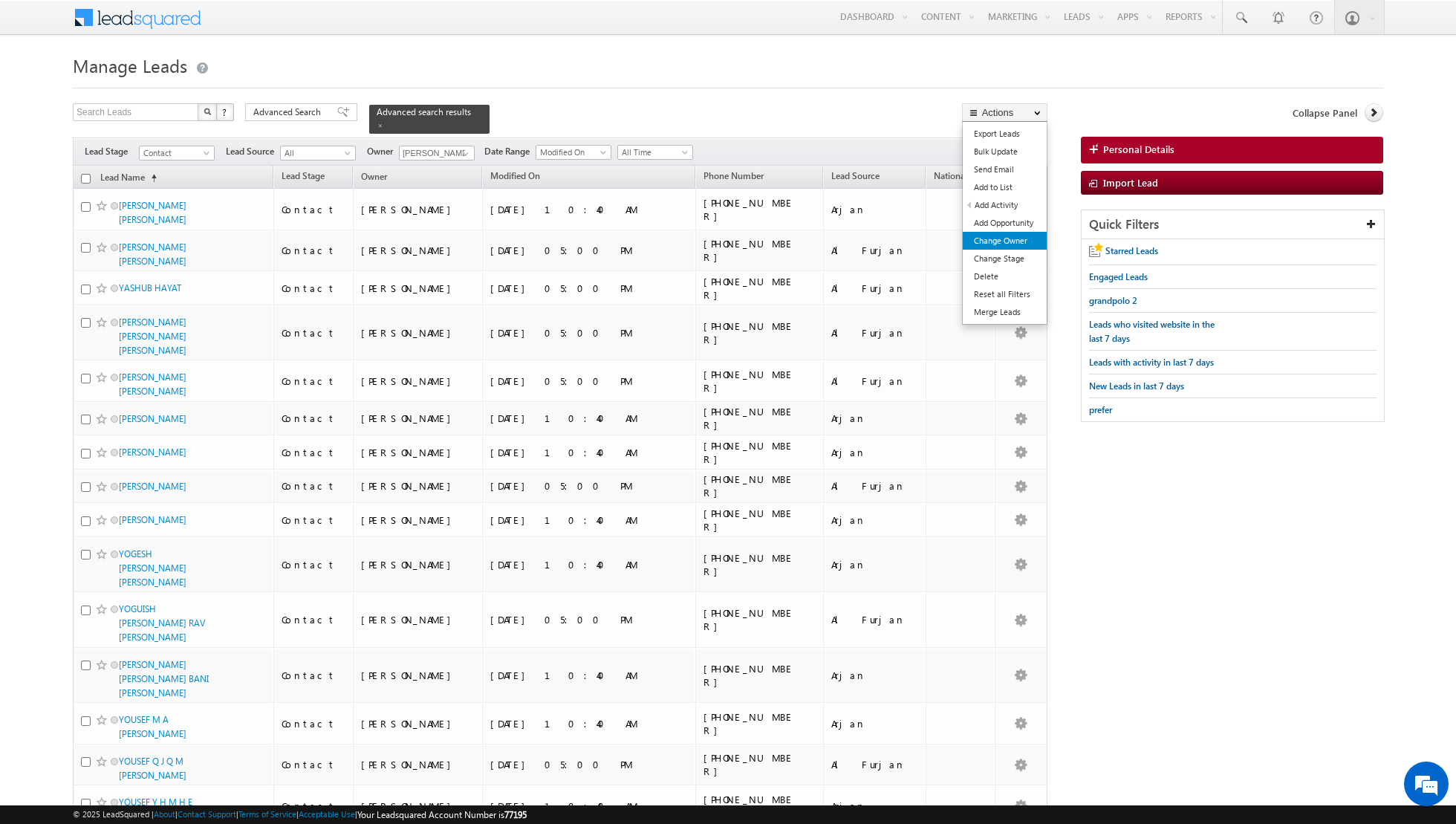
click at [1004, 238] on link "Change Owner" at bounding box center [1004, 241] width 84 height 18
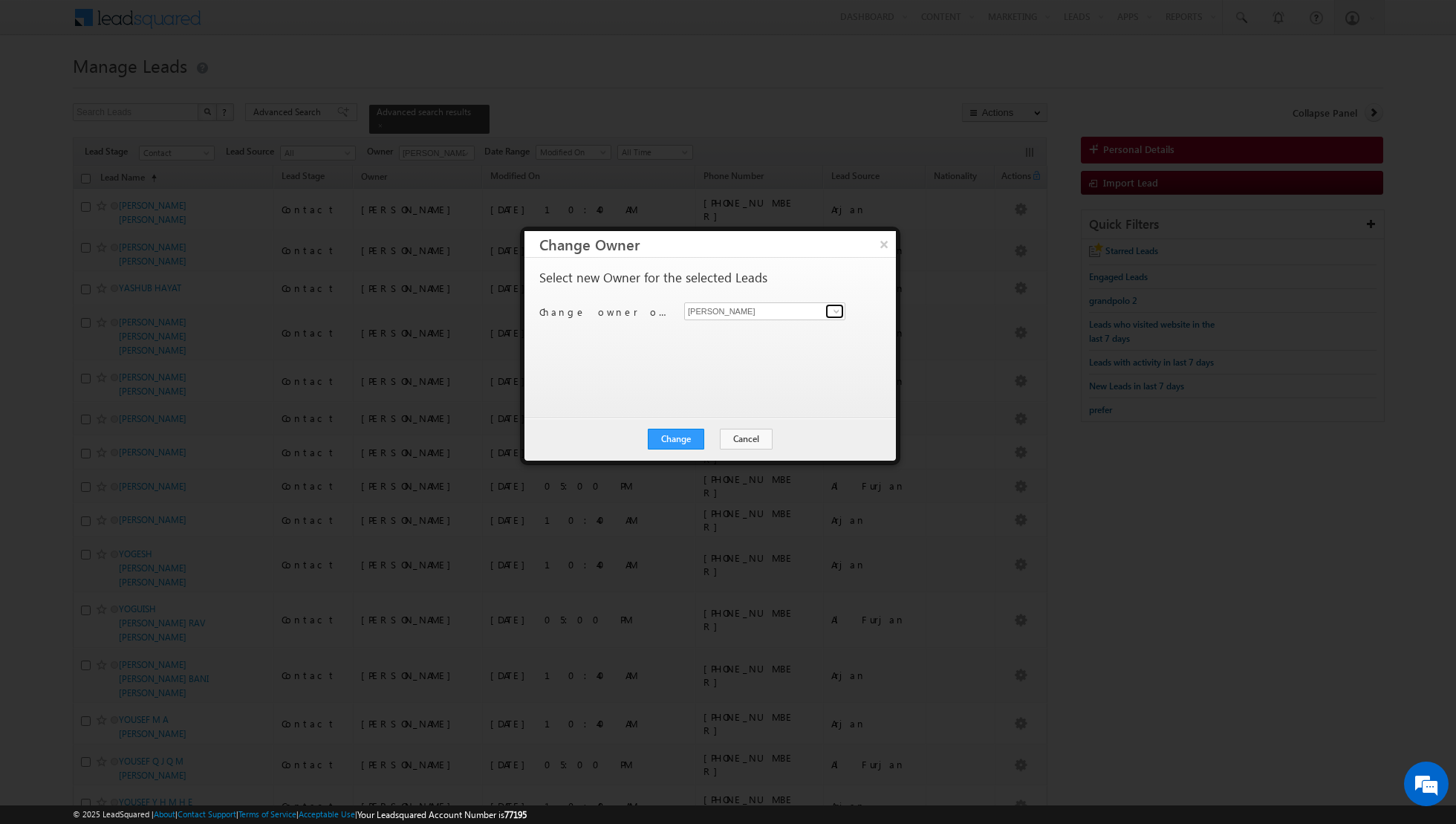
click at [834, 304] on link at bounding box center [834, 311] width 18 height 15
click at [743, 405] on link "[PERSON_NAME] [PERSON_NAME] [PERSON_NAME][EMAIL_ADDRESS][PERSON_NAME][DOMAIN_NA…" at bounding box center [765, 412] width 161 height 28
click at [684, 441] on button "Change" at bounding box center [676, 439] width 56 height 21
click at [718, 437] on button "Close" at bounding box center [712, 439] width 47 height 21
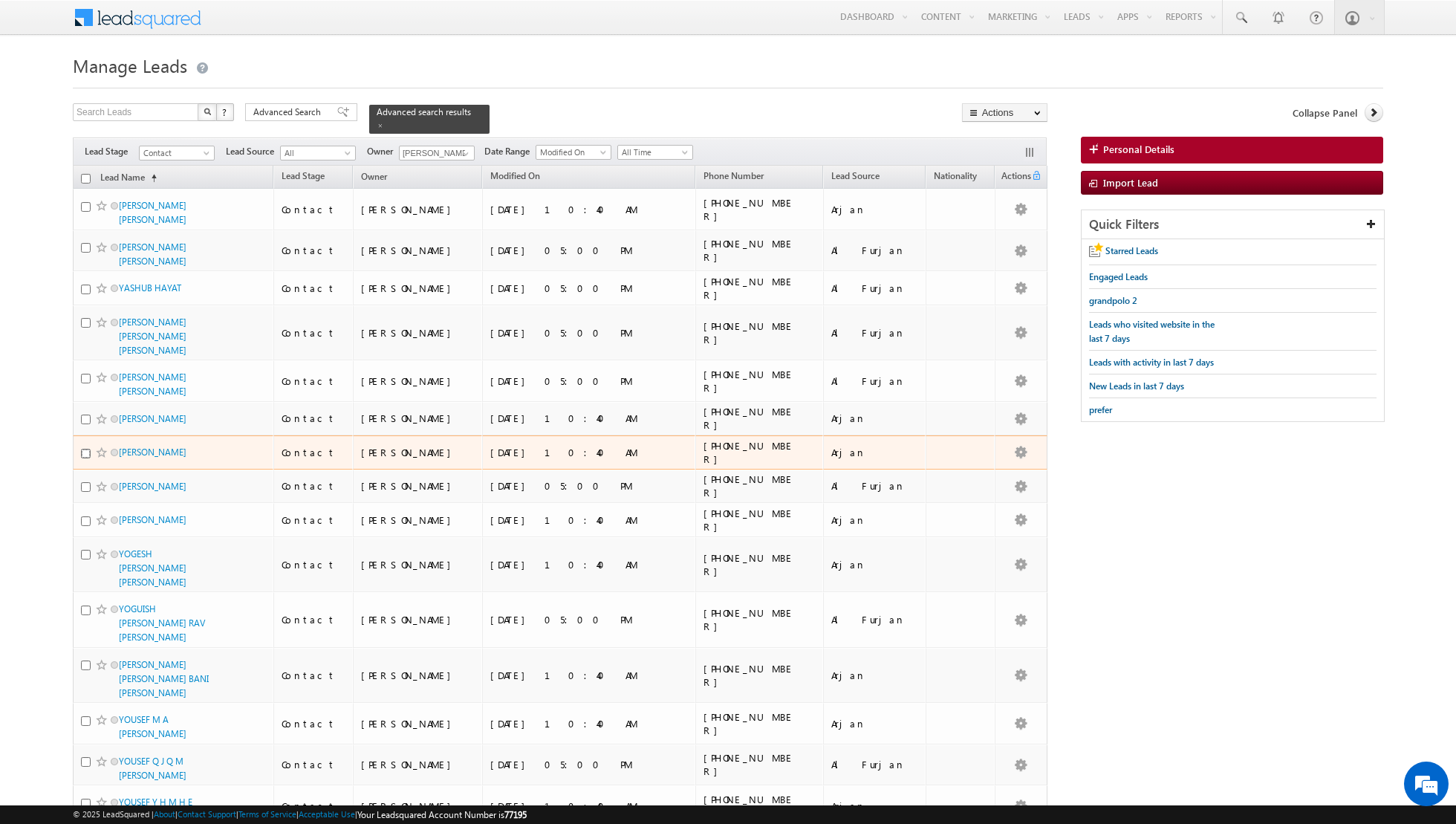
click at [84, 449] on input "checkbox" at bounding box center [85, 453] width 10 height 10
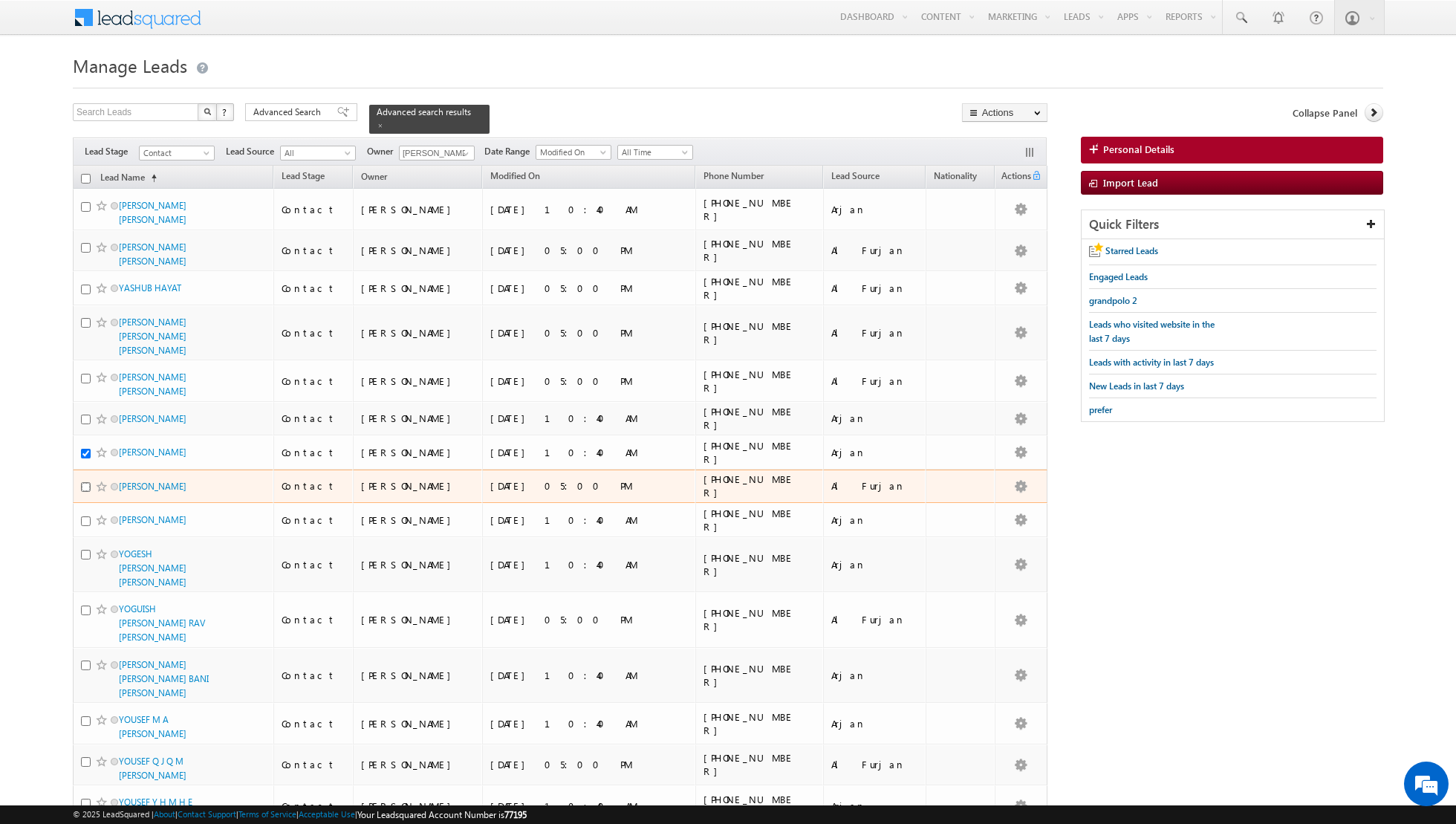
click at [86, 484] on input "checkbox" at bounding box center [85, 487] width 10 height 10
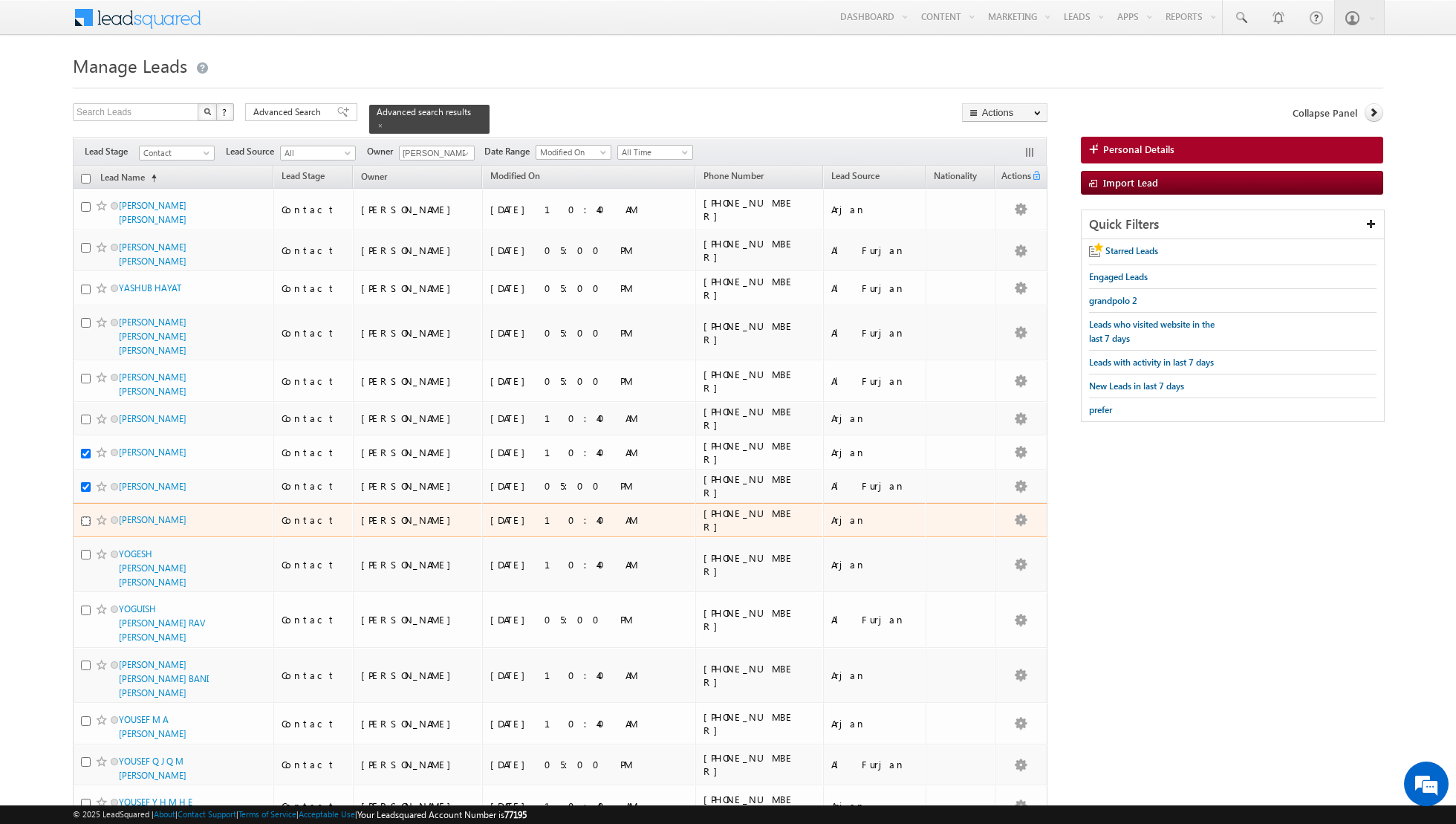
click at [84, 517] on input "checkbox" at bounding box center [85, 521] width 10 height 10
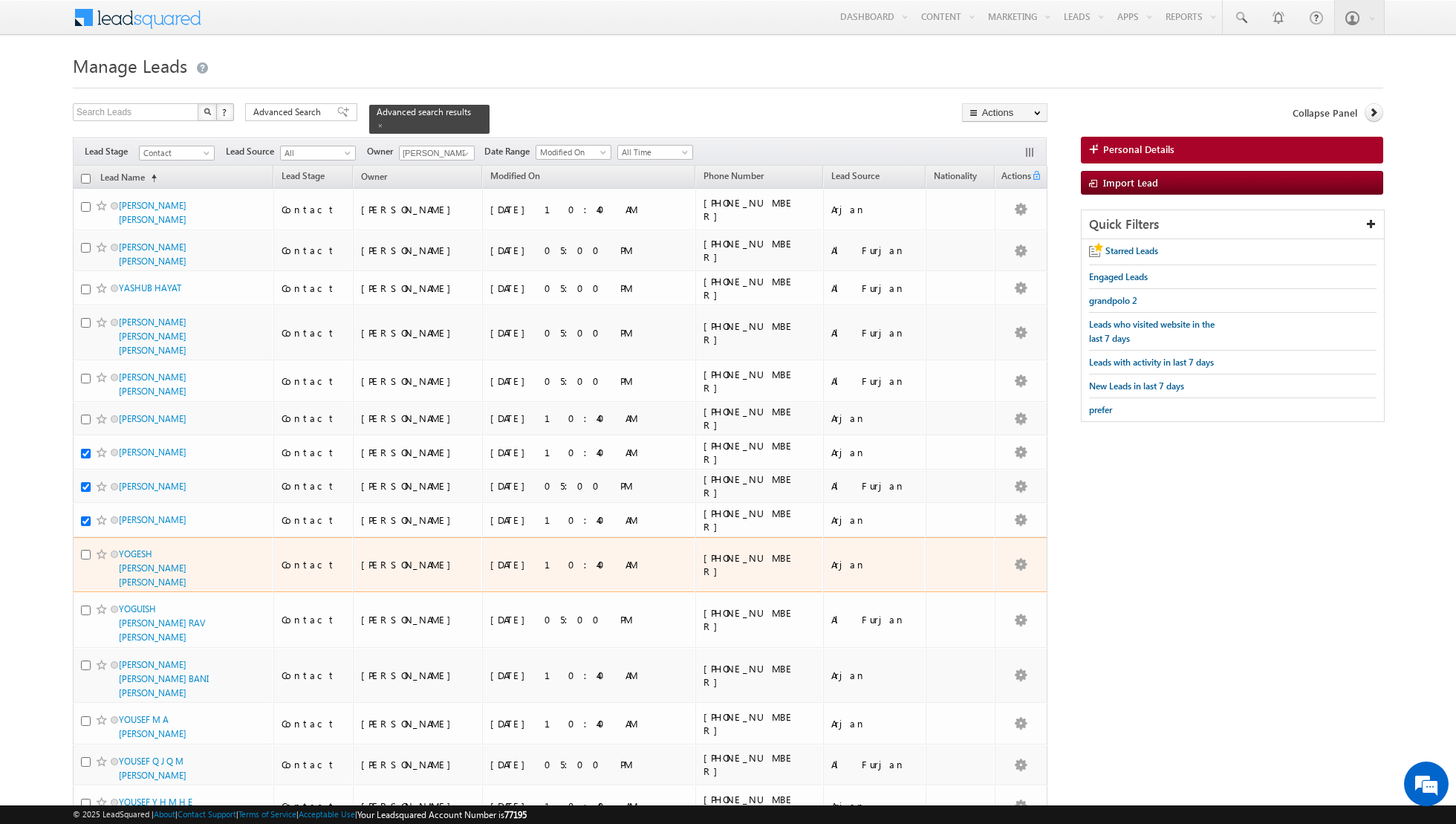
click at [86, 547] on div at bounding box center [103, 554] width 45 height 15
click at [86, 550] on input "checkbox" at bounding box center [85, 555] width 10 height 10
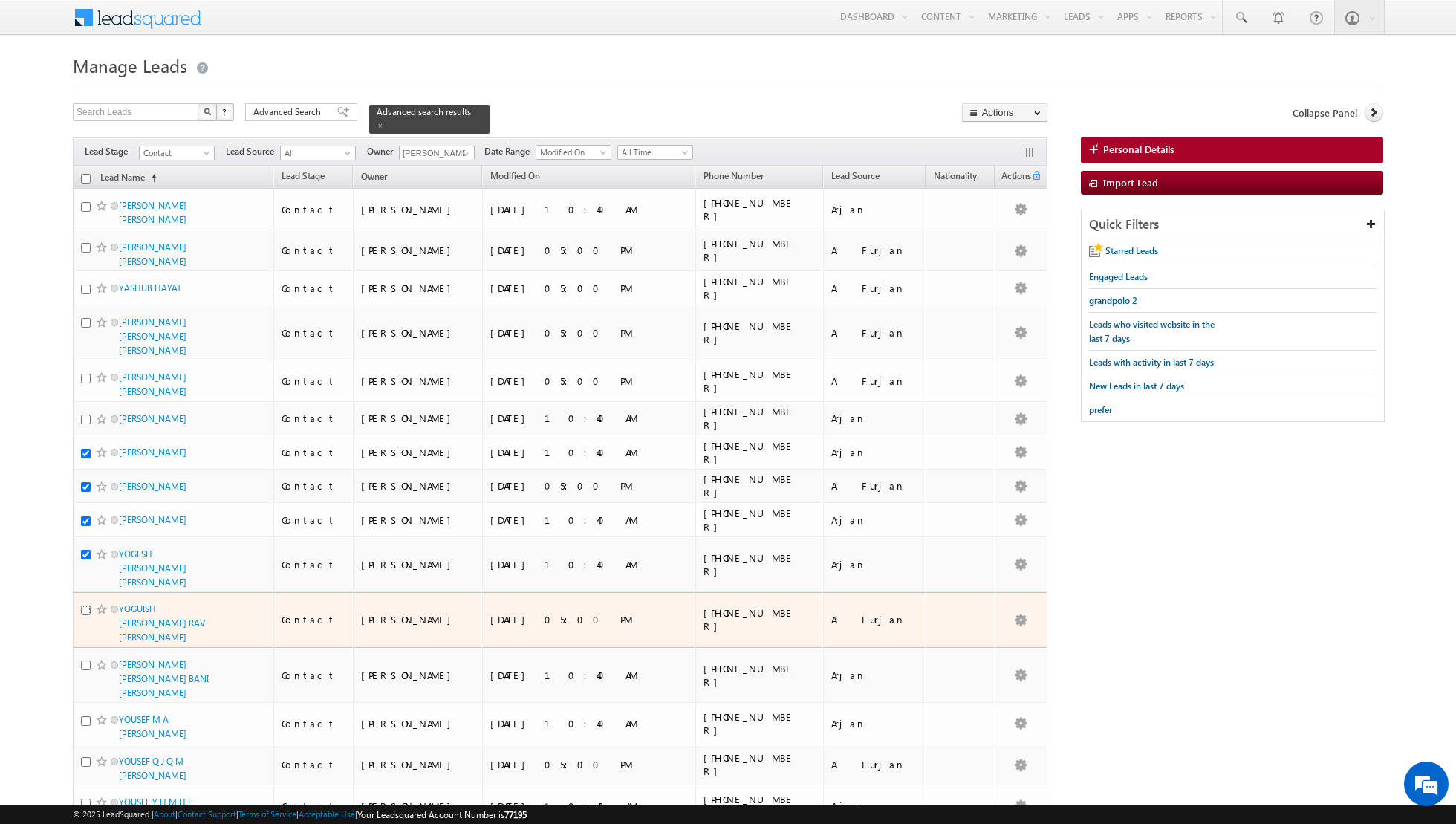
click at [85, 606] on input "checkbox" at bounding box center [85, 610] width 10 height 10
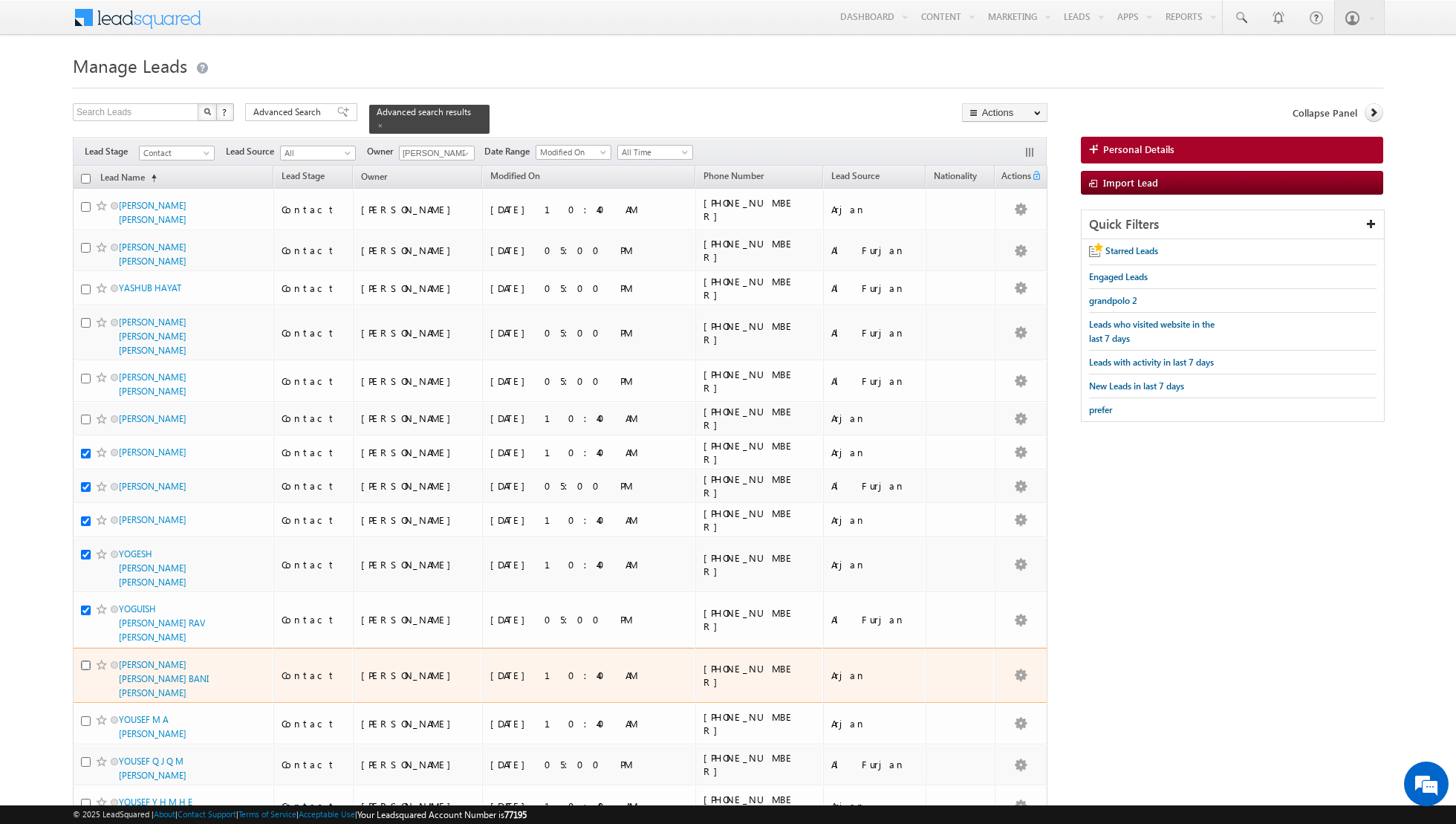
click at [84, 661] on input "checkbox" at bounding box center [85, 665] width 10 height 10
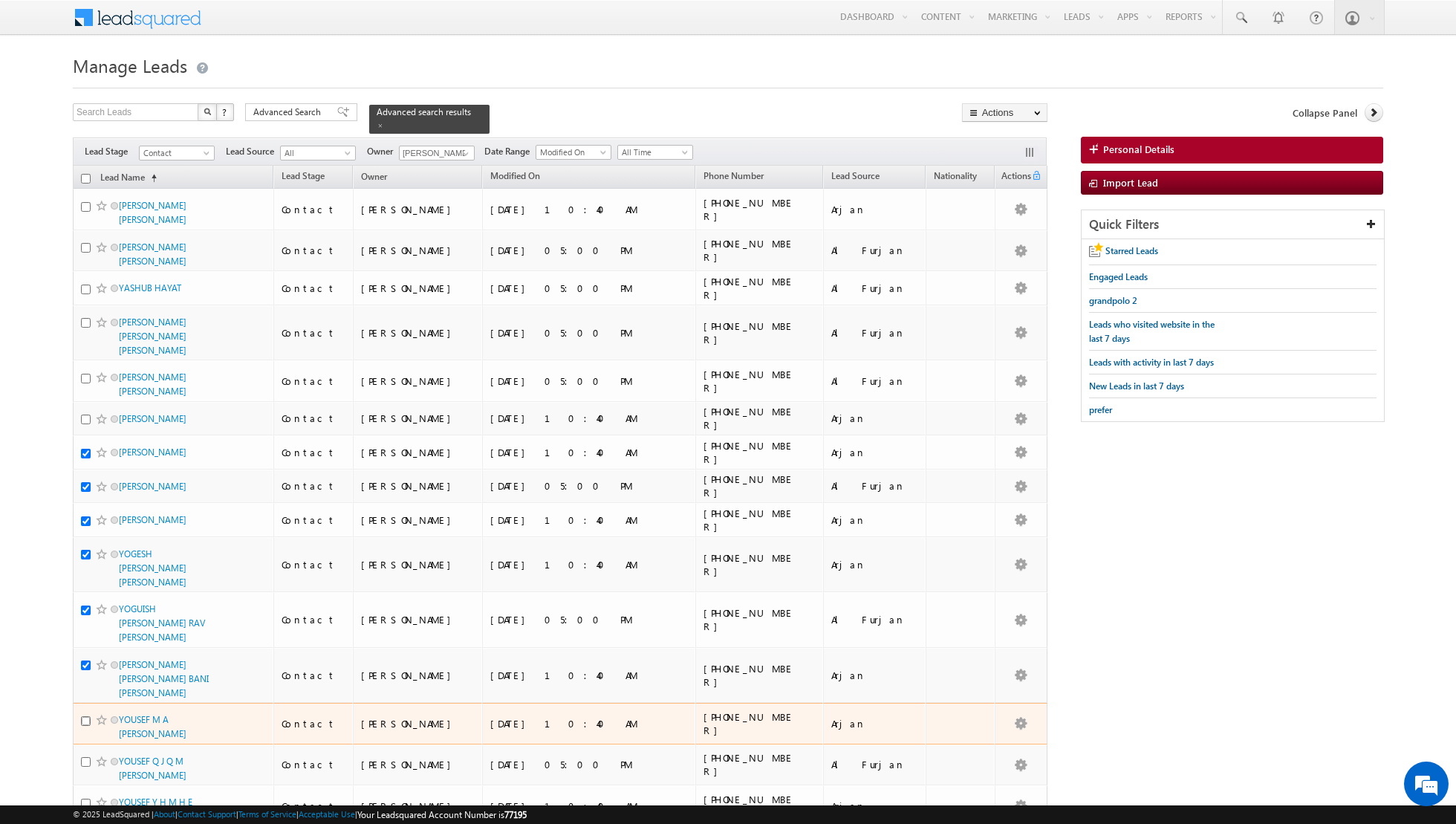
click at [85, 716] on input "checkbox" at bounding box center [85, 721] width 10 height 10
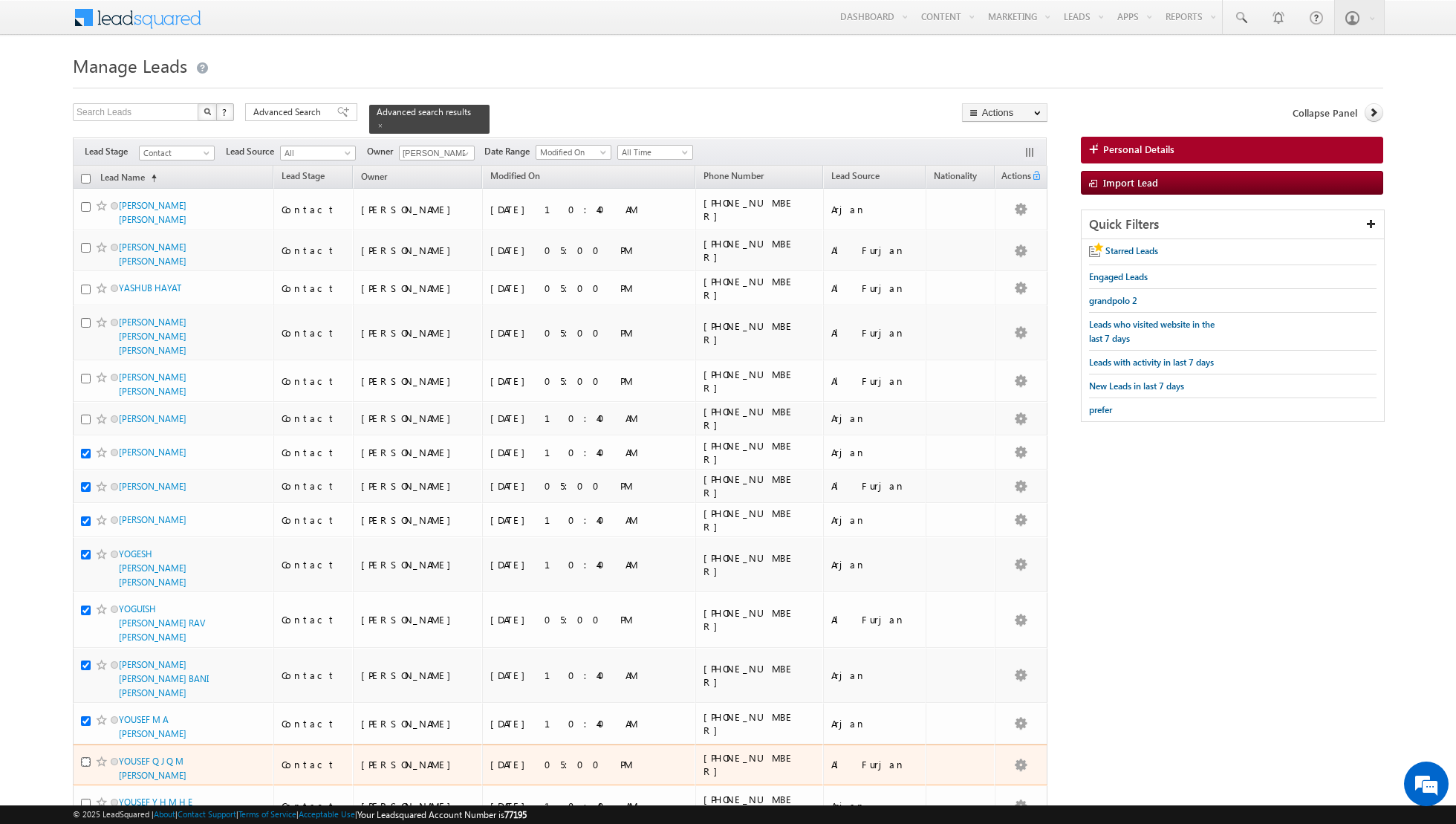
click at [86, 757] on input "checkbox" at bounding box center [85, 761] width 10 height 10
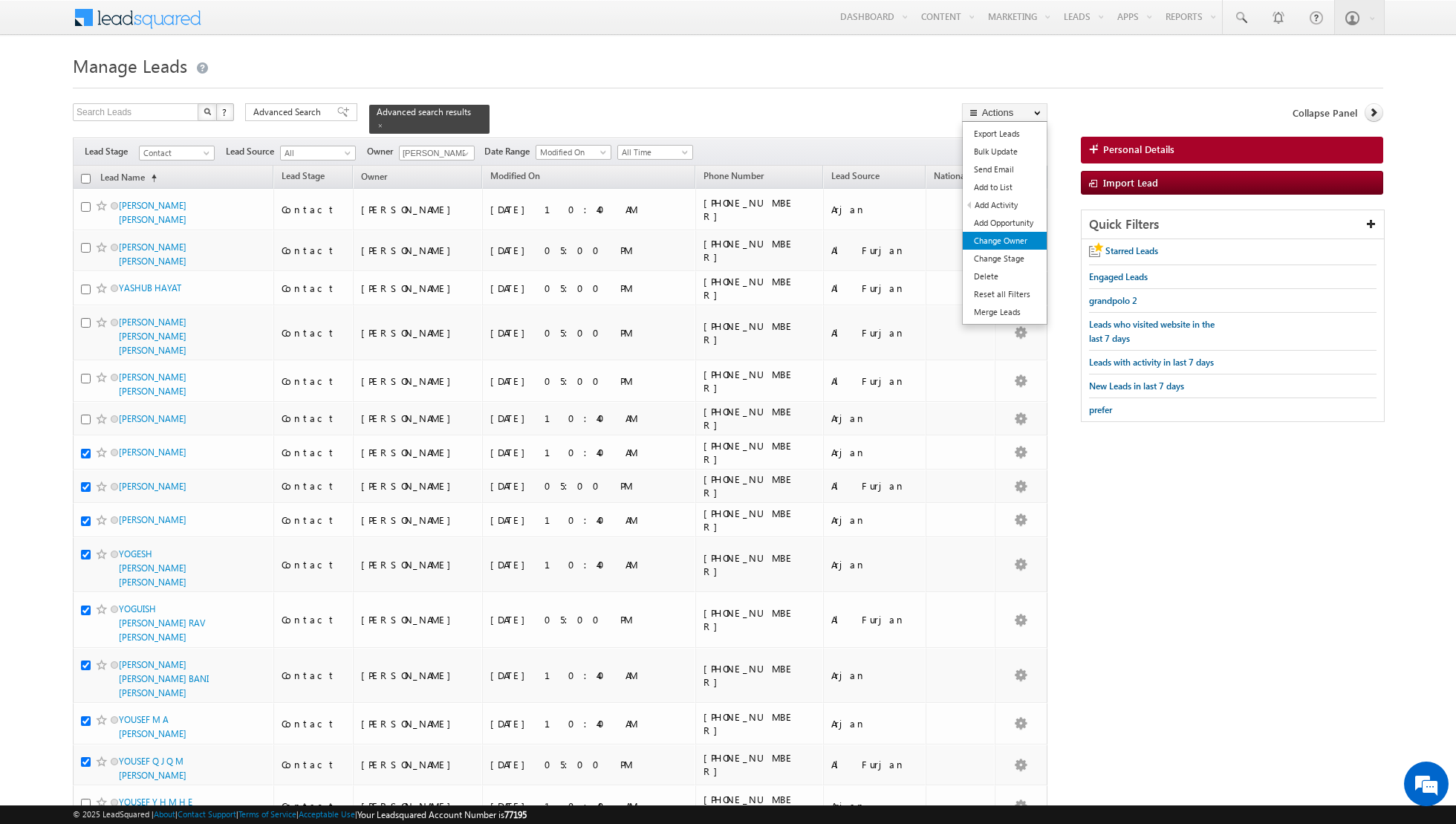
click at [979, 238] on link "Change Owner" at bounding box center [1004, 241] width 84 height 18
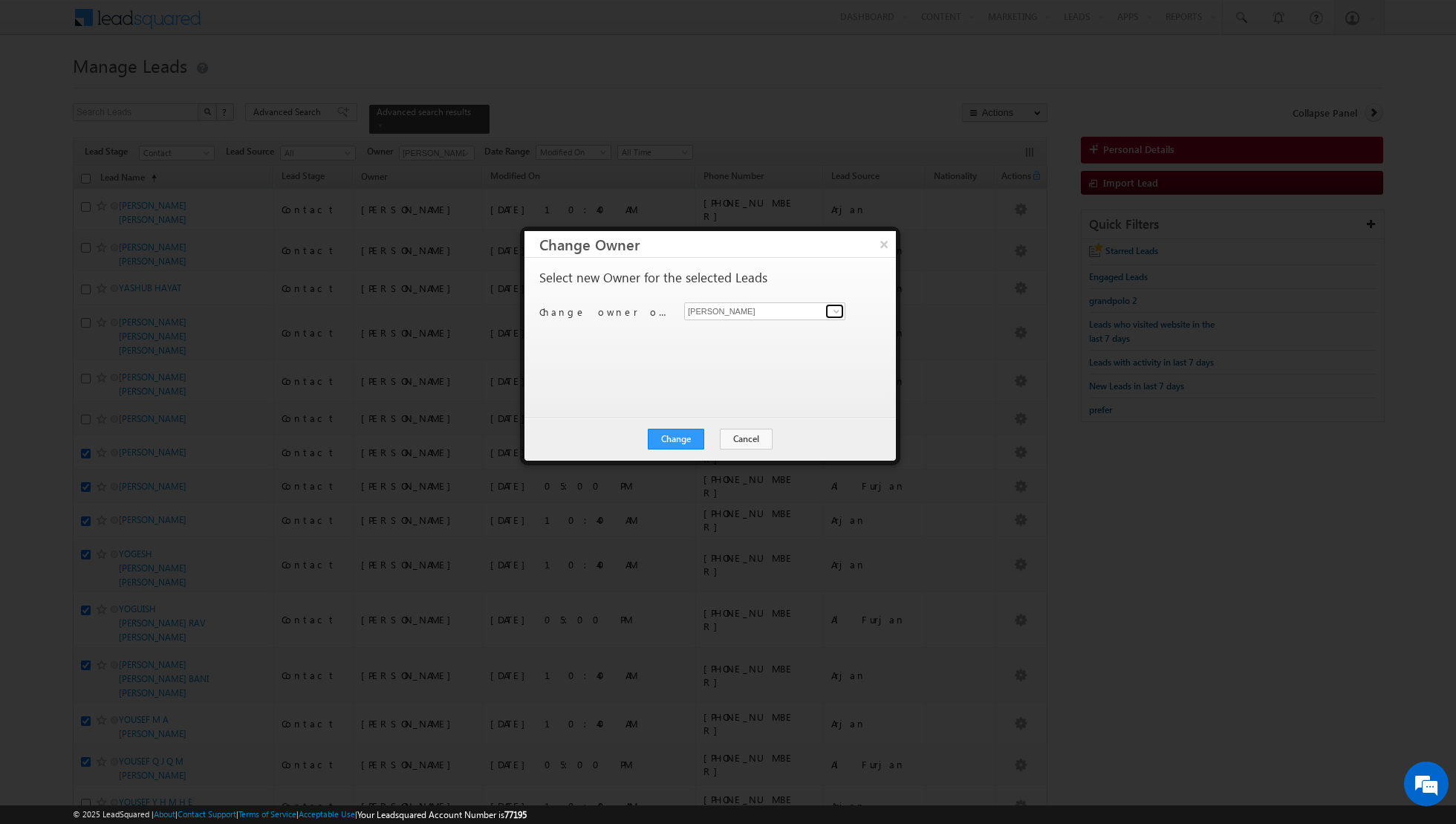
click at [843, 307] on link at bounding box center [834, 311] width 18 height 15
click at [744, 382] on link "[PERSON_NAME] [PERSON_NAME][EMAIL_ADDRESS][DOMAIN_NAME]" at bounding box center [765, 386] width 161 height 28
click at [680, 431] on button "Change" at bounding box center [676, 439] width 56 height 21
click at [708, 436] on button "Close" at bounding box center [712, 439] width 47 height 21
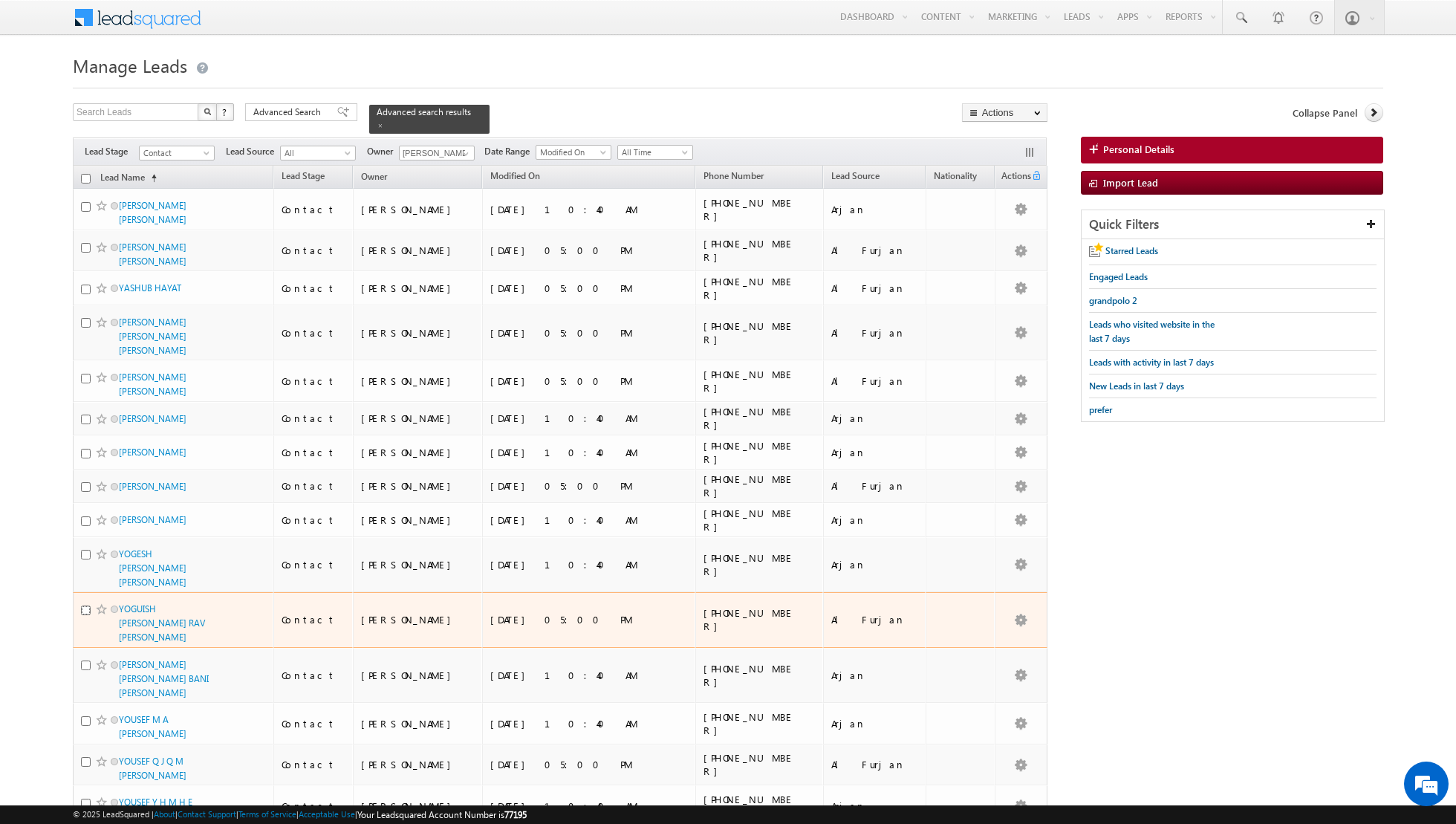
click at [82, 606] on input "checkbox" at bounding box center [85, 610] width 10 height 10
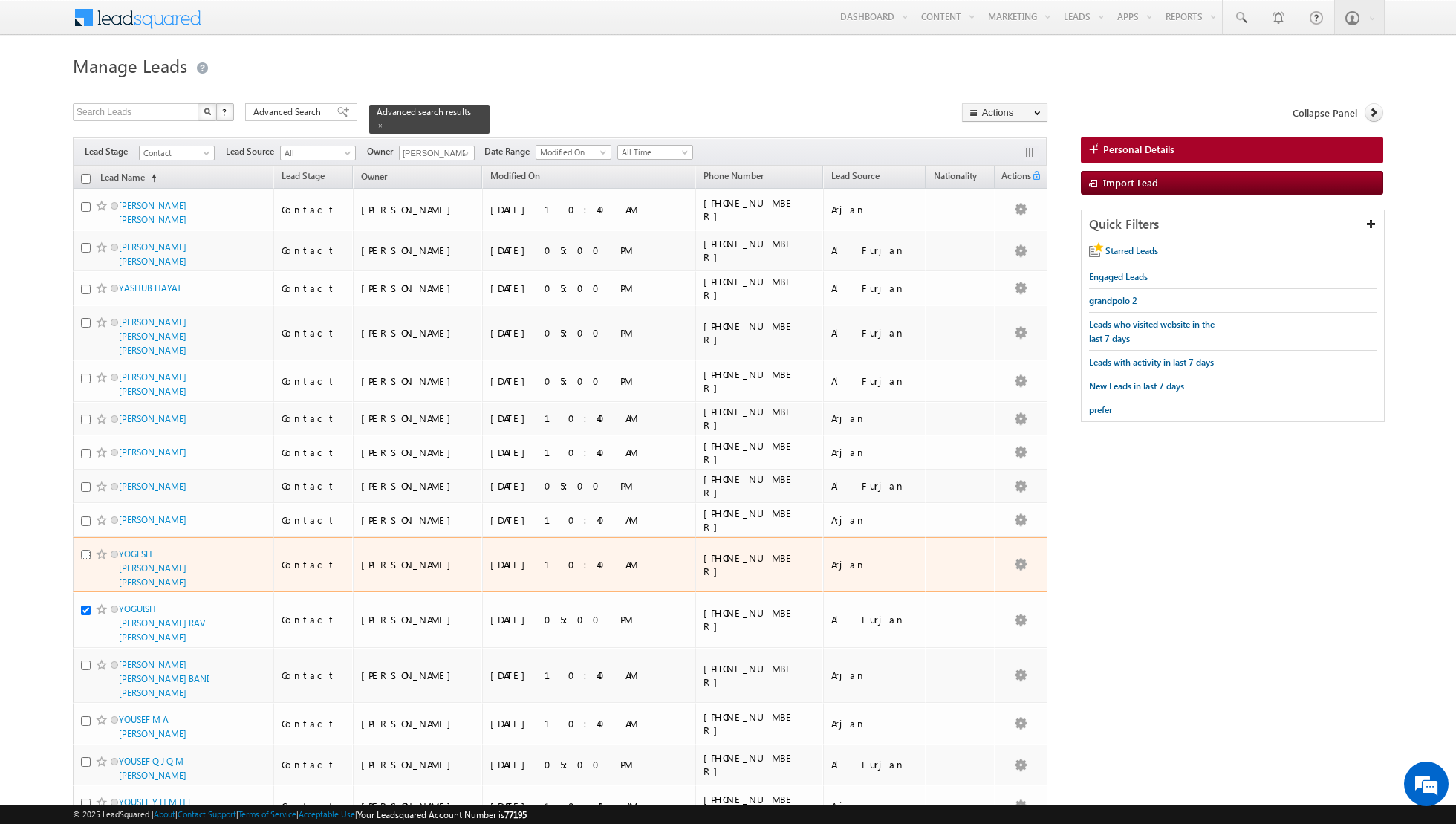
click at [86, 550] on input "checkbox" at bounding box center [85, 555] width 10 height 10
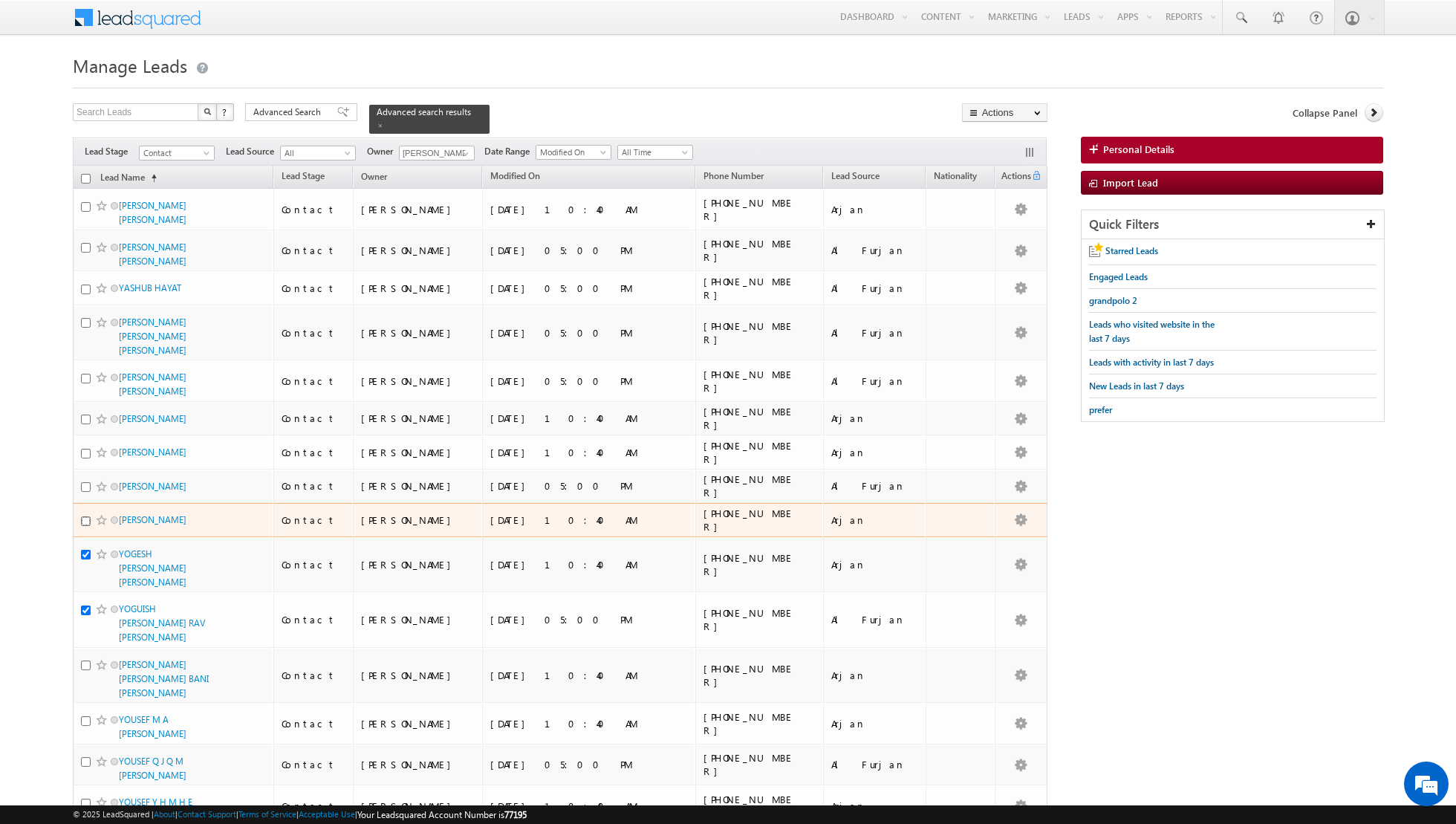
click at [86, 517] on input "checkbox" at bounding box center [85, 521] width 10 height 10
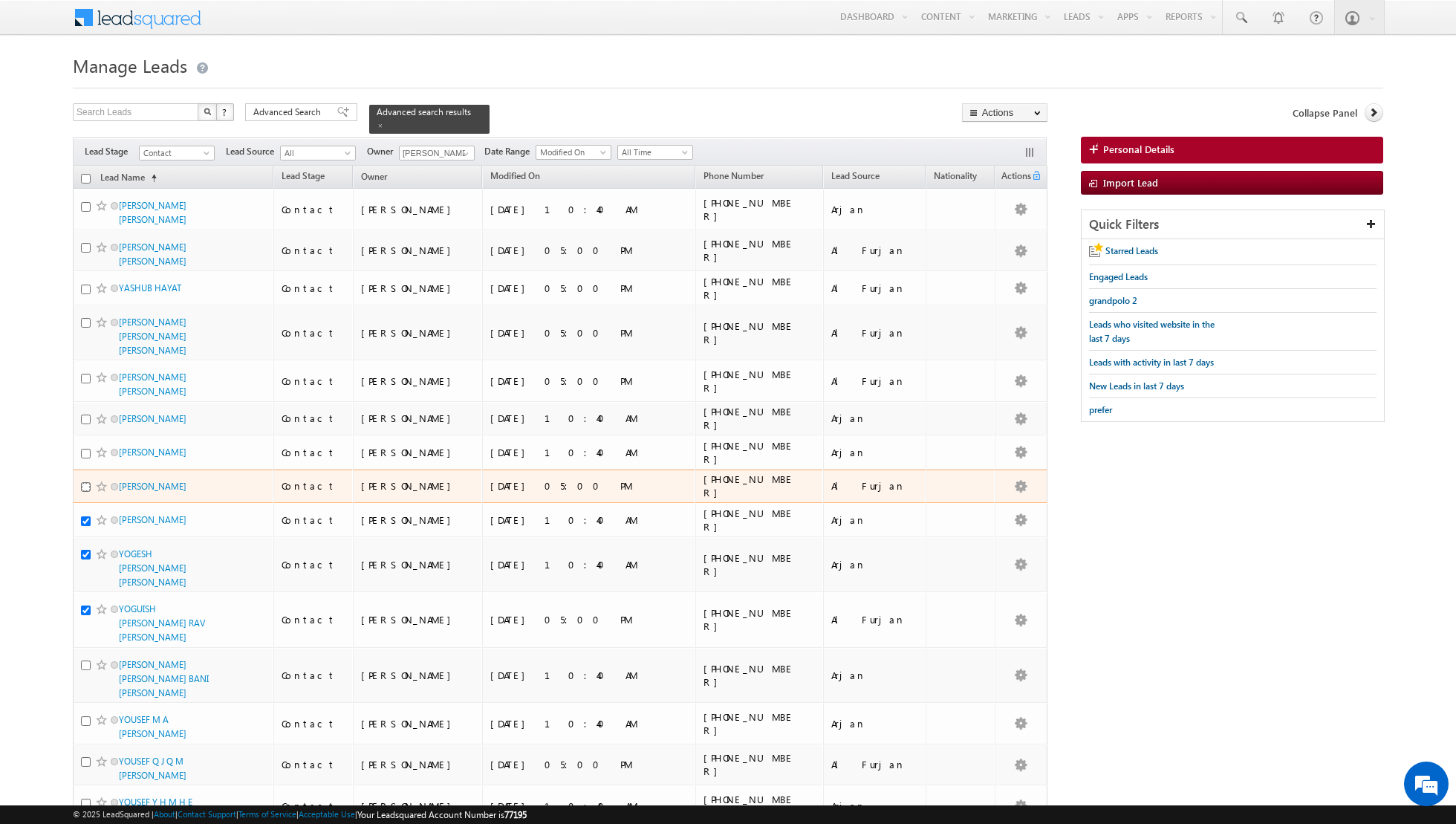
click at [86, 484] on input "checkbox" at bounding box center [85, 487] width 10 height 10
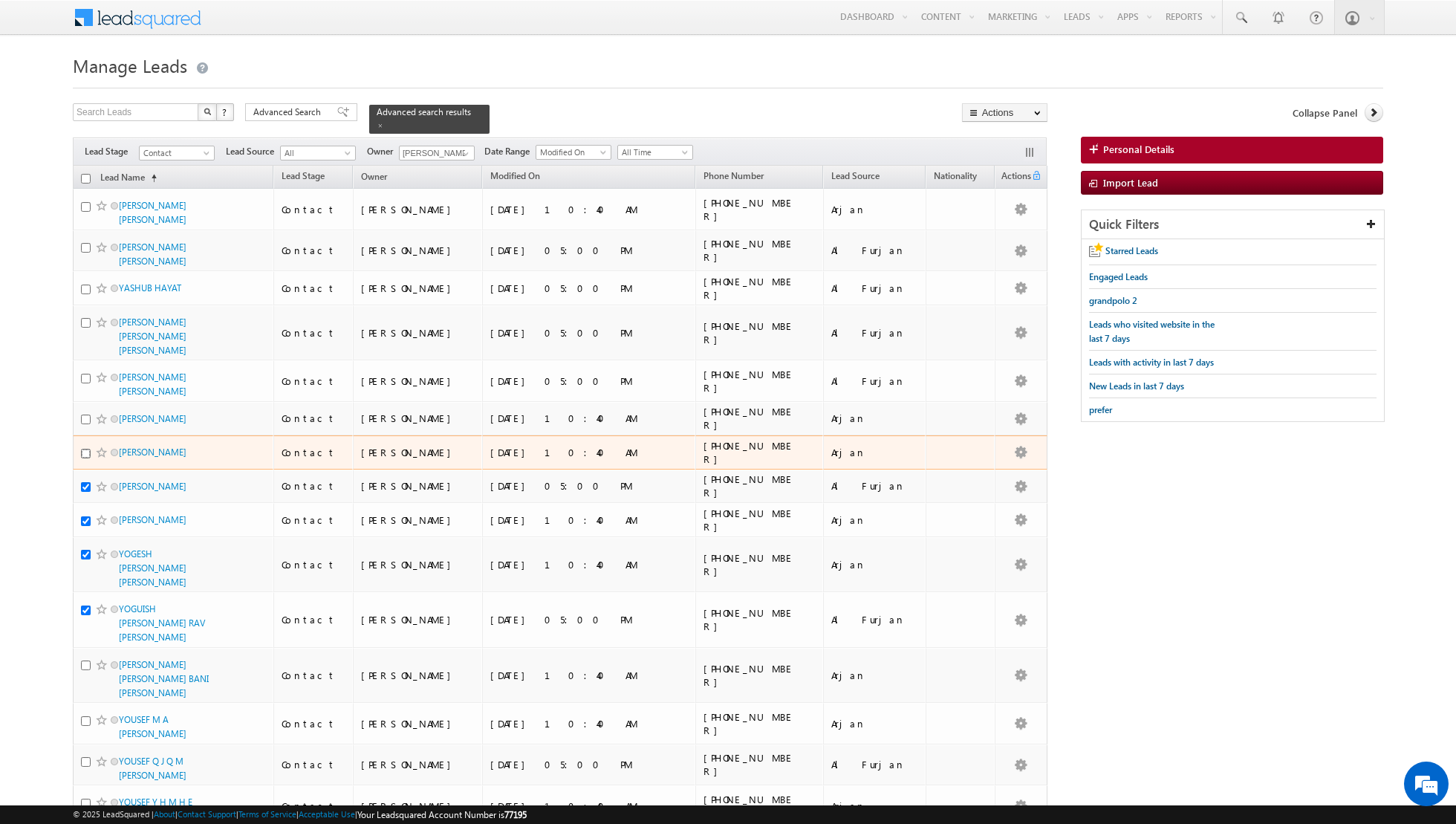
click at [86, 449] on input "checkbox" at bounding box center [85, 453] width 10 height 10
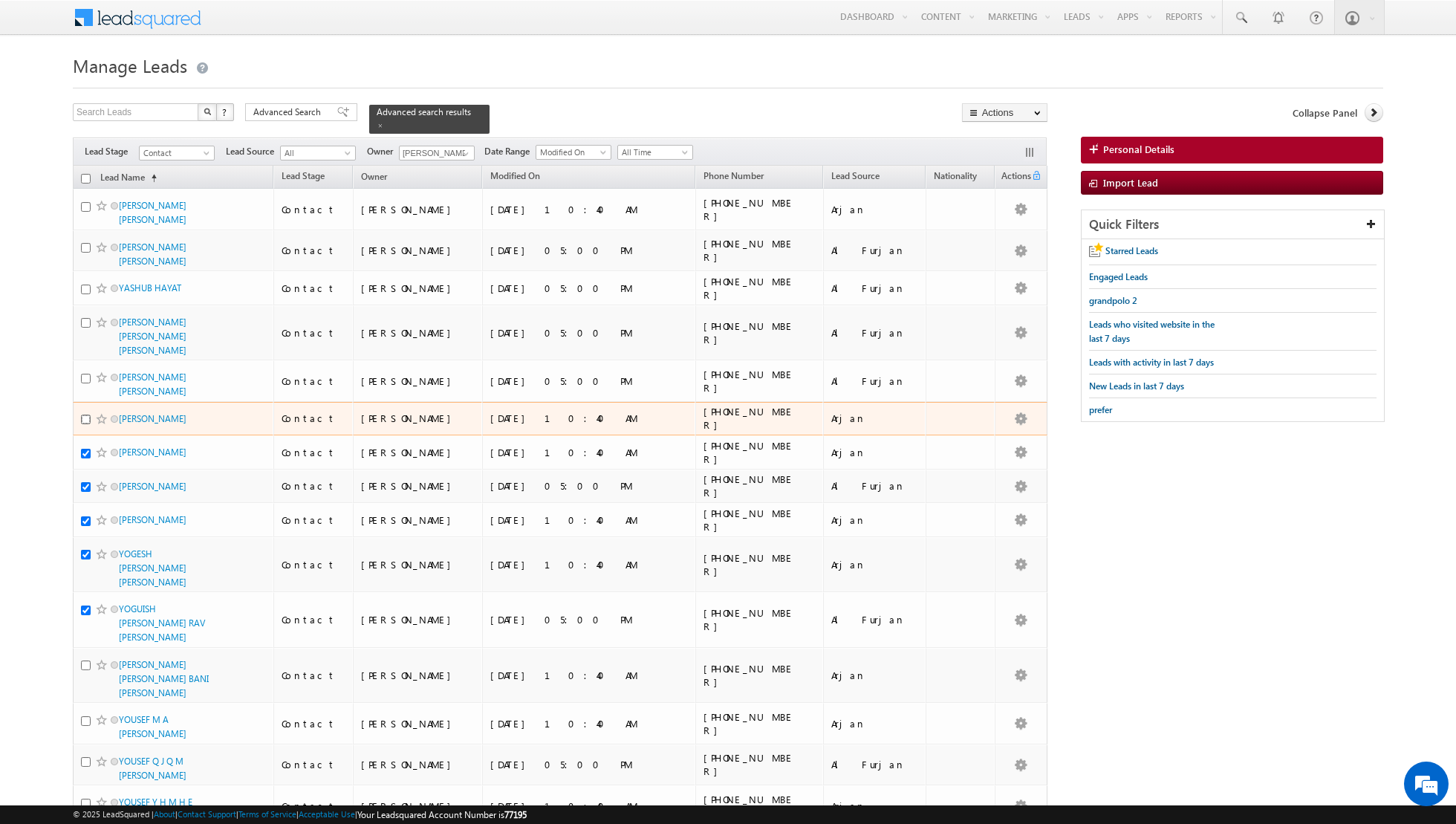
click at [84, 414] on input "checkbox" at bounding box center [85, 419] width 10 height 10
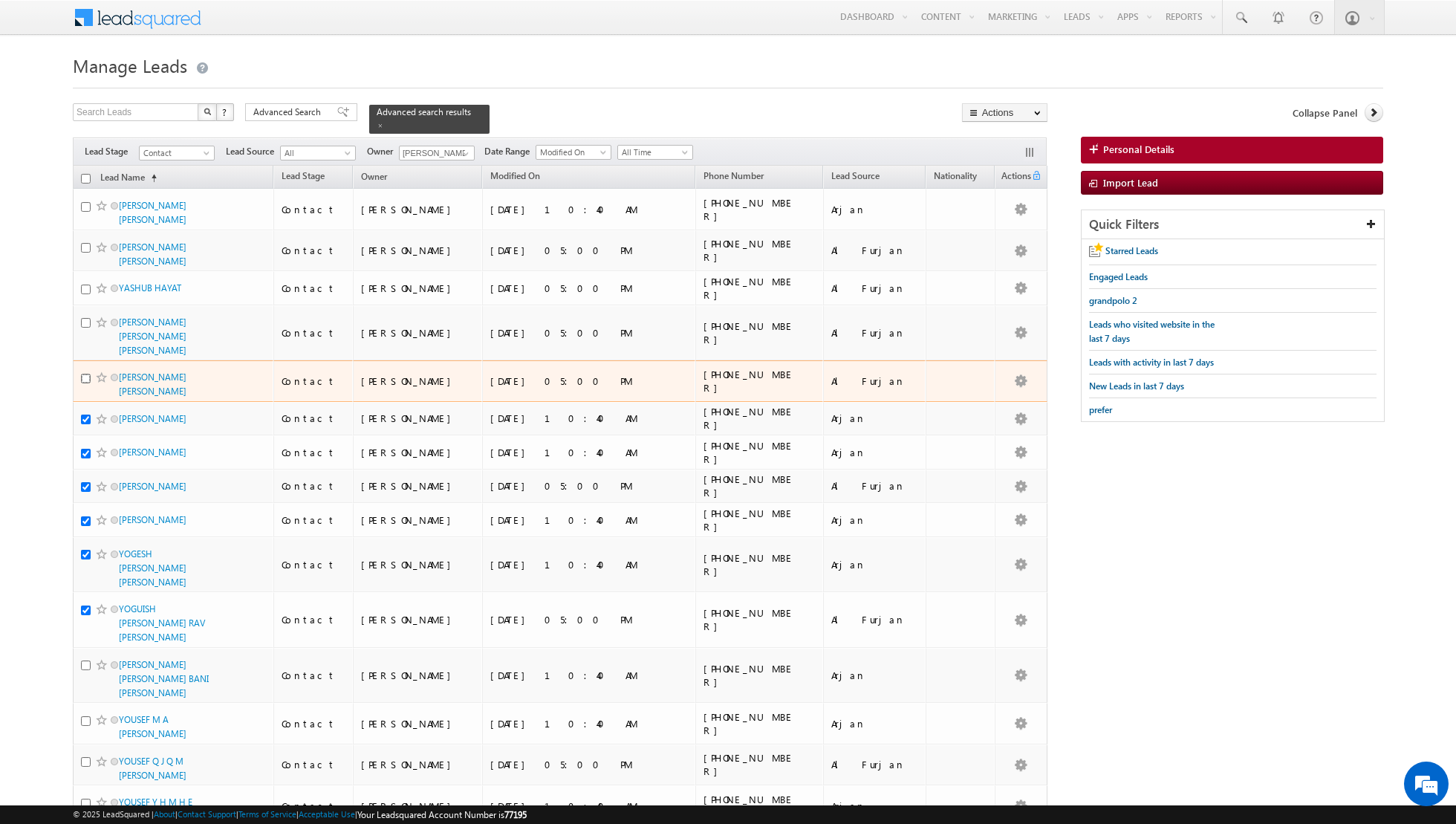
click at [86, 373] on input "checkbox" at bounding box center [85, 378] width 10 height 10
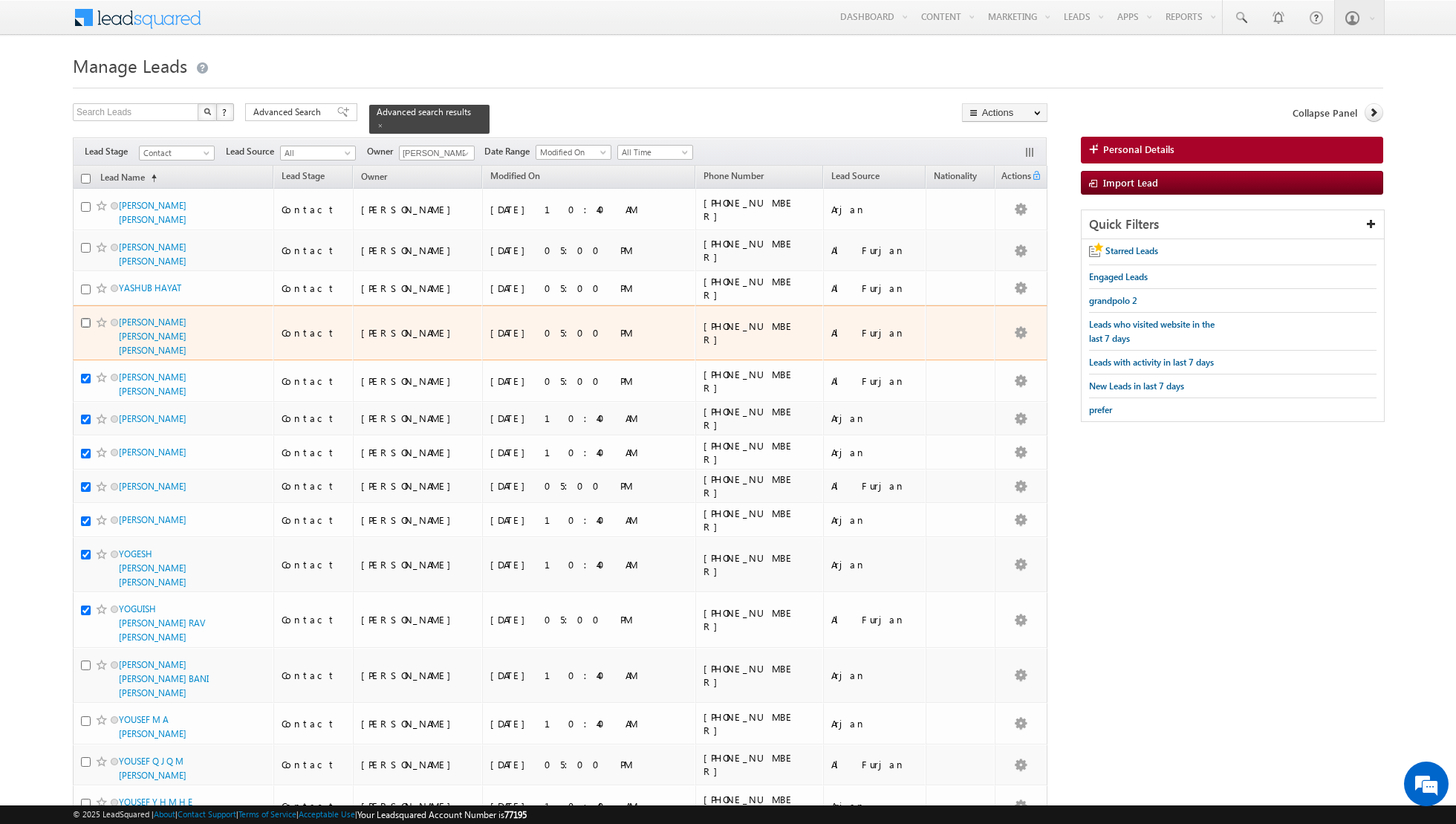
click at [83, 319] on input "checkbox" at bounding box center [85, 323] width 10 height 10
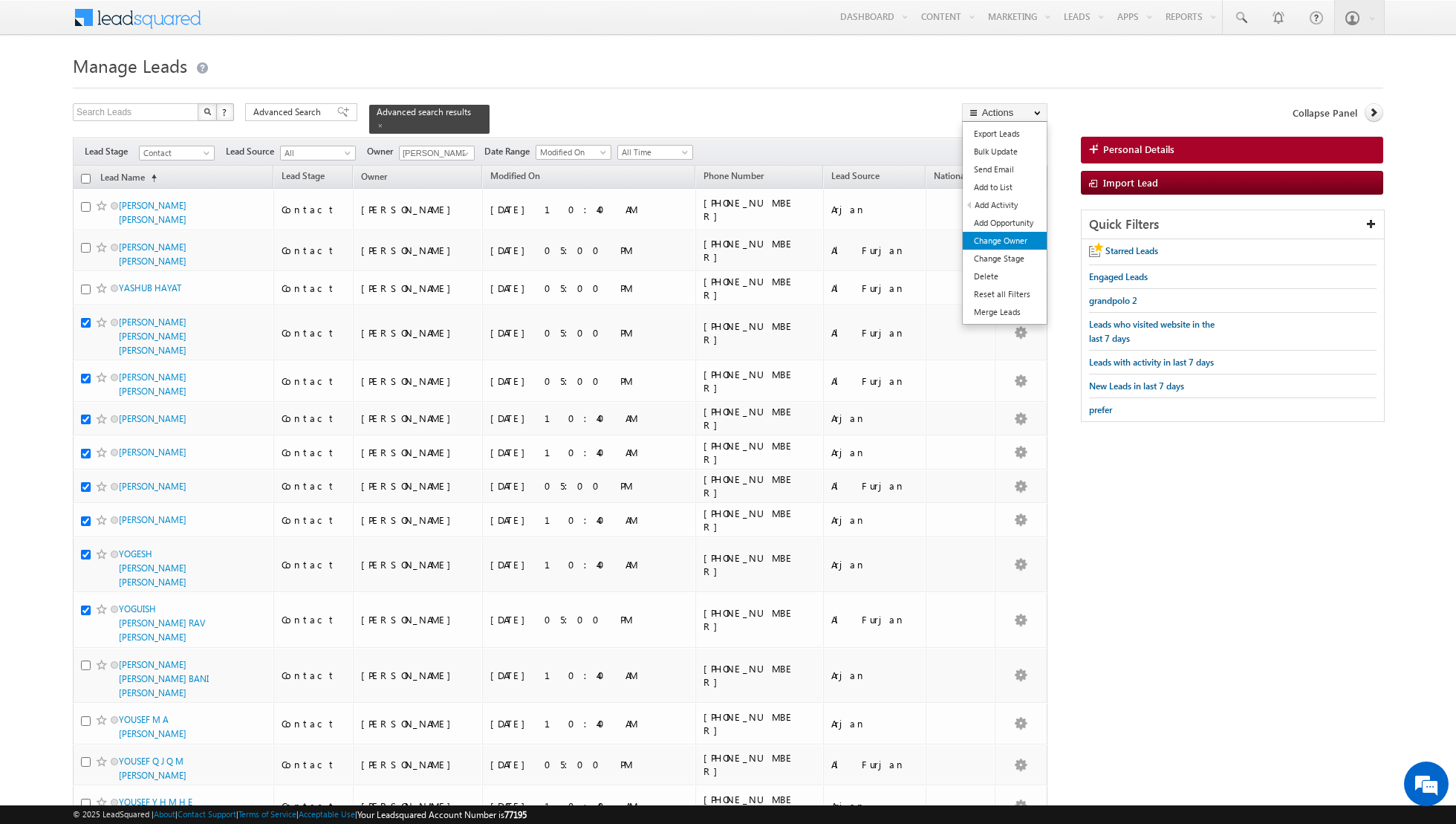
click at [994, 238] on link "Change Owner" at bounding box center [1004, 241] width 84 height 18
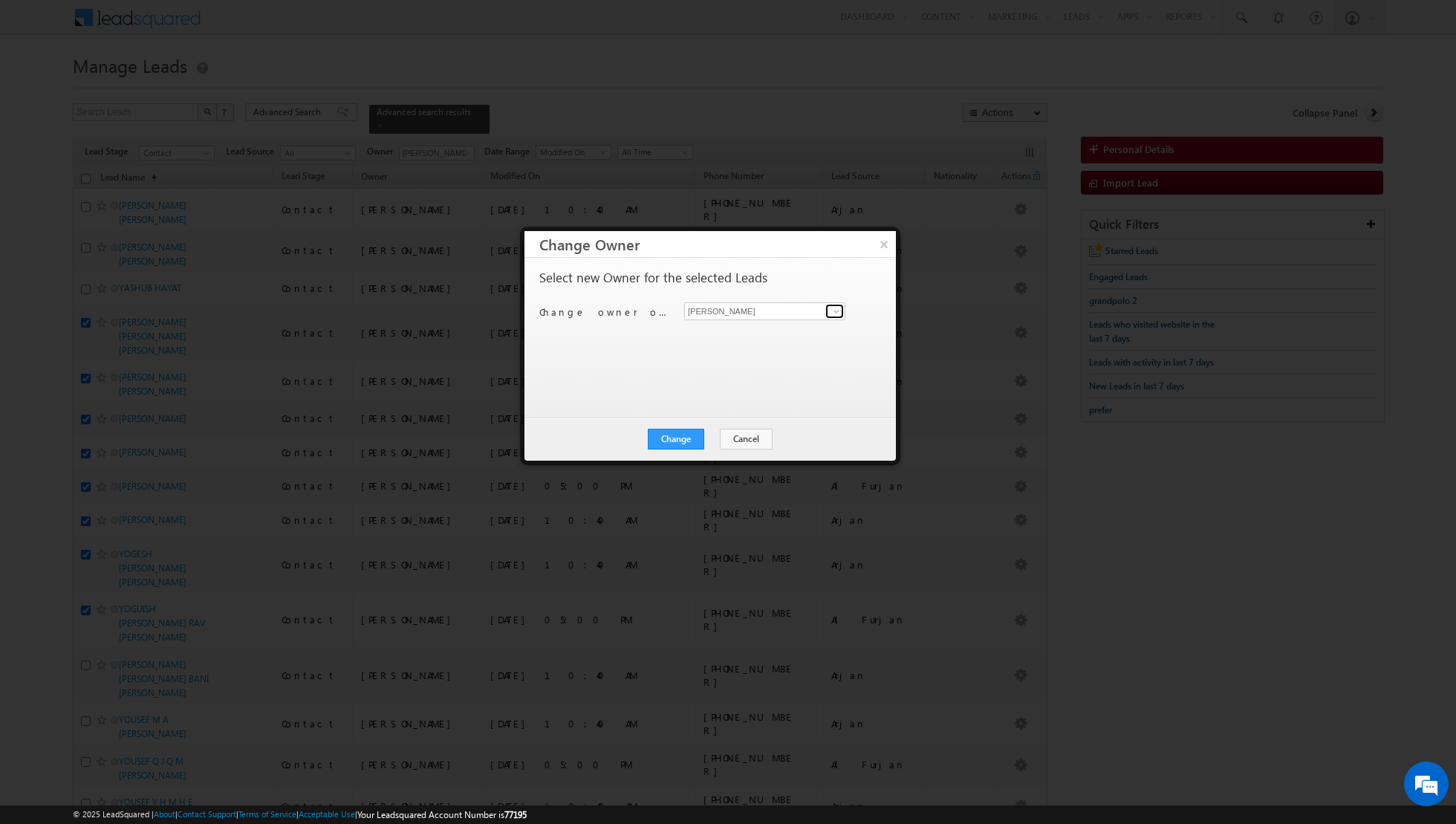
click at [838, 310] on span at bounding box center [835, 311] width 12 height 12
click at [760, 353] on link "[PERSON_NAME] [EMAIL_ADDRESS][PERSON_NAME][DOMAIN_NAME]" at bounding box center [765, 359] width 161 height 28
click at [677, 443] on button "Change" at bounding box center [676, 439] width 56 height 21
click at [709, 435] on button "Close" at bounding box center [712, 439] width 47 height 21
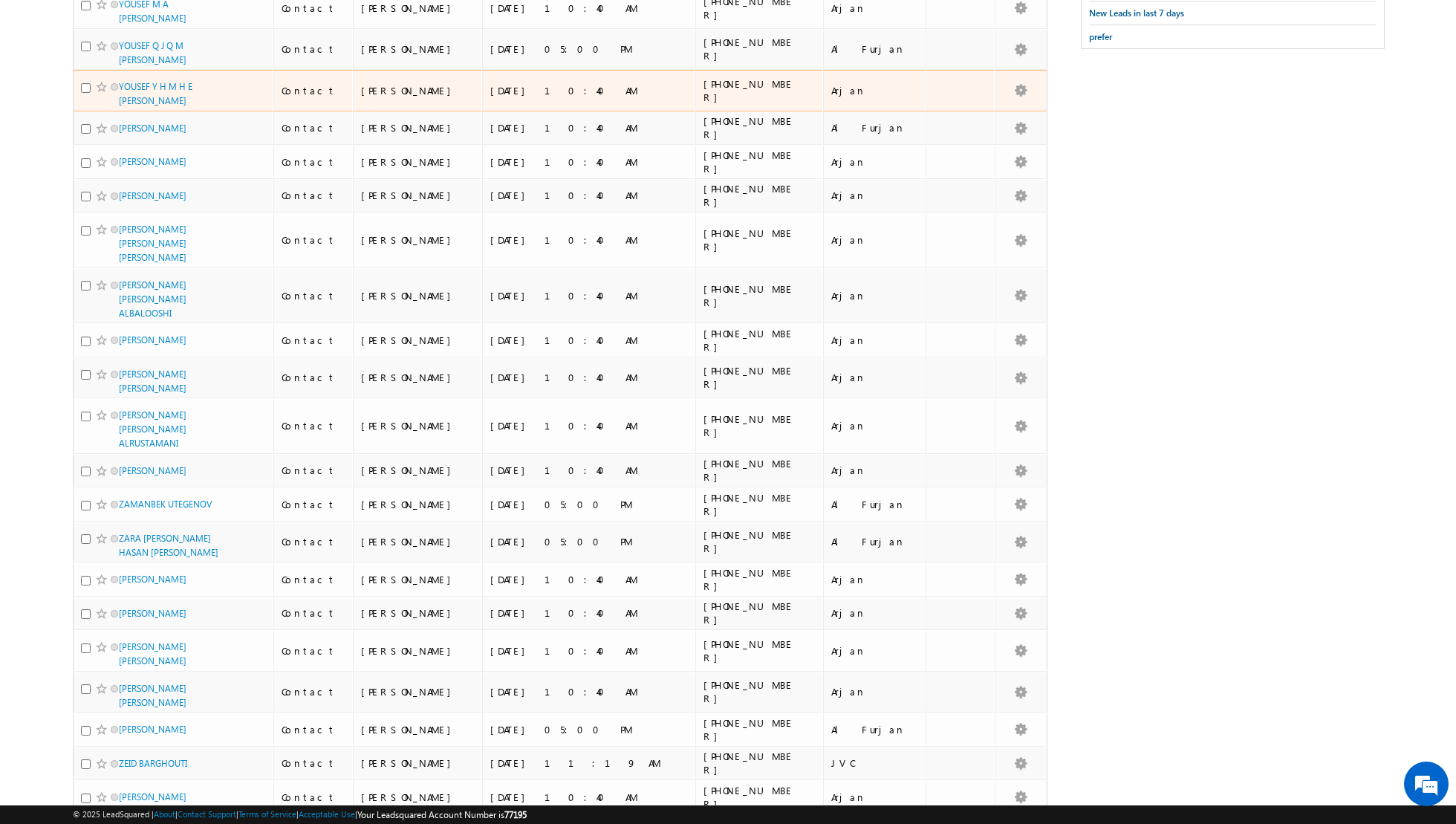
scroll to position [388, 0]
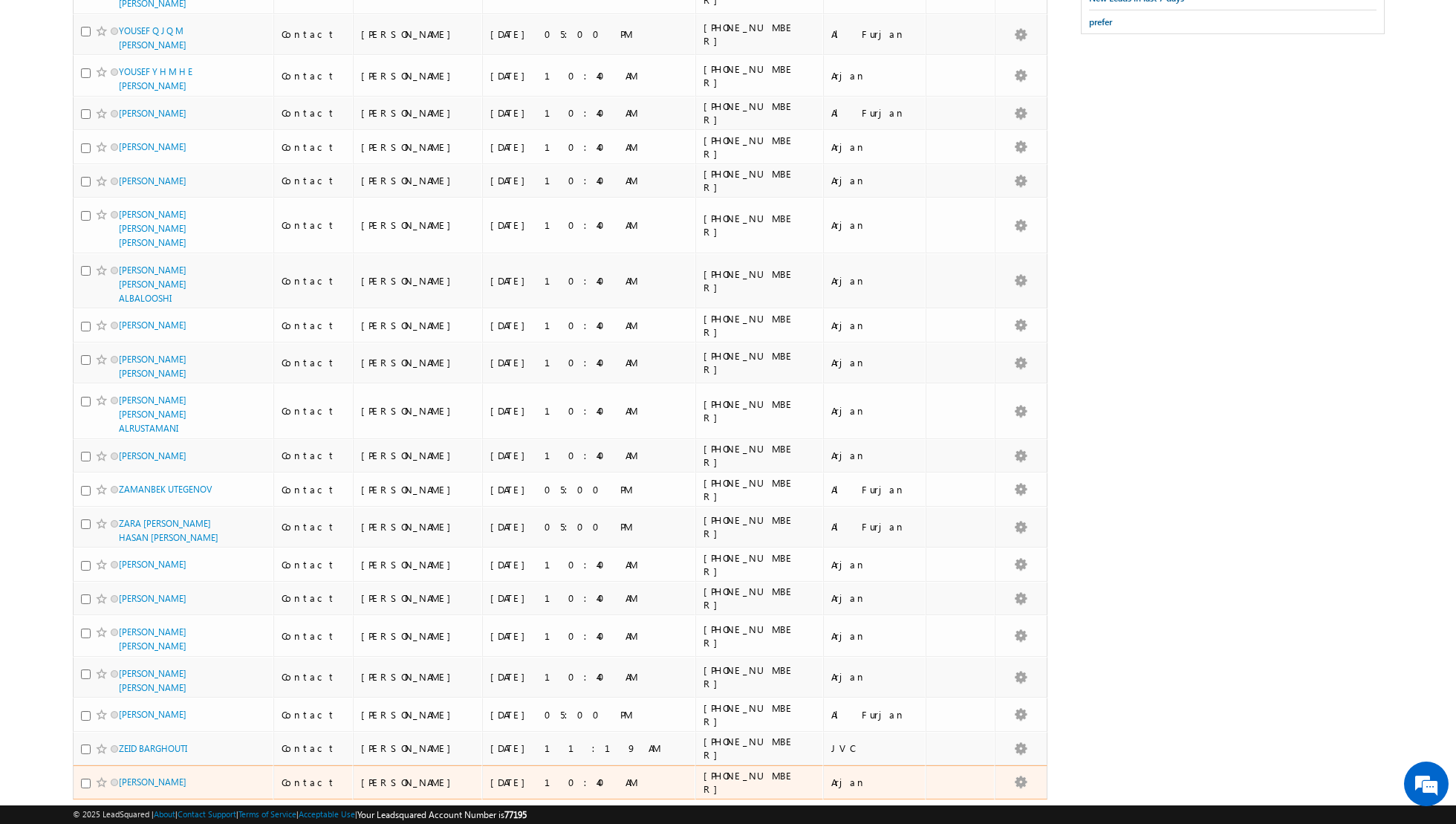
click at [84, 775] on div at bounding box center [103, 782] width 45 height 15
click at [82, 779] on input "checkbox" at bounding box center [85, 783] width 10 height 10
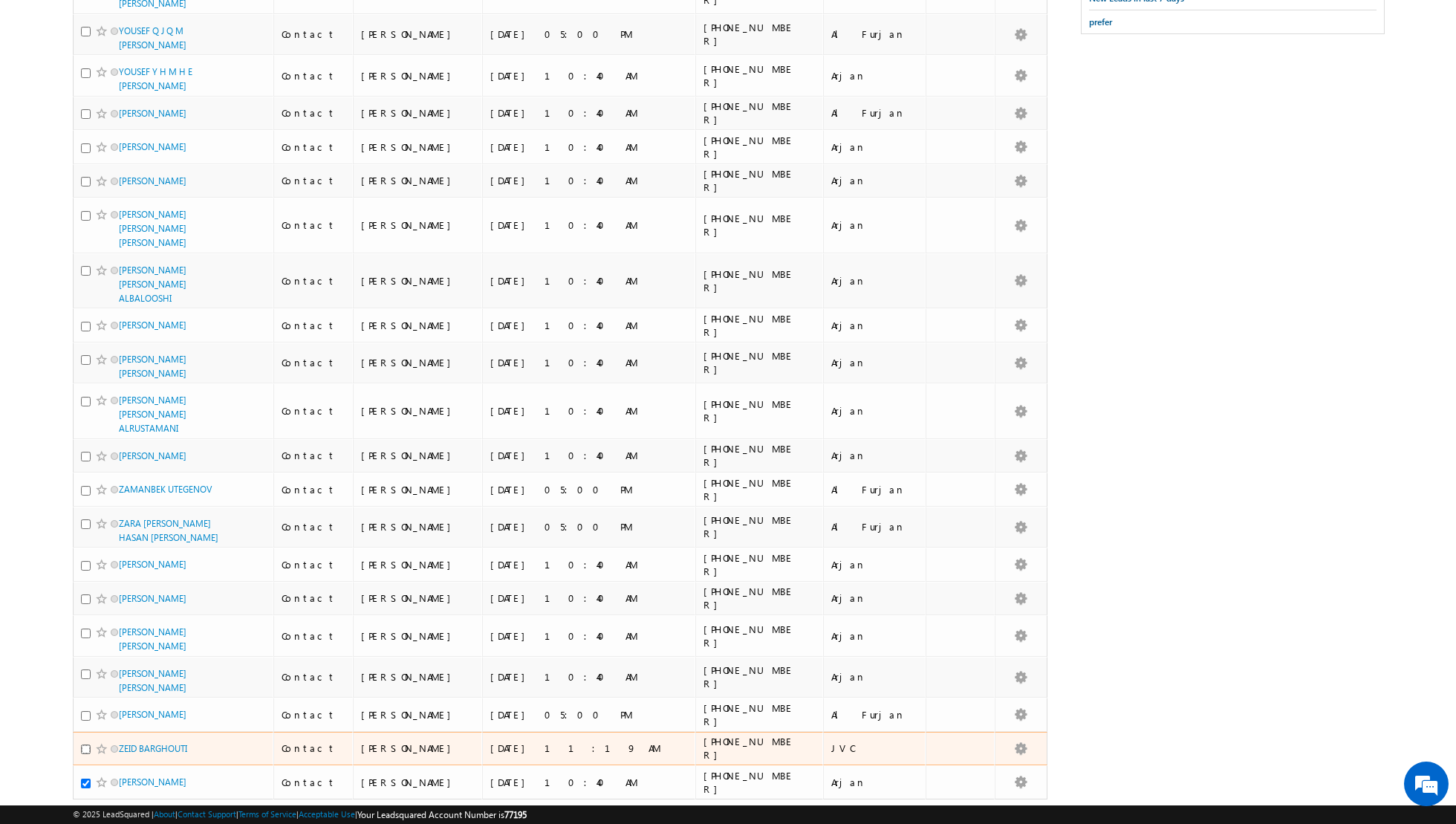
click at [84, 744] on input "checkbox" at bounding box center [85, 749] width 10 height 10
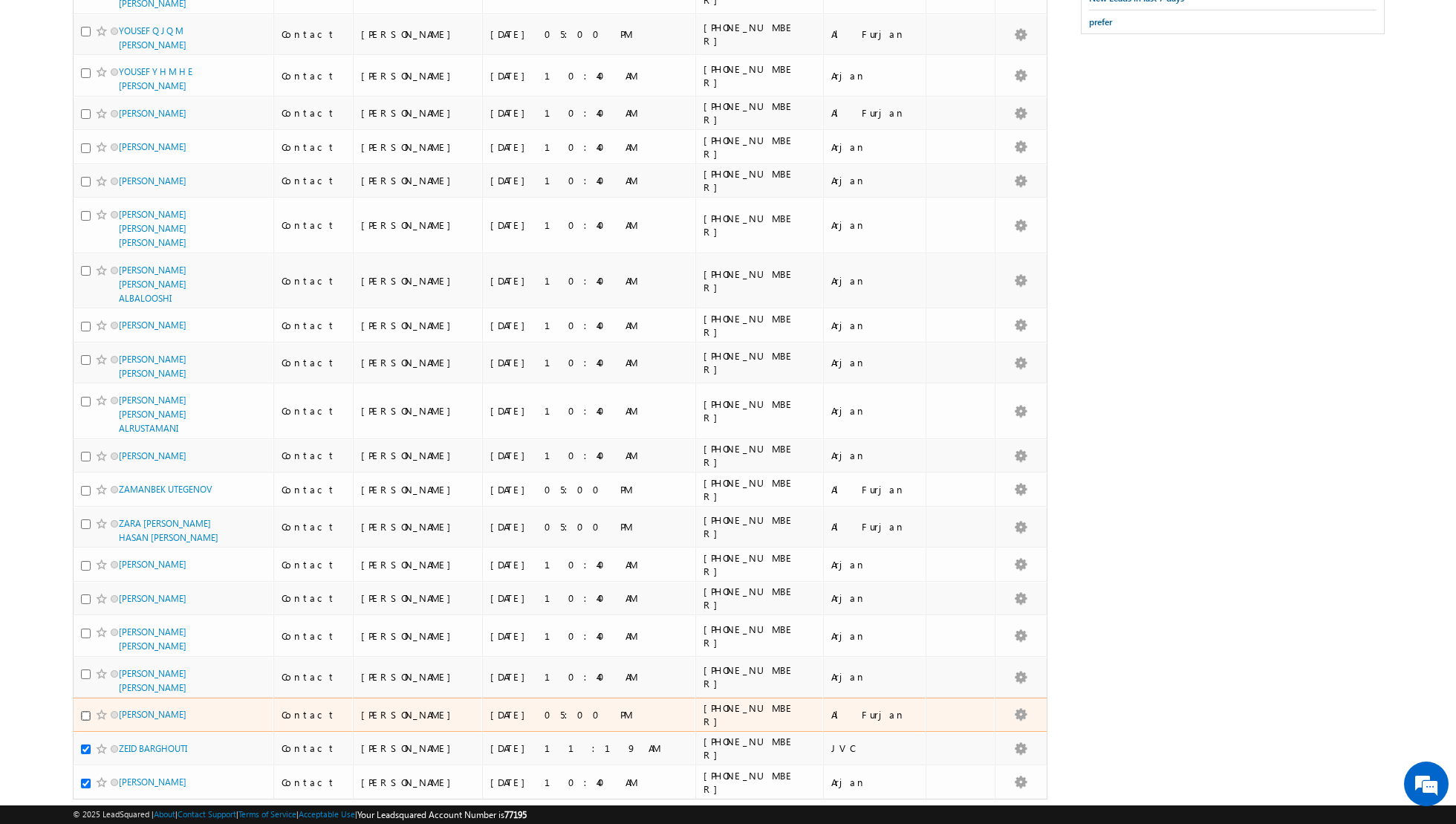
click at [89, 711] on input "checkbox" at bounding box center [85, 715] width 10 height 10
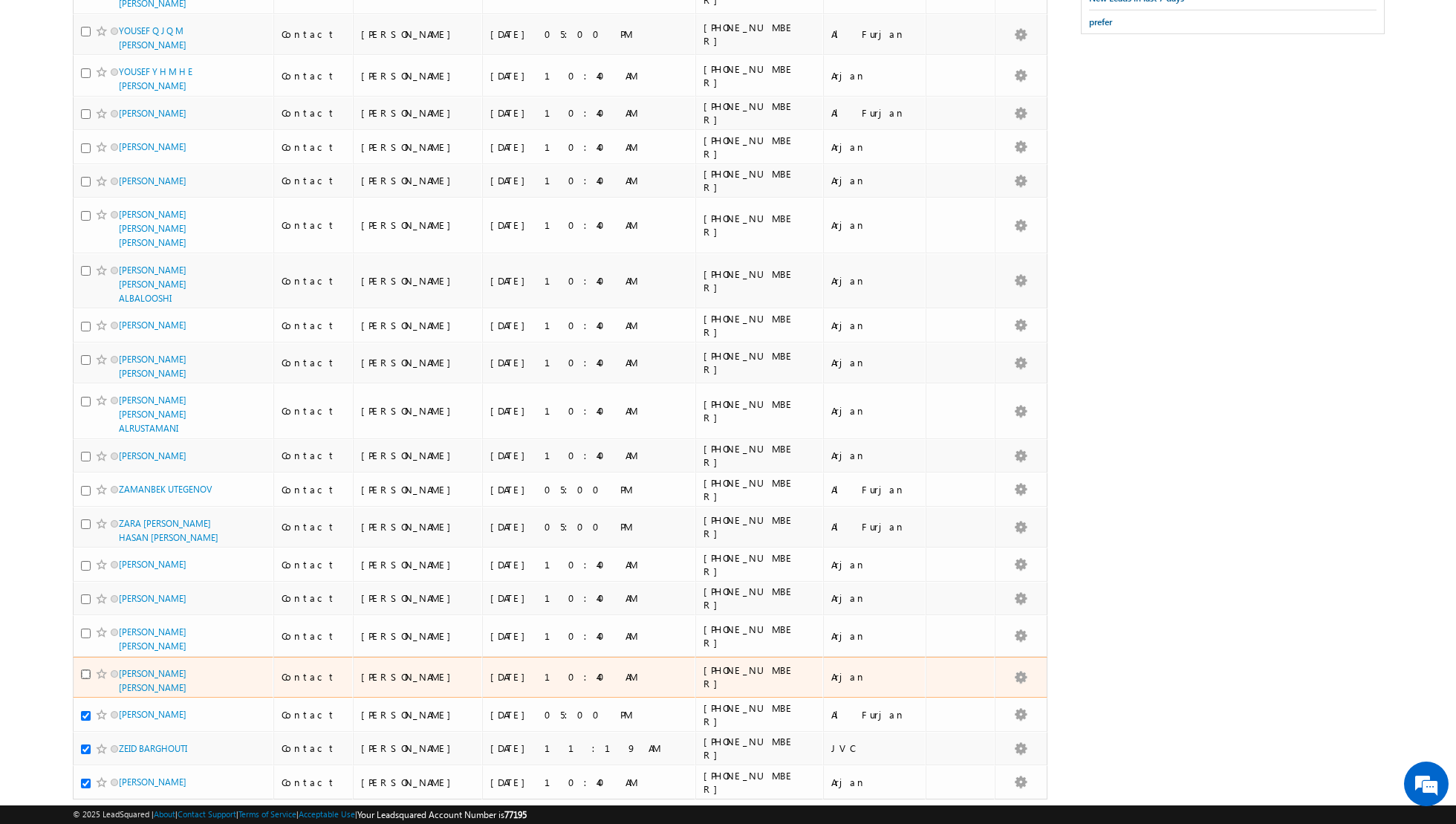
click at [85, 670] on input "checkbox" at bounding box center [85, 674] width 10 height 10
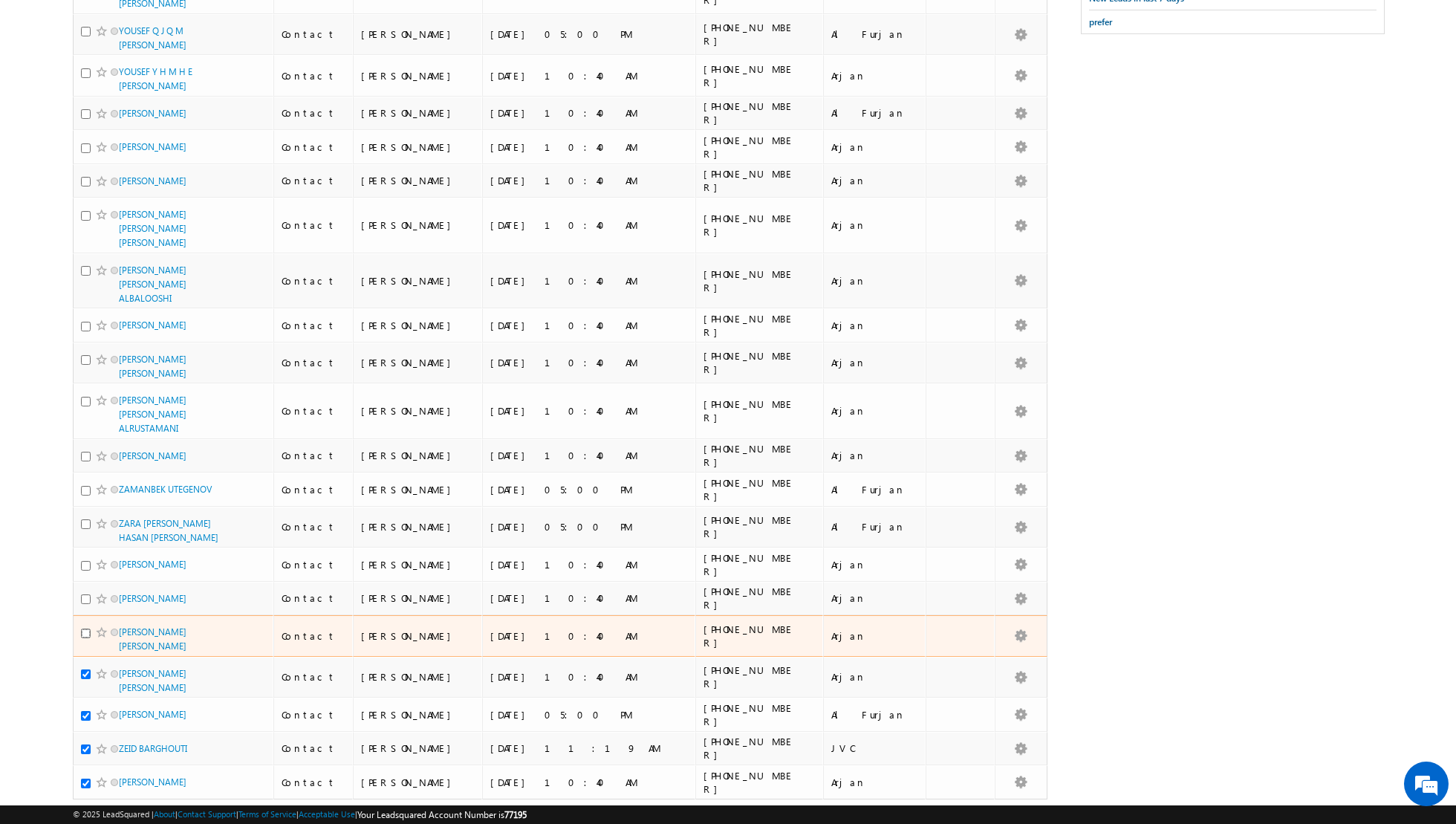
click at [85, 628] on input "checkbox" at bounding box center [85, 633] width 10 height 10
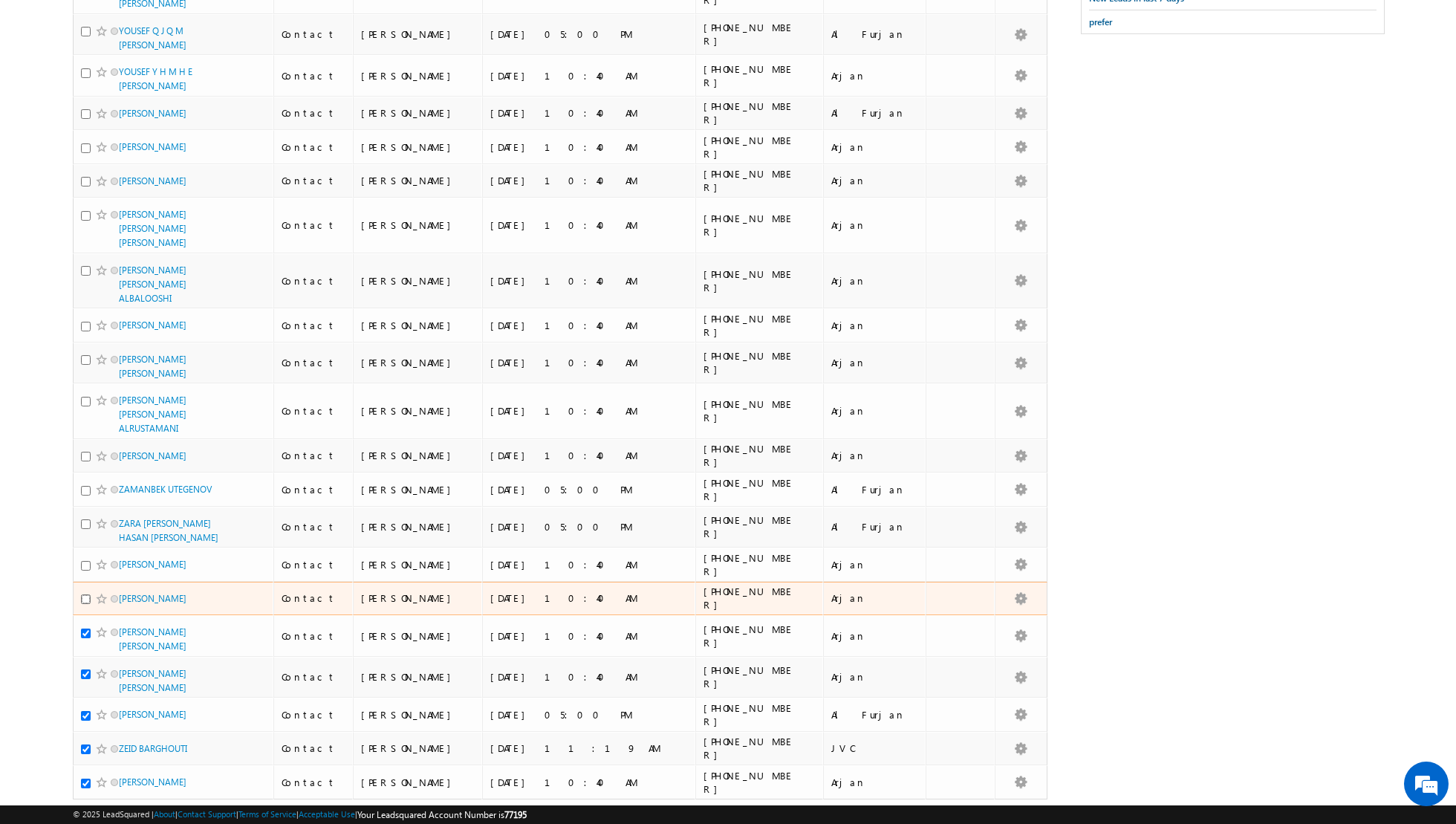
click at [85, 595] on input "checkbox" at bounding box center [85, 599] width 10 height 10
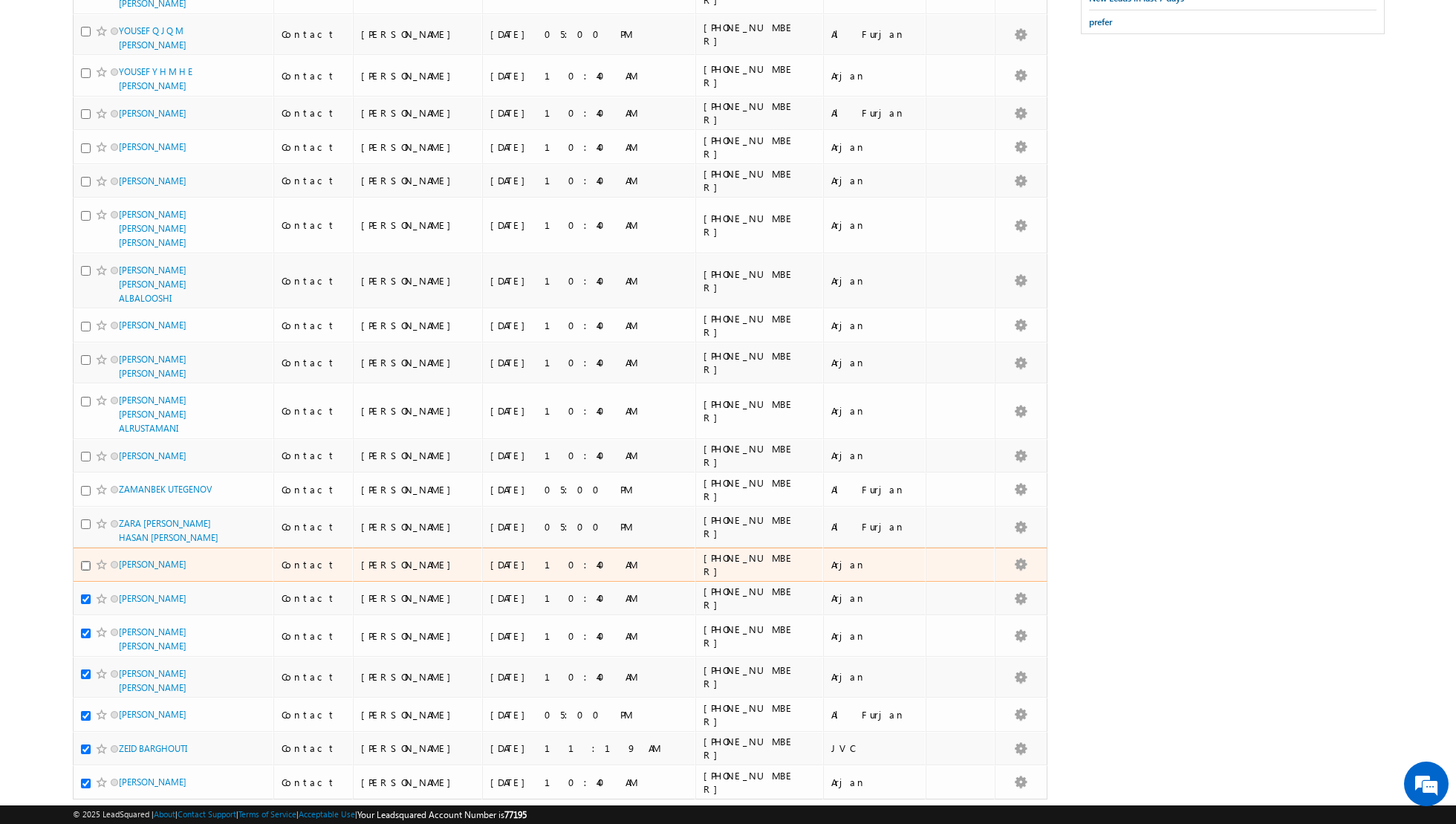
click at [85, 561] on input "checkbox" at bounding box center [85, 566] width 10 height 10
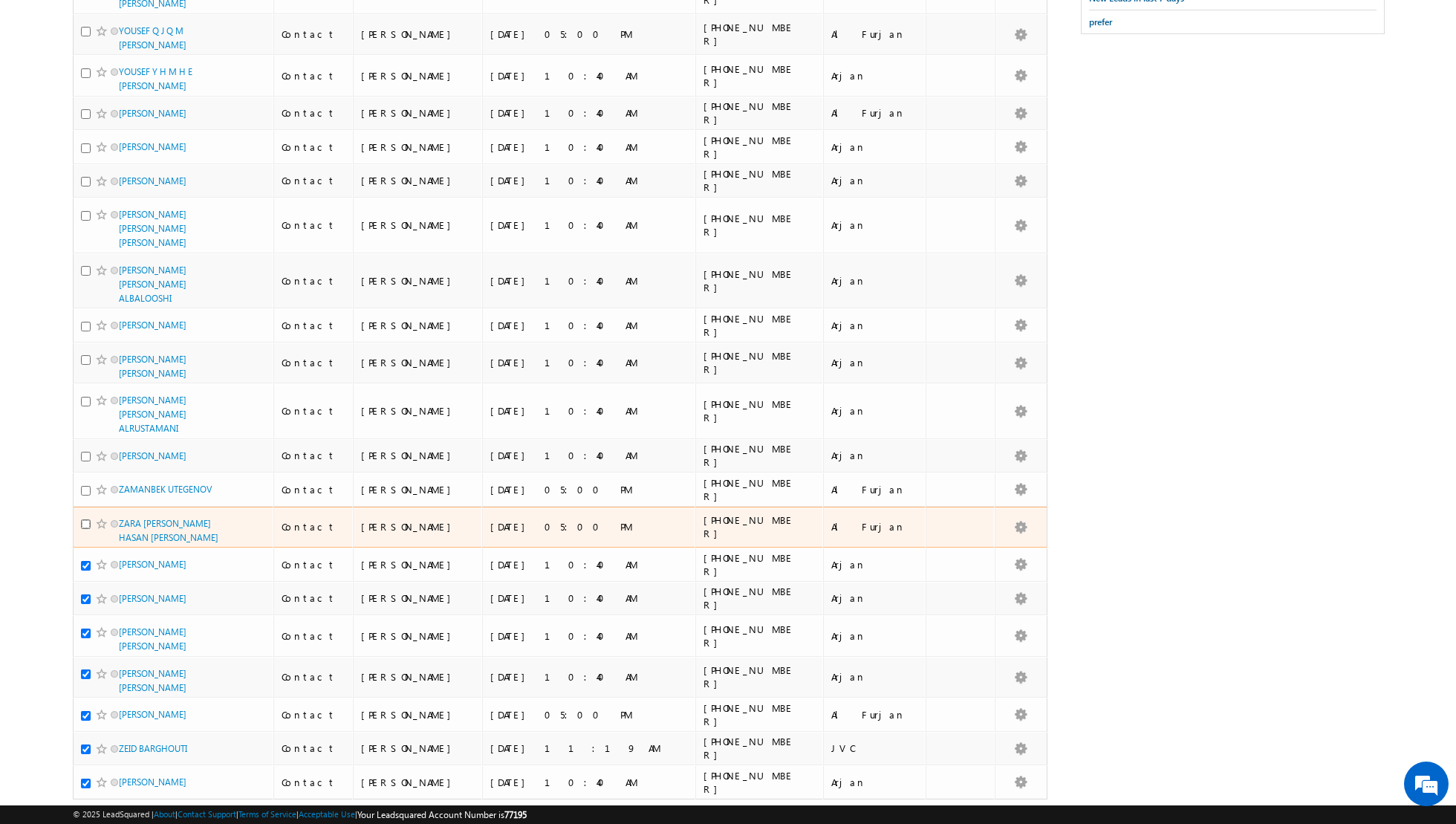
click at [86, 519] on input "checkbox" at bounding box center [85, 524] width 10 height 10
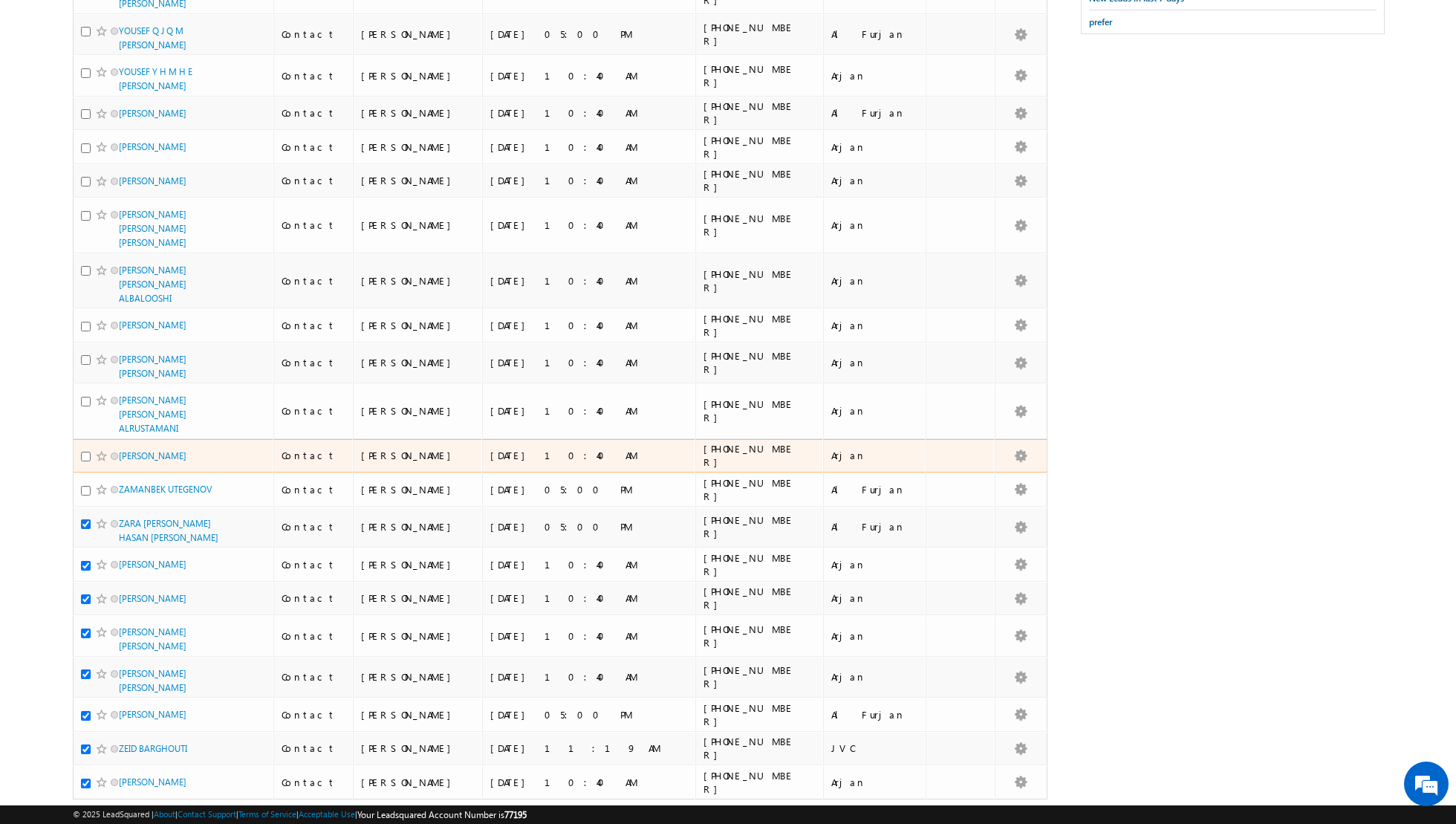
scroll to position [0, 0]
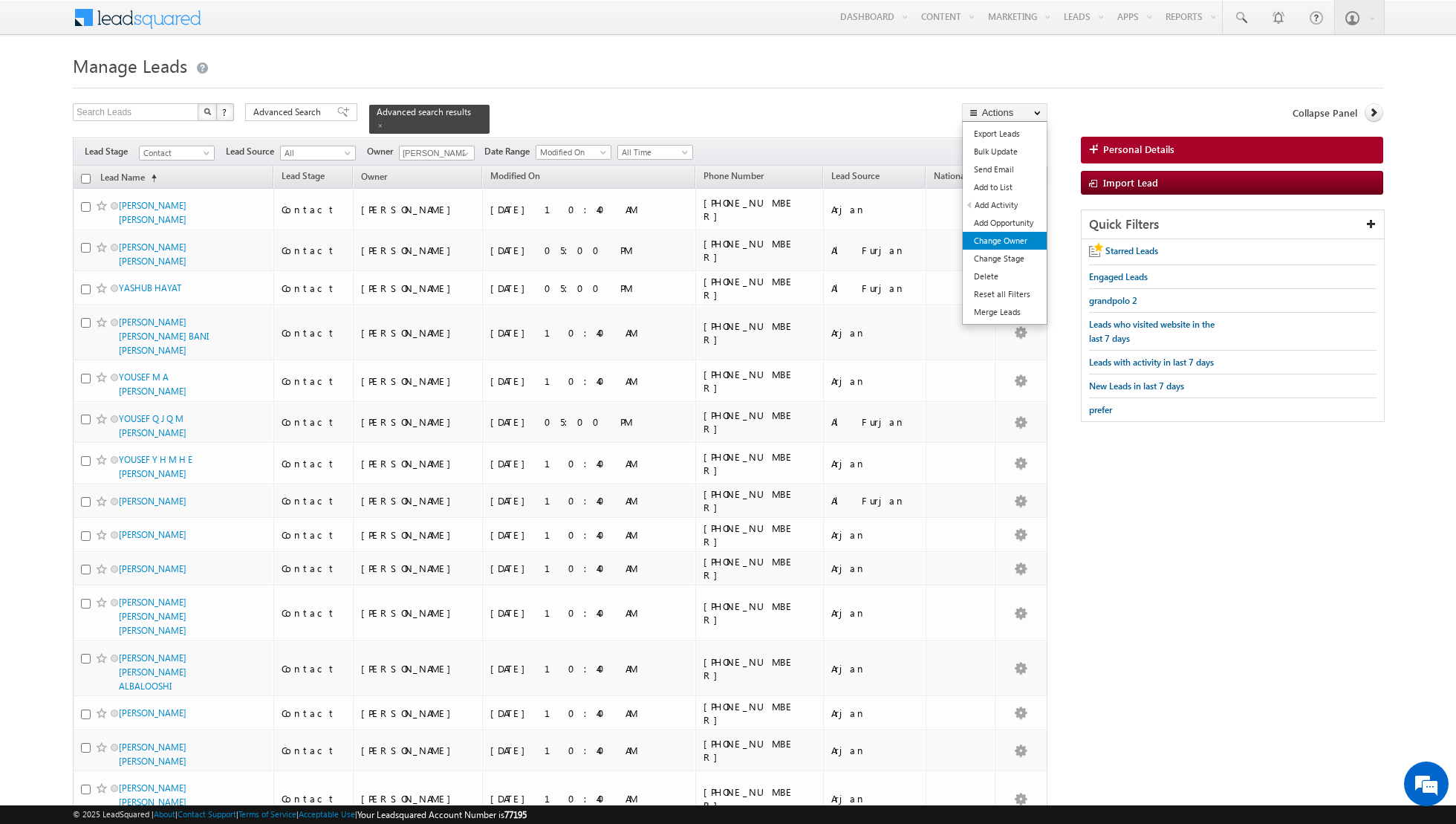
click at [1008, 235] on link "Change Owner" at bounding box center [1004, 241] width 84 height 18
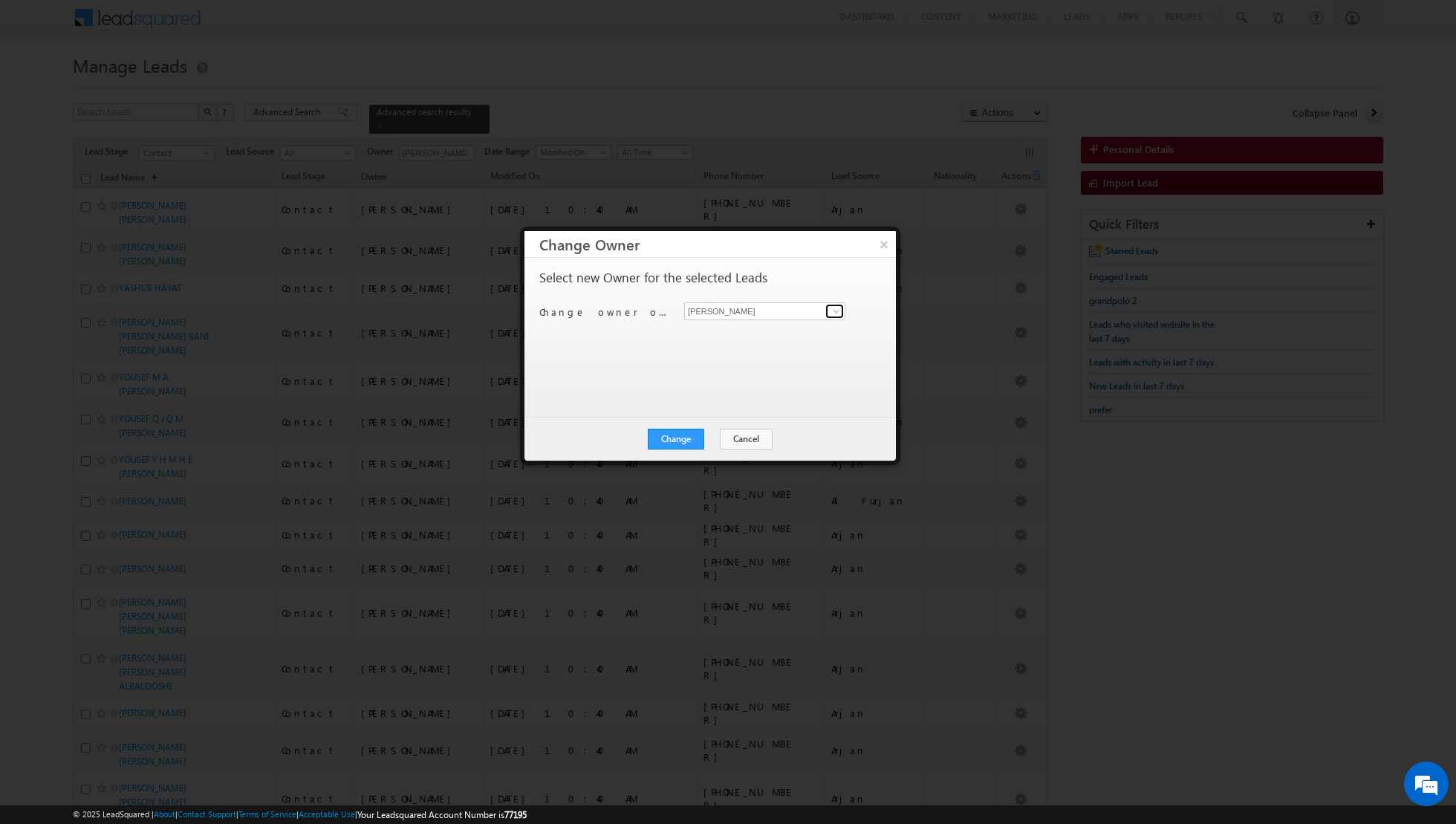
click at [830, 309] on span at bounding box center [835, 311] width 12 height 12
click at [749, 338] on span "[EMAIL_ADDRESS][DOMAIN_NAME]" at bounding box center [757, 339] width 134 height 11
click at [674, 434] on button "Change" at bounding box center [676, 439] width 56 height 21
click at [712, 441] on button "Close" at bounding box center [712, 439] width 47 height 21
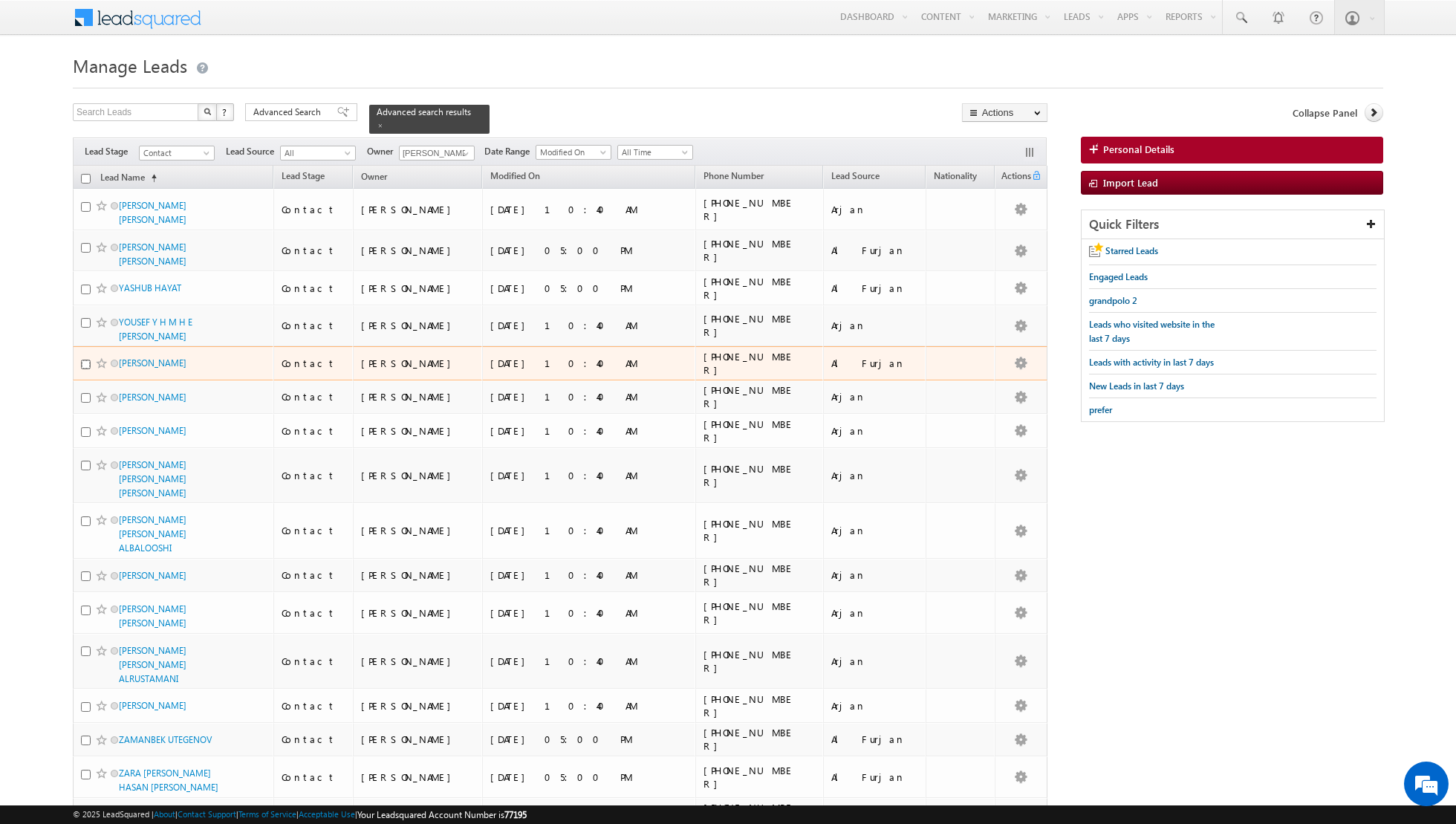
click at [88, 360] on input "checkbox" at bounding box center [85, 364] width 10 height 10
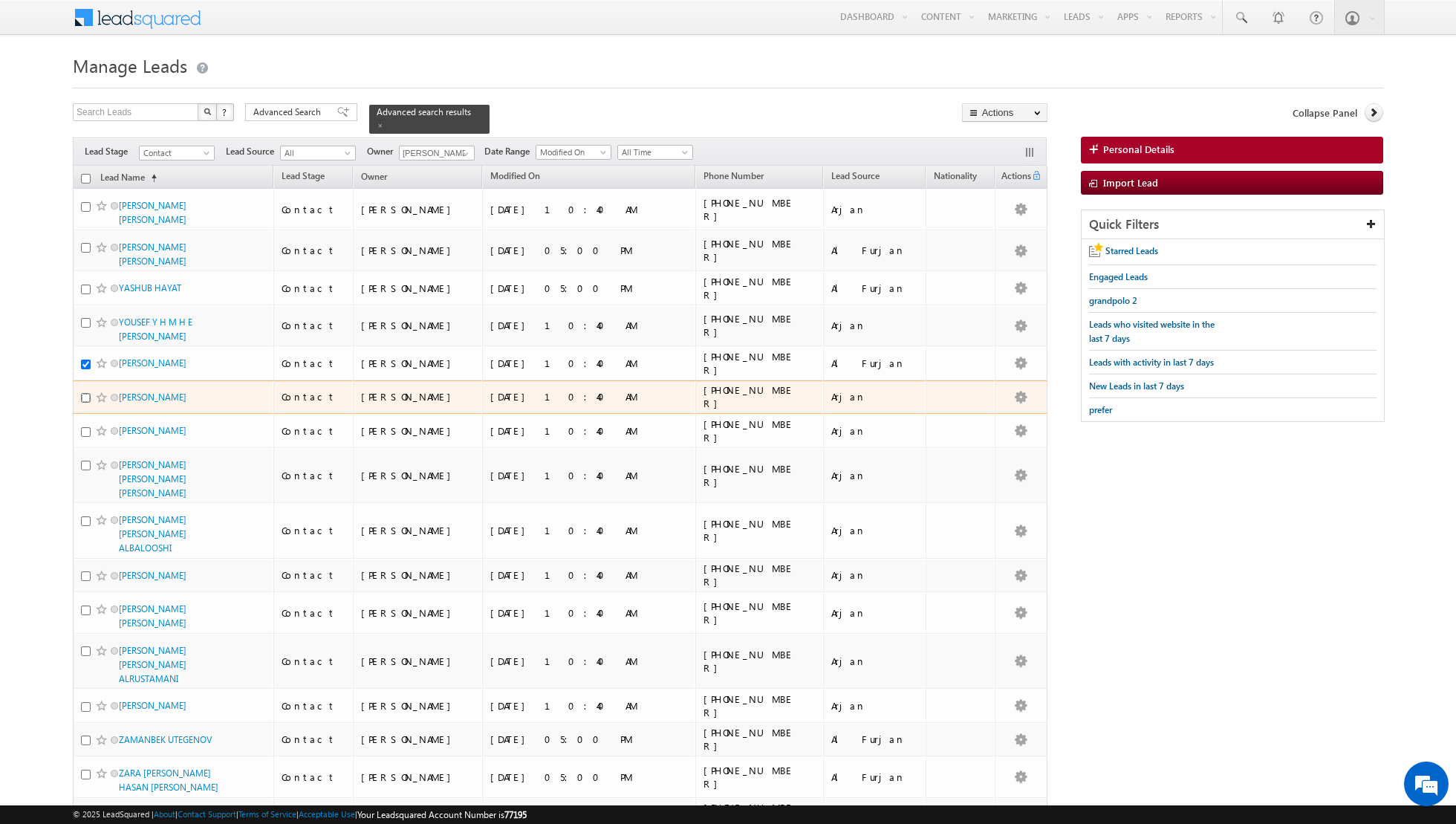
click at [85, 393] on input "checkbox" at bounding box center [85, 398] width 10 height 10
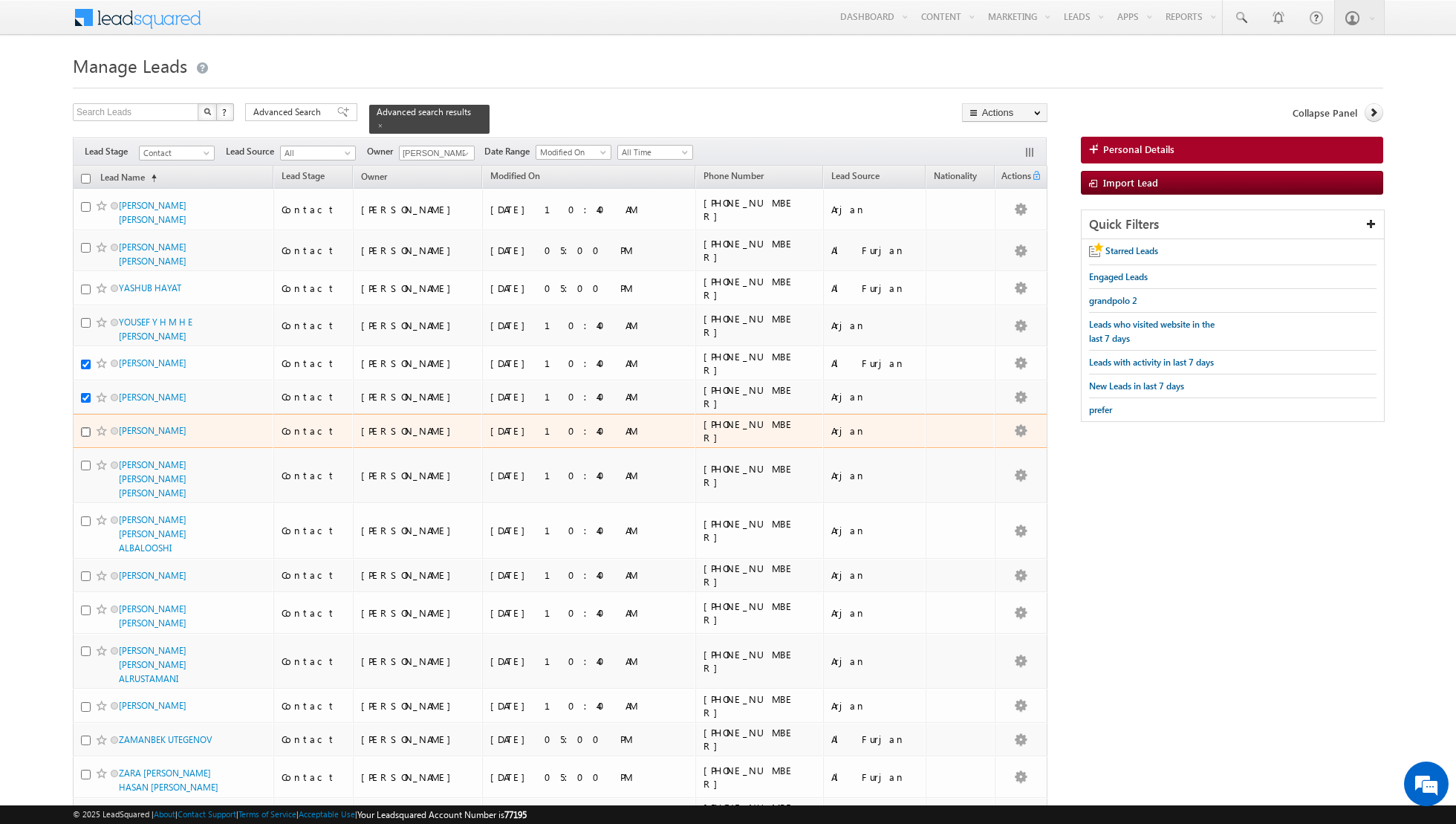
click at [84, 427] on input "checkbox" at bounding box center [85, 431] width 10 height 10
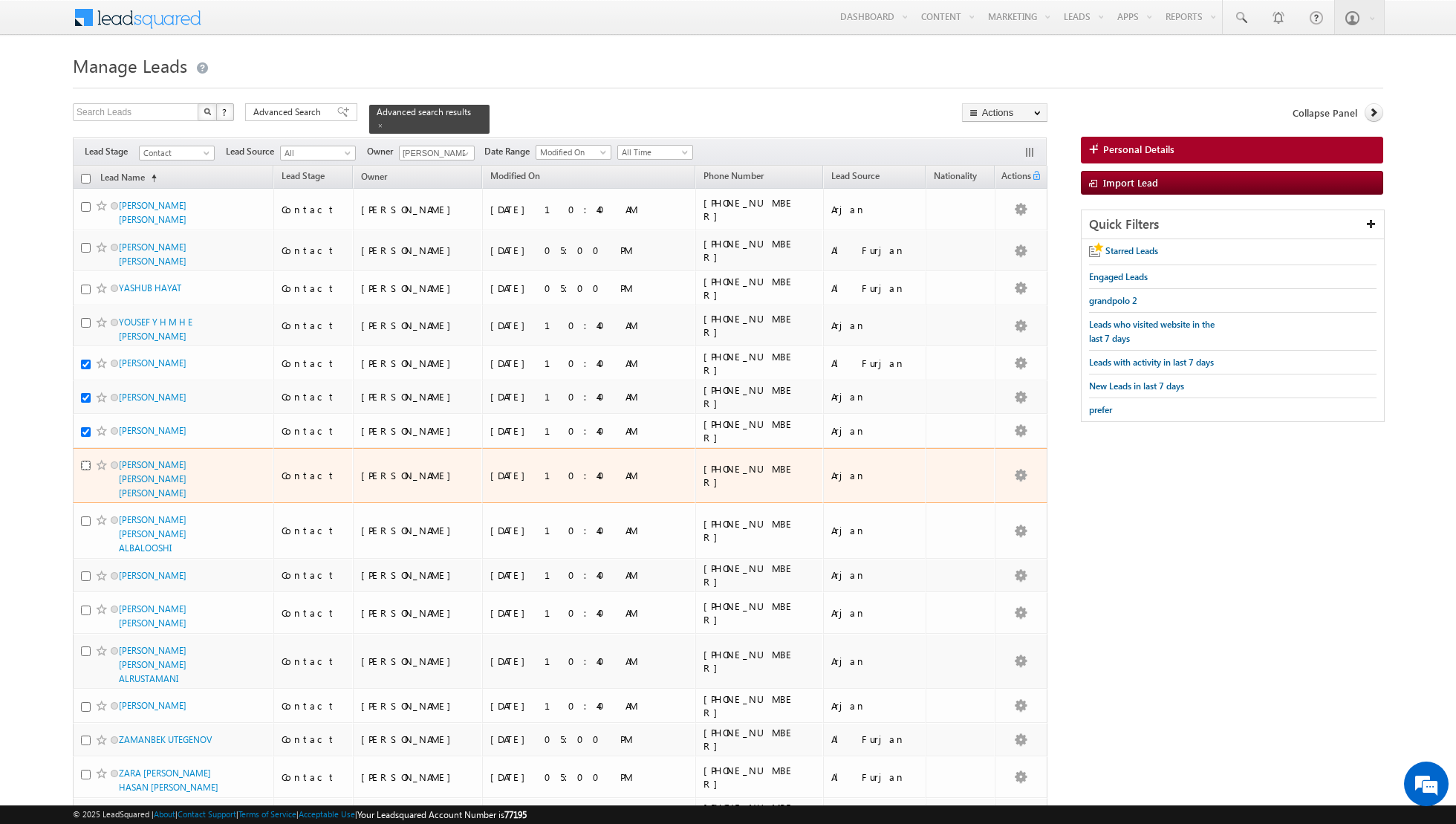
click at [85, 460] on input "checkbox" at bounding box center [85, 465] width 10 height 10
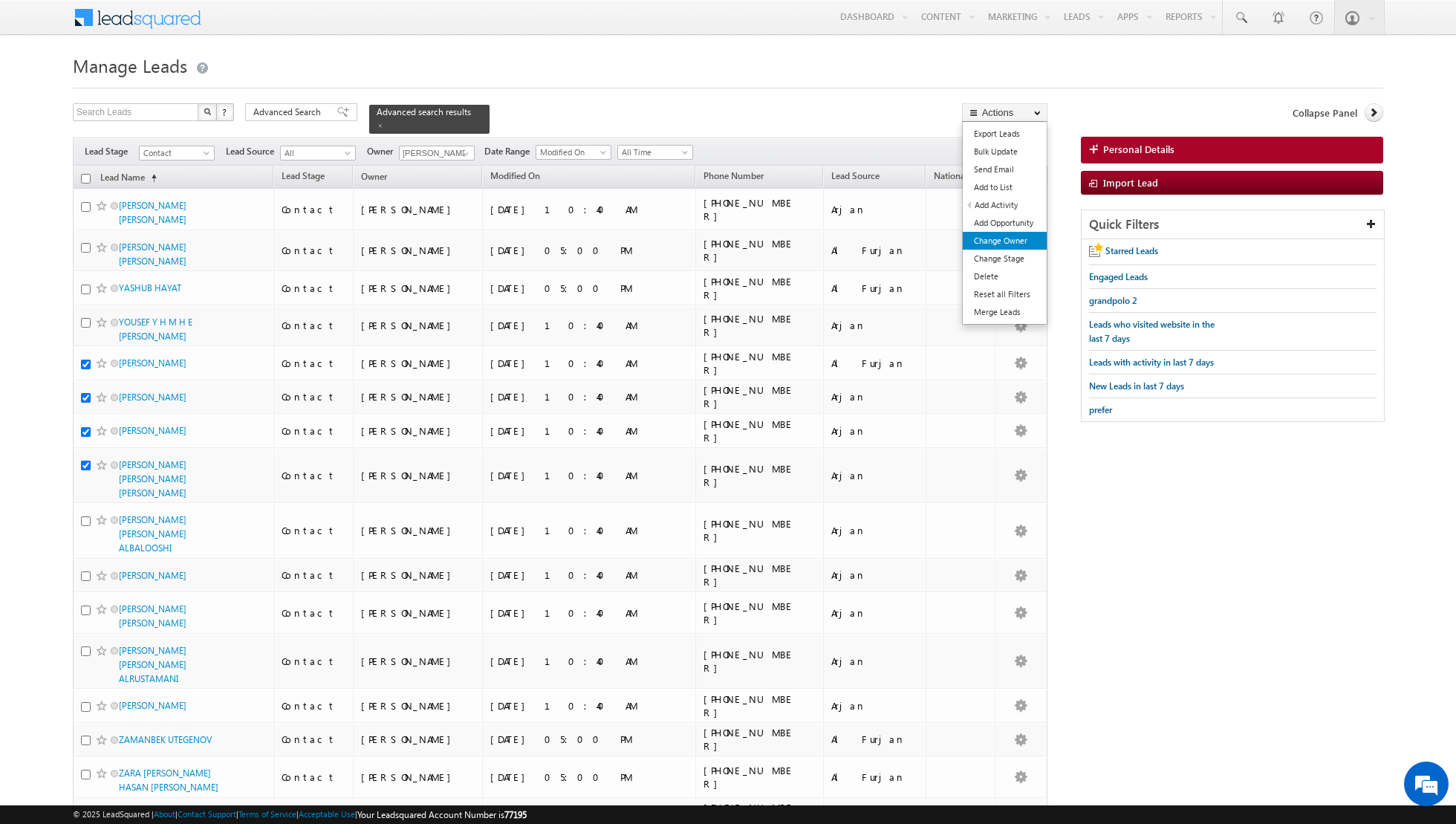
click at [976, 241] on link "Change Owner" at bounding box center [1004, 241] width 84 height 18
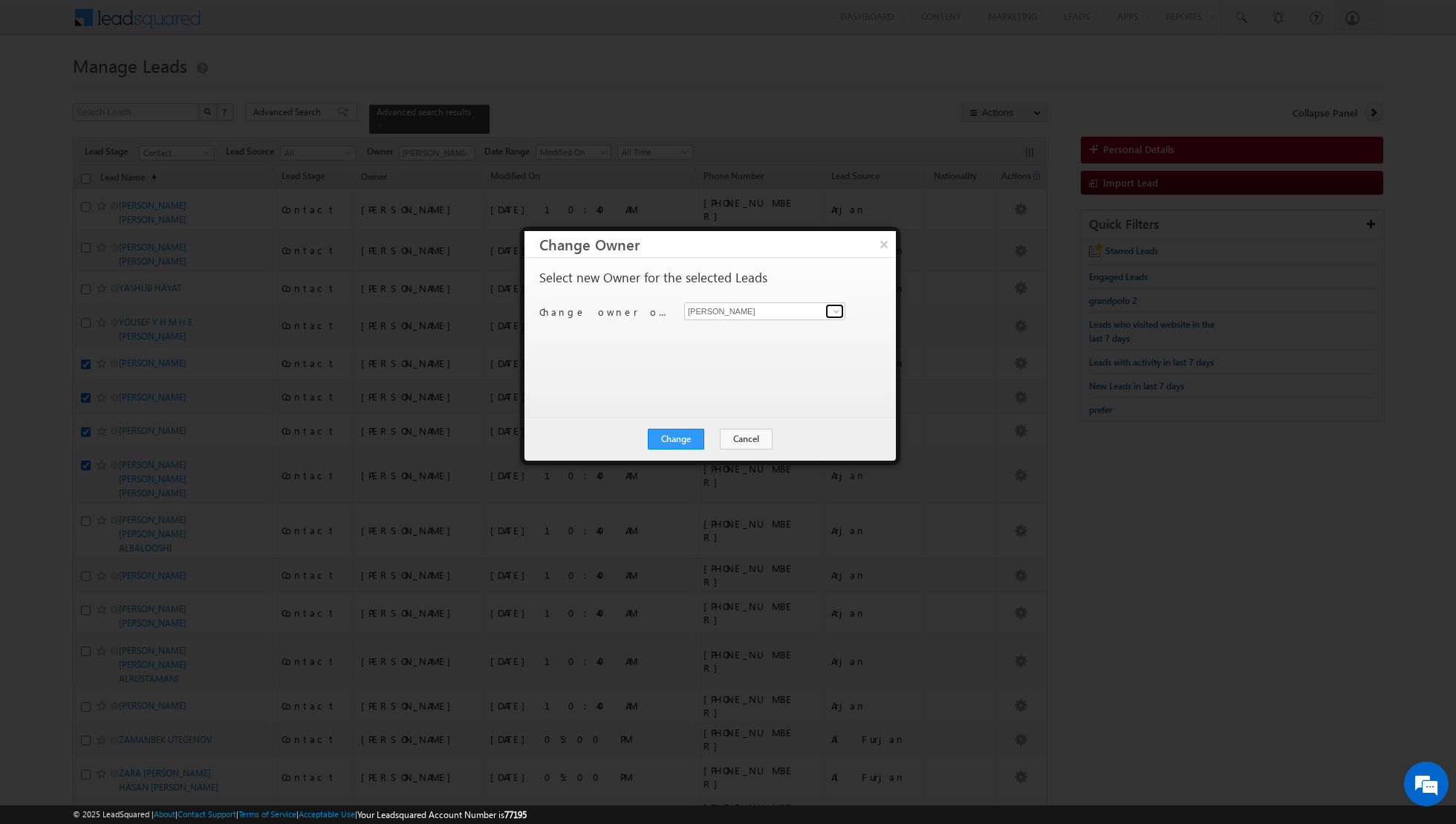
click at [842, 313] on span at bounding box center [835, 311] width 12 height 12
click at [773, 329] on link "[PERSON_NAME] [EMAIL_ADDRESS][DOMAIN_NAME]" at bounding box center [765, 333] width 161 height 28
click at [680, 440] on button "Change" at bounding box center [676, 439] width 56 height 21
click at [694, 423] on div "Change Cancel Close" at bounding box center [710, 440] width 371 height 44
click at [701, 435] on button "Close" at bounding box center [712, 439] width 47 height 21
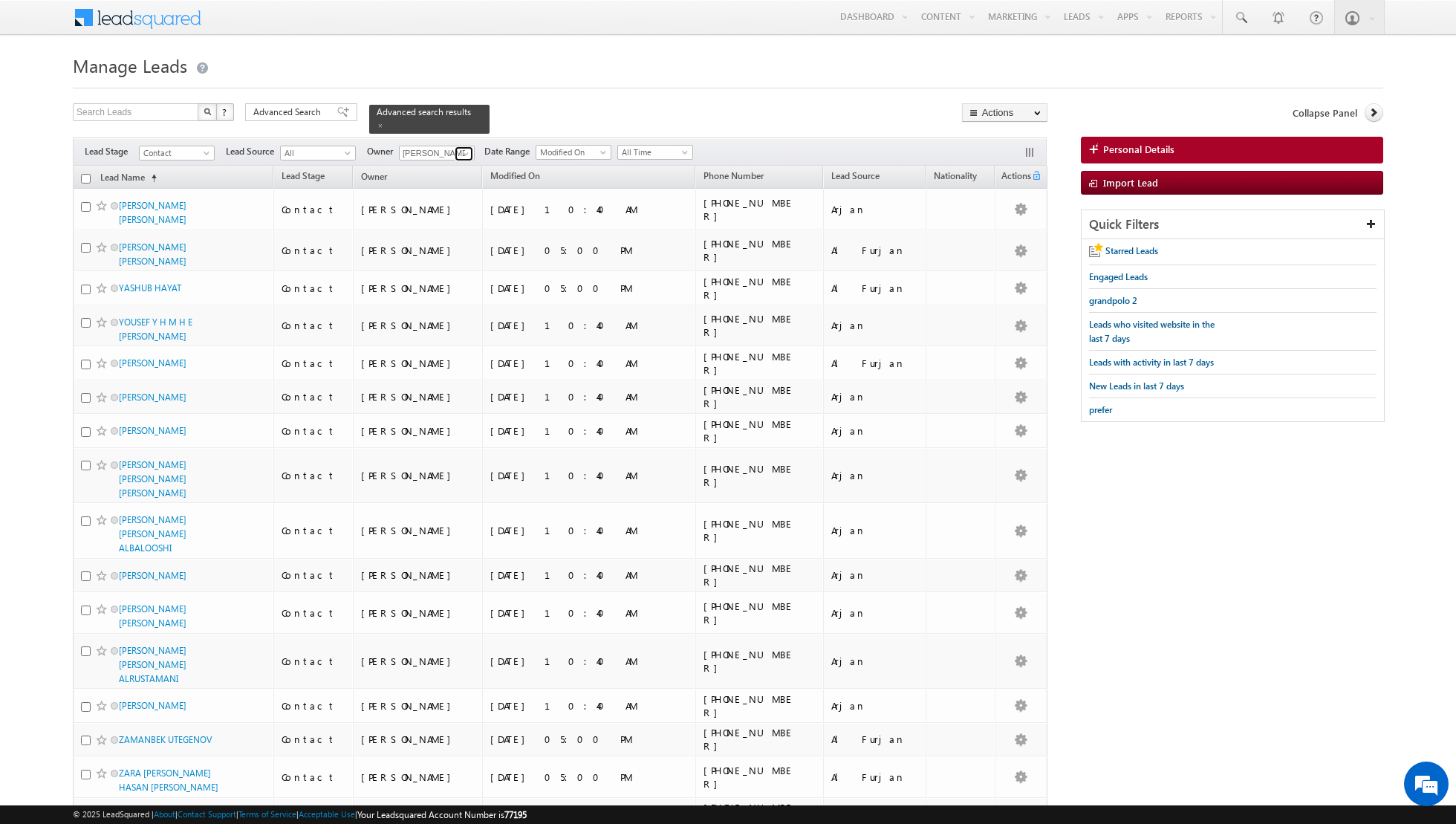
click at [460, 150] on span at bounding box center [465, 153] width 12 height 12
click at [442, 204] on span "[EMAIL_ADDRESS][DOMAIN_NAME]" at bounding box center [472, 209] width 134 height 11
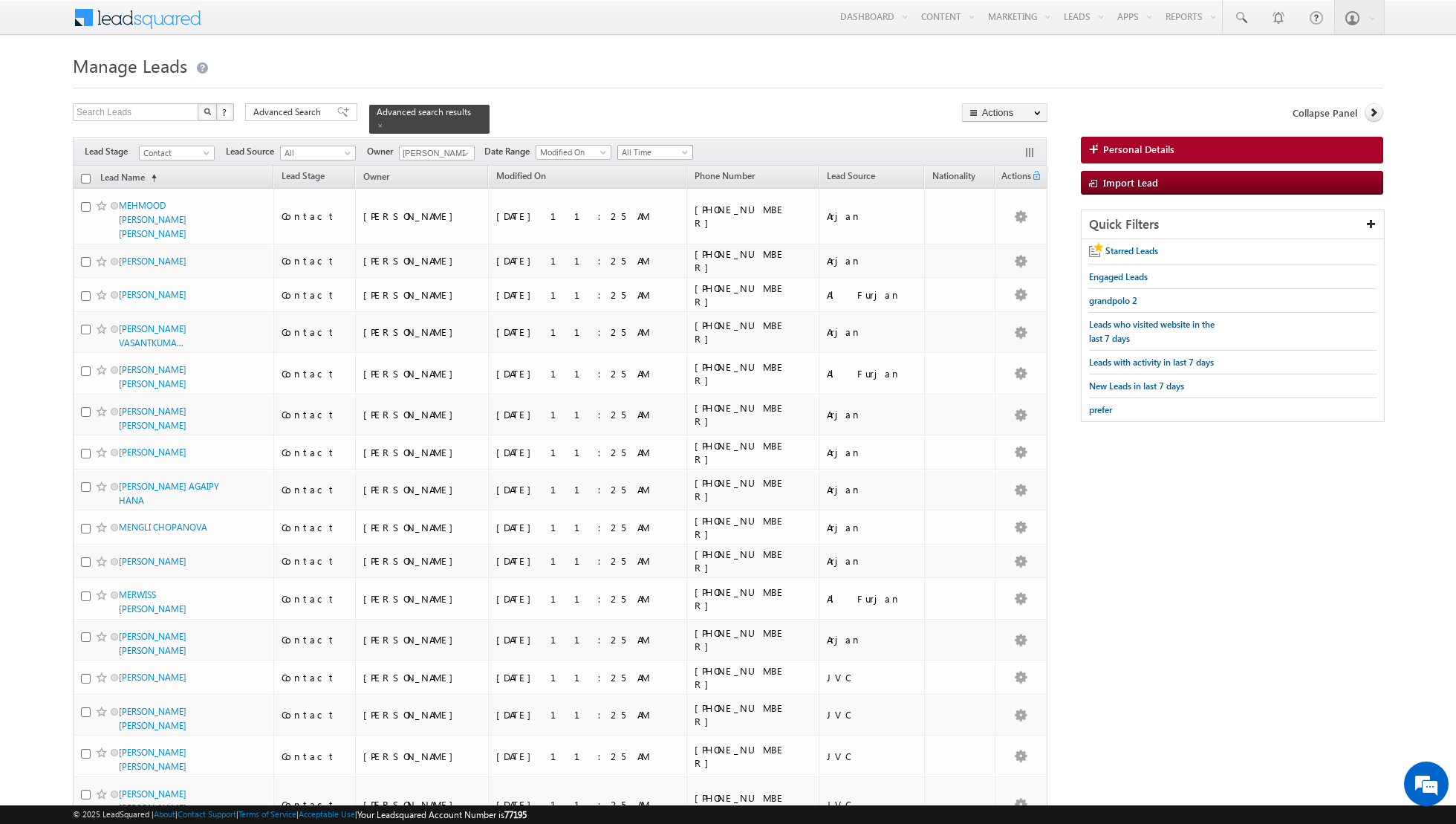
click at [673, 148] on span "All Time" at bounding box center [653, 152] width 71 height 14
click at [632, 212] on link "Today" at bounding box center [649, 214] width 75 height 14
click at [369, 124] on div "Advanced search results" at bounding box center [429, 120] width 121 height 29
click at [377, 124] on span at bounding box center [381, 125] width 7 height 7
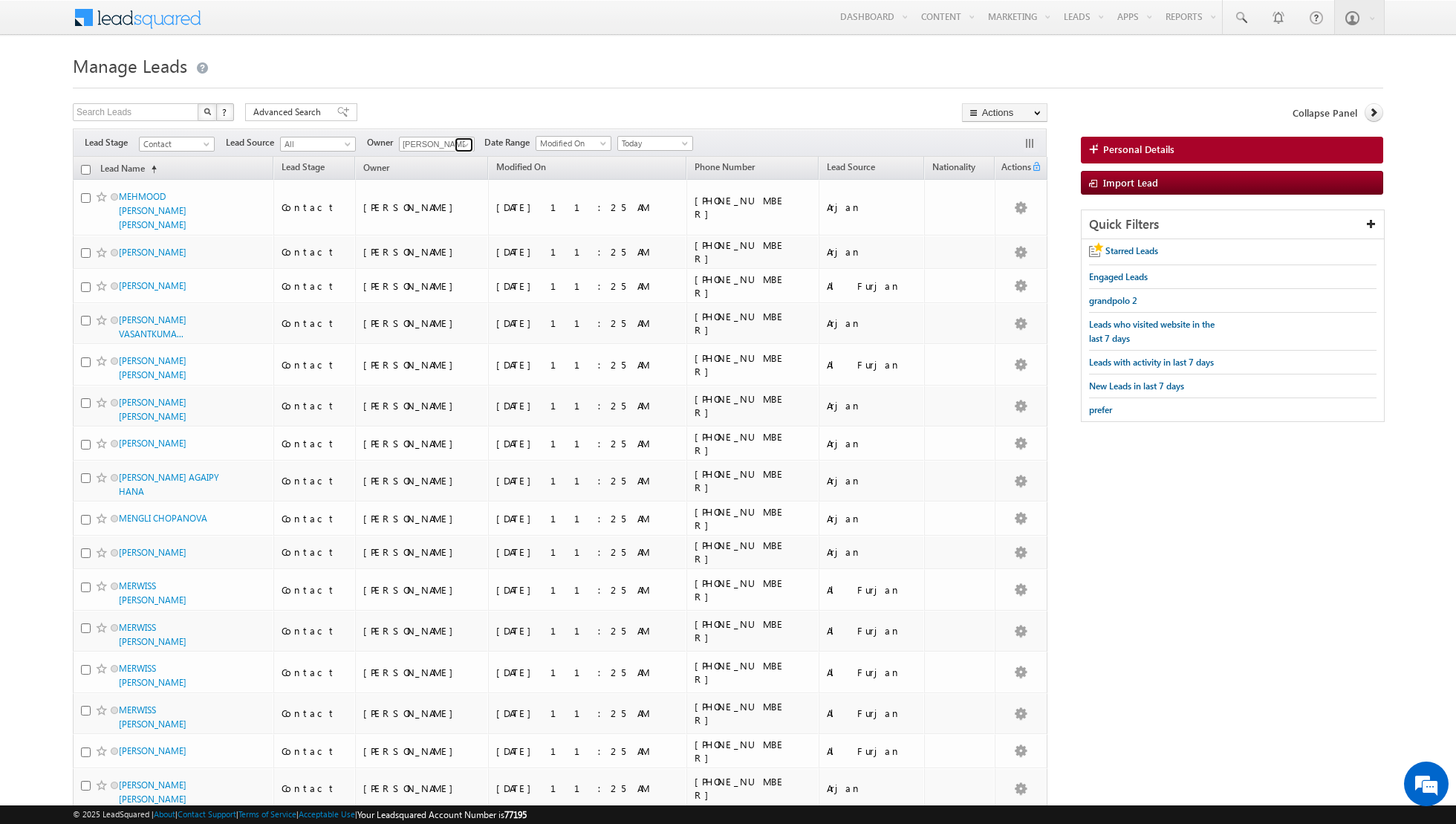
click at [460, 146] on span at bounding box center [465, 144] width 12 height 12
click at [434, 247] on link "[PERSON_NAME] [EMAIL_ADDRESS][PERSON_NAME][DOMAIN_NAME]" at bounding box center [473, 258] width 149 height 28
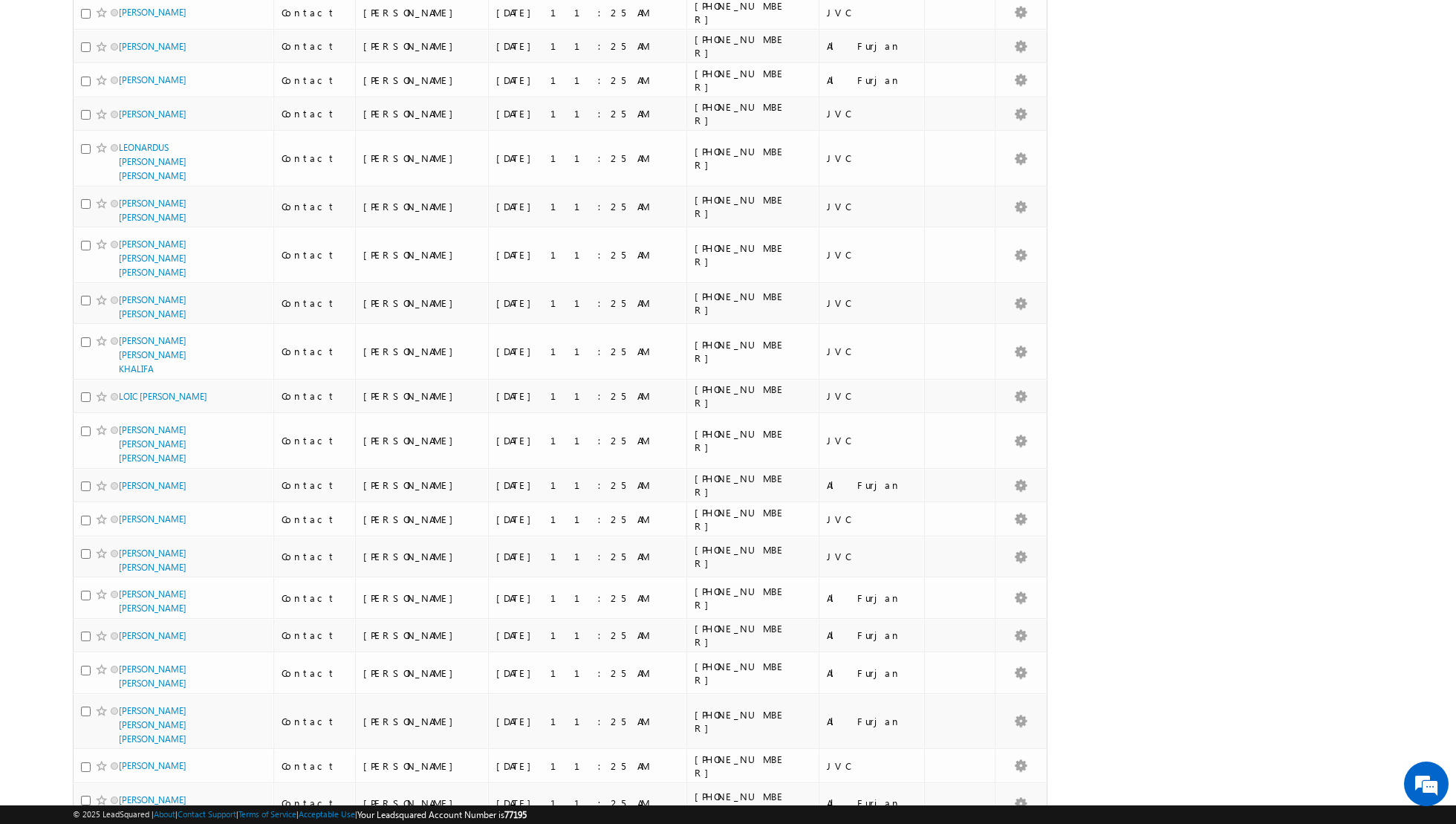
scroll to position [0, 0]
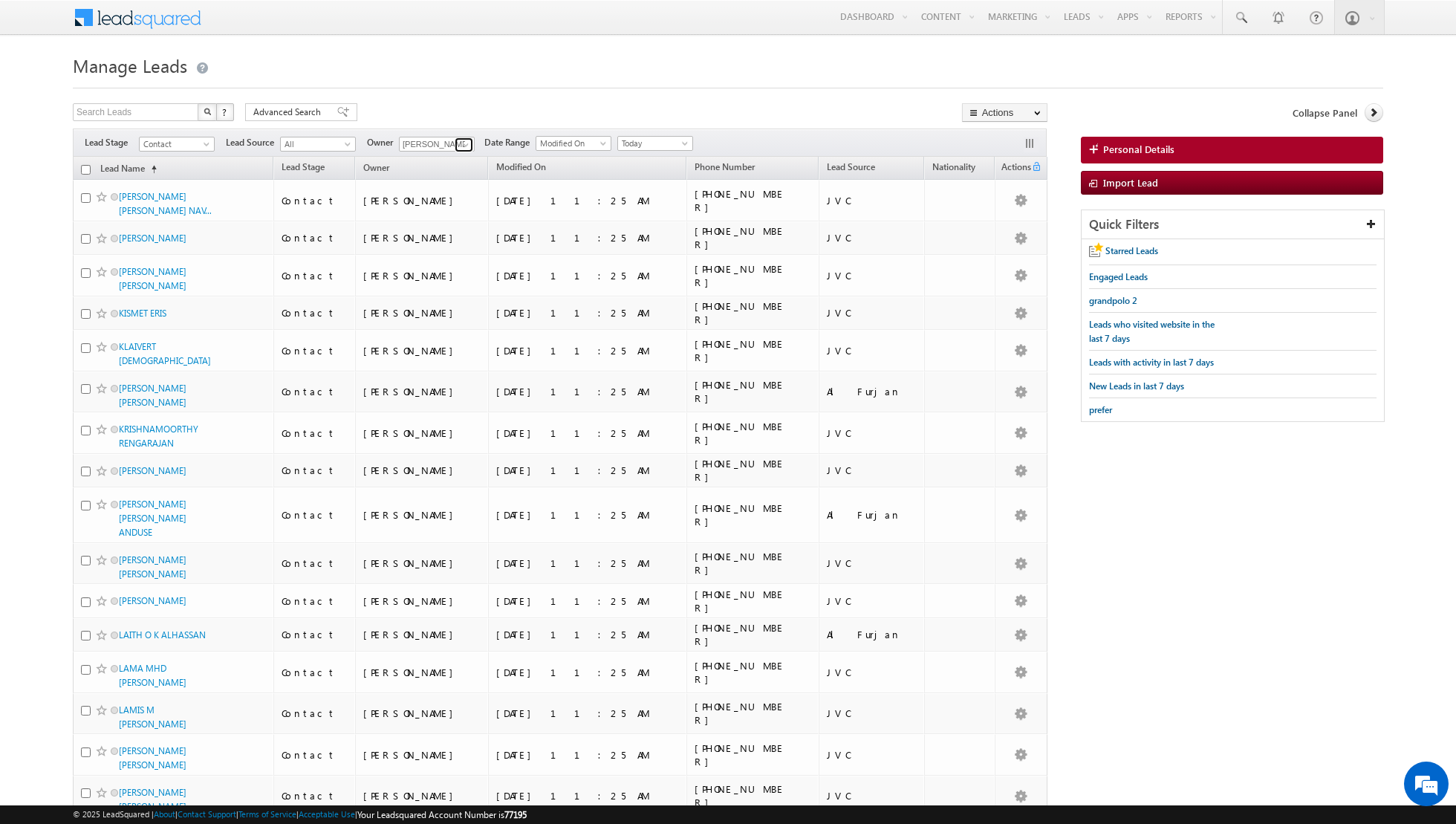
click at [463, 146] on span at bounding box center [465, 144] width 12 height 12
click at [441, 216] on link "[PERSON_NAME] [EMAIL_ADDRESS][DOMAIN_NAME]" at bounding box center [473, 221] width 149 height 28
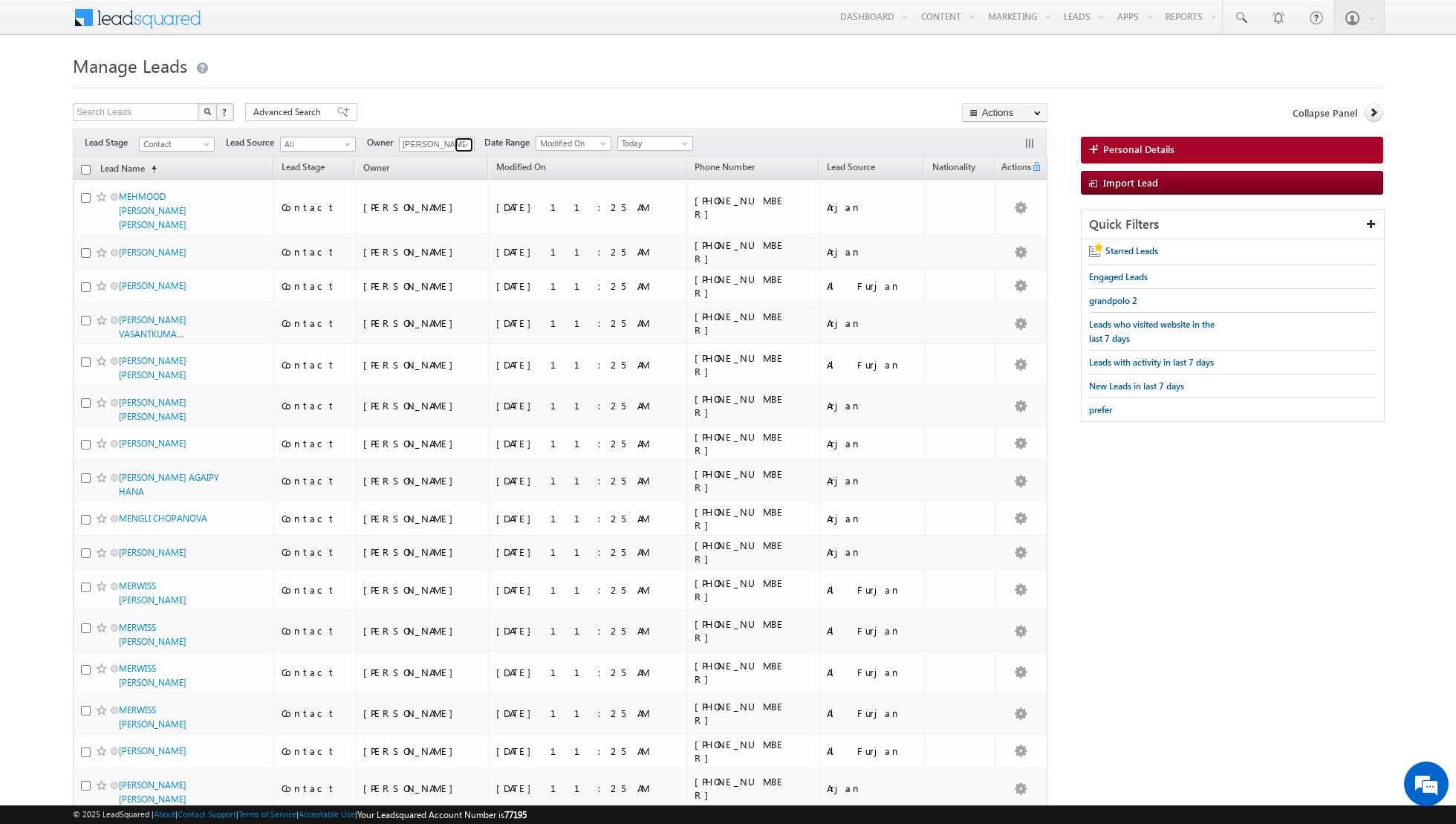
click at [459, 141] on span at bounding box center [465, 144] width 12 height 12
click at [439, 262] on link "[PERSON_NAME] [EMAIL_ADDRESS][PERSON_NAME][DOMAIN_NAME]" at bounding box center [473, 274] width 149 height 28
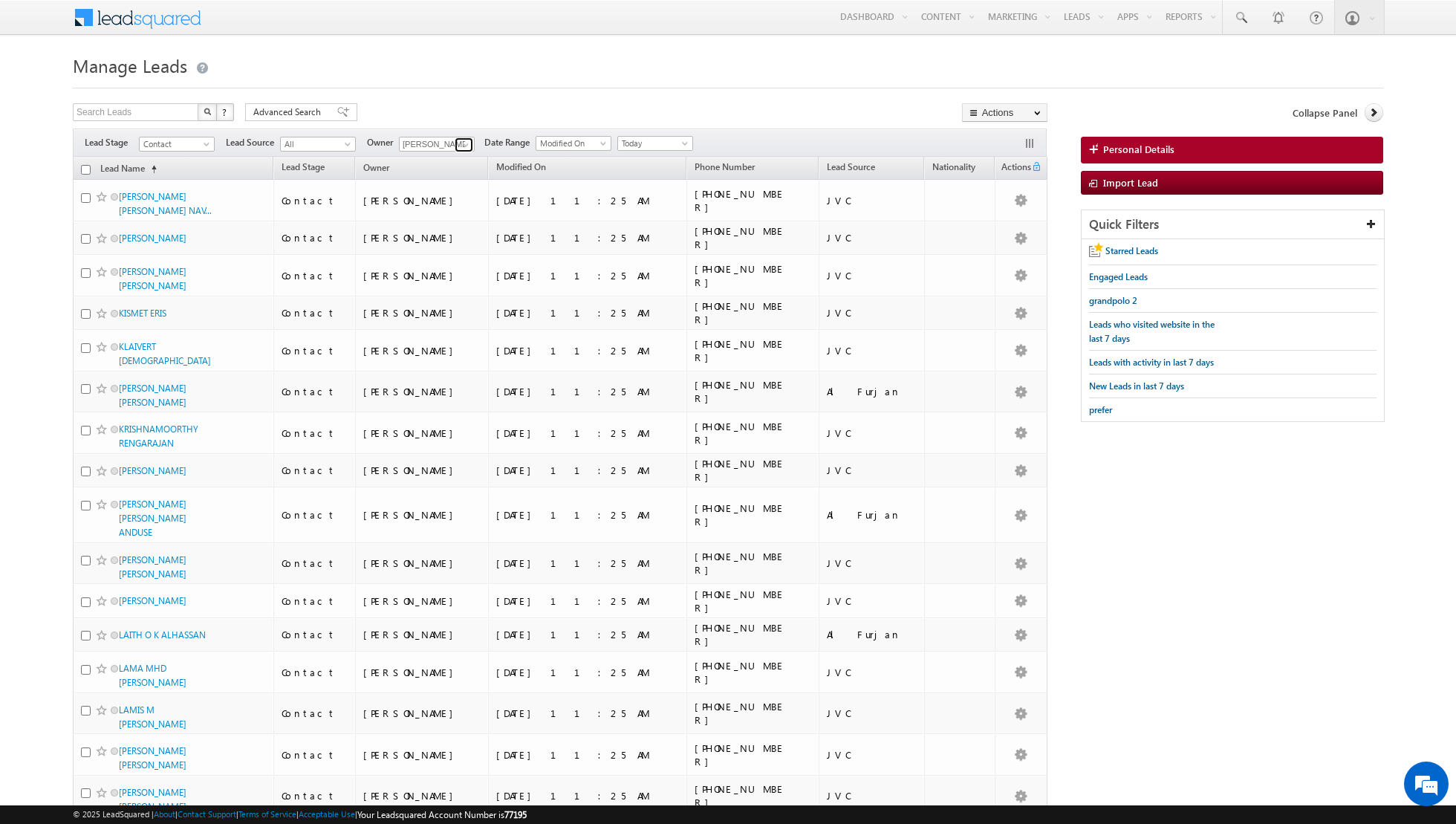
click at [464, 142] on span at bounding box center [465, 144] width 12 height 12
click at [464, 249] on span "[PERSON_NAME][EMAIL_ADDRESS][DOMAIN_NAME]" at bounding box center [472, 255] width 134 height 11
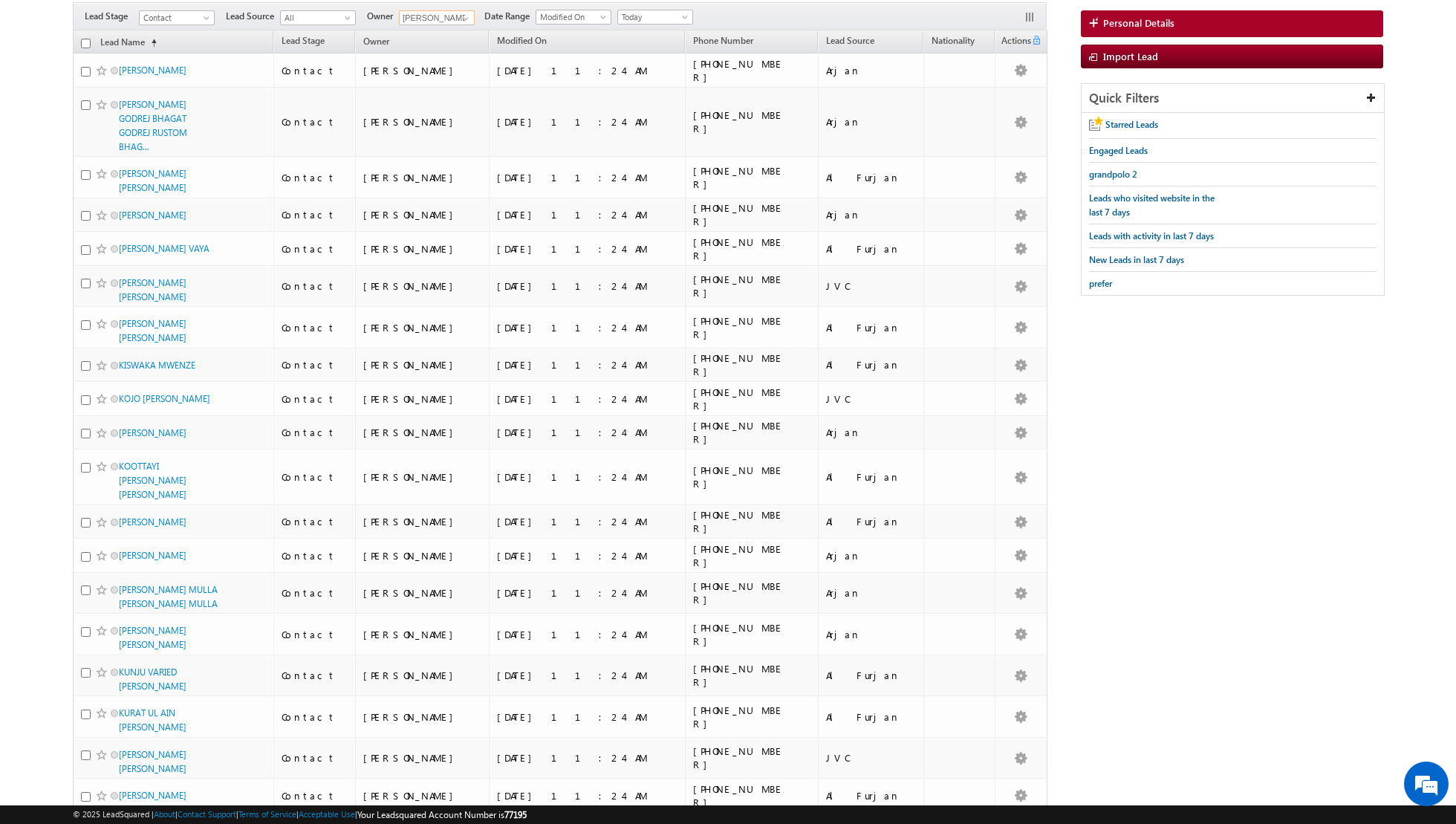
scroll to position [0, 0]
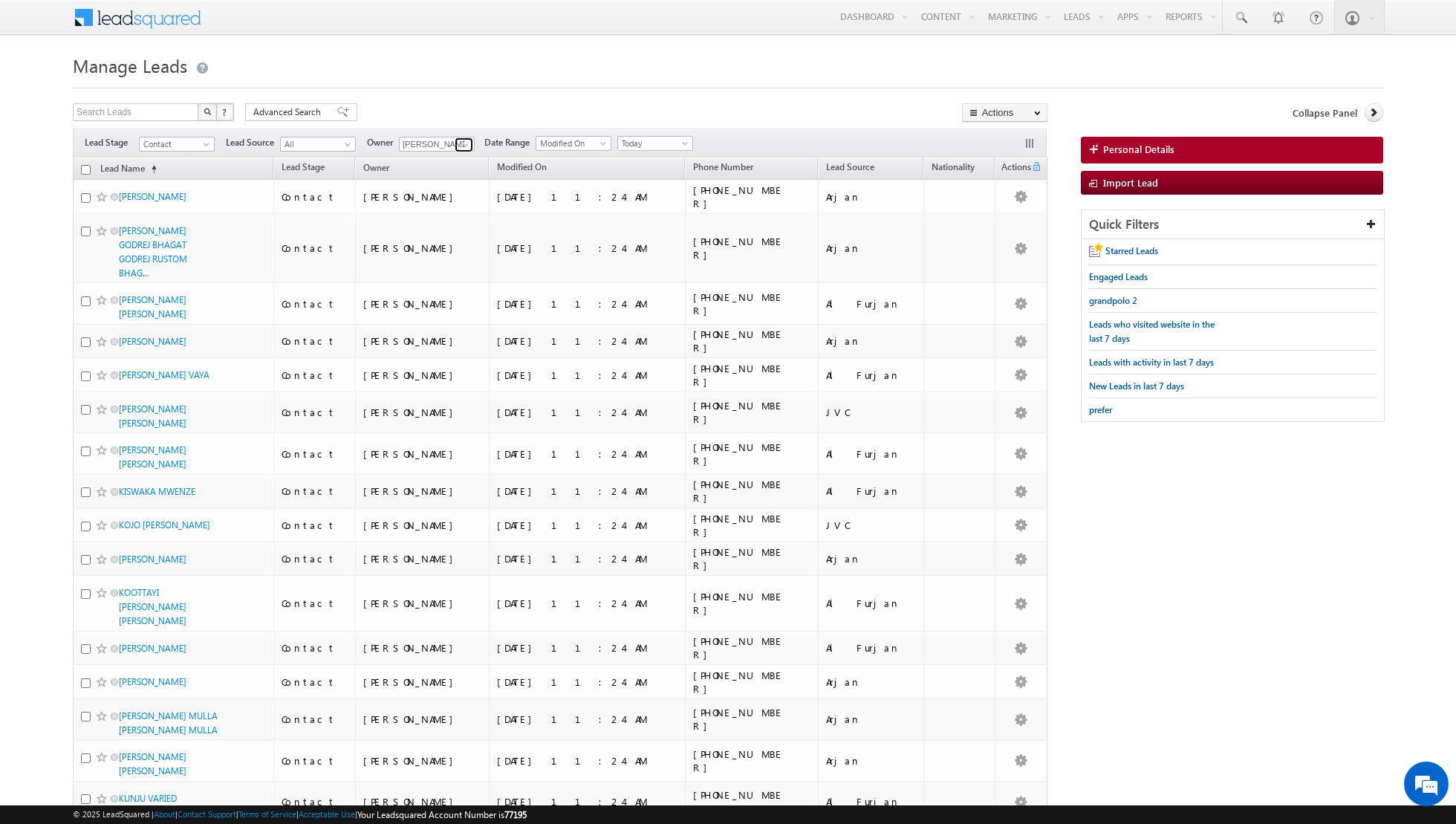
click at [468, 146] on span at bounding box center [465, 144] width 12 height 12
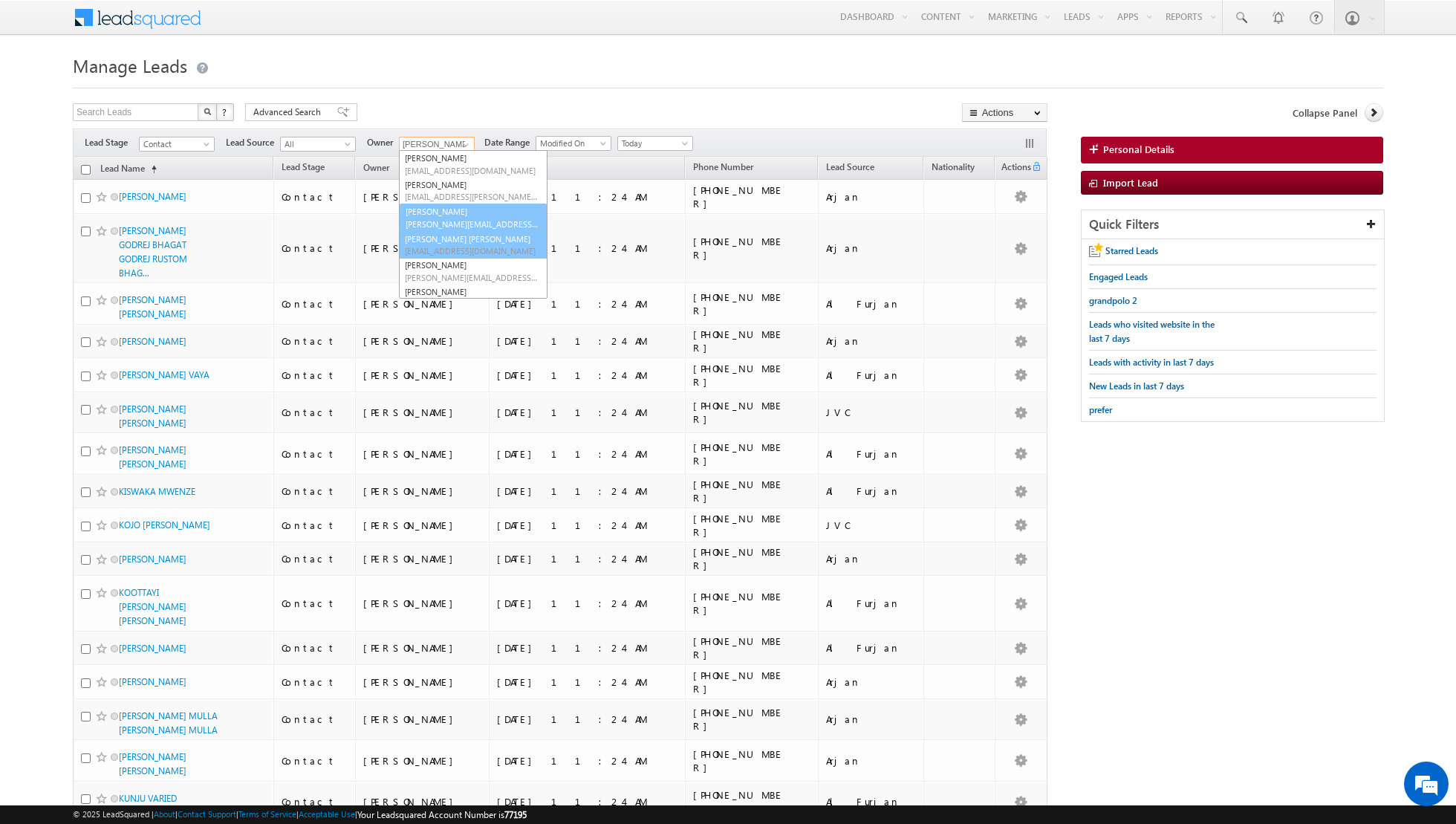
click at [467, 247] on span "[EMAIL_ADDRESS][DOMAIN_NAME]" at bounding box center [472, 250] width 134 height 11
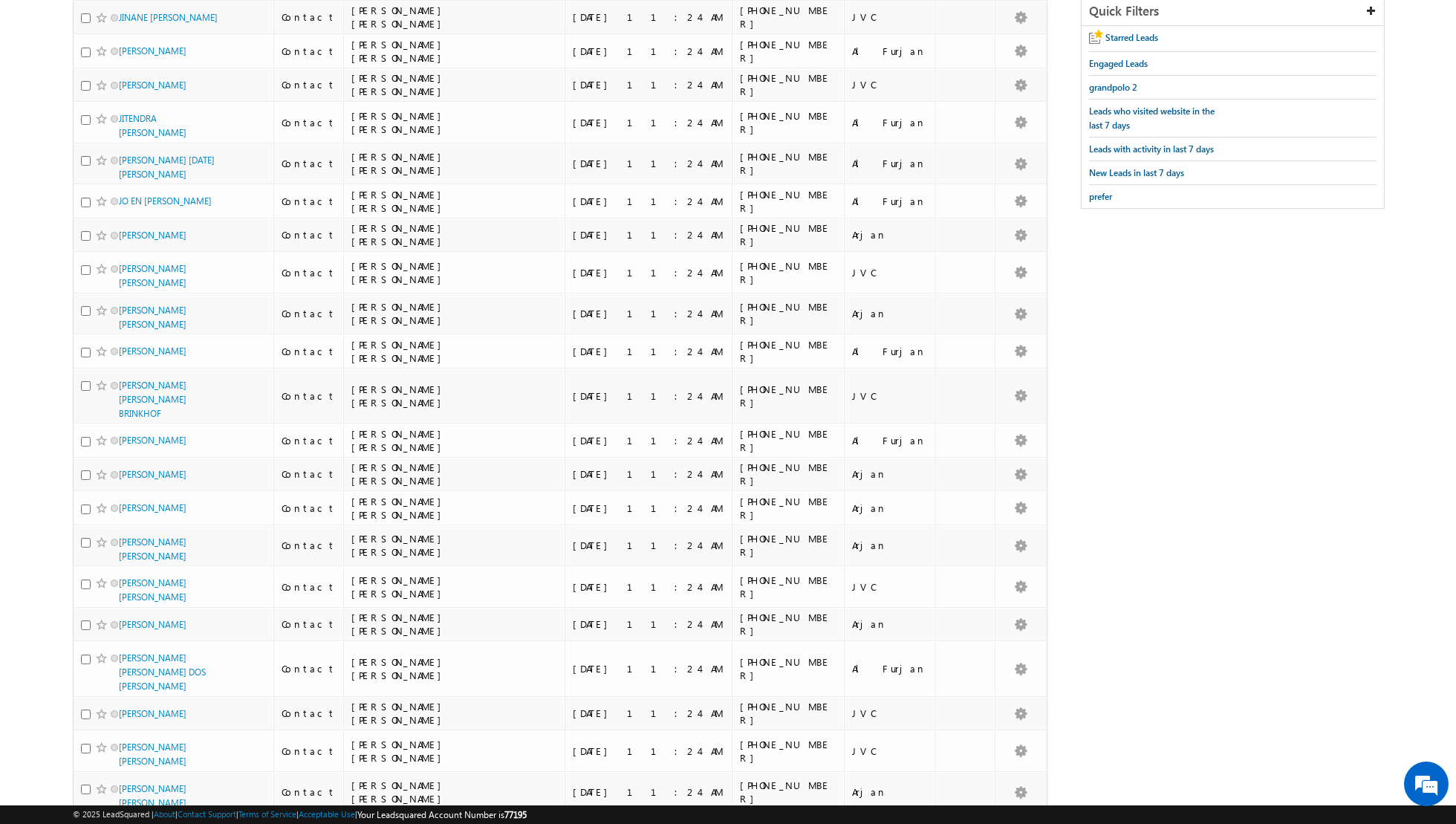
scroll to position [0, 0]
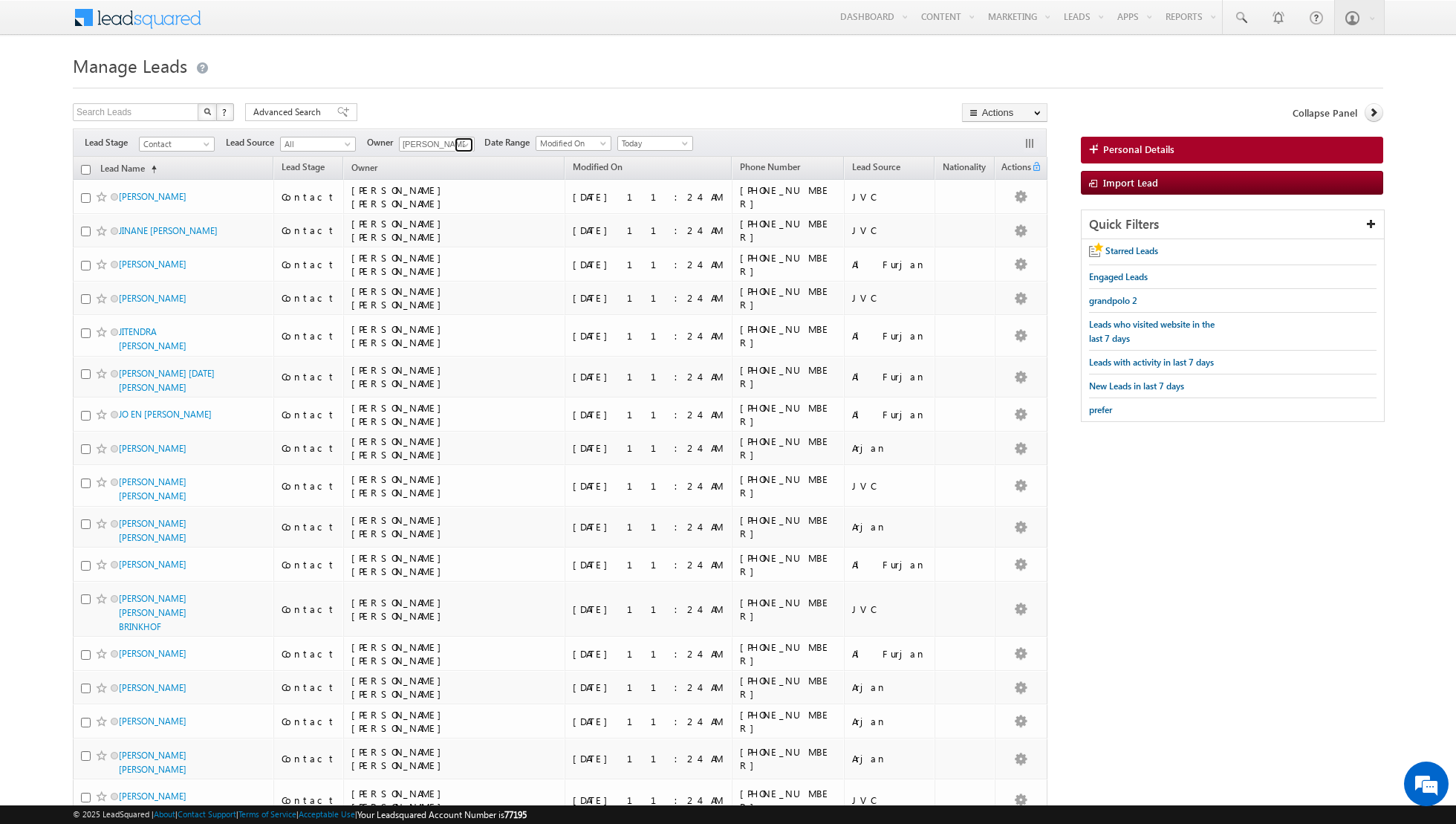
click at [459, 141] on span at bounding box center [465, 144] width 12 height 12
click at [451, 203] on link "[PERSON_NAME] [PERSON_NAME][EMAIL_ADDRESS][PERSON_NAME][DOMAIN_NAME]" at bounding box center [473, 206] width 149 height 28
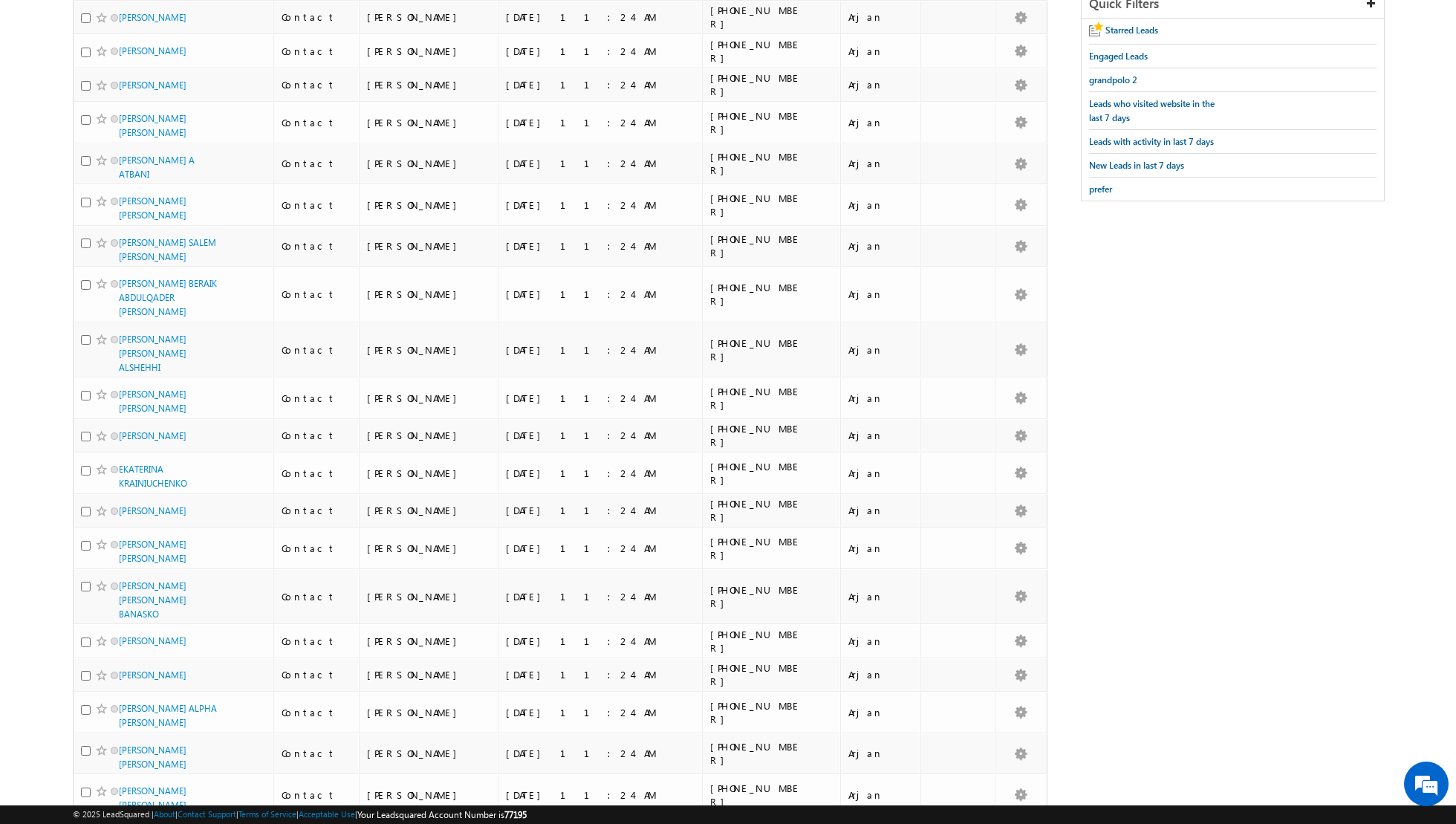
scroll to position [0, 0]
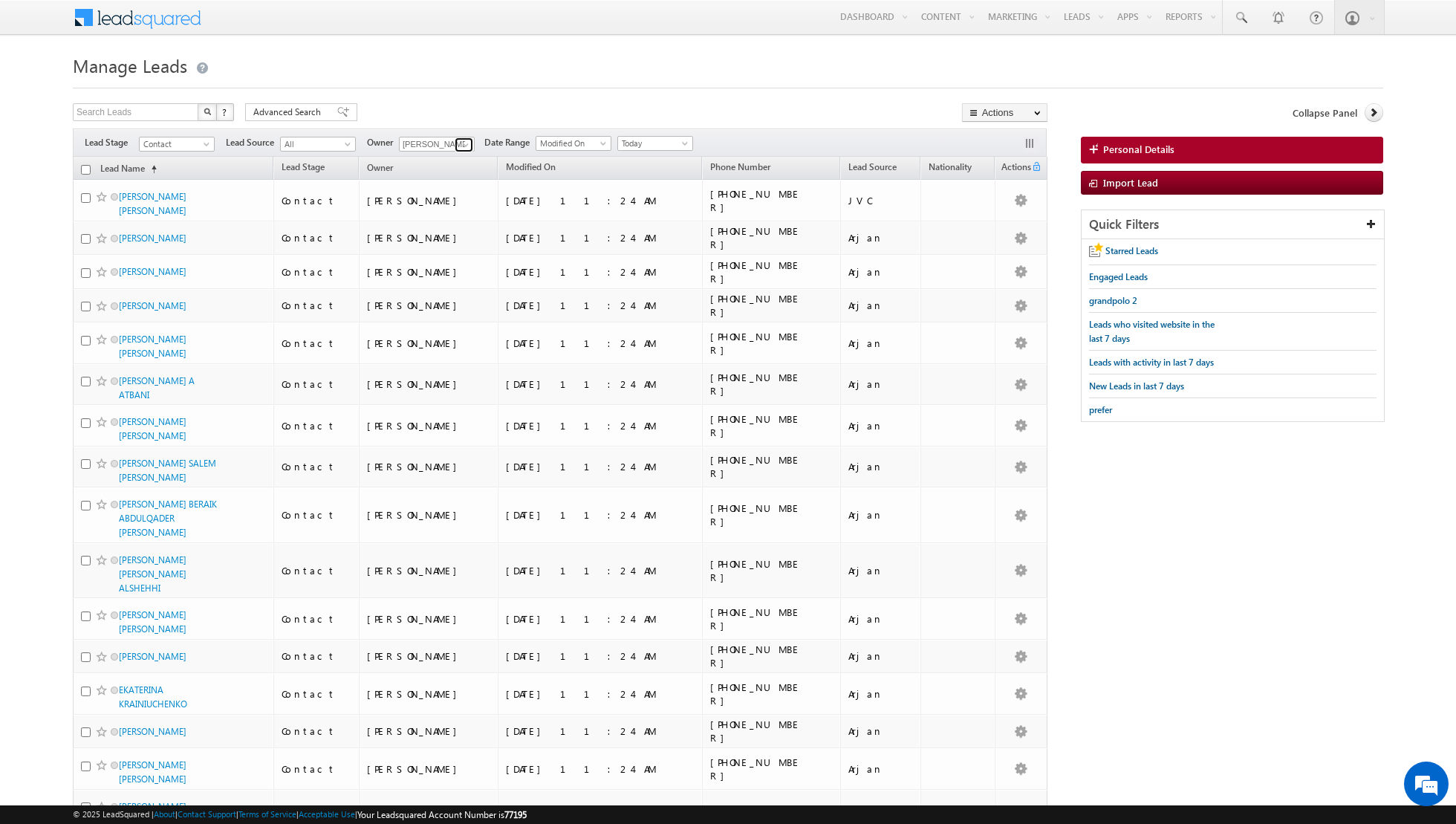
click at [462, 142] on span at bounding box center [465, 144] width 12 height 12
click at [428, 282] on link "[PERSON_NAME] [EMAIL_ADDRESS][PERSON_NAME][DOMAIN_NAME]" at bounding box center [473, 285] width 149 height 28
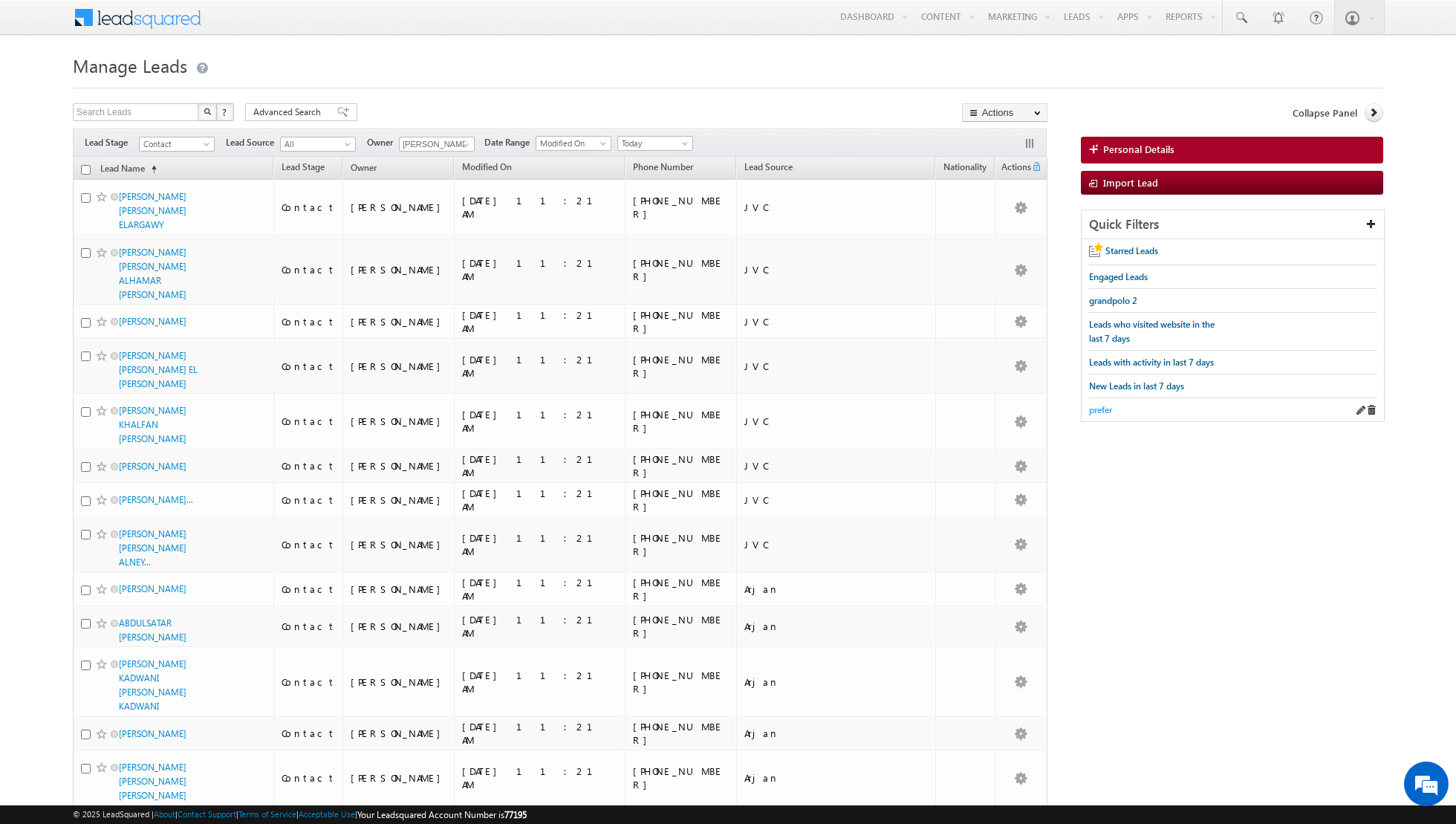
click at [1101, 405] on span "prefer" at bounding box center [1100, 410] width 23 height 11
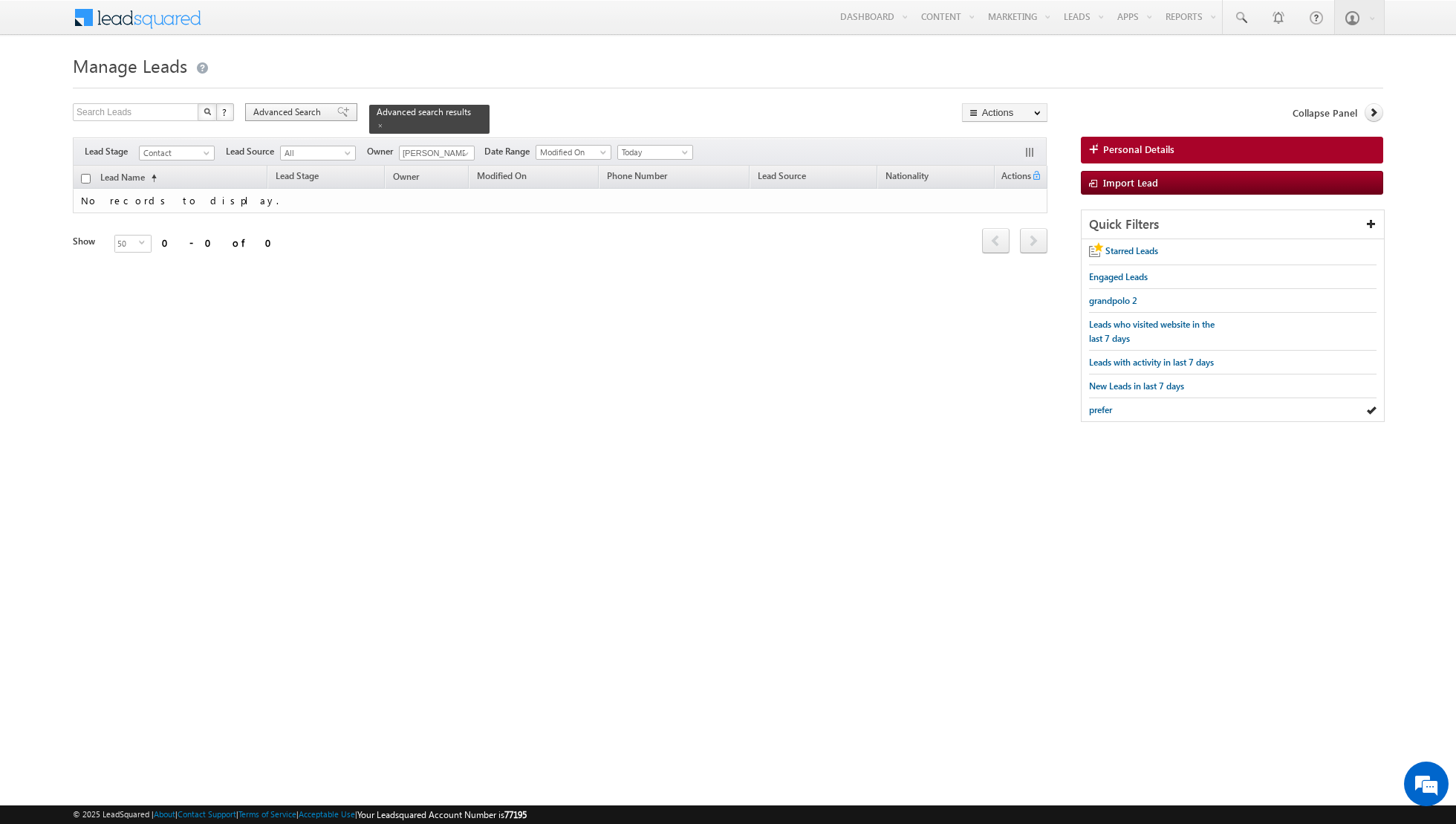
click at [337, 111] on span at bounding box center [342, 111] width 12 height 10
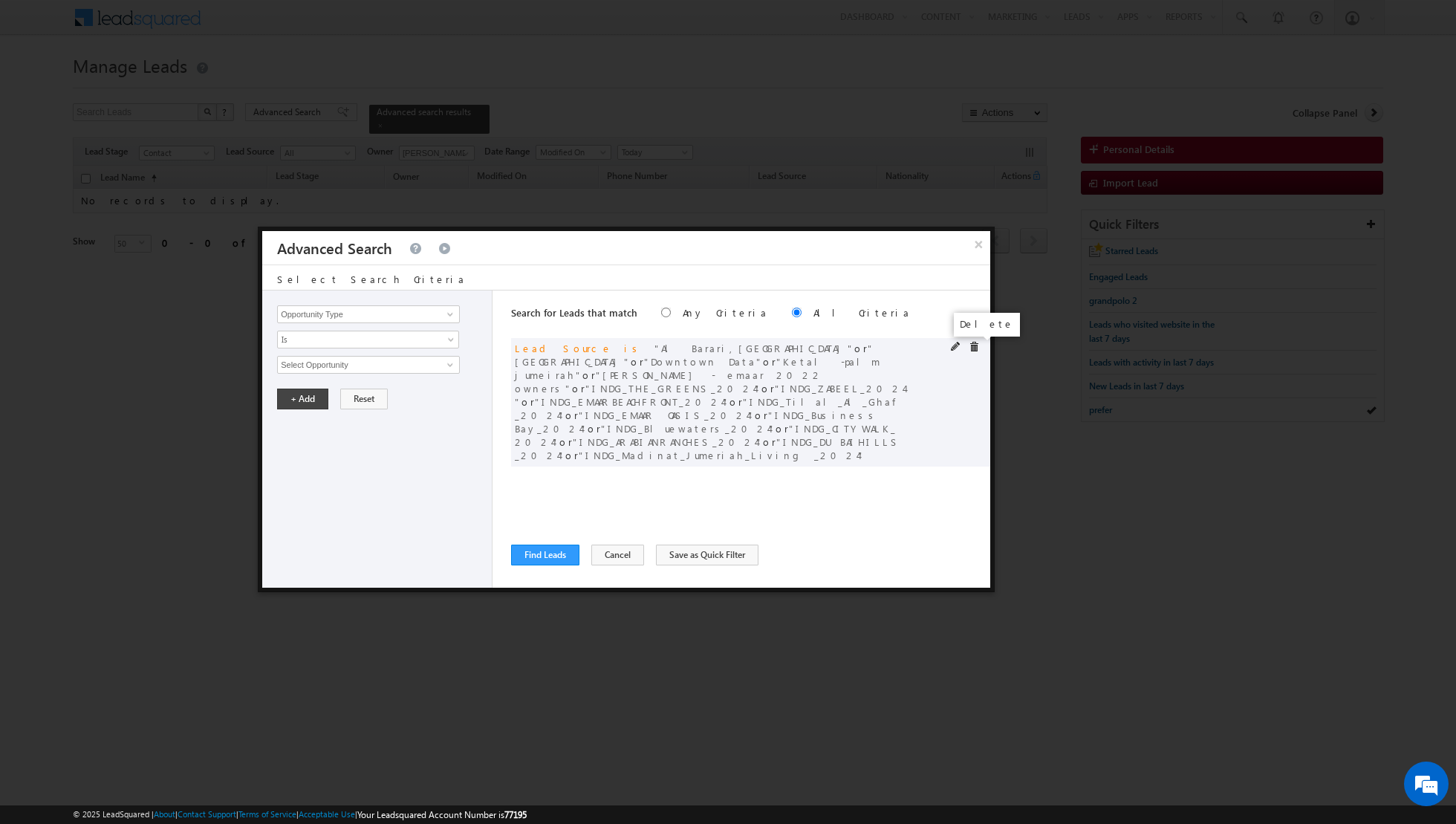
click at [973, 348] on span at bounding box center [973, 346] width 10 height 10
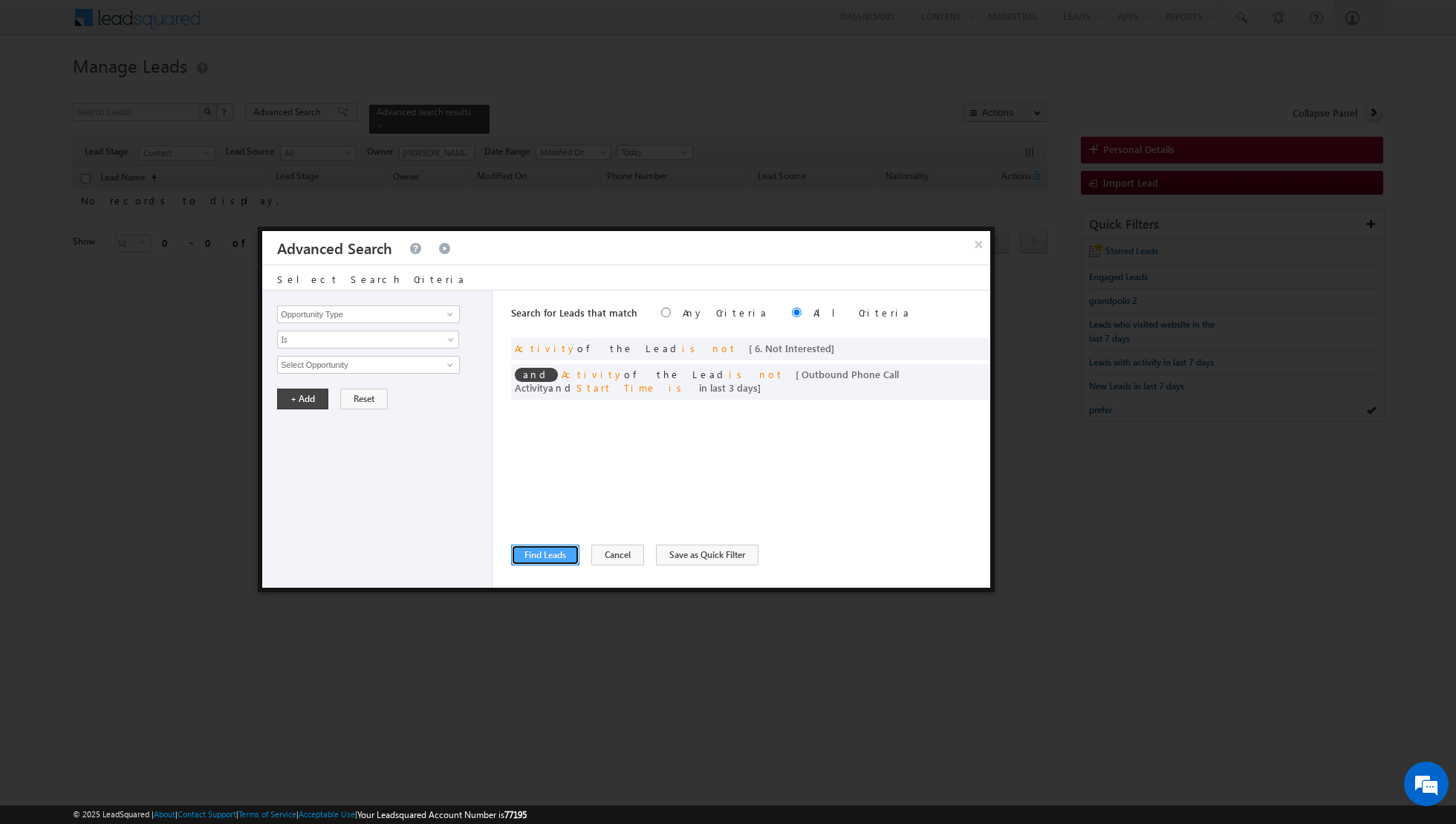
click at [542, 556] on button "Find Leads" at bounding box center [545, 555] width 68 height 21
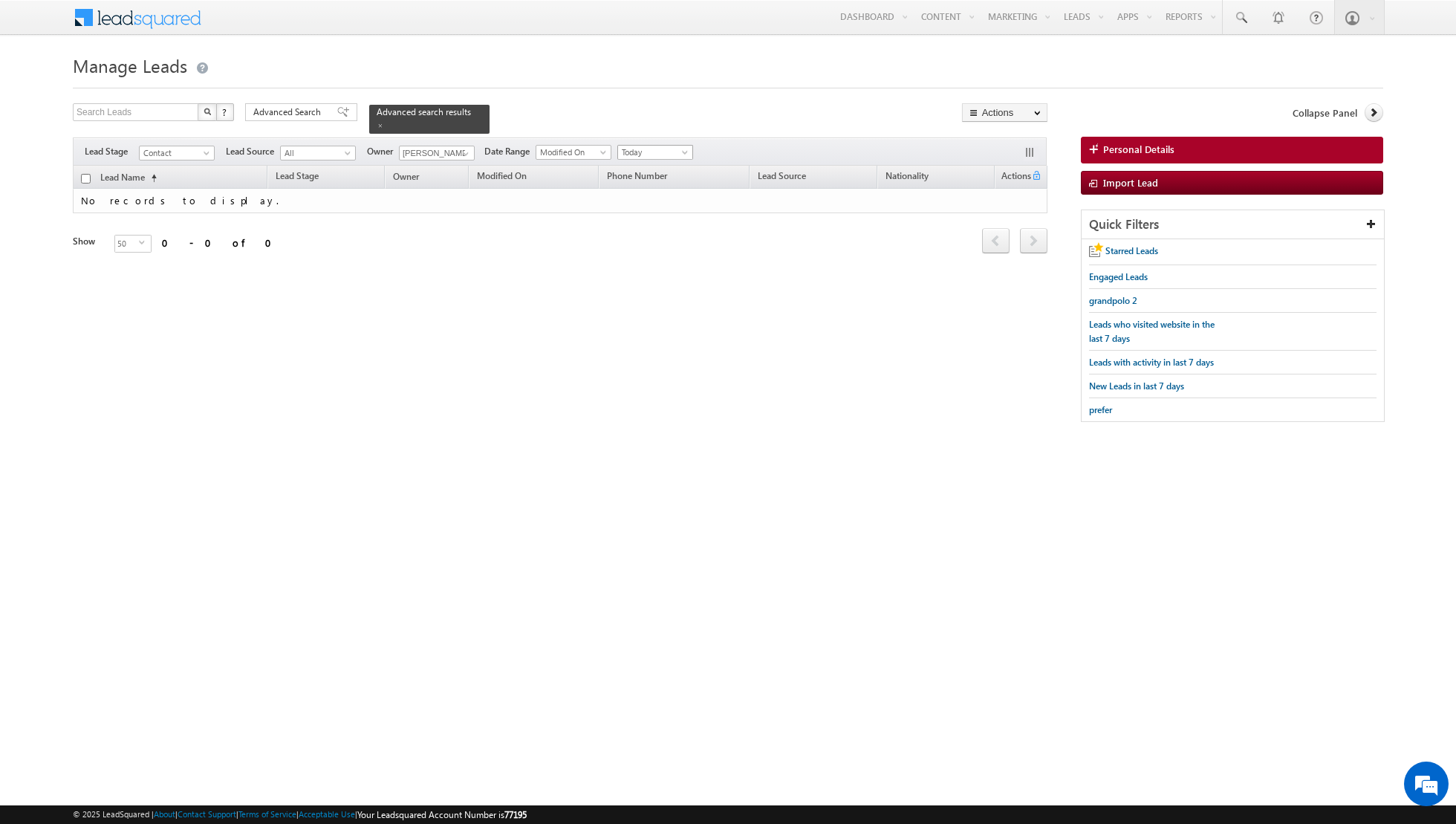
click at [680, 156] on span at bounding box center [686, 155] width 12 height 12
click at [666, 165] on link "All Time" at bounding box center [649, 166] width 75 height 14
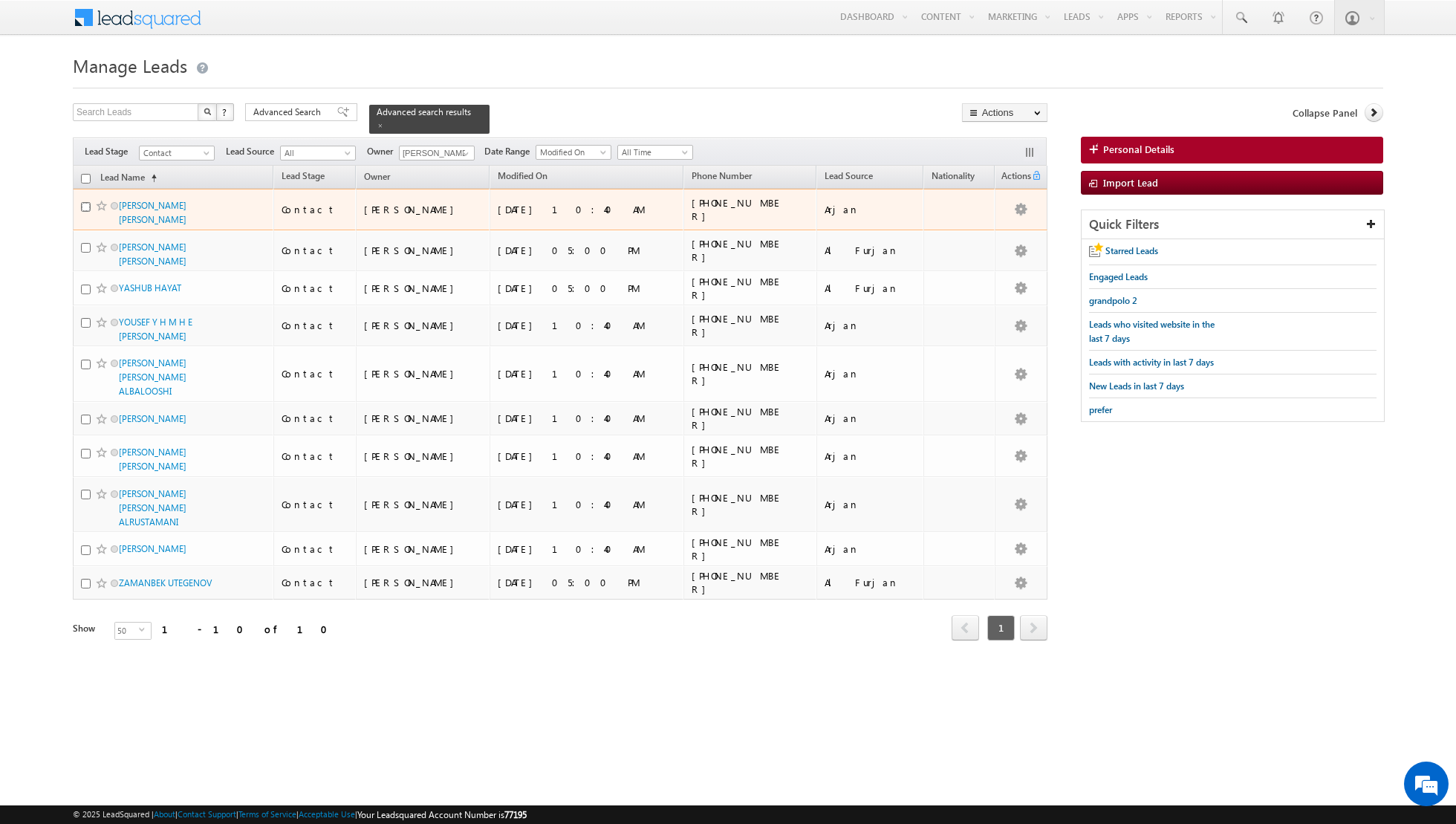
click at [86, 202] on input "checkbox" at bounding box center [85, 207] width 10 height 10
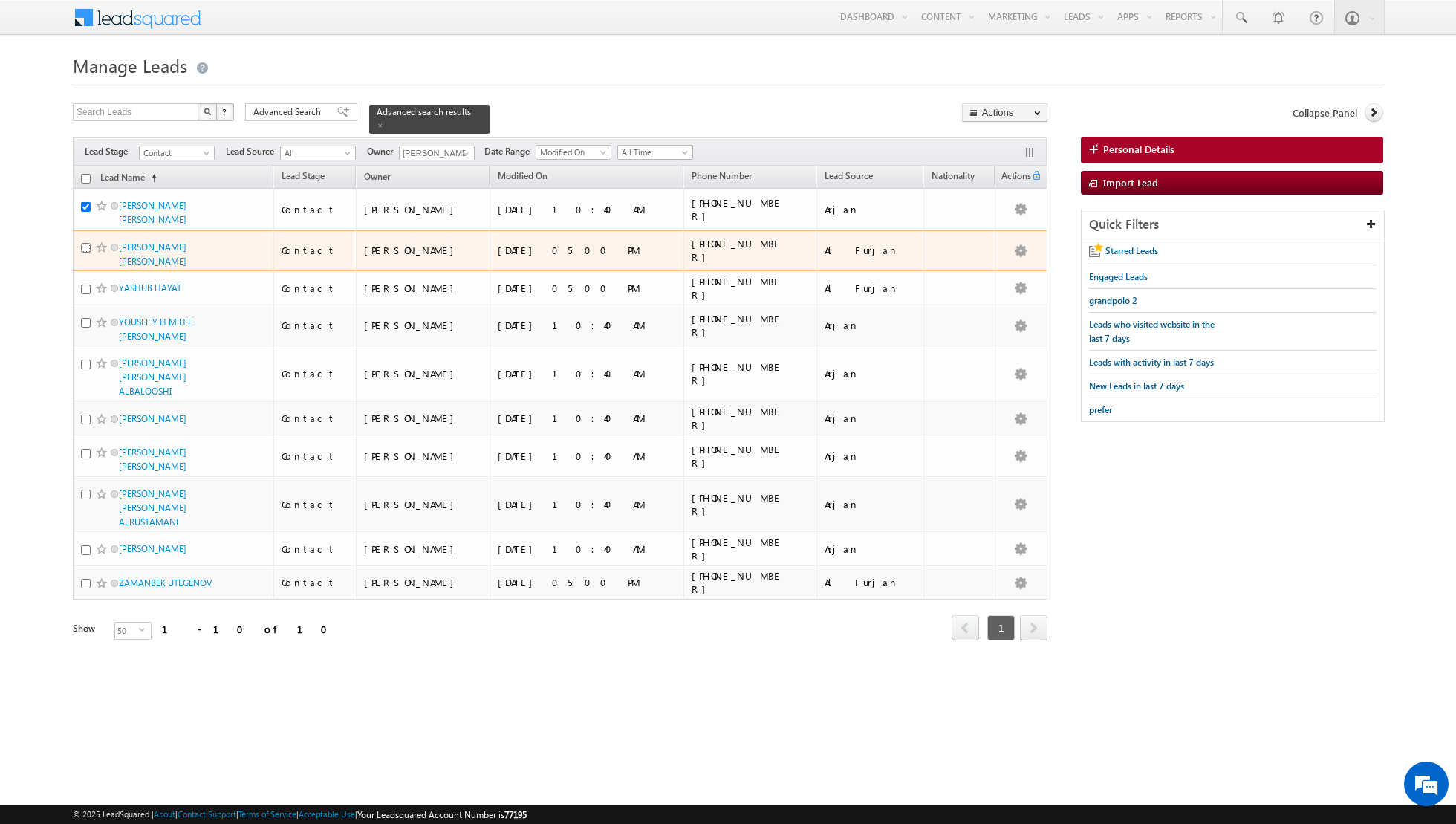
click at [84, 243] on input "checkbox" at bounding box center [85, 247] width 10 height 10
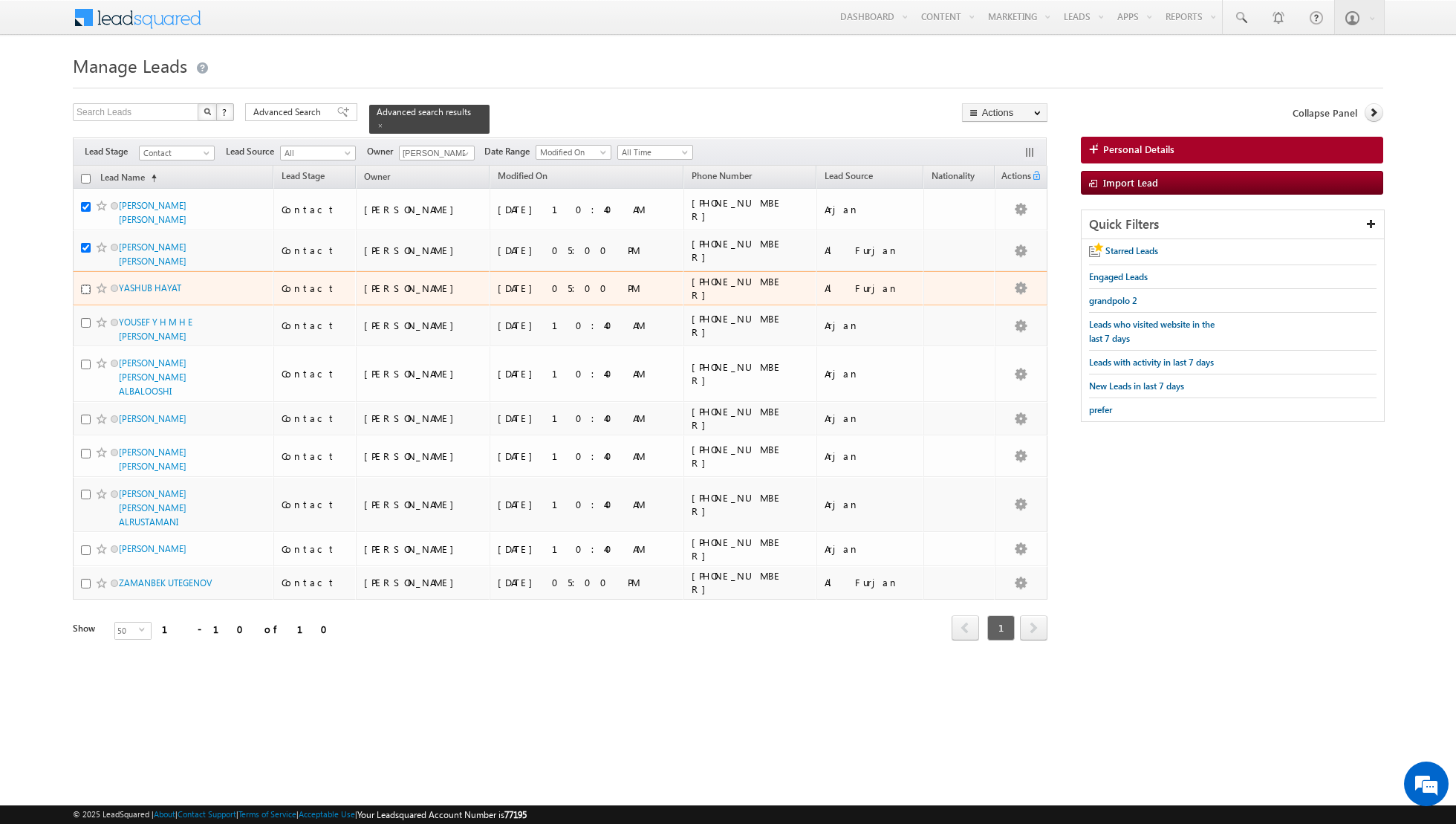
click at [83, 286] on input "checkbox" at bounding box center [85, 289] width 10 height 10
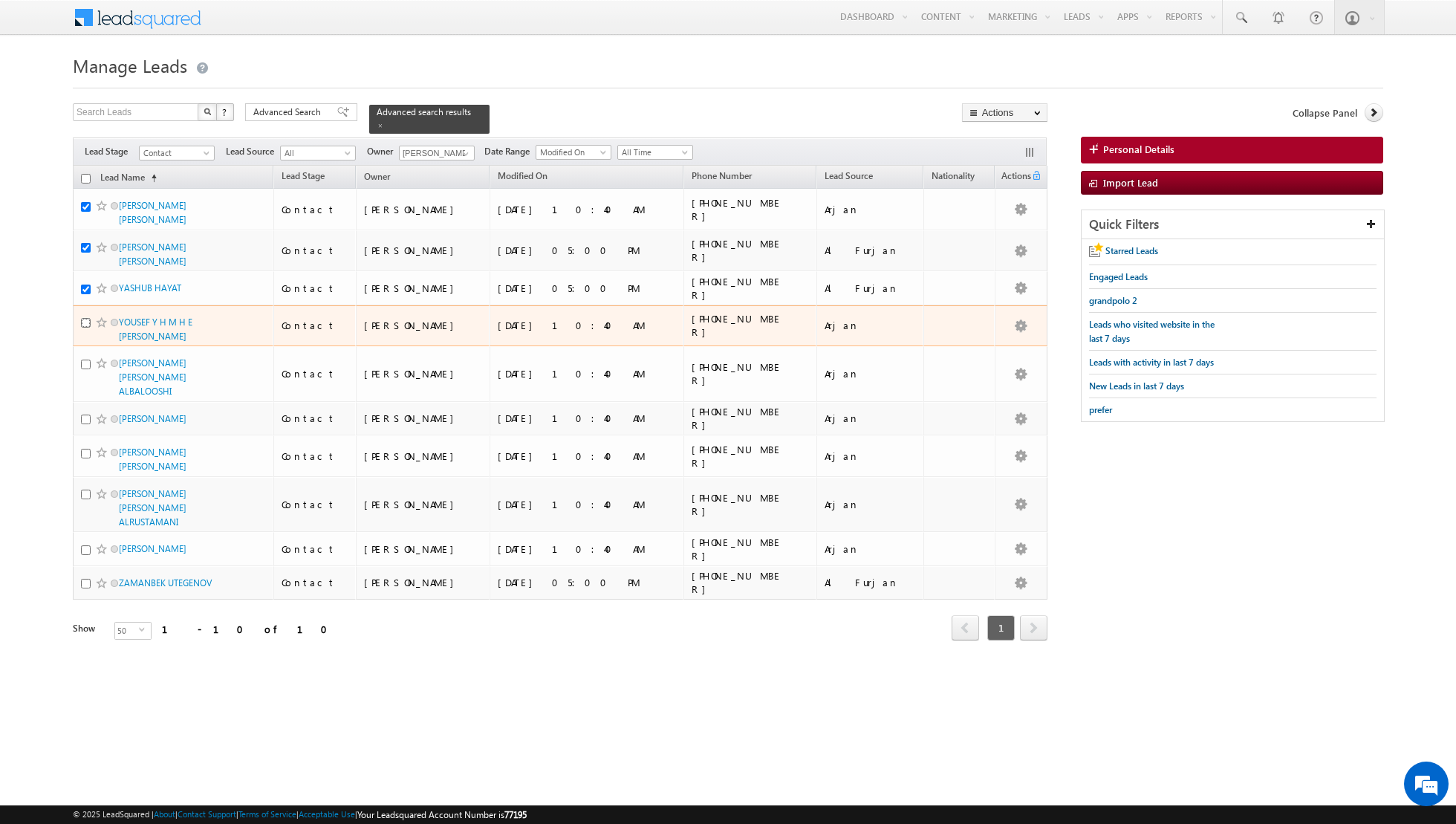
click at [86, 318] on input "checkbox" at bounding box center [85, 323] width 10 height 10
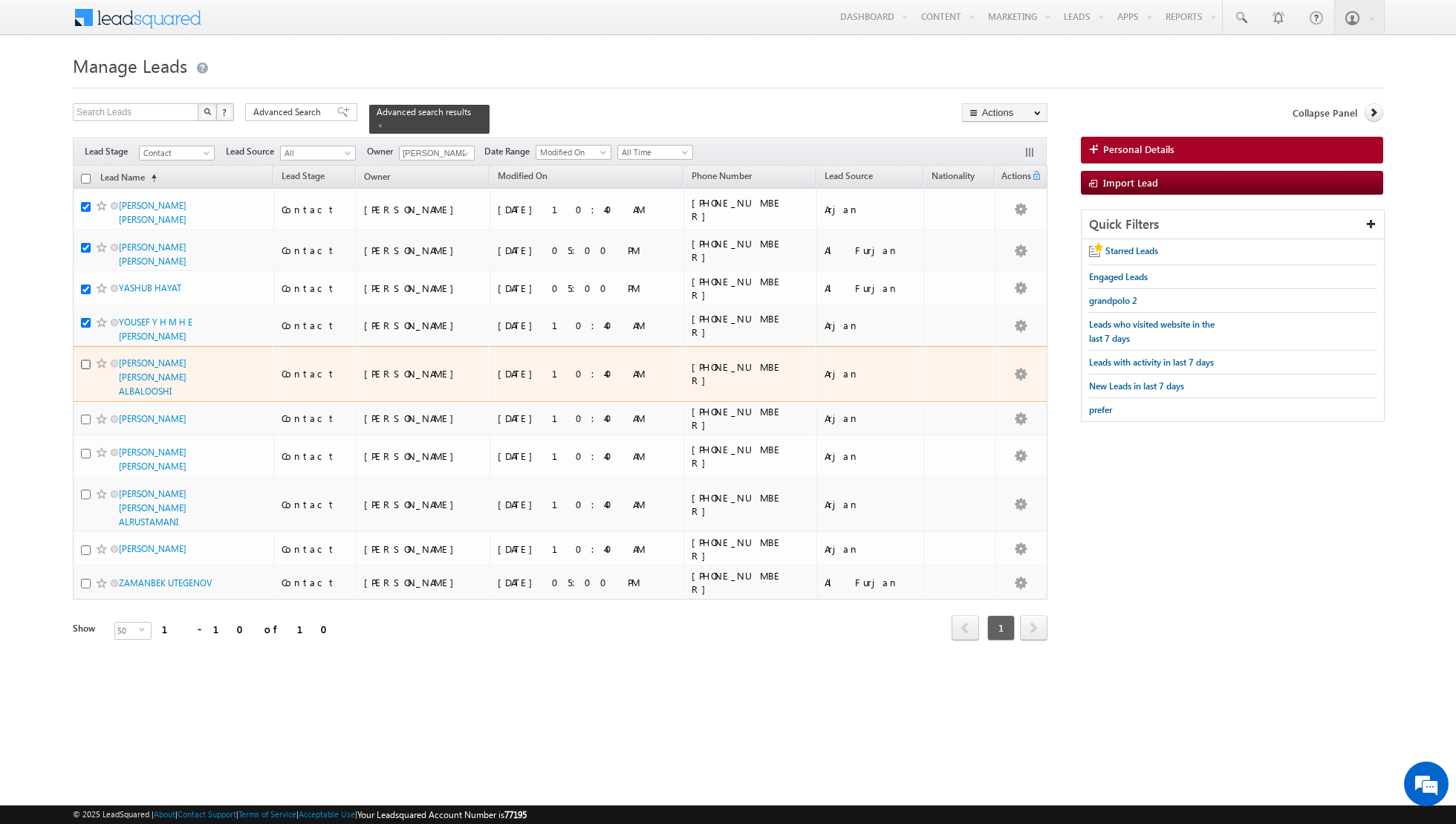
click at [86, 360] on input "checkbox" at bounding box center [85, 364] width 10 height 10
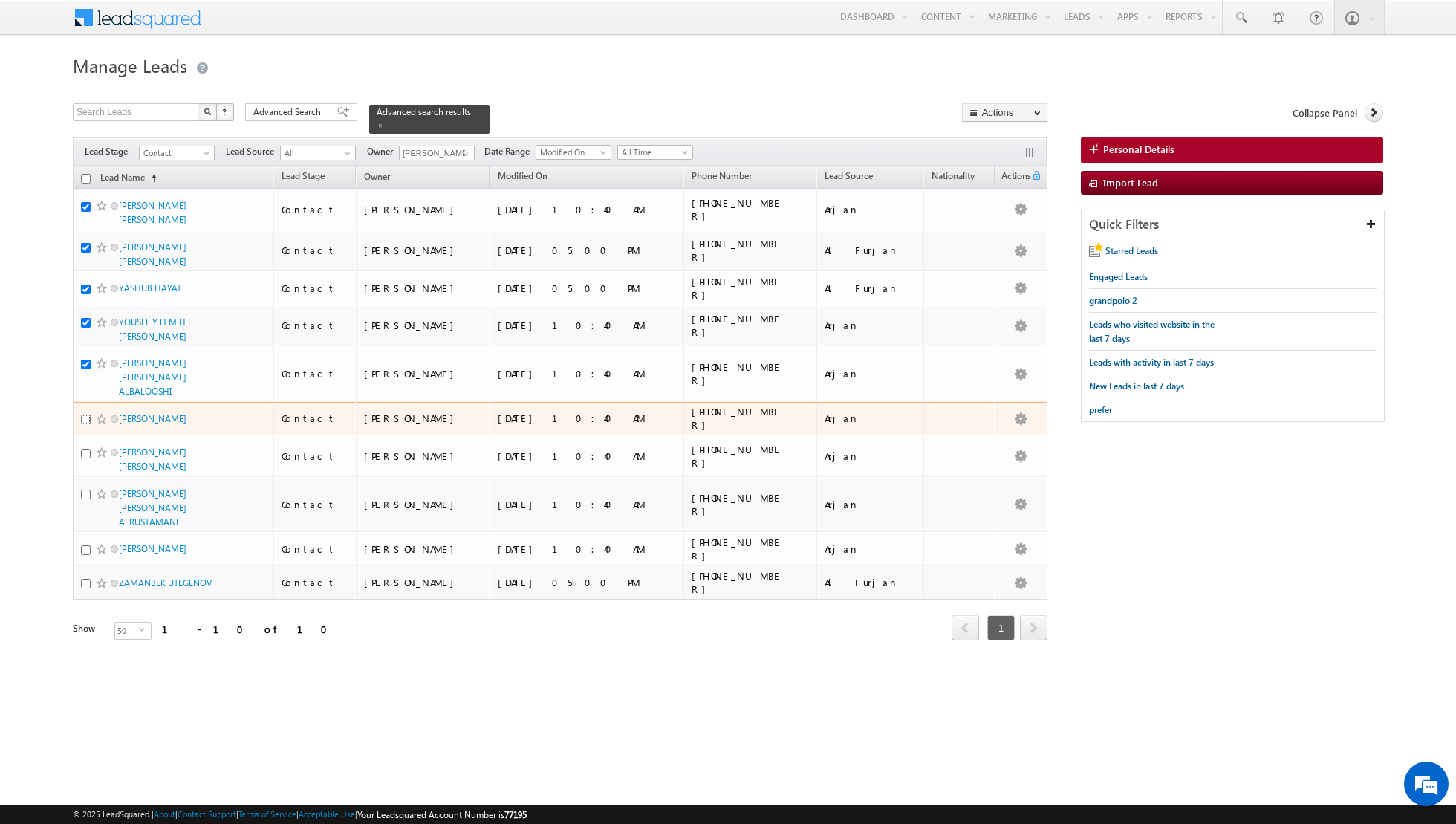
click at [89, 414] on input "checkbox" at bounding box center [85, 419] width 10 height 10
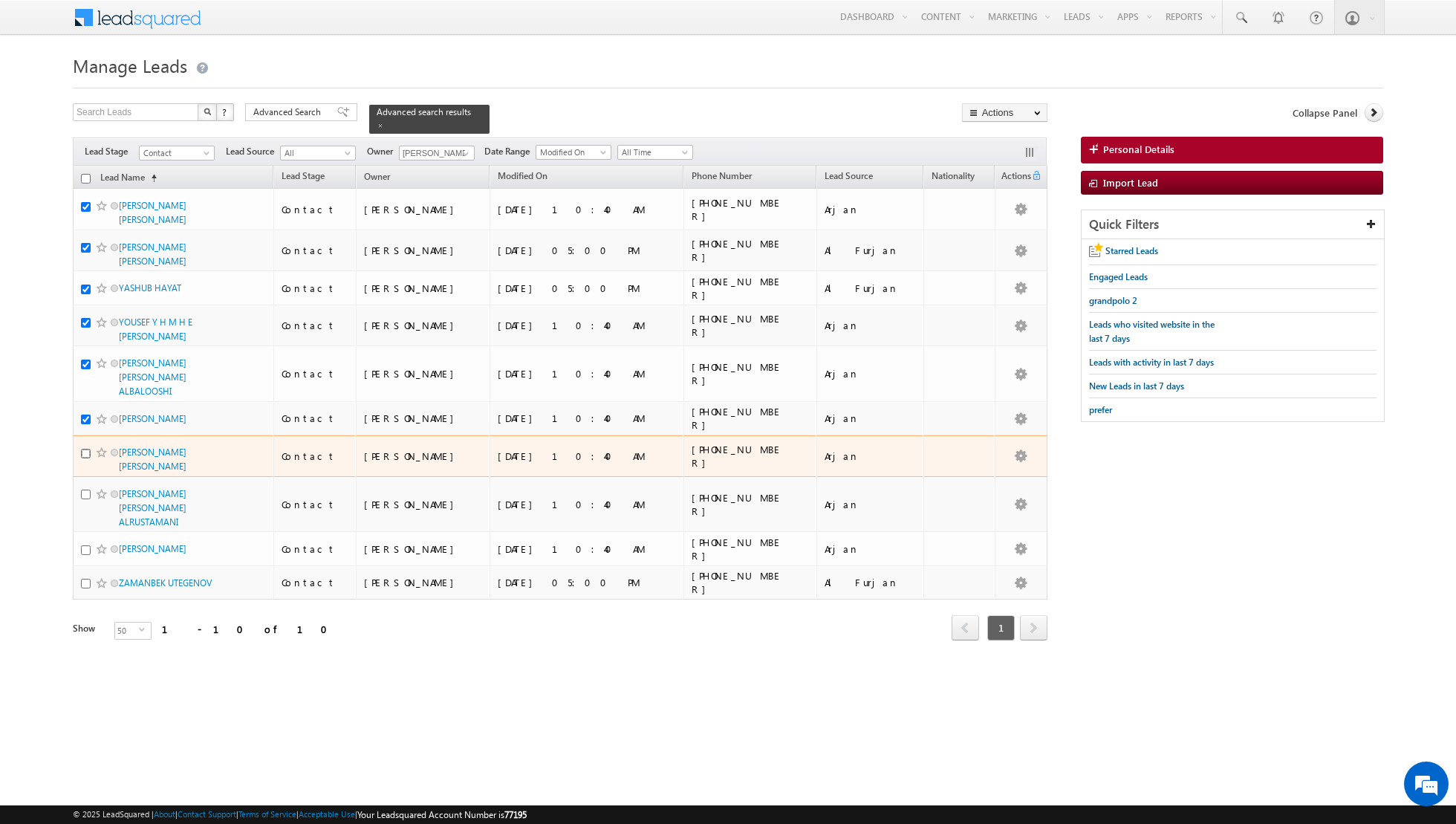
click at [87, 449] on input "checkbox" at bounding box center [85, 453] width 10 height 10
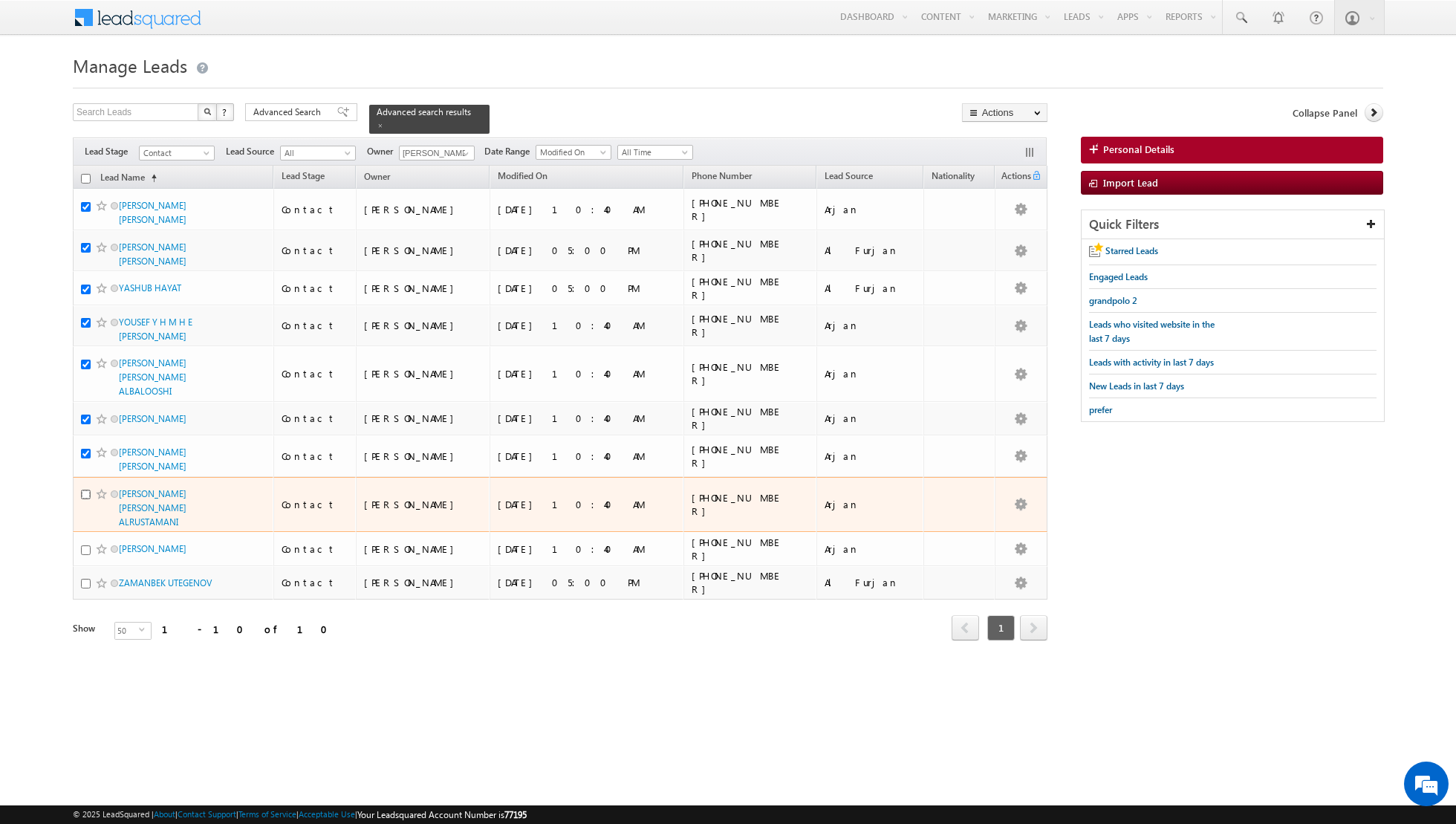
click at [82, 490] on input "checkbox" at bounding box center [85, 494] width 10 height 10
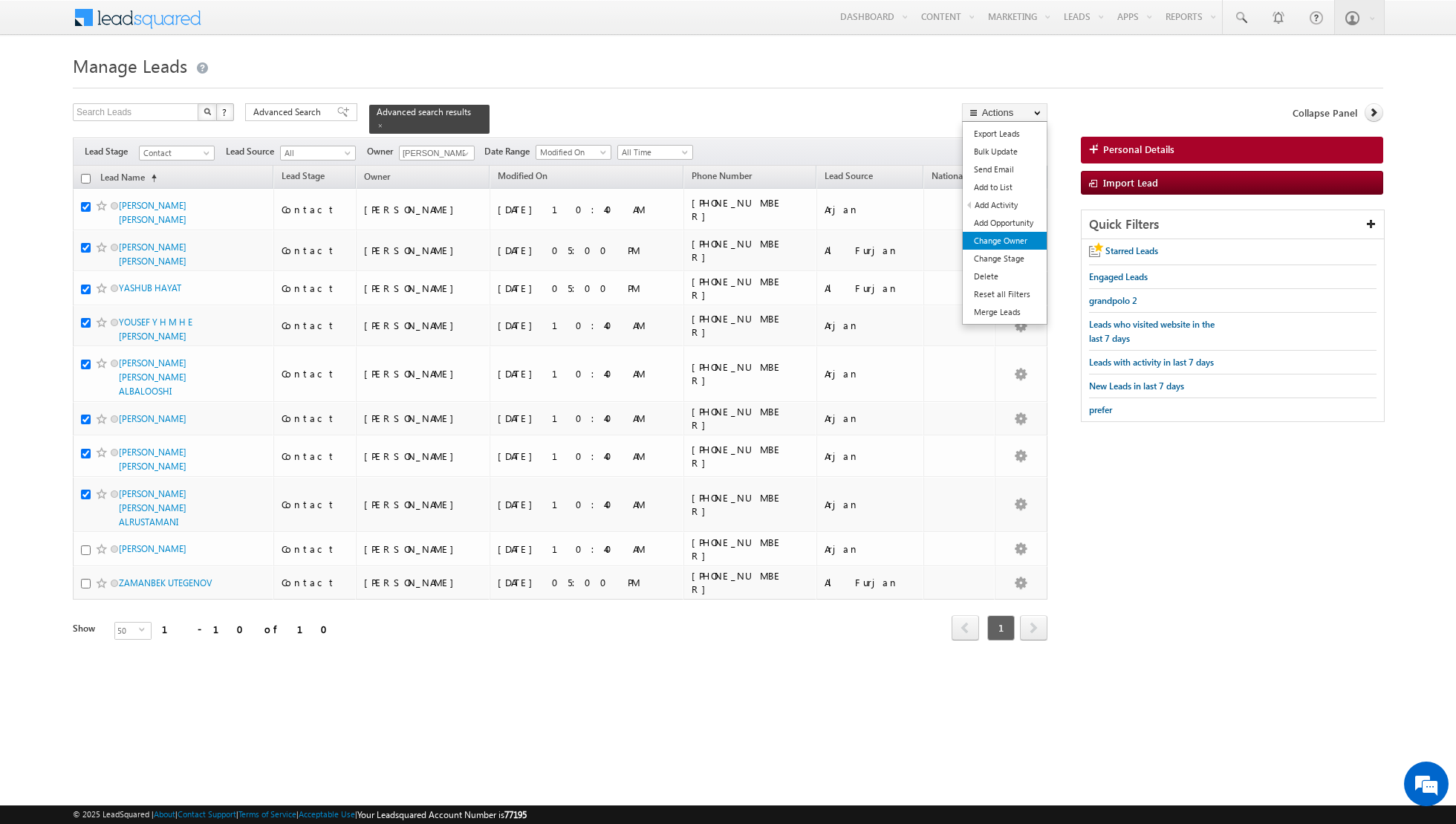
click at [986, 232] on link "Change Owner" at bounding box center [1004, 241] width 84 height 18
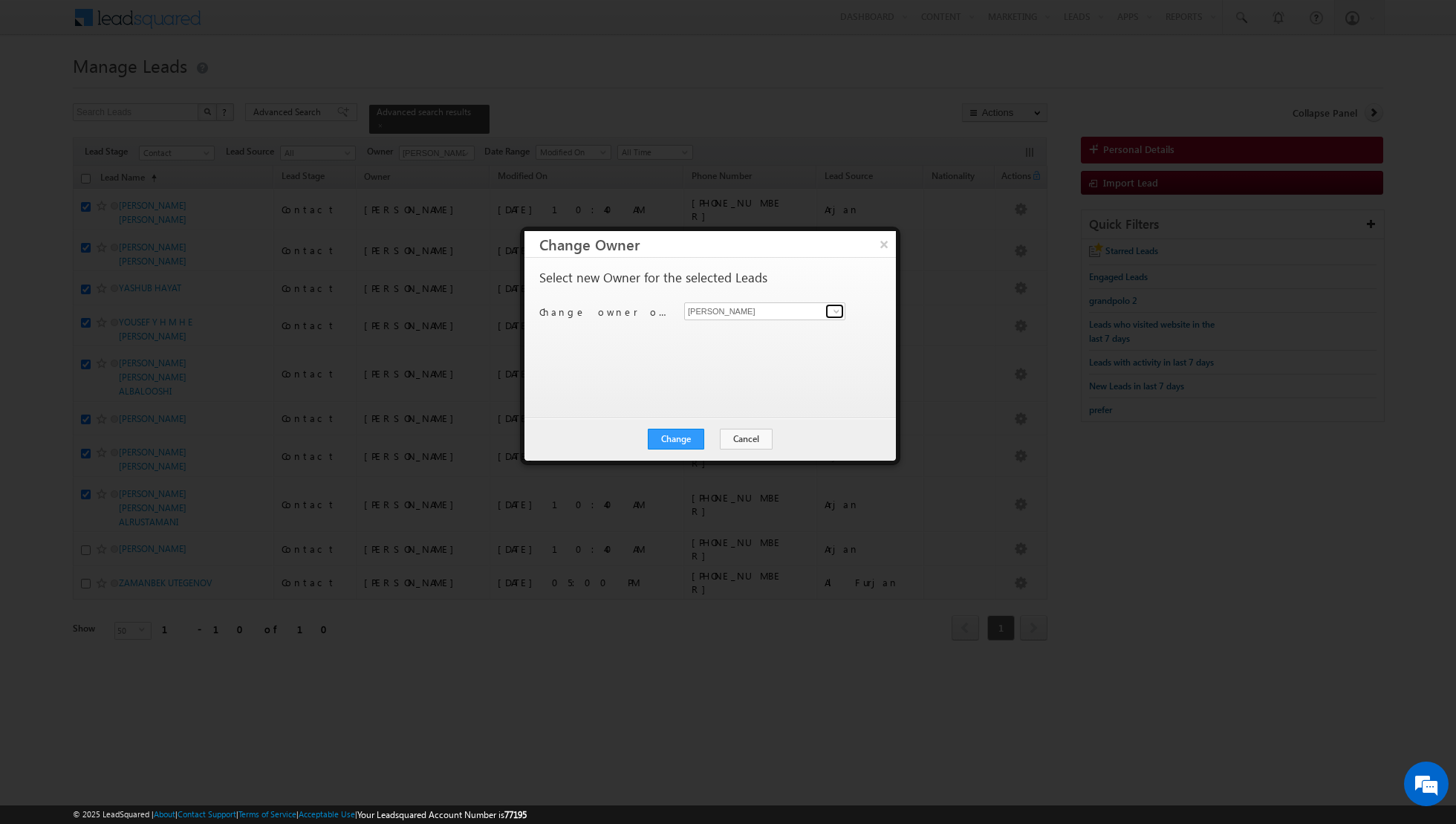
click at [825, 308] on link at bounding box center [834, 311] width 18 height 15
click at [731, 378] on link "[PERSON_NAME] [PERSON_NAME][EMAIL_ADDRESS][DOMAIN_NAME]" at bounding box center [765, 381] width 161 height 28
click at [673, 439] on button "Change" at bounding box center [676, 439] width 56 height 21
click at [710, 438] on button "Close" at bounding box center [712, 439] width 47 height 21
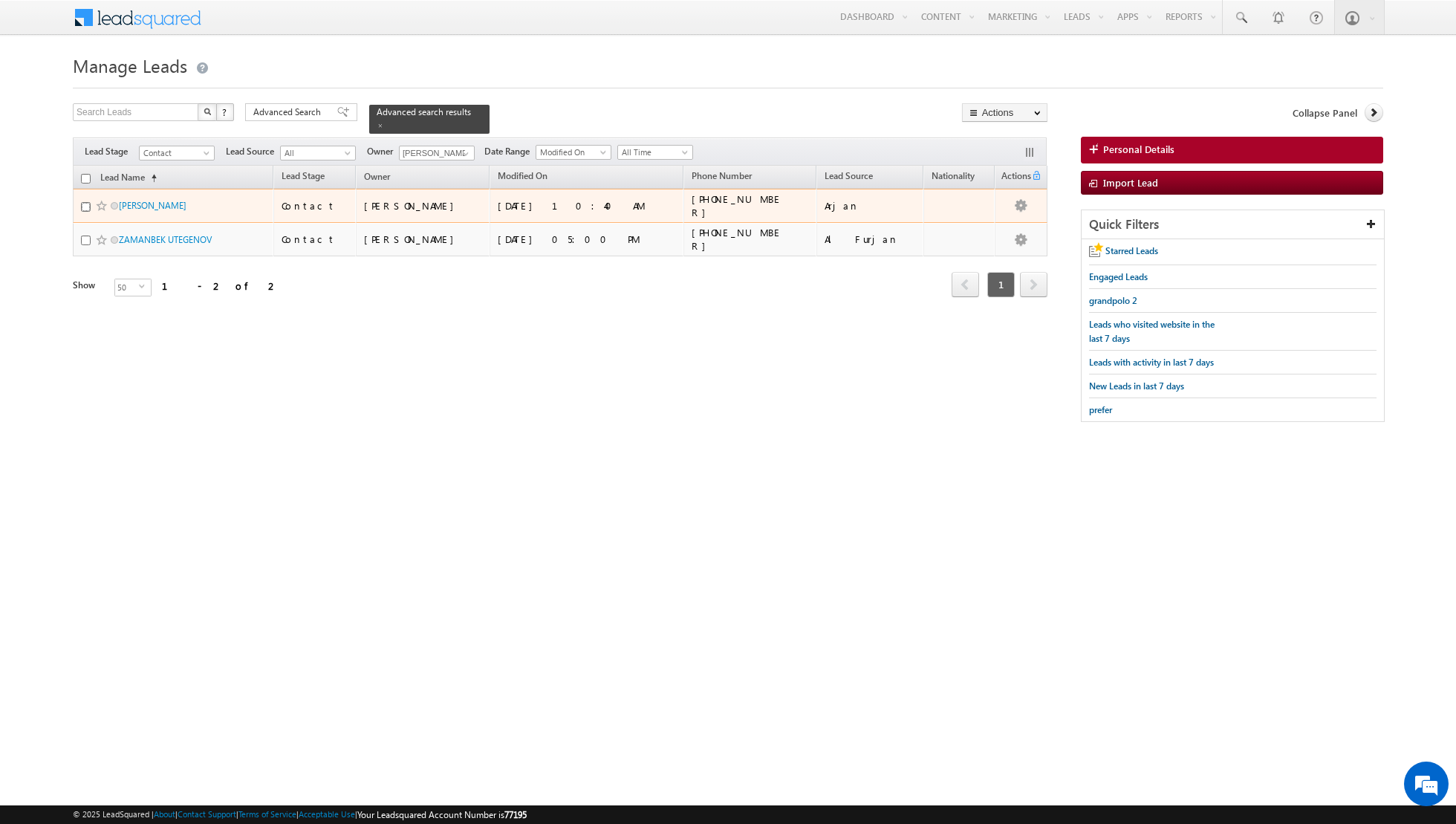
click at [87, 202] on input "checkbox" at bounding box center [85, 207] width 10 height 10
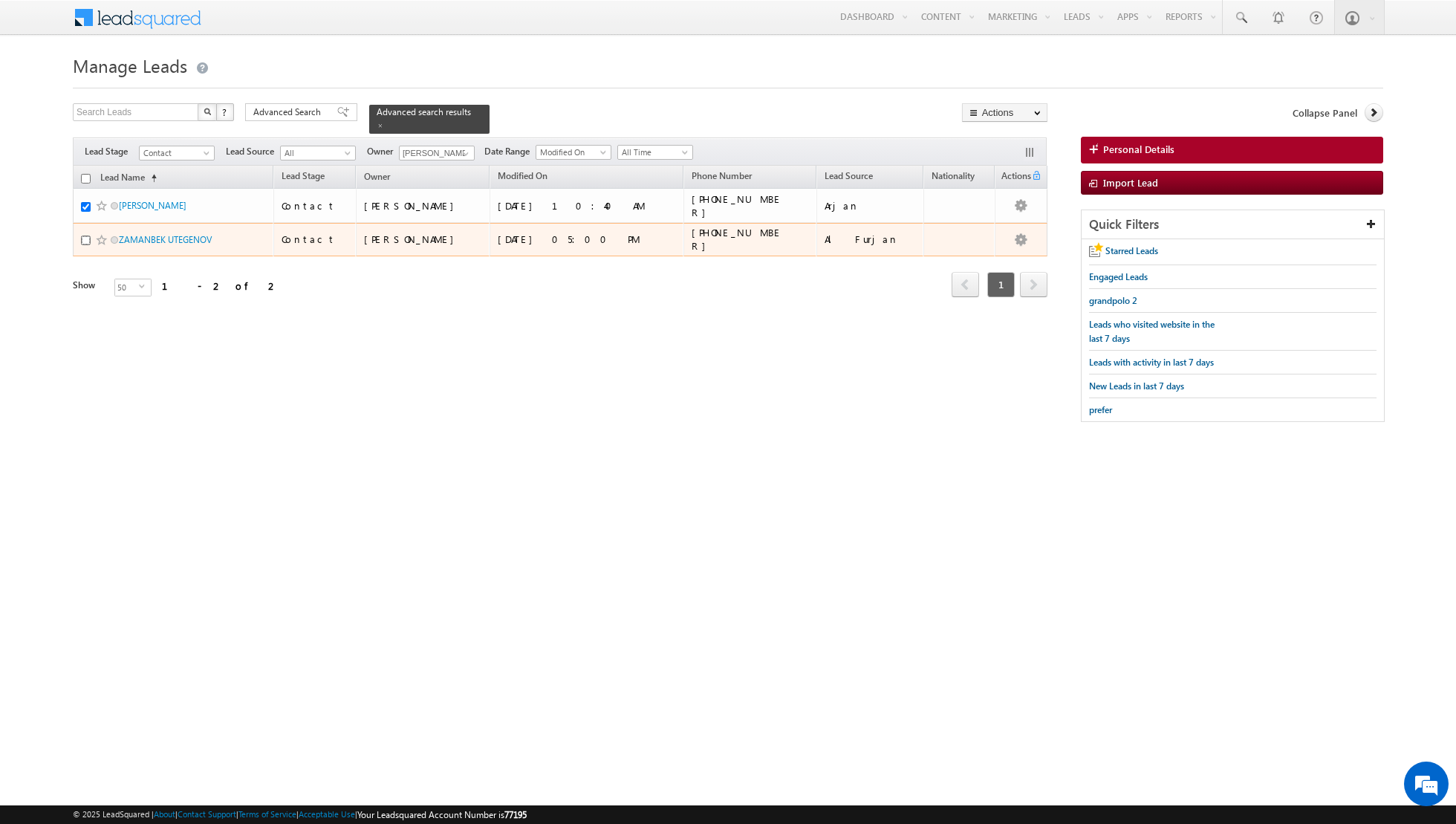
click at [84, 237] on input "checkbox" at bounding box center [85, 240] width 10 height 10
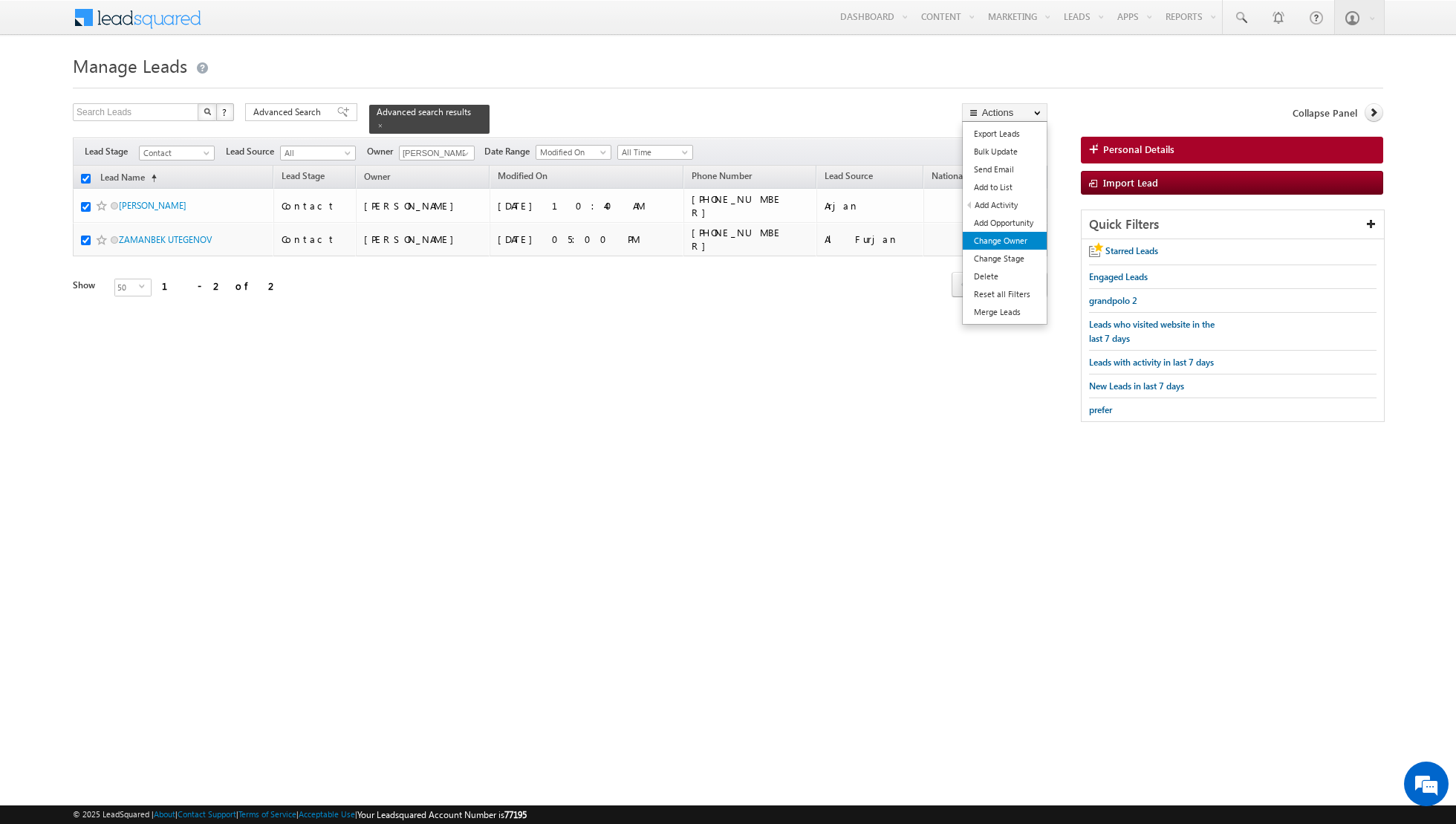
click at [987, 237] on link "Change Owner" at bounding box center [1004, 241] width 84 height 18
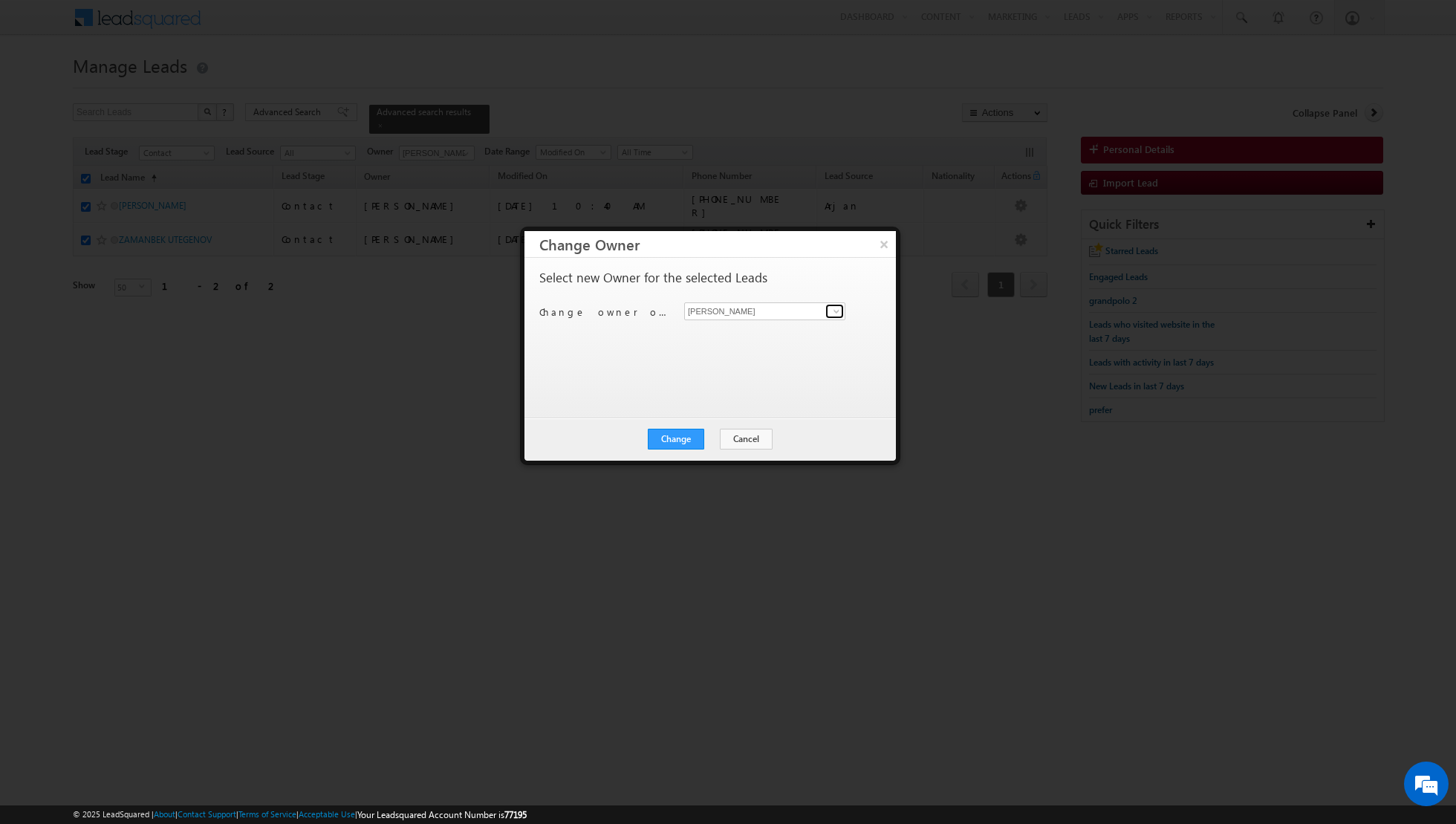
click at [833, 310] on span at bounding box center [835, 311] width 12 height 12
click at [733, 407] on link "[PERSON_NAME] [EMAIL_ADDRESS][PERSON_NAME][DOMAIN_NAME]" at bounding box center [765, 412] width 161 height 28
click at [683, 430] on button "Change" at bounding box center [676, 439] width 56 height 21
click at [710, 435] on button "Close" at bounding box center [712, 439] width 47 height 21
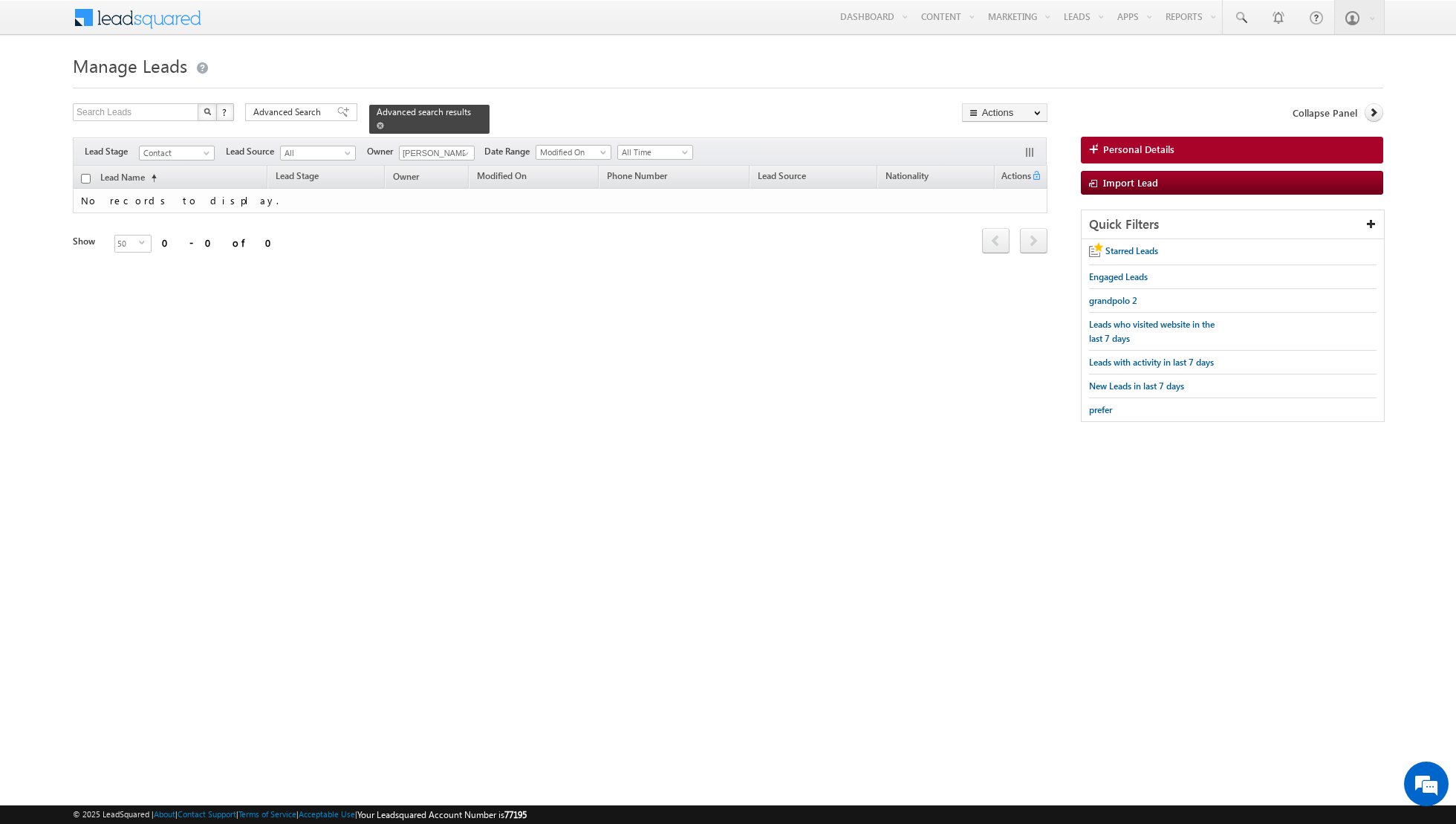
click at [377, 124] on span at bounding box center [381, 125] width 7 height 7
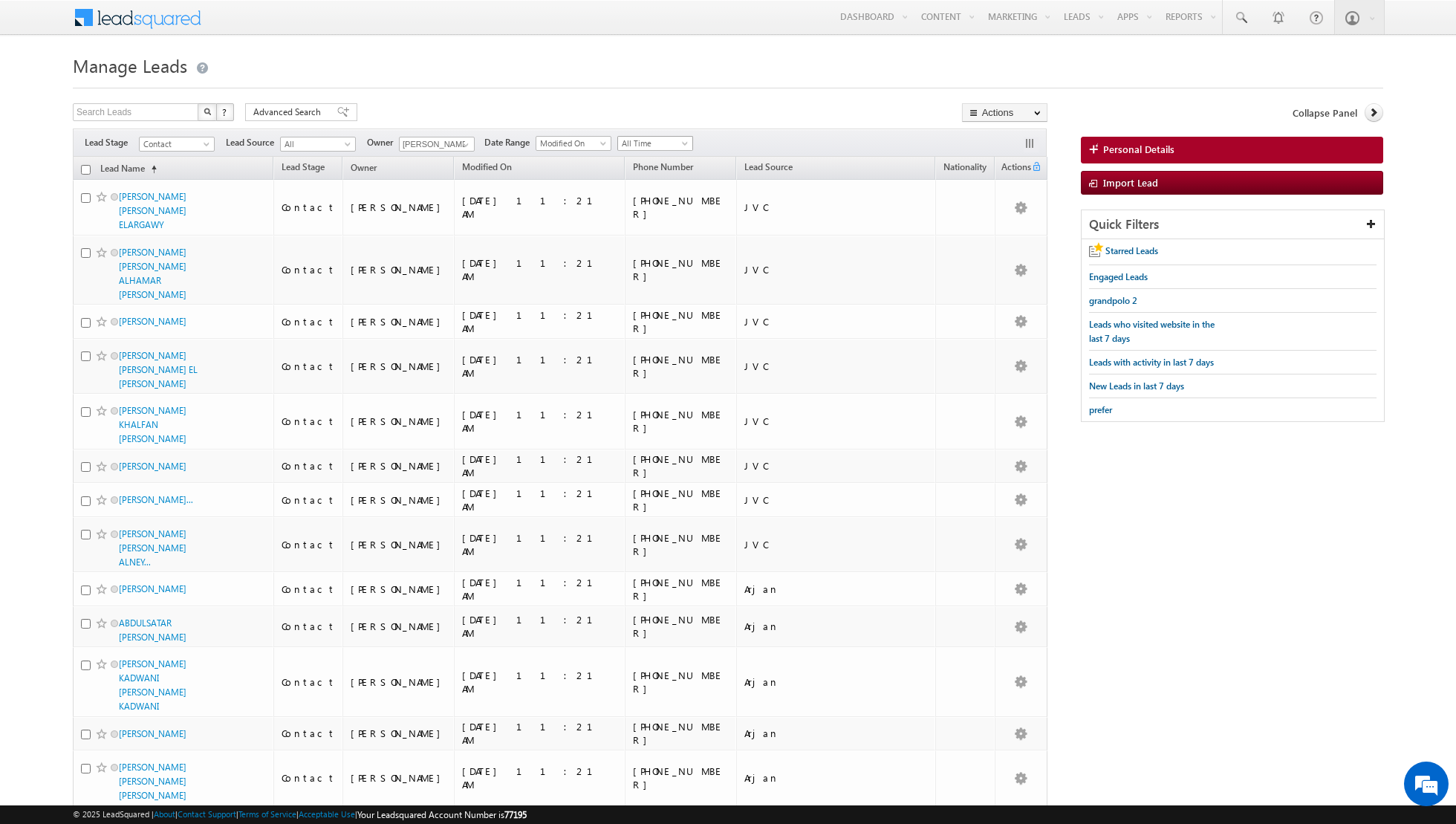
click at [662, 140] on span "All Time" at bounding box center [653, 143] width 71 height 14
click at [634, 201] on link "Today" at bounding box center [649, 206] width 75 height 14
click at [460, 140] on span at bounding box center [465, 144] width 12 height 12
click at [446, 199] on span "[PERSON_NAME][EMAIL_ADDRESS][DOMAIN_NAME]" at bounding box center [472, 201] width 134 height 11
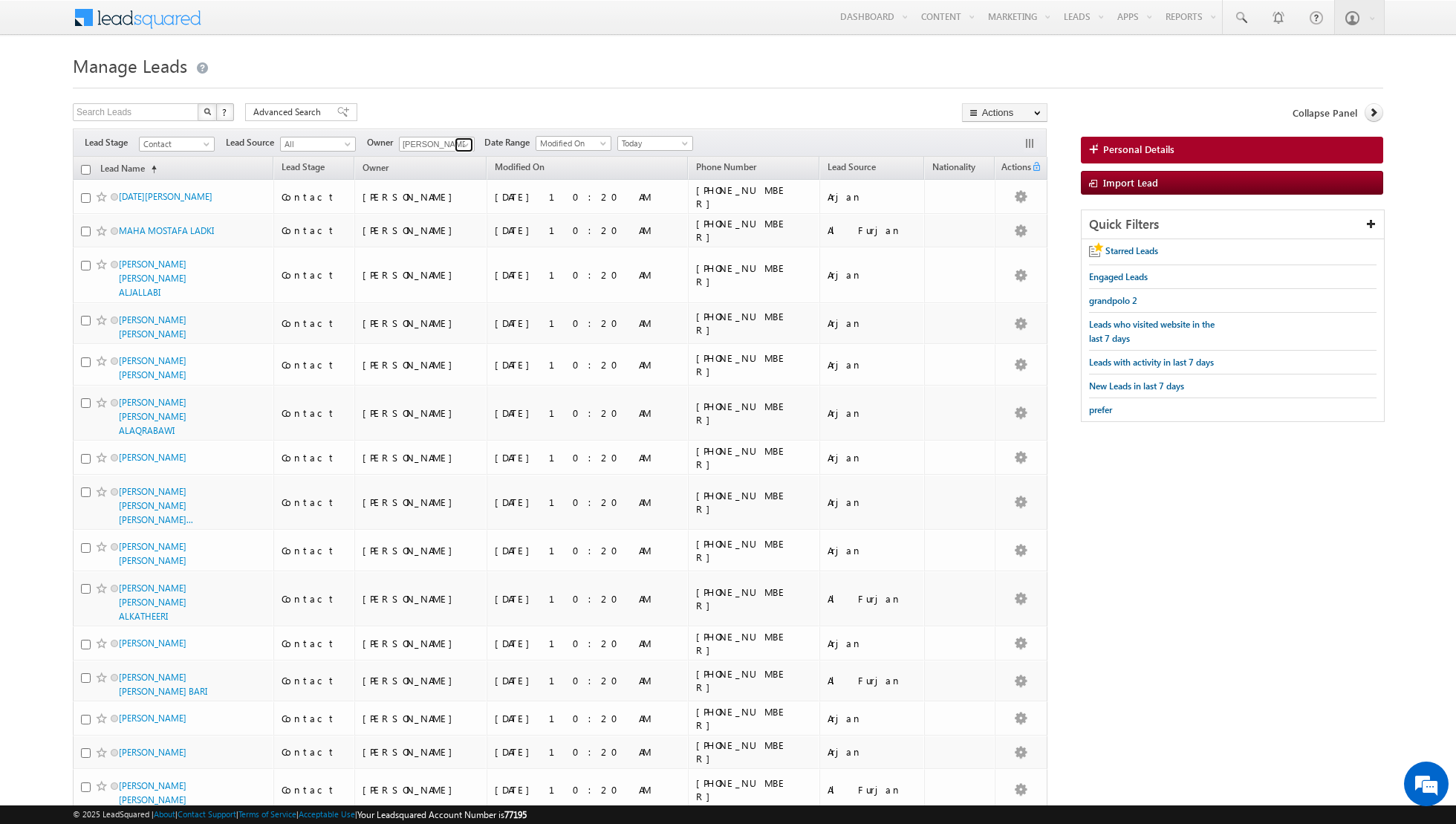
click at [463, 141] on span at bounding box center [465, 144] width 12 height 12
click at [437, 219] on link "[PERSON_NAME] [EMAIL_ADDRESS][DOMAIN_NAME]" at bounding box center [473, 221] width 149 height 28
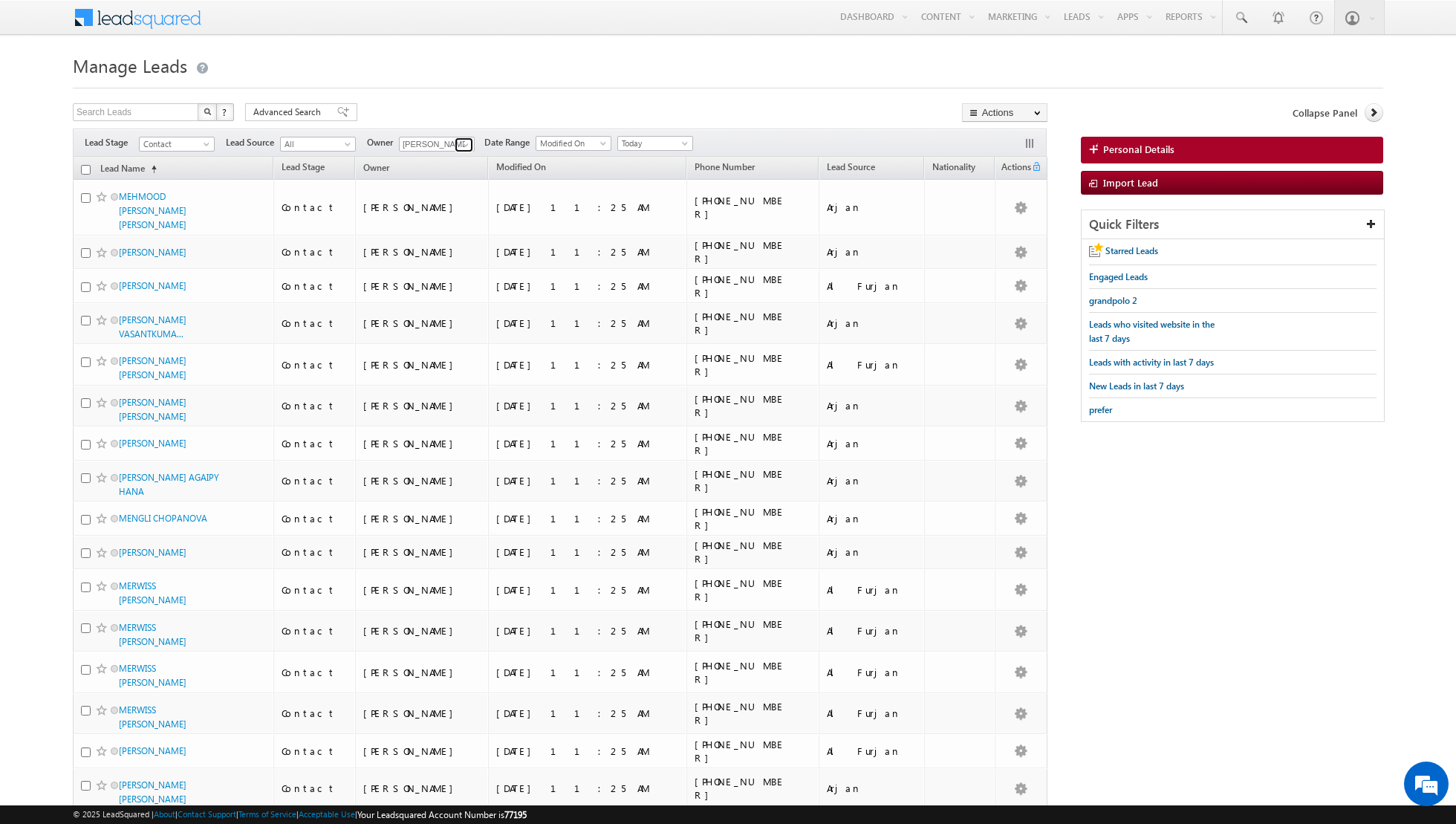
click at [461, 148] on span at bounding box center [465, 144] width 12 height 12
click at [459, 240] on link "[PERSON_NAME] [PERSON_NAME][EMAIL_ADDRESS][DOMAIN_NAME]" at bounding box center [473, 247] width 149 height 28
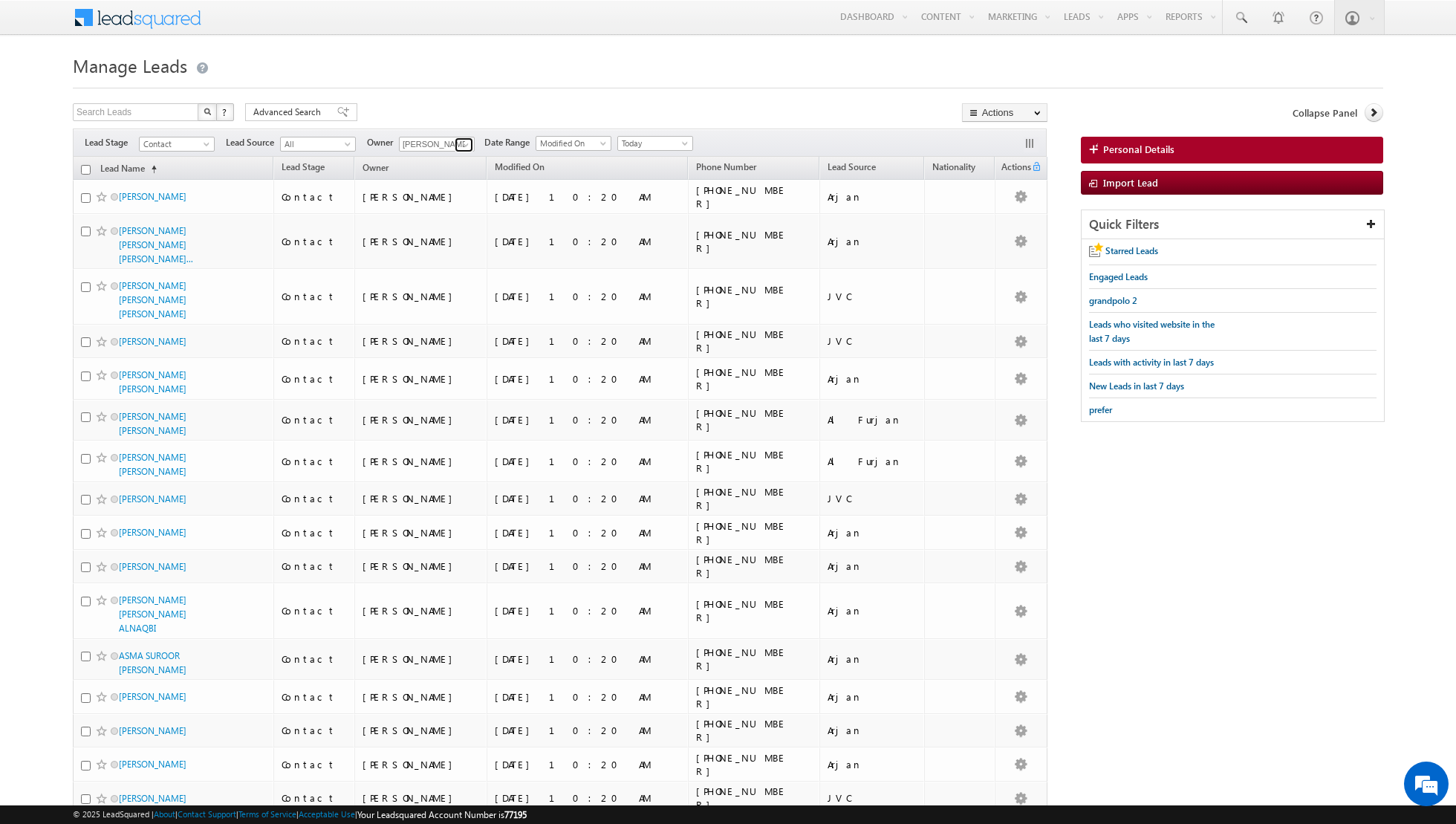
click at [461, 143] on span at bounding box center [465, 144] width 12 height 12
click at [460, 262] on link "[PERSON_NAME] [EMAIL_ADDRESS][PERSON_NAME][DOMAIN_NAME]" at bounding box center [473, 274] width 149 height 28
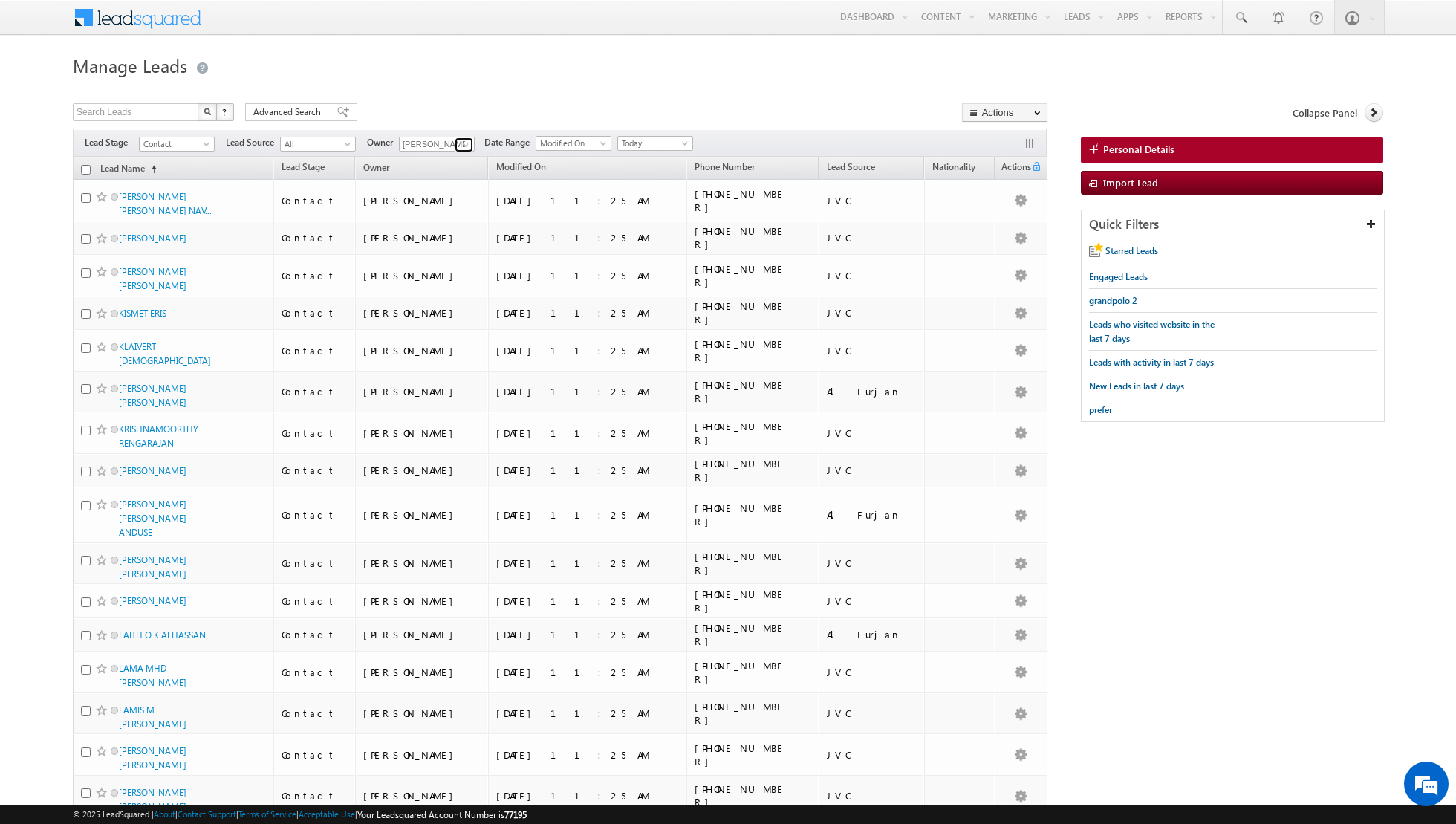
click at [463, 147] on span at bounding box center [465, 144] width 12 height 12
click at [462, 229] on link "[PERSON_NAME] [PERSON_NAME][EMAIL_ADDRESS][DOMAIN_NAME]" at bounding box center [473, 239] width 149 height 28
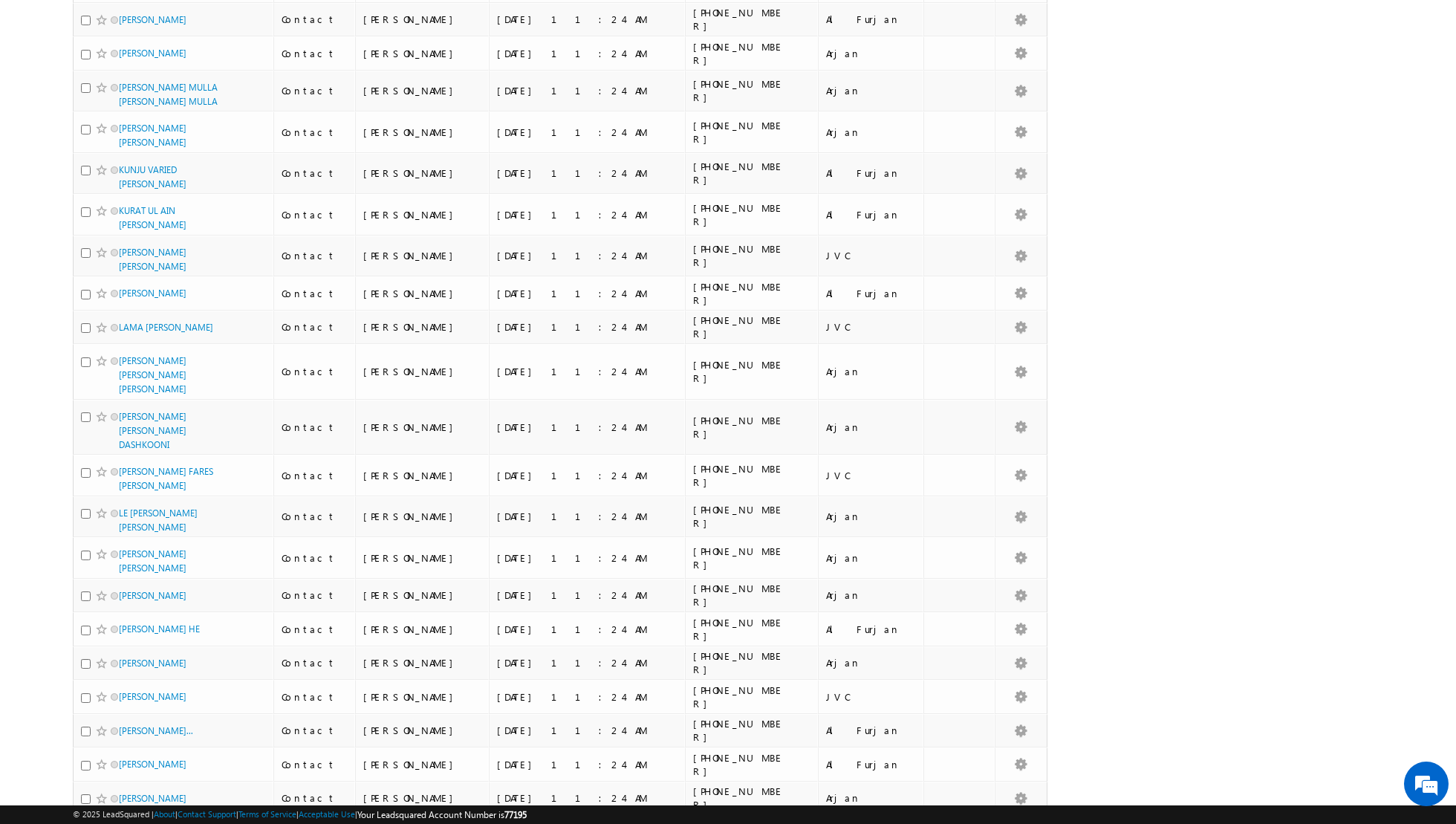
scroll to position [0, 0]
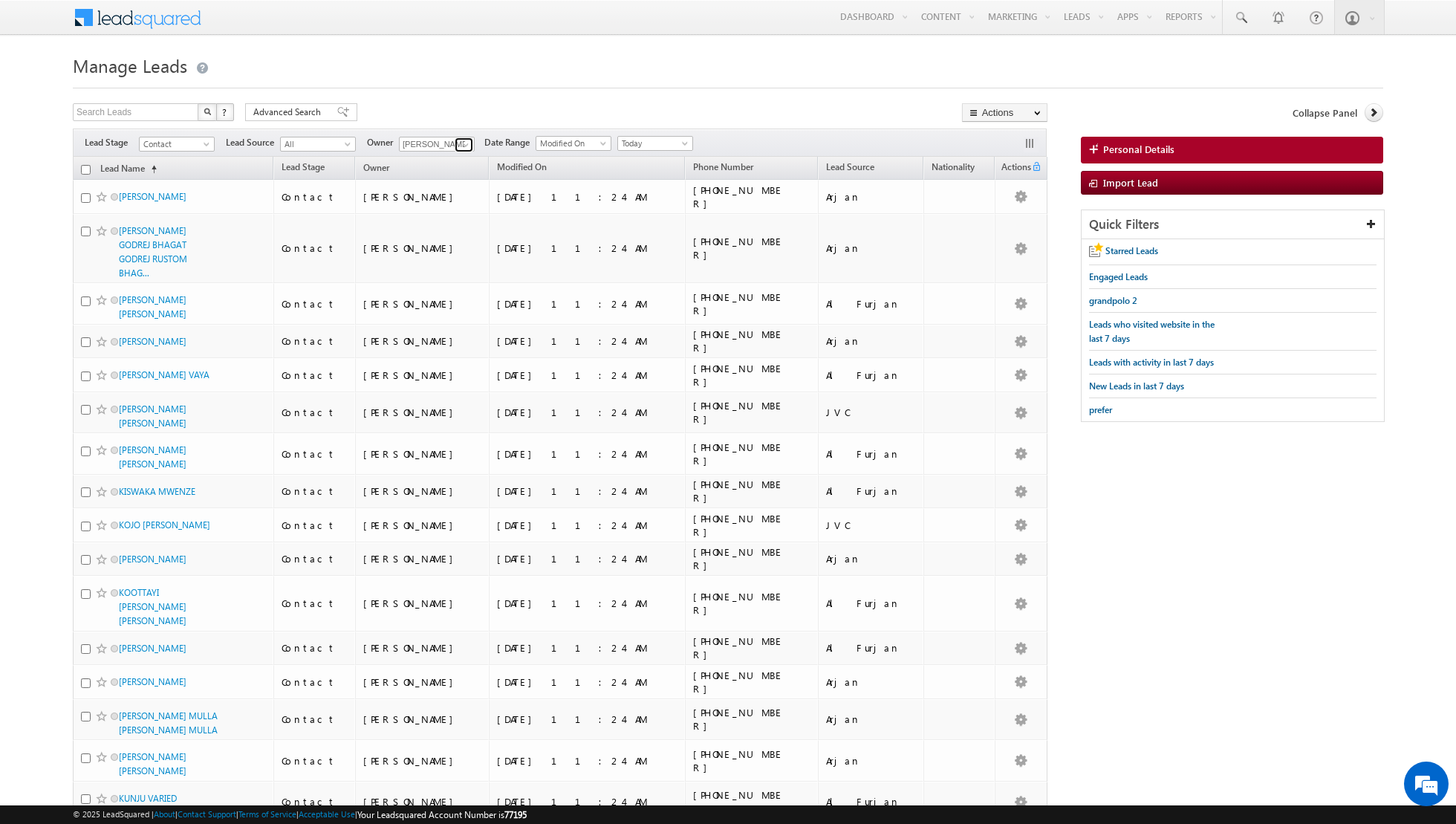
click at [459, 140] on span at bounding box center [465, 144] width 12 height 12
click at [456, 206] on link "[PERSON_NAME] [PERSON_NAME] [PERSON_NAME][EMAIL_ADDRESS][PERSON_NAME][DOMAIN_NA…" at bounding box center [473, 214] width 149 height 28
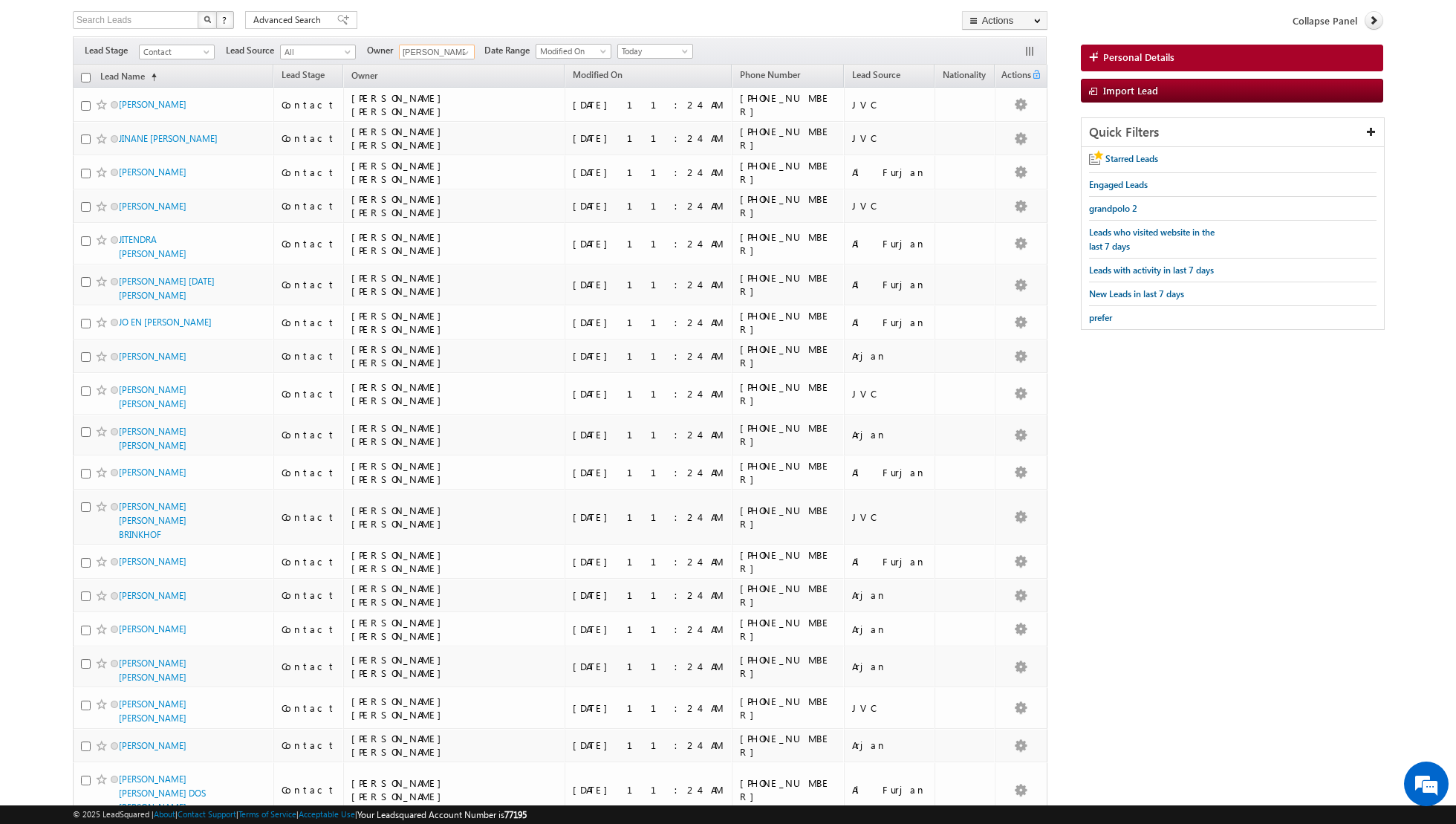
scroll to position [0, 0]
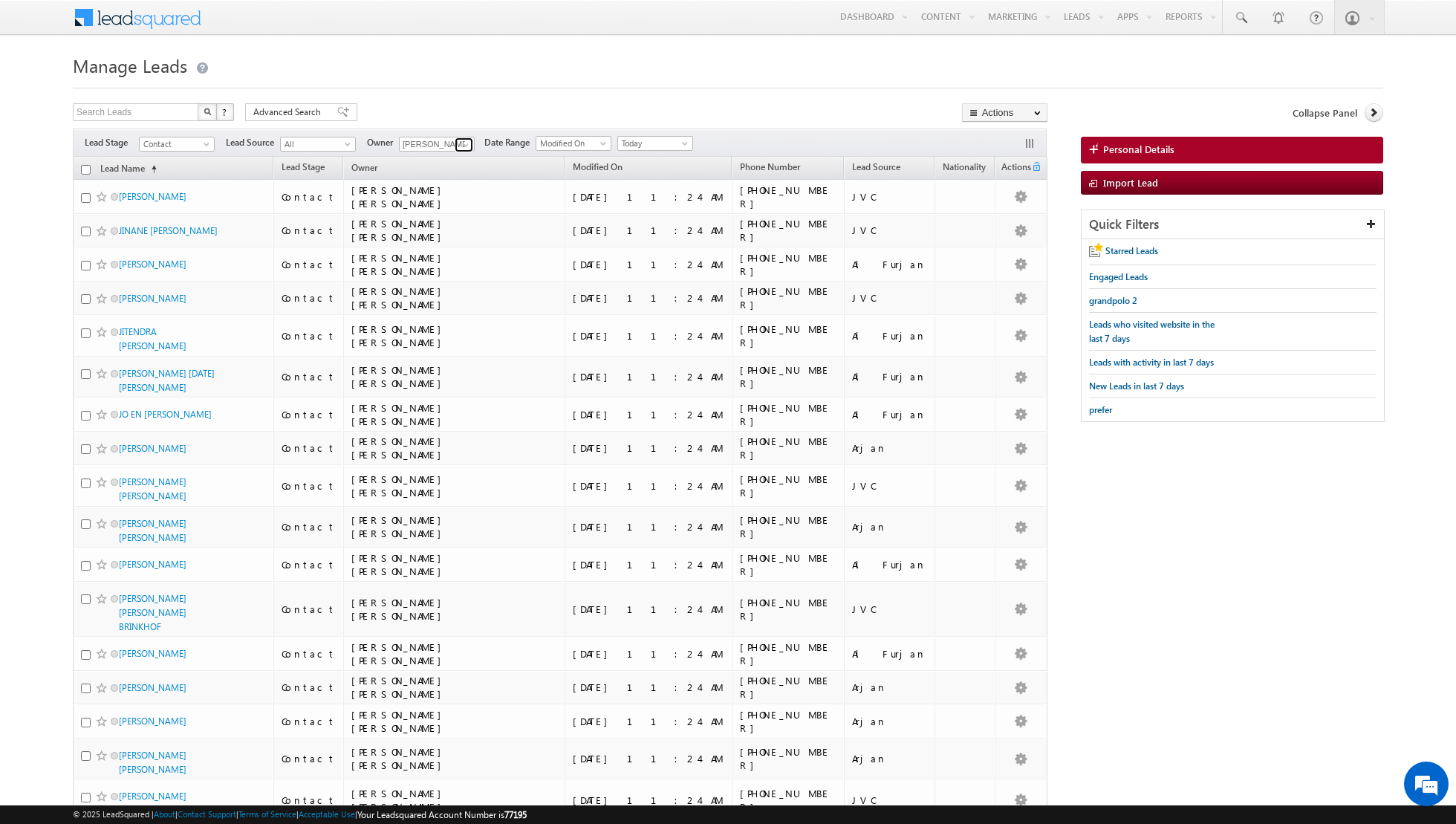
click at [460, 141] on span at bounding box center [465, 144] width 12 height 12
click at [451, 208] on span "[PERSON_NAME][EMAIL_ADDRESS][PERSON_NAME][DOMAIN_NAME]" at bounding box center [472, 213] width 134 height 11
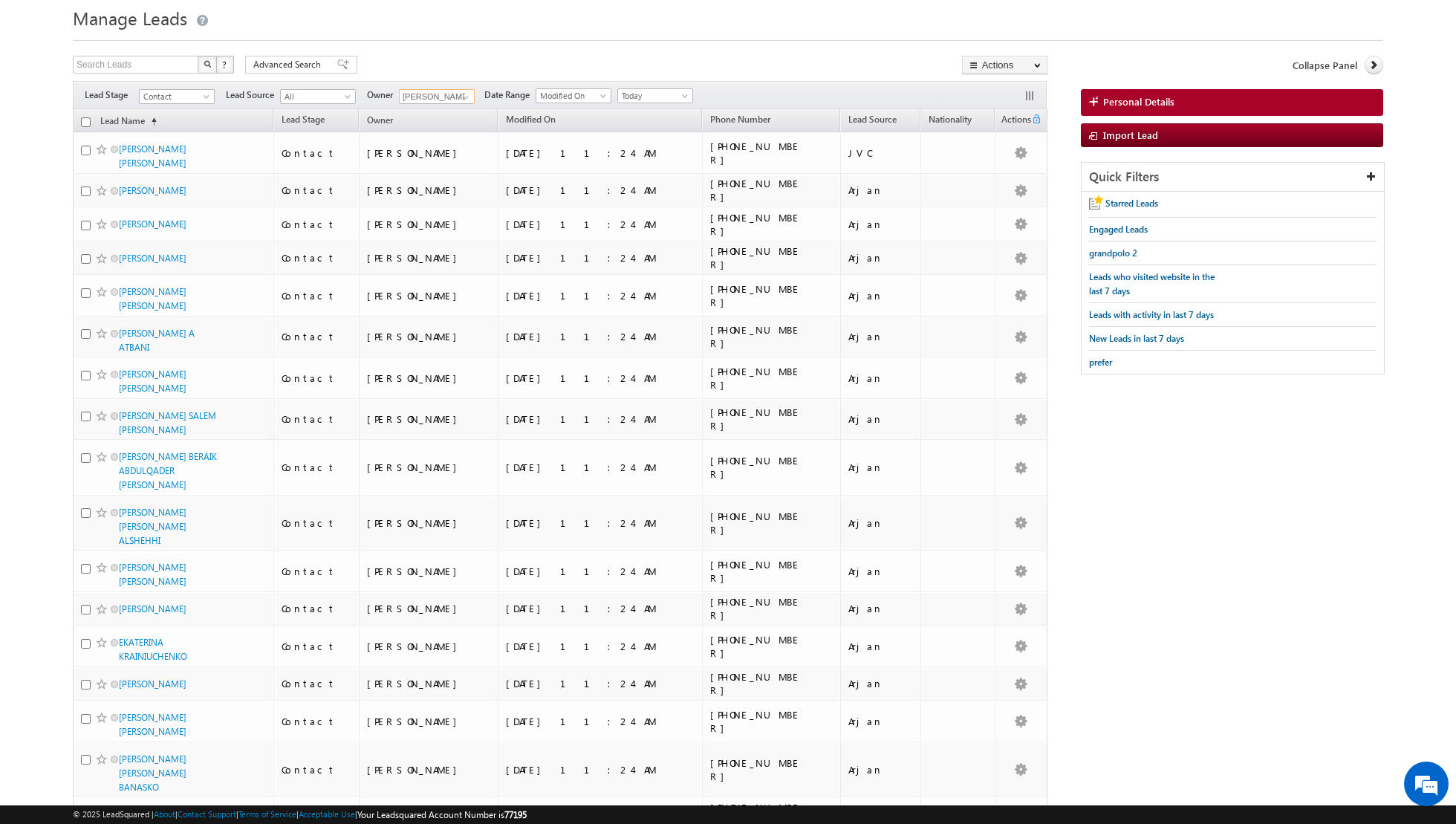
scroll to position [0, 0]
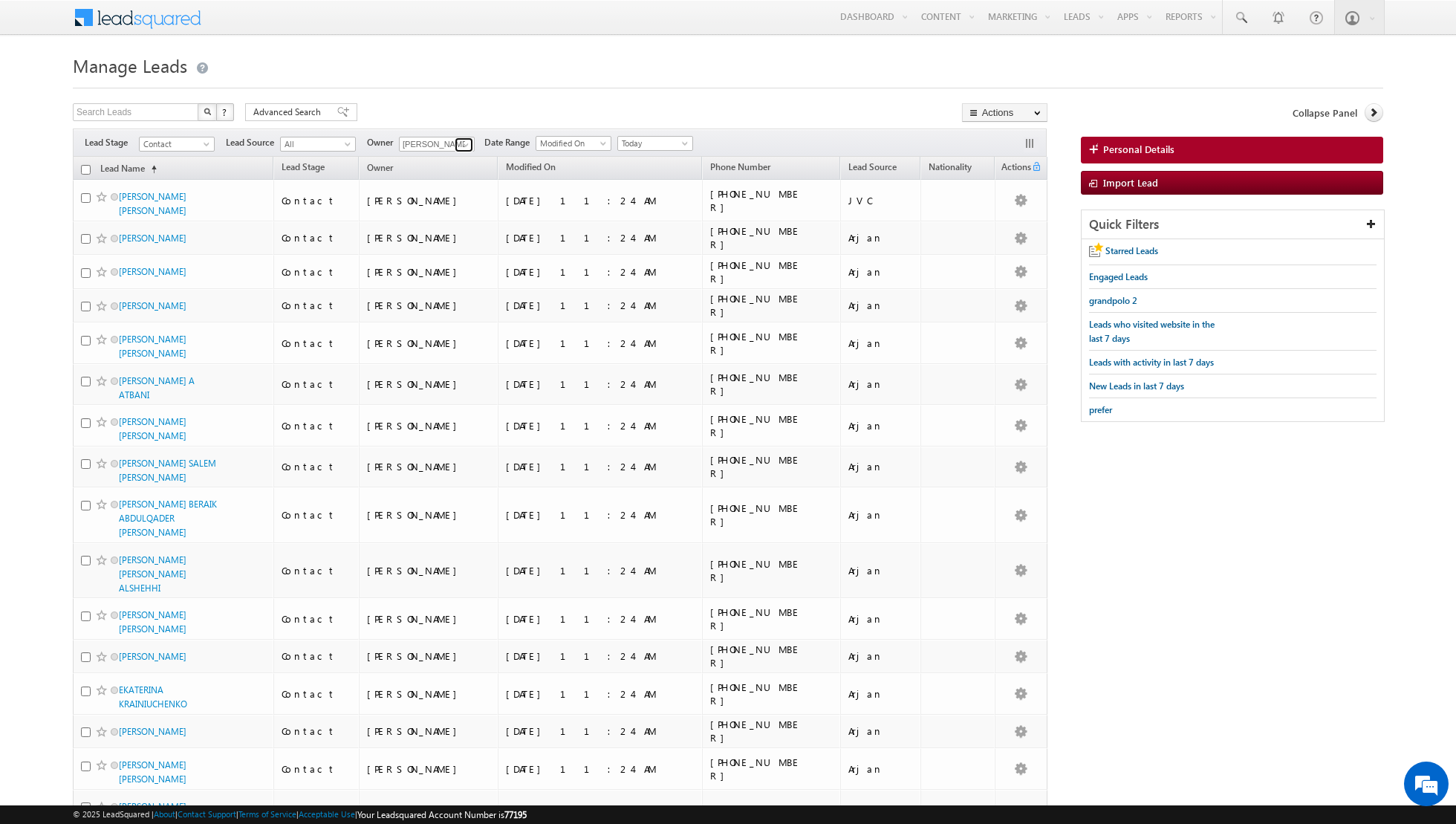
click at [461, 148] on span at bounding box center [465, 144] width 12 height 12
click at [463, 228] on link "[PERSON_NAME] [PERSON_NAME][EMAIL_ADDRESS][PERSON_NAME][DOMAIN_NAME]" at bounding box center [473, 233] width 149 height 28
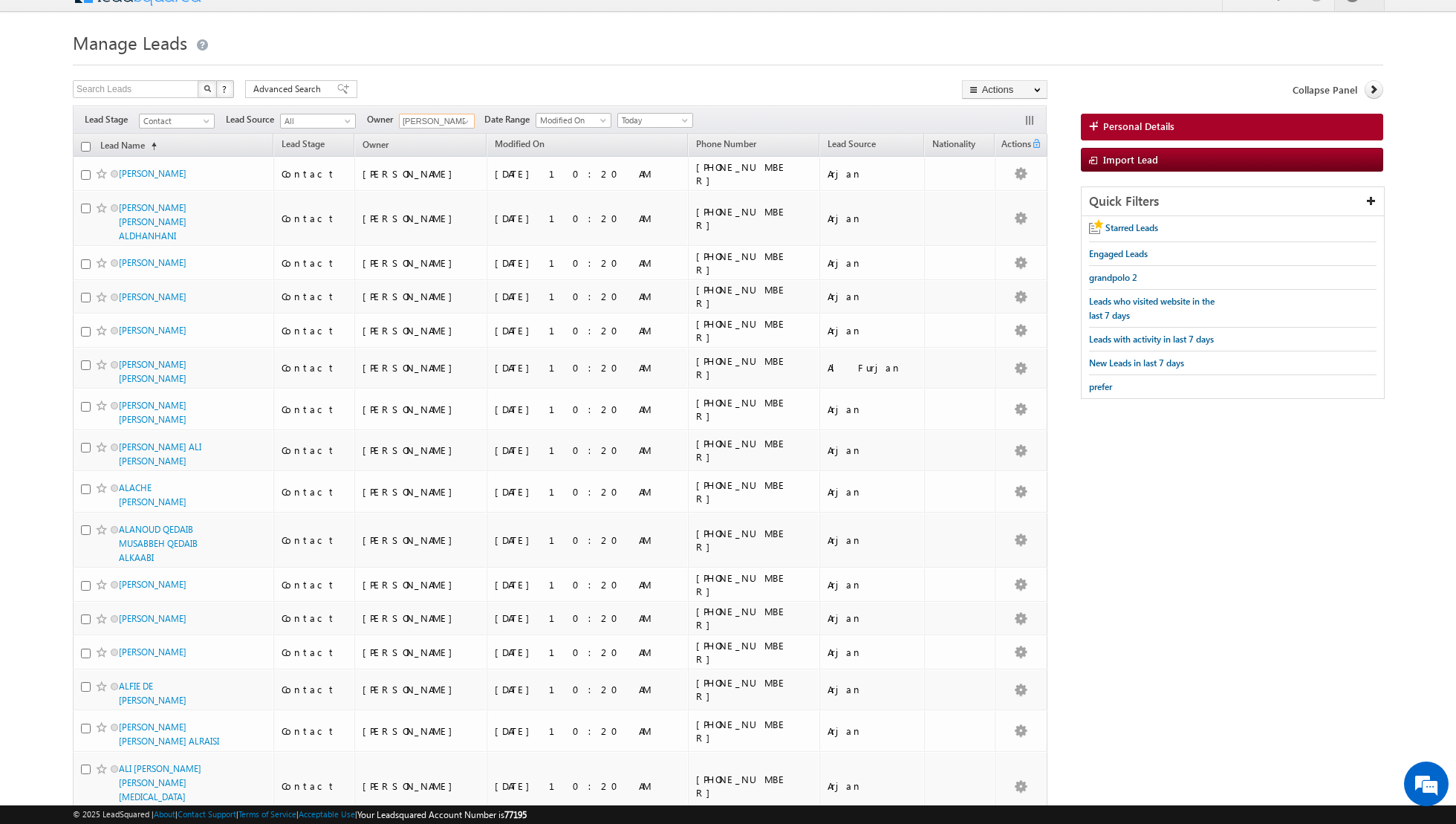
scroll to position [0, 0]
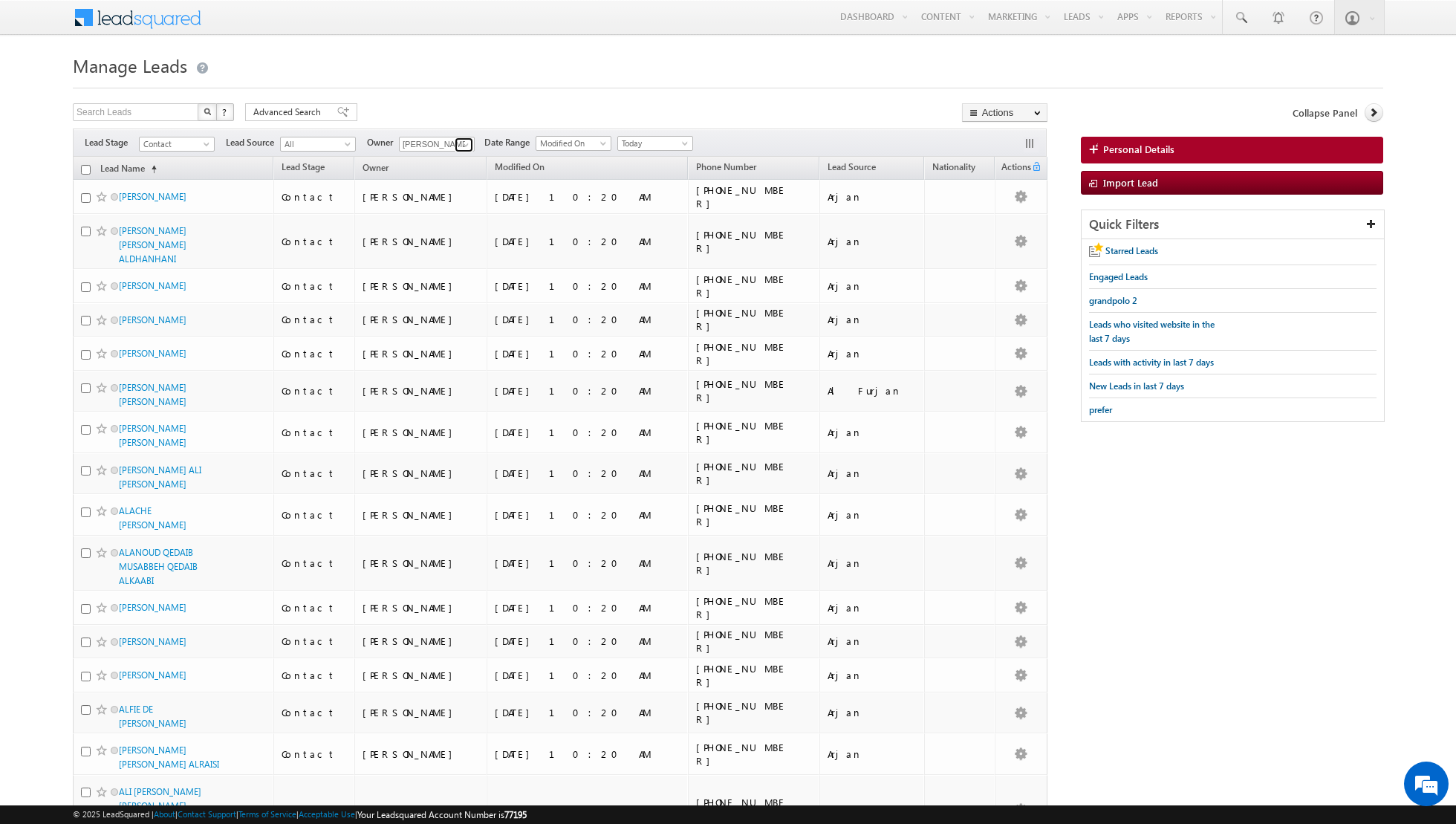
click at [459, 145] on span at bounding box center [465, 144] width 12 height 12
click at [430, 154] on link "Any" at bounding box center [473, 159] width 149 height 17
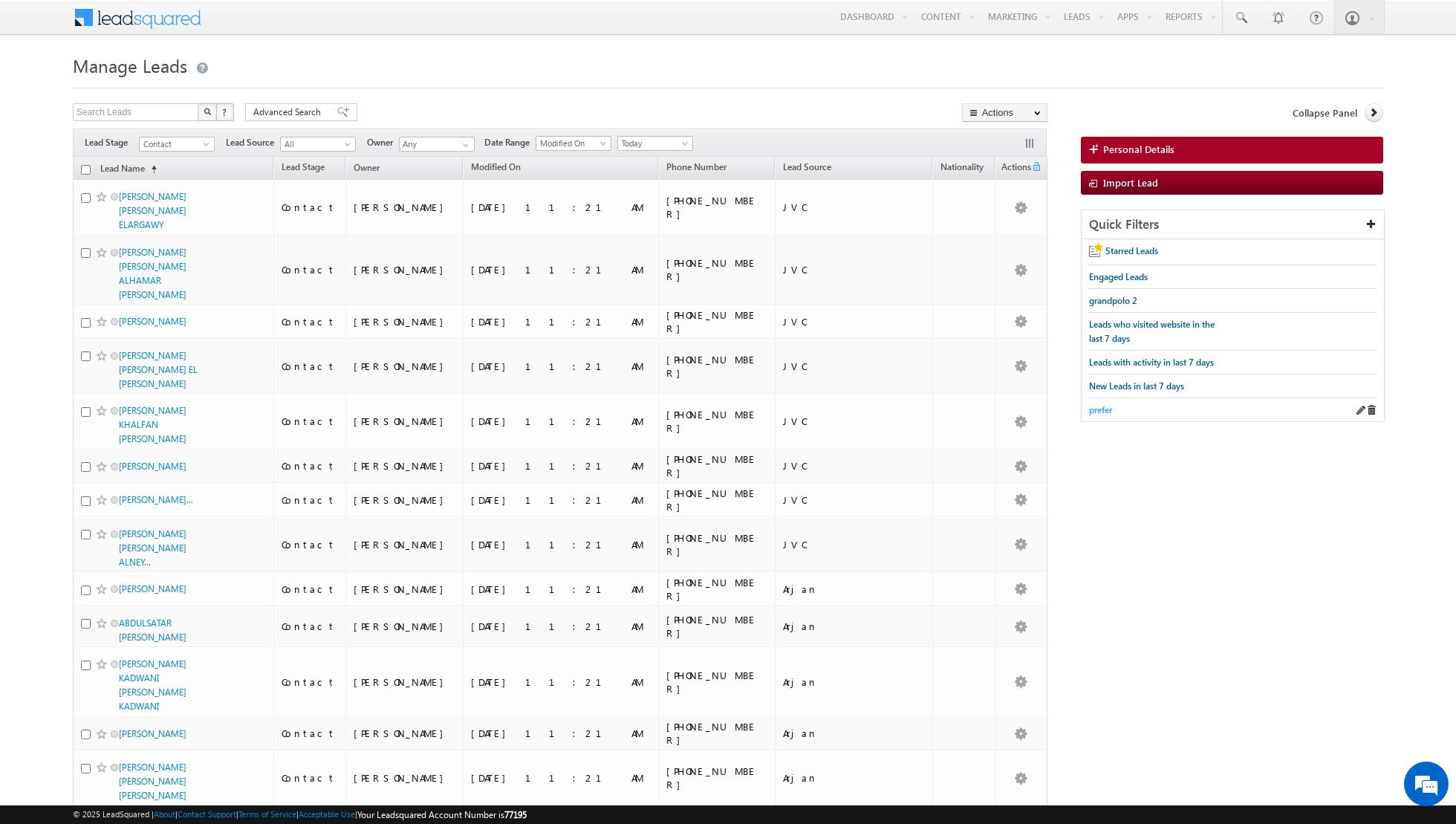
click at [1098, 404] on span "prefer" at bounding box center [1100, 410] width 23 height 11
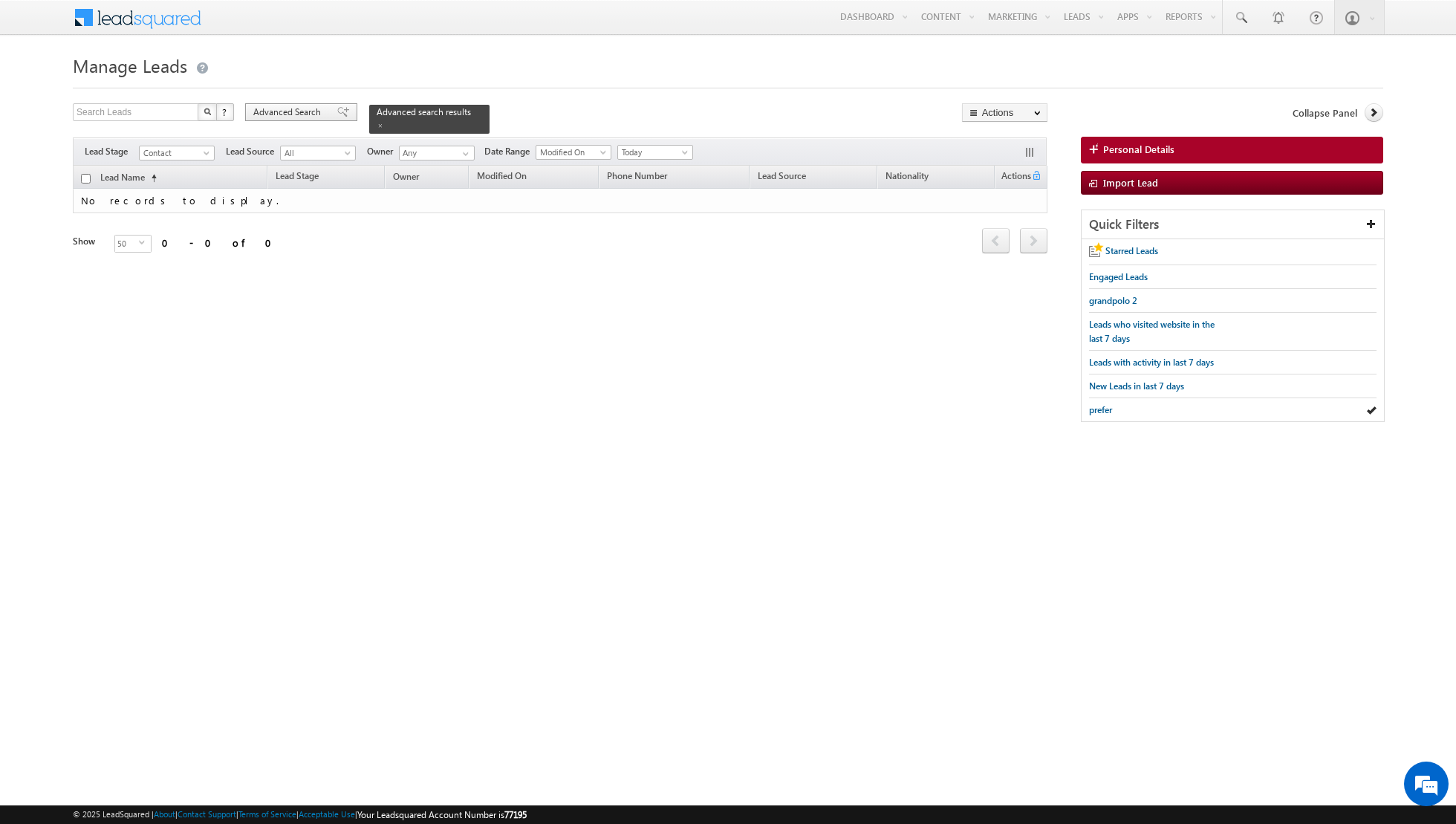
click at [337, 111] on span at bounding box center [342, 111] width 12 height 10
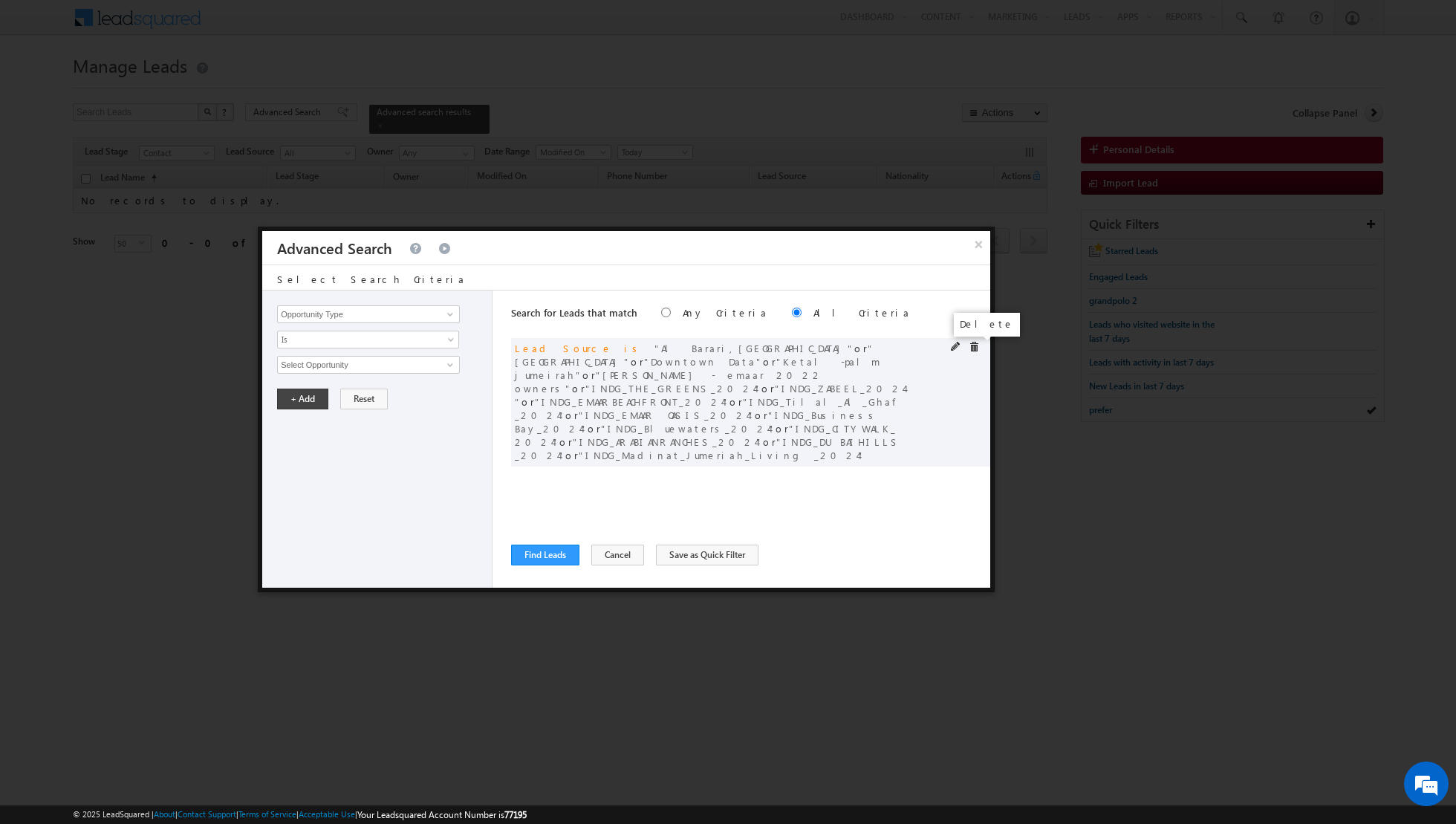
click at [973, 344] on span at bounding box center [973, 346] width 10 height 10
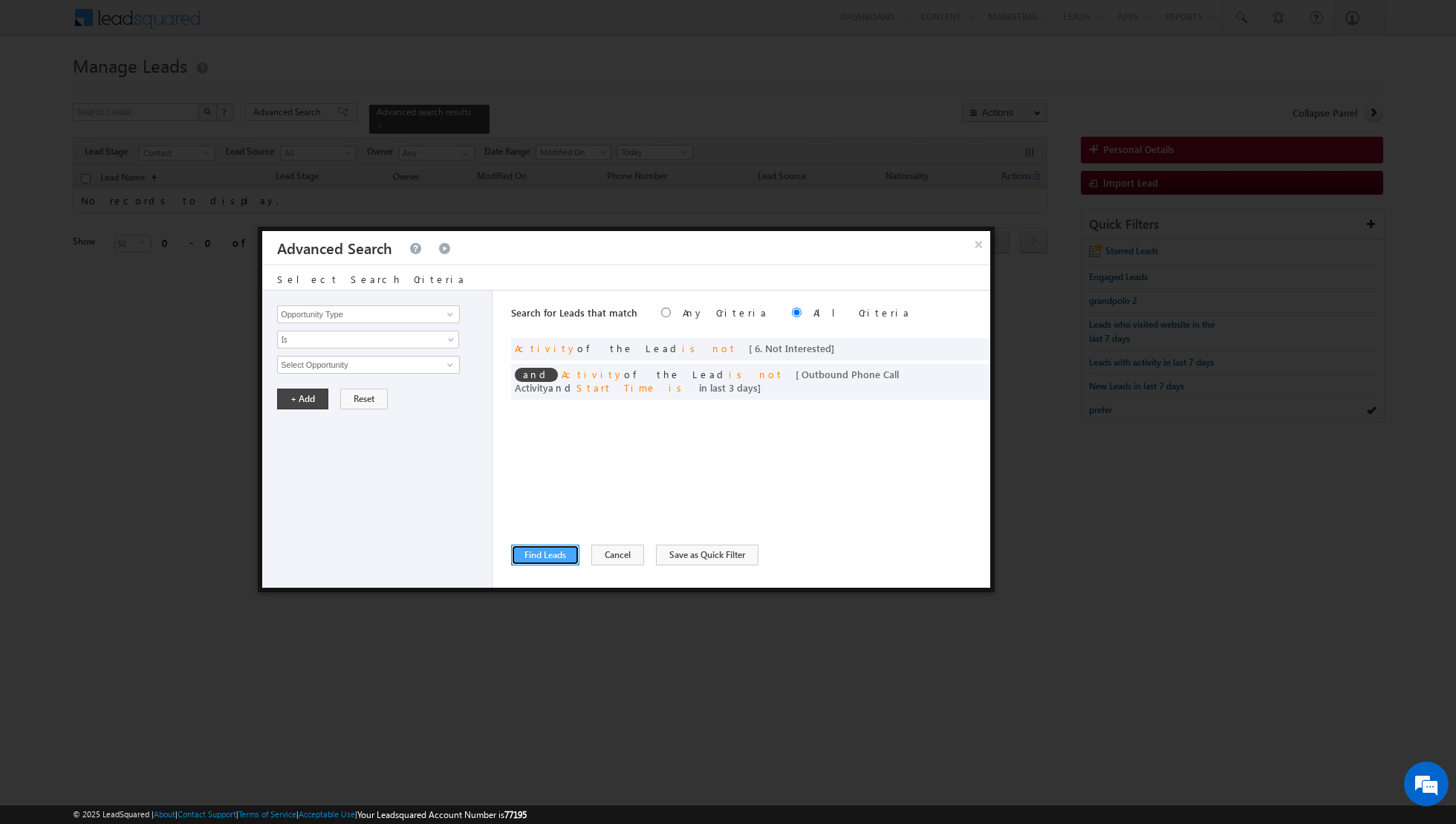
click at [554, 557] on button "Find Leads" at bounding box center [545, 555] width 68 height 21
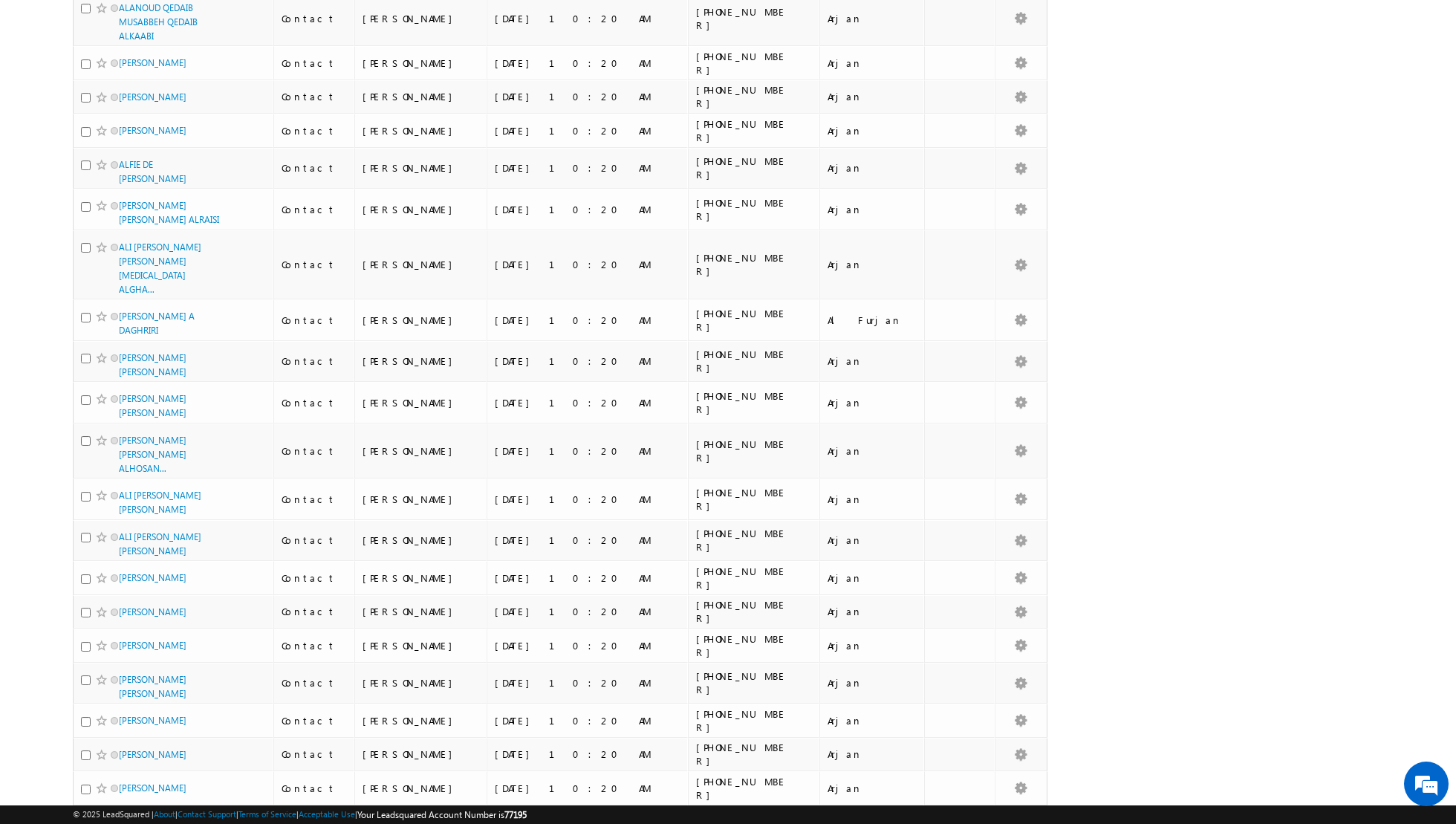
scroll to position [1350, 0]
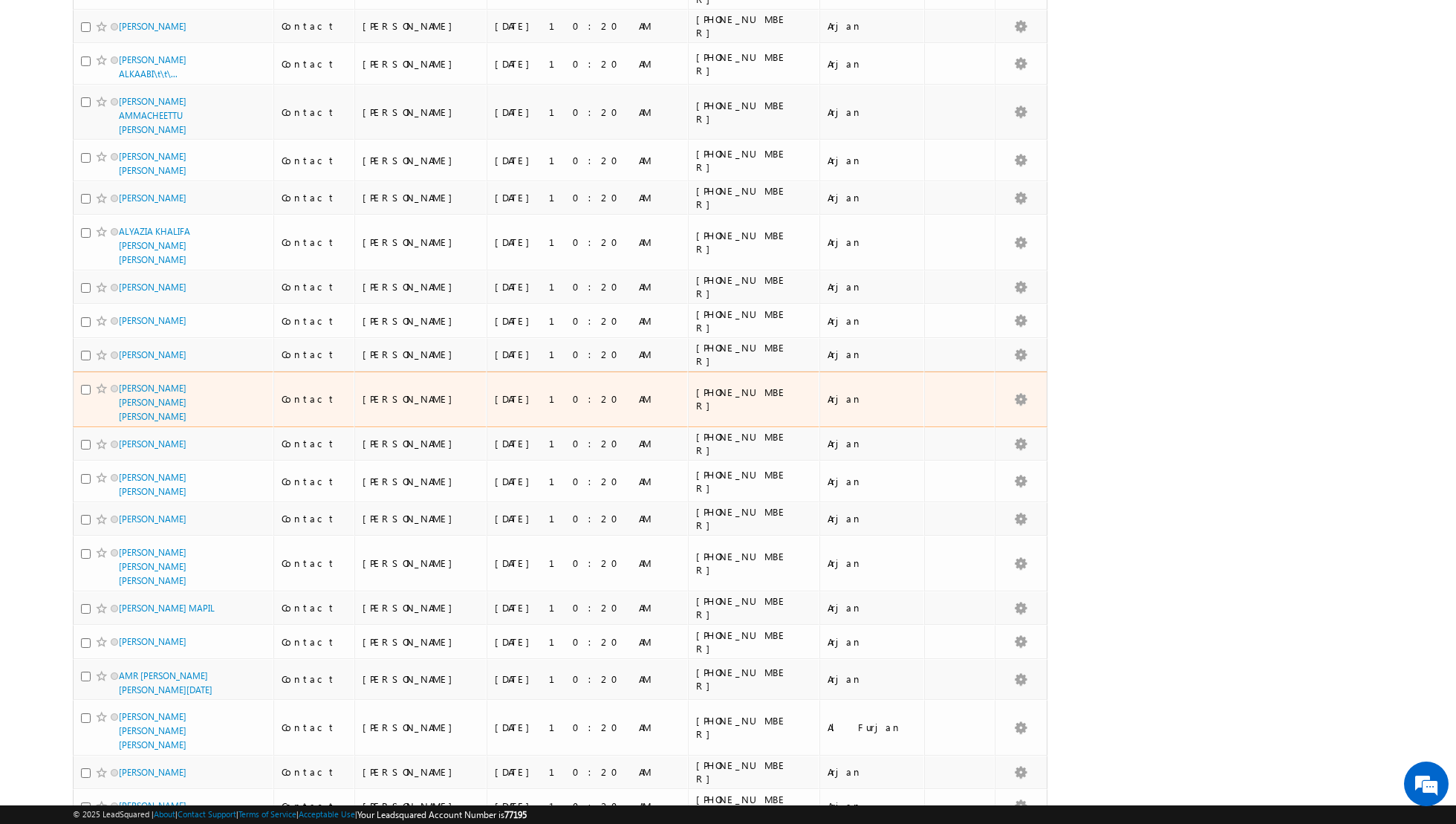
click at [575, 393] on div "[DATE] 10:20 AM" at bounding box center [588, 399] width 187 height 14
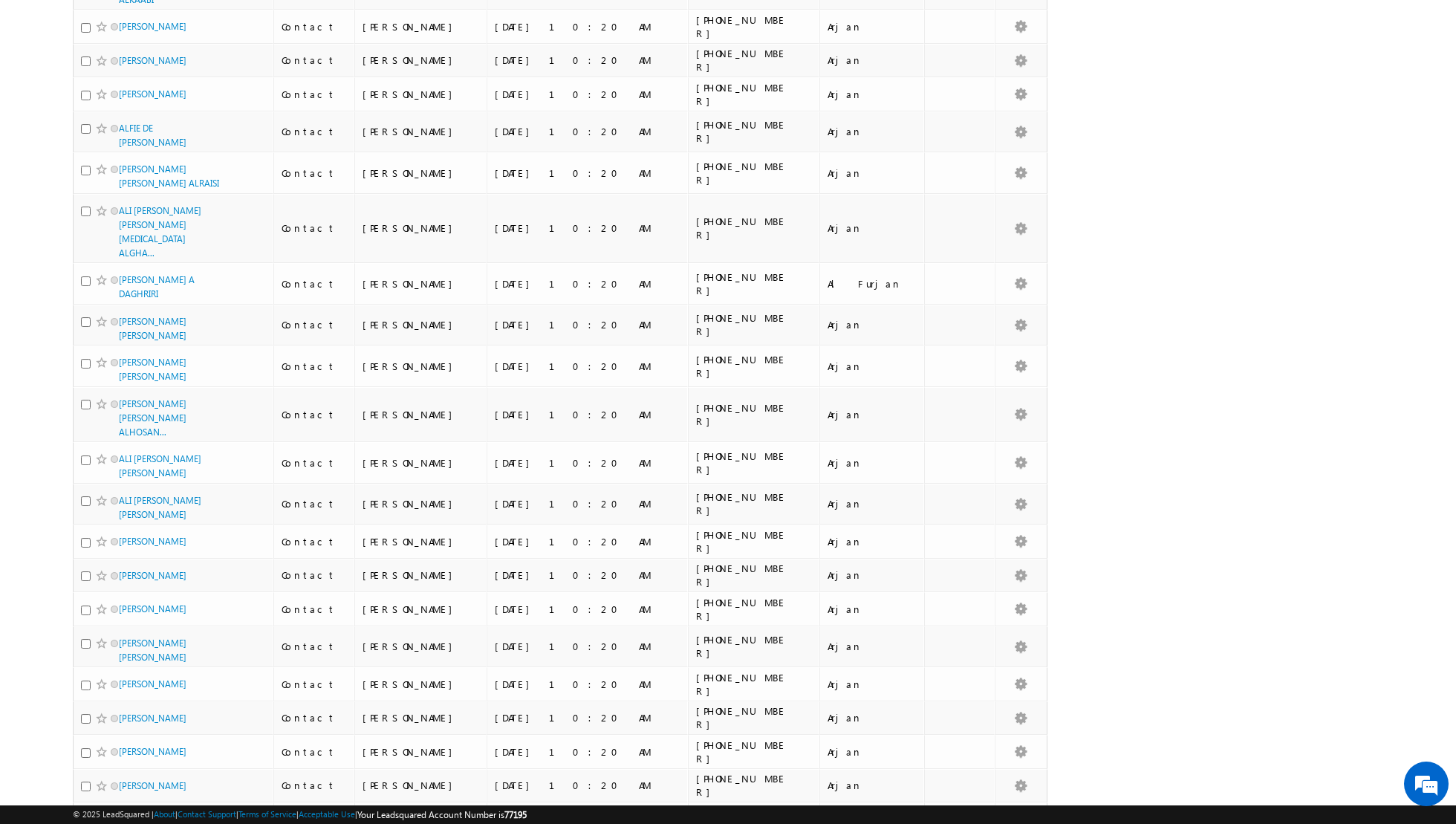
scroll to position [0, 0]
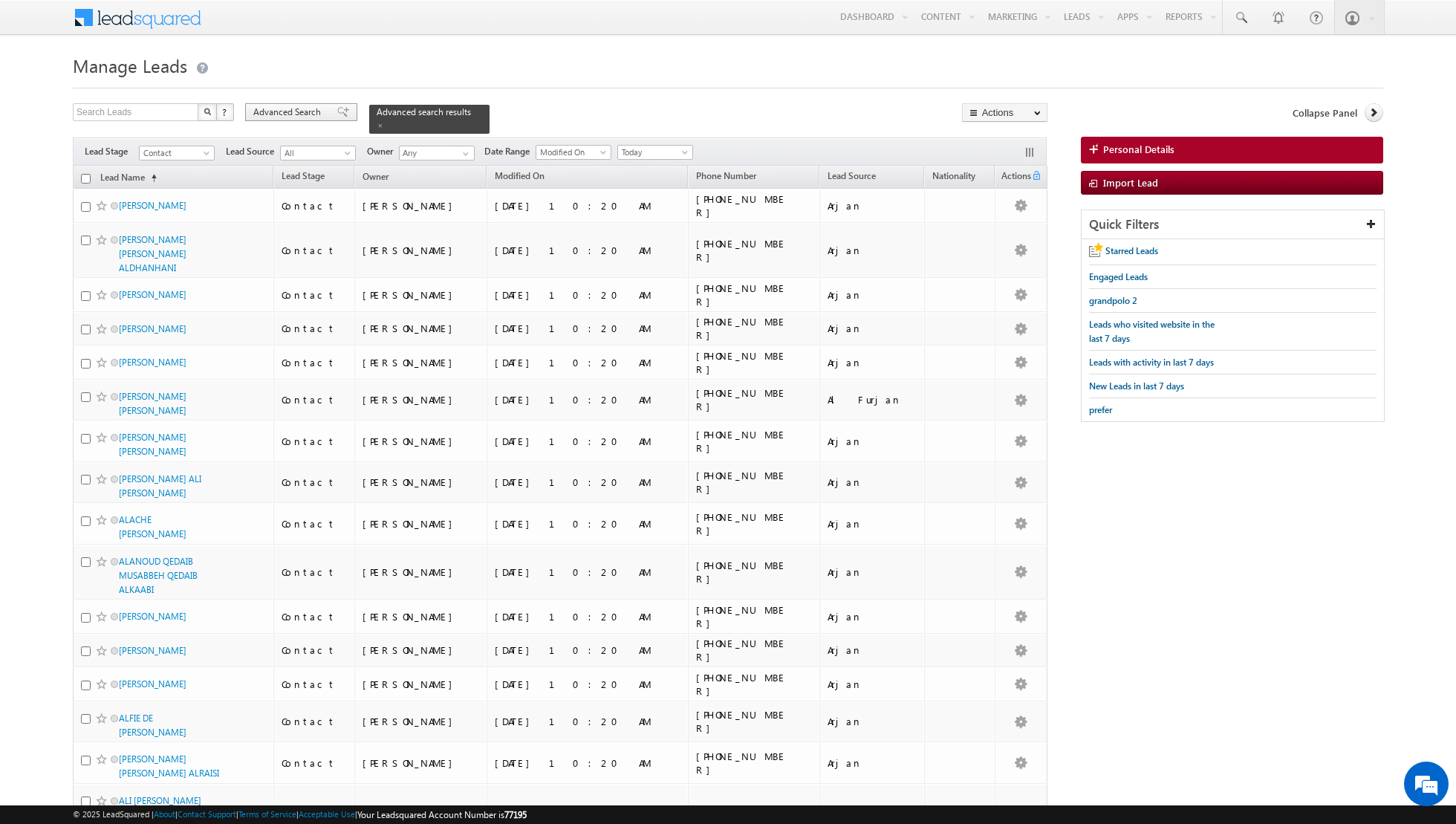
click at [337, 108] on span at bounding box center [342, 111] width 12 height 10
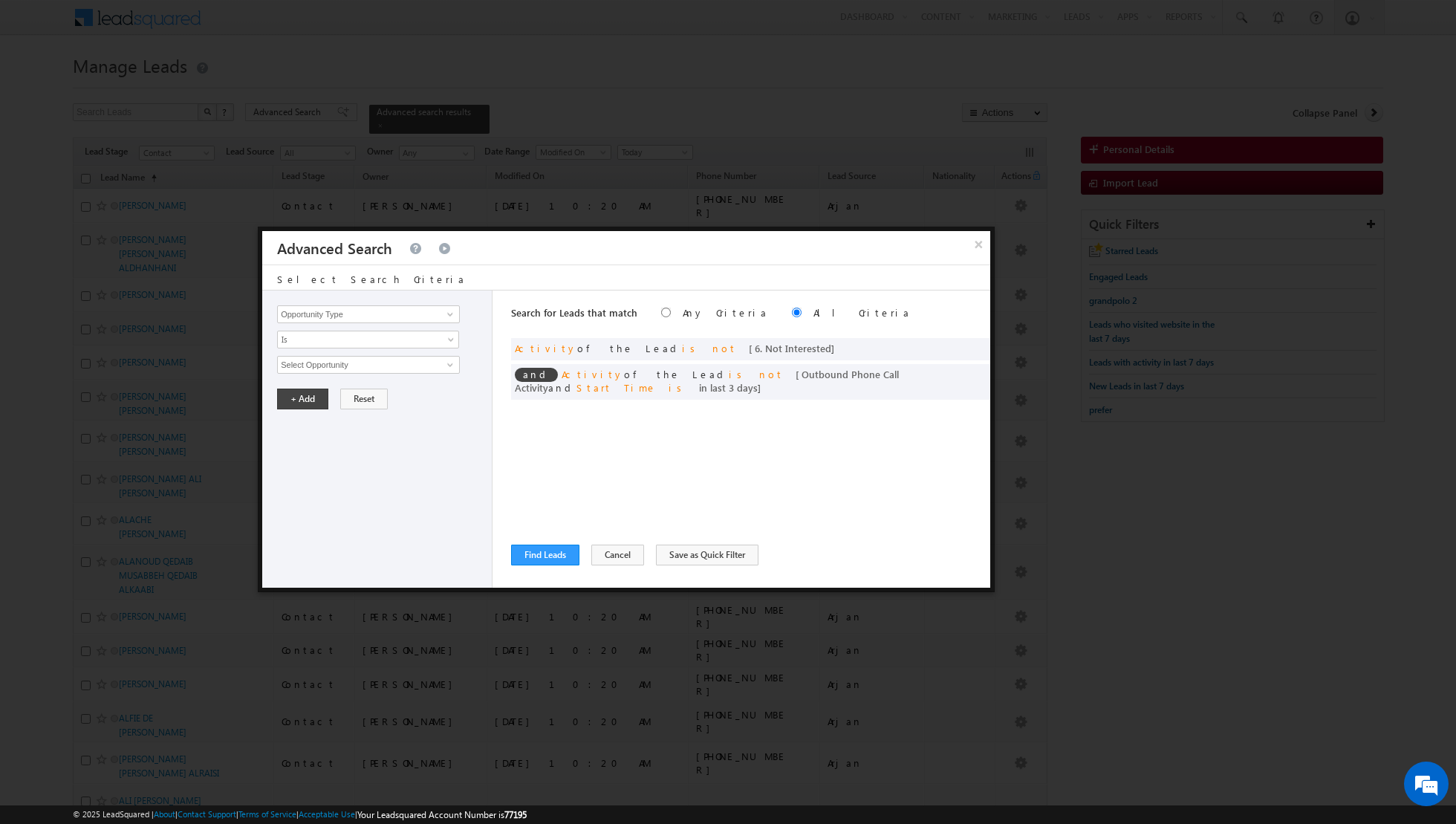
click at [1189, 637] on div at bounding box center [728, 412] width 1456 height 824
click at [609, 552] on button "Cancel" at bounding box center [617, 555] width 53 height 21
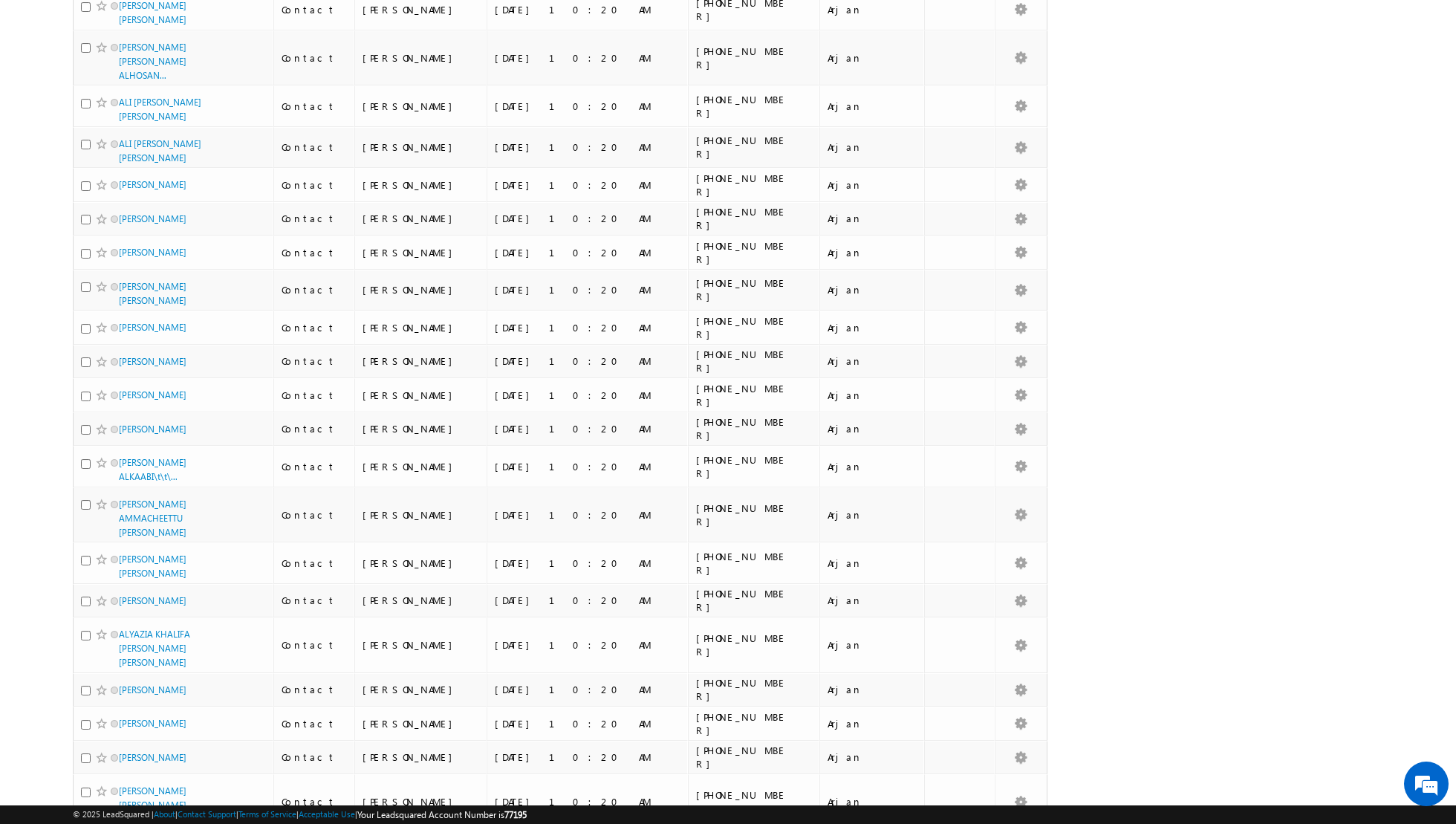
scroll to position [1350, 0]
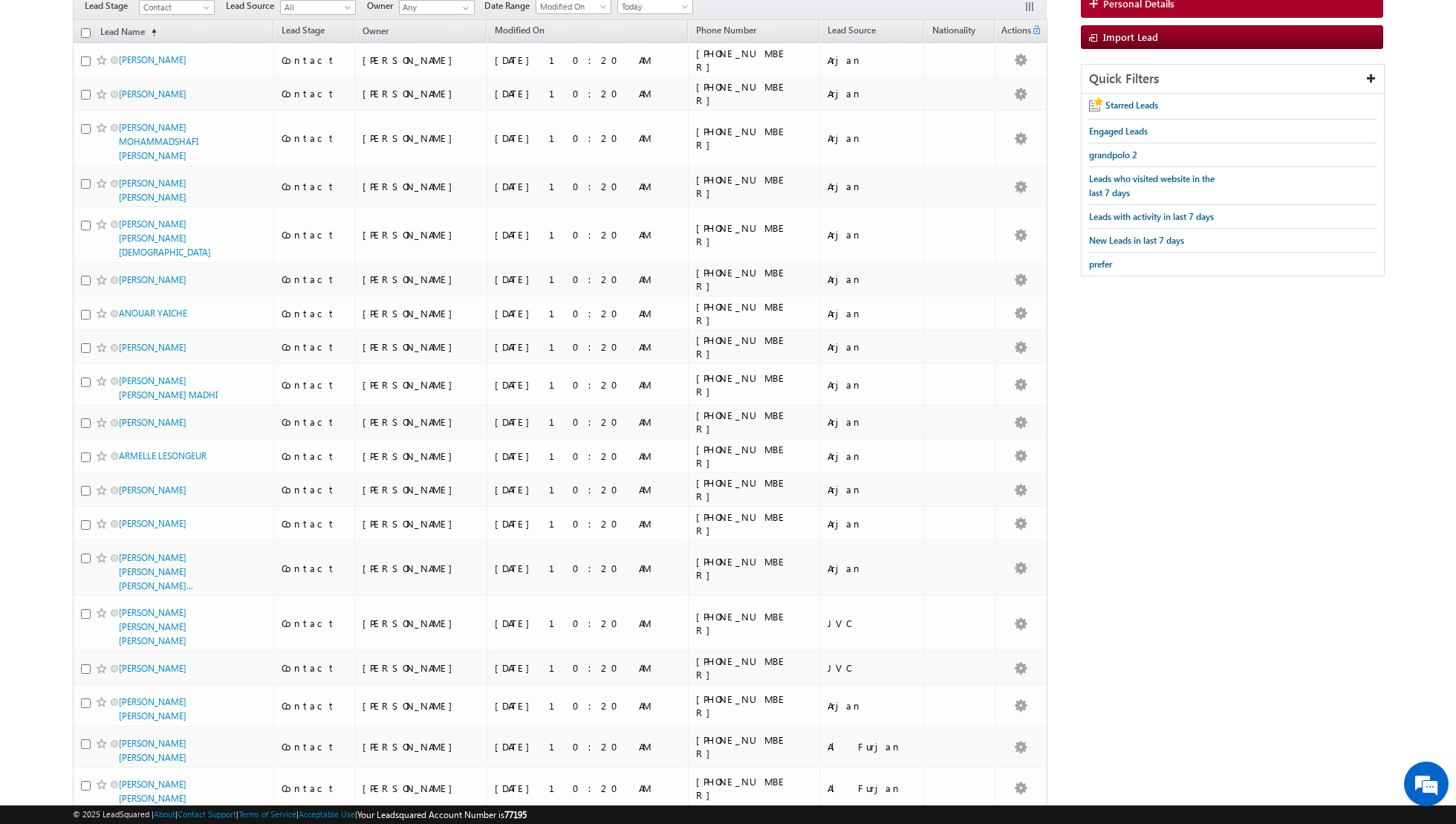
scroll to position [0, 0]
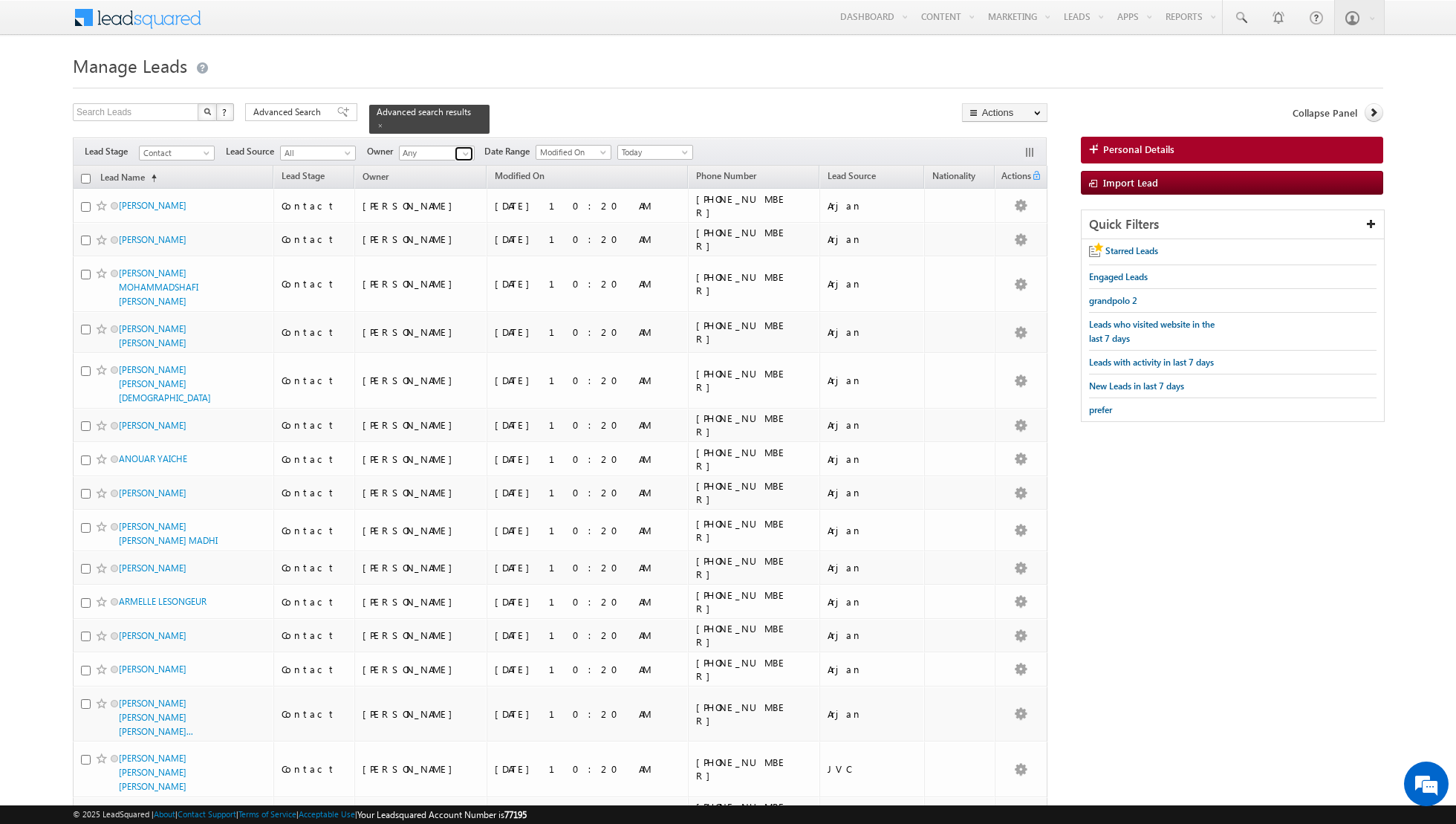
click at [463, 150] on span at bounding box center [465, 153] width 12 height 12
click at [448, 204] on span "[PERSON_NAME][EMAIL_ADDRESS][DOMAIN_NAME]" at bounding box center [472, 209] width 134 height 11
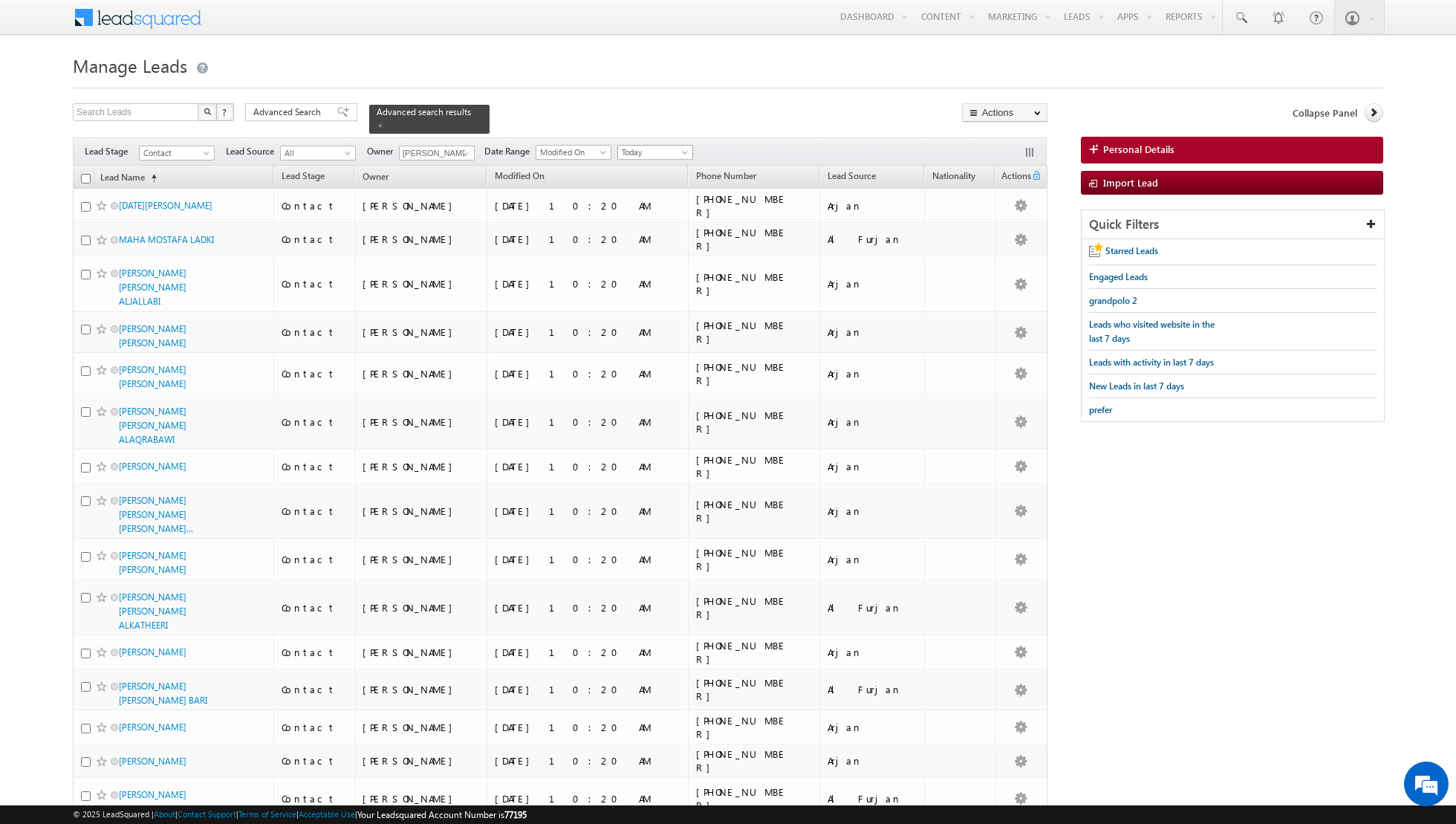
click at [671, 151] on span "Today" at bounding box center [653, 152] width 71 height 14
click at [653, 165] on link "All Time" at bounding box center [649, 166] width 75 height 14
click at [455, 149] on link at bounding box center [464, 153] width 18 height 15
click at [441, 255] on link "[PERSON_NAME] [PERSON_NAME][EMAIL_ADDRESS][DOMAIN_NAME]" at bounding box center [473, 256] width 149 height 28
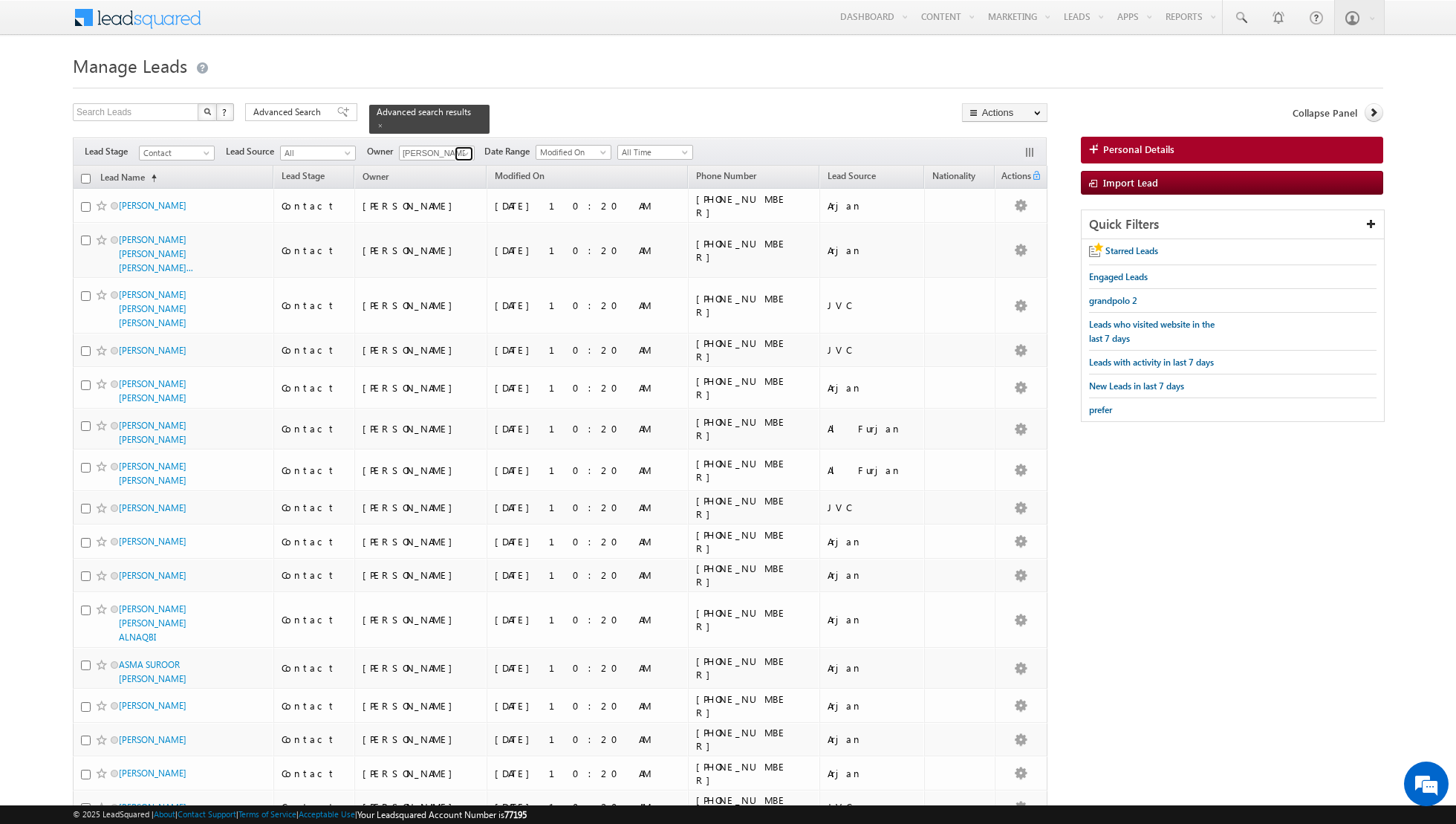
click at [455, 150] on link at bounding box center [464, 153] width 18 height 15
click at [450, 252] on span "[EMAIL_ADDRESS][DOMAIN_NAME]" at bounding box center [472, 247] width 134 height 11
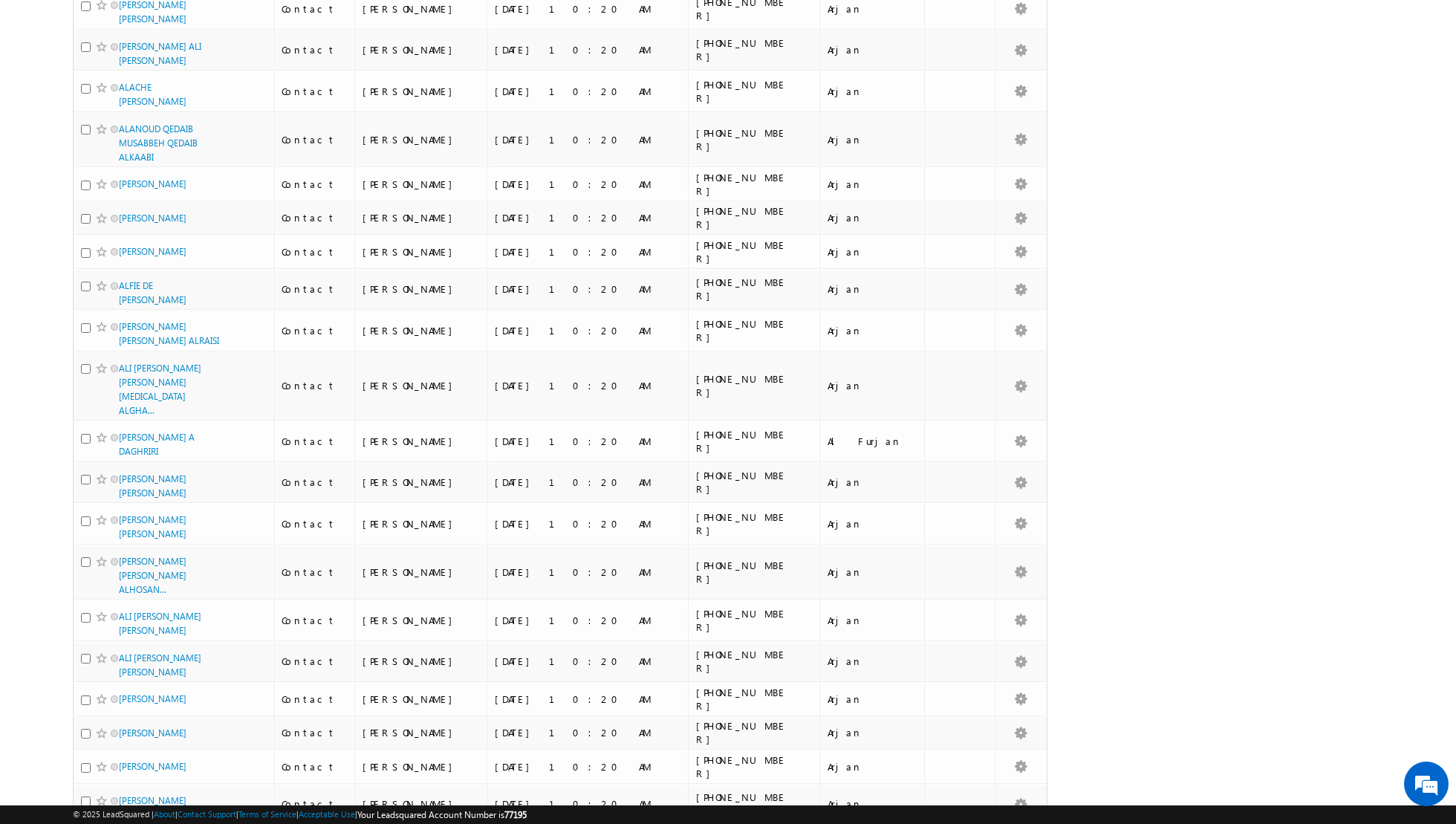
scroll to position [0, 0]
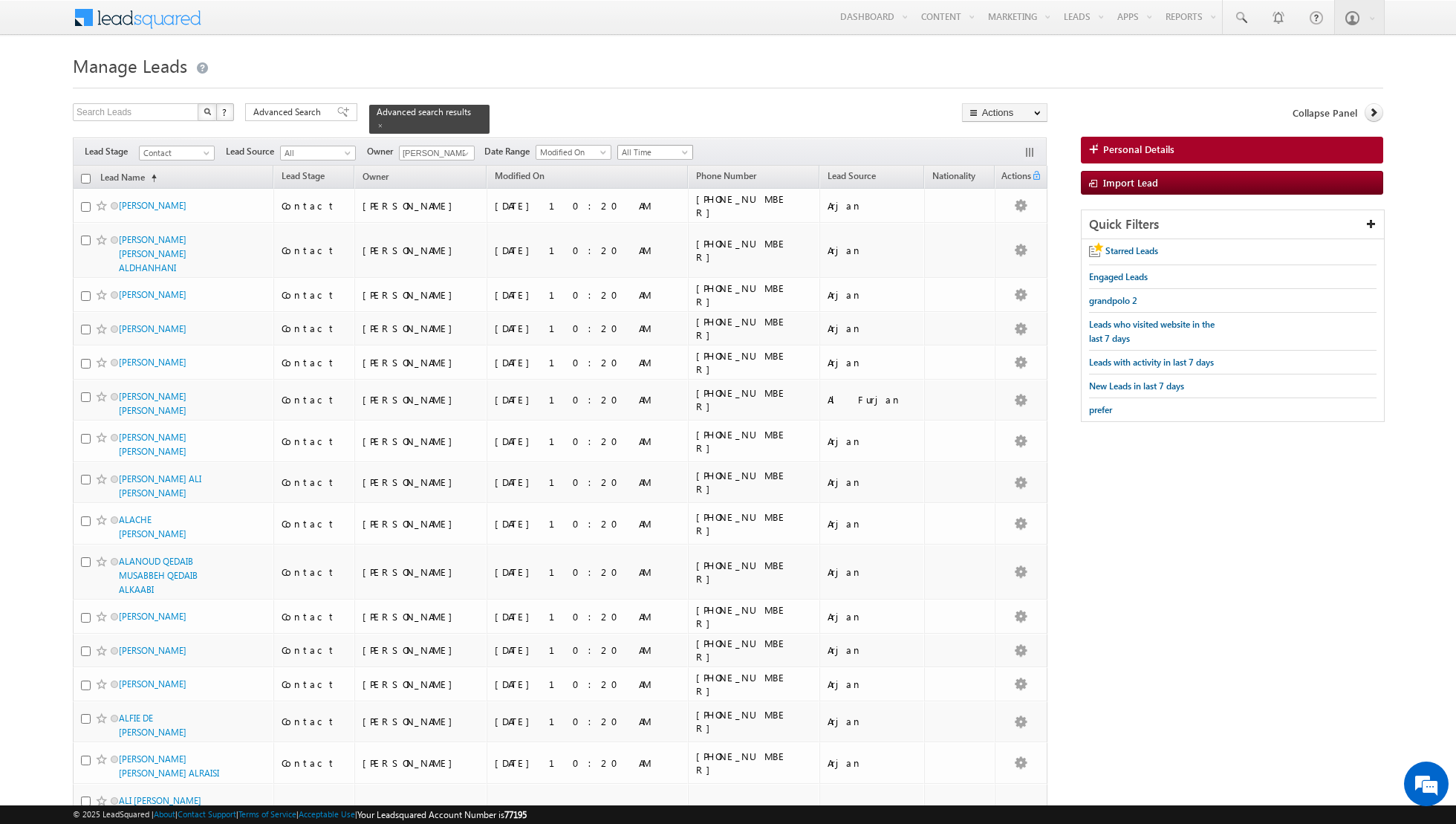
click at [680, 157] on span at bounding box center [686, 155] width 12 height 12
click at [636, 209] on link "Today" at bounding box center [649, 214] width 75 height 14
click at [681, 155] on span at bounding box center [686, 155] width 12 height 12
click at [654, 167] on link "All Time" at bounding box center [649, 166] width 75 height 14
click at [84, 175] on input "checkbox" at bounding box center [85, 179] width 10 height 10
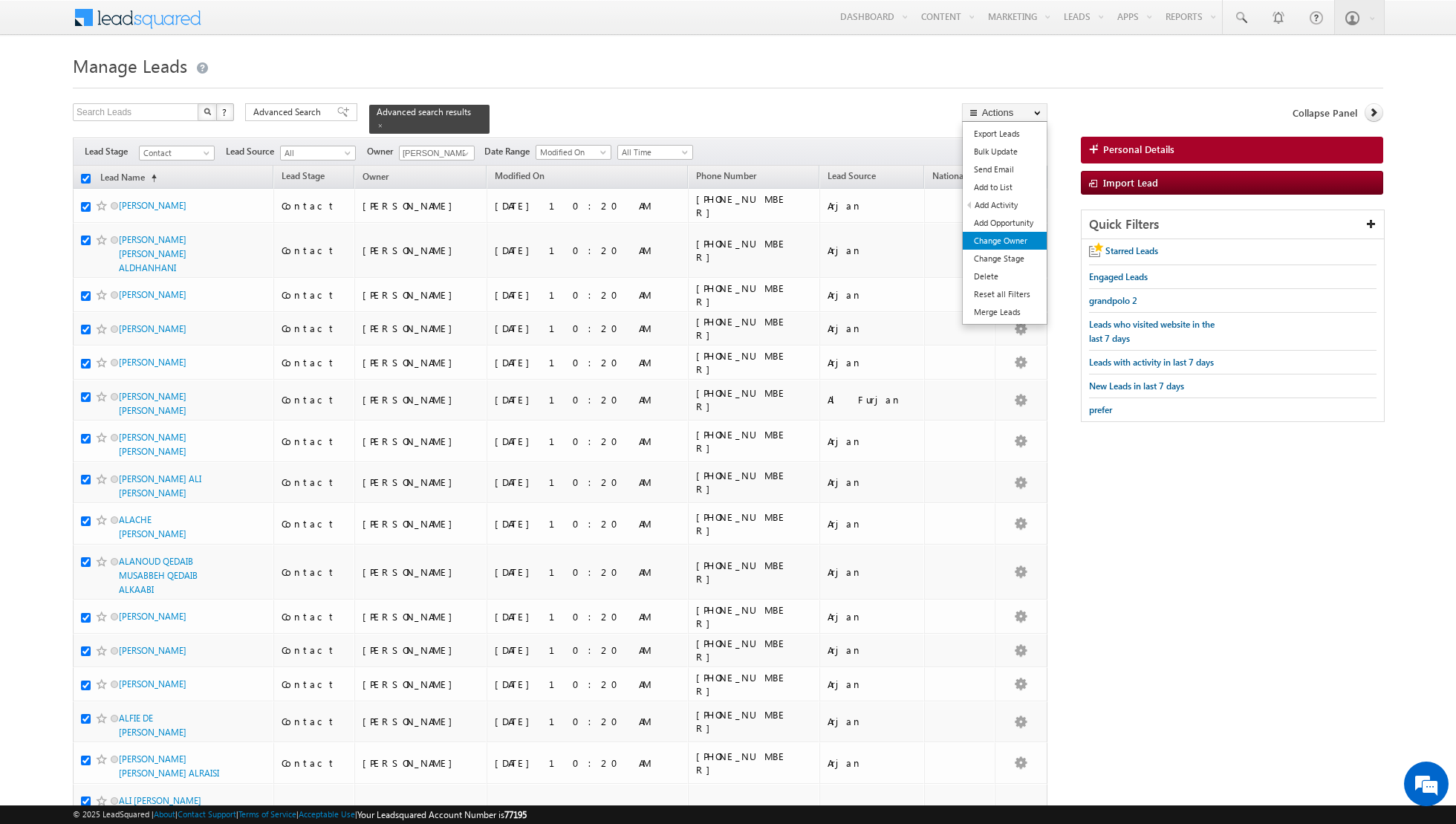
click at [993, 237] on link "Change Owner" at bounding box center [1004, 241] width 84 height 18
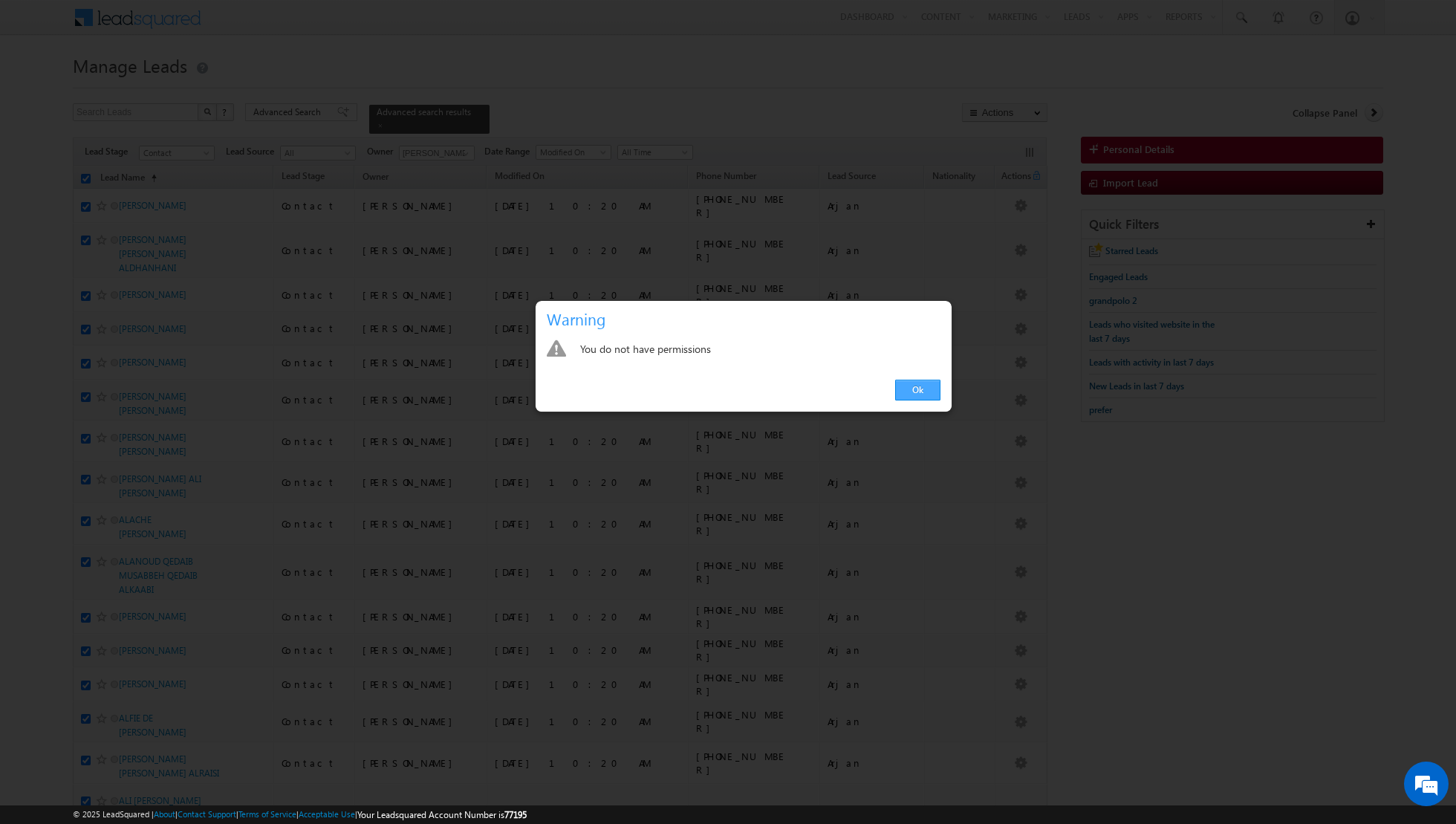
click at [906, 385] on link "Ok" at bounding box center [918, 390] width 45 height 21
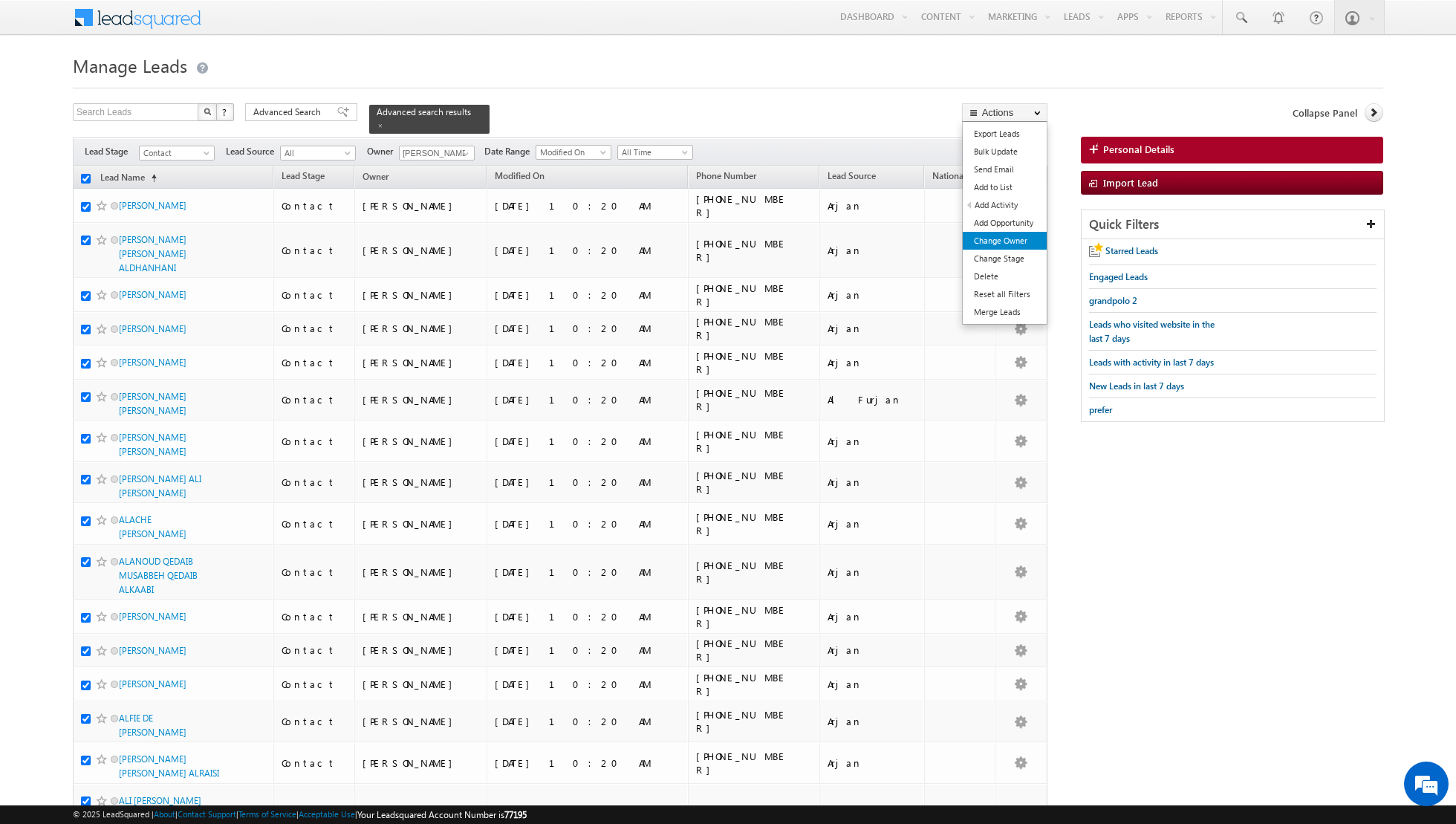
click at [999, 242] on link "Change Owner" at bounding box center [1004, 241] width 84 height 18
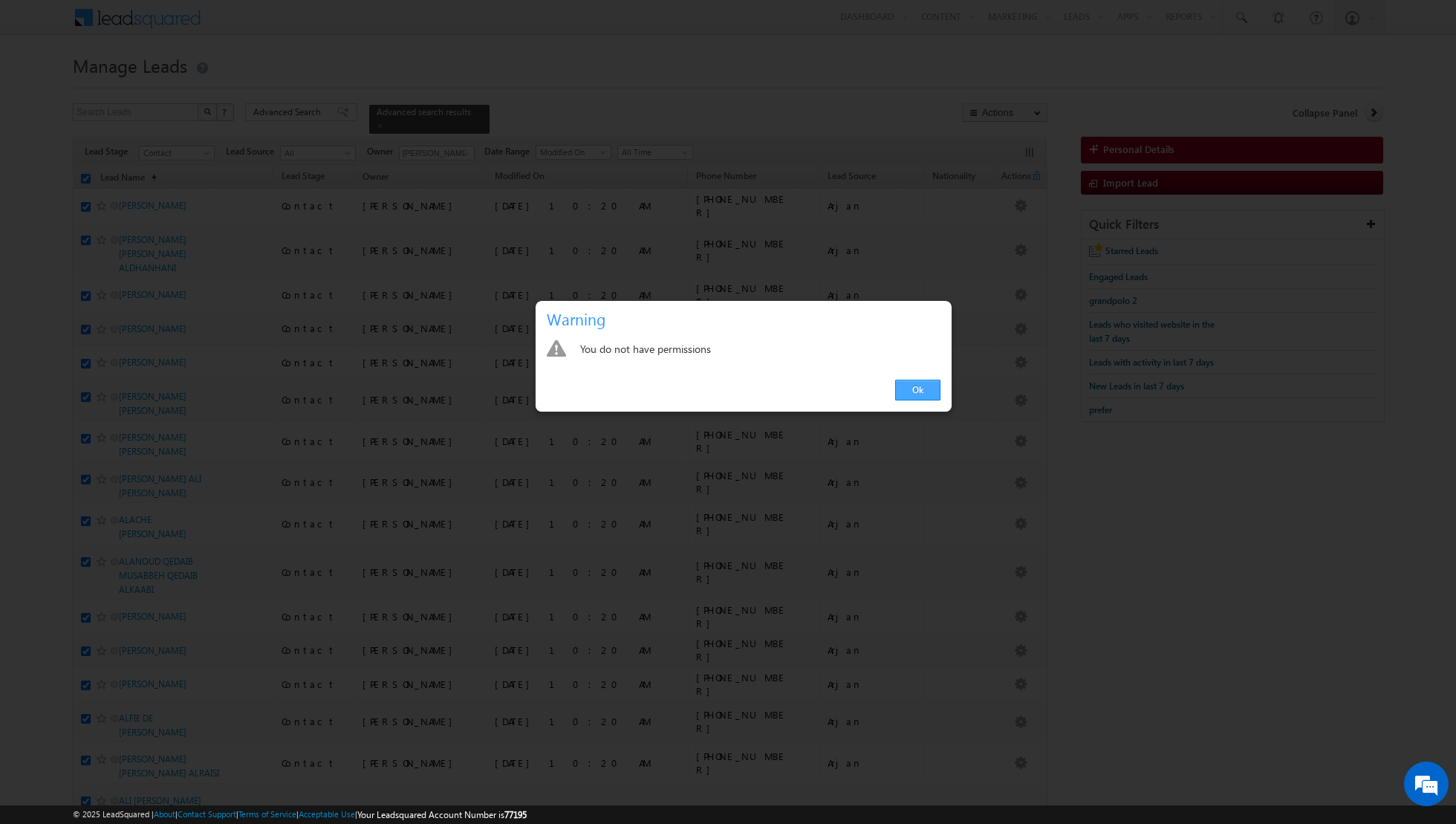
click at [911, 393] on link "Ok" at bounding box center [918, 390] width 45 height 21
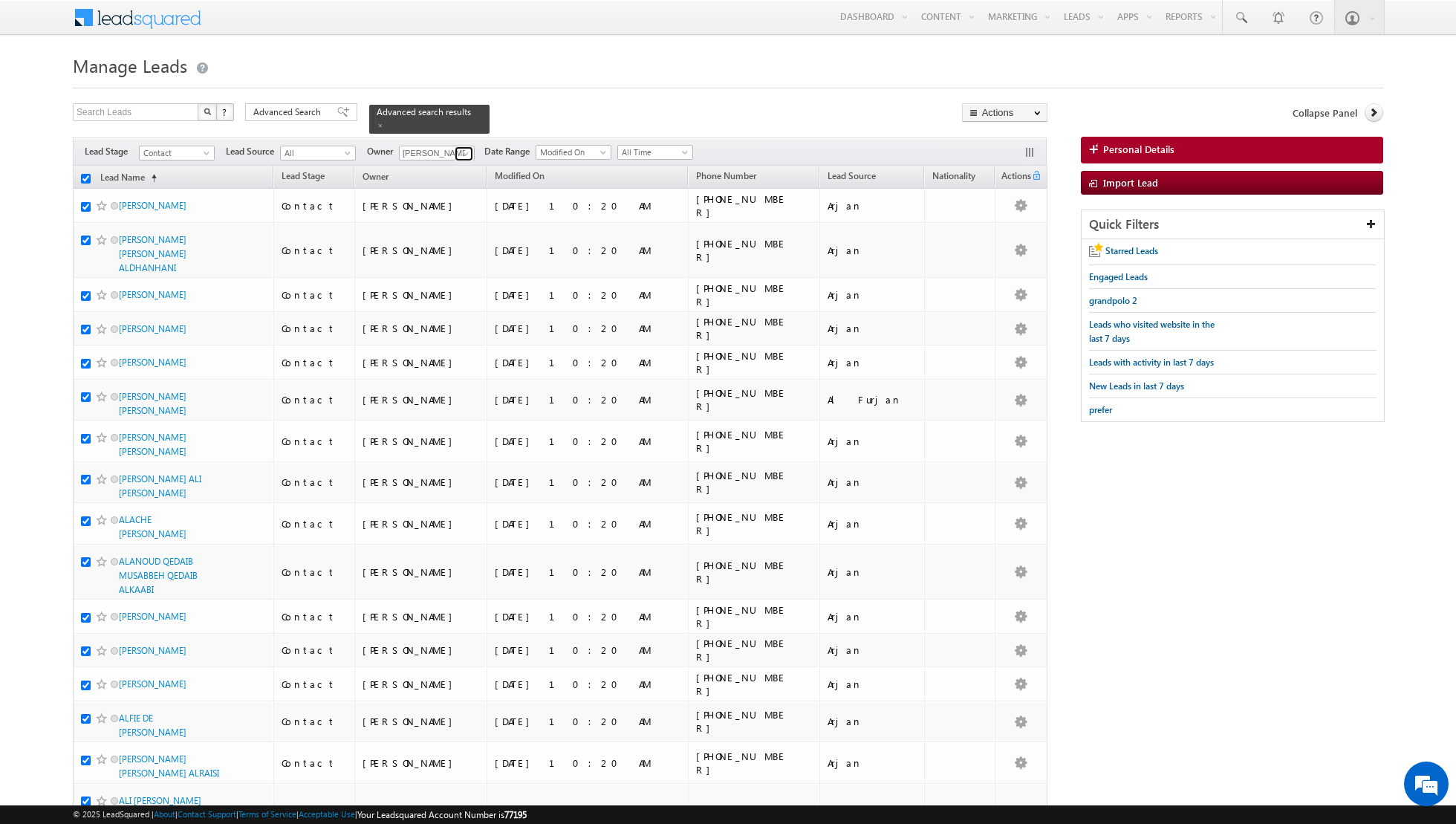
click at [455, 150] on link at bounding box center [464, 153] width 18 height 15
click at [443, 219] on link "[PERSON_NAME] [PERSON_NAME][EMAIL_ADDRESS][PERSON_NAME][DOMAIN_NAME]" at bounding box center [473, 226] width 149 height 28
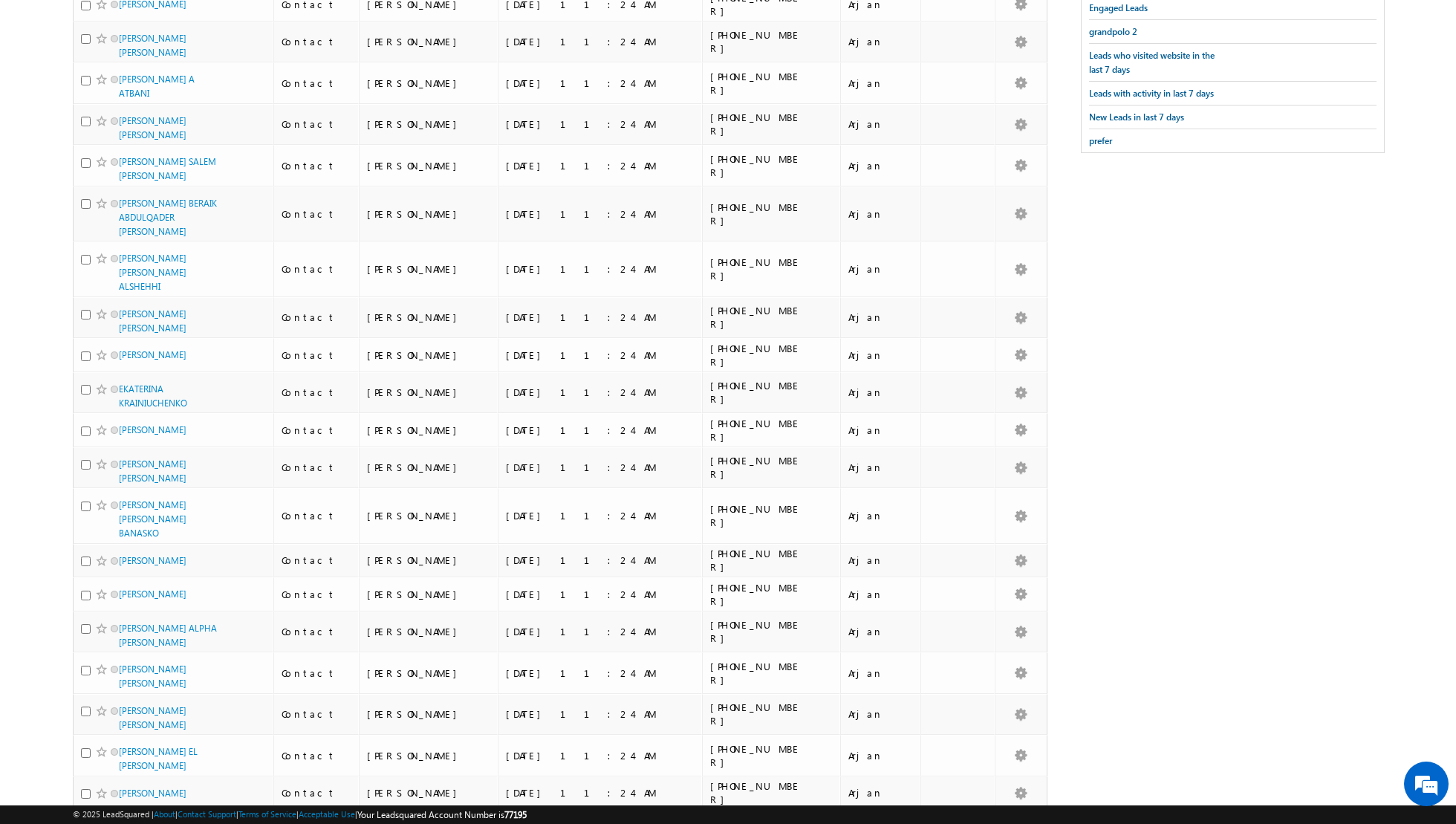
scroll to position [0, 0]
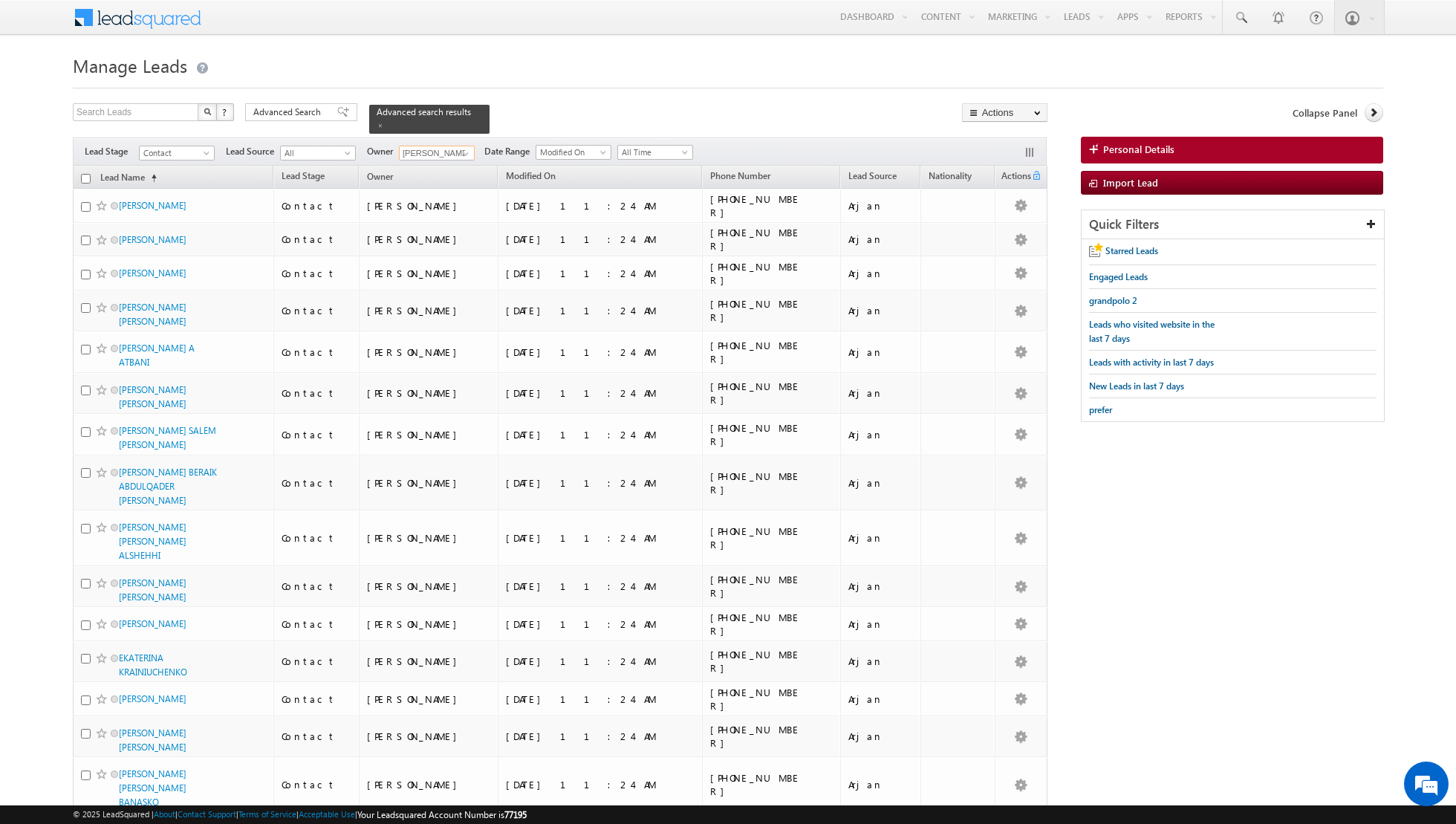
click at [84, 177] on input "checkbox" at bounding box center [85, 179] width 10 height 10
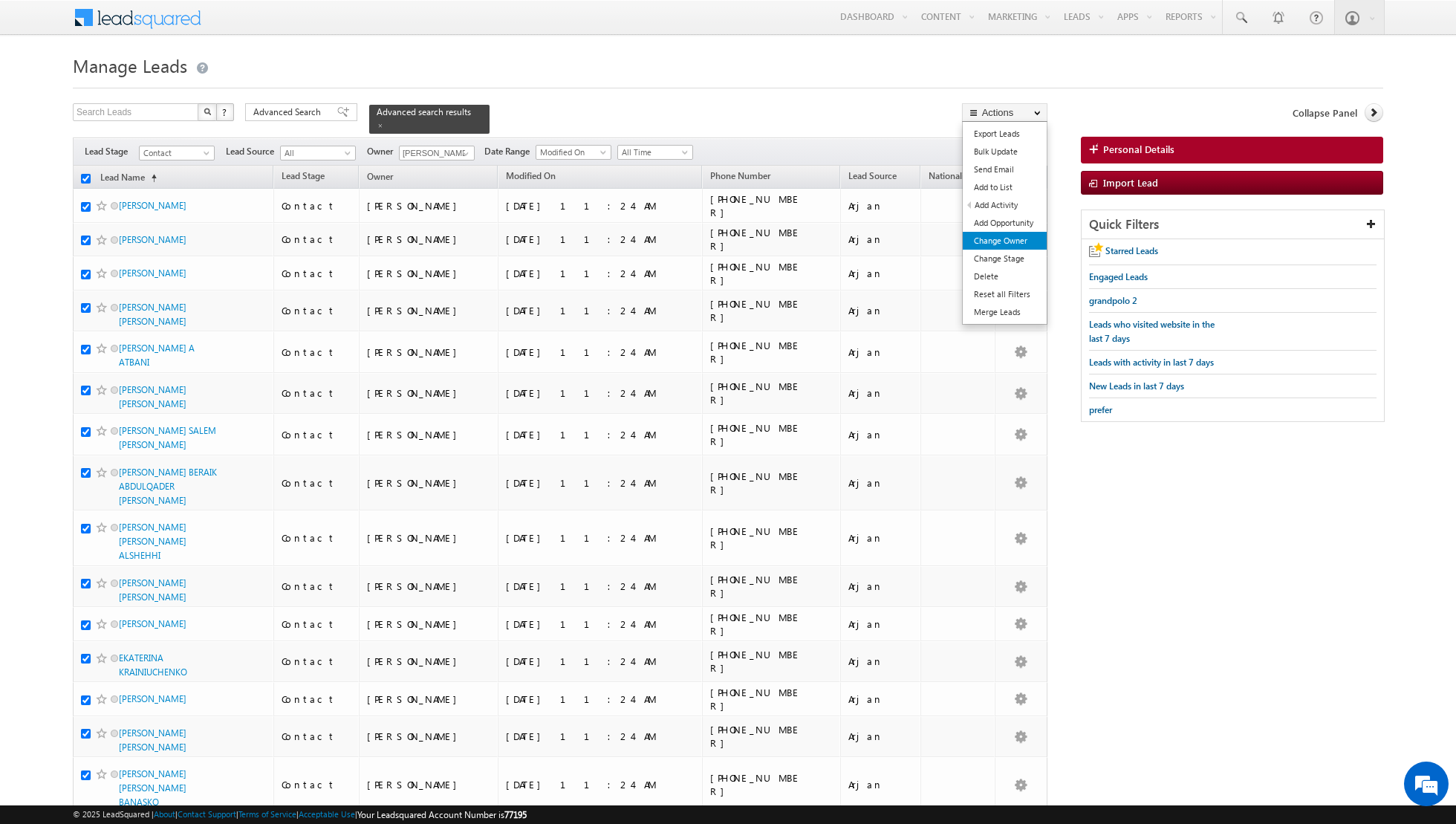
click at [988, 241] on link "Change Owner" at bounding box center [1004, 241] width 84 height 18
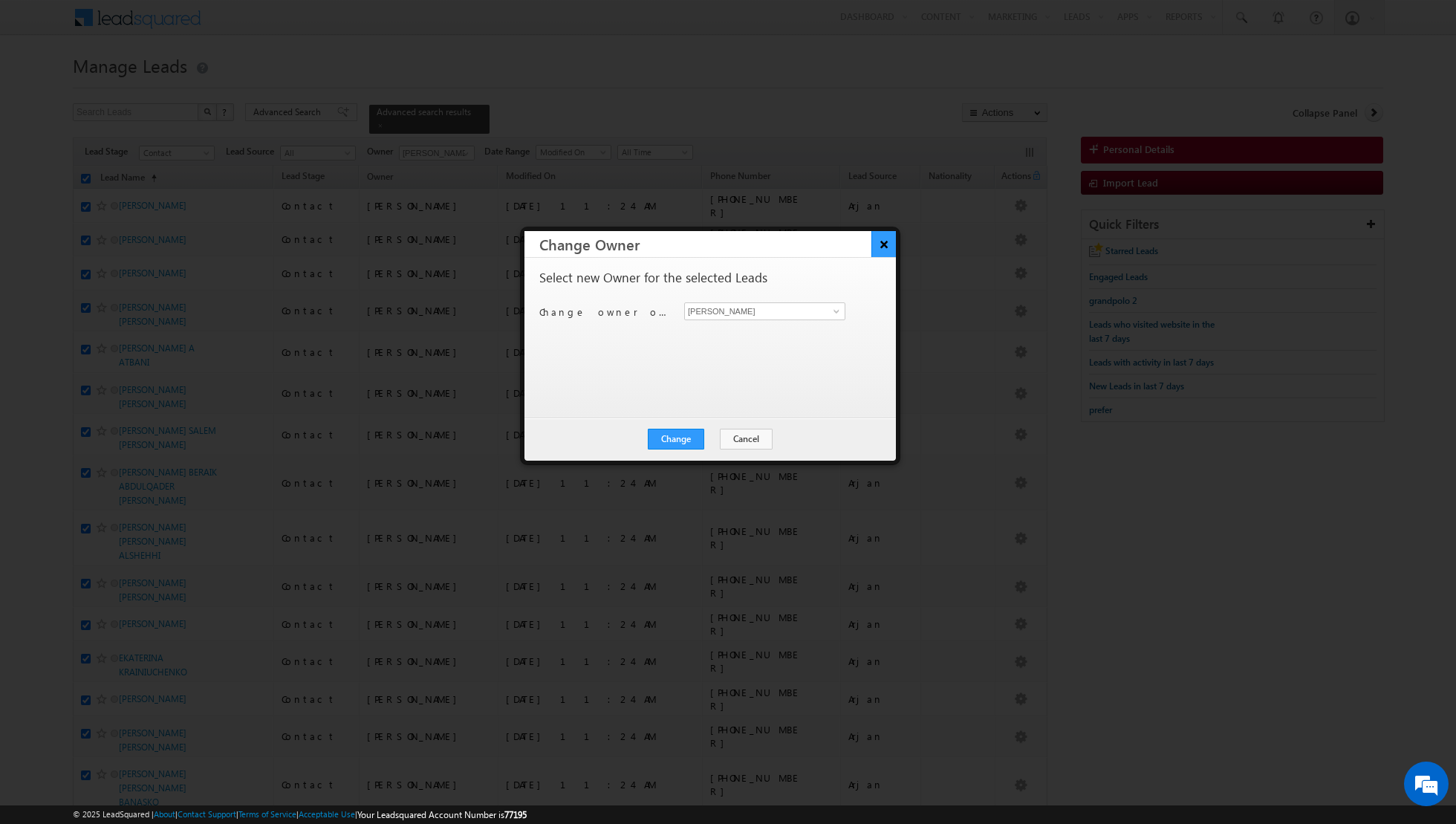
click at [883, 245] on button "×" at bounding box center [883, 244] width 24 height 26
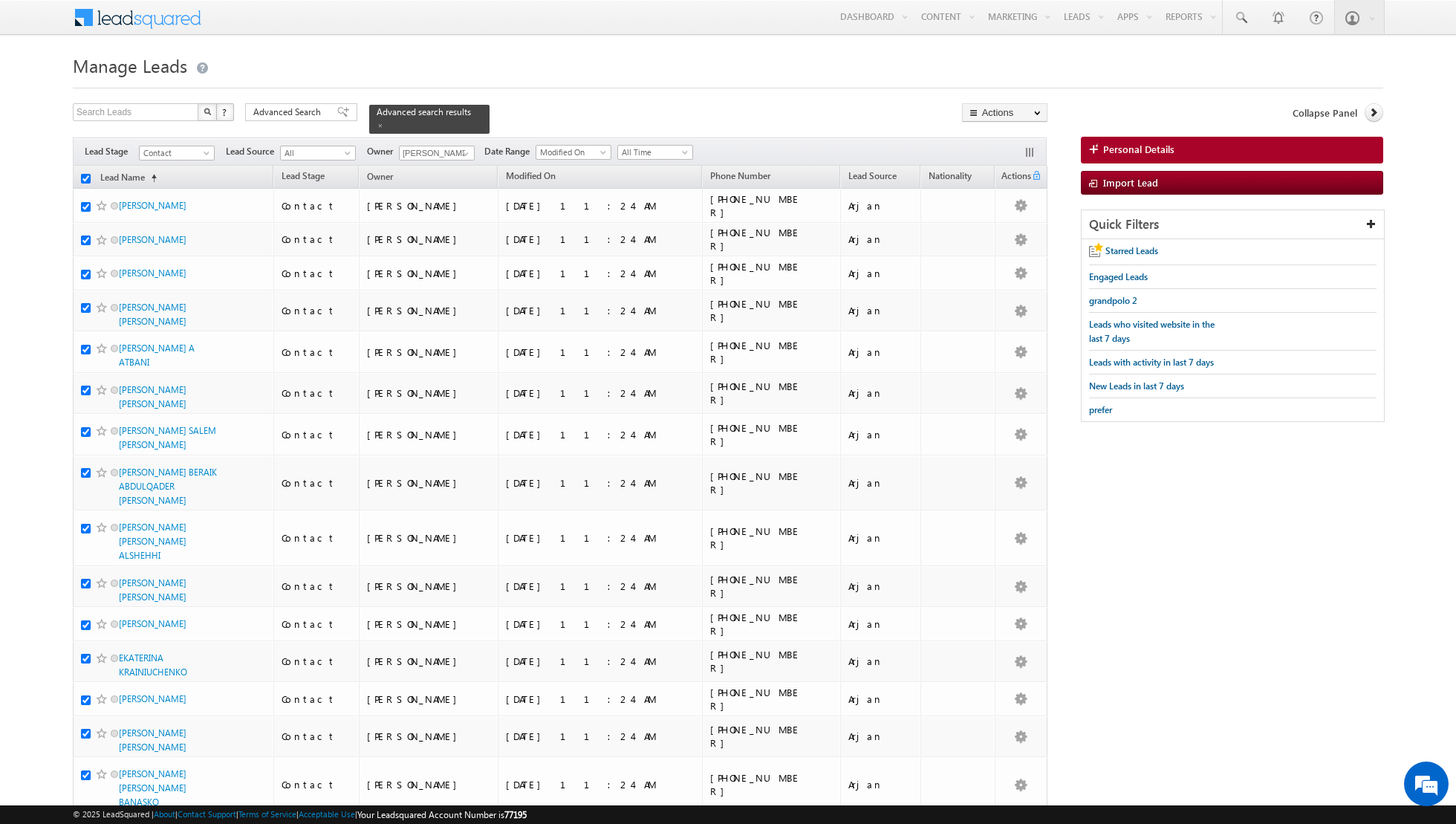
click at [377, 126] on span at bounding box center [381, 125] width 7 height 7
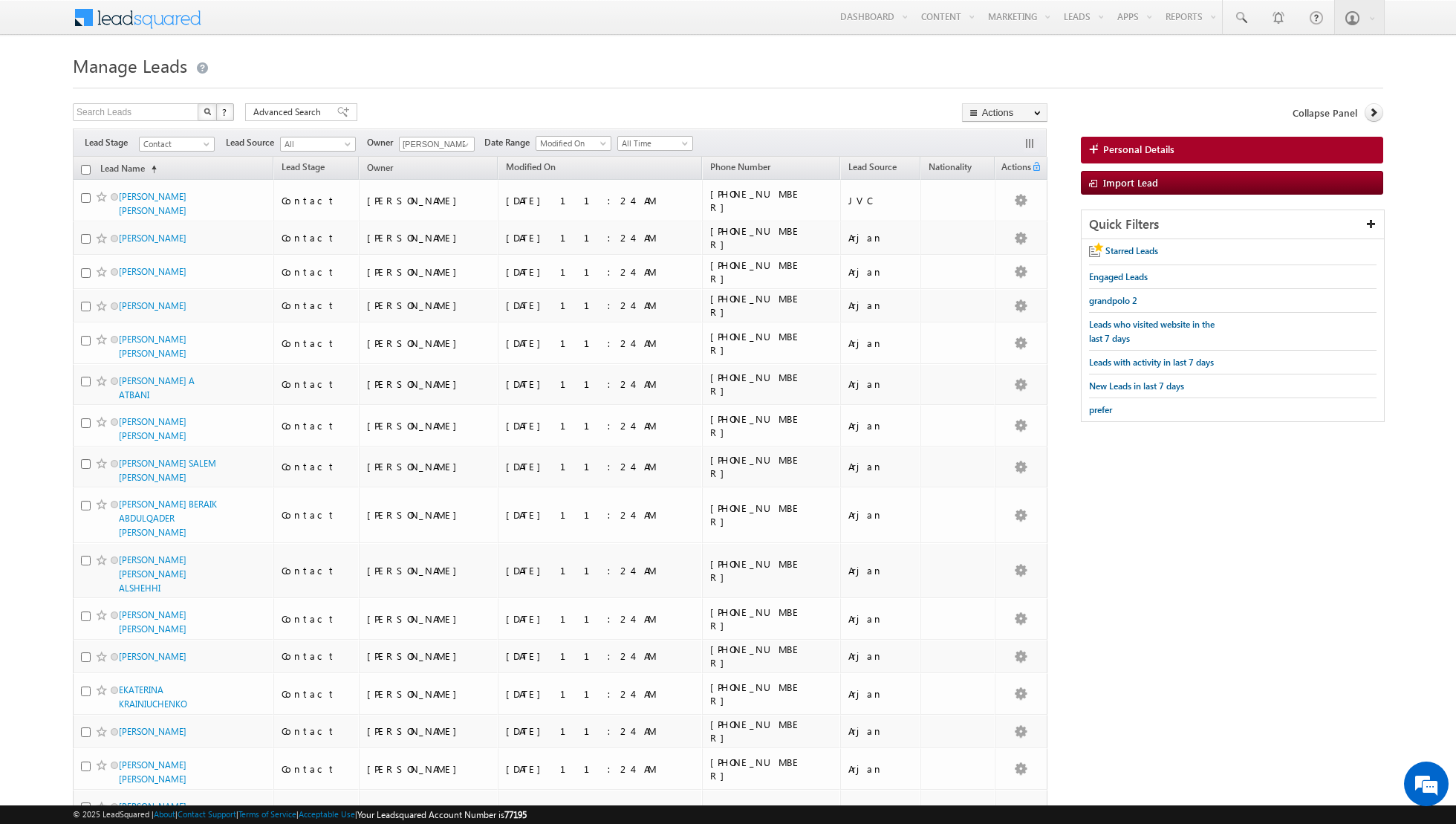
click at [487, 83] on div at bounding box center [728, 83] width 1310 height 10
click at [455, 145] on link at bounding box center [464, 145] width 18 height 15
click at [447, 271] on link "Shiva Sisodia shiva.sisodia@indglobal.ae" at bounding box center [473, 285] width 149 height 28
type input "[PERSON_NAME]"
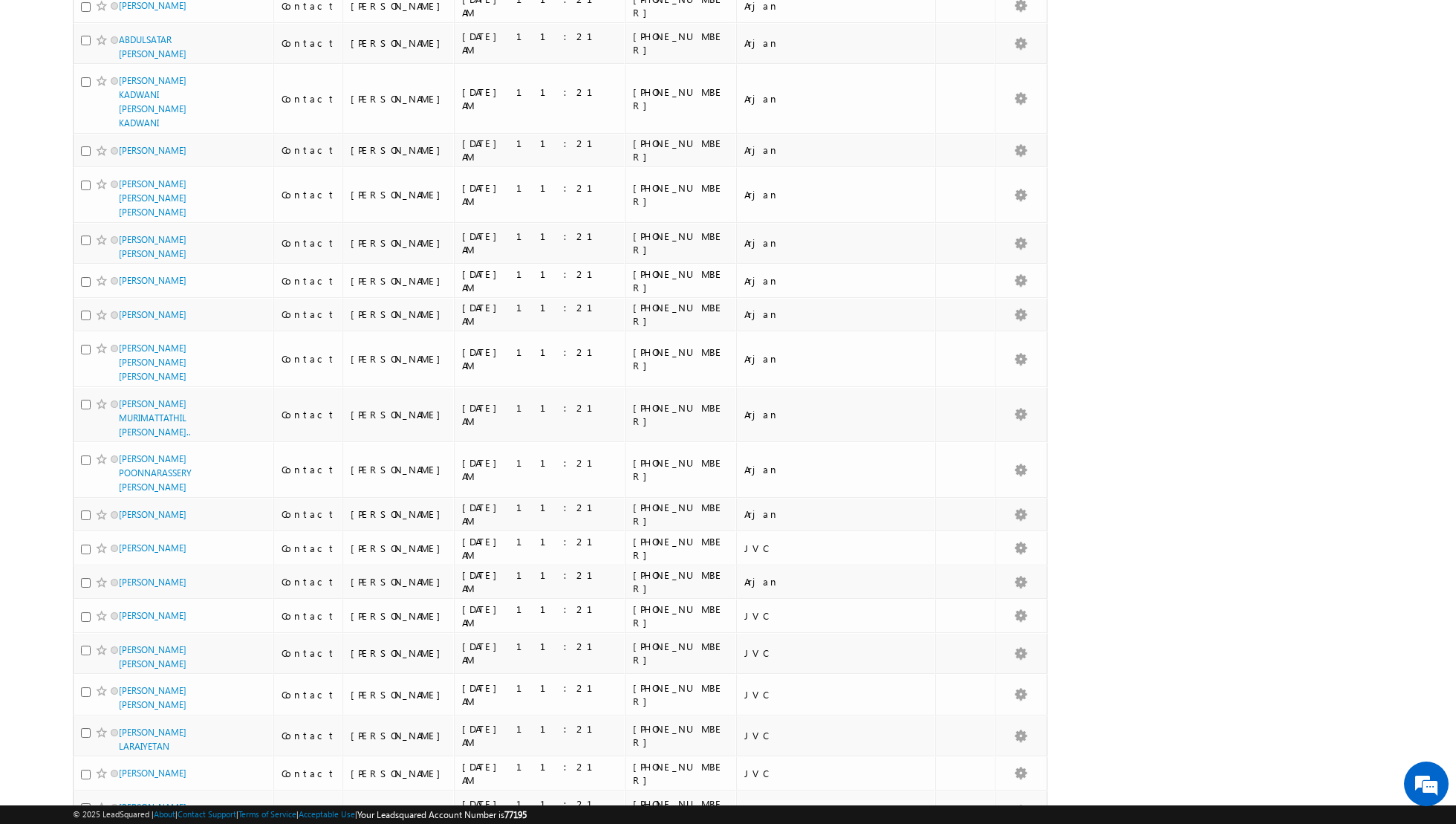
scroll to position [0, 0]
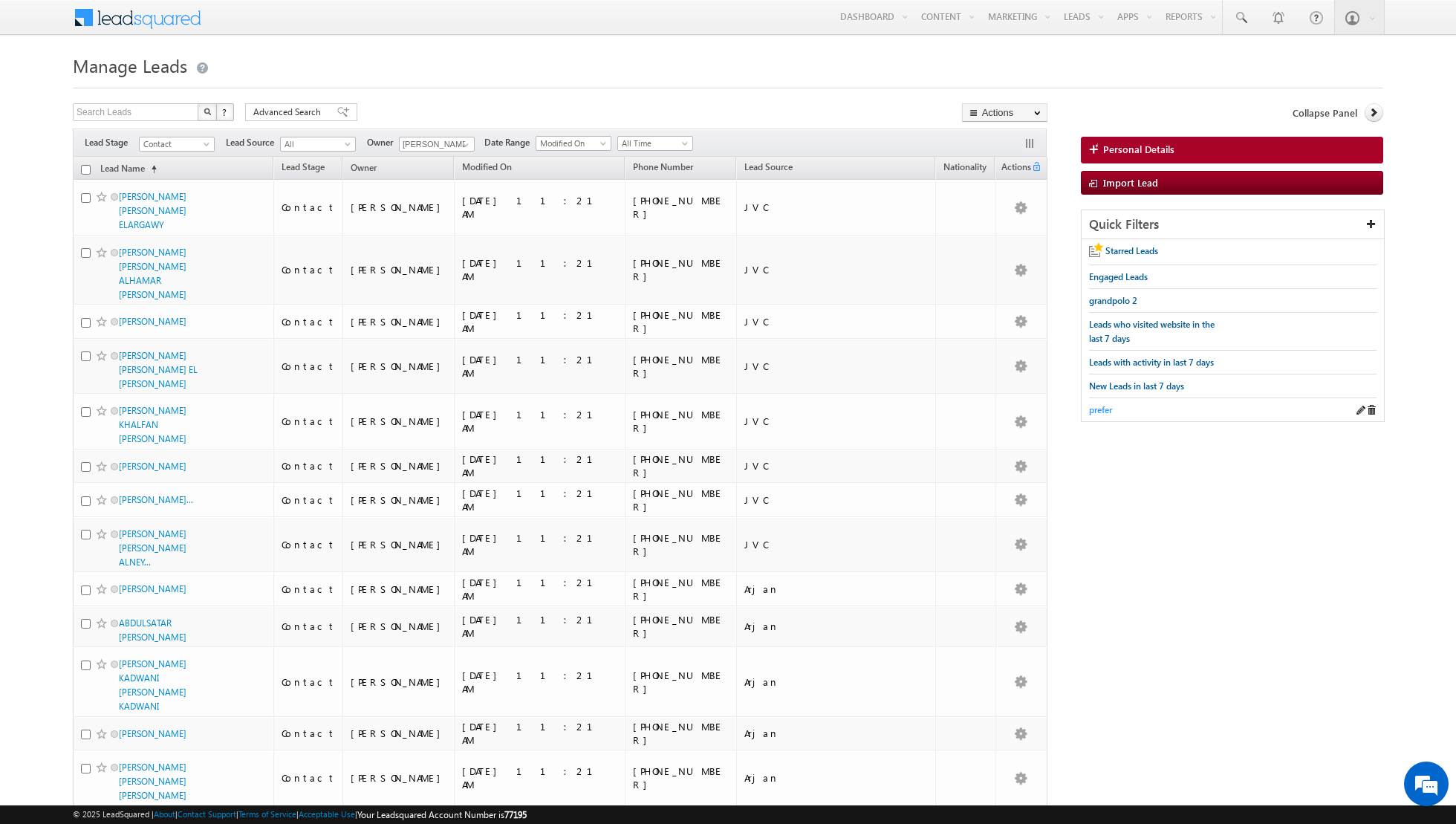
click at [1096, 408] on span "prefer" at bounding box center [1100, 410] width 23 height 11
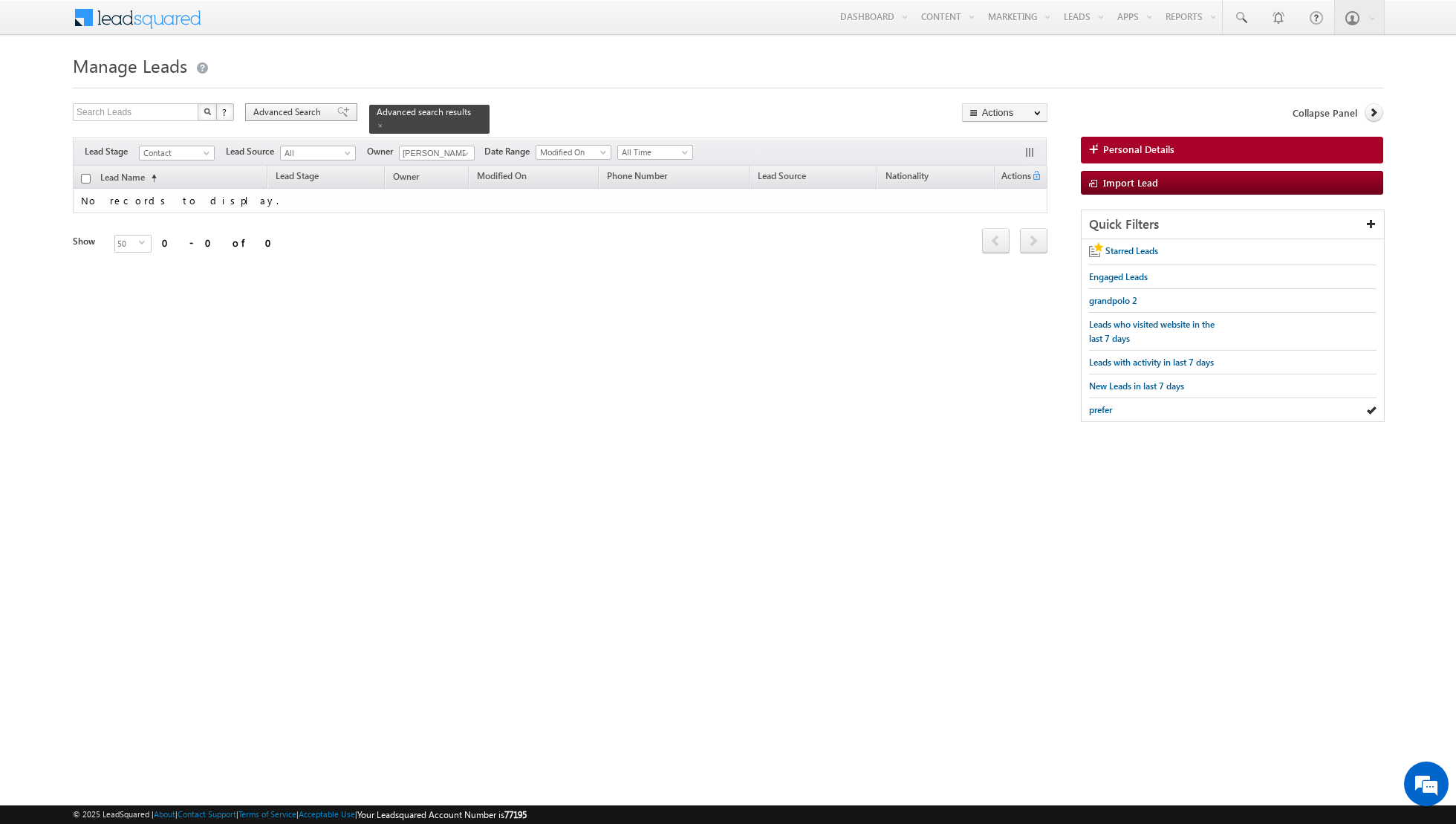
click at [338, 111] on span at bounding box center [342, 111] width 12 height 10
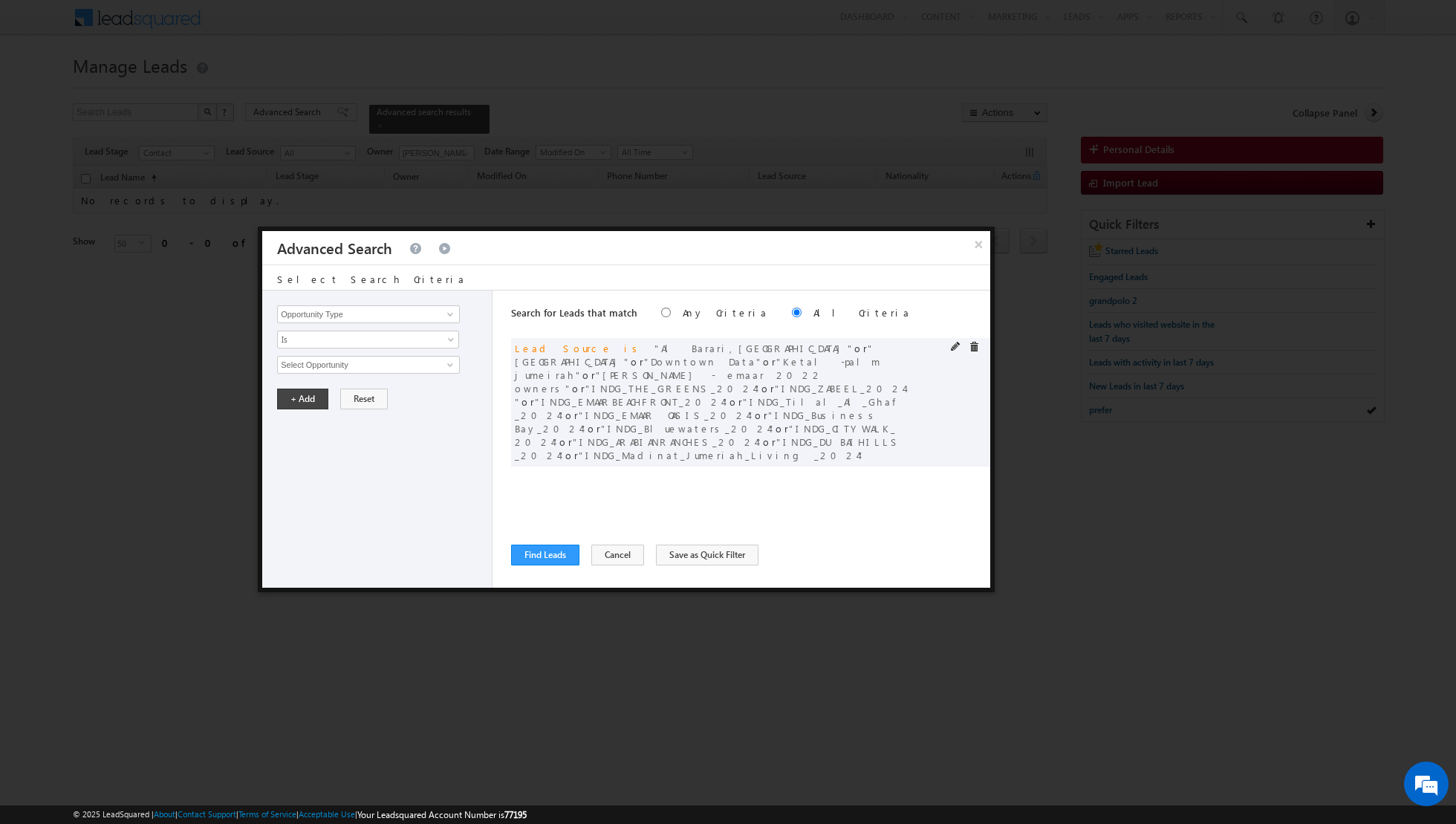
click at [970, 344] on span at bounding box center [973, 346] width 10 height 10
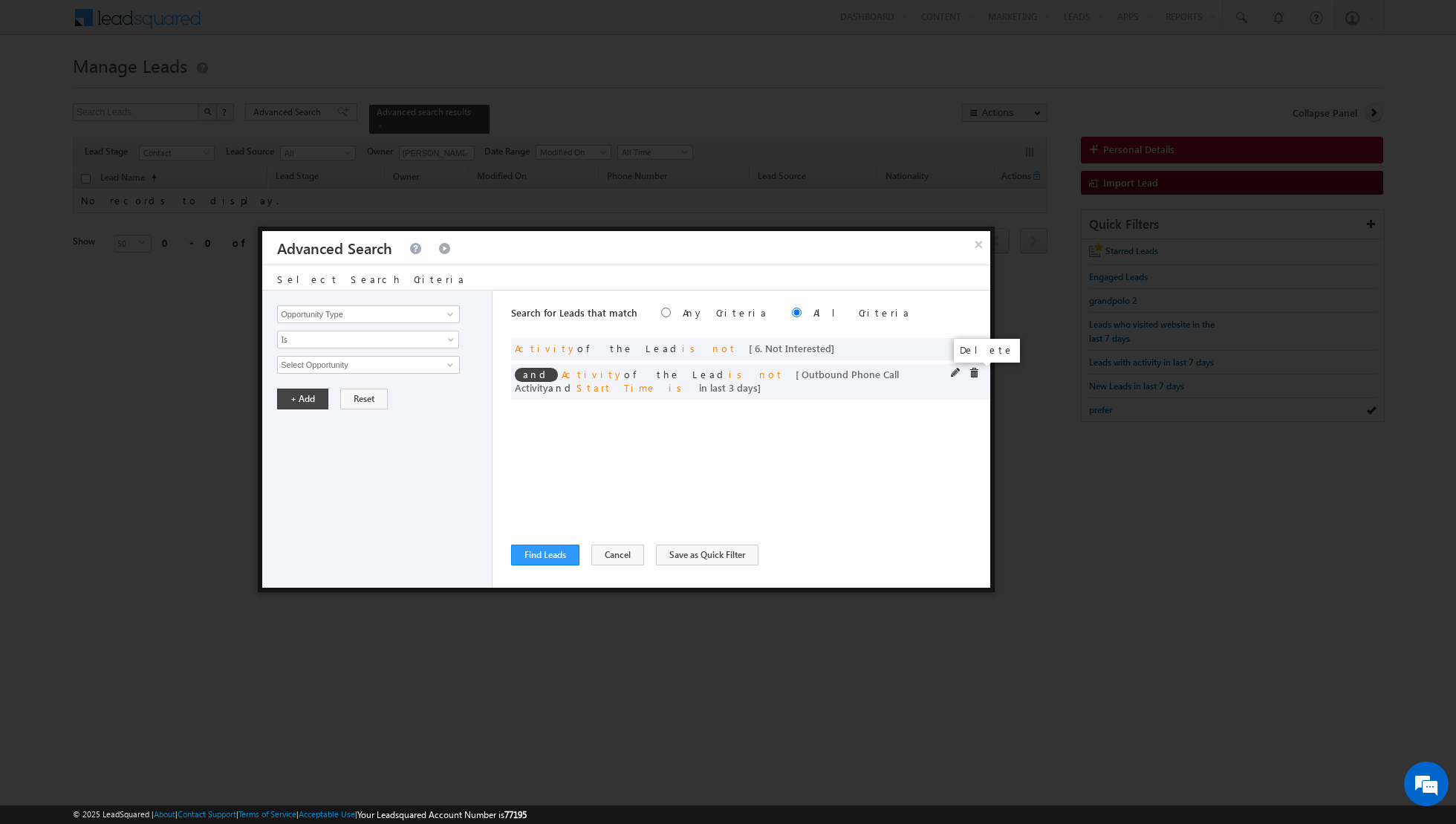
click at [971, 373] on span at bounding box center [973, 373] width 10 height 10
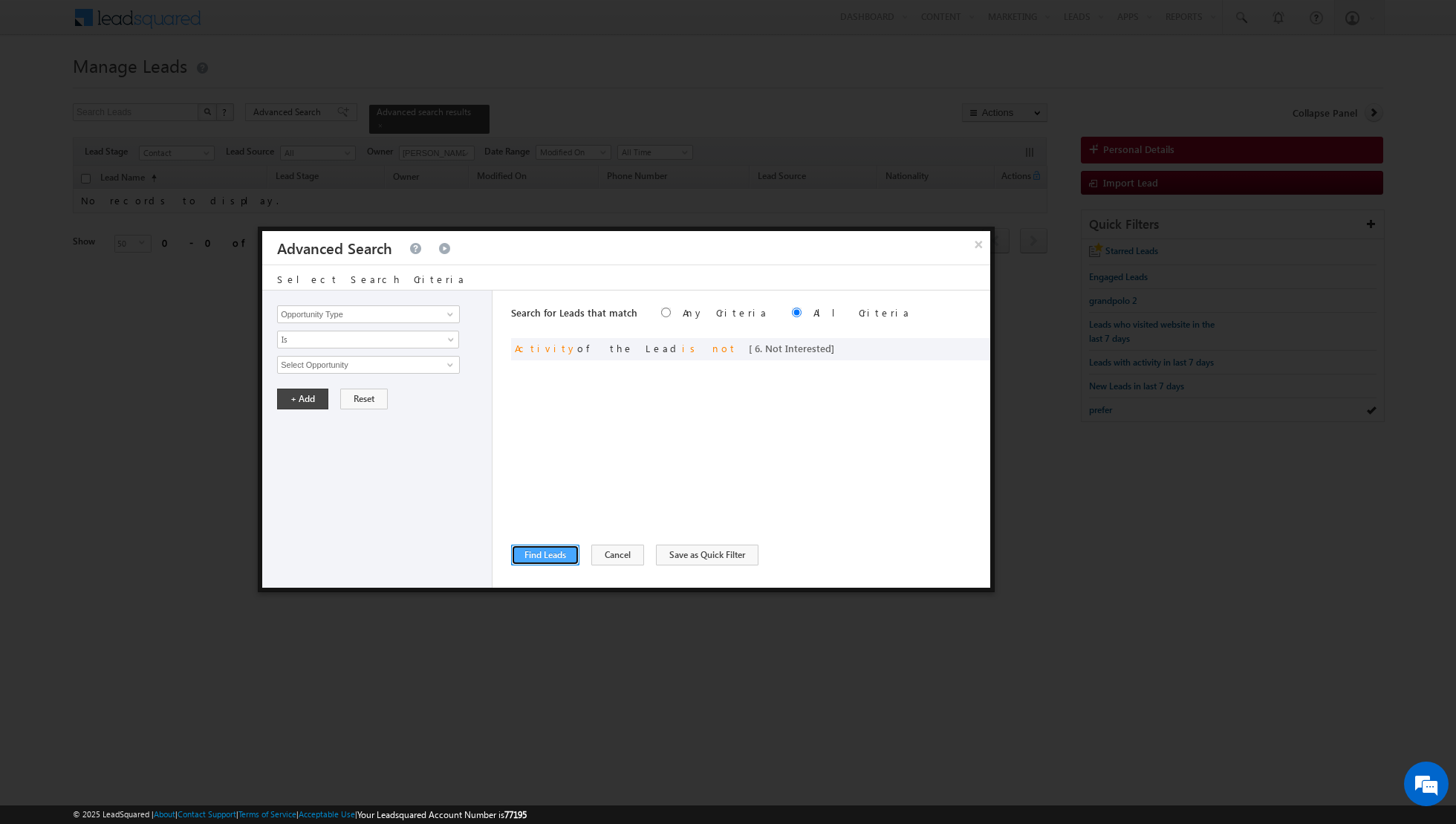
click at [550, 554] on button "Find Leads" at bounding box center [545, 555] width 68 height 21
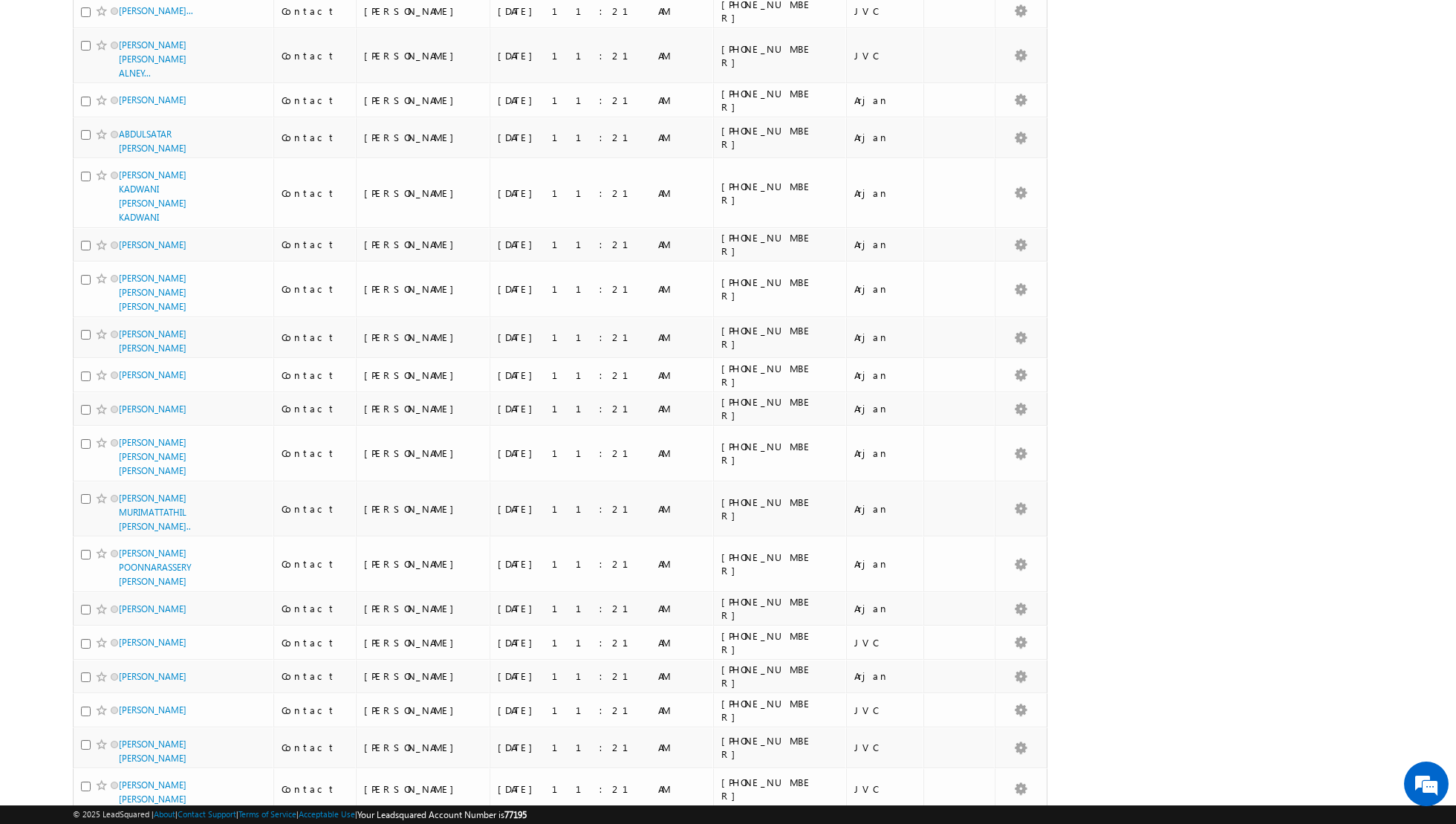
scroll to position [1464, 0]
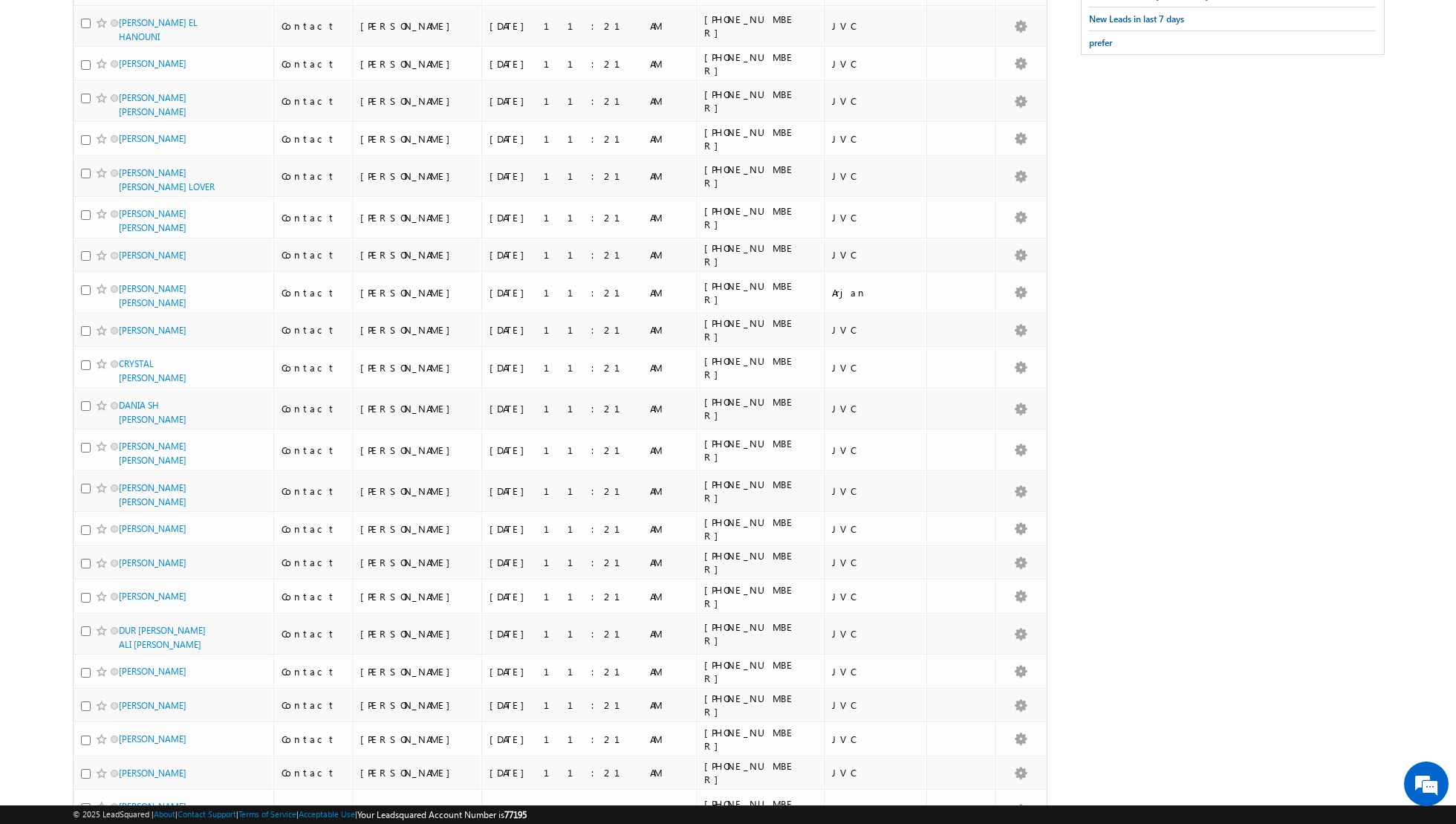
scroll to position [0, 0]
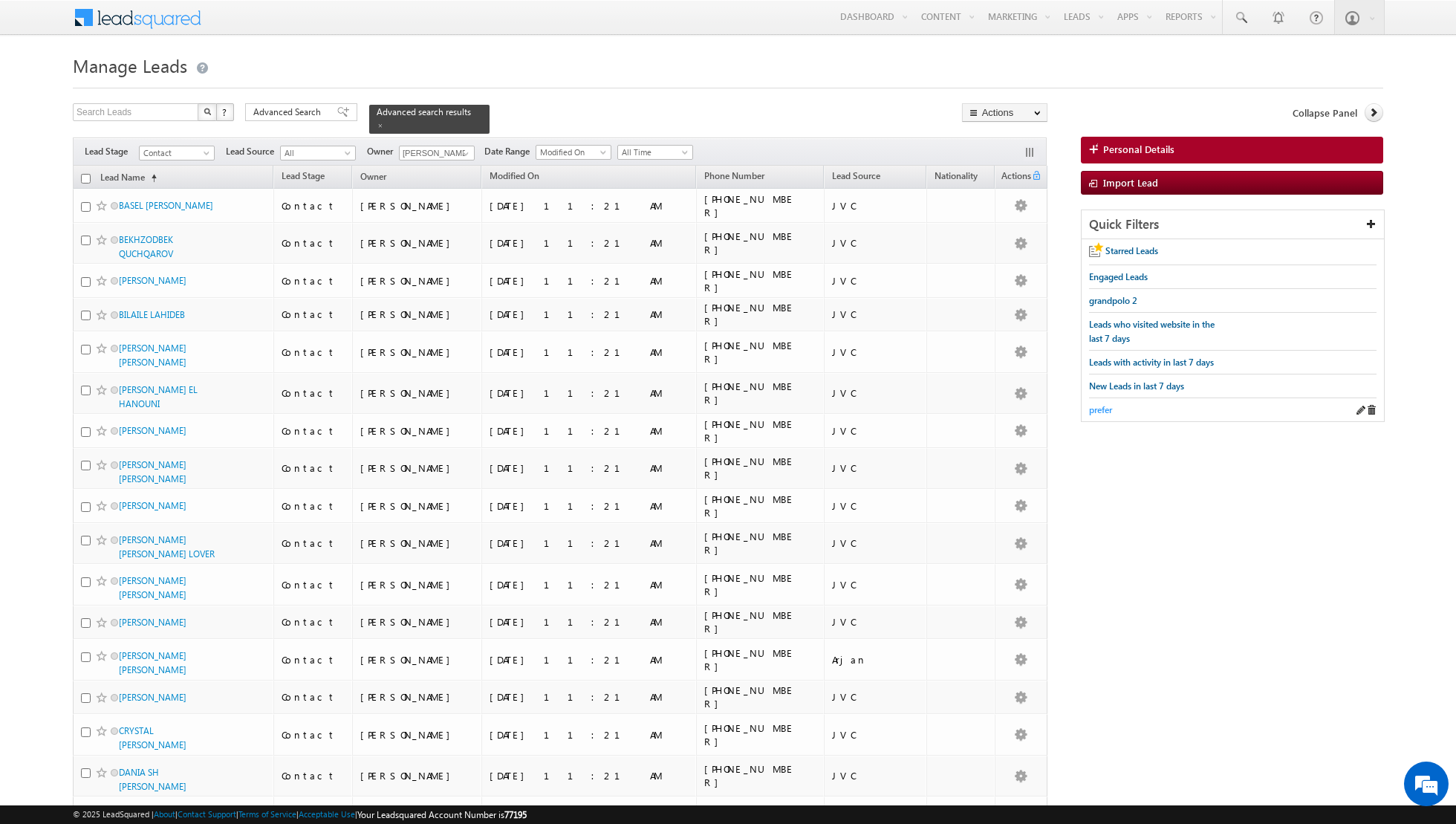
click at [1095, 409] on span "prefer" at bounding box center [1100, 410] width 23 height 11
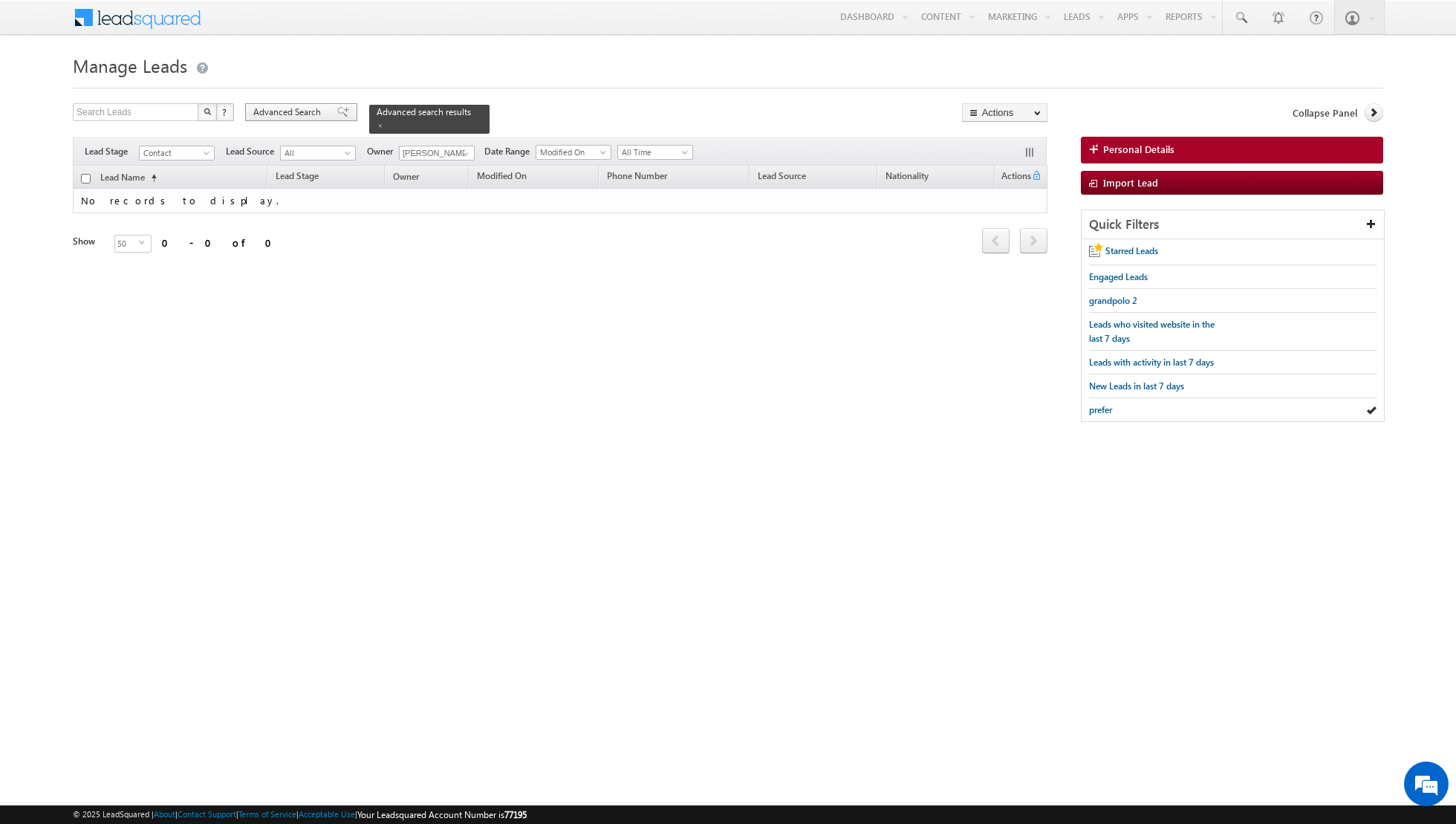
click at [323, 113] on div "Advanced Search" at bounding box center [301, 112] width 112 height 18
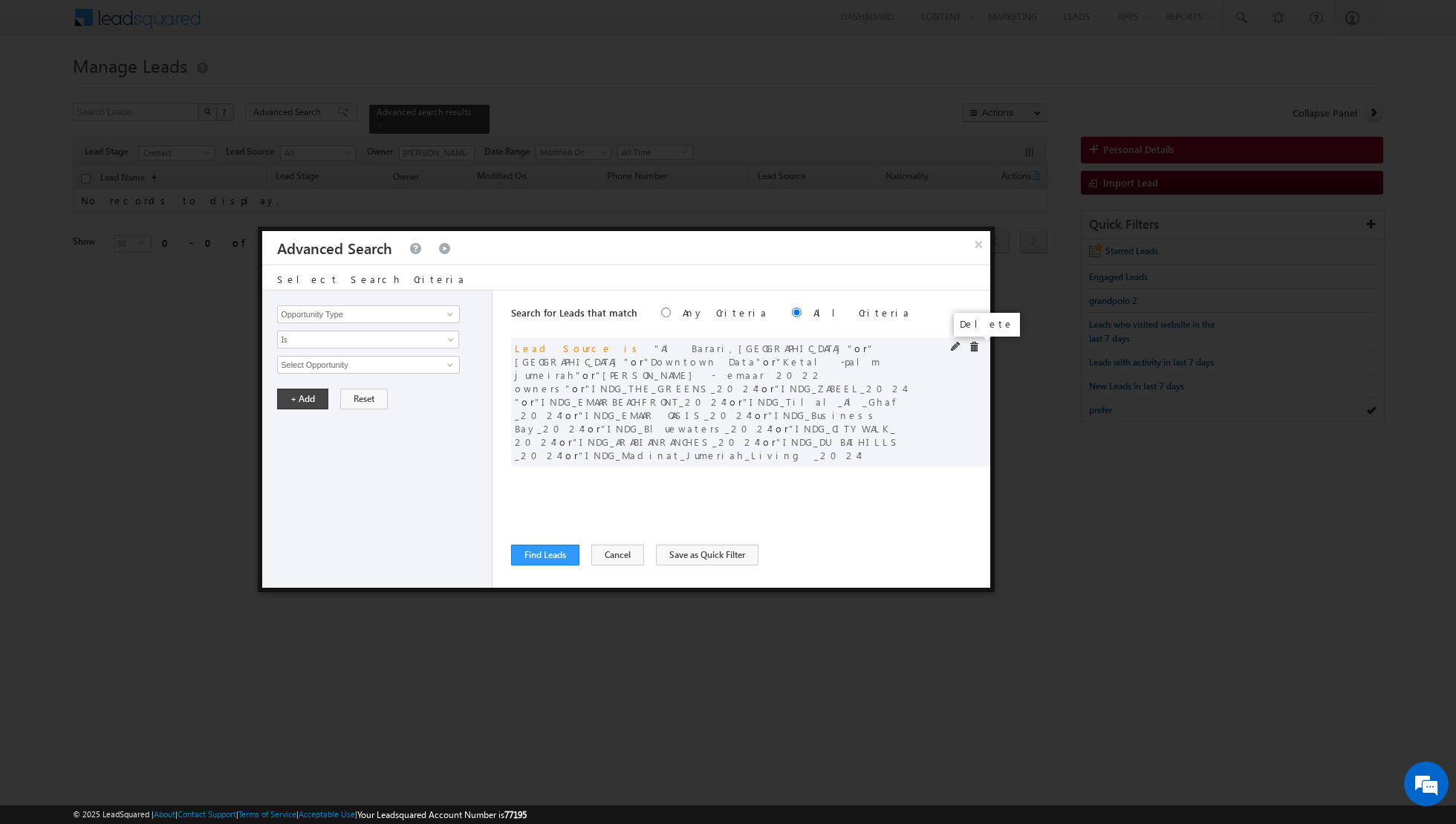
click at [974, 348] on span at bounding box center [973, 346] width 10 height 10
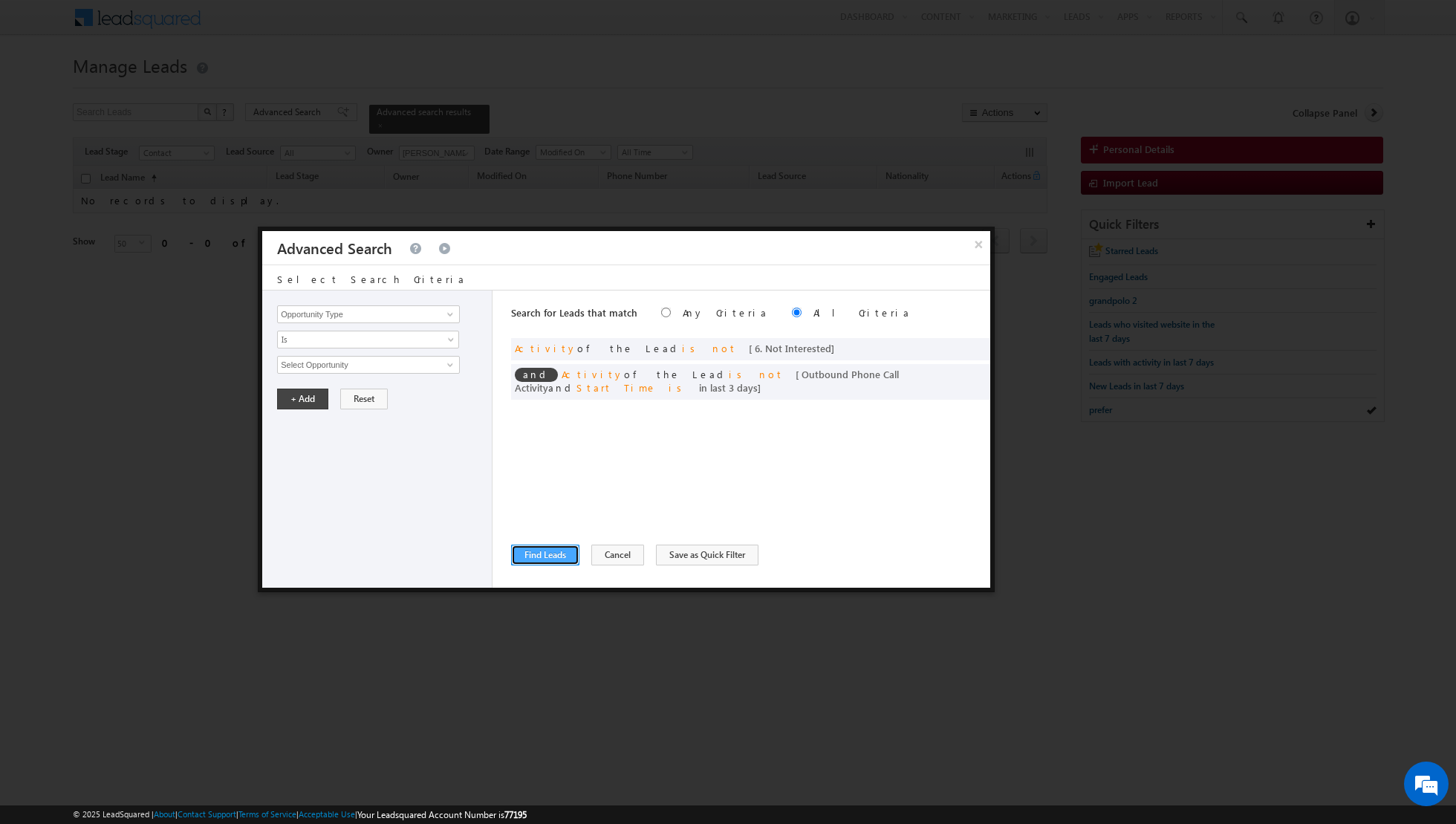
click at [542, 555] on button "Find Leads" at bounding box center [545, 555] width 68 height 21
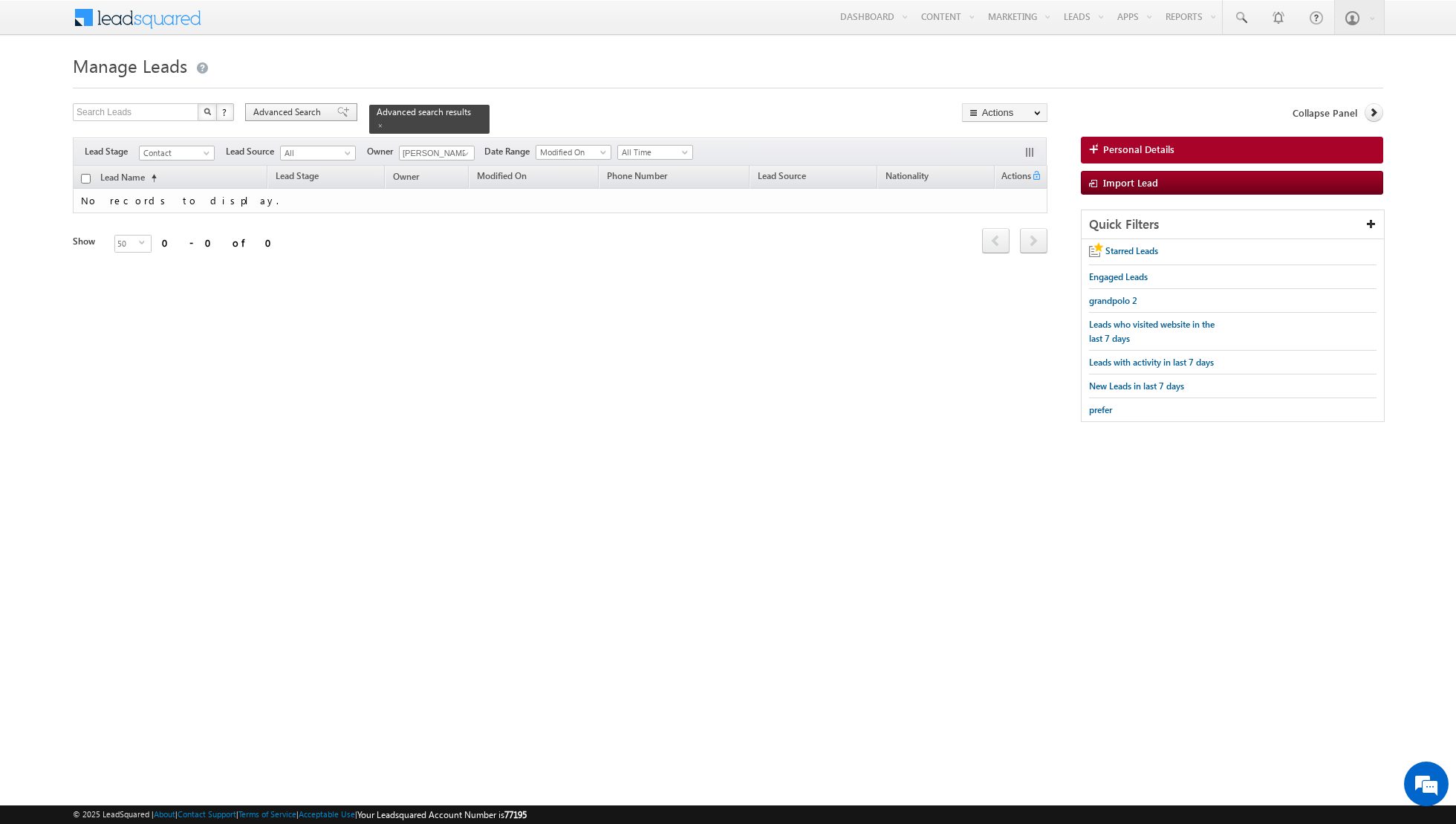
click at [337, 109] on span at bounding box center [342, 111] width 12 height 10
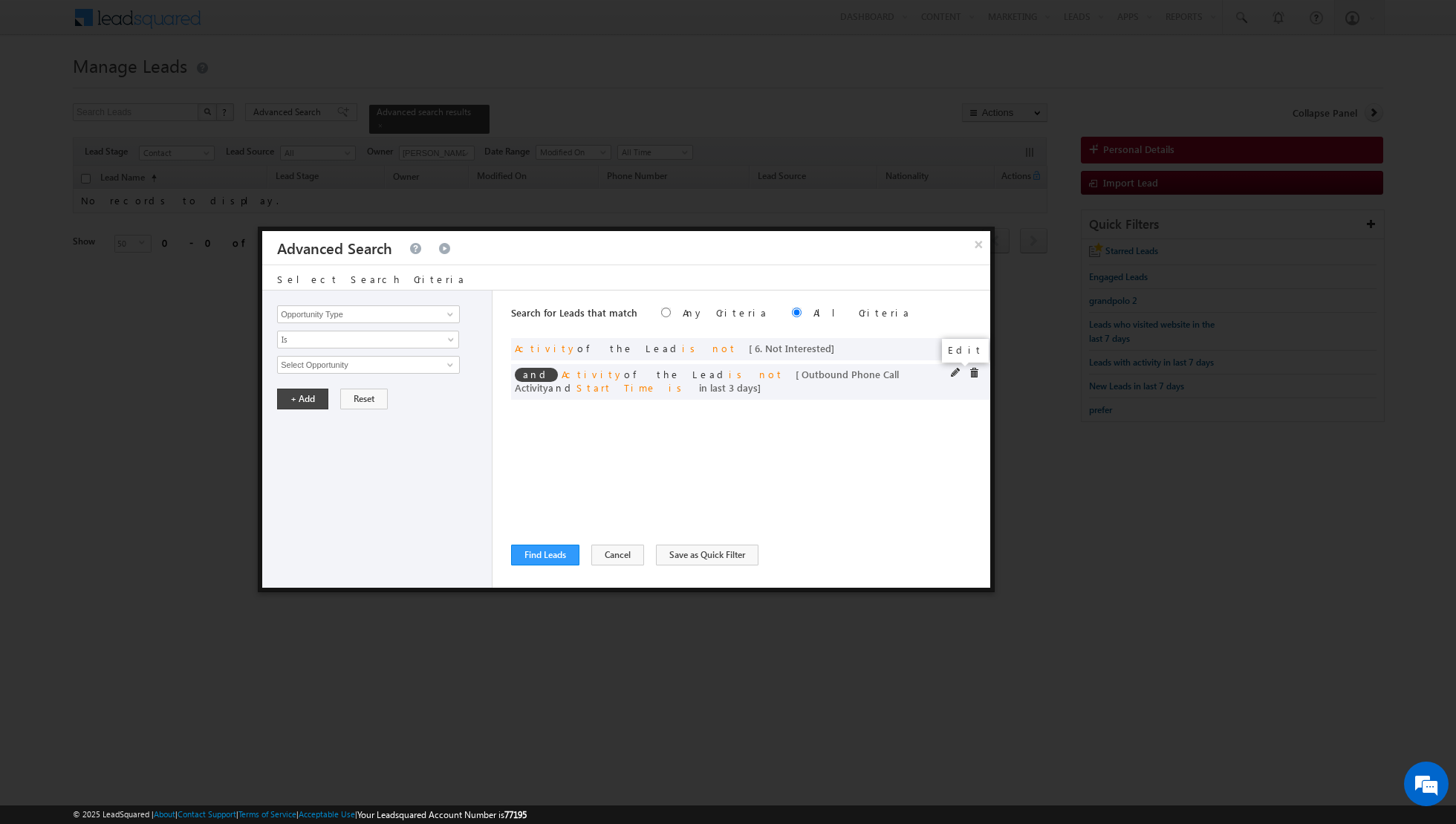
click at [954, 370] on span at bounding box center [955, 373] width 10 height 10
click at [410, 467] on input "3" at bounding box center [412, 466] width 92 height 18
type input "1"
click at [304, 503] on button "+ Add" at bounding box center [303, 507] width 52 height 21
click at [534, 550] on button "Find Leads" at bounding box center [545, 555] width 68 height 21
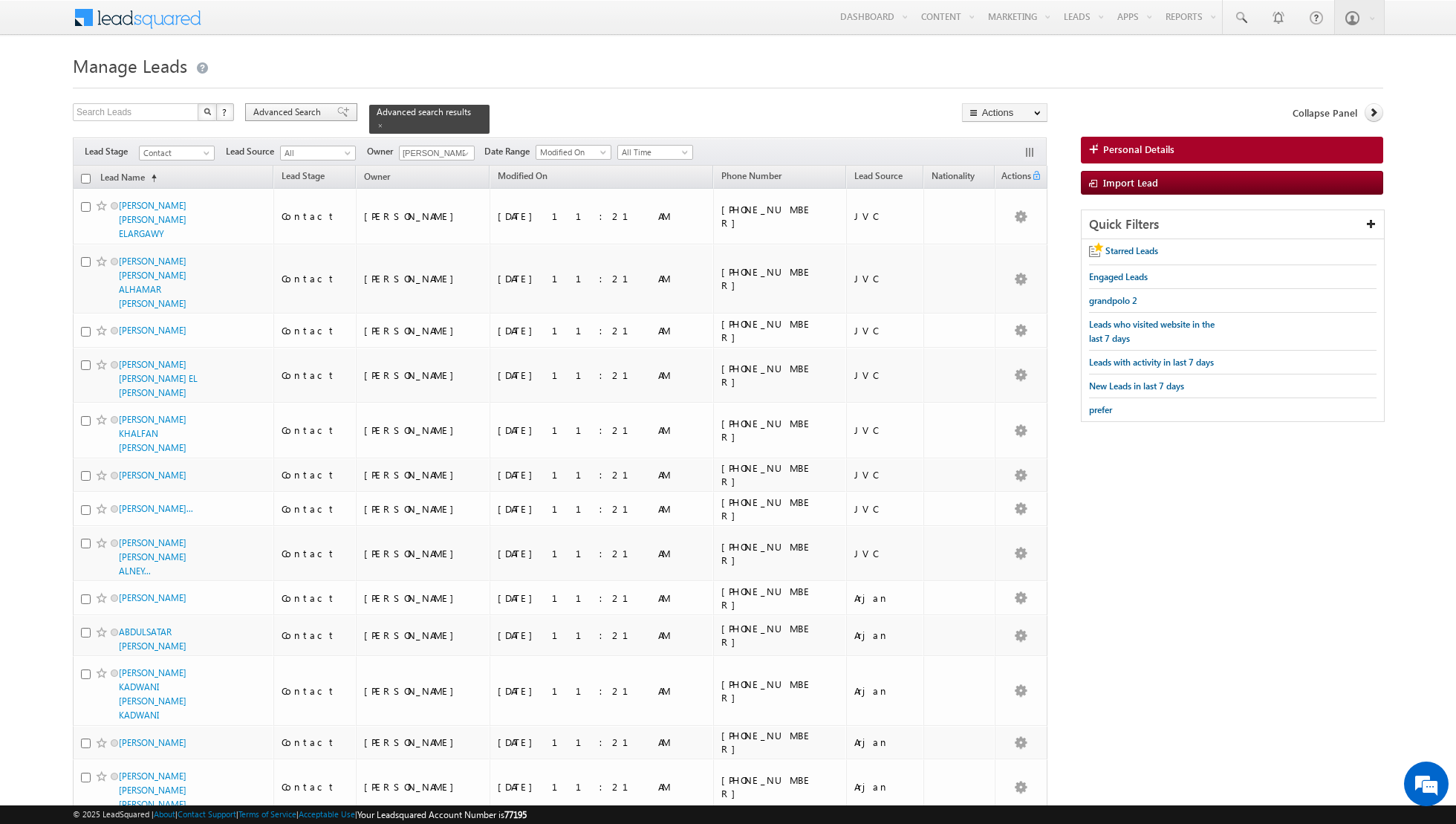
click at [337, 109] on span at bounding box center [342, 111] width 12 height 10
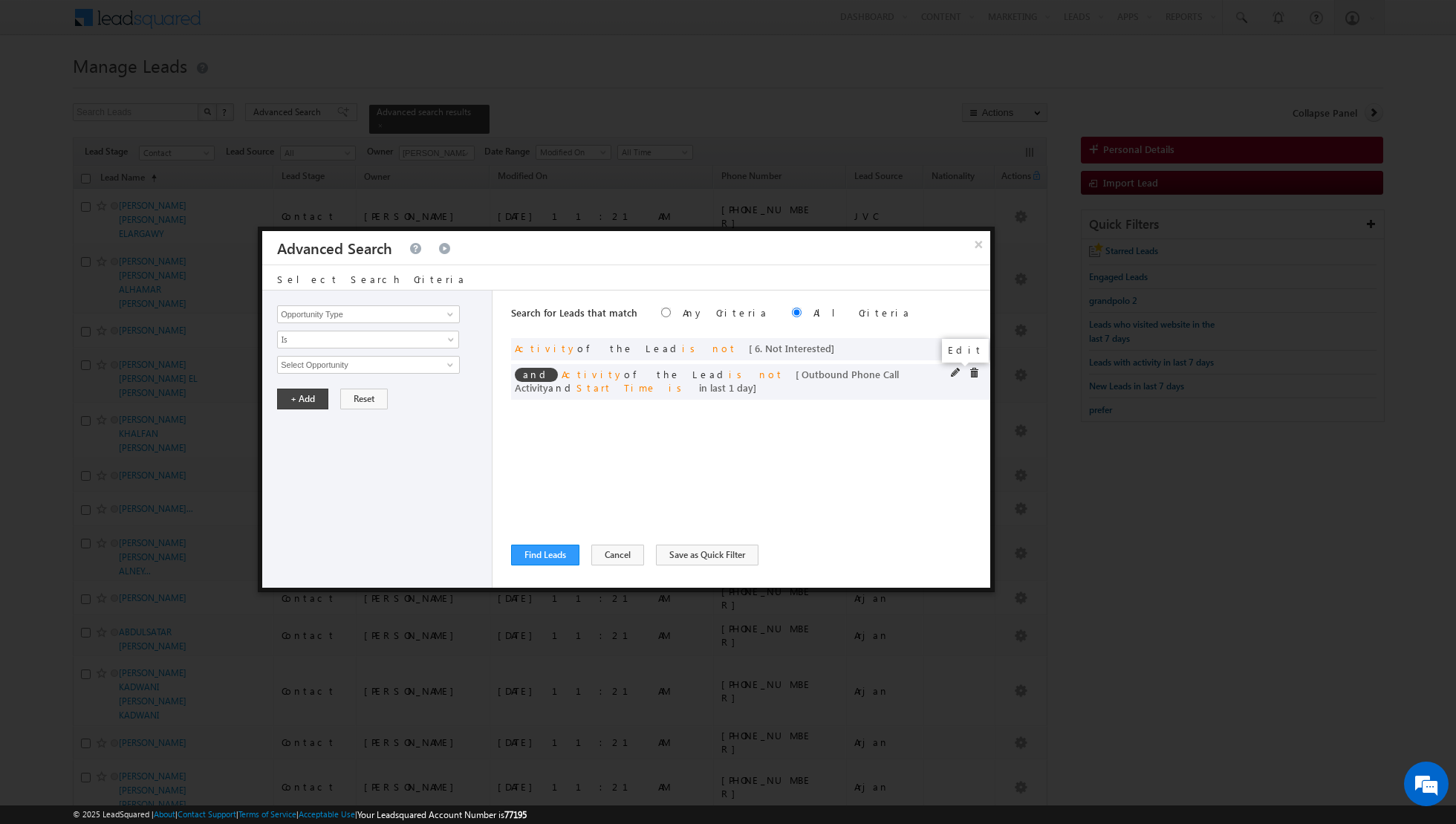
click at [956, 371] on span at bounding box center [955, 373] width 10 height 10
click at [440, 457] on input "1" at bounding box center [412, 466] width 92 height 18
type input "2"
click at [305, 512] on button "+ Add" at bounding box center [303, 507] width 52 height 21
click at [541, 556] on button "Find Leads" at bounding box center [545, 555] width 68 height 21
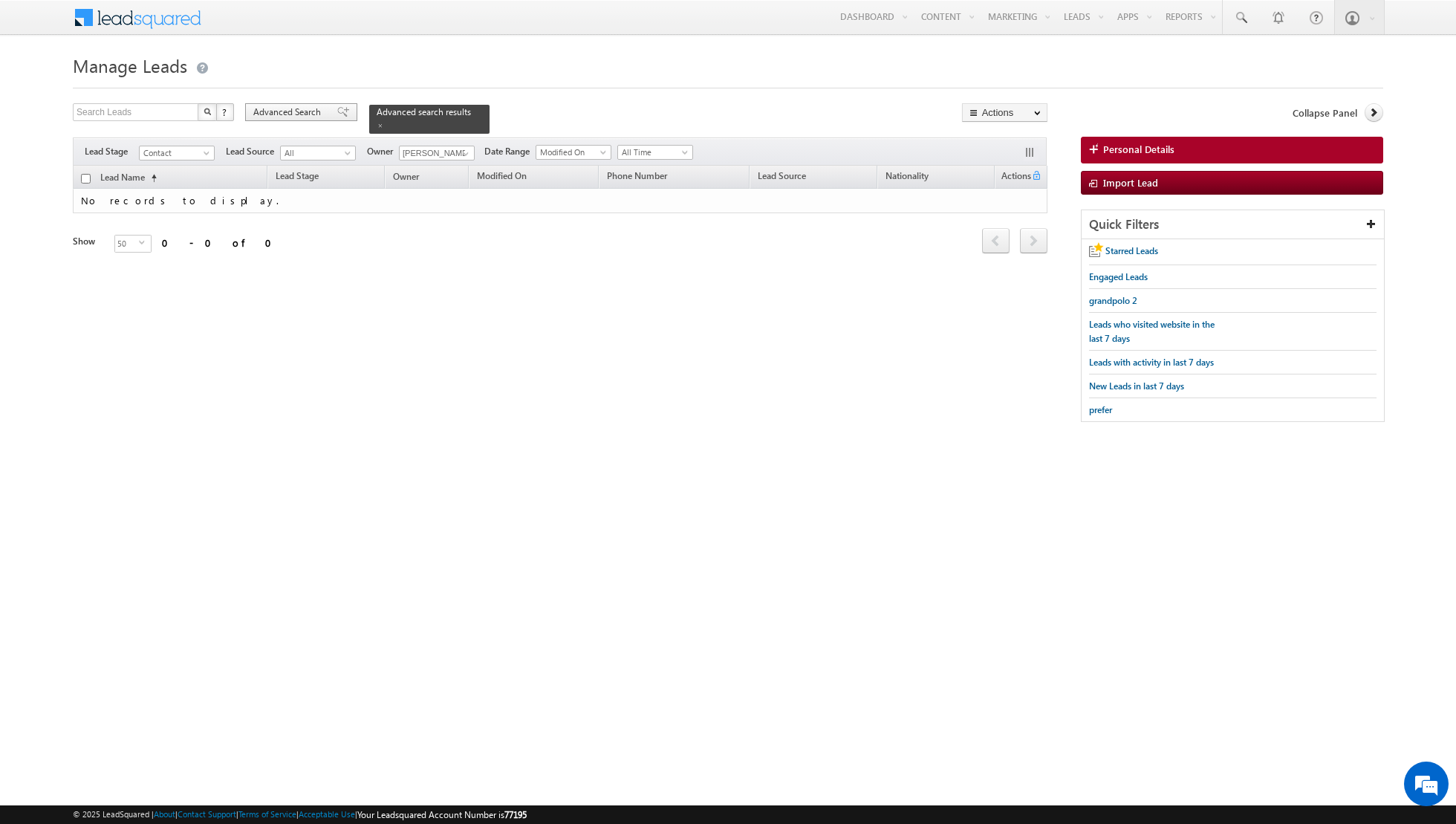
click at [337, 112] on span at bounding box center [342, 111] width 12 height 10
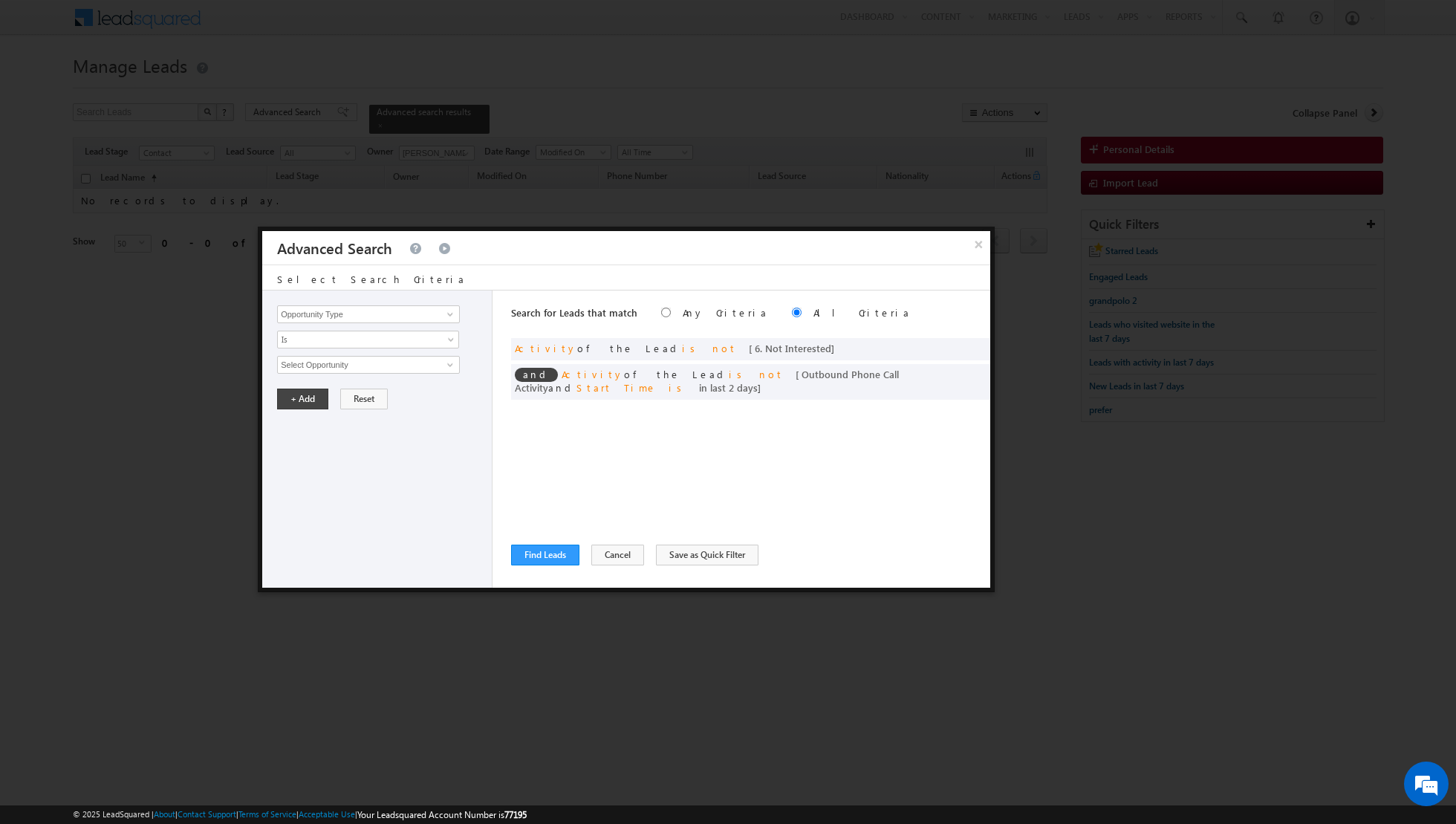
click at [426, 177] on div at bounding box center [728, 412] width 1456 height 824
click at [601, 562] on button "Cancel" at bounding box center [617, 555] width 53 height 21
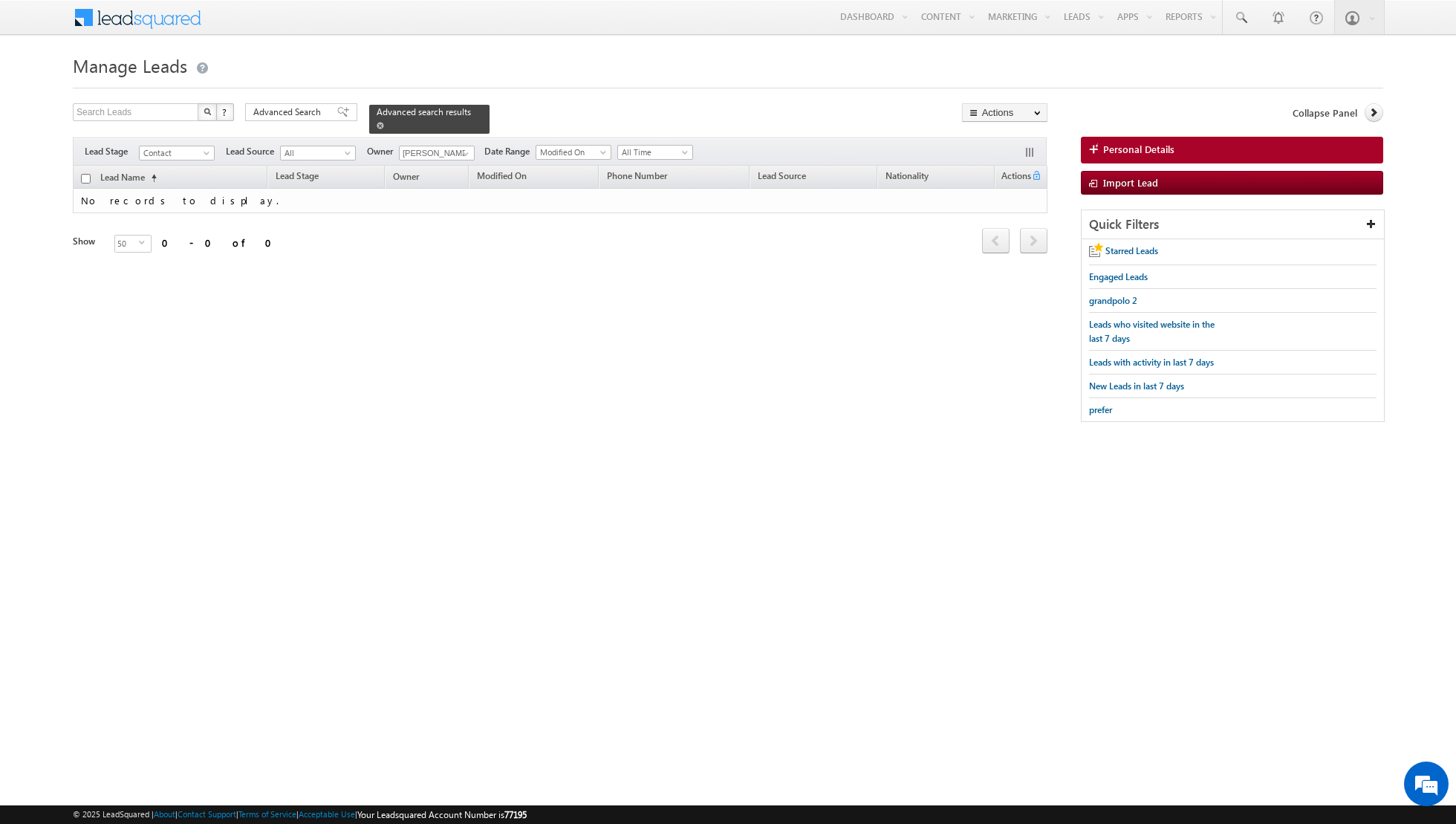
click at [377, 121] on span at bounding box center [381, 125] width 7 height 7
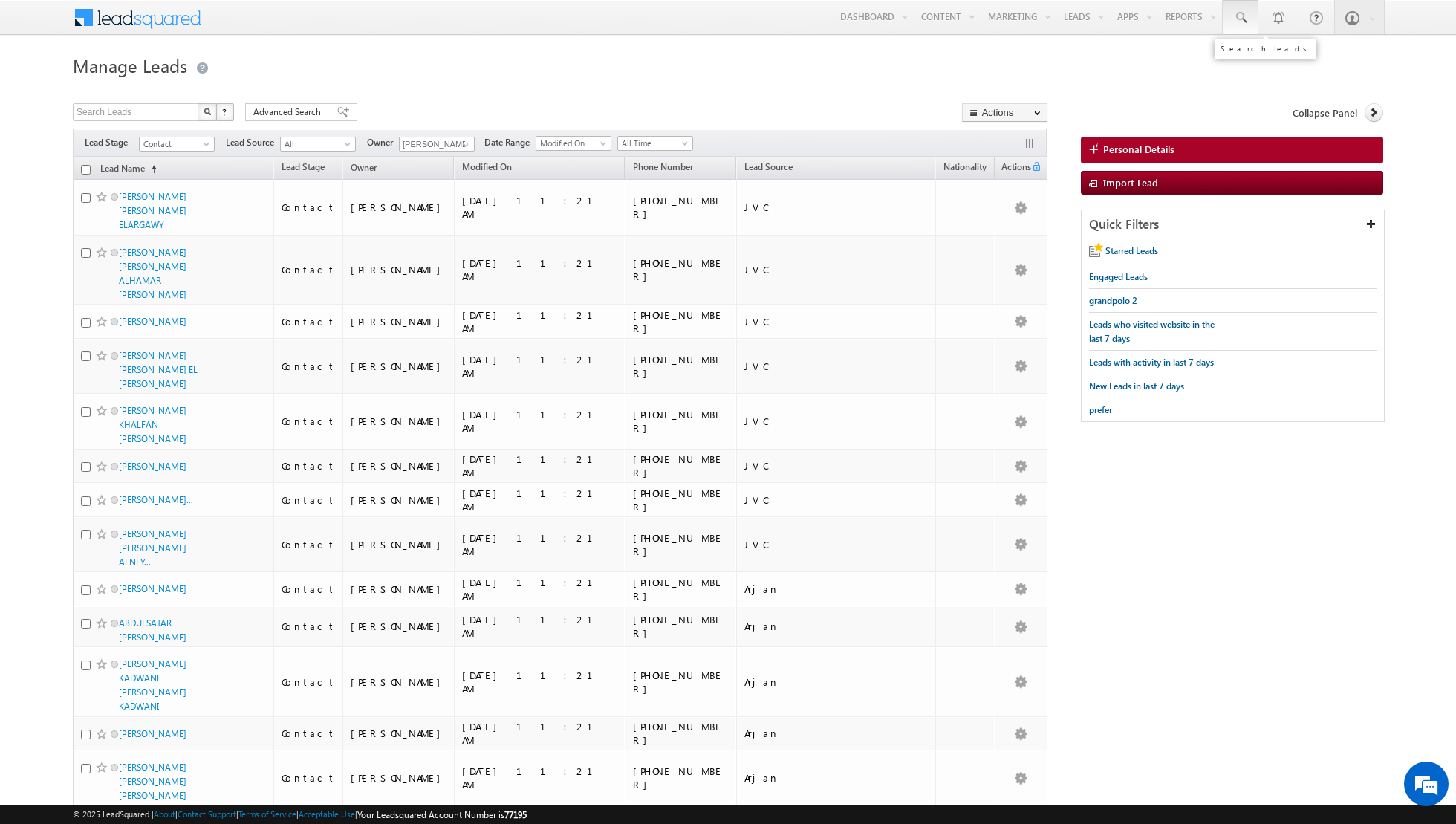
click at [1247, 15] on span at bounding box center [1240, 17] width 14 height 15
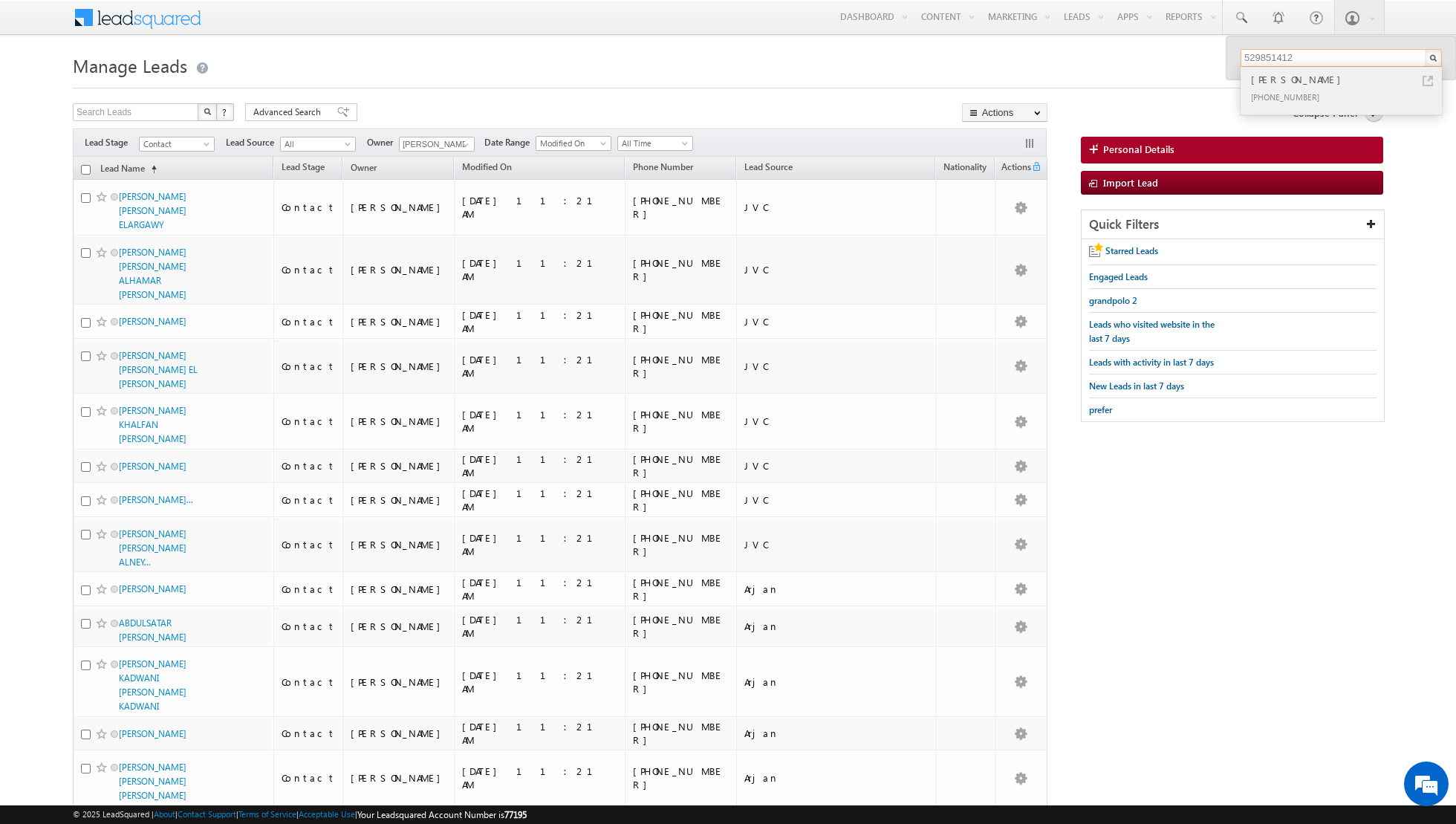
type input "529851412"
click at [1271, 89] on div "+971-529851412" at bounding box center [1347, 97] width 199 height 18
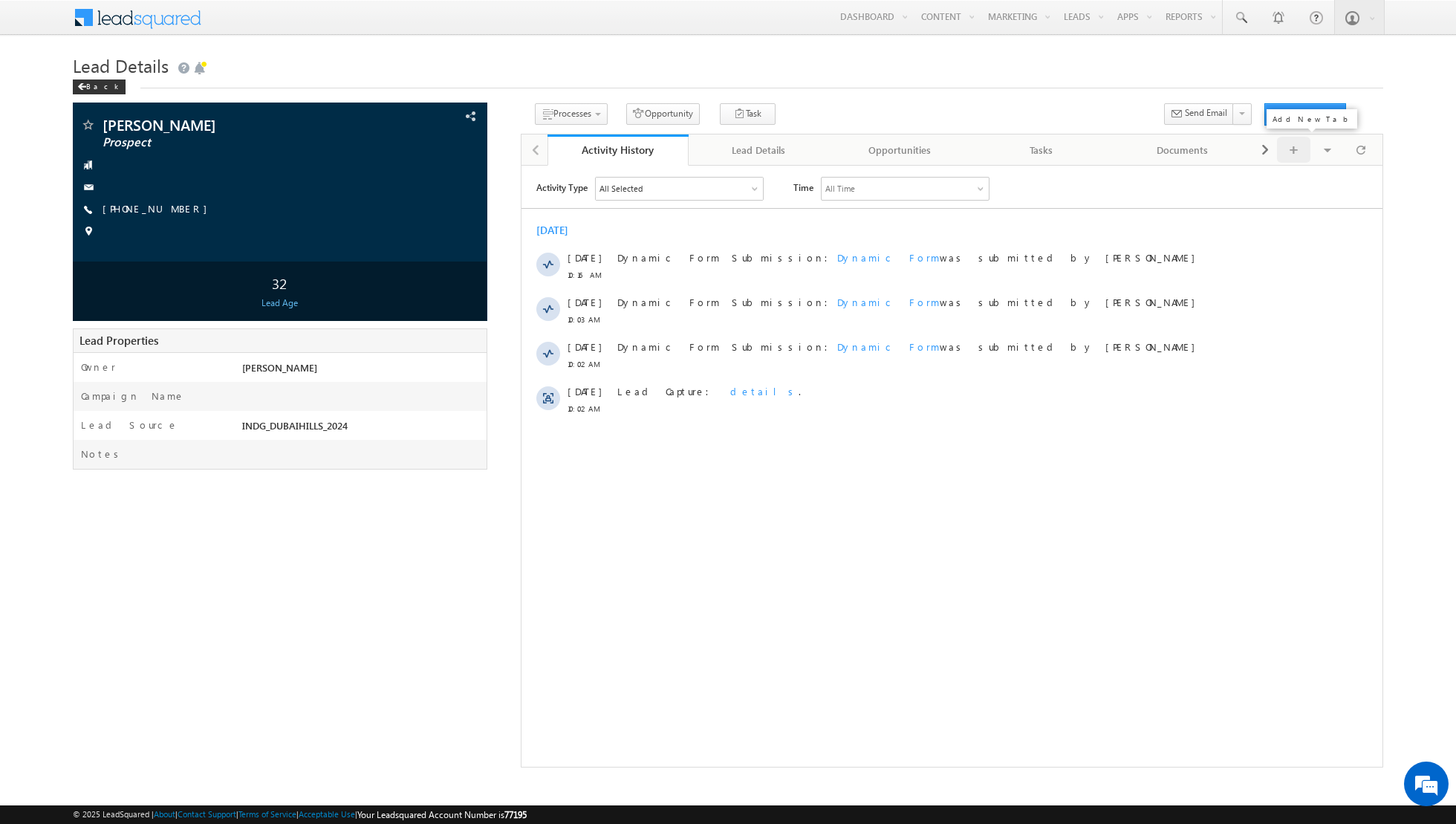
click at [1291, 150] on span at bounding box center [1294, 150] width 9 height 26
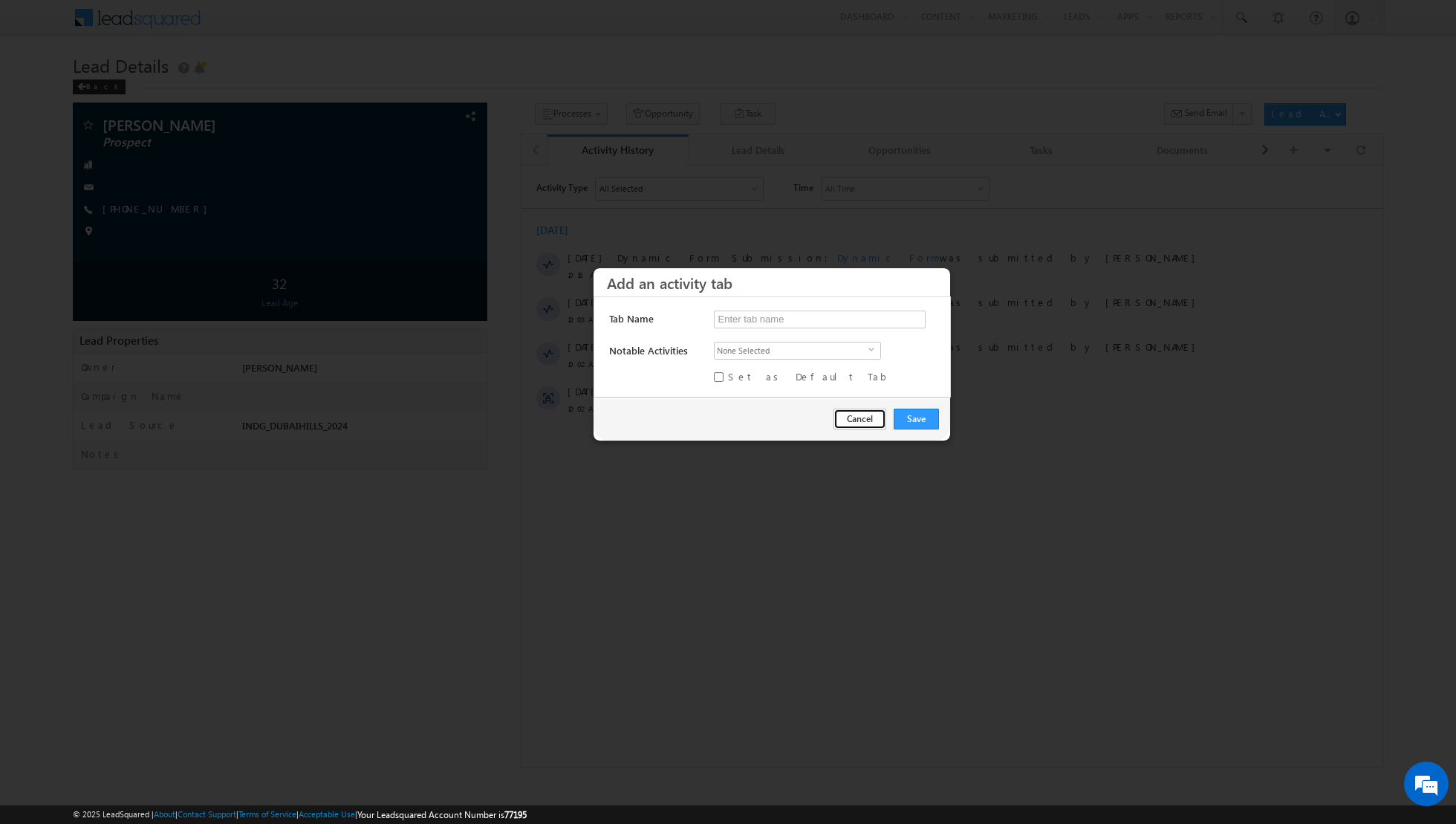
click at [863, 422] on button "Cancel" at bounding box center [860, 419] width 53 height 21
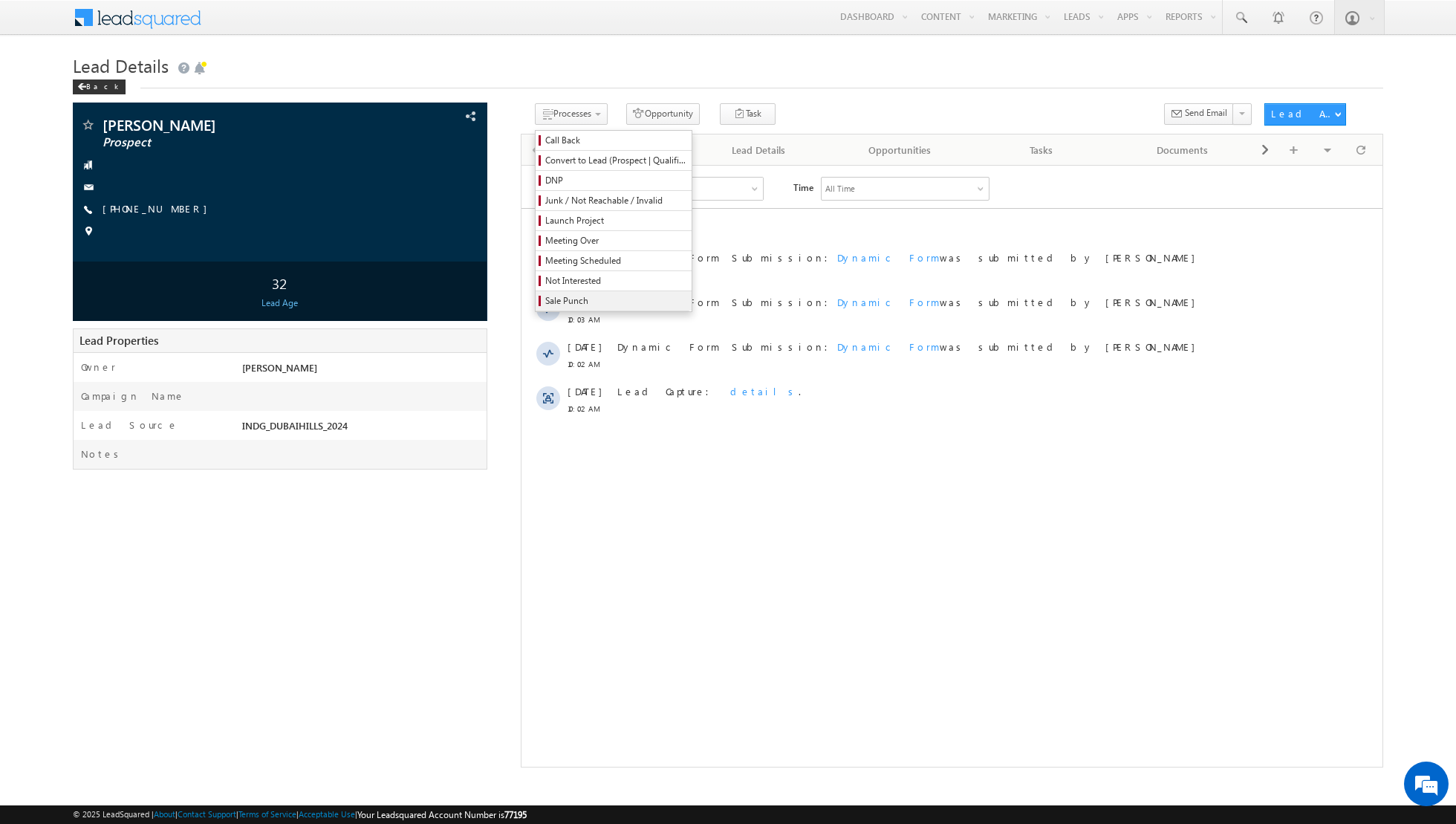
click at [577, 296] on span "Sale Punch" at bounding box center [616, 301] width 141 height 14
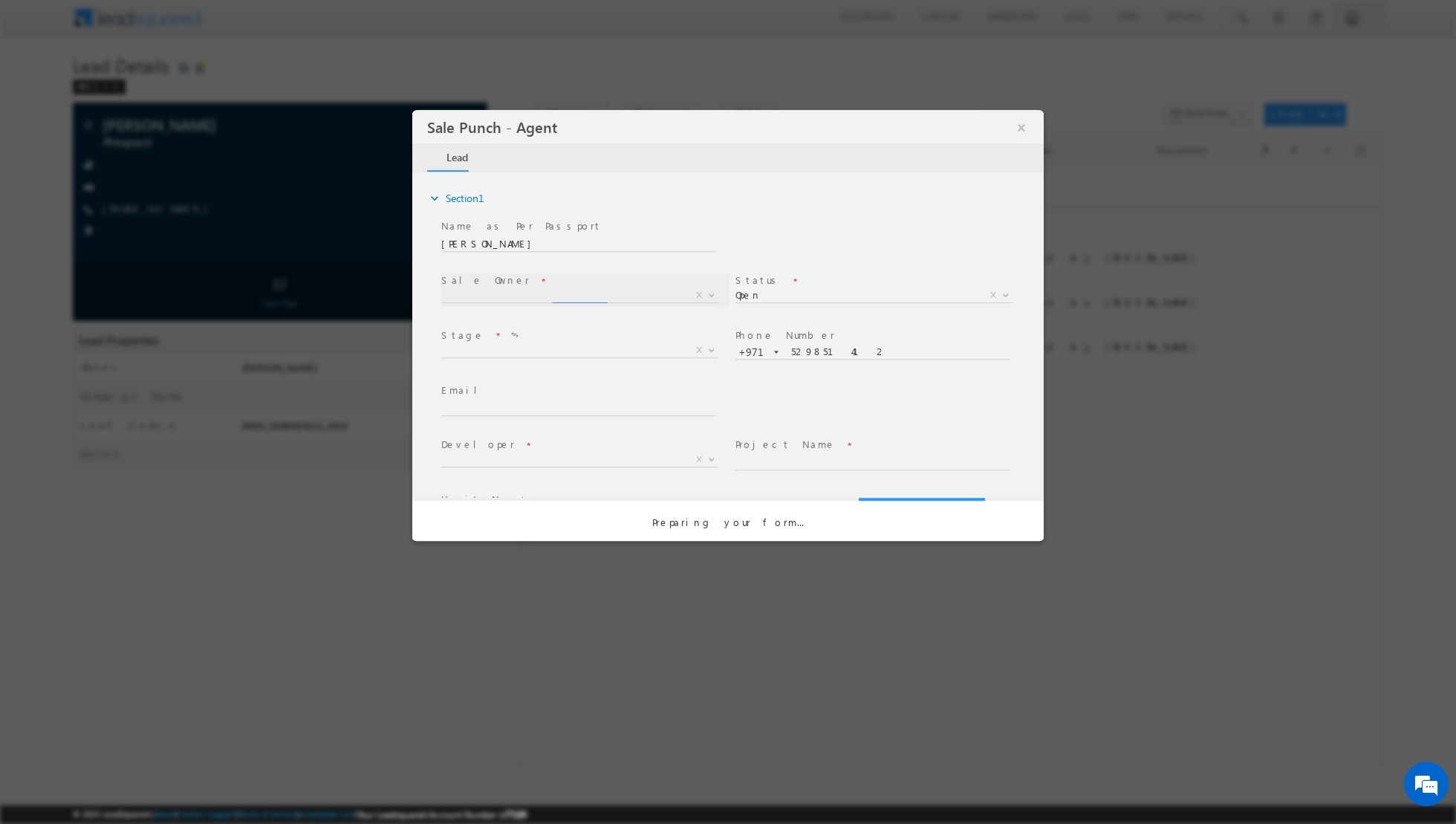
select select "Sale Done"
select select "92b85bb6-5ef5-11f0-8589-125492a0d7ad"
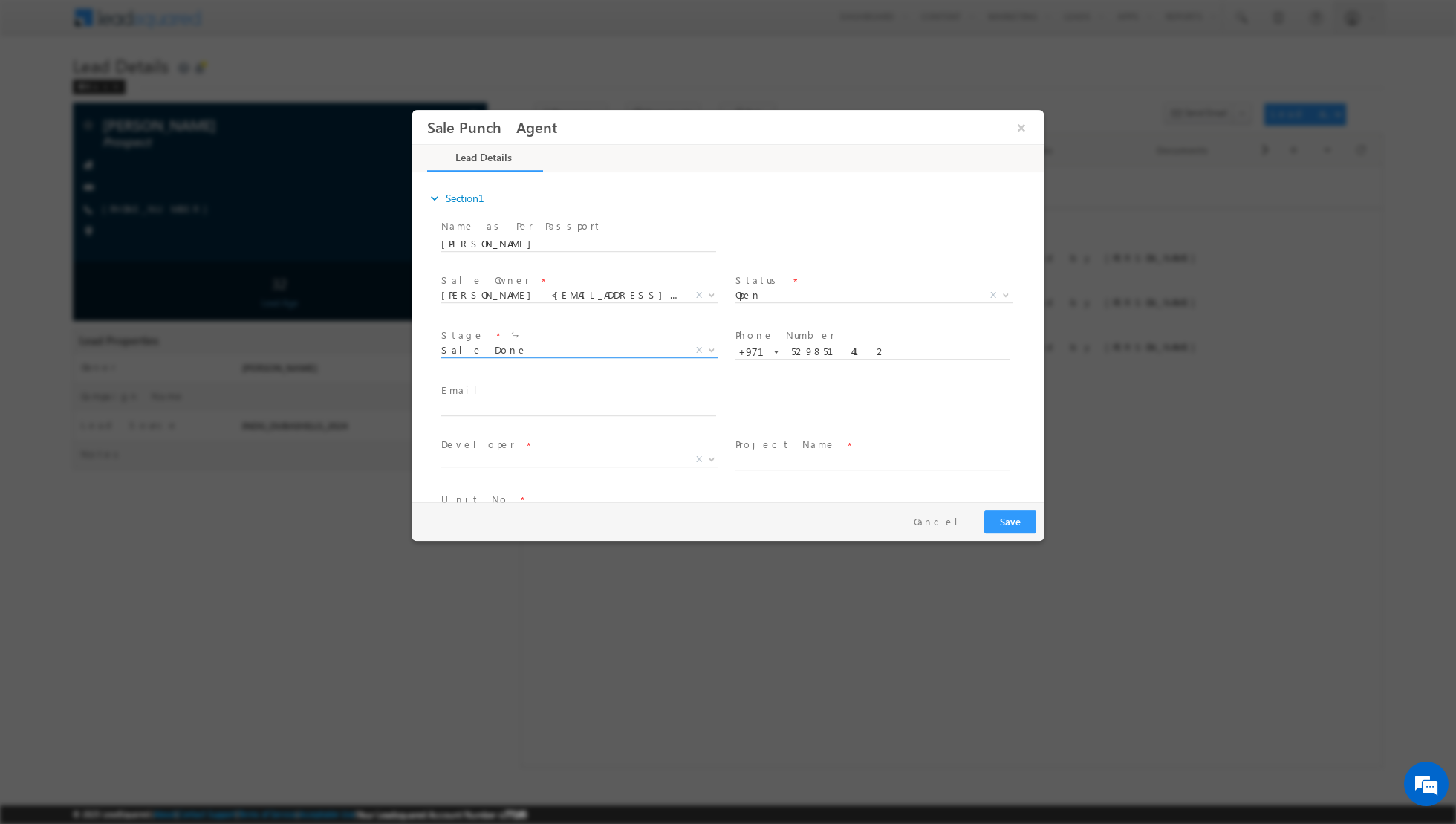
scroll to position [14, 0]
click at [1002, 278] on b at bounding box center [1006, 281] width 9 height 5
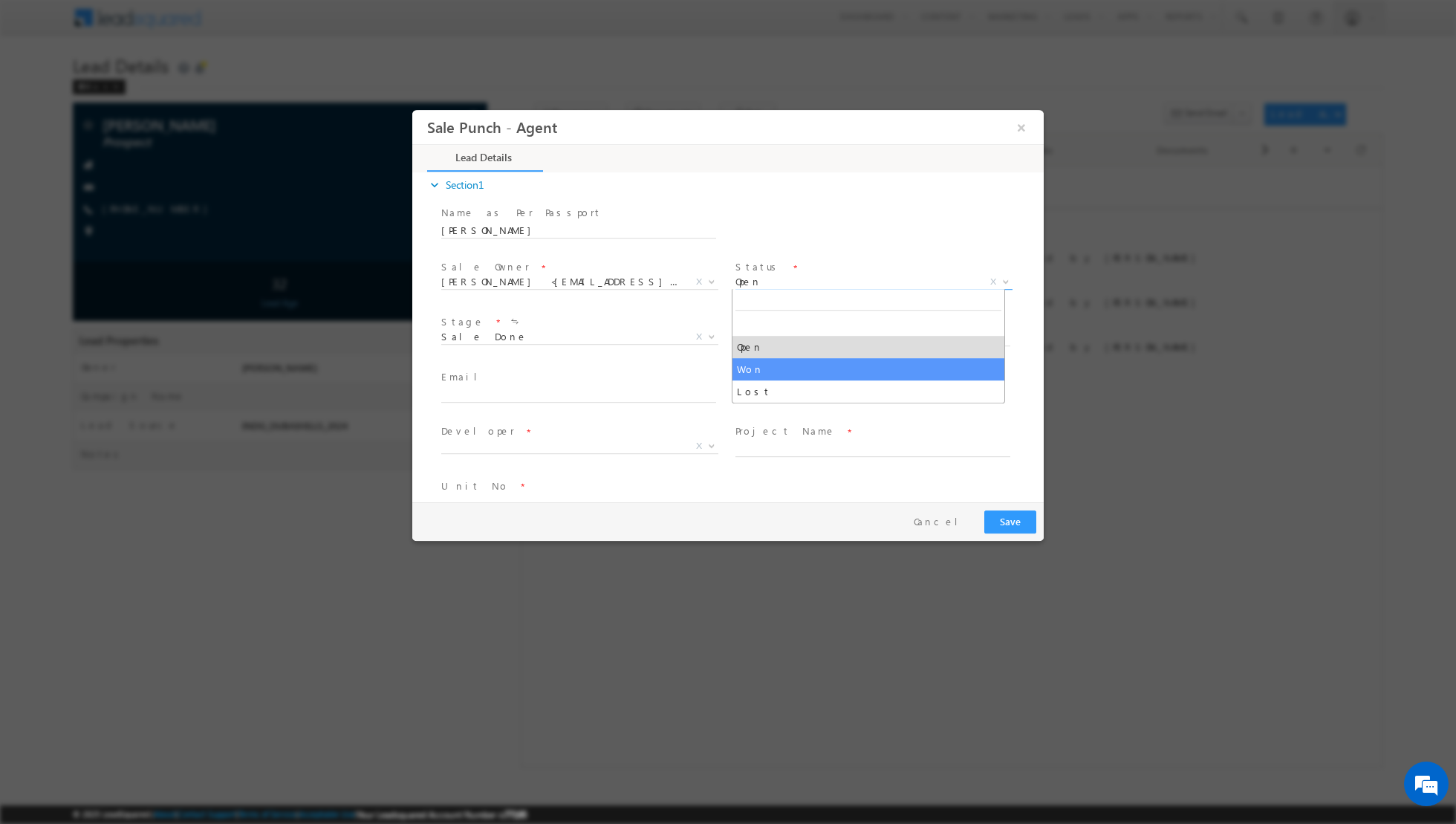
select select "Won"
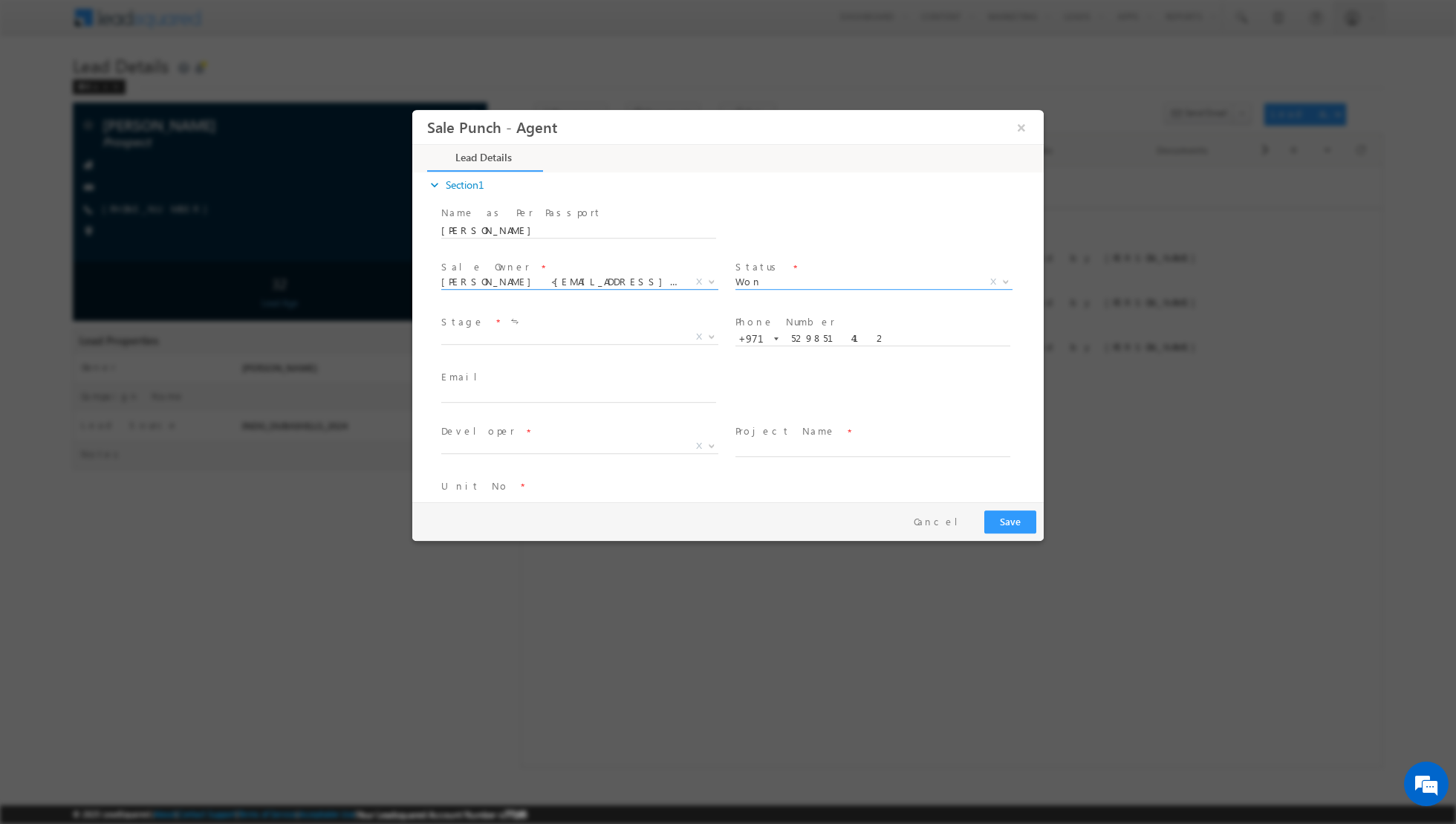
scroll to position [0, 0]
click at [477, 343] on span "X" at bounding box center [580, 350] width 277 height 15
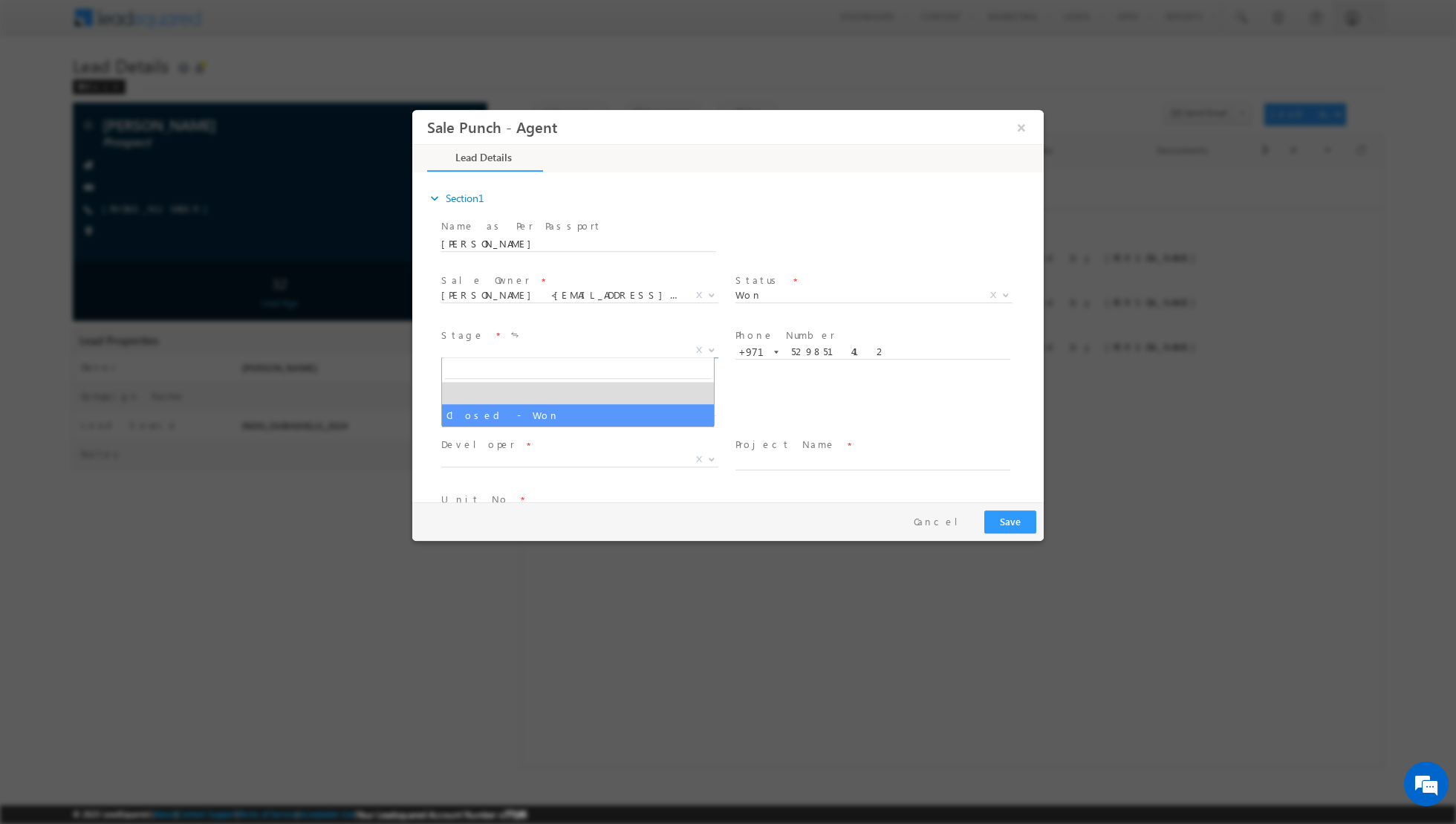
select select "Closed - Won"
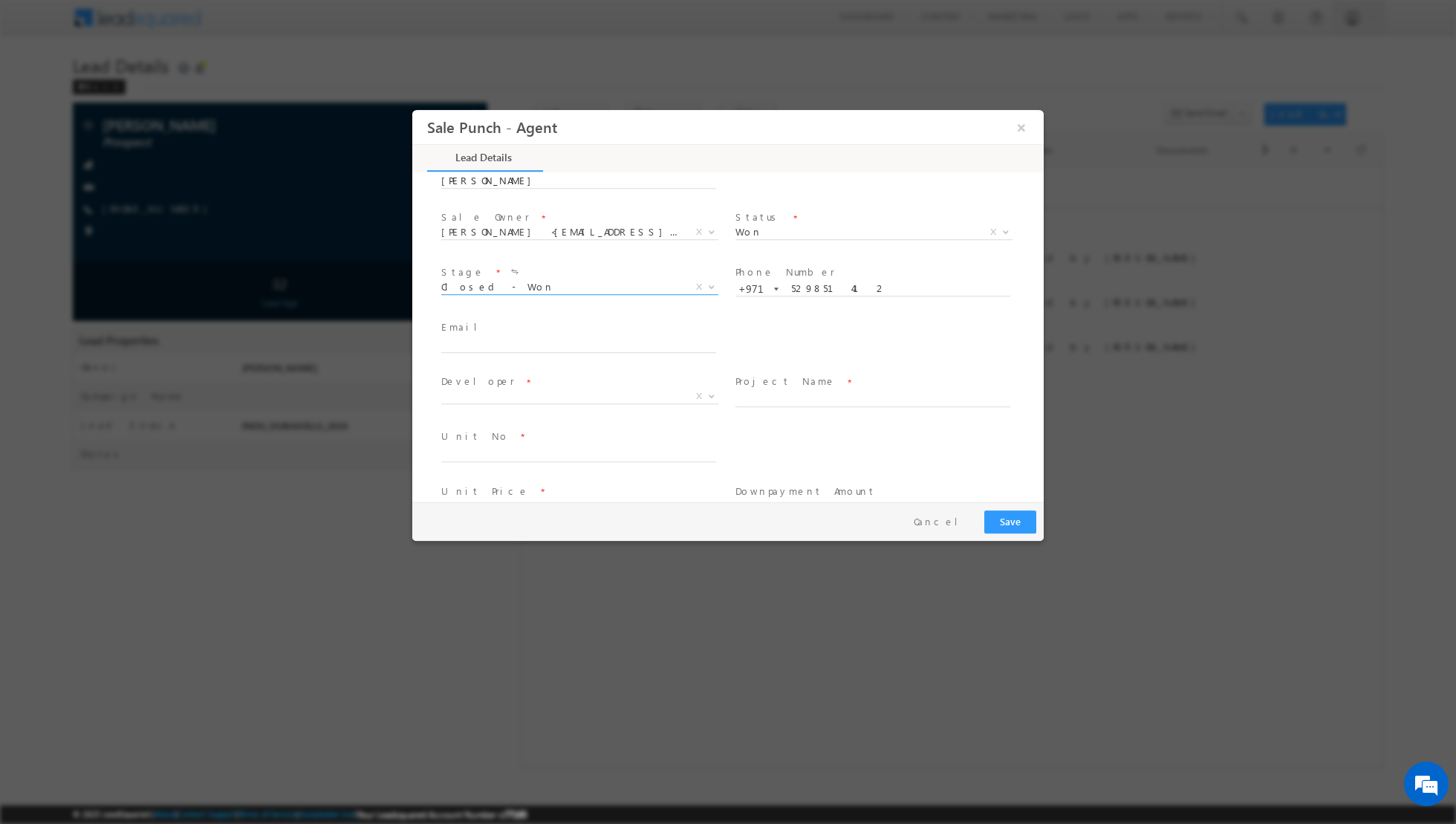
scroll to position [77, 0]
click at [566, 383] on span "X" at bounding box center [580, 382] width 277 height 15
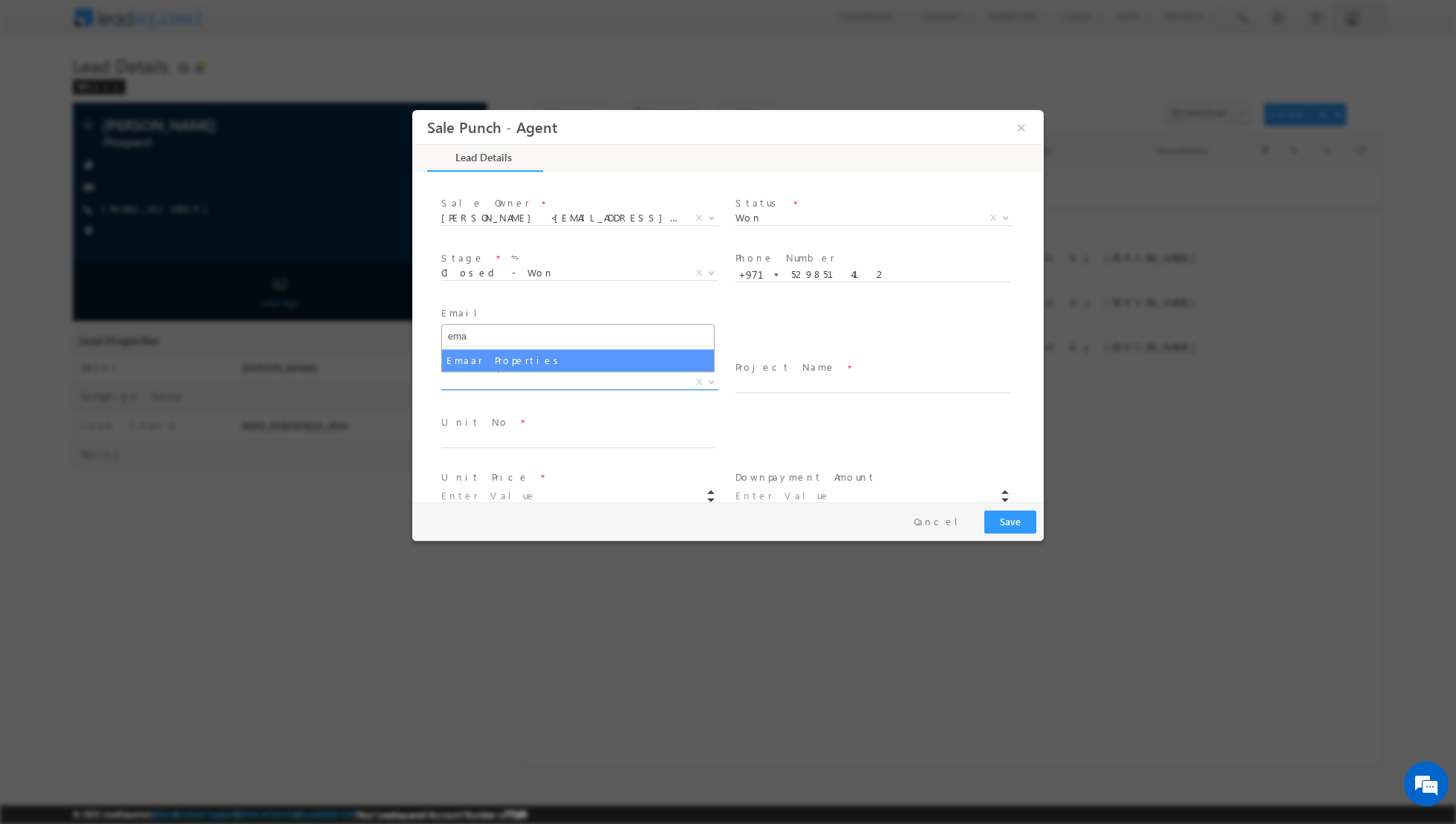
type input "emaa"
select select "Emaar Properties"
click at [813, 378] on input "text" at bounding box center [872, 385] width 275 height 15
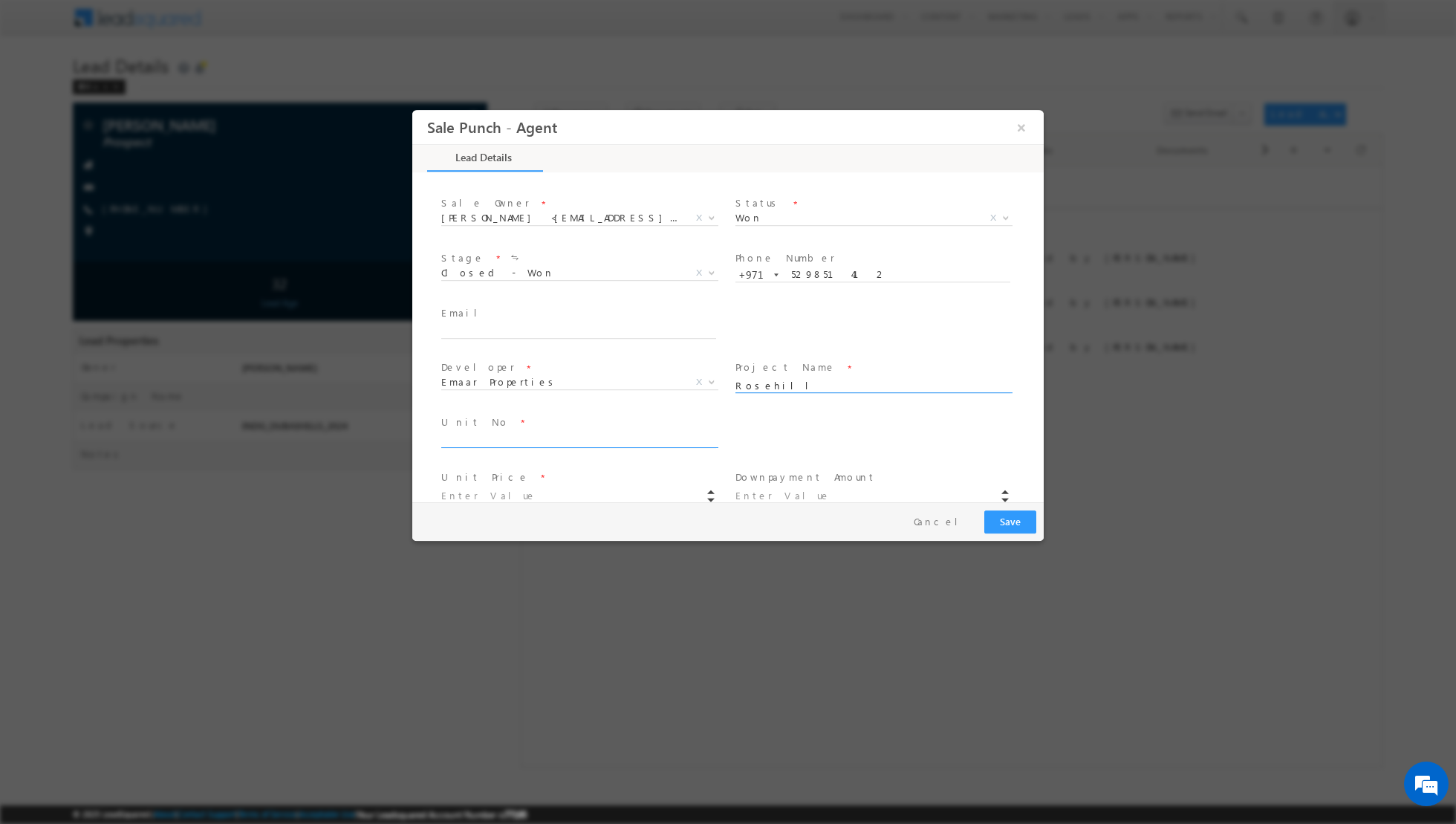
type input "Rosehill"
click at [485, 441] on input "text" at bounding box center [578, 440] width 275 height 15
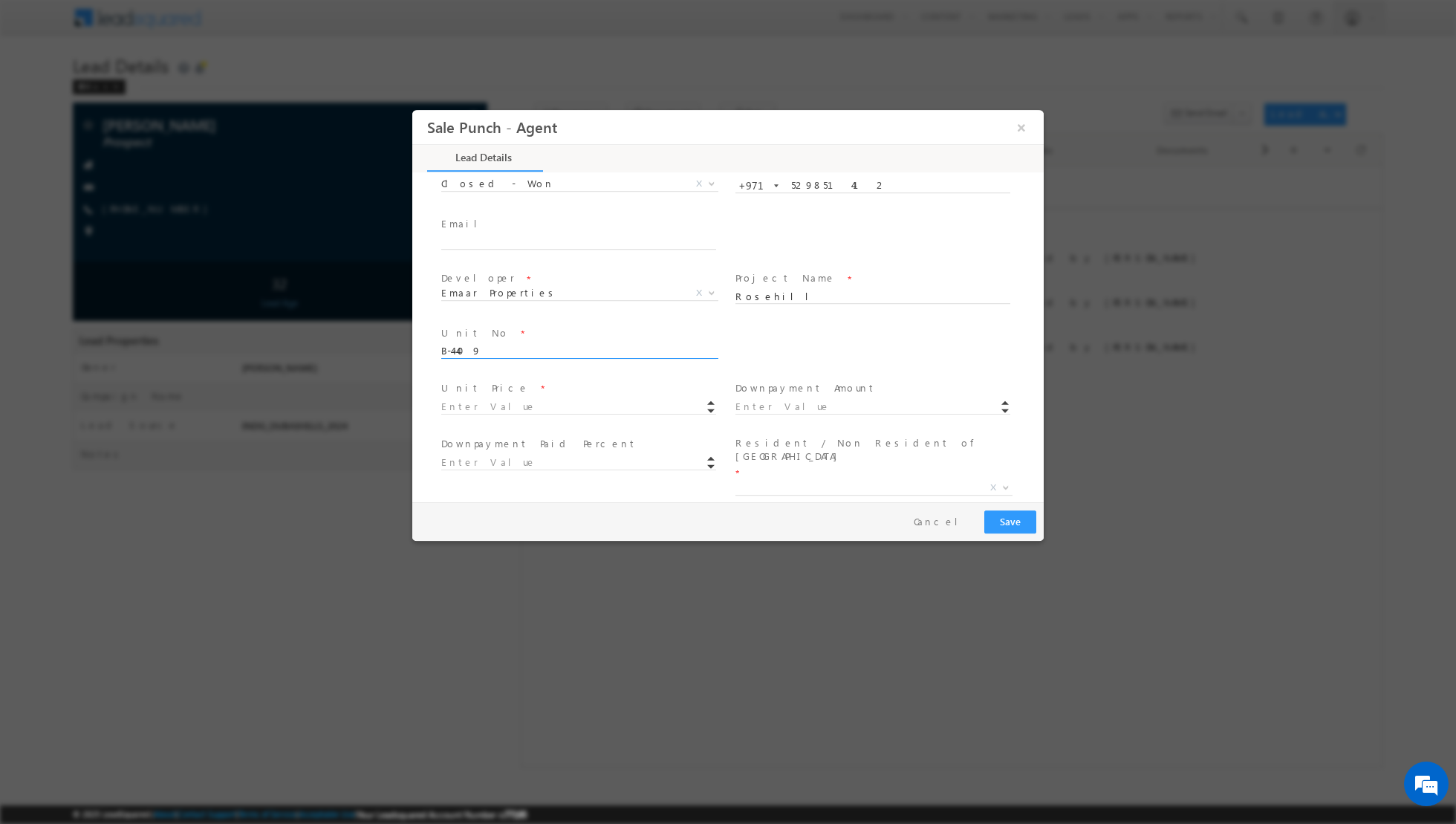
scroll to position [254, 0]
type input "B-4-409"
click at [492, 315] on input at bounding box center [578, 318] width 275 height 15
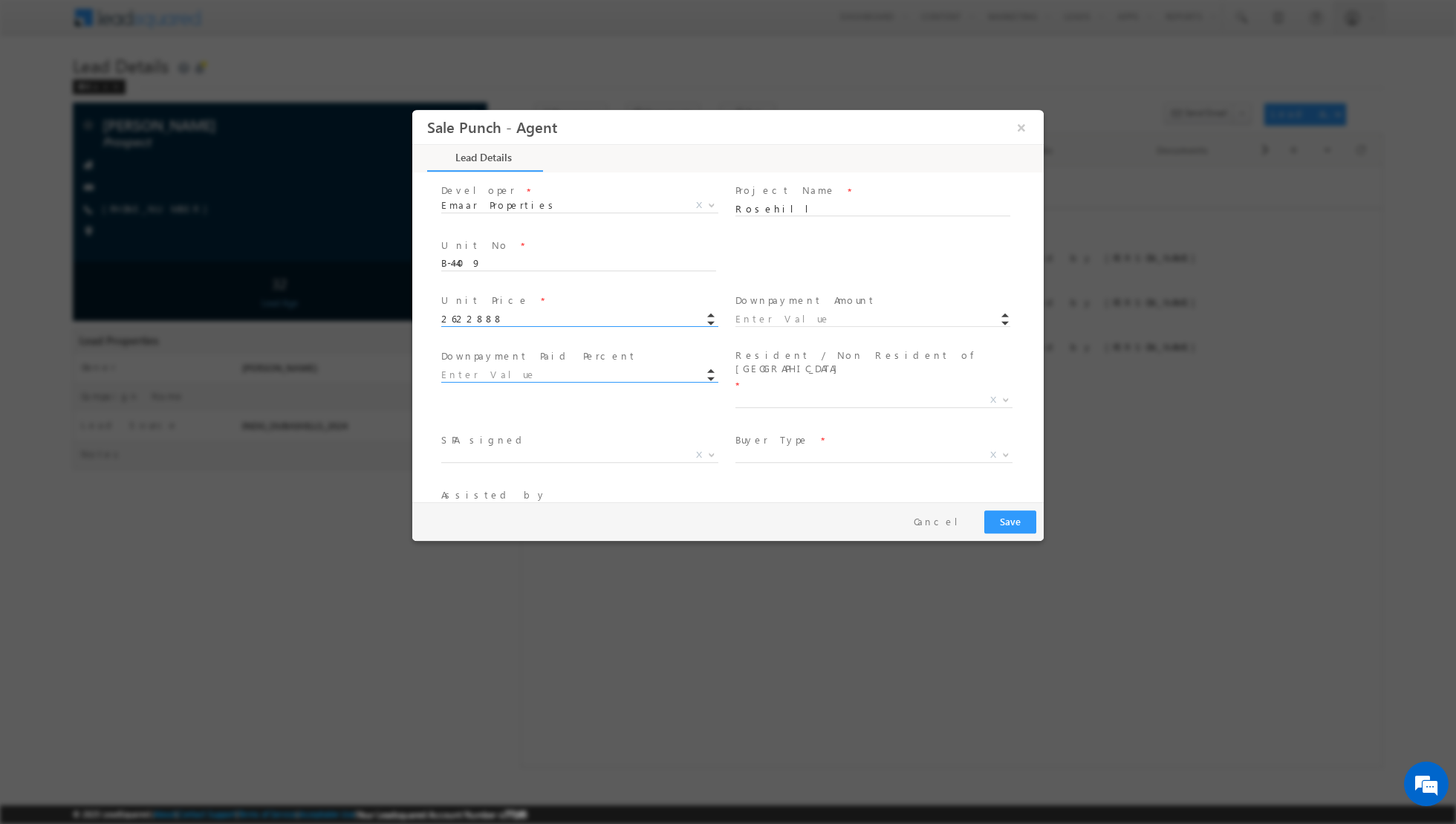
click at [474, 369] on input at bounding box center [578, 374] width 275 height 15
type input "2622888.00"
click at [634, 447] on span "X" at bounding box center [580, 454] width 277 height 15
click at [707, 366] on button "button" at bounding box center [710, 368] width 23 height 8
click at [707, 373] on button "button" at bounding box center [710, 376] width 23 height 8
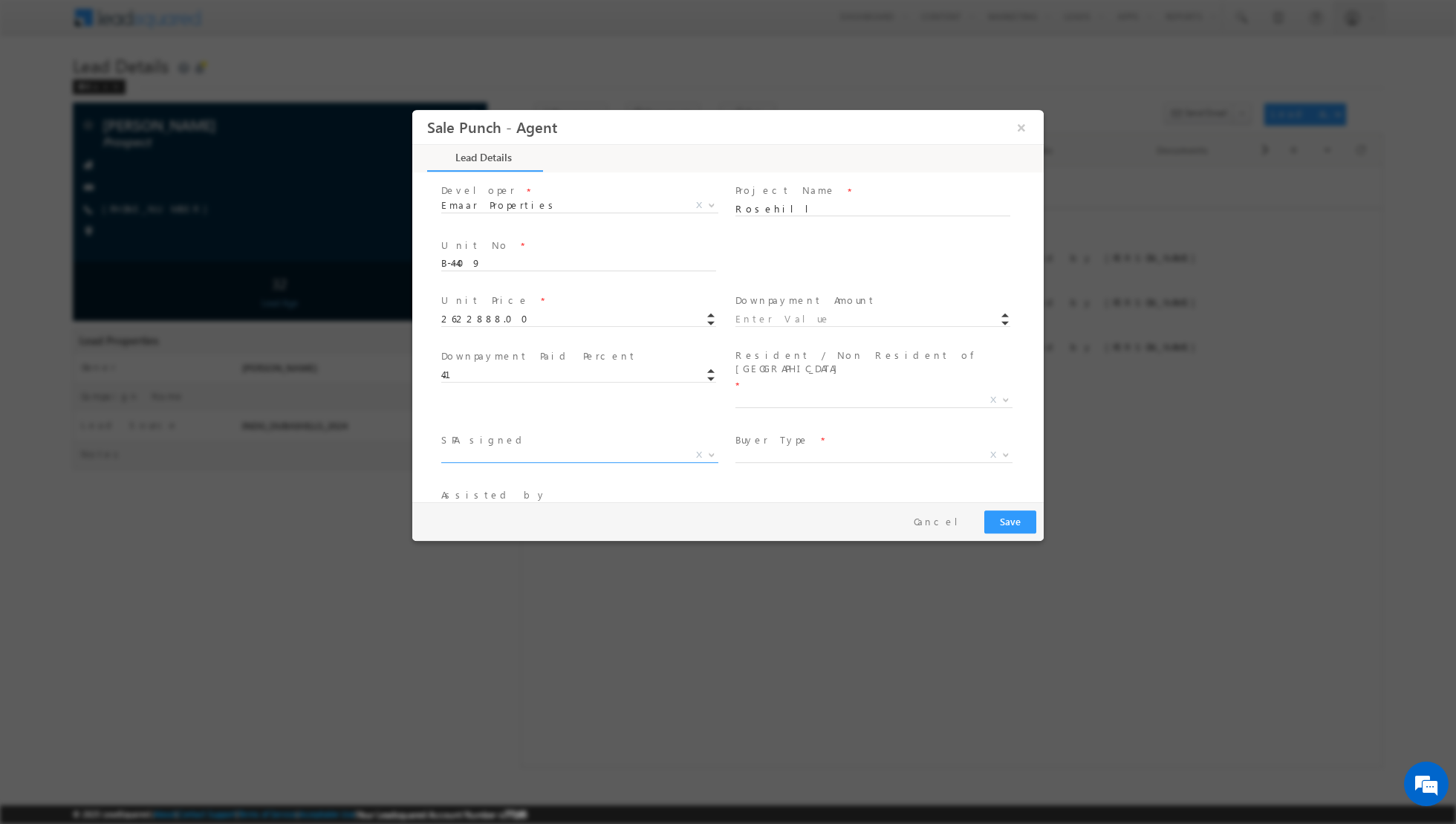
type input "4"
click at [594, 431] on span "SPA signed *" at bounding box center [578, 440] width 274 height 16
click at [766, 312] on input at bounding box center [872, 318] width 275 height 15
click at [521, 367] on input "4" at bounding box center [578, 374] width 275 height 15
type input "10.00"
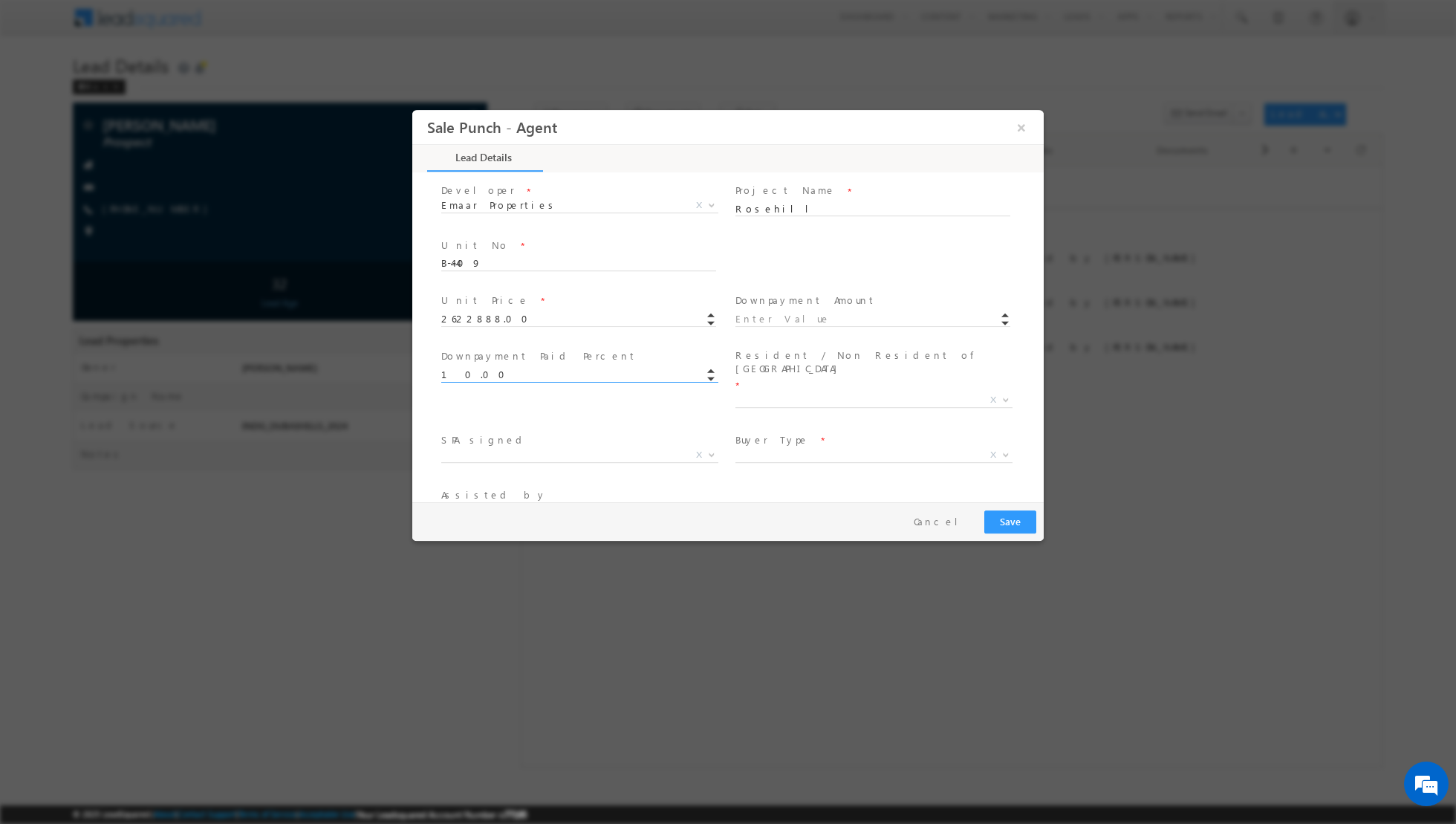
click at [560, 431] on span "SPA signed *" at bounding box center [578, 440] width 274 height 16
click at [848, 314] on input at bounding box center [872, 318] width 275 height 15
type input "262288.80"
type input "10.00"
click at [795, 355] on label "Resident / Non Resident of UAE" at bounding box center [868, 362] width 266 height 27
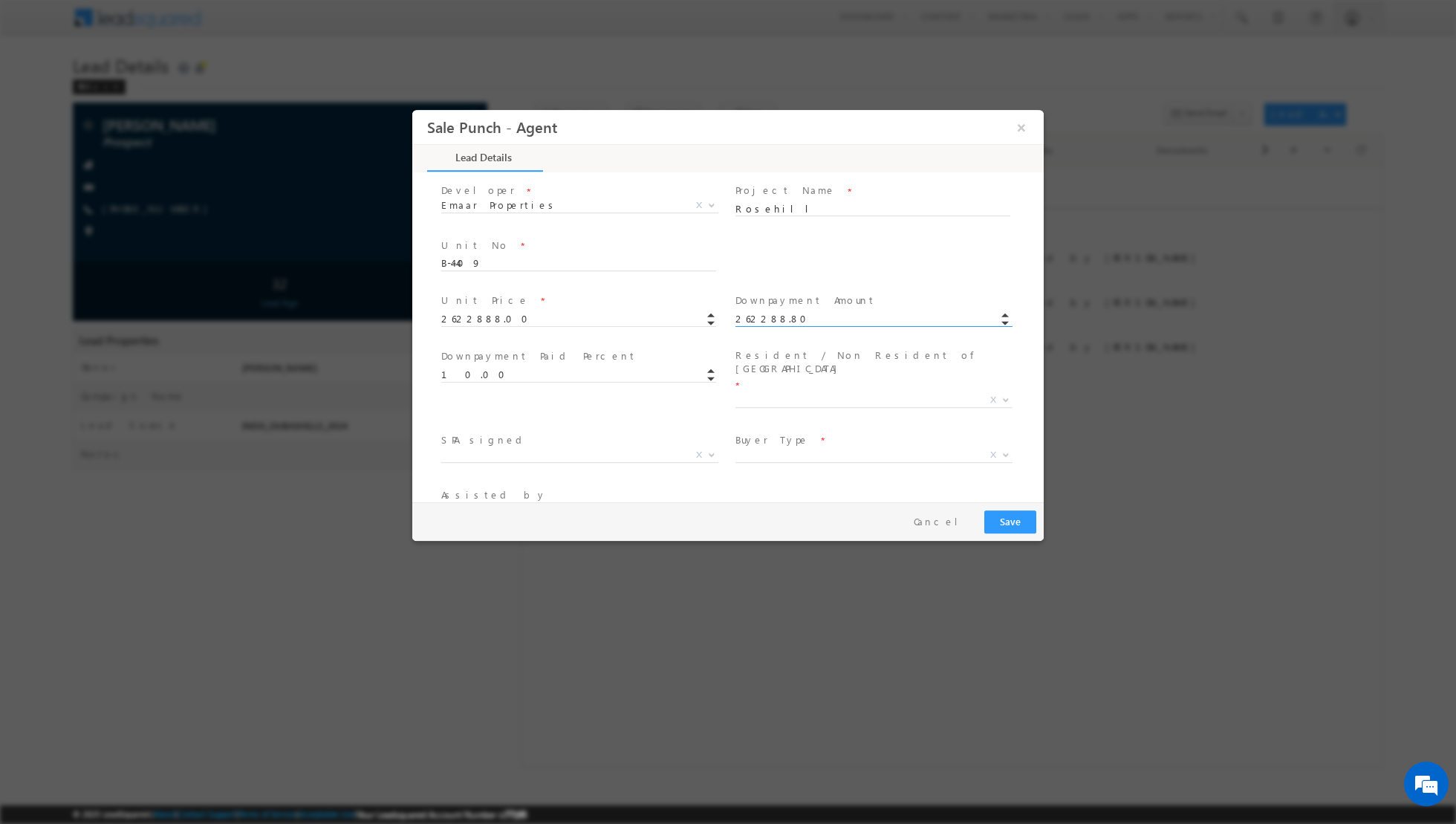
click at [791, 317] on input "262288.80" at bounding box center [872, 318] width 275 height 15
type input "262288.80"
type input "10.00"
click at [785, 393] on span "X" at bounding box center [873, 400] width 277 height 15
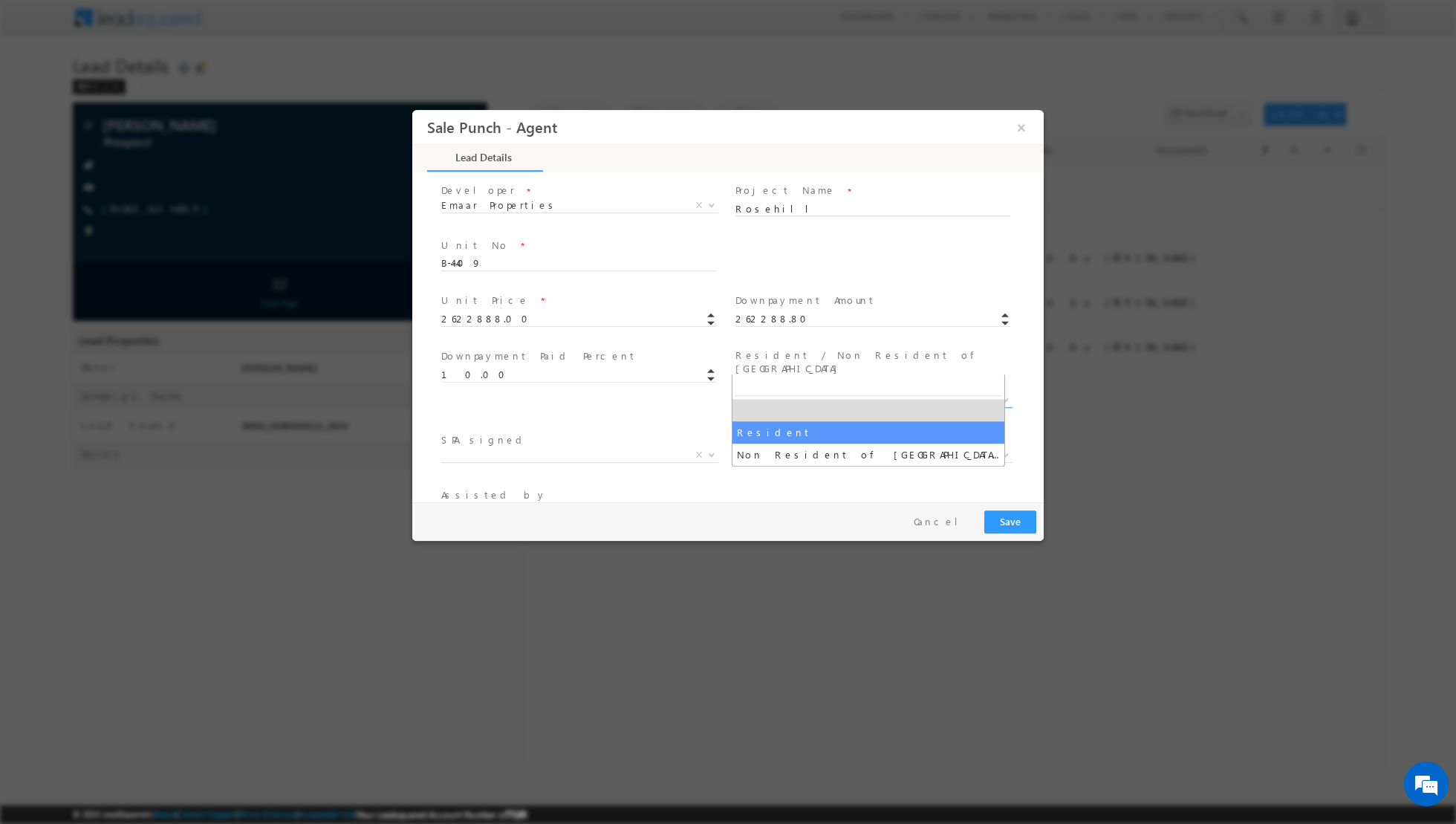
select select "Resident"
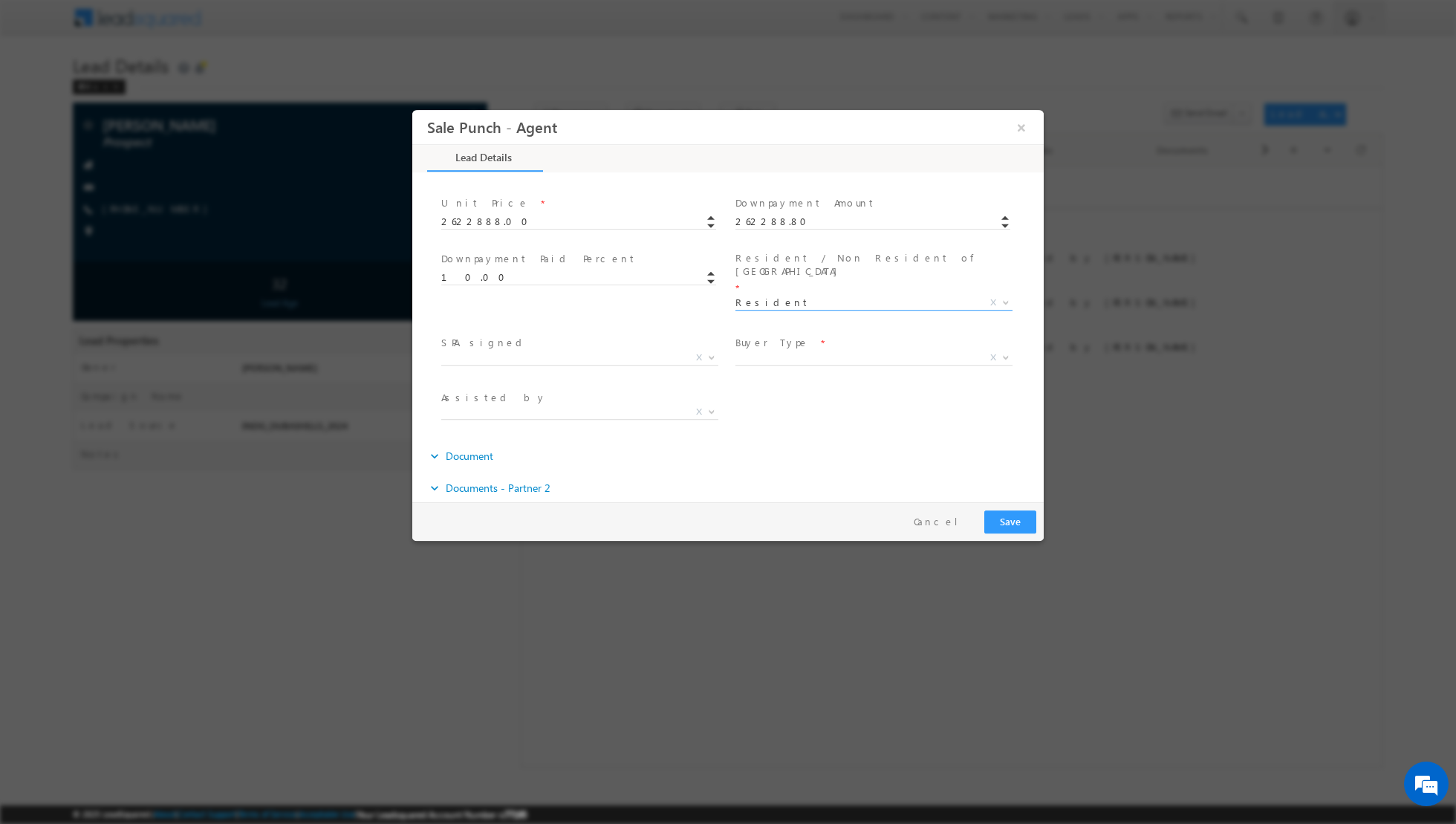
scroll to position [359, 0]
click at [709, 346] on b at bounding box center [711, 349] width 9 height 5
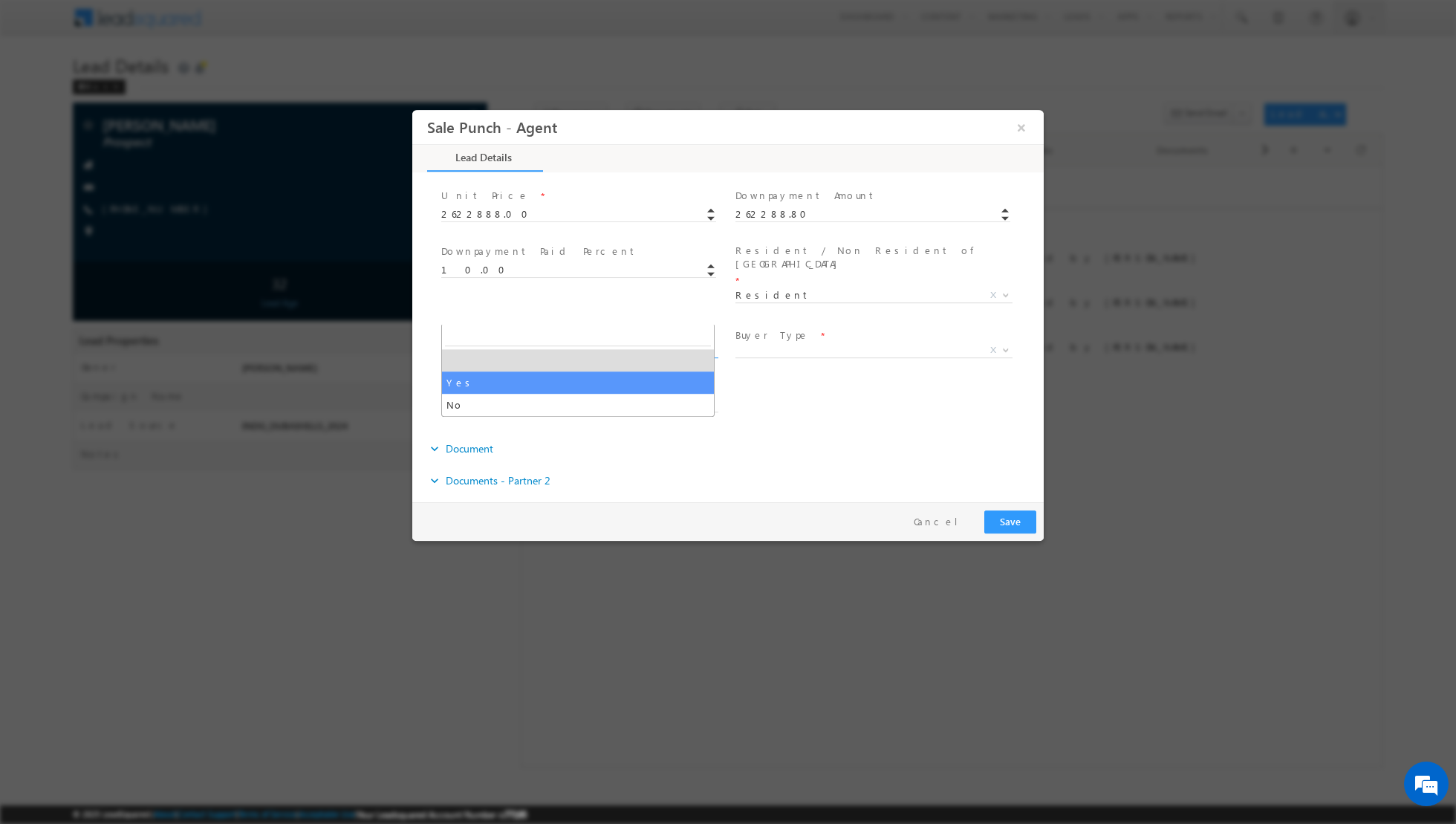
select select "Yes"
click at [1000, 340] on span at bounding box center [1004, 349] width 14 height 19
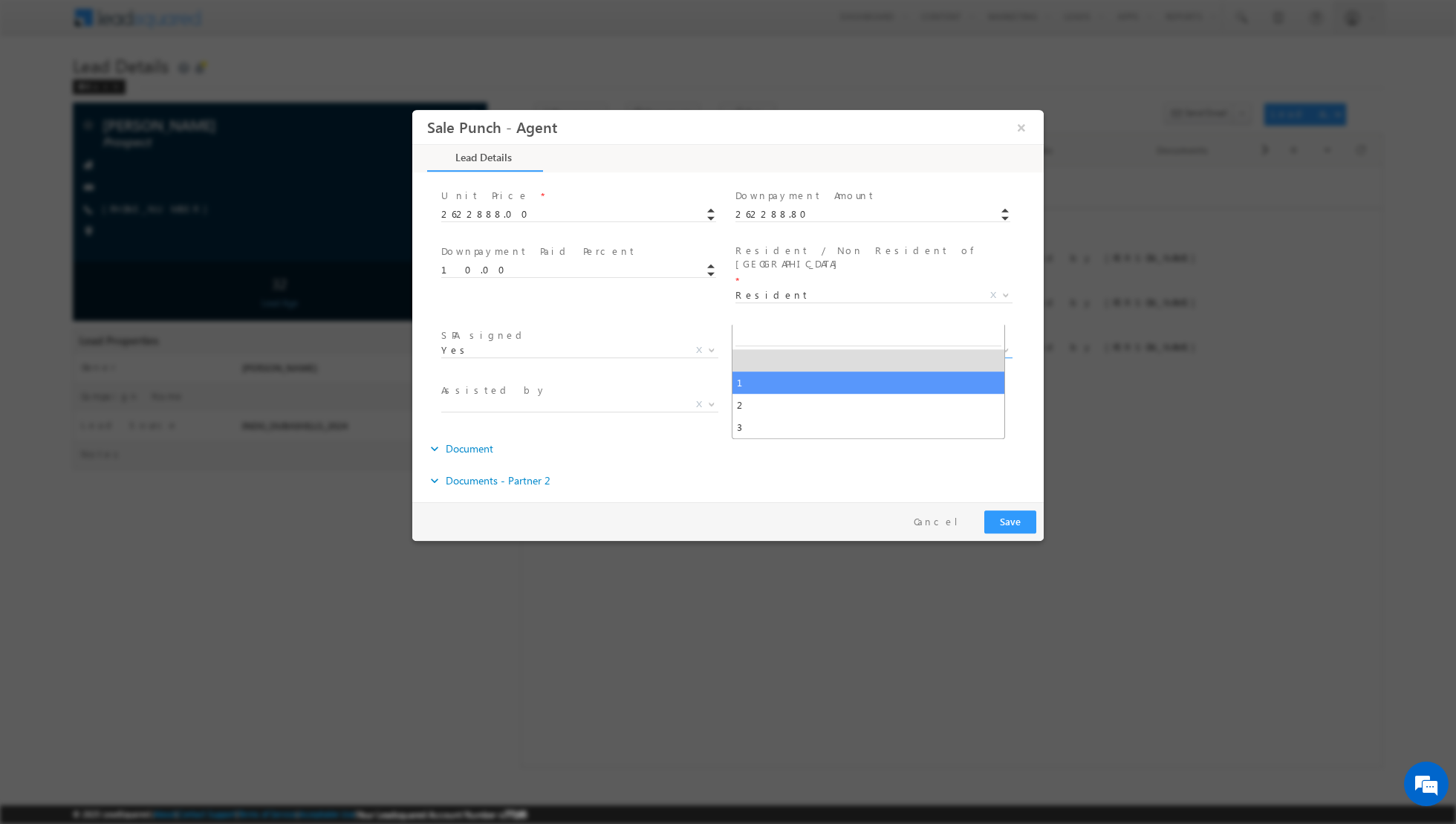
select select "1"
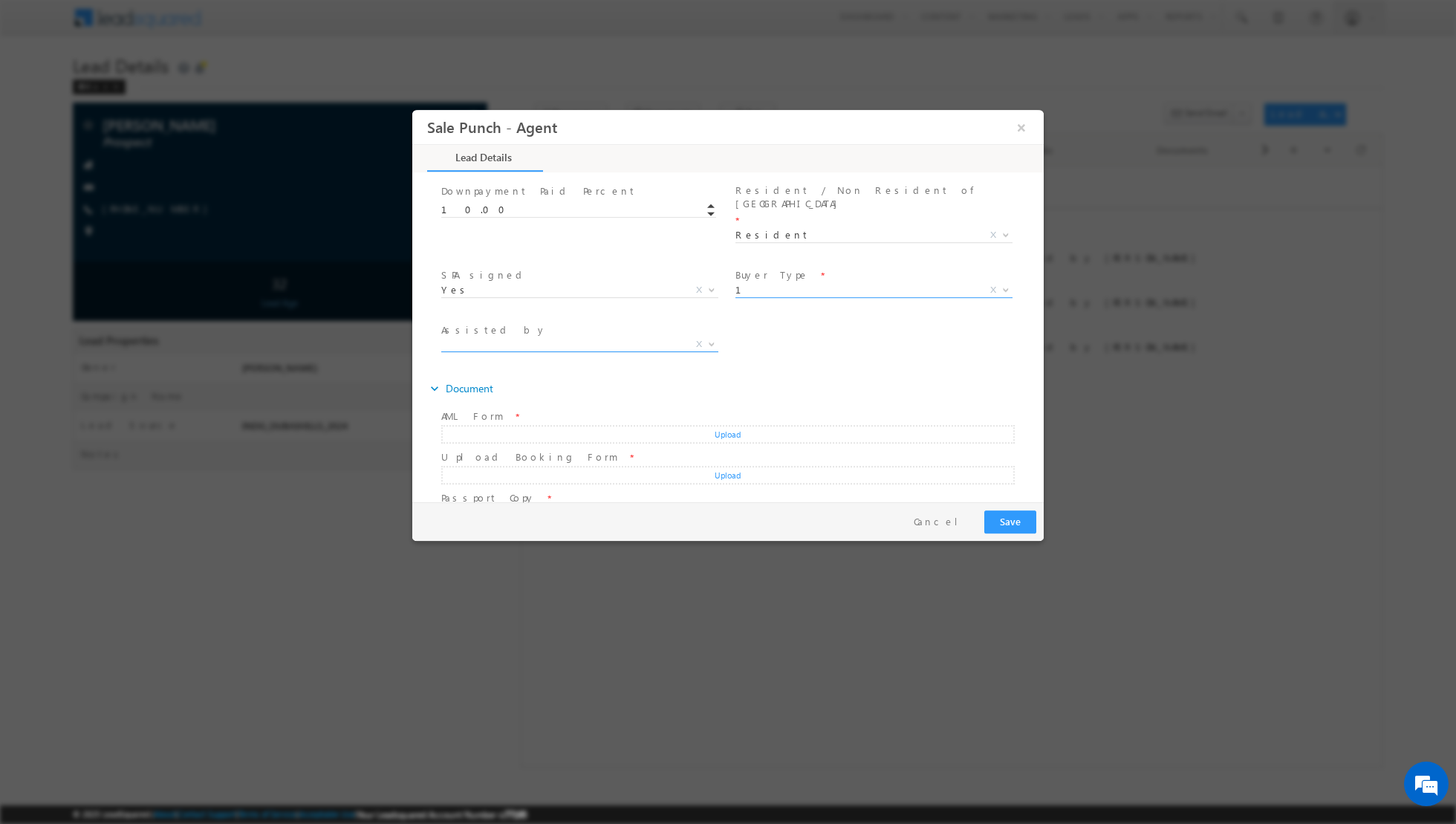
scroll to position [421, 0]
click at [459, 335] on span "X" at bounding box center [580, 343] width 277 height 15
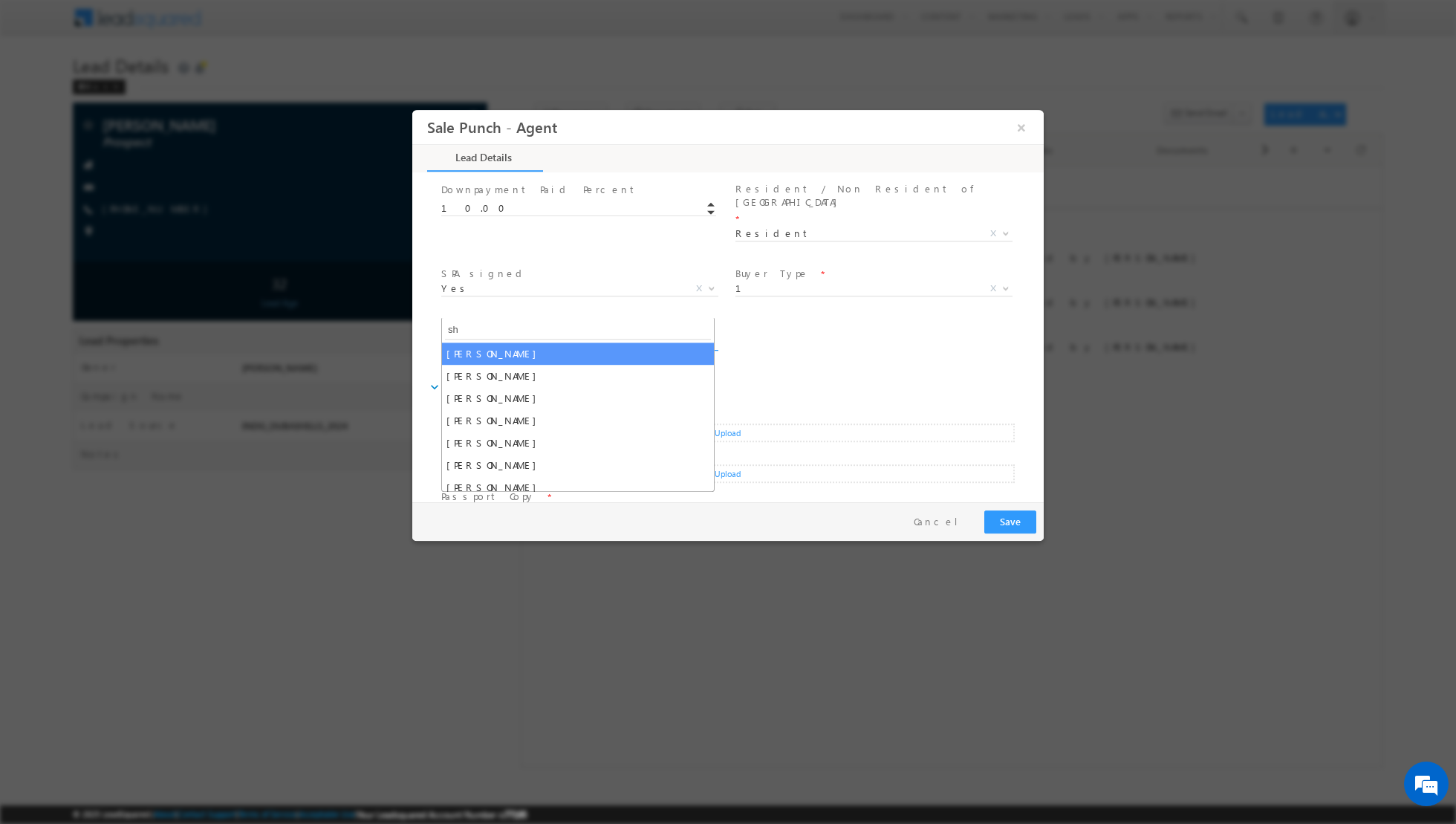
type input "shi"
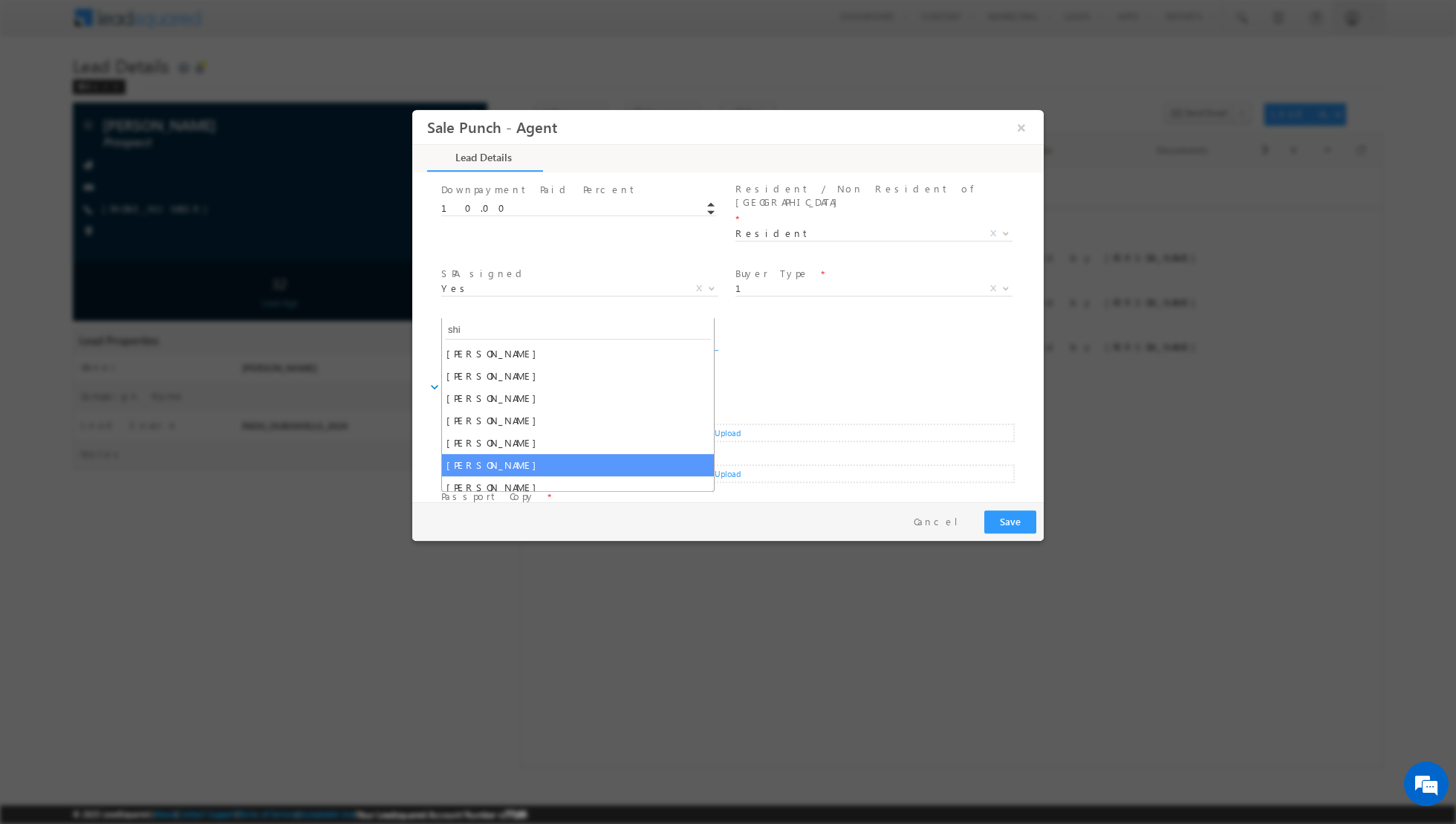
select select "[PERSON_NAME]"
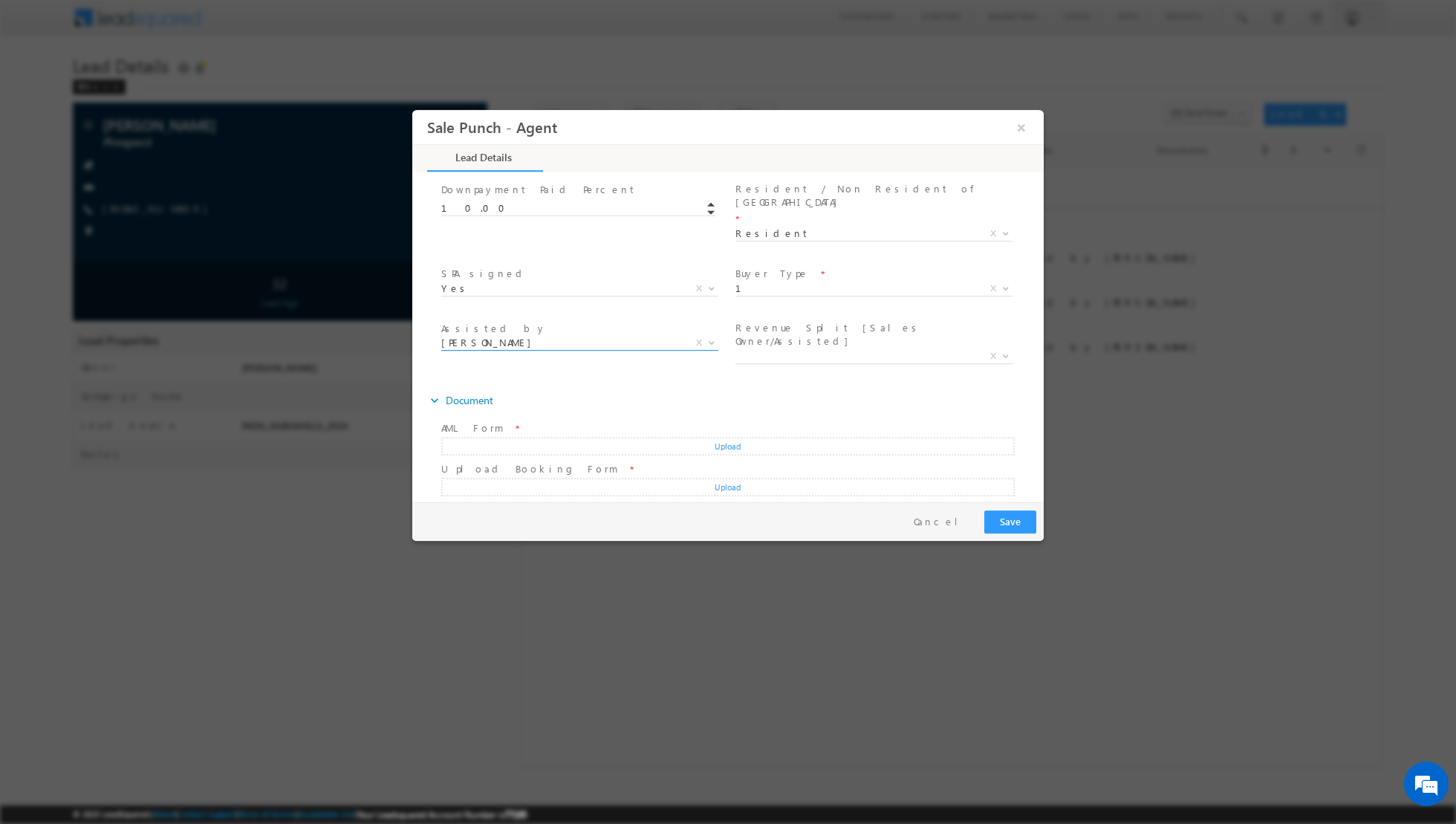
click at [707, 339] on b at bounding box center [711, 342] width 9 height 5
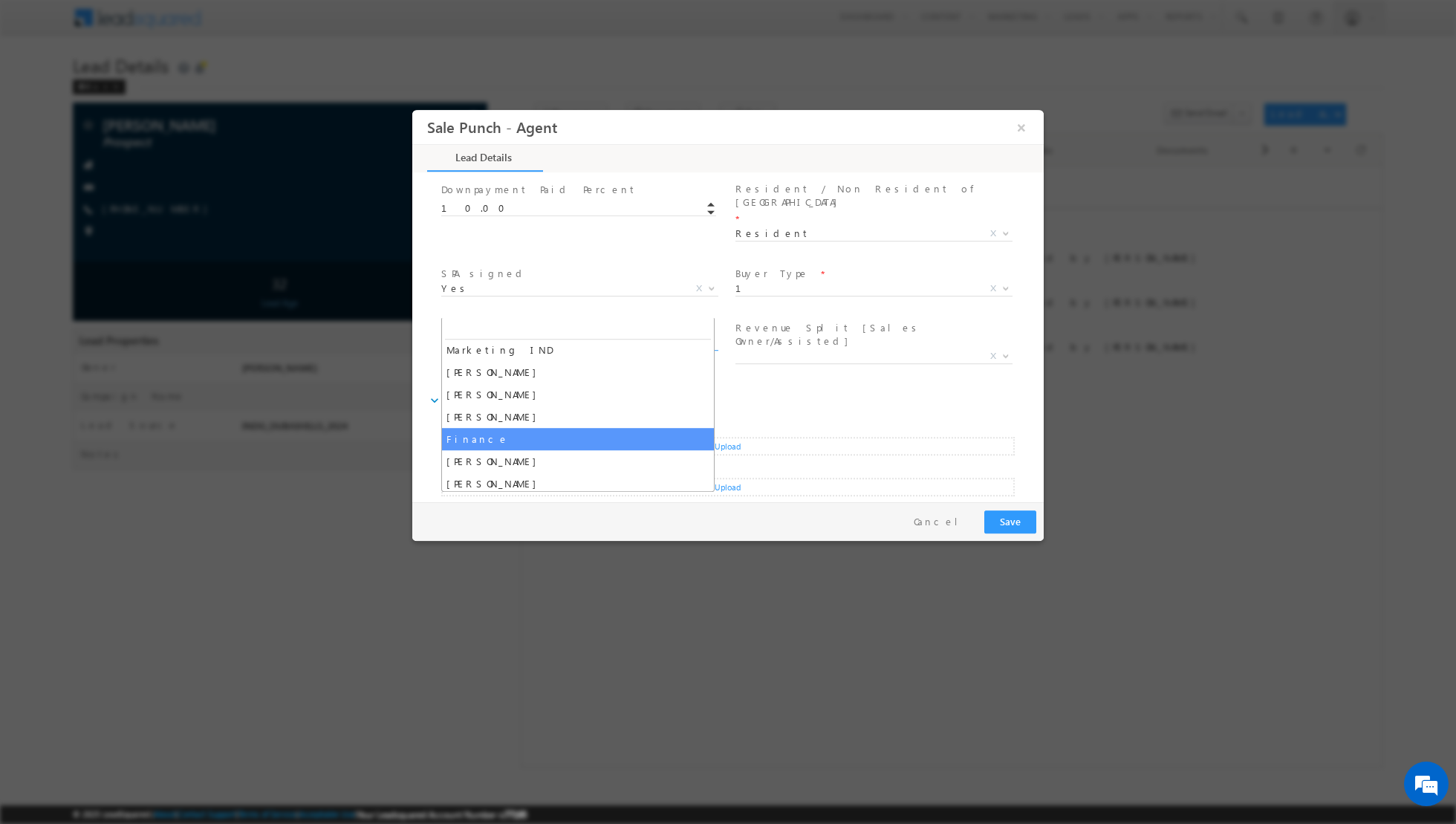
scroll to position [0, 0]
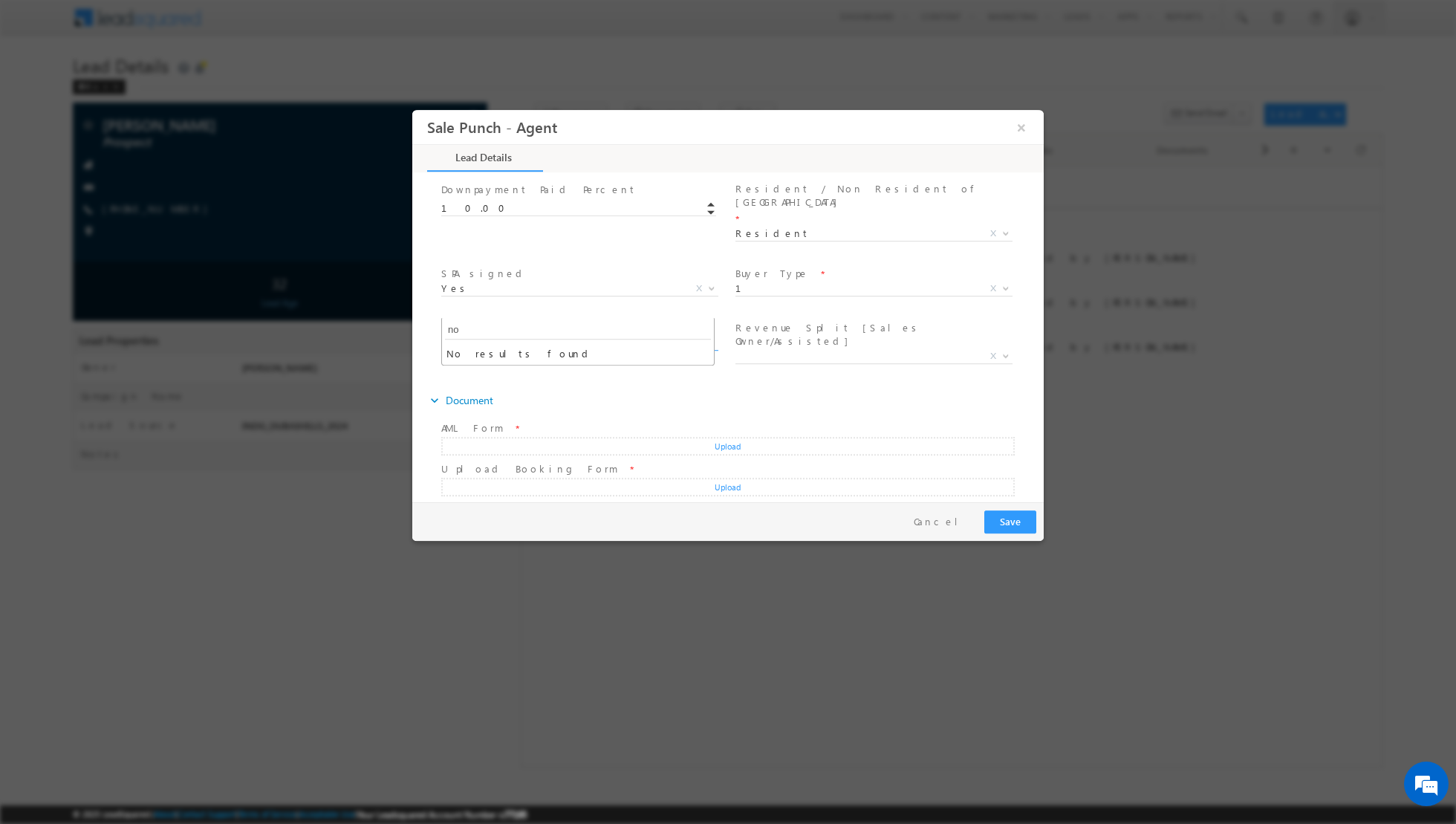
type input "n"
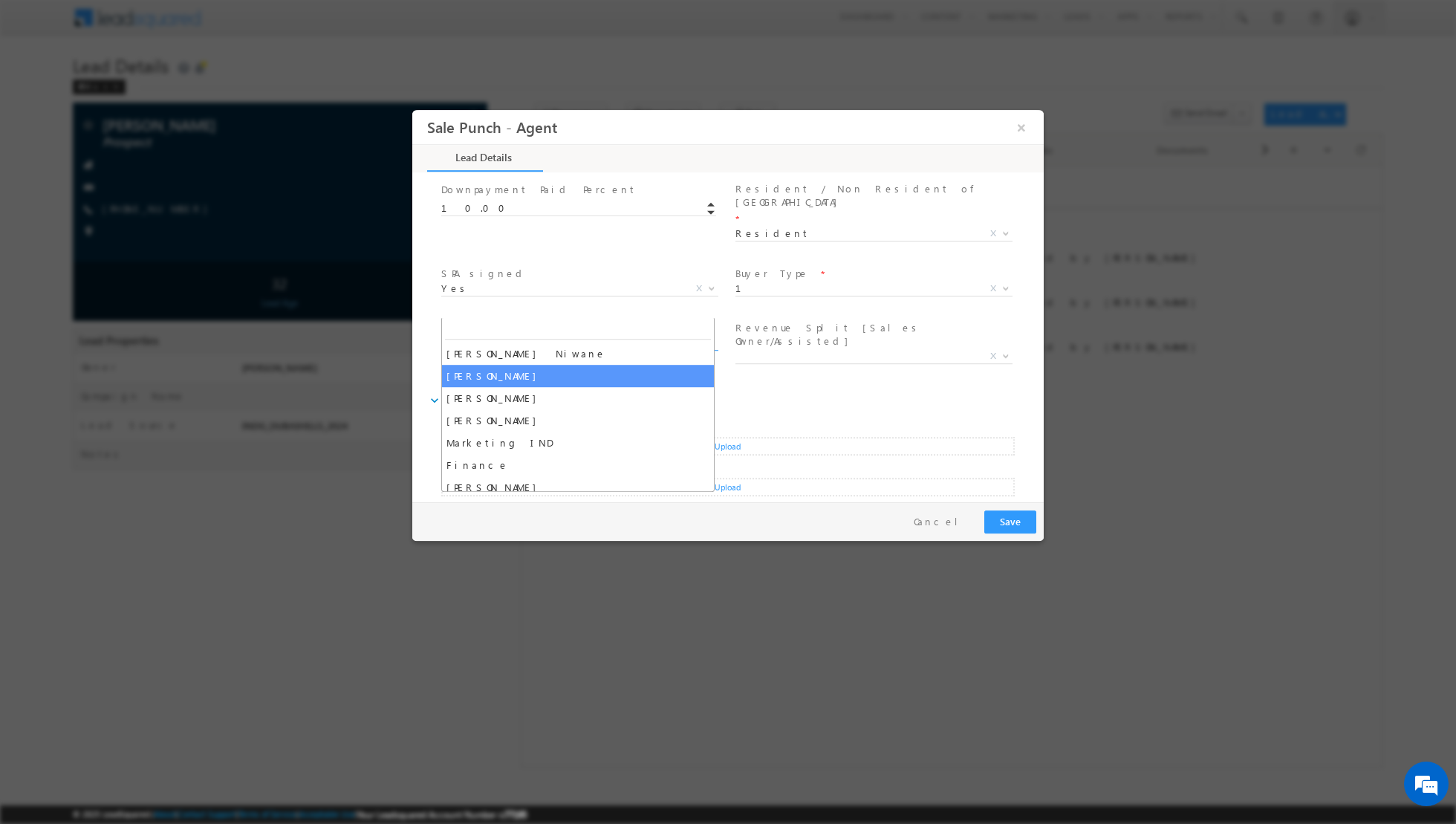
scroll to position [1650, 0]
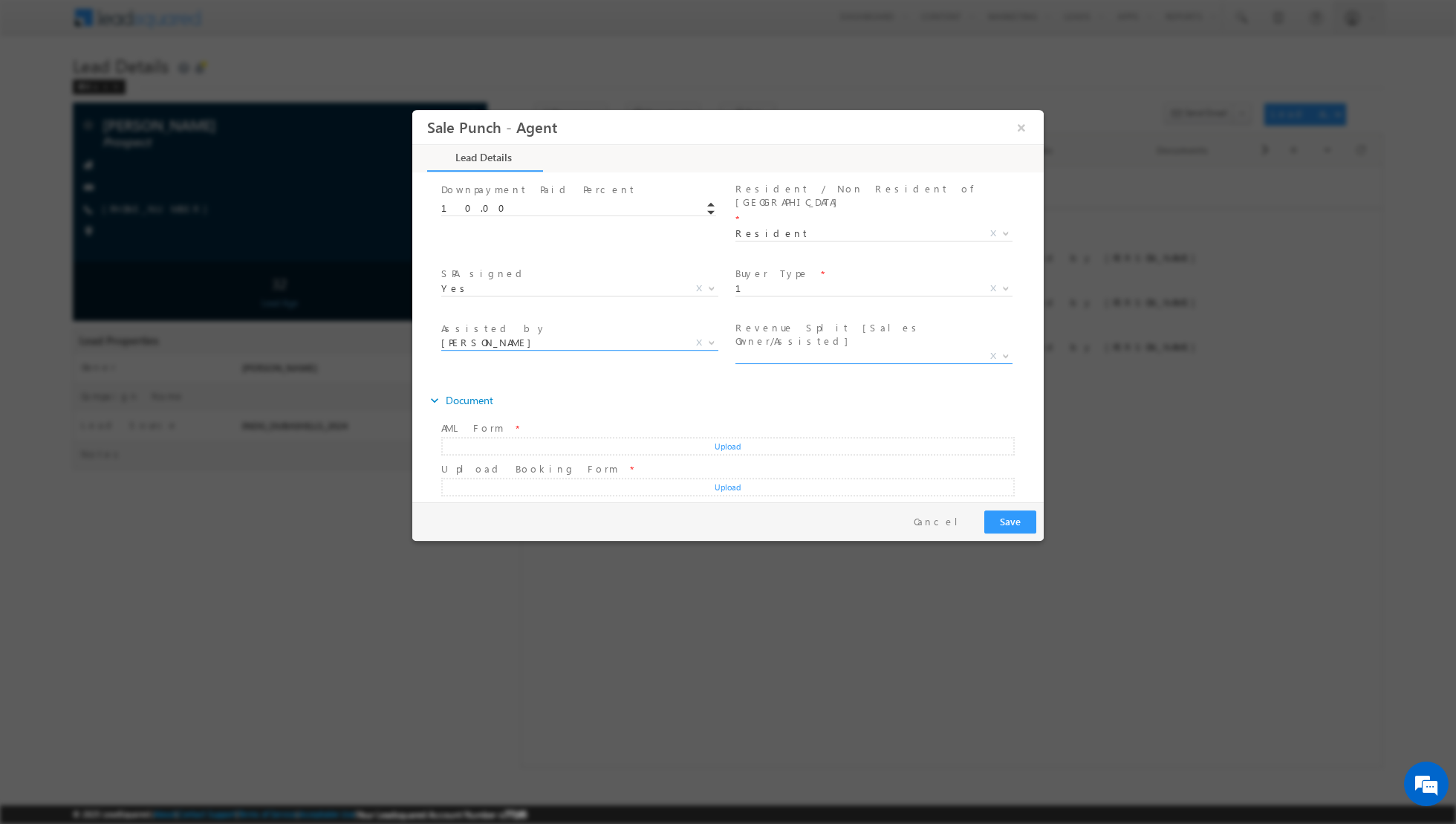
click at [1001, 353] on b at bounding box center [1006, 355] width 9 height 5
click at [895, 298] on span at bounding box center [872, 306] width 274 height 16
click at [707, 332] on span at bounding box center [709, 341] width 14 height 19
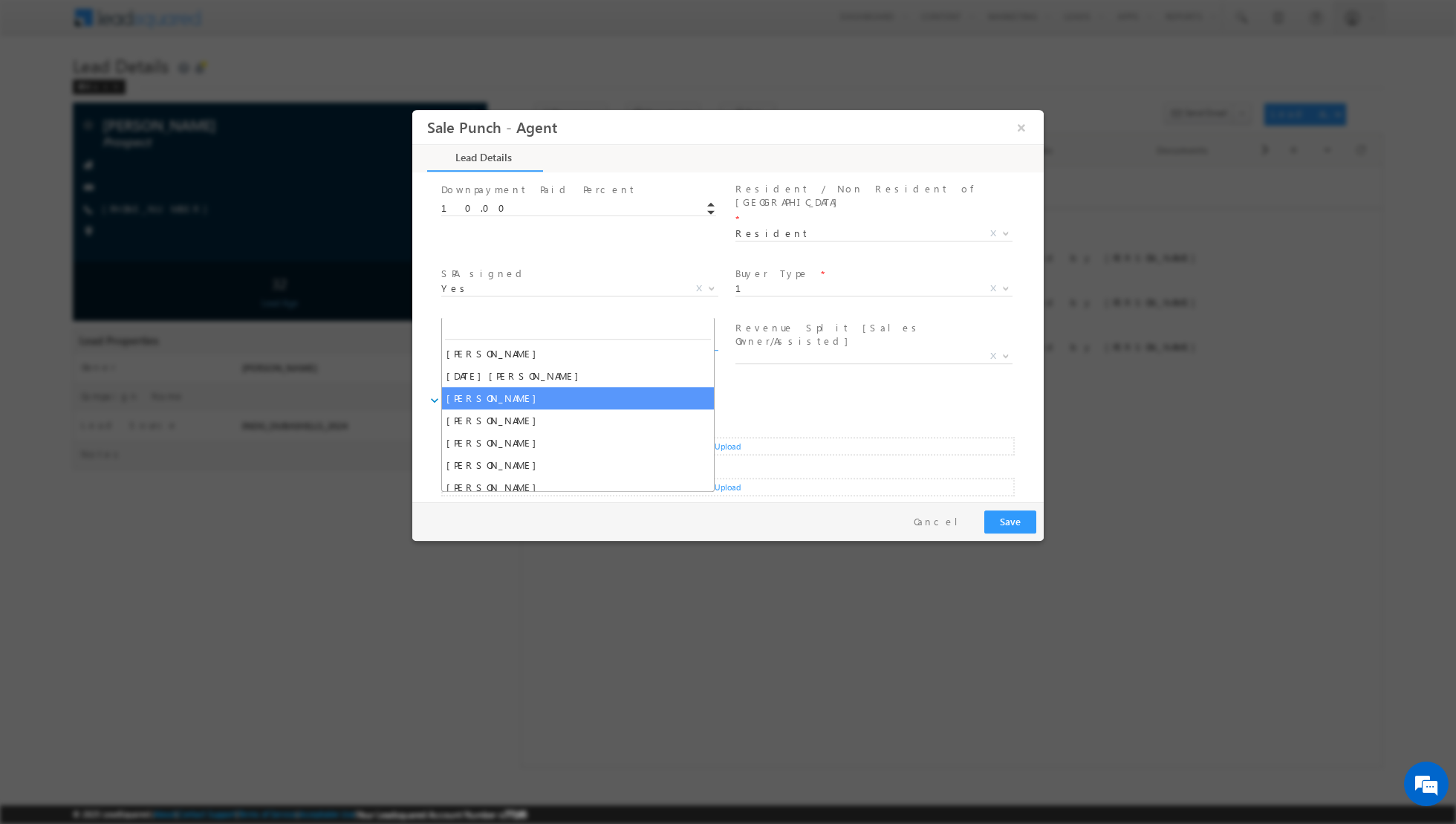
click at [568, 320] on span "Assisted by *" at bounding box center [578, 328] width 274 height 16
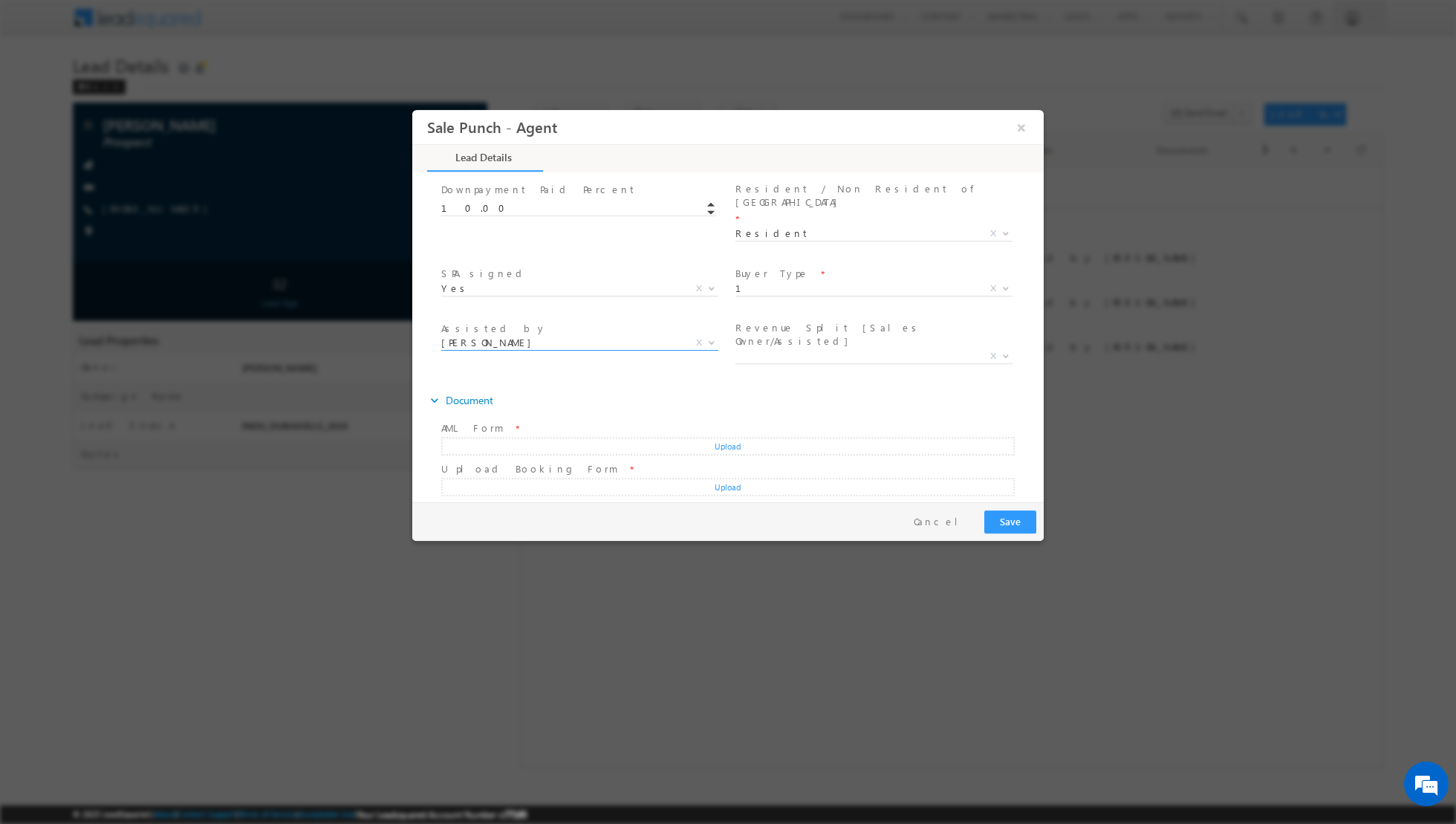
click at [550, 335] on span "[PERSON_NAME]" at bounding box center [562, 342] width 241 height 14
click at [785, 386] on div "expand_more Document AML Form *" at bounding box center [735, 483] width 616 height 194
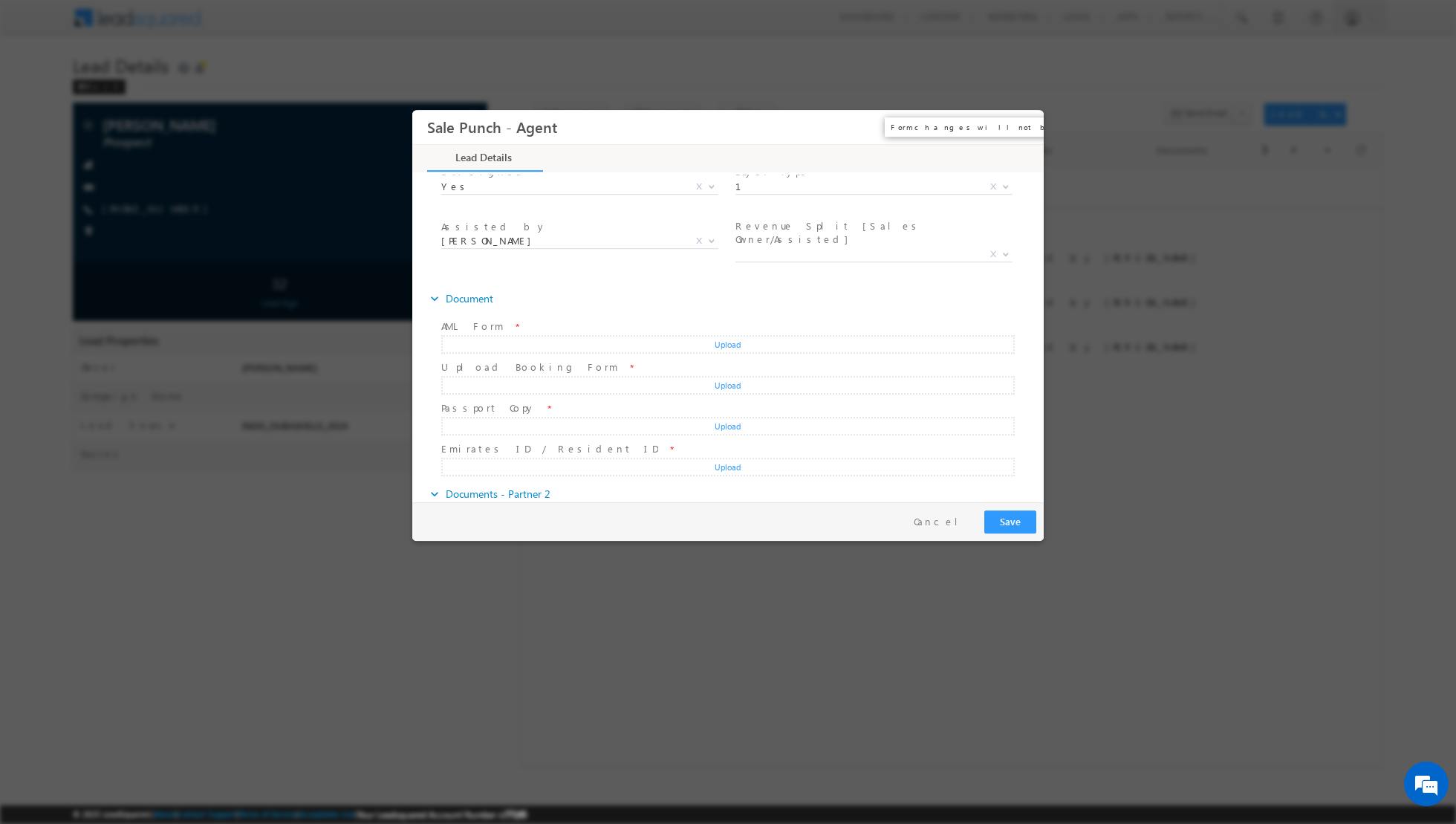
click at [1021, 130] on button "×" at bounding box center [1021, 127] width 25 height 27
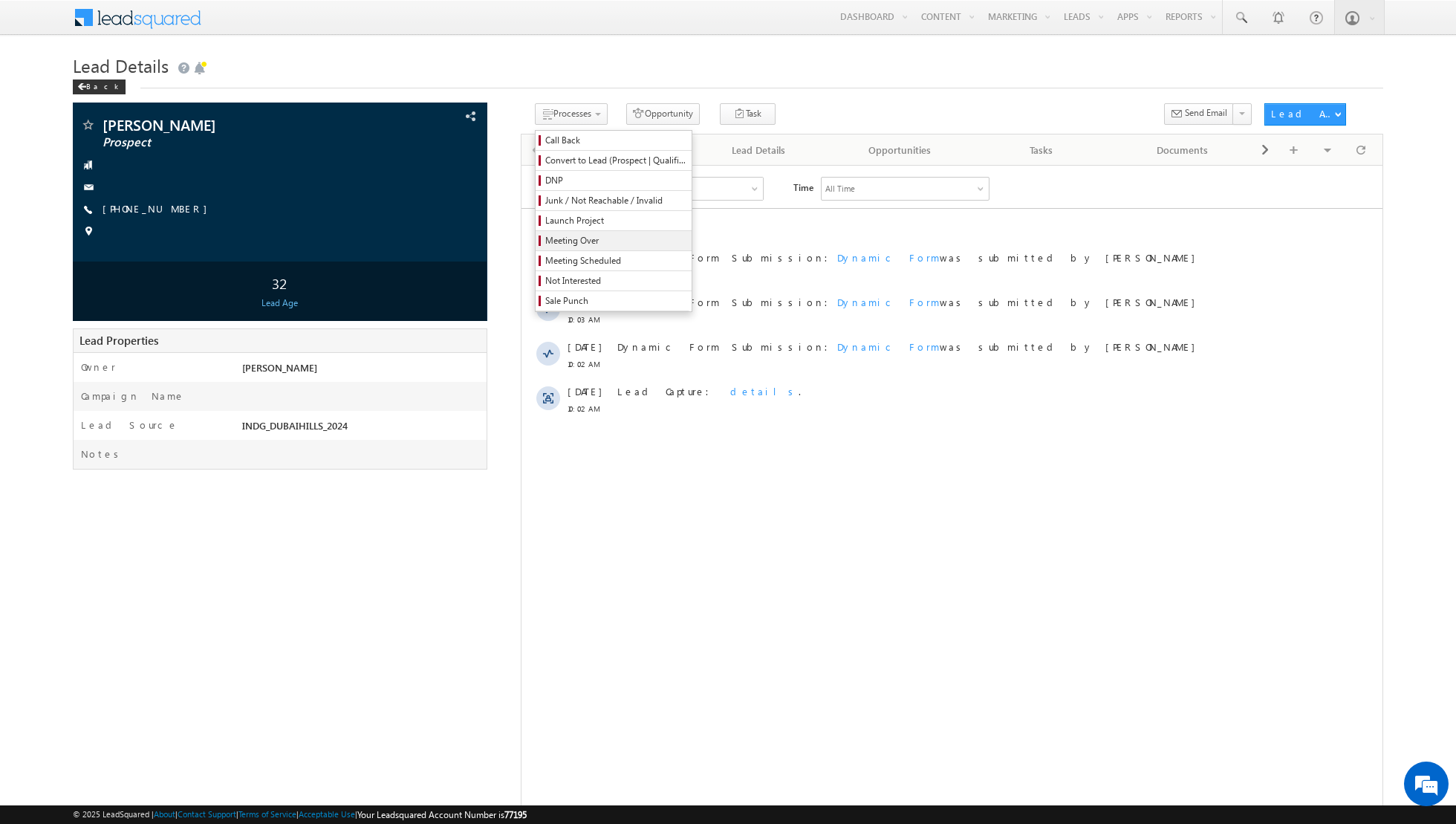
click at [583, 241] on span "Meeting Over" at bounding box center [616, 240] width 141 height 14
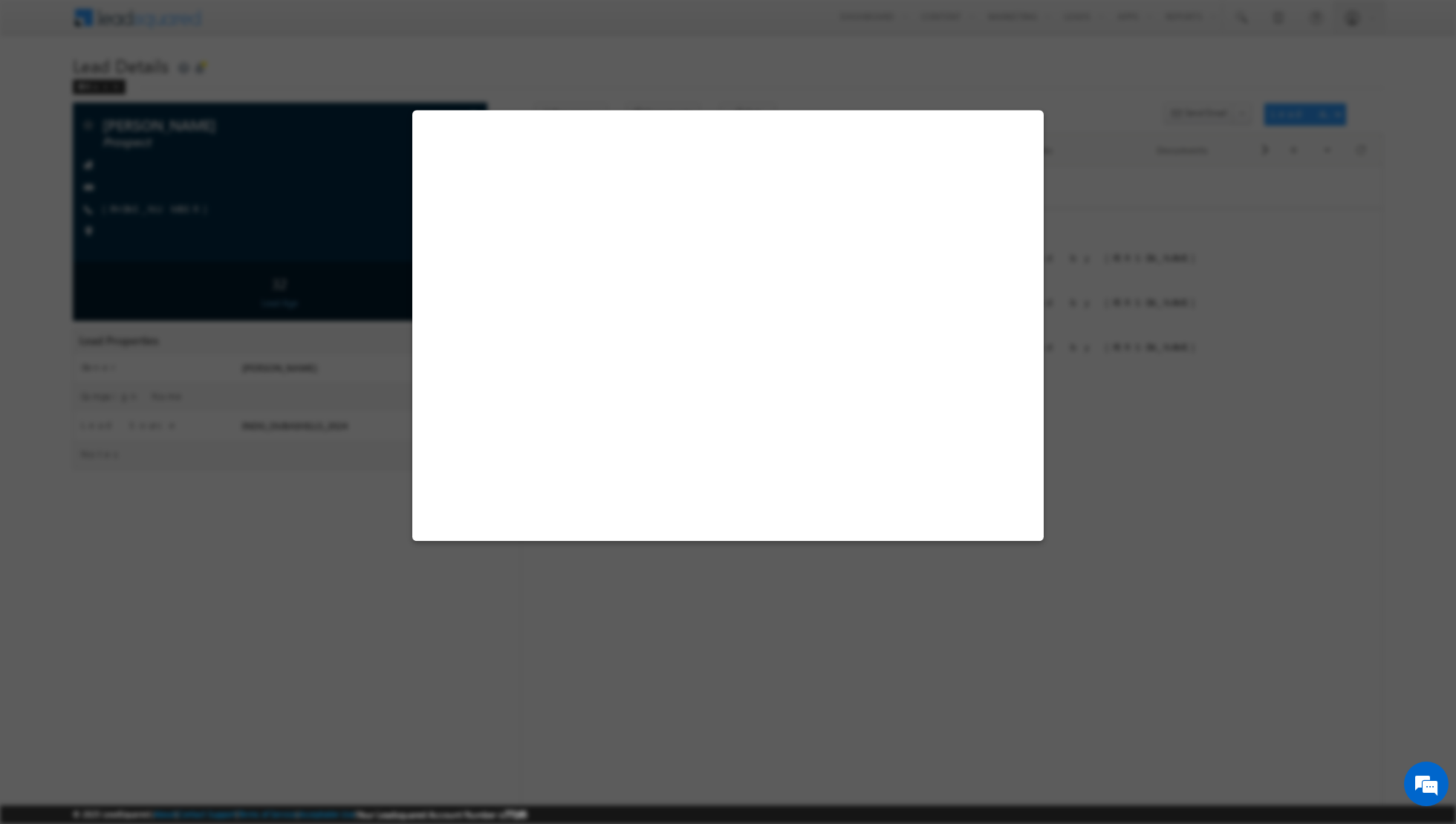
select select "Prospect"
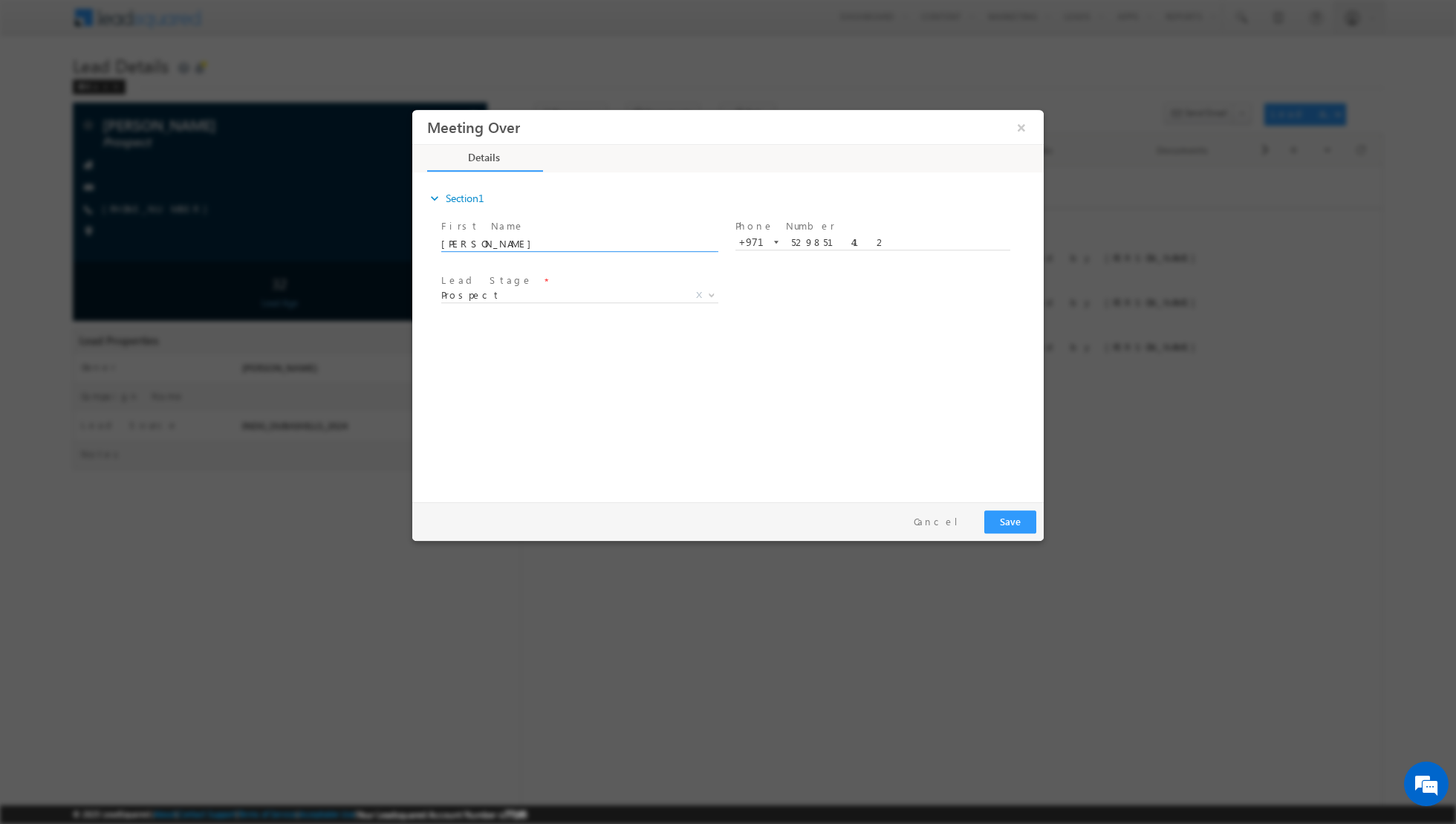
scroll to position [0, 0]
click at [715, 291] on span "Contact Prospect Qualified Meeting Sale Done Not Interested Not Reachable Not Q…" at bounding box center [585, 298] width 288 height 18
click at [1019, 130] on button "×" at bounding box center [1021, 127] width 25 height 27
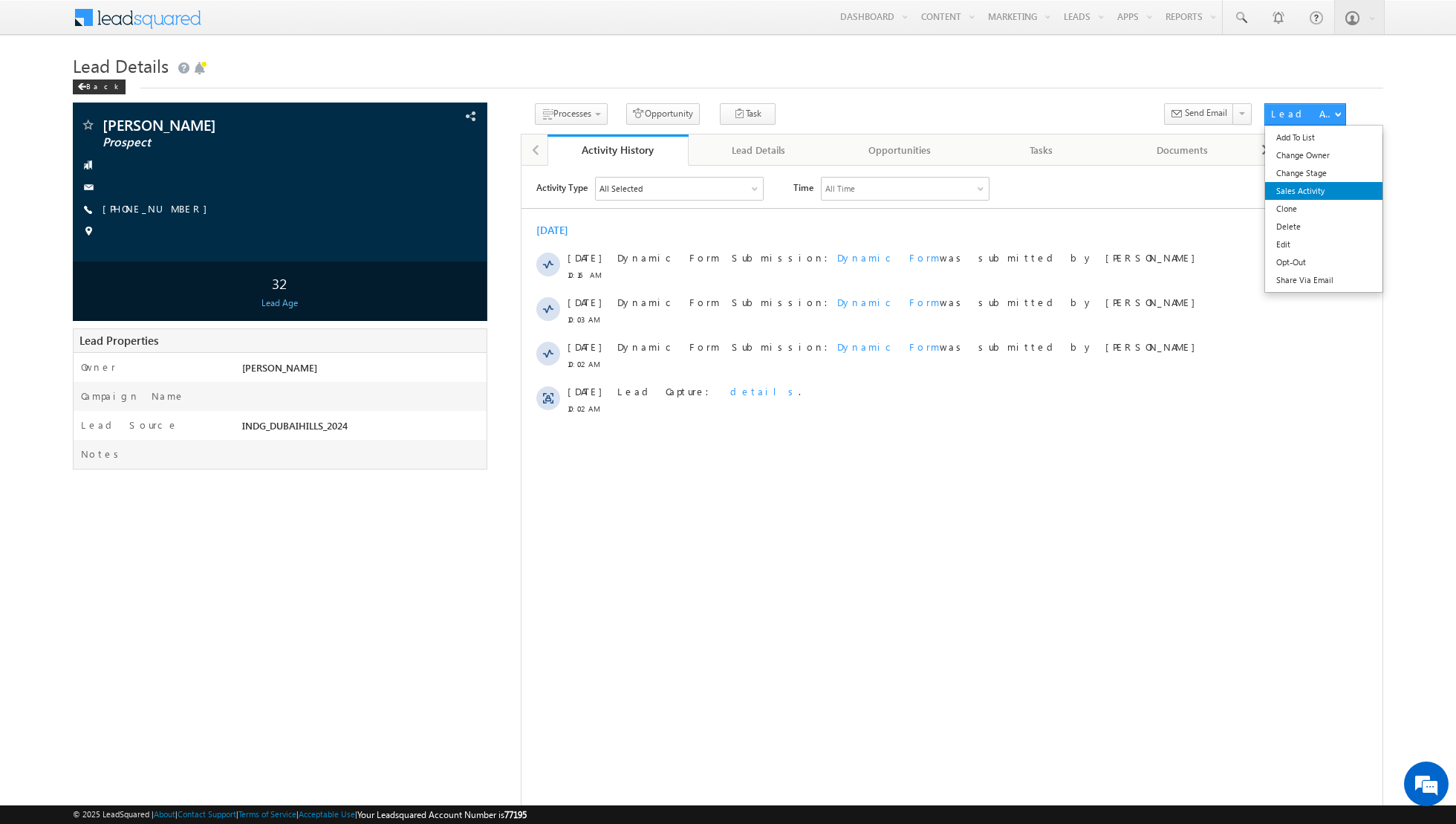
click at [1316, 184] on link "Sales Activity" at bounding box center [1324, 191] width 118 height 18
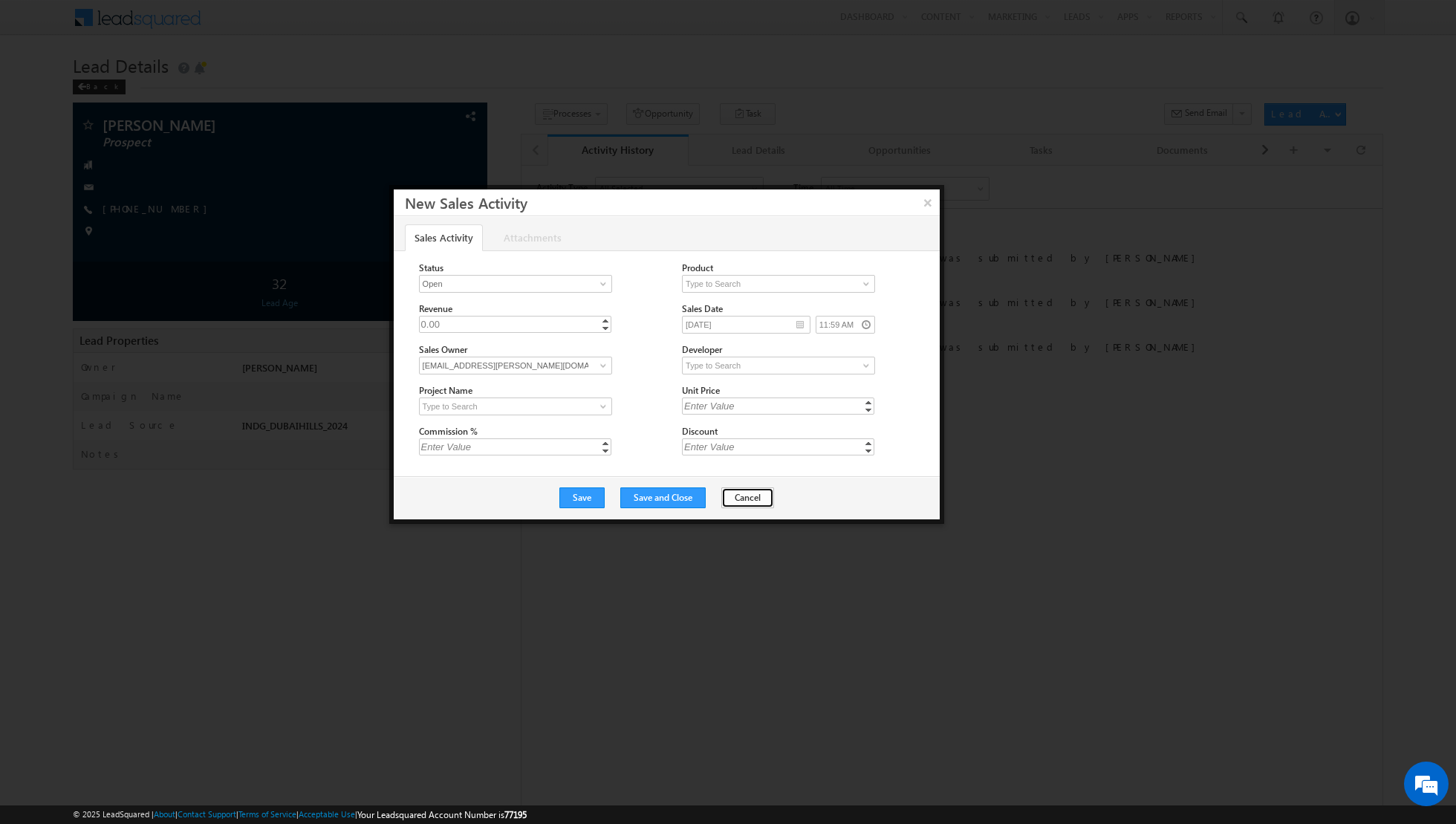
click at [740, 492] on button "Cancel" at bounding box center [747, 498] width 53 height 21
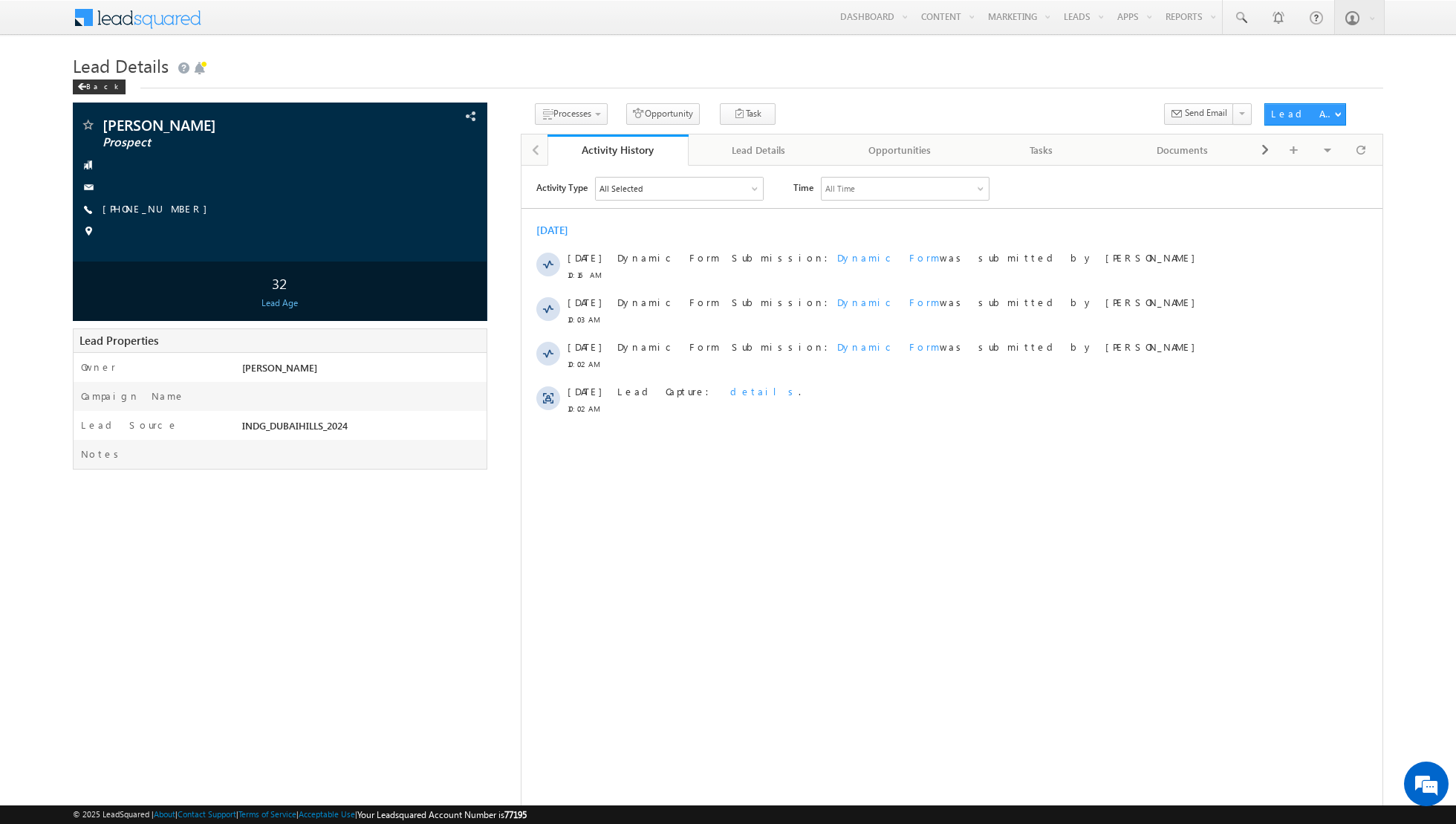
click at [1135, 470] on div "Activity Type All Selected Select All Sales Activities 1 Sales Activity Opportu…" at bounding box center [951, 362] width 861 height 372
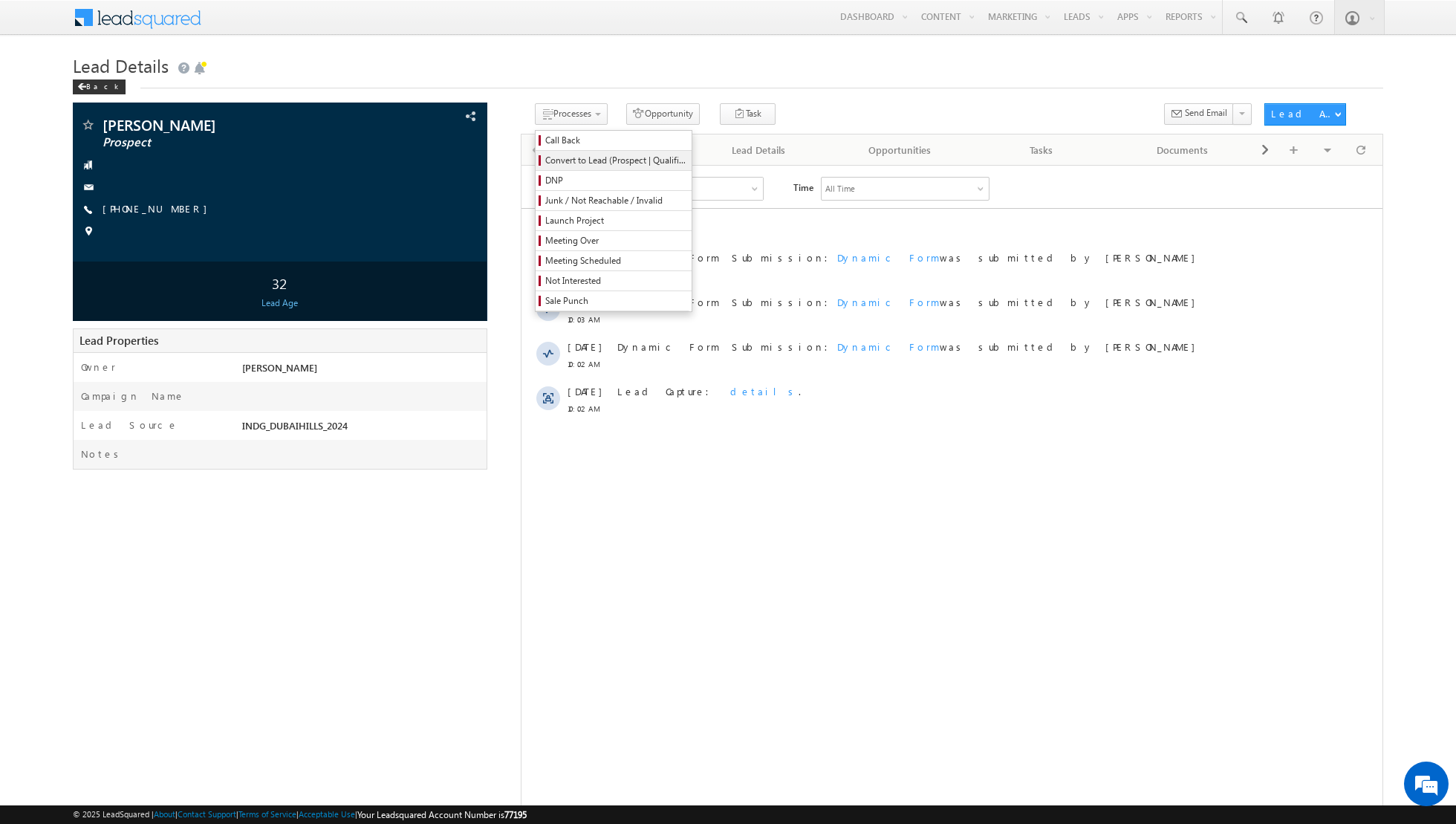
click at [563, 159] on span "Convert to Lead (Prospect | Qualified)" at bounding box center [616, 160] width 141 height 14
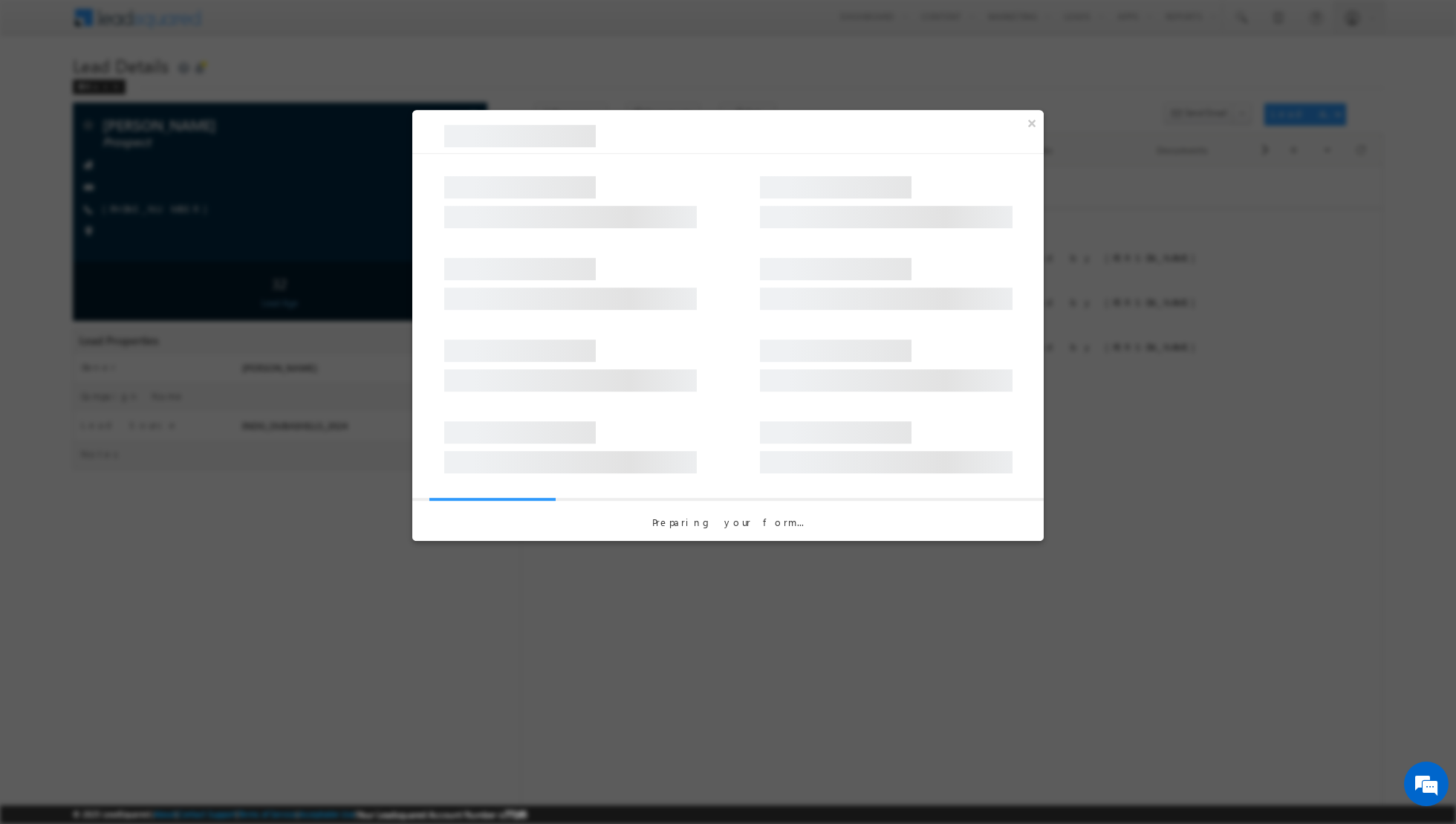
select select "Prospect"
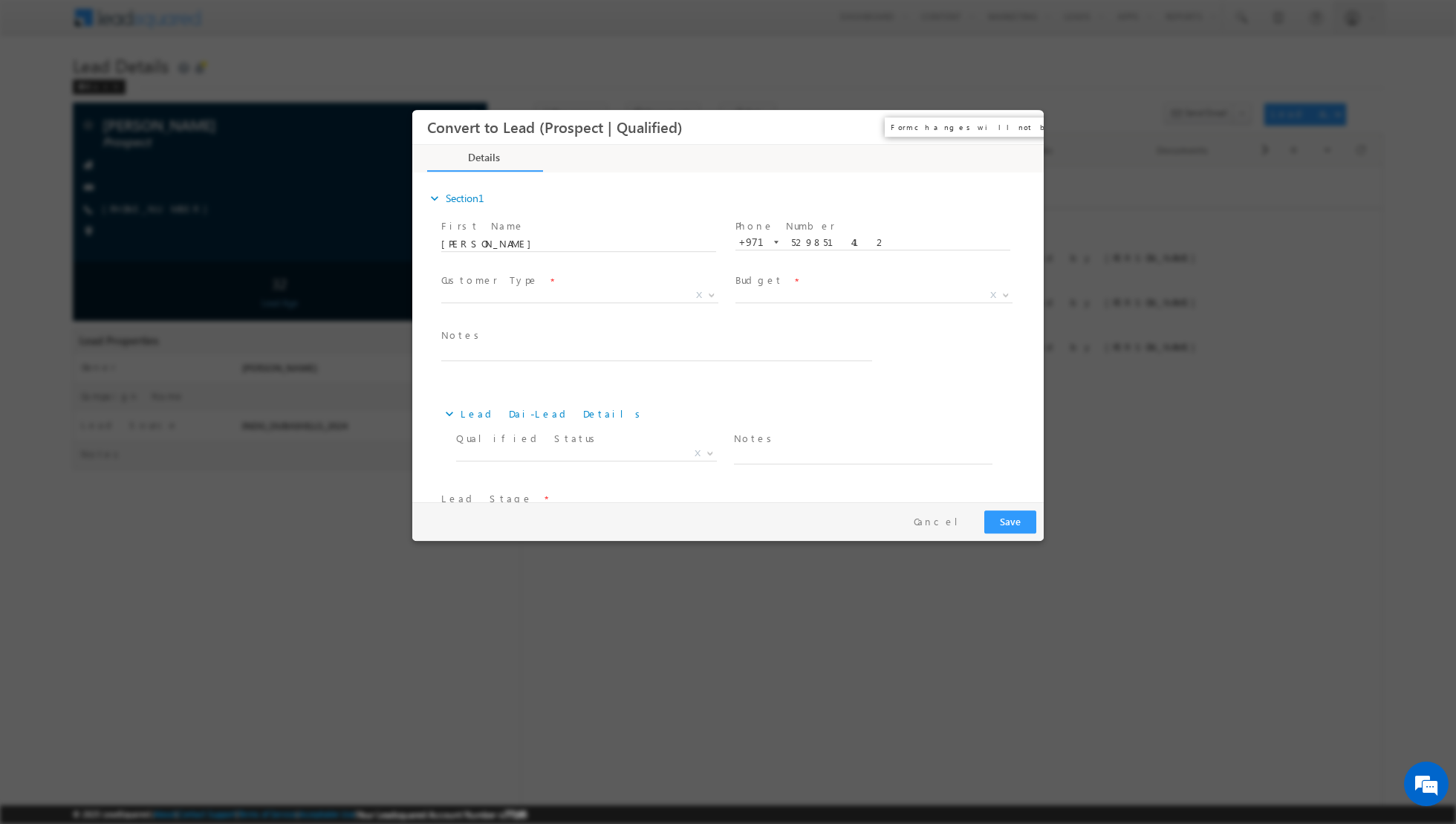
click at [1015, 133] on button "×" at bounding box center [1021, 127] width 25 height 27
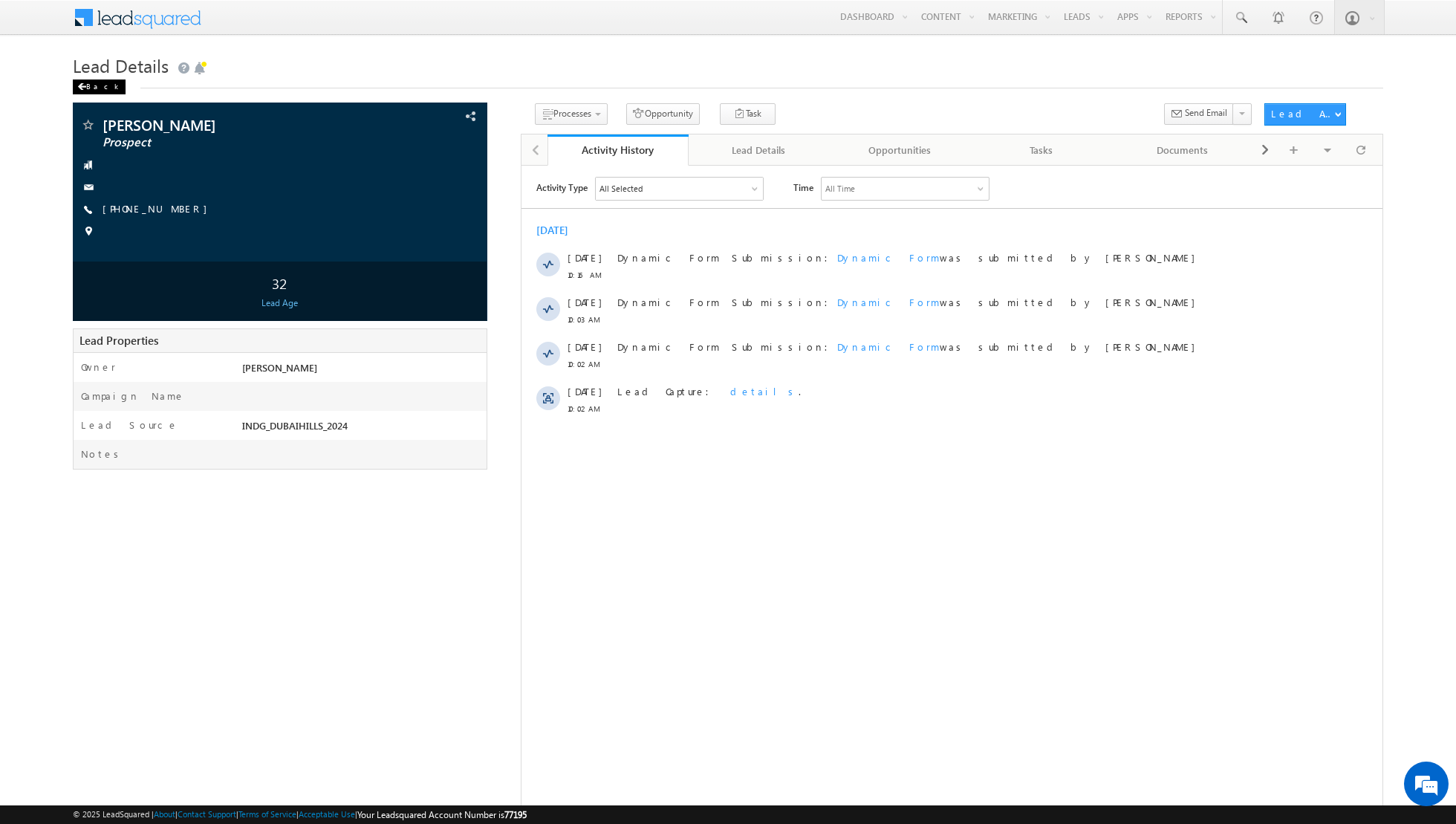
click at [90, 83] on div "Back" at bounding box center [99, 87] width 53 height 15
